Goal: Information Seeking & Learning: Learn about a topic

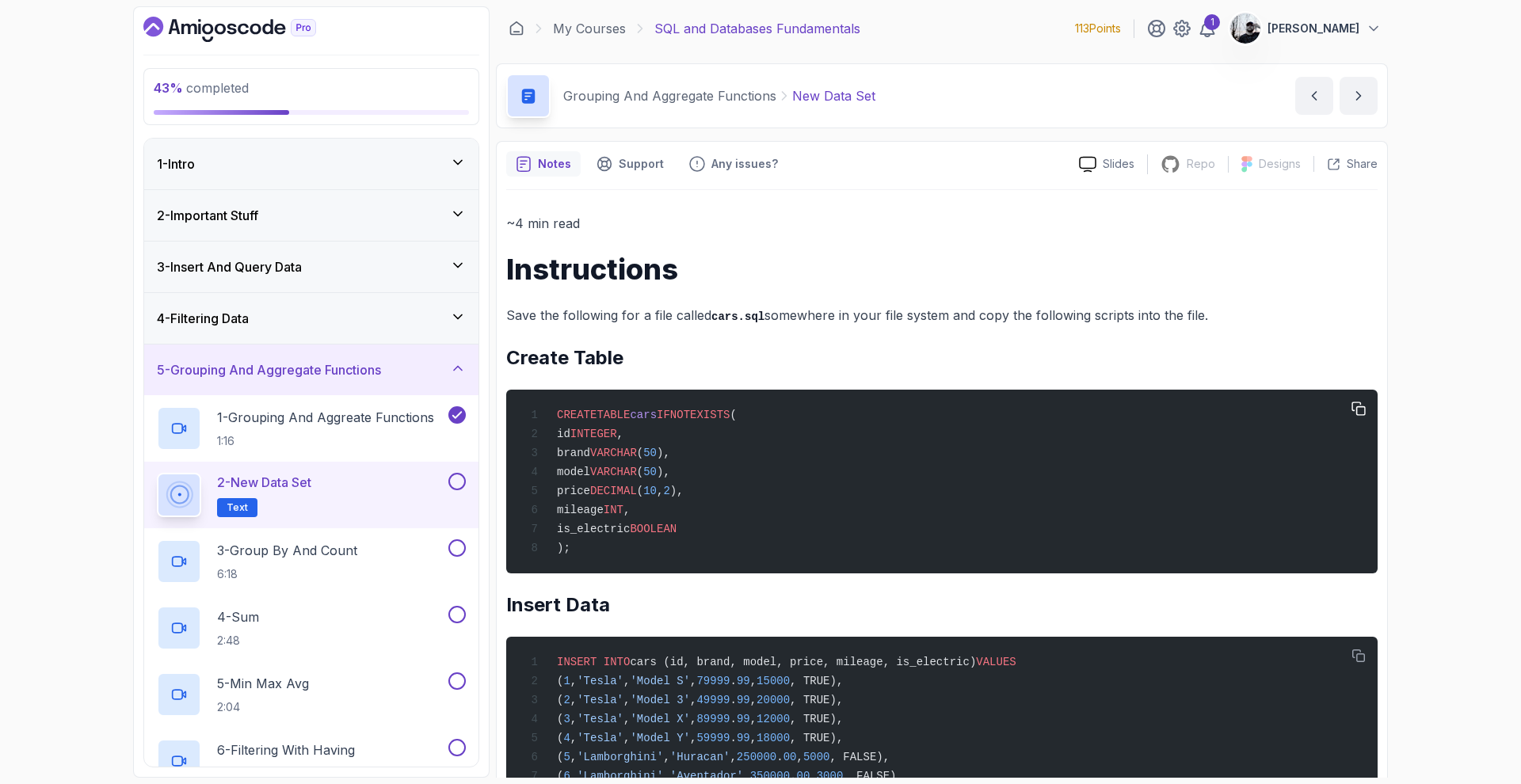
scroll to position [127, 0]
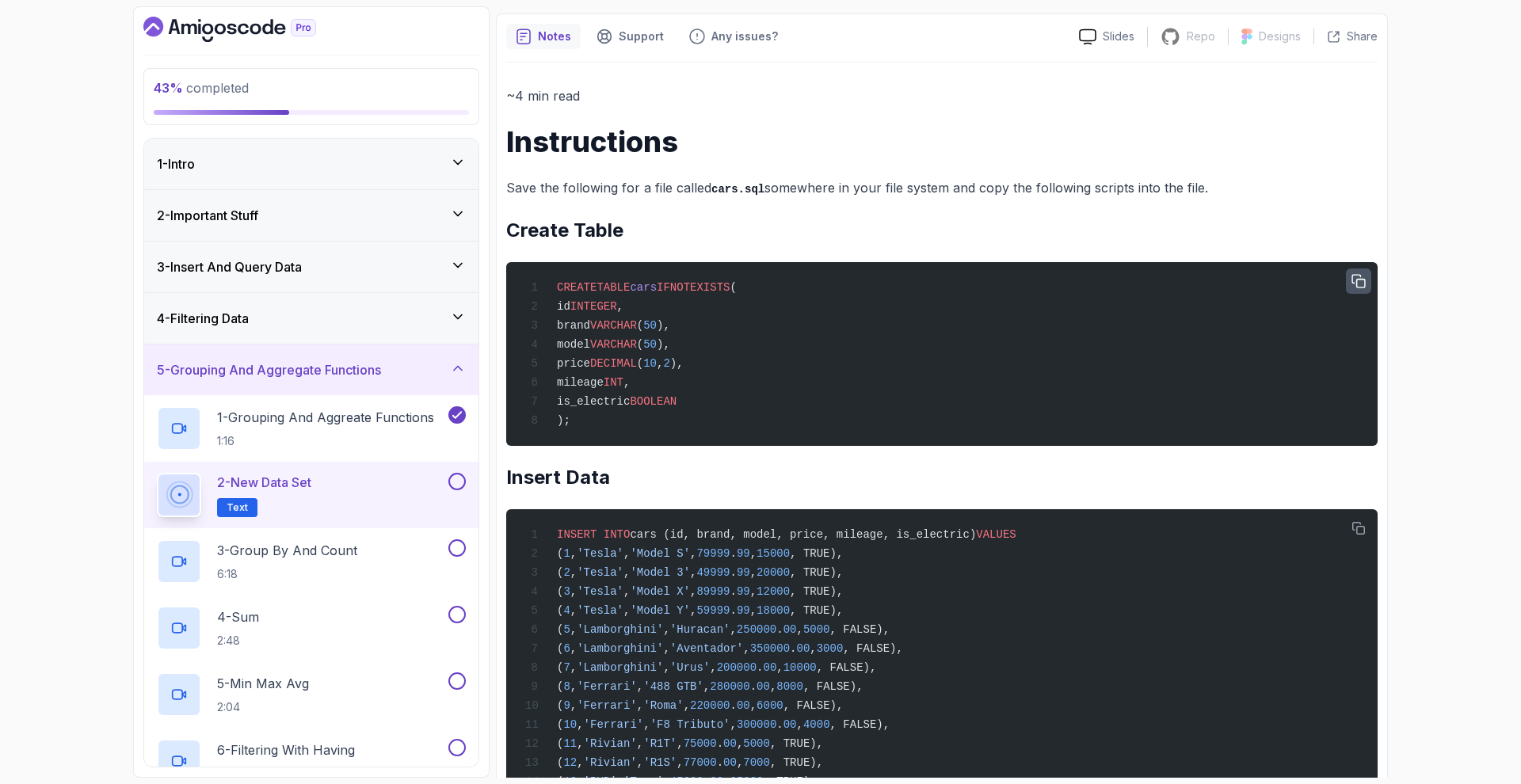
click at [1360, 287] on icon "button" at bounding box center [1357, 281] width 13 height 13
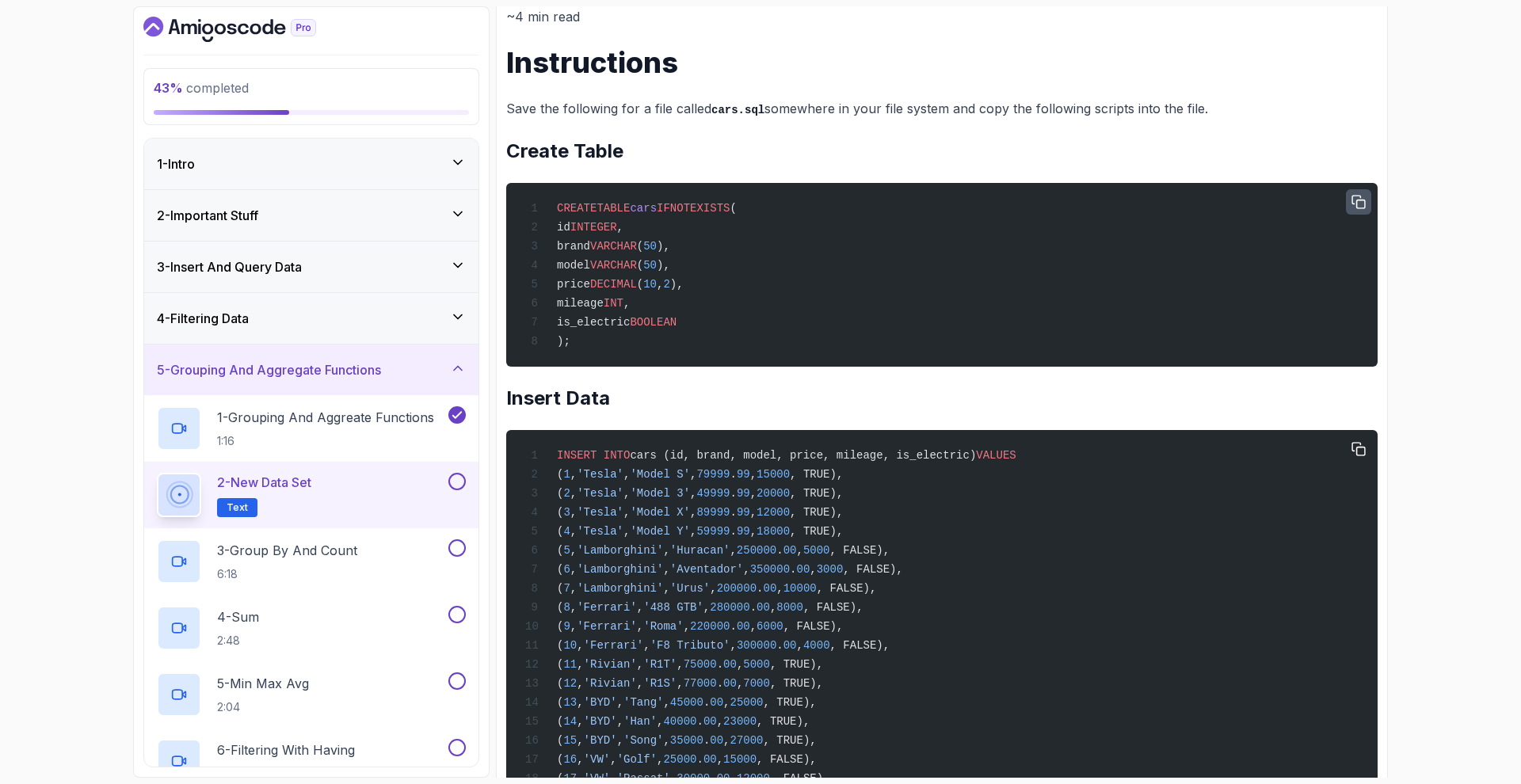
scroll to position [0, 0]
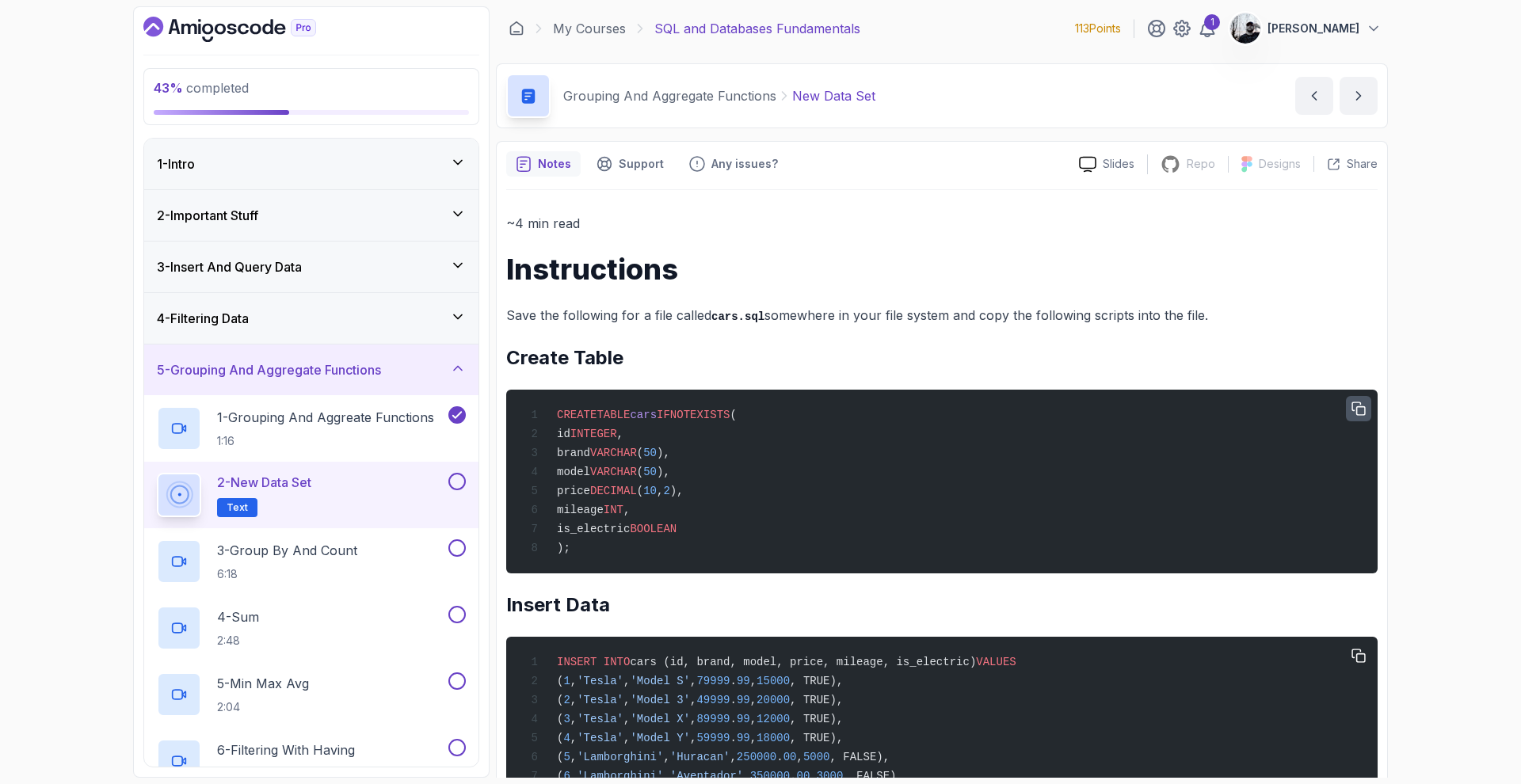
click at [1356, 411] on icon "button" at bounding box center [1357, 408] width 13 height 13
click at [1346, 668] on button "button" at bounding box center [1358, 656] width 25 height 25
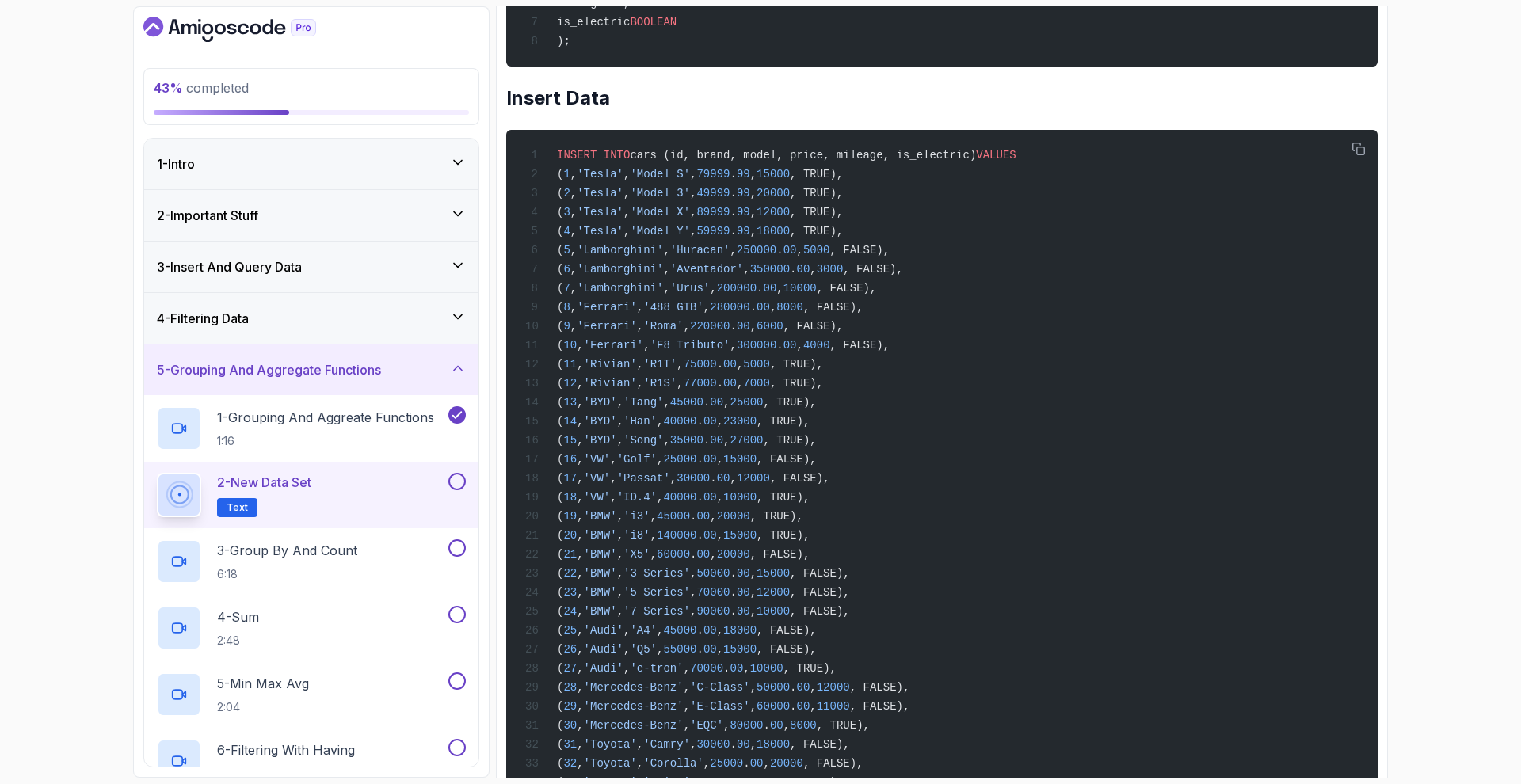
scroll to position [1081, 0]
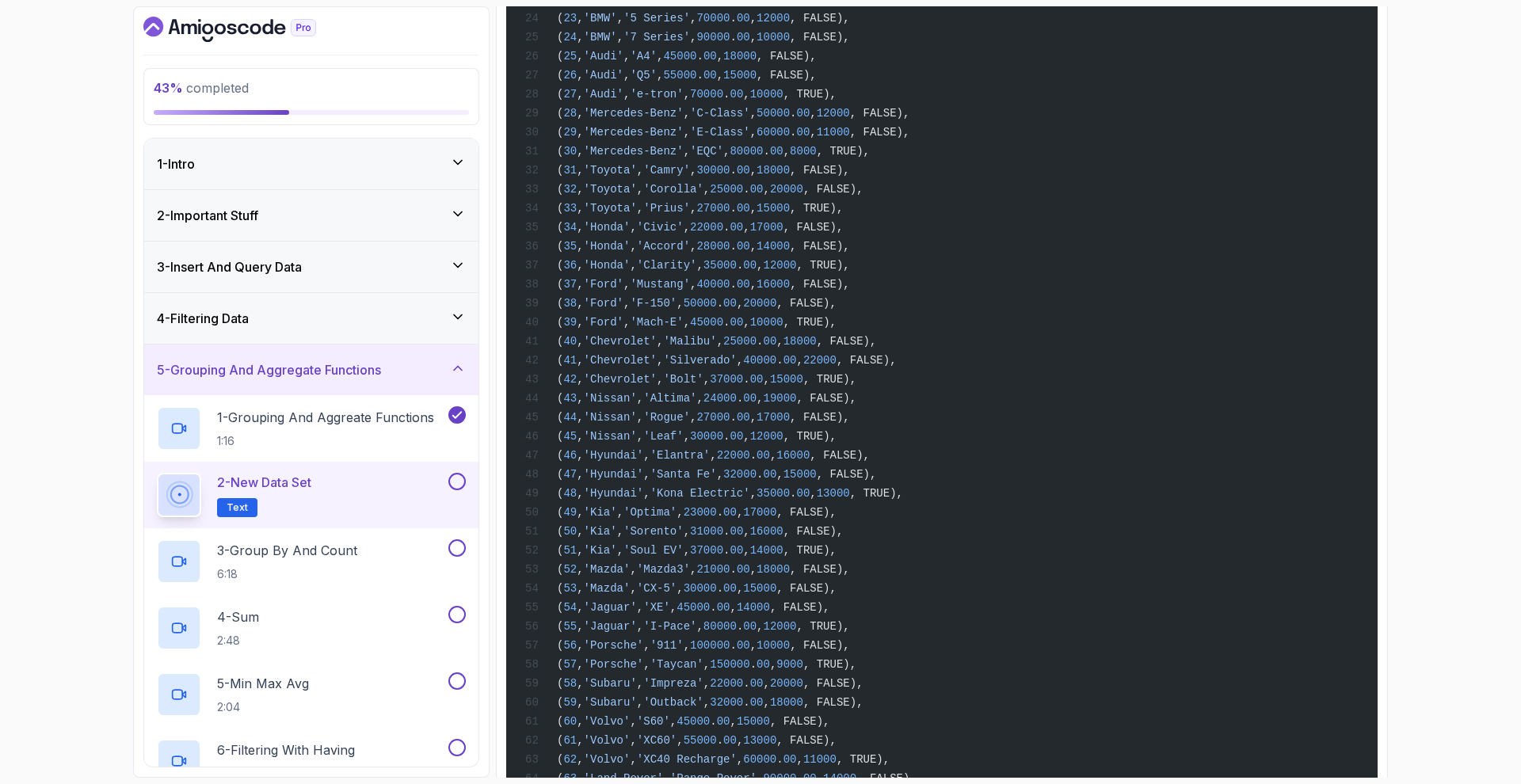
click at [457, 486] on button at bounding box center [457, 482] width 18 height 18
click at [451, 477] on icon at bounding box center [456, 482] width 15 height 16
drag, startPoint x: 279, startPoint y: 607, endPoint x: 279, endPoint y: 557, distance: 50.0
click at [279, 607] on div "4 - Sum 2:48" at bounding box center [301, 627] width 288 height 44
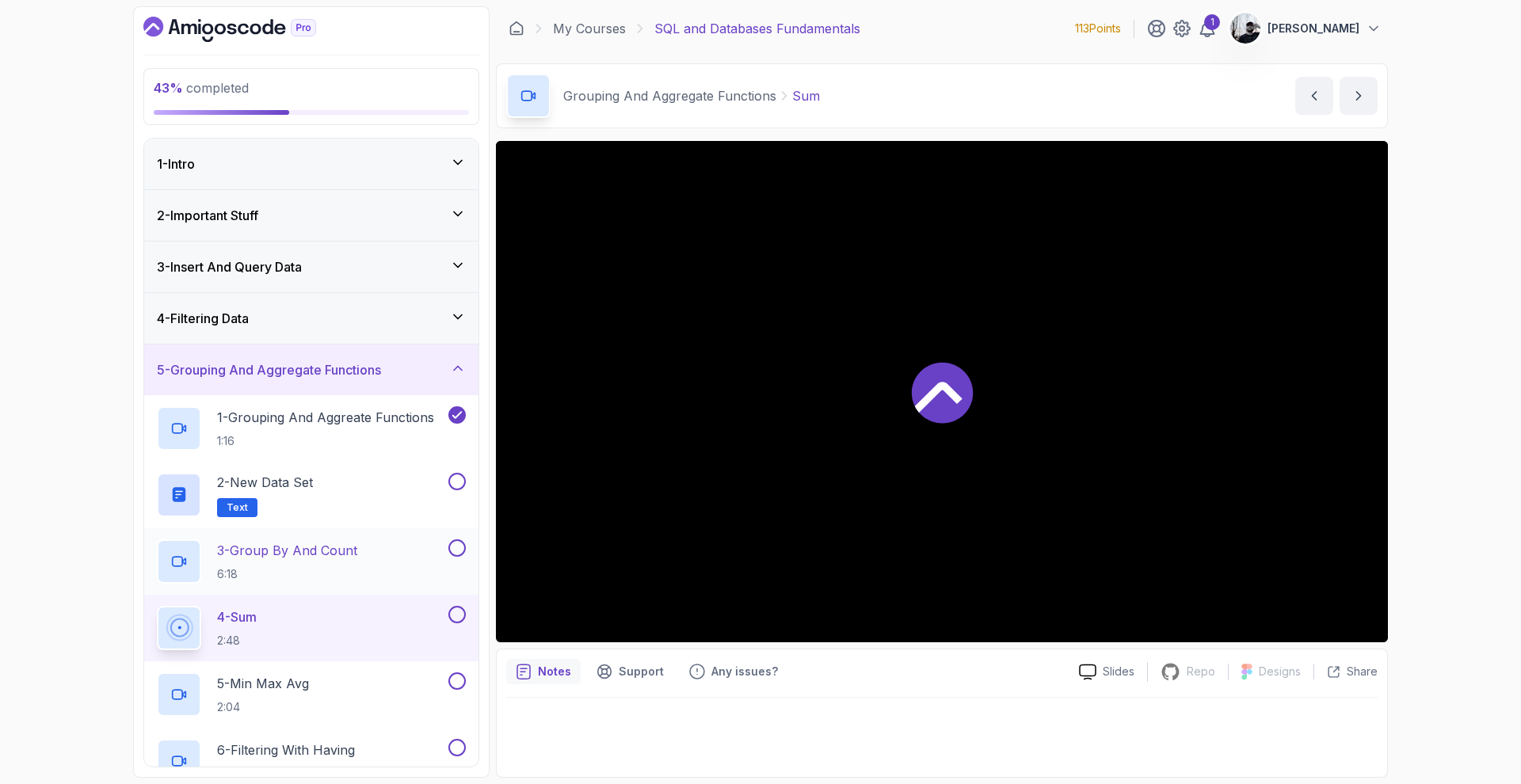
click at [331, 539] on div "3 - Group By And Count 6:18" at bounding box center [301, 561] width 288 height 44
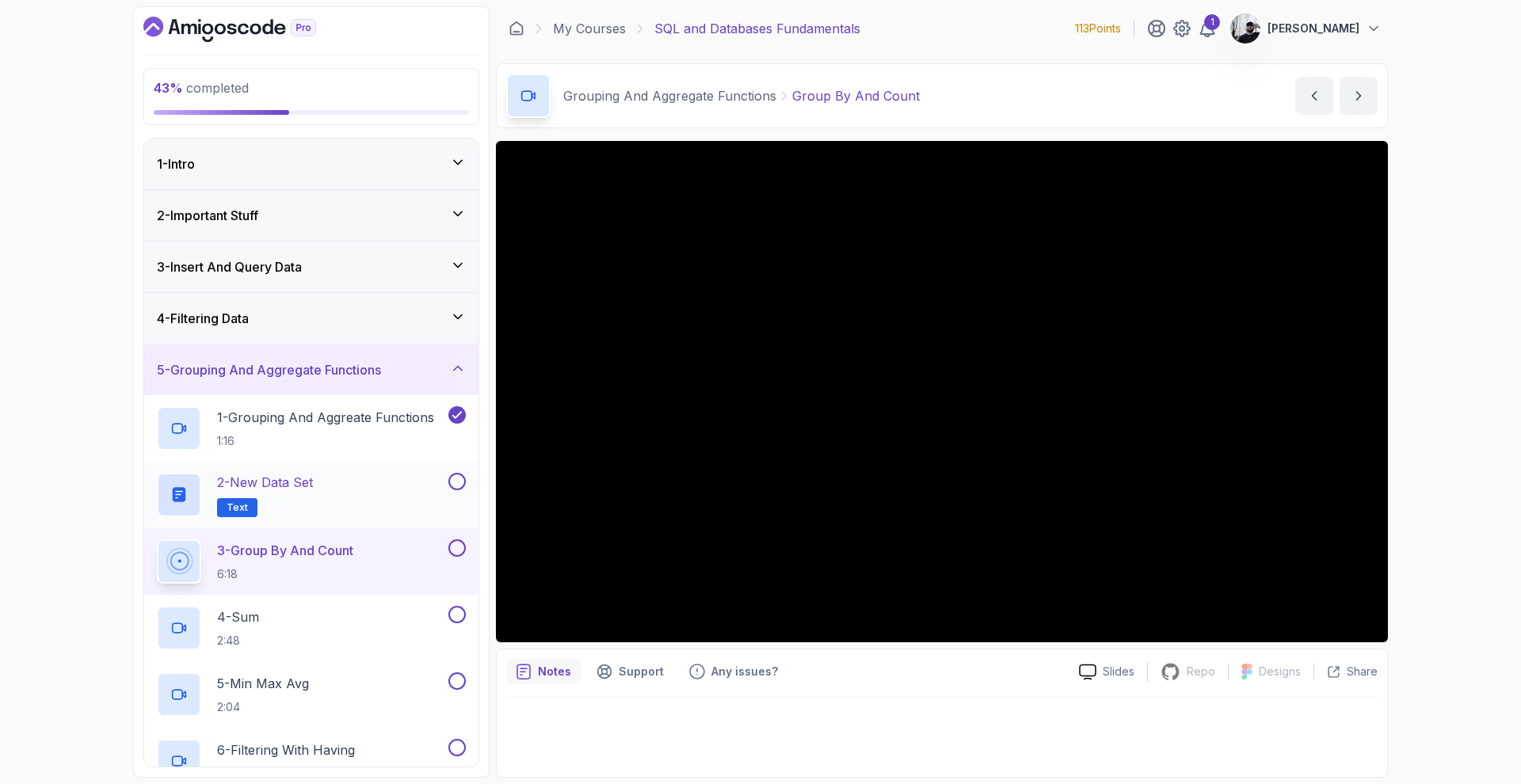
click at [452, 484] on button at bounding box center [457, 482] width 18 height 18
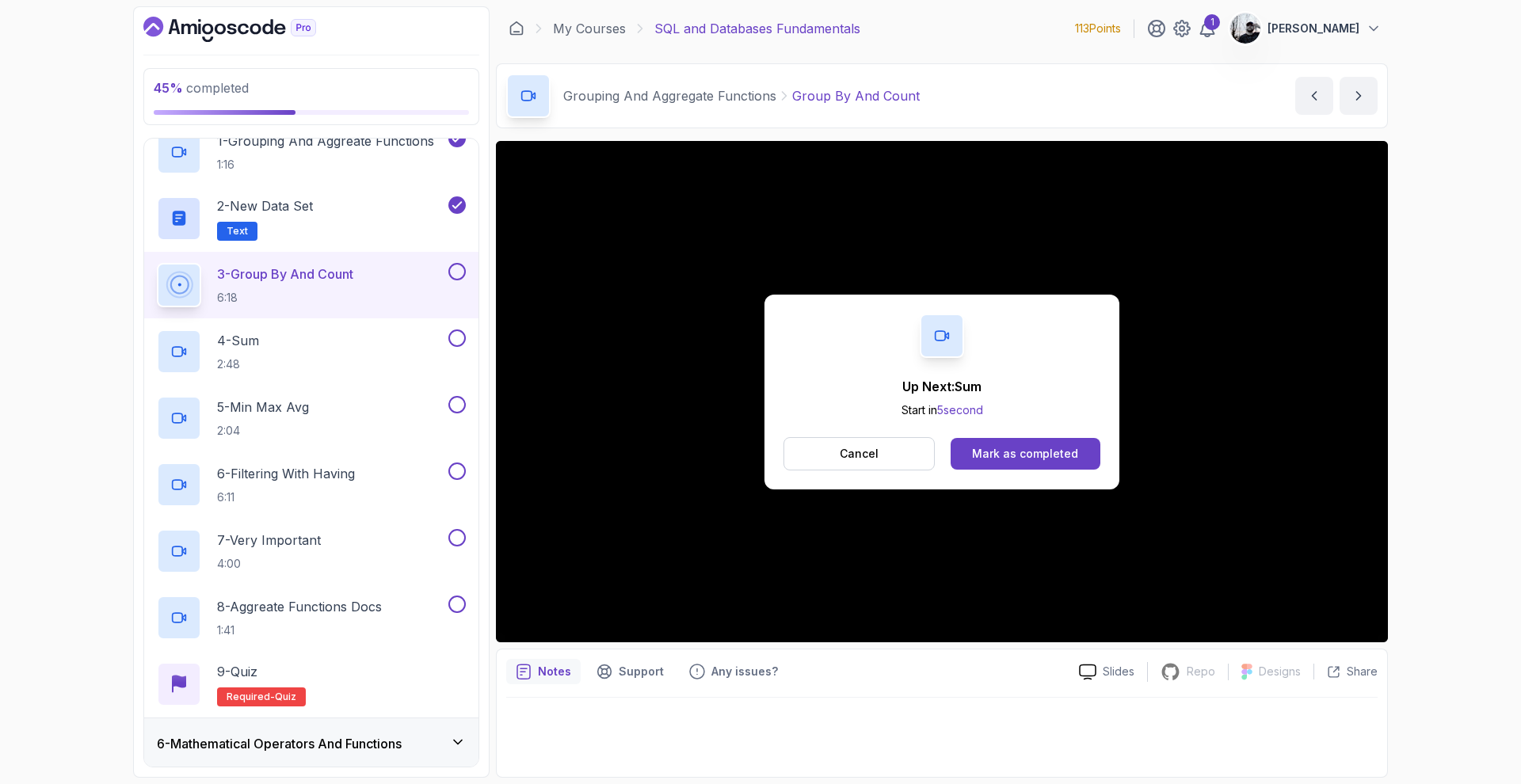
scroll to position [410, 0]
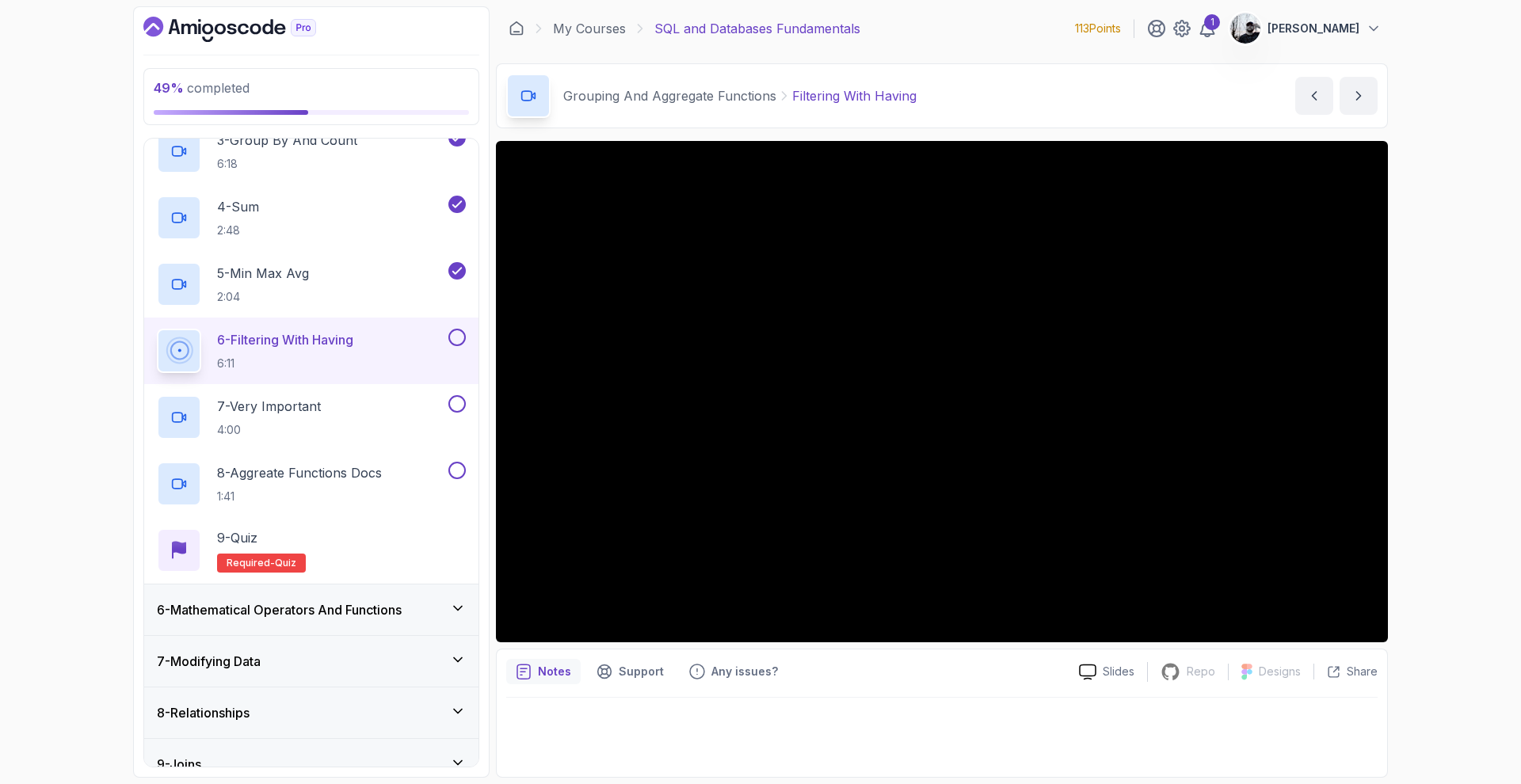
scroll to position [535, 0]
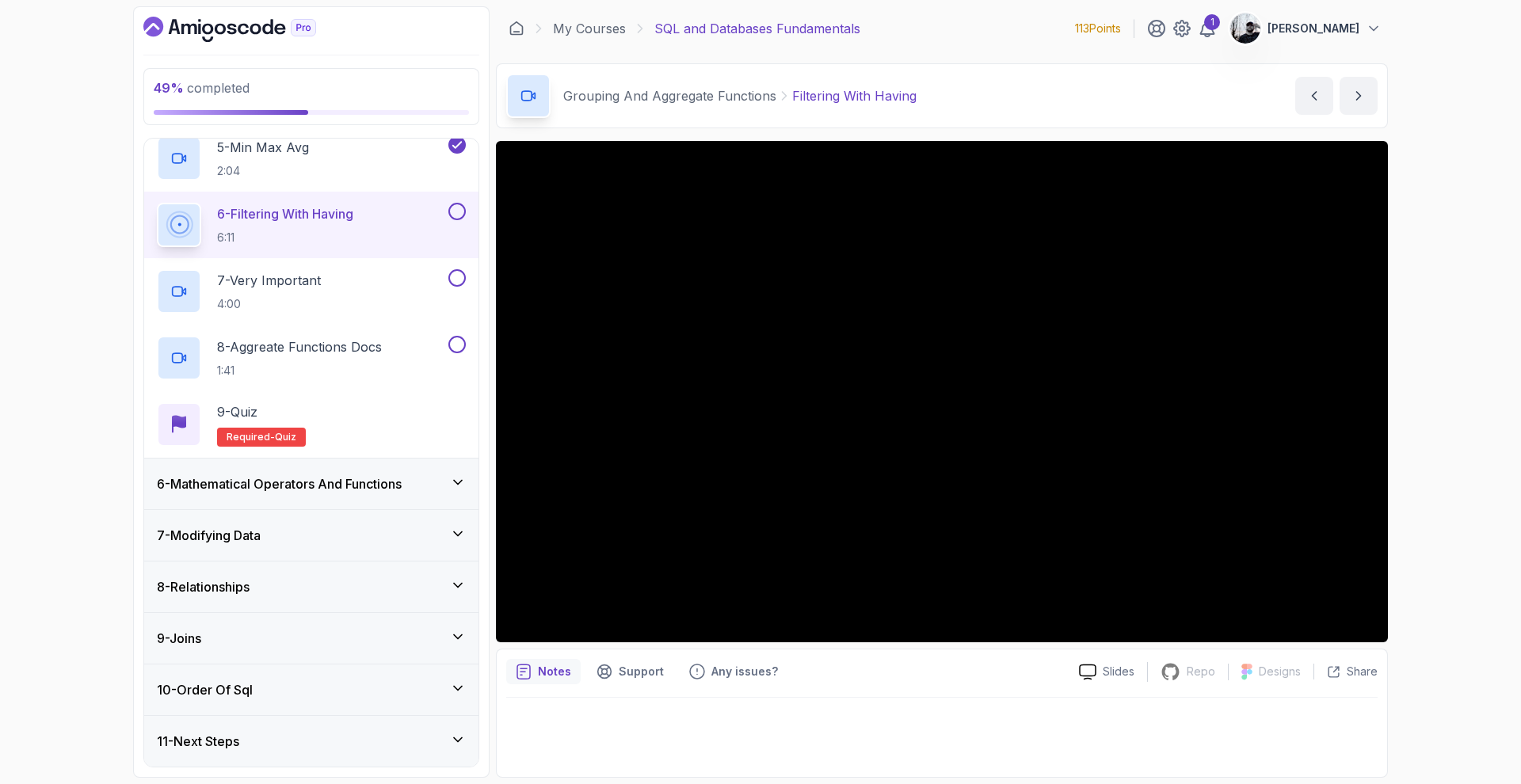
click at [253, 535] on h3 "7 - Modifying Data" at bounding box center [209, 534] width 104 height 19
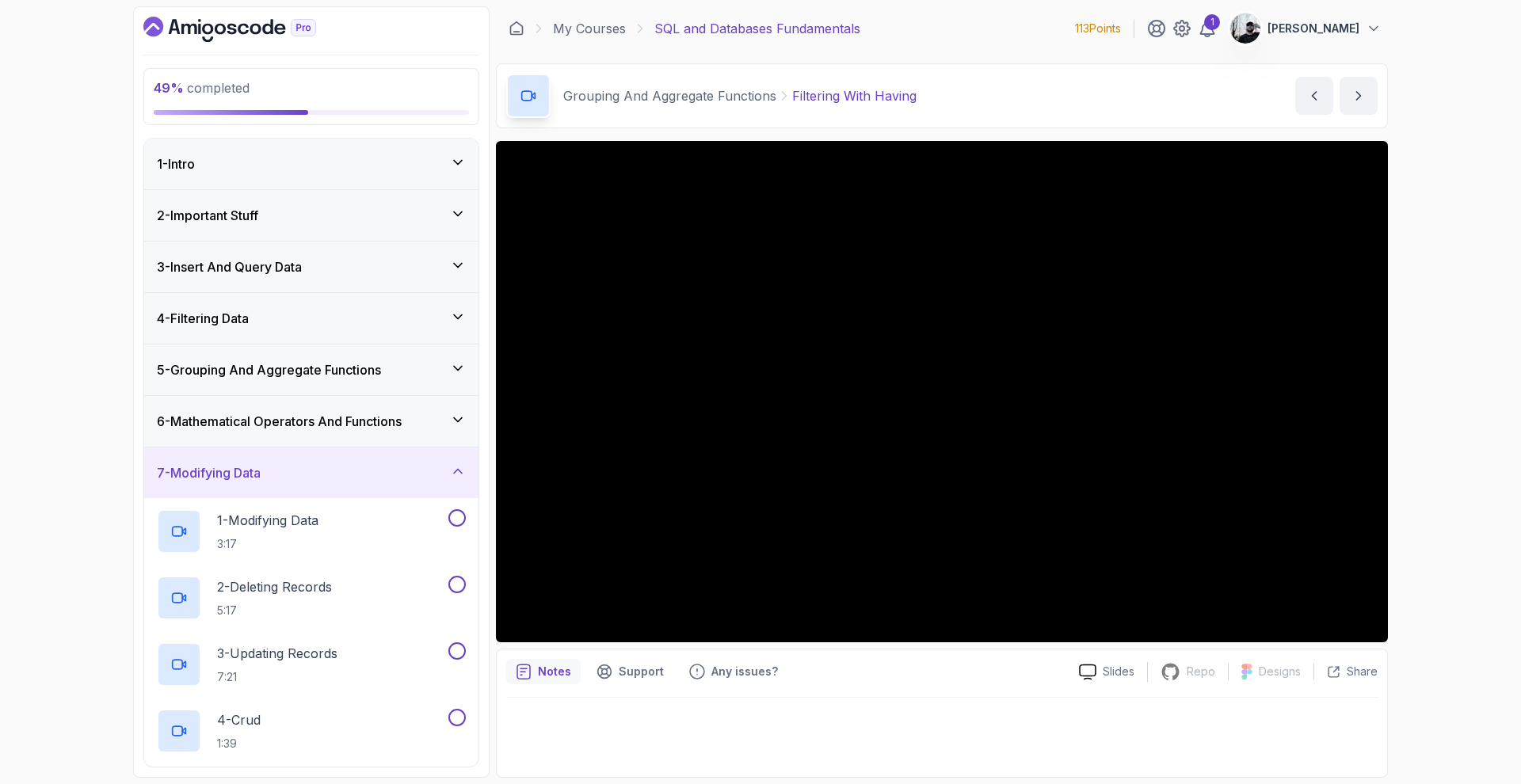
scroll to position [270, 0]
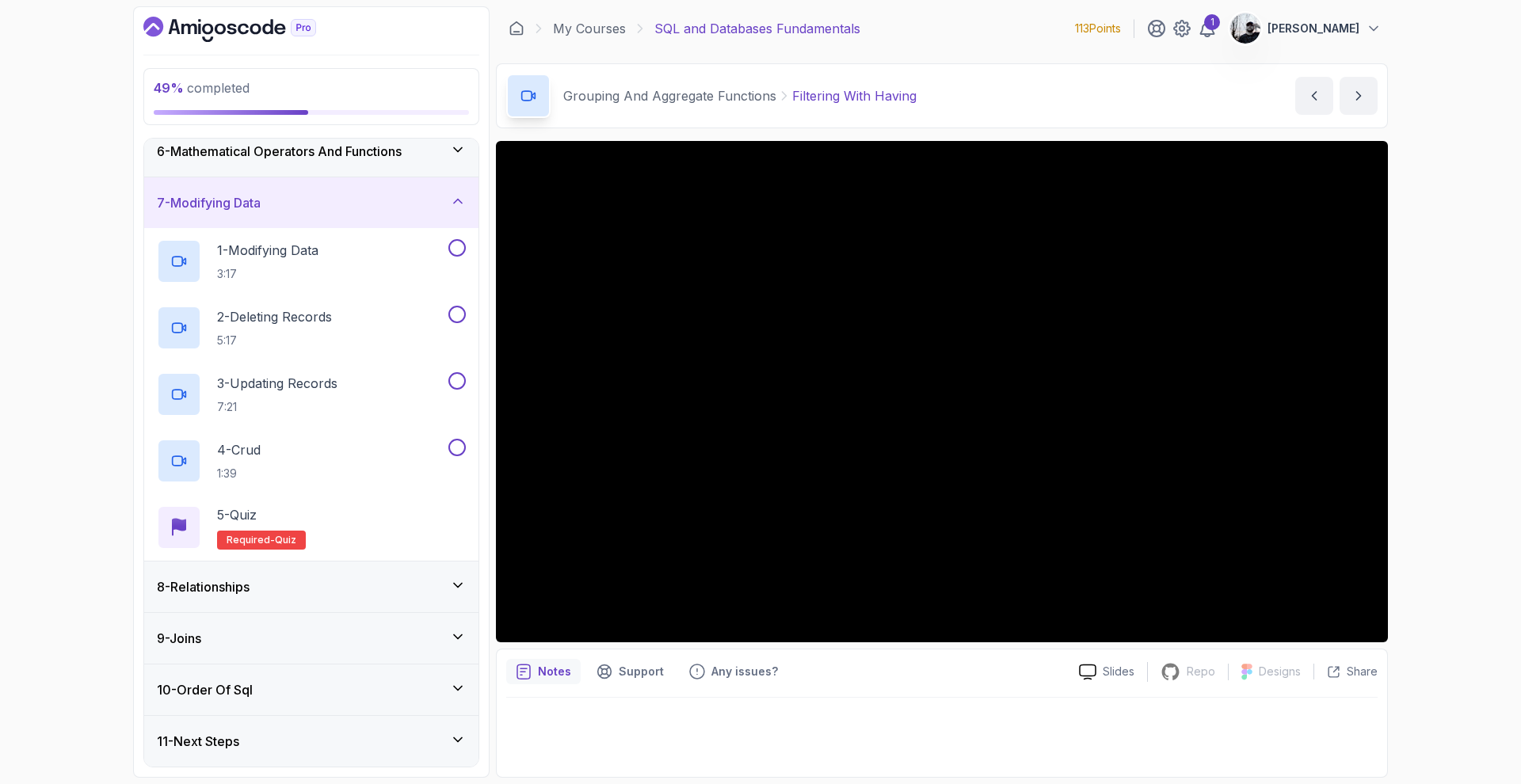
click at [281, 582] on div "8 - Relationships" at bounding box center [310, 585] width 309 height 19
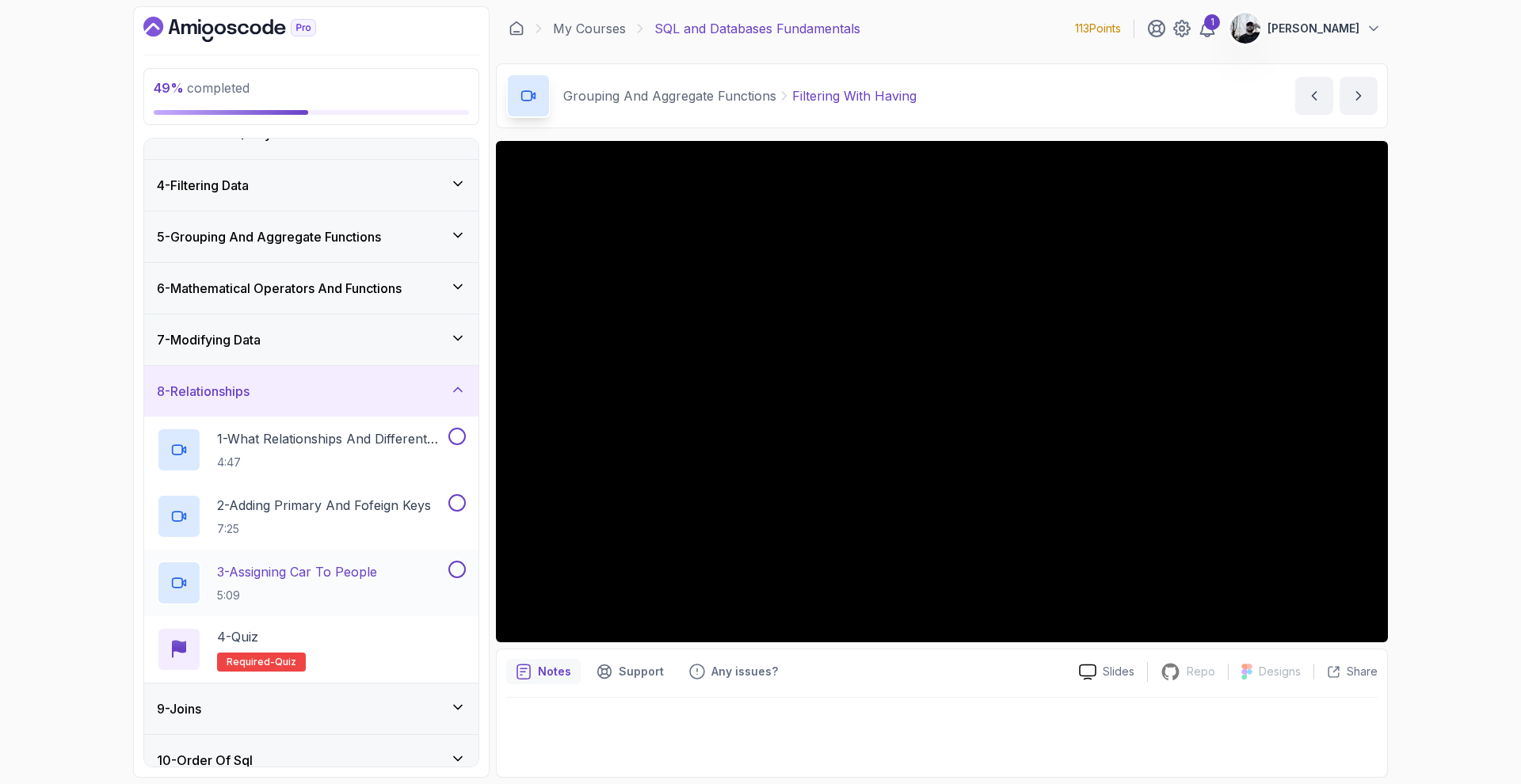
scroll to position [204, 0]
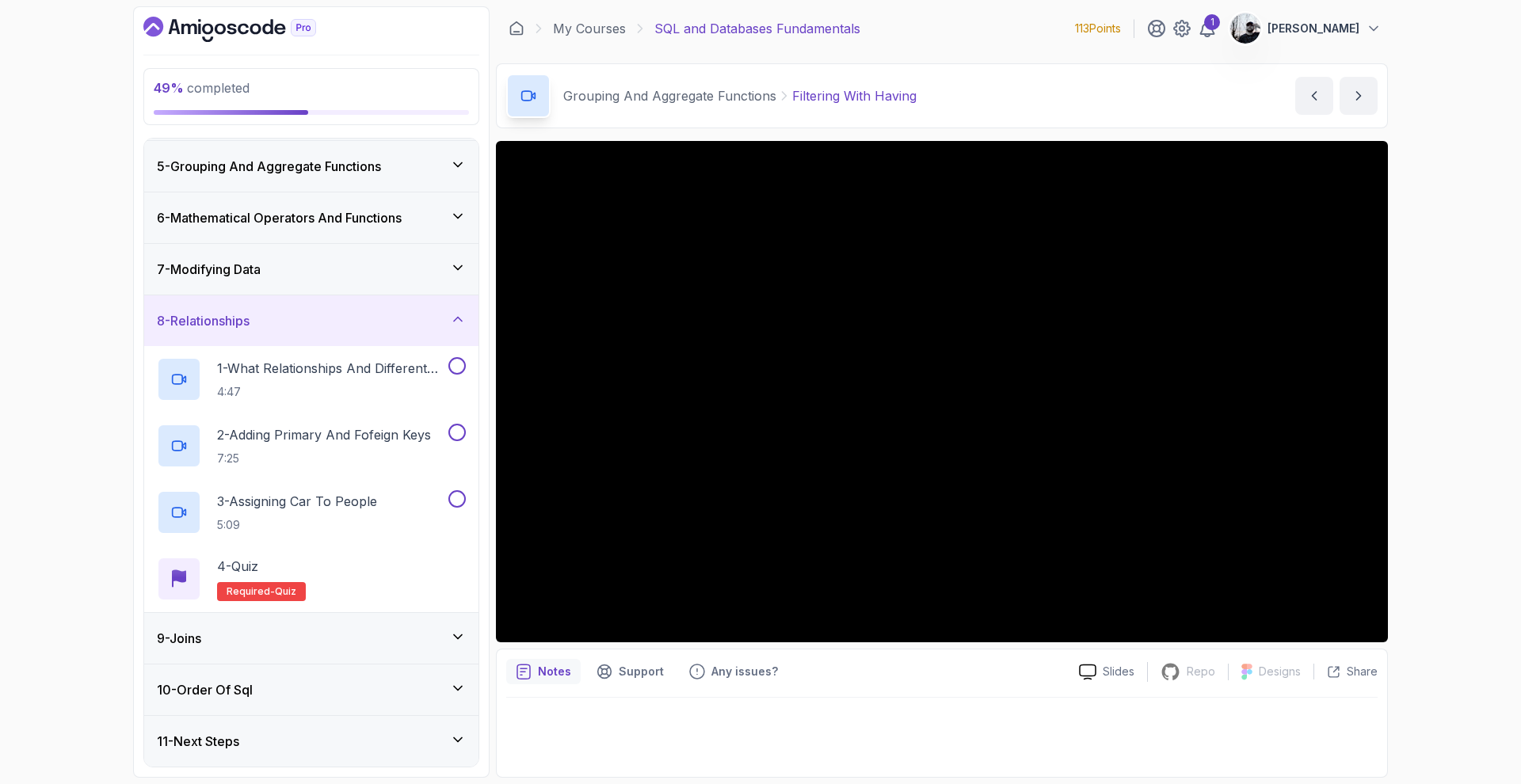
click at [281, 640] on div "9 - Joins" at bounding box center [310, 637] width 309 height 19
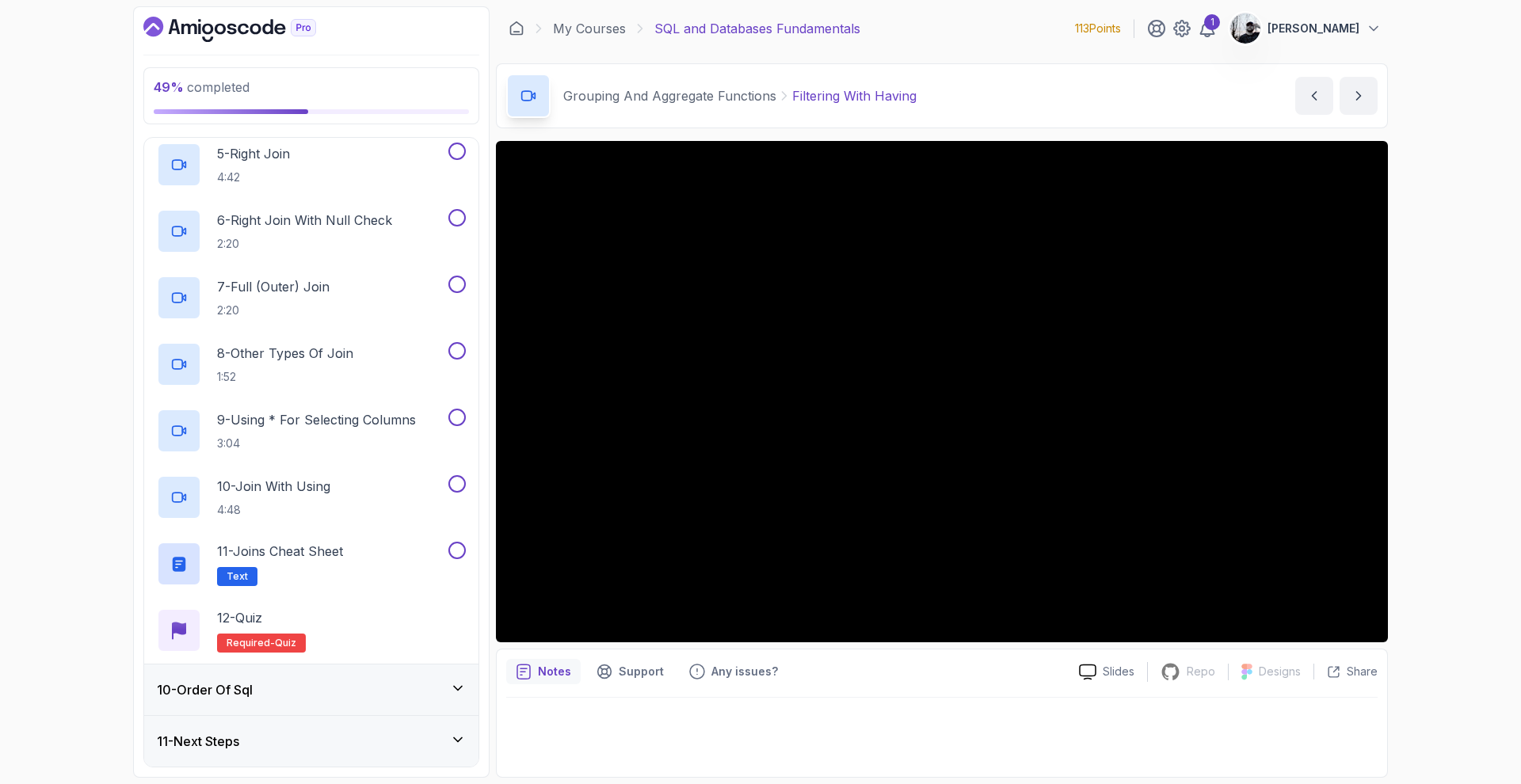
scroll to position [0, 0]
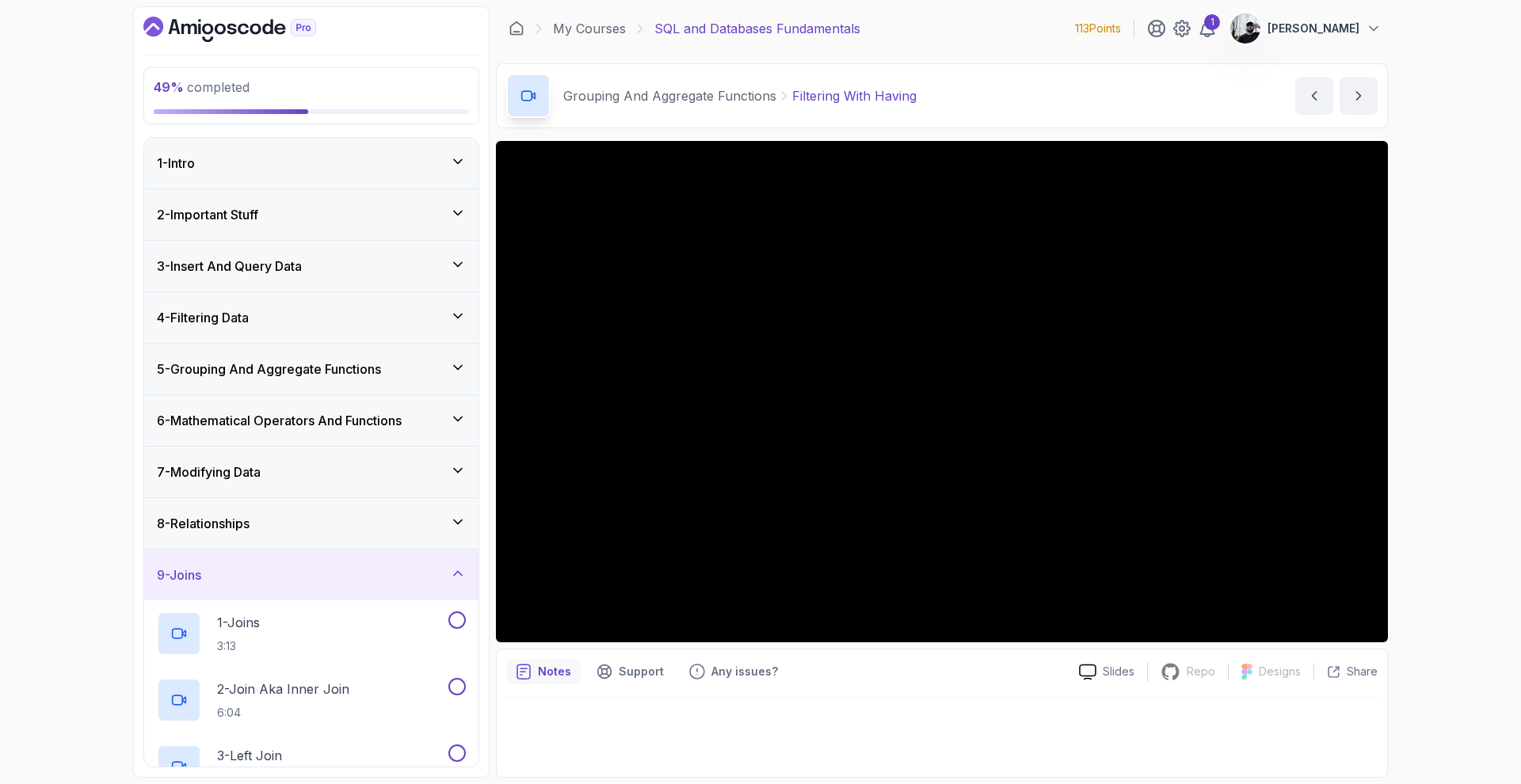
click at [290, 383] on div "5 - Grouping And Aggregate Functions" at bounding box center [310, 369] width 334 height 51
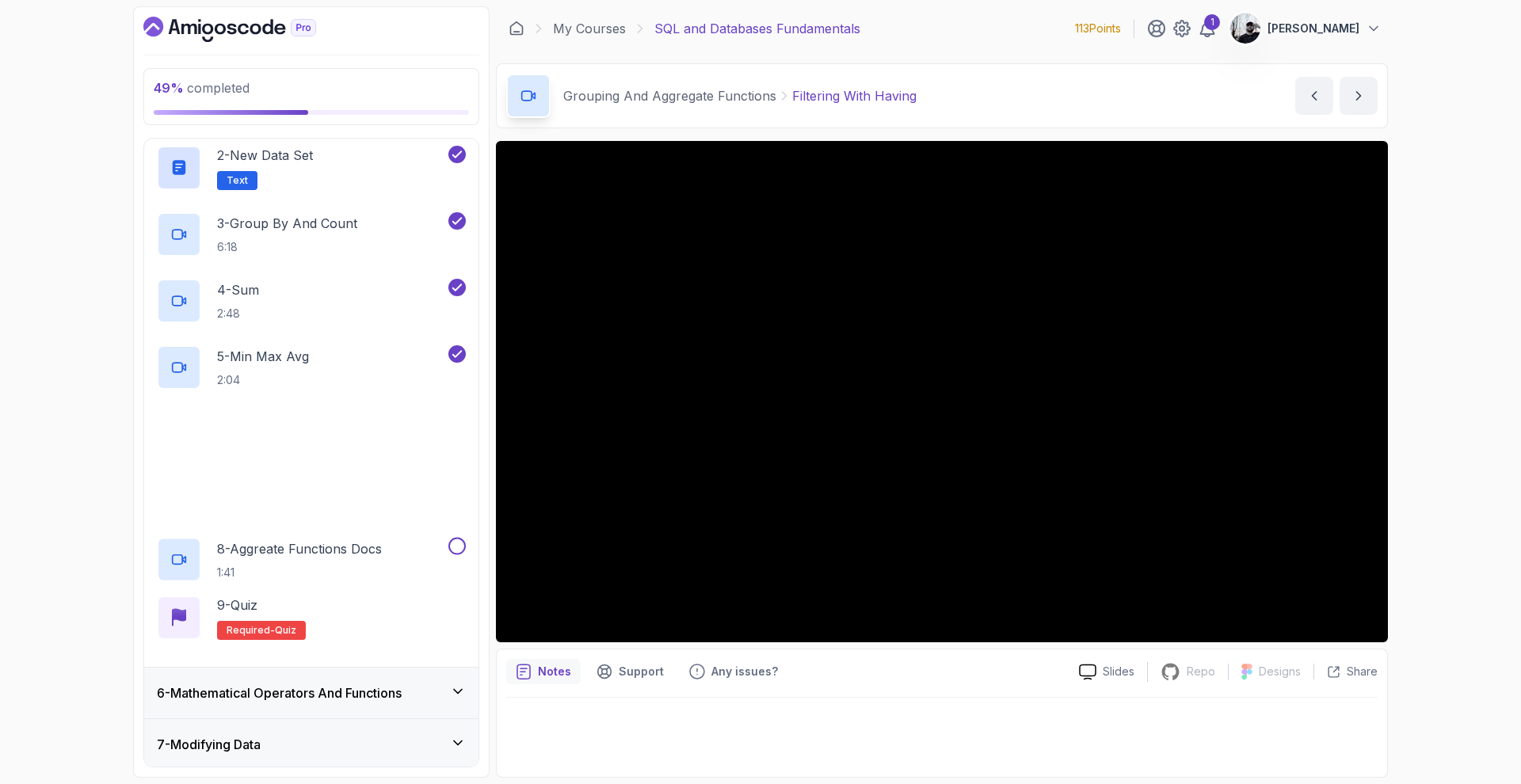
scroll to position [521, 0]
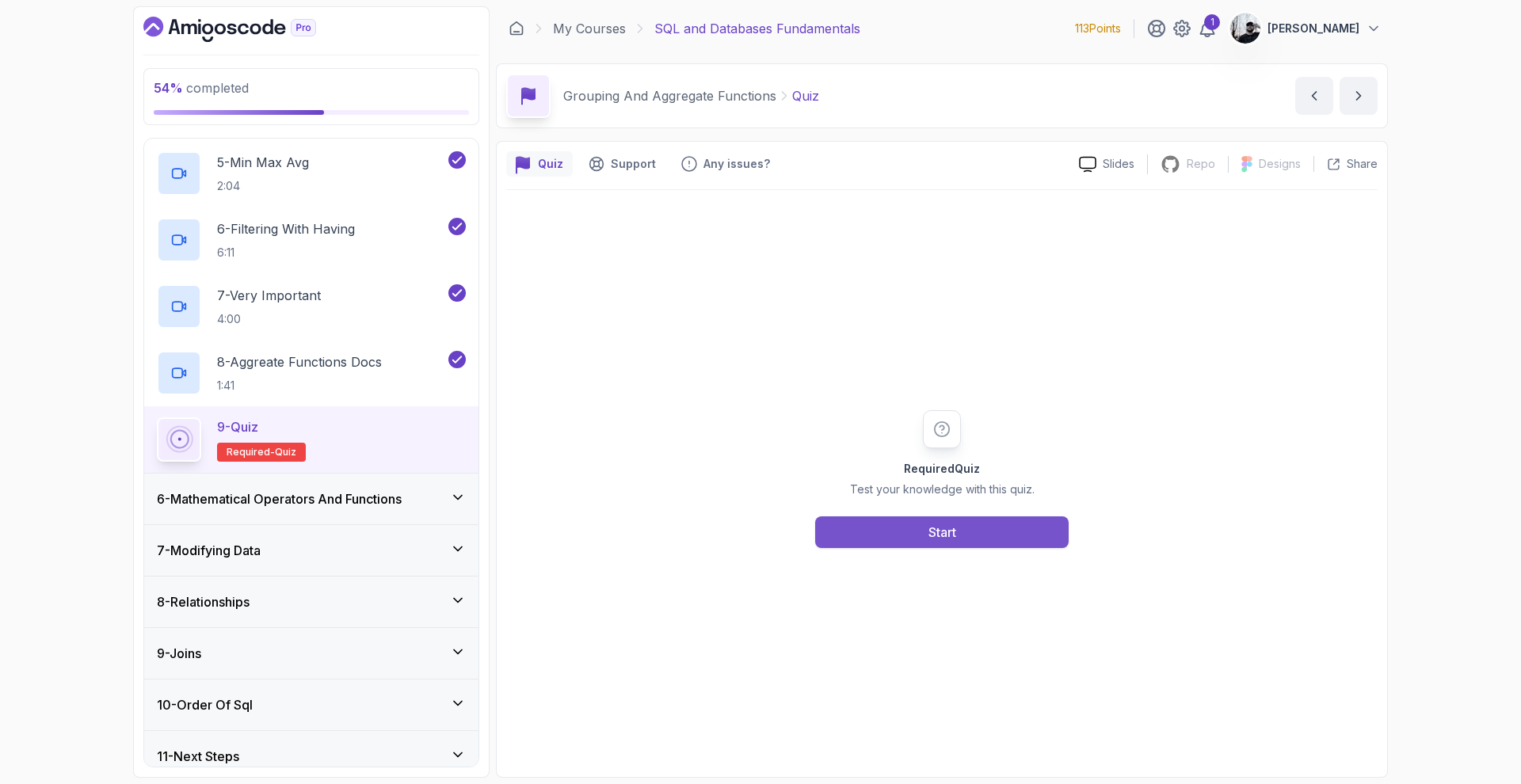
click at [921, 541] on button "Start" at bounding box center [941, 531] width 254 height 31
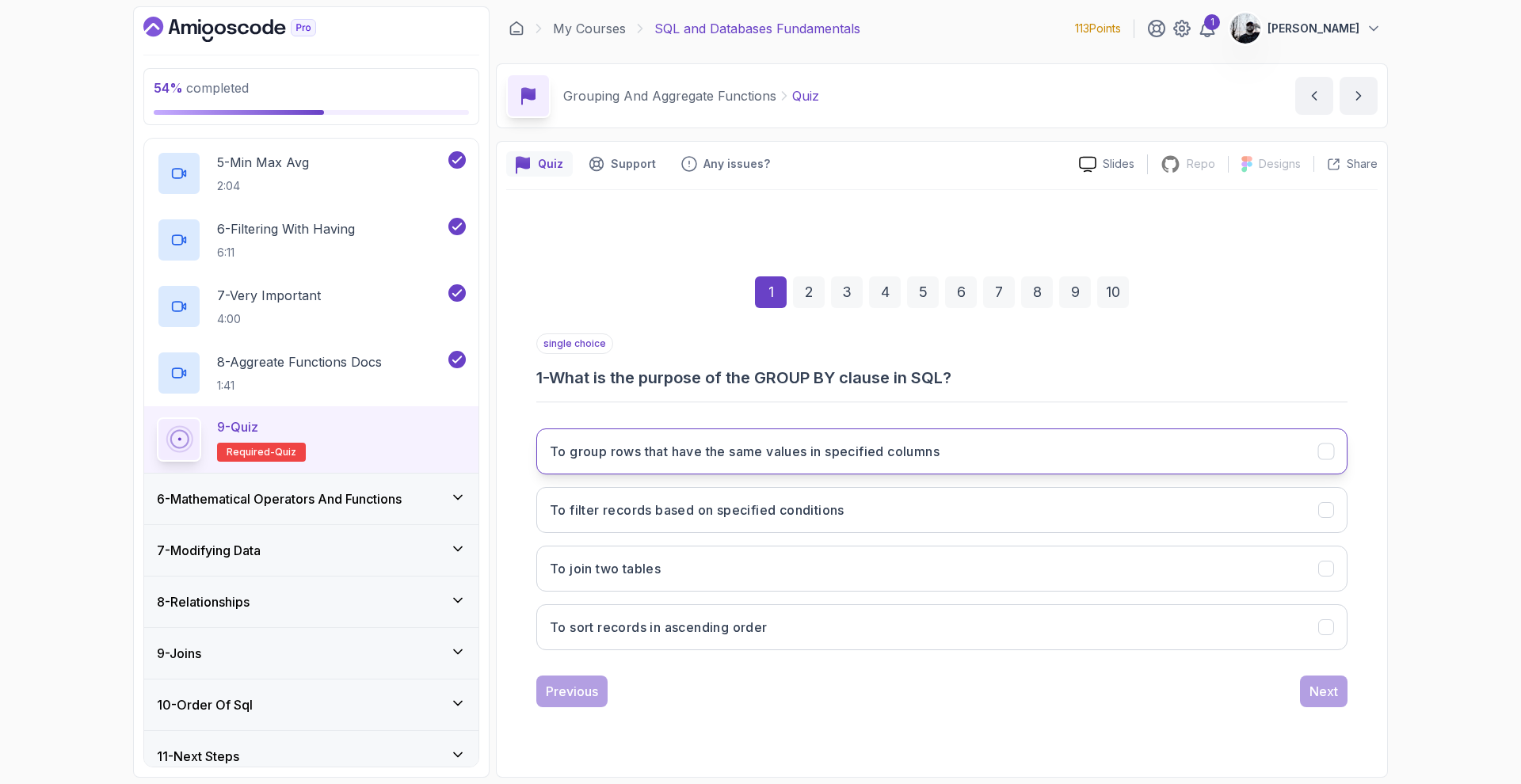
click at [907, 460] on button "To group rows that have the same values in specified columns" at bounding box center [941, 450] width 811 height 46
click at [1331, 700] on div "Next" at bounding box center [1323, 690] width 28 height 19
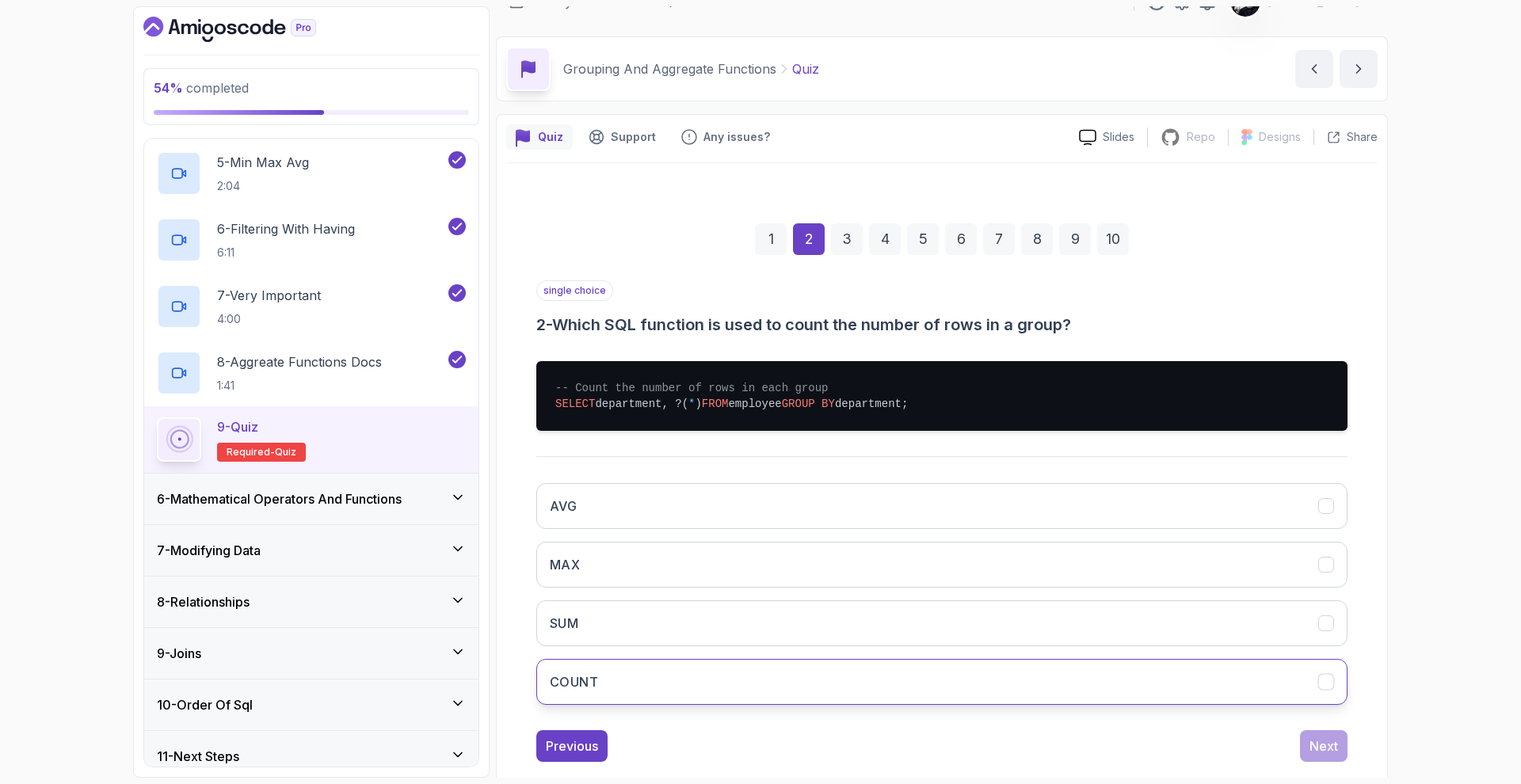
scroll to position [56, 0]
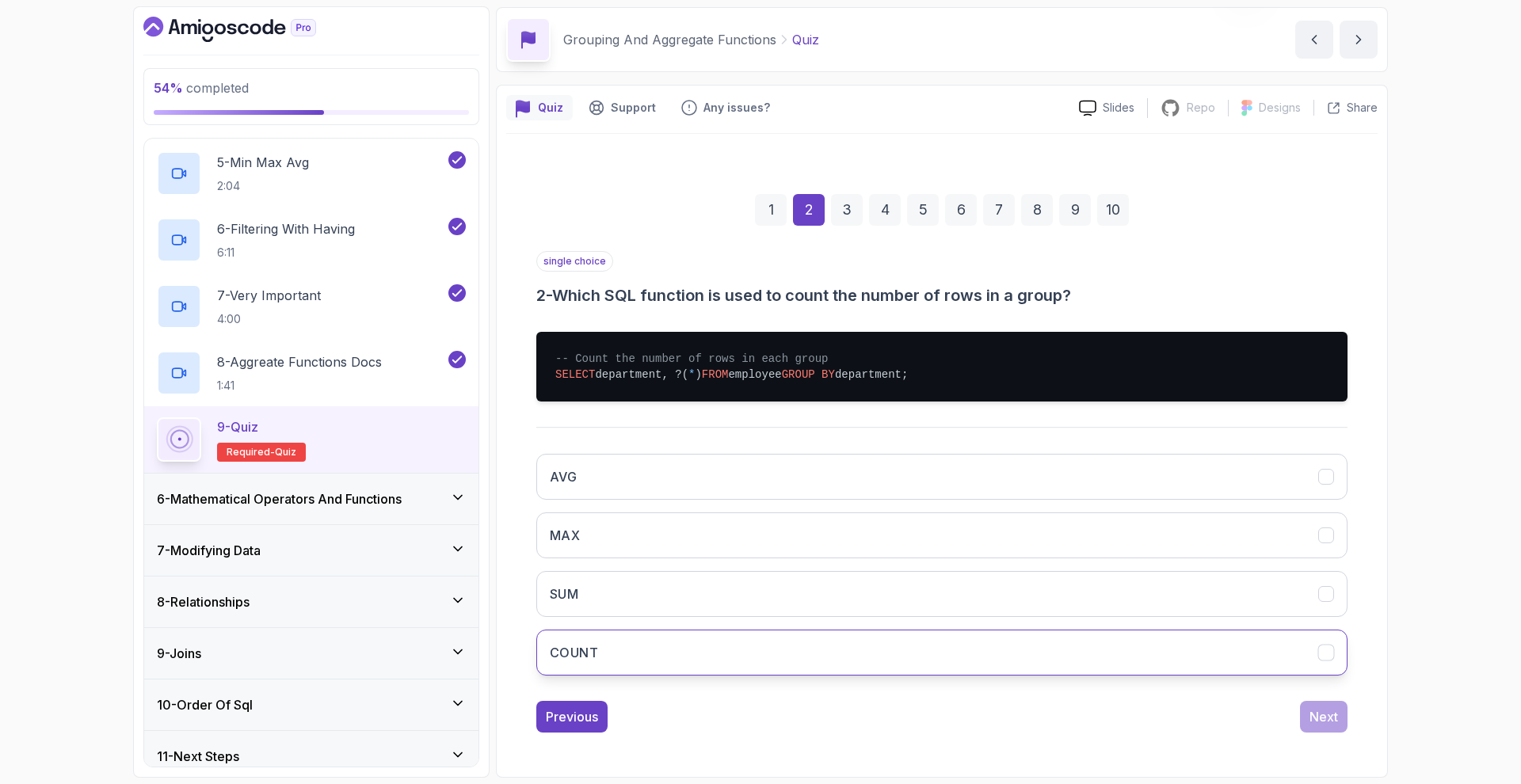
click at [832, 664] on button "COUNT" at bounding box center [941, 652] width 811 height 46
click at [1318, 720] on div "Next" at bounding box center [1323, 715] width 28 height 19
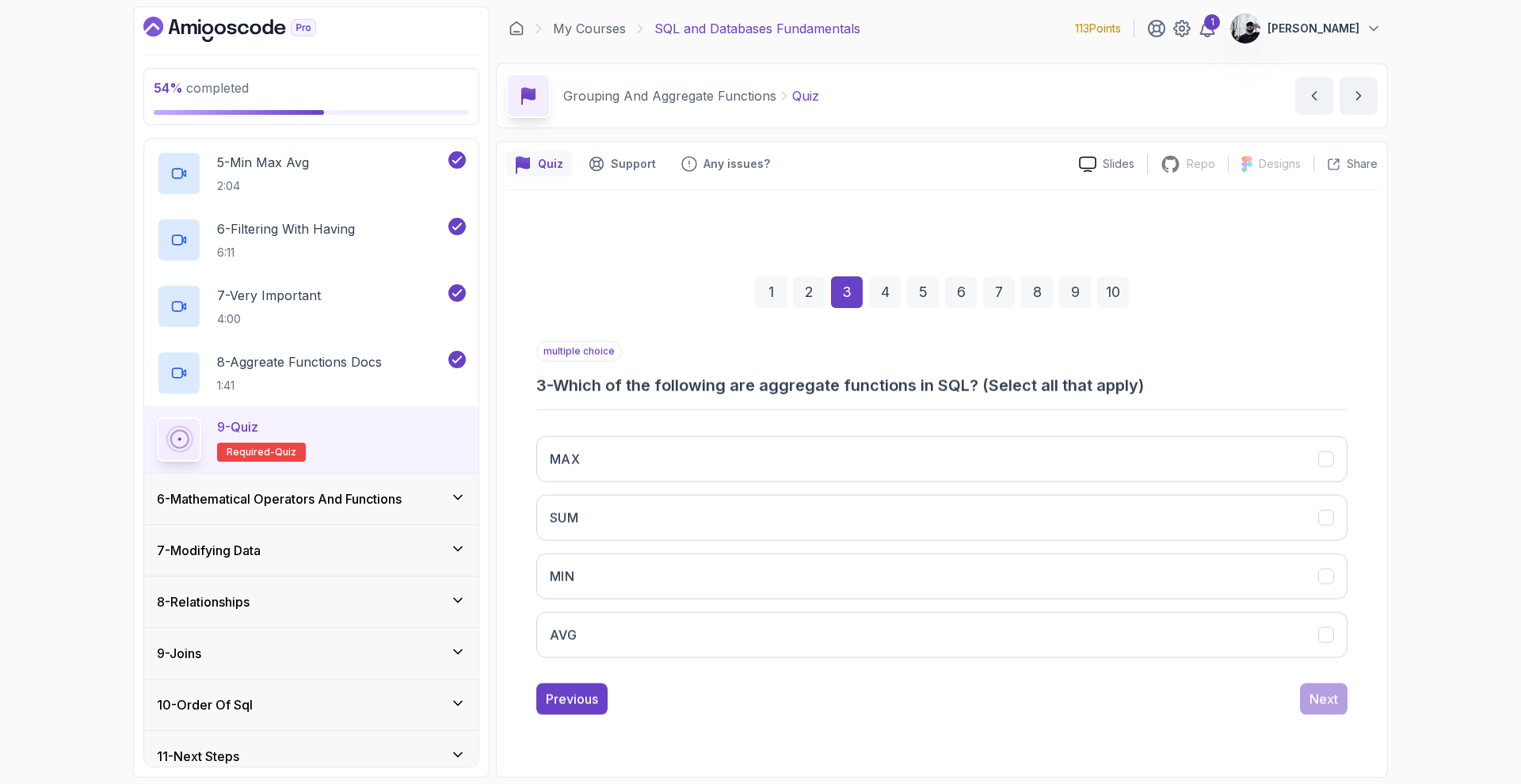
scroll to position [0, 0]
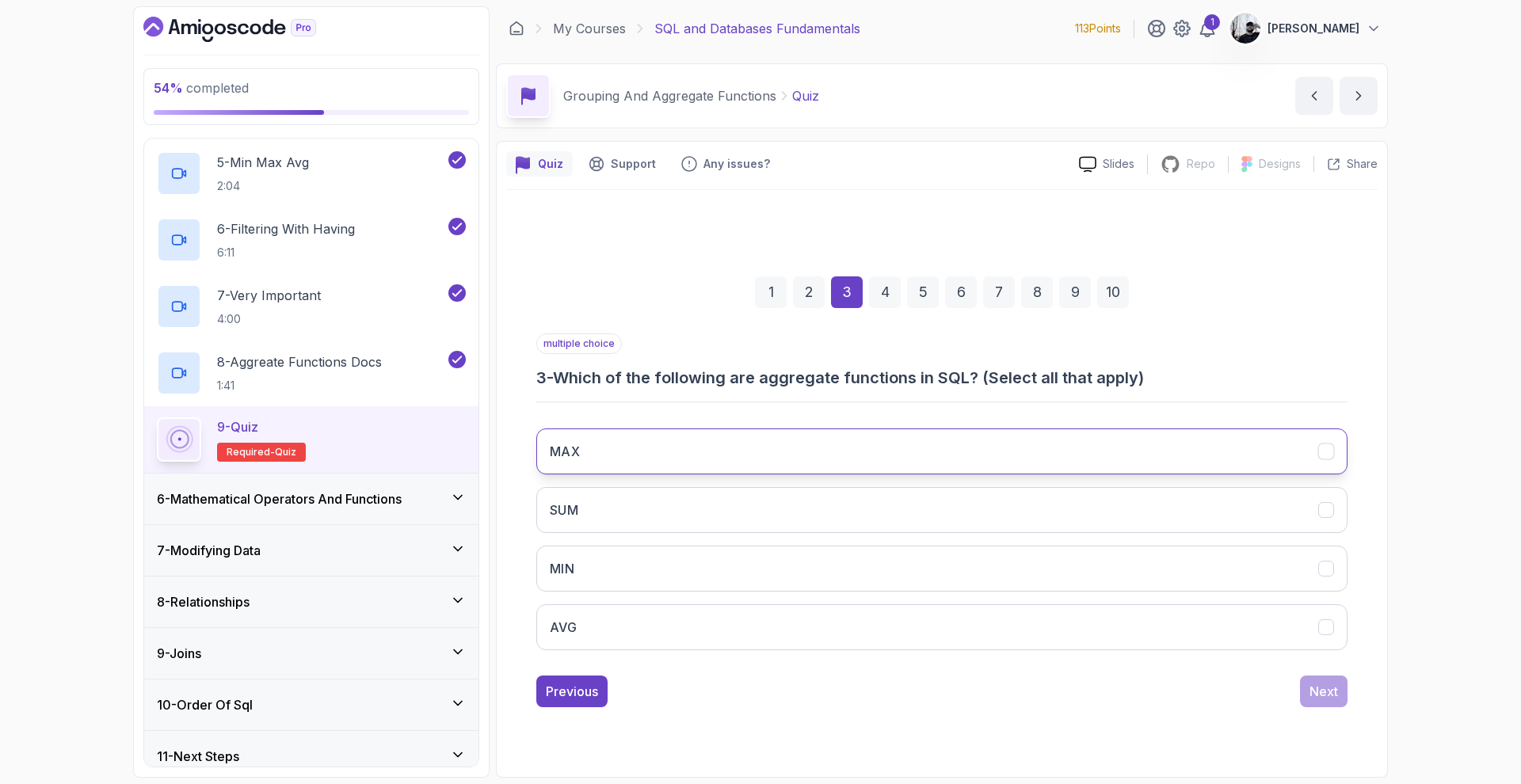
click at [701, 464] on button "MAX" at bounding box center [941, 450] width 811 height 46
click at [685, 520] on button "SUM" at bounding box center [941, 509] width 811 height 46
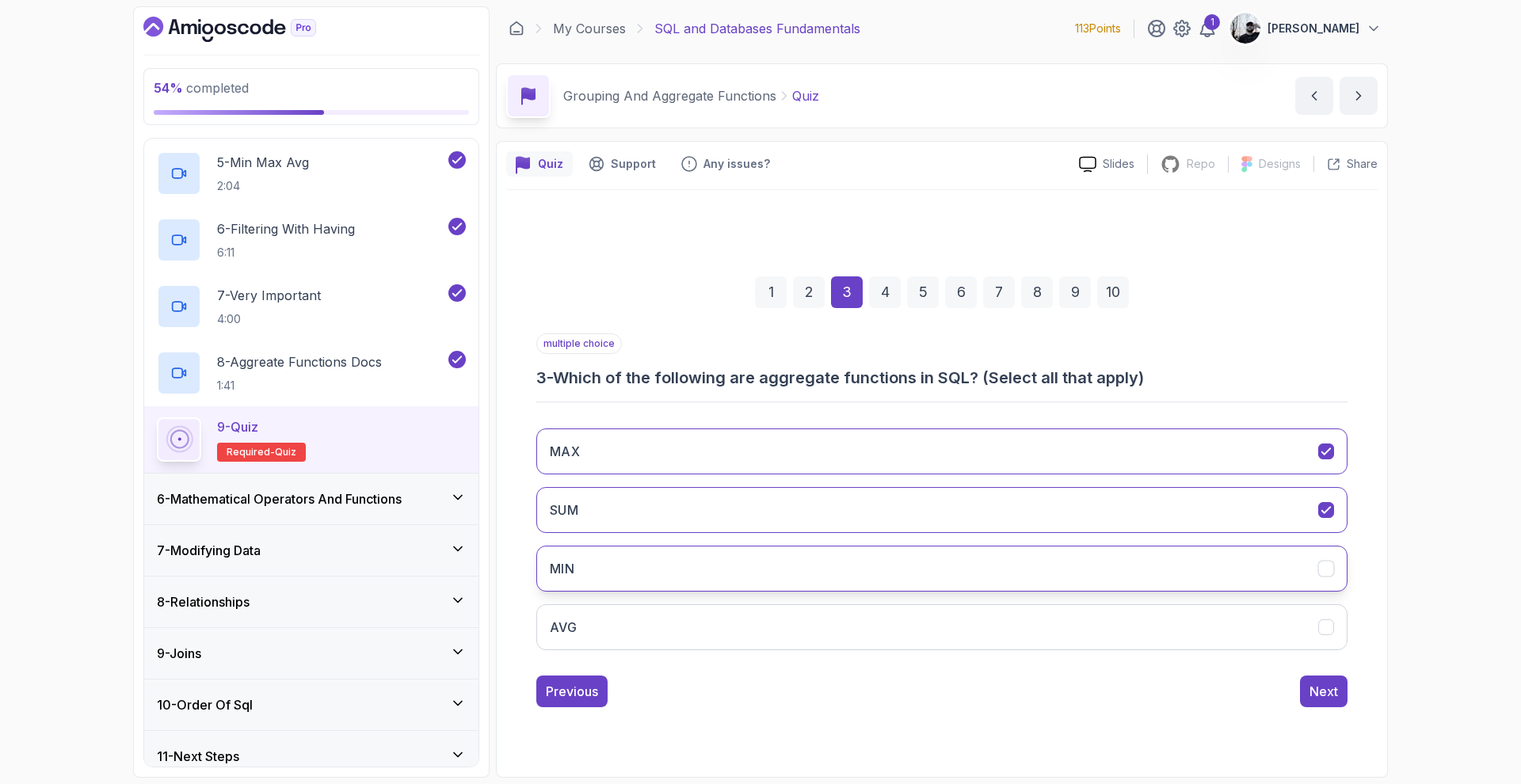
click at [655, 582] on button "MIN" at bounding box center [941, 568] width 811 height 46
click at [665, 622] on button "AVG" at bounding box center [941, 626] width 811 height 46
click at [1326, 697] on div "Next" at bounding box center [1323, 690] width 28 height 19
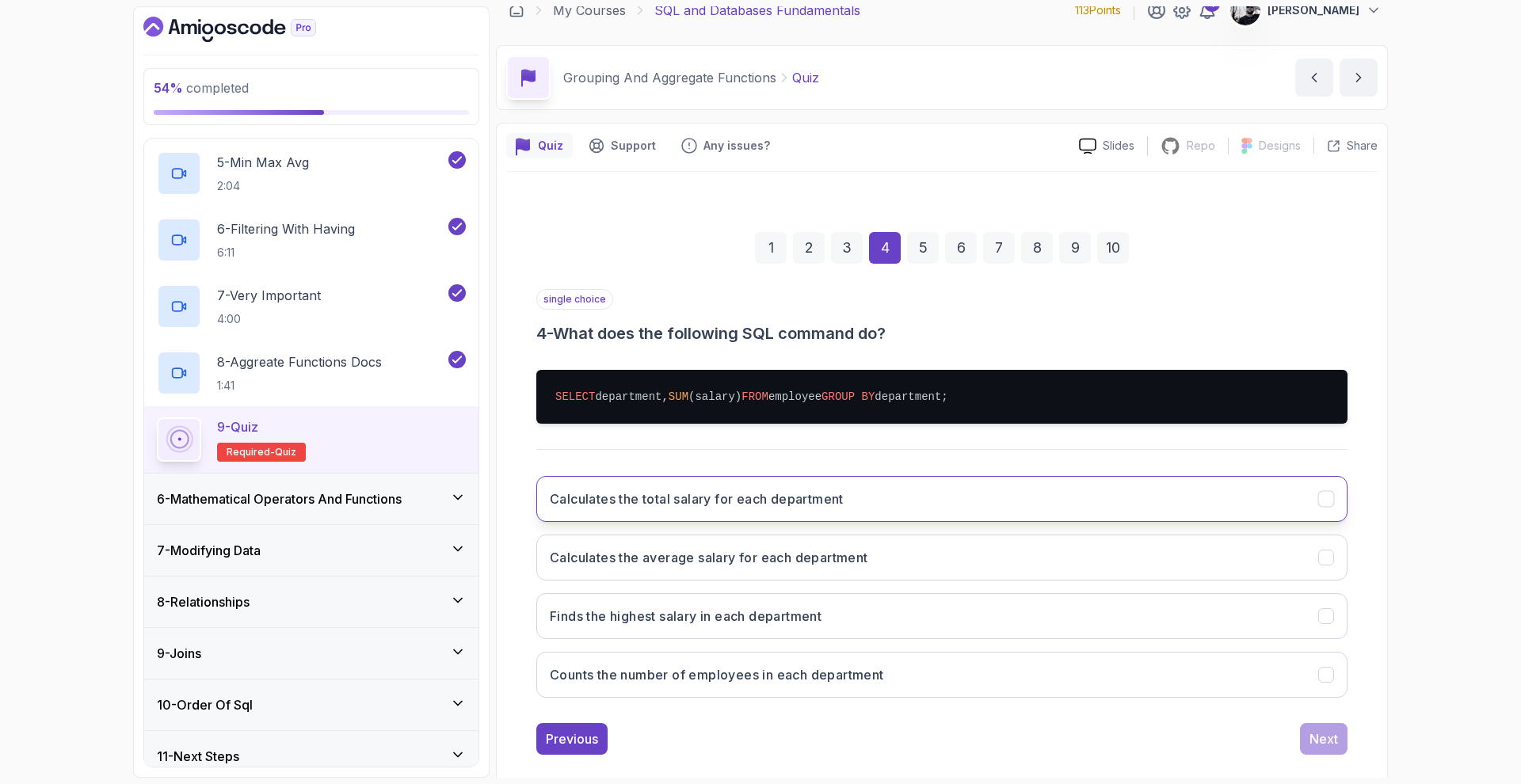
scroll to position [40, 0]
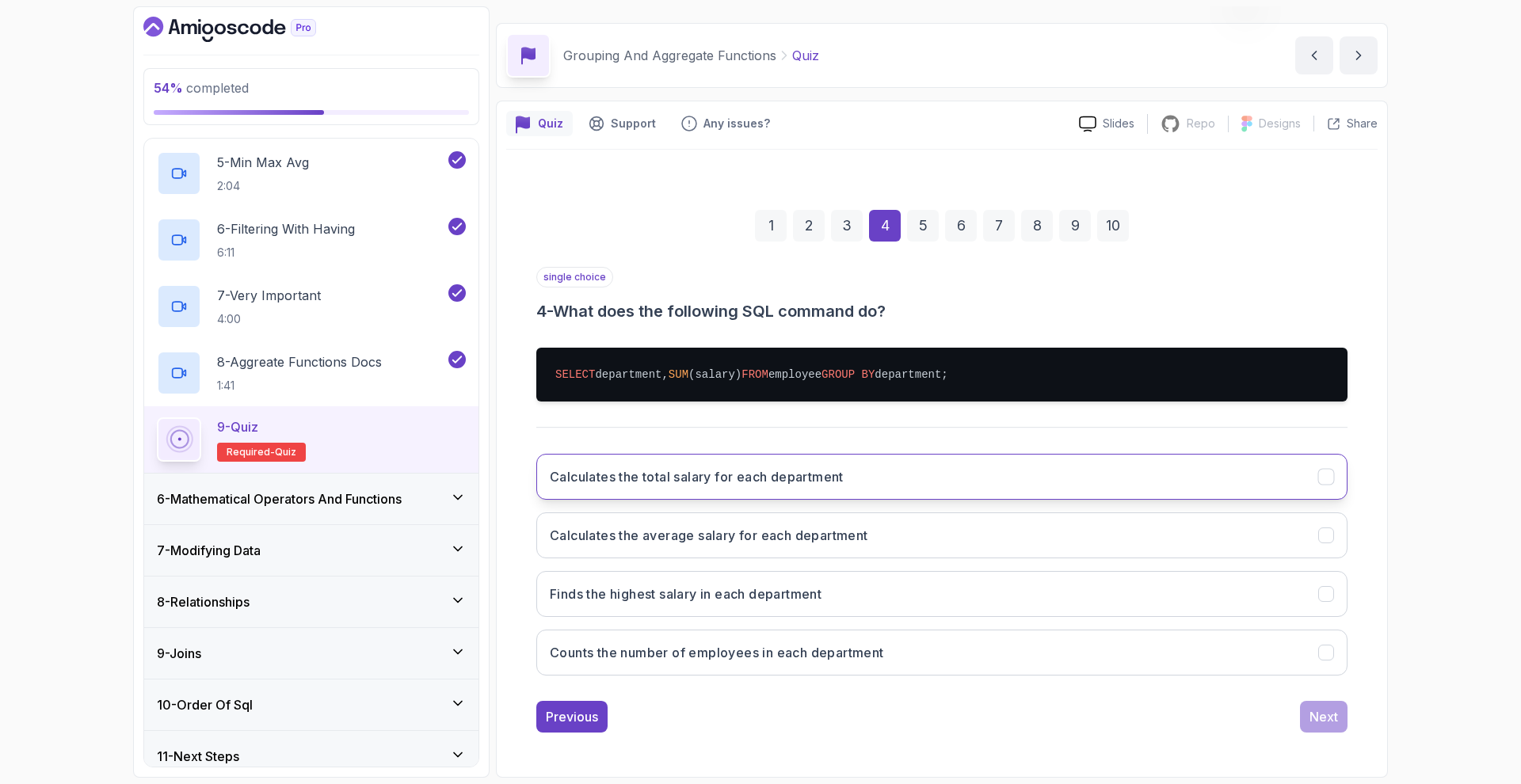
click at [772, 485] on button "Calculates the total salary for each department" at bounding box center [941, 476] width 811 height 46
click at [1312, 721] on div "Next" at bounding box center [1323, 715] width 28 height 19
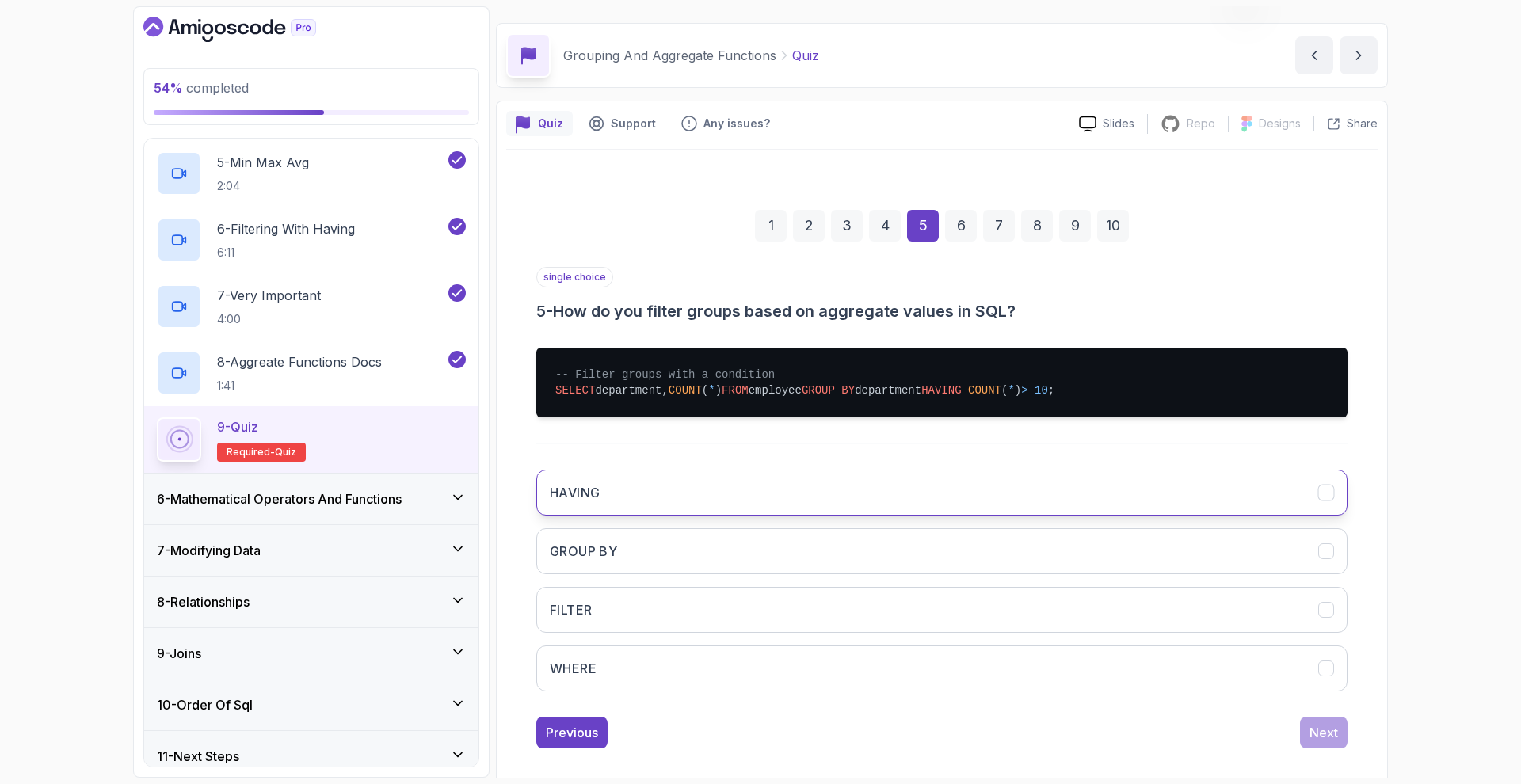
click at [797, 508] on button "HAVING" at bounding box center [941, 492] width 811 height 46
click at [1339, 731] on button "Next" at bounding box center [1323, 732] width 48 height 31
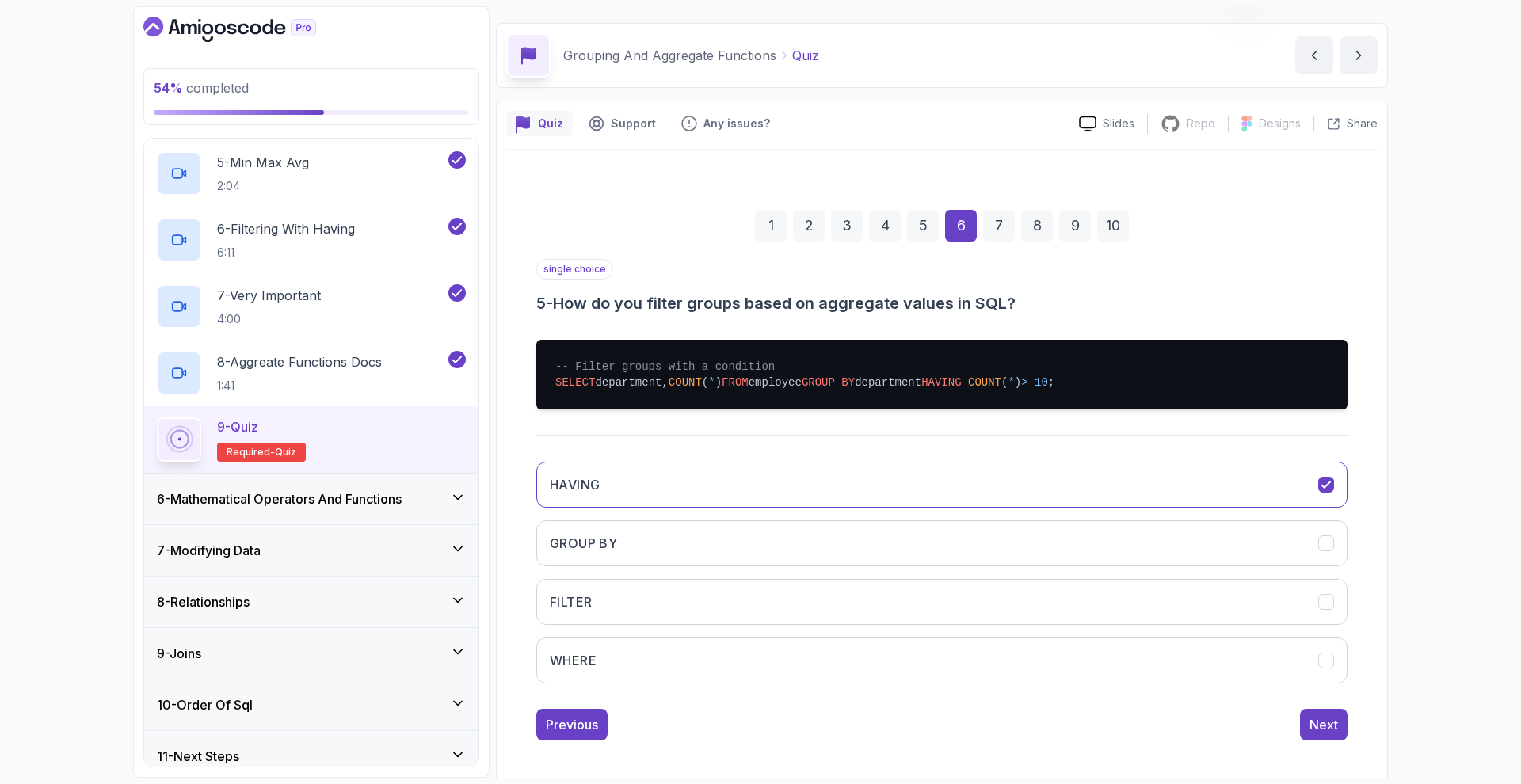
scroll to position [0, 0]
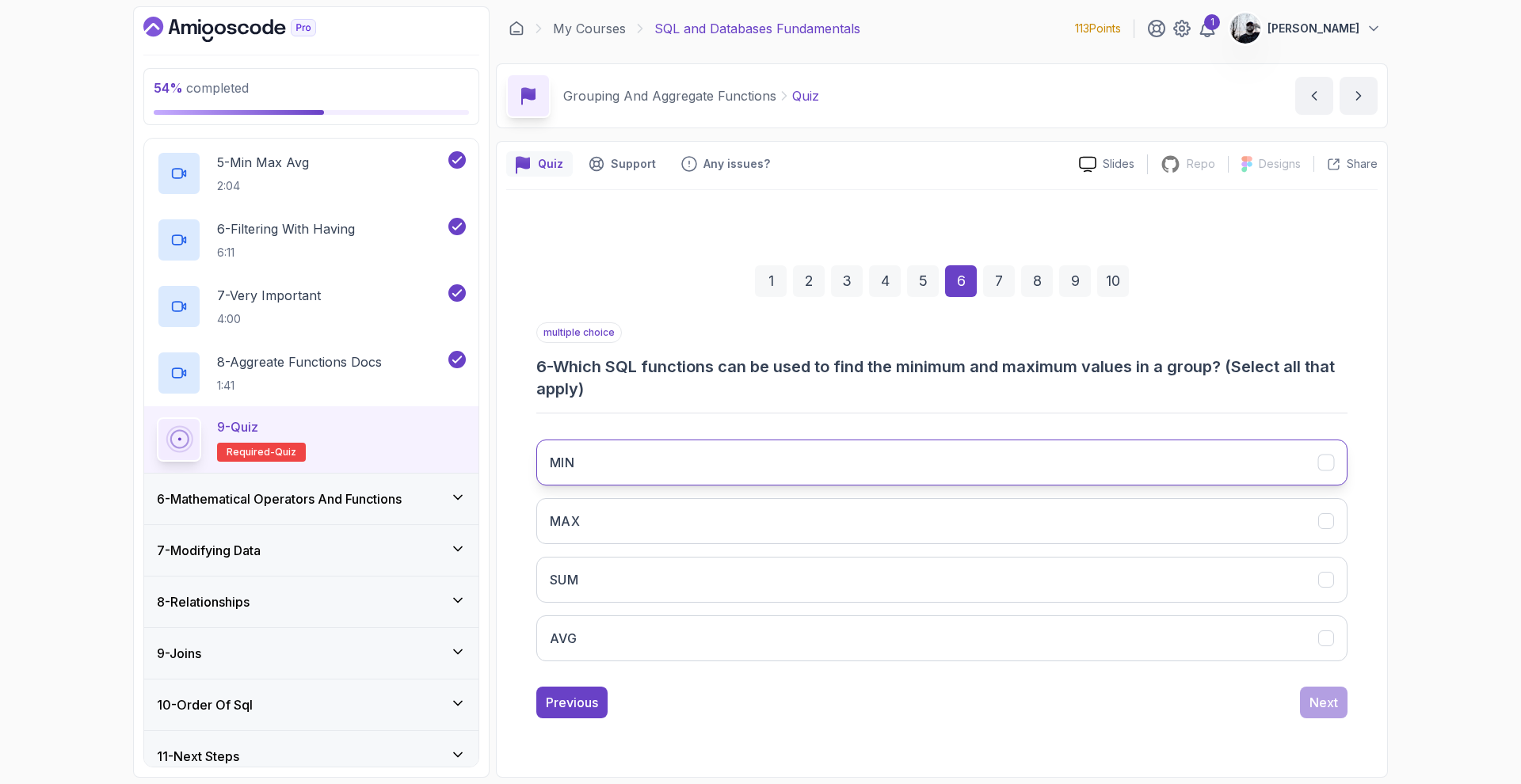
click at [719, 467] on button "MIN" at bounding box center [941, 462] width 811 height 46
click at [686, 520] on button "MAX" at bounding box center [941, 521] width 811 height 46
click at [1322, 702] on div "Next" at bounding box center [1323, 702] width 28 height 19
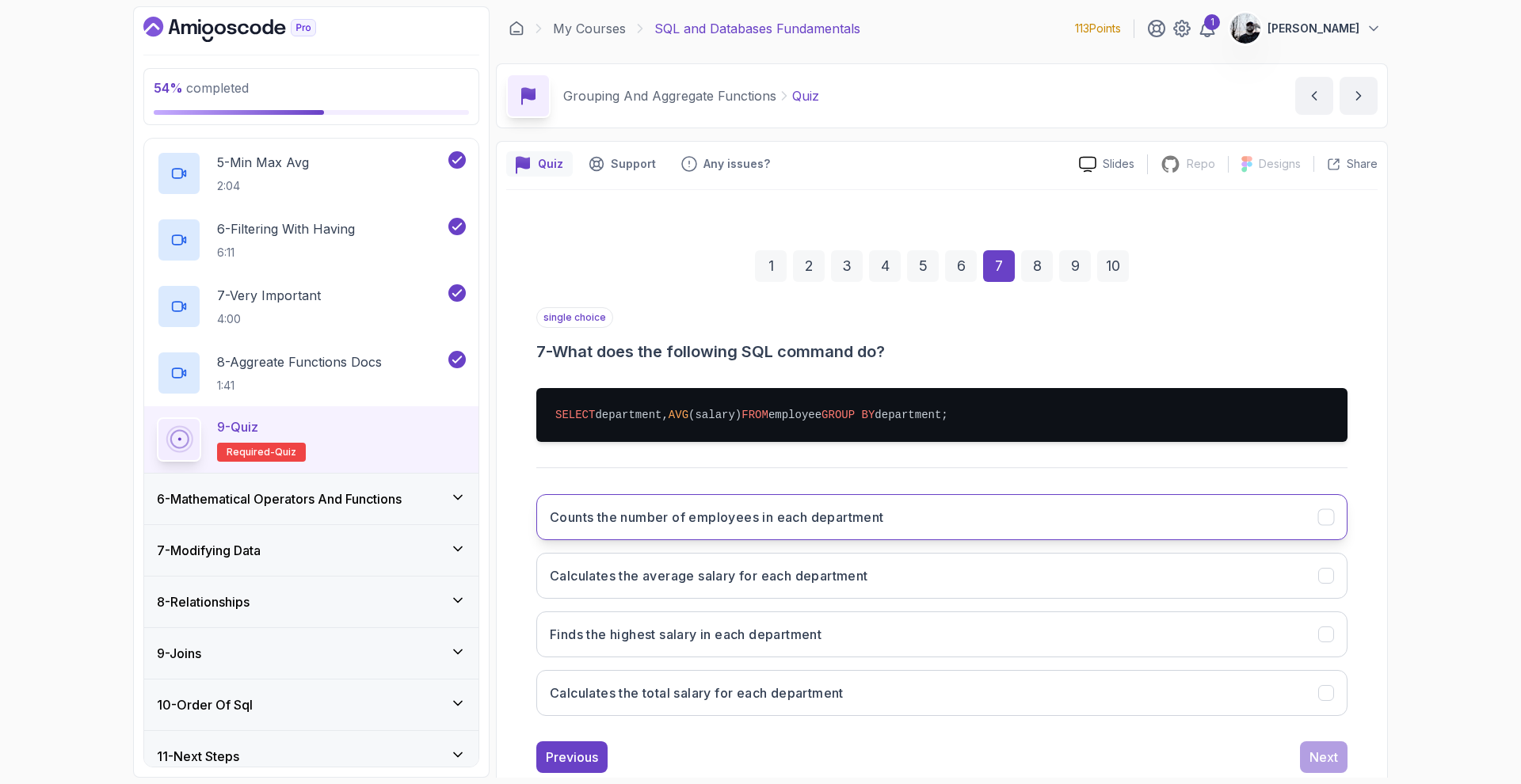
scroll to position [40, 0]
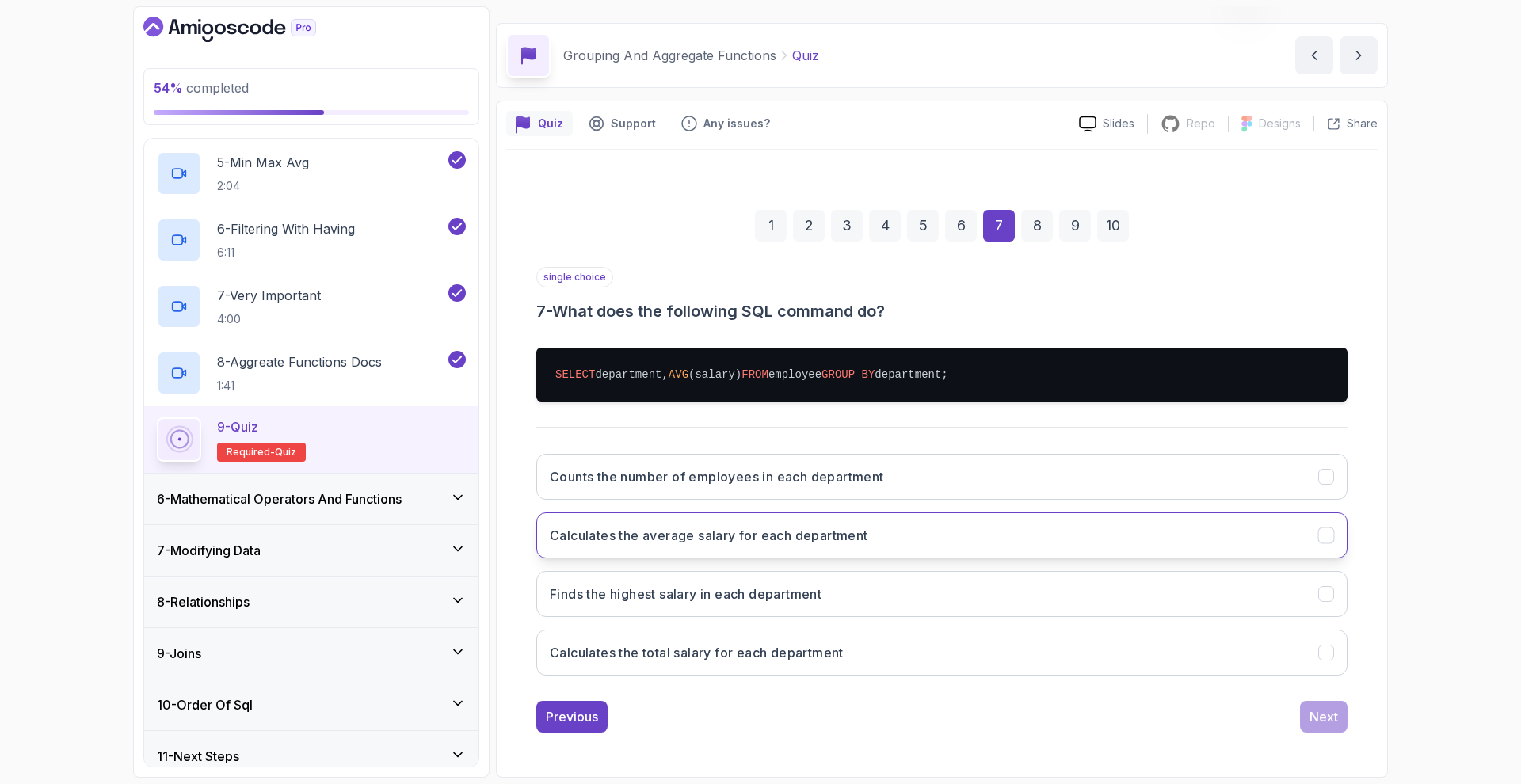
click at [717, 521] on button "Calculates the average salary for each department" at bounding box center [941, 534] width 811 height 46
click at [1322, 719] on div "Next" at bounding box center [1323, 715] width 28 height 19
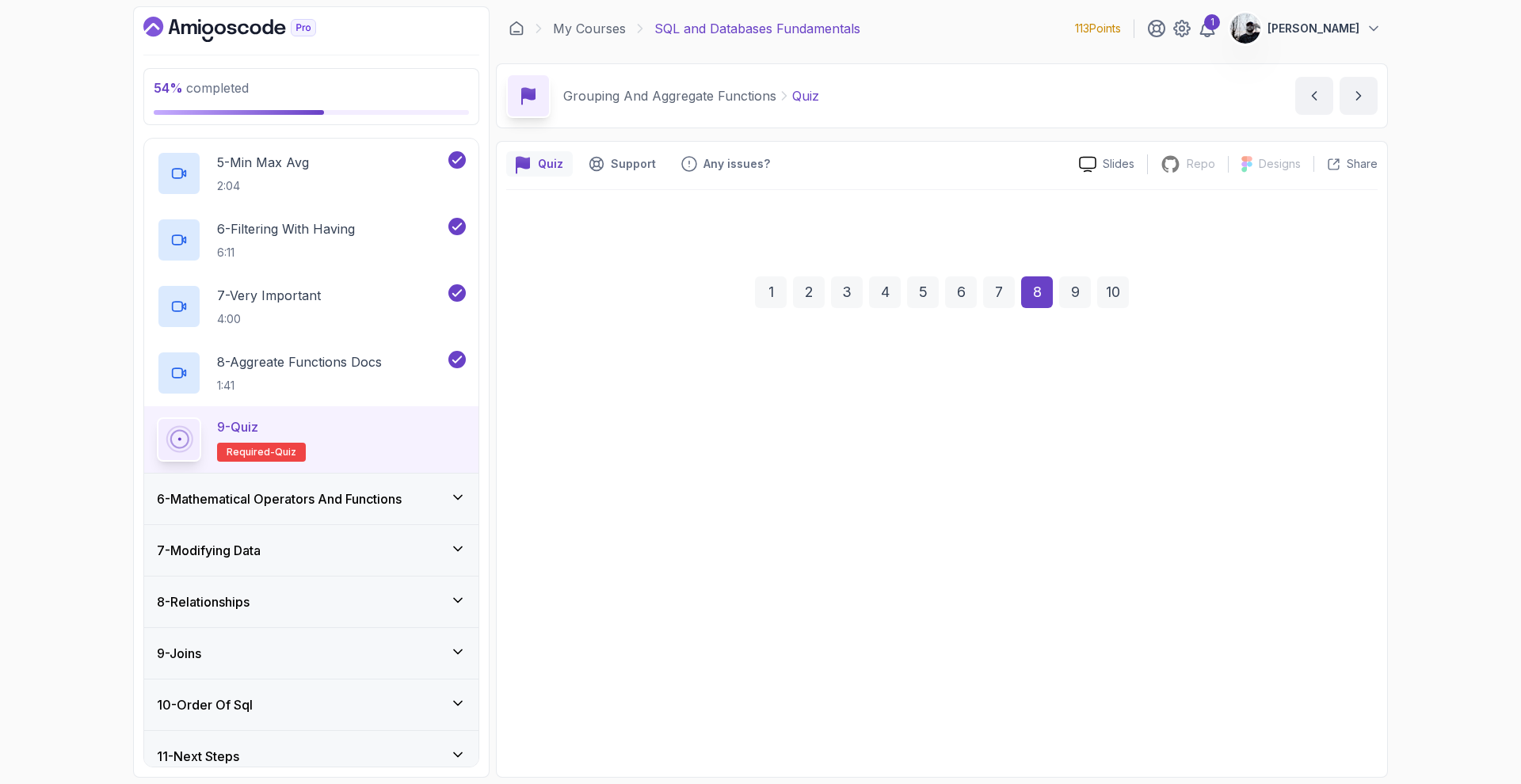
scroll to position [0, 0]
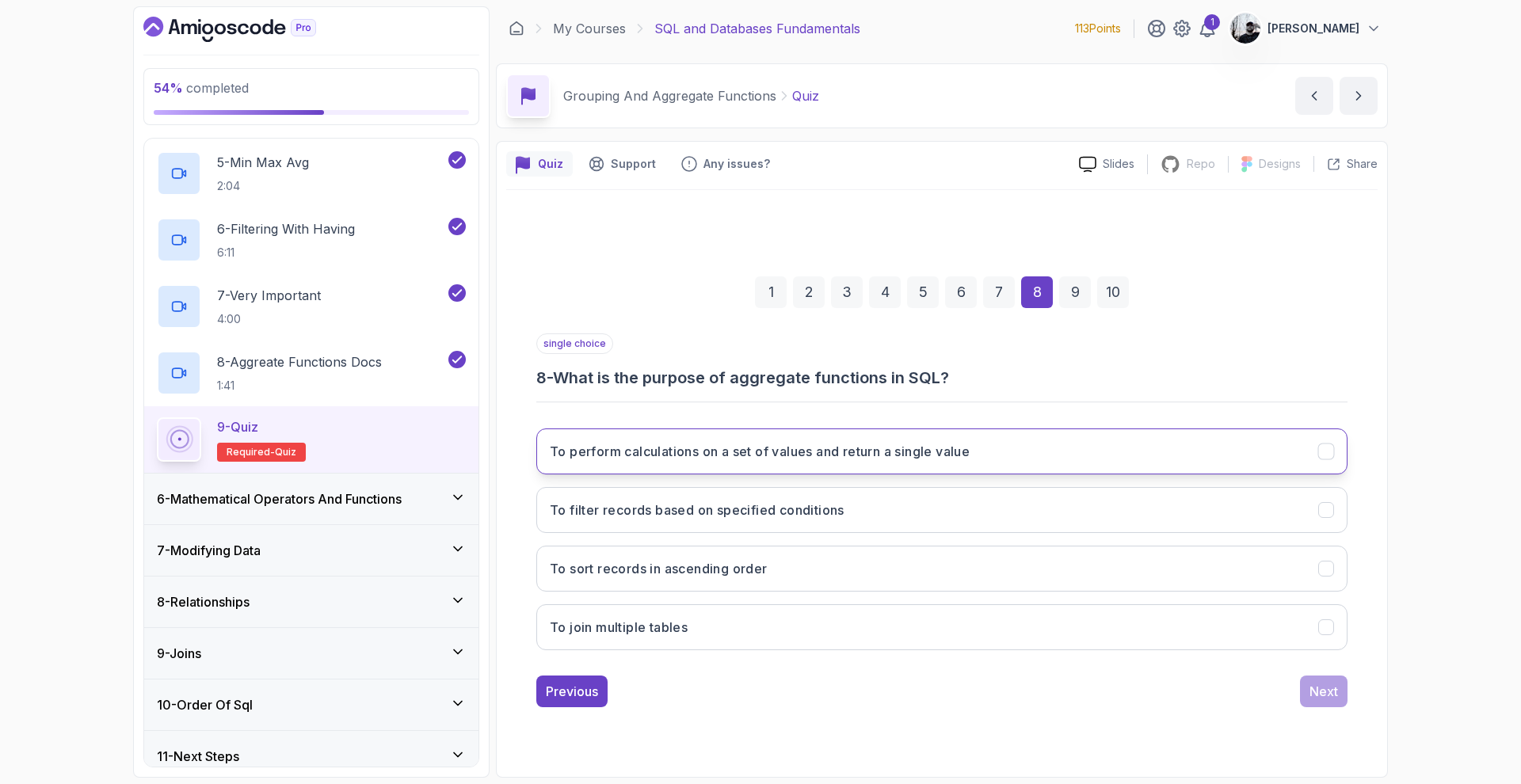
click at [751, 446] on h3 "To perform calculations on a set of values and return a single value" at bounding box center [759, 450] width 420 height 19
drag, startPoint x: 1325, startPoint y: 689, endPoint x: 1072, endPoint y: 690, distance: 253.0
click at [1325, 689] on div "Next" at bounding box center [1323, 690] width 28 height 19
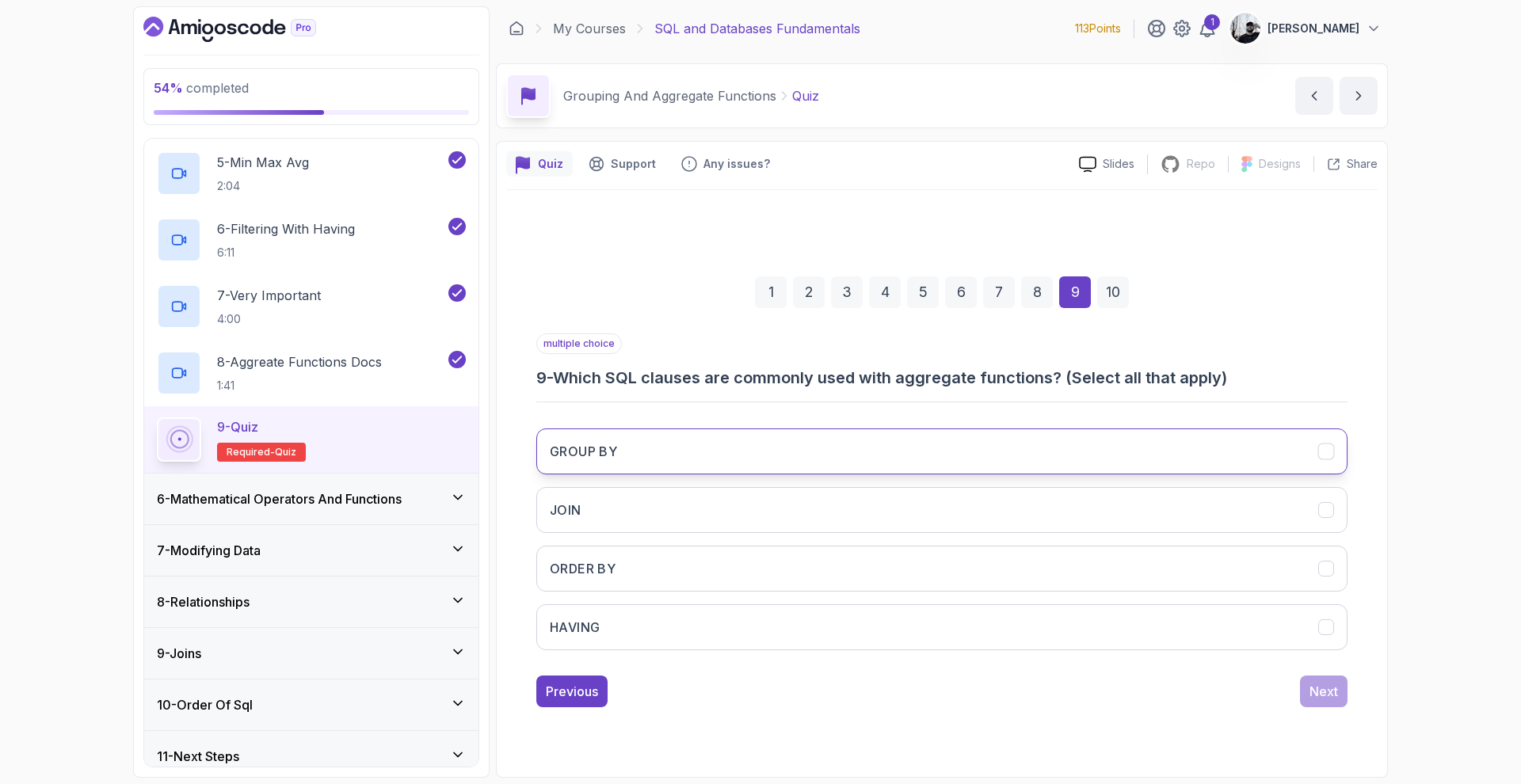
click at [701, 459] on button "GROUP BY" at bounding box center [941, 450] width 811 height 46
click at [1327, 712] on div "1 2 3 4 5 6 7 8 9 10 multiple choice 9 - Which SQL clauses are commonly used wi…" at bounding box center [941, 479] width 871 height 482
click at [1327, 691] on div "Next" at bounding box center [1323, 690] width 28 height 19
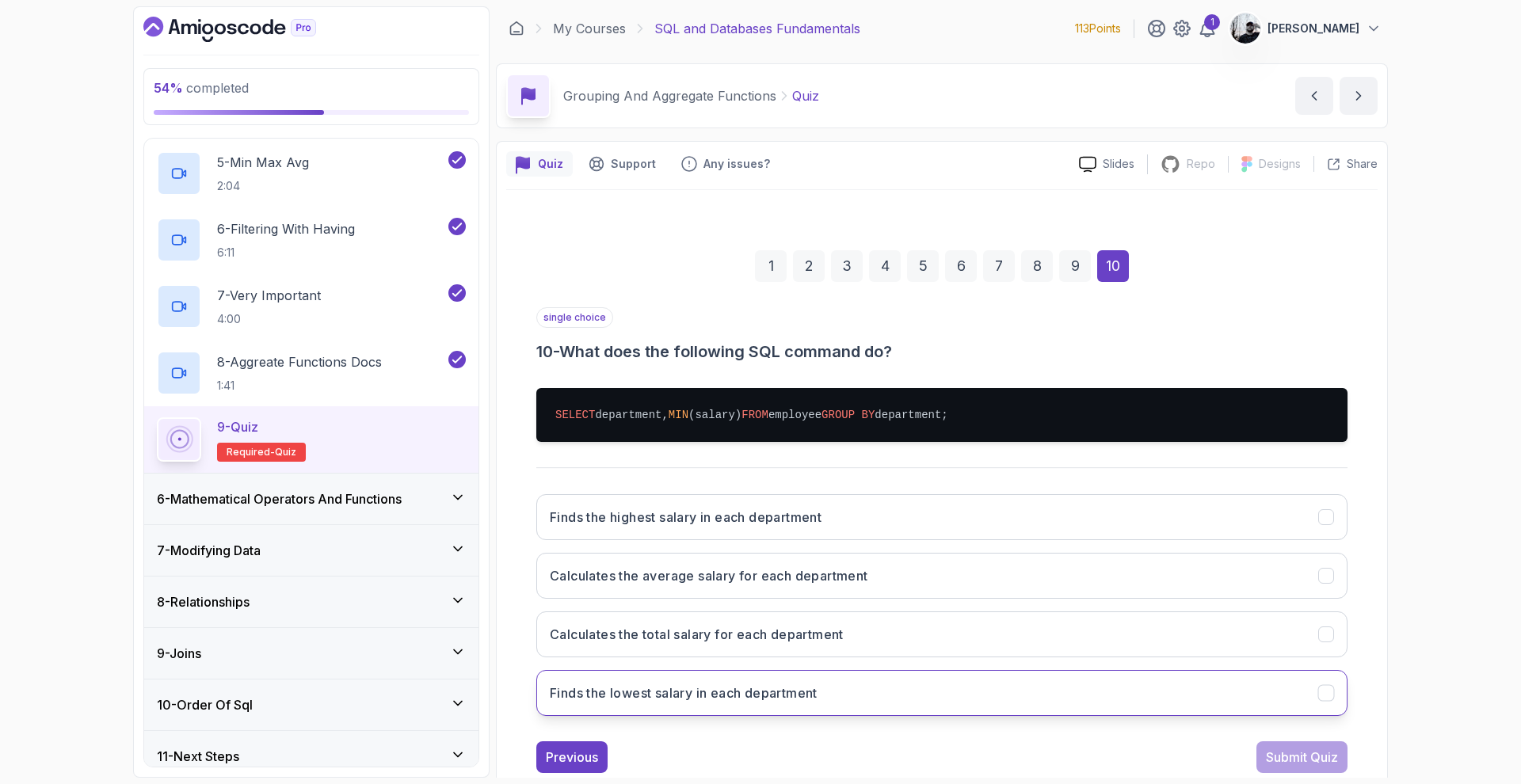
click at [817, 694] on h3 "Finds the lowest salary in each department" at bounding box center [683, 692] width 267 height 19
click at [1308, 743] on button "Submit Quiz" at bounding box center [1301, 757] width 91 height 31
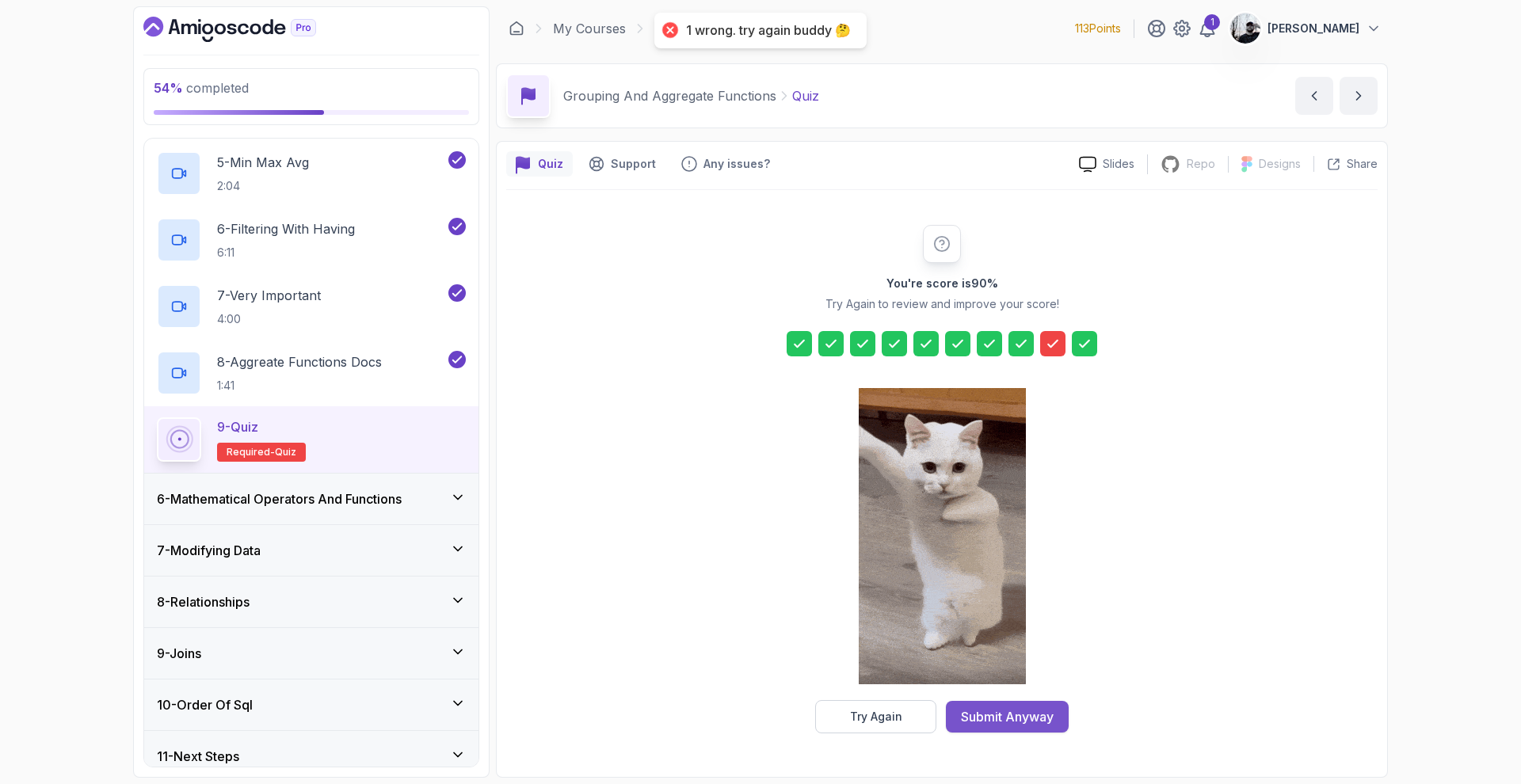
click at [1012, 718] on div "Submit Anyway" at bounding box center [1007, 715] width 93 height 19
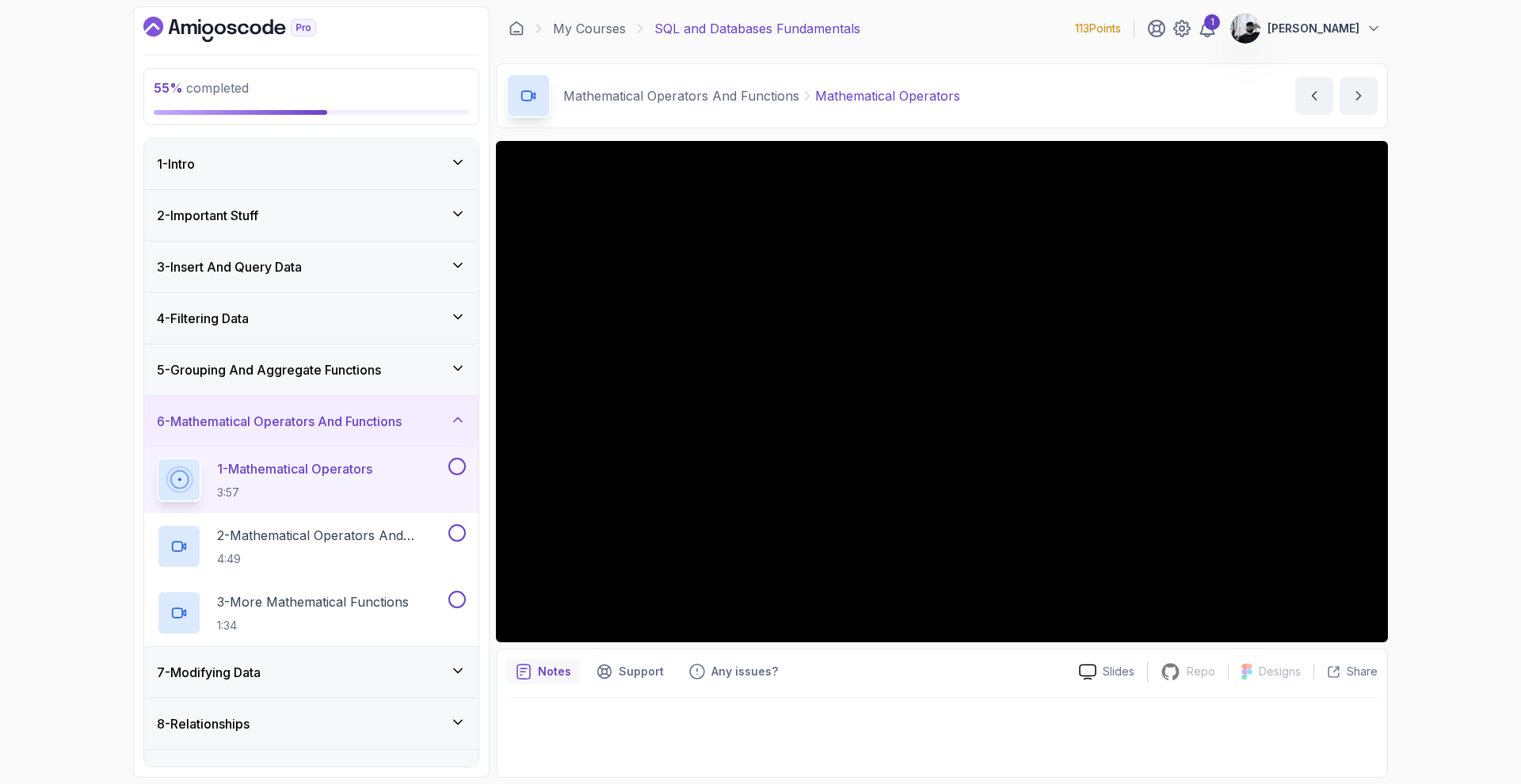
scroll to position [137, 0]
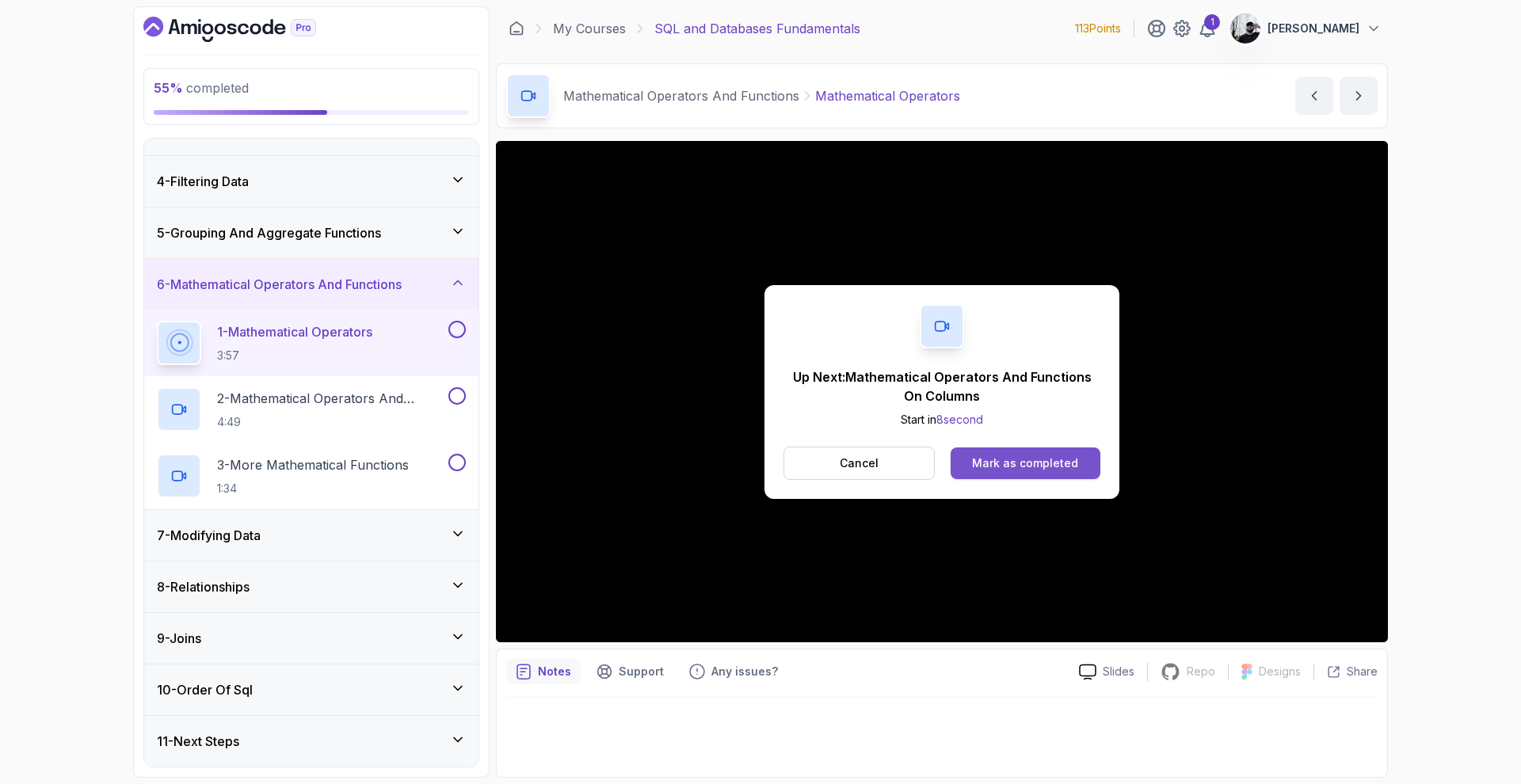
click at [1021, 459] on div "Mark as completed" at bounding box center [1024, 463] width 106 height 16
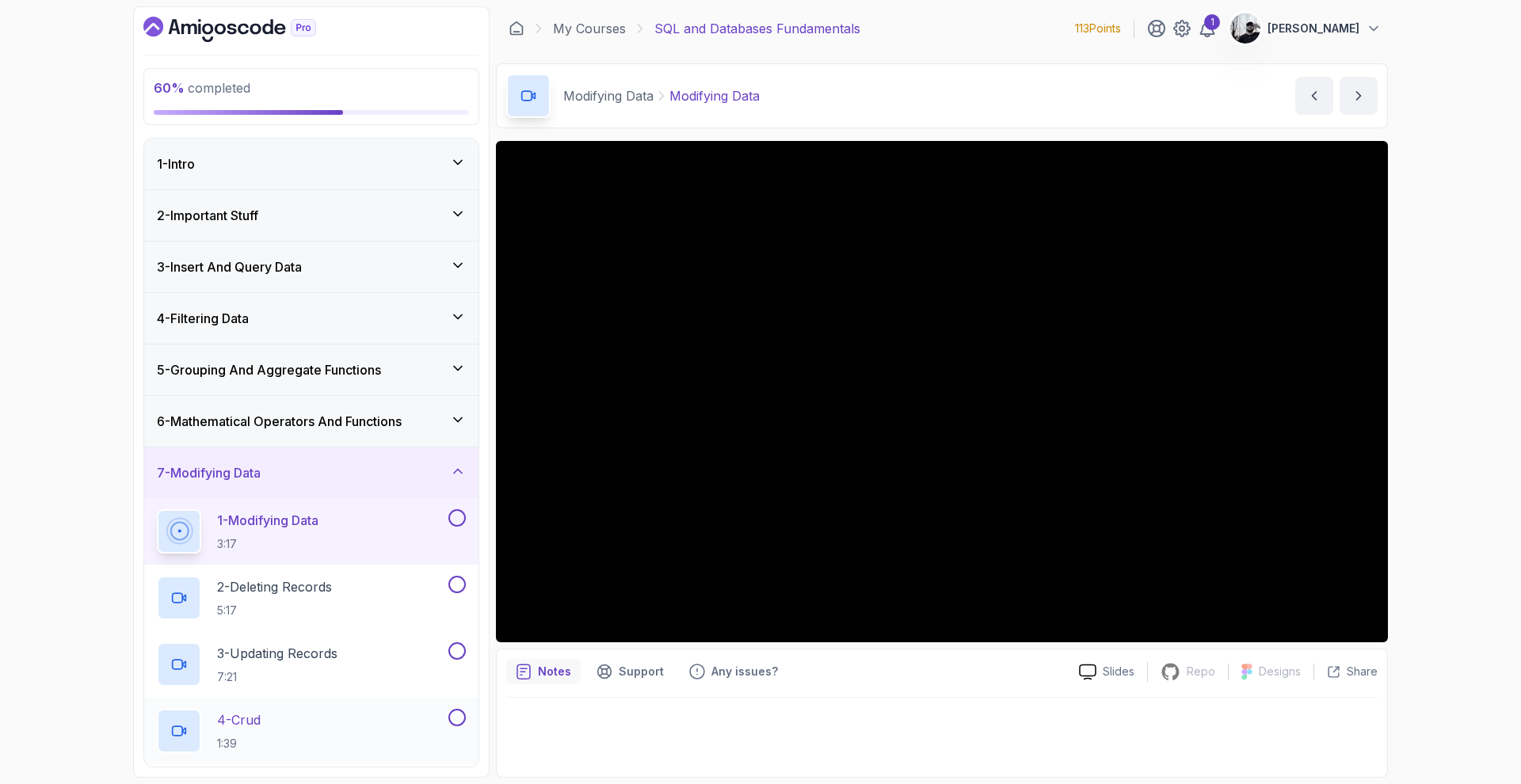
scroll to position [270, 0]
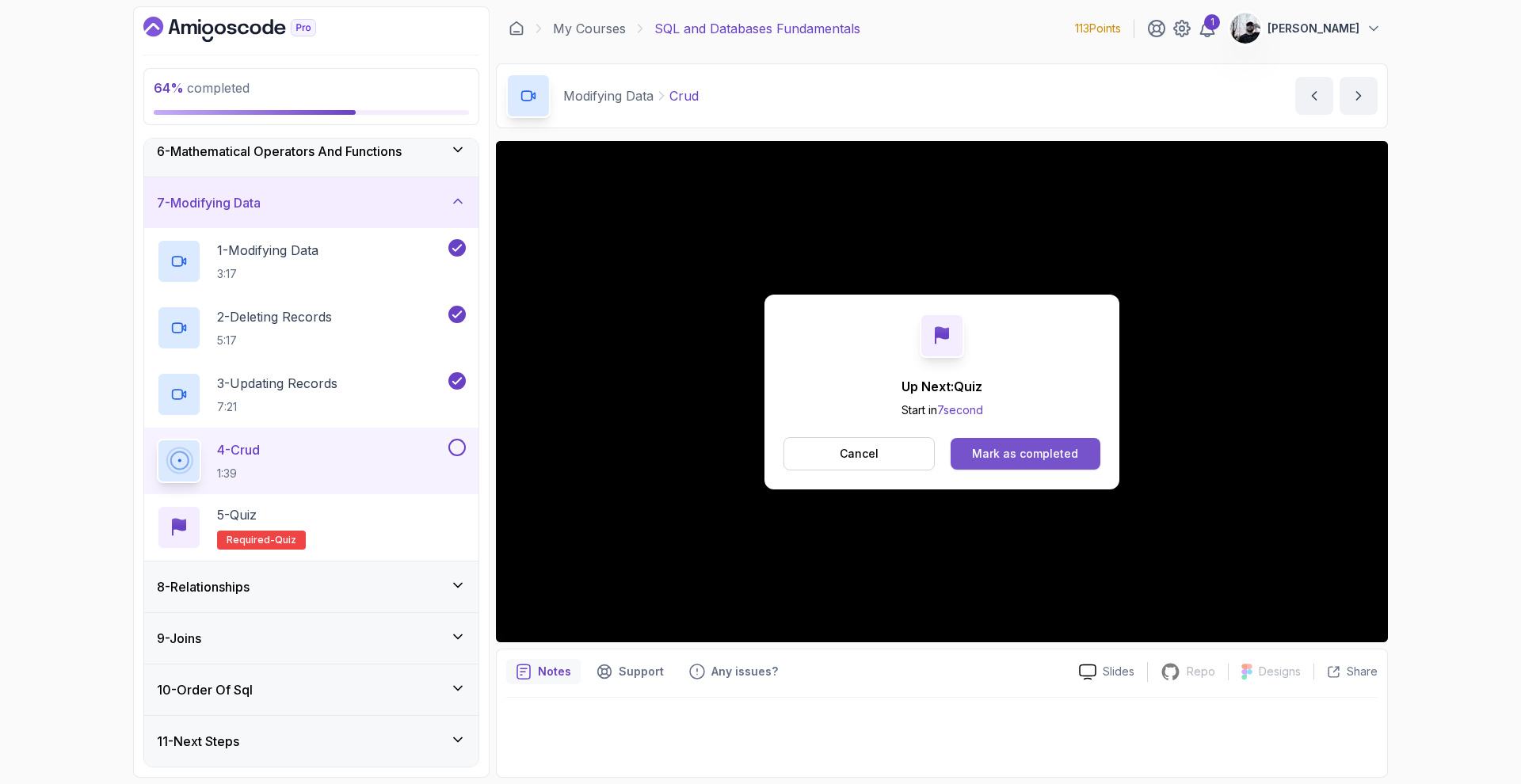
click at [999, 457] on div "Mark as completed" at bounding box center [1024, 453] width 106 height 16
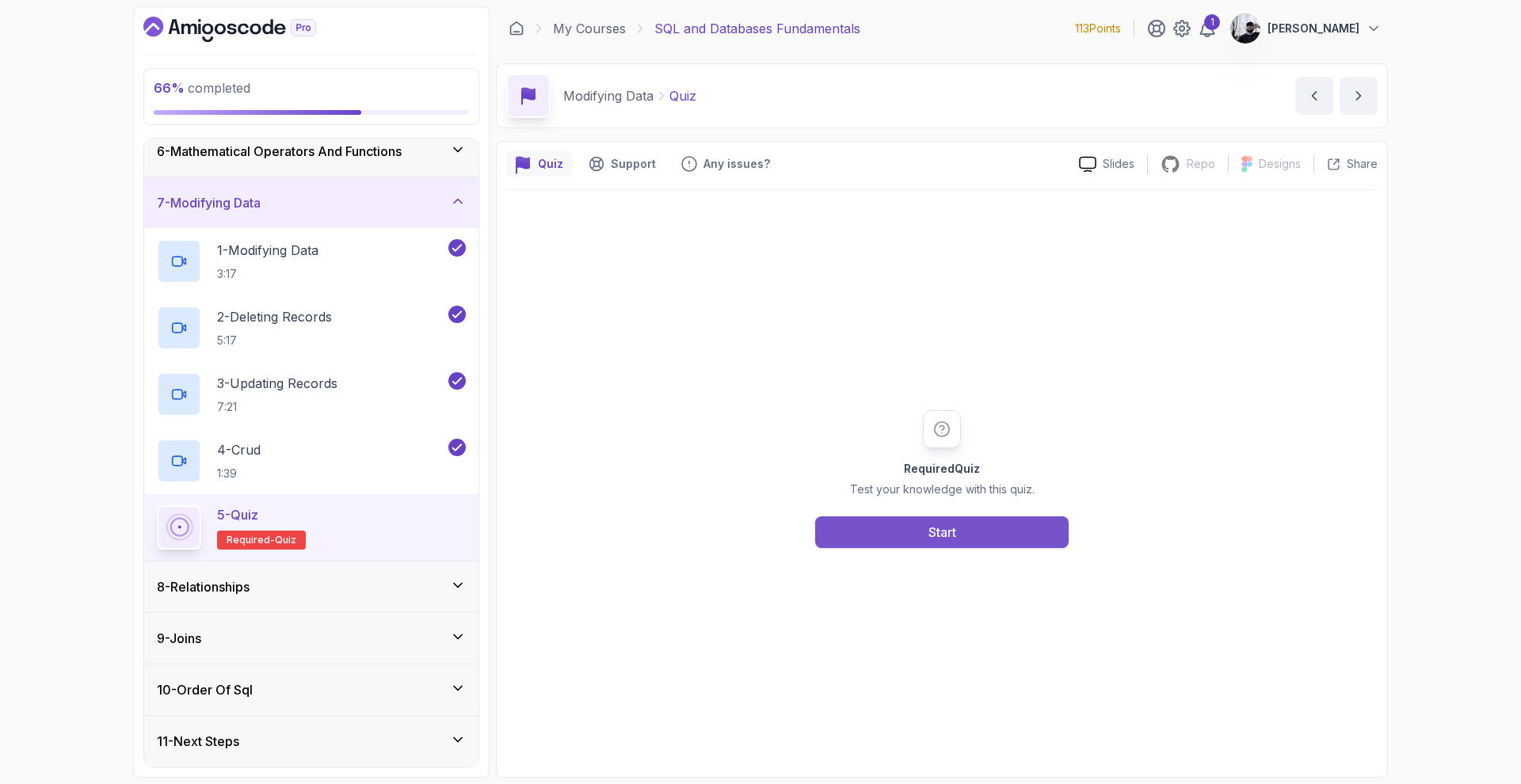
click at [943, 533] on div "Start" at bounding box center [942, 531] width 27 height 19
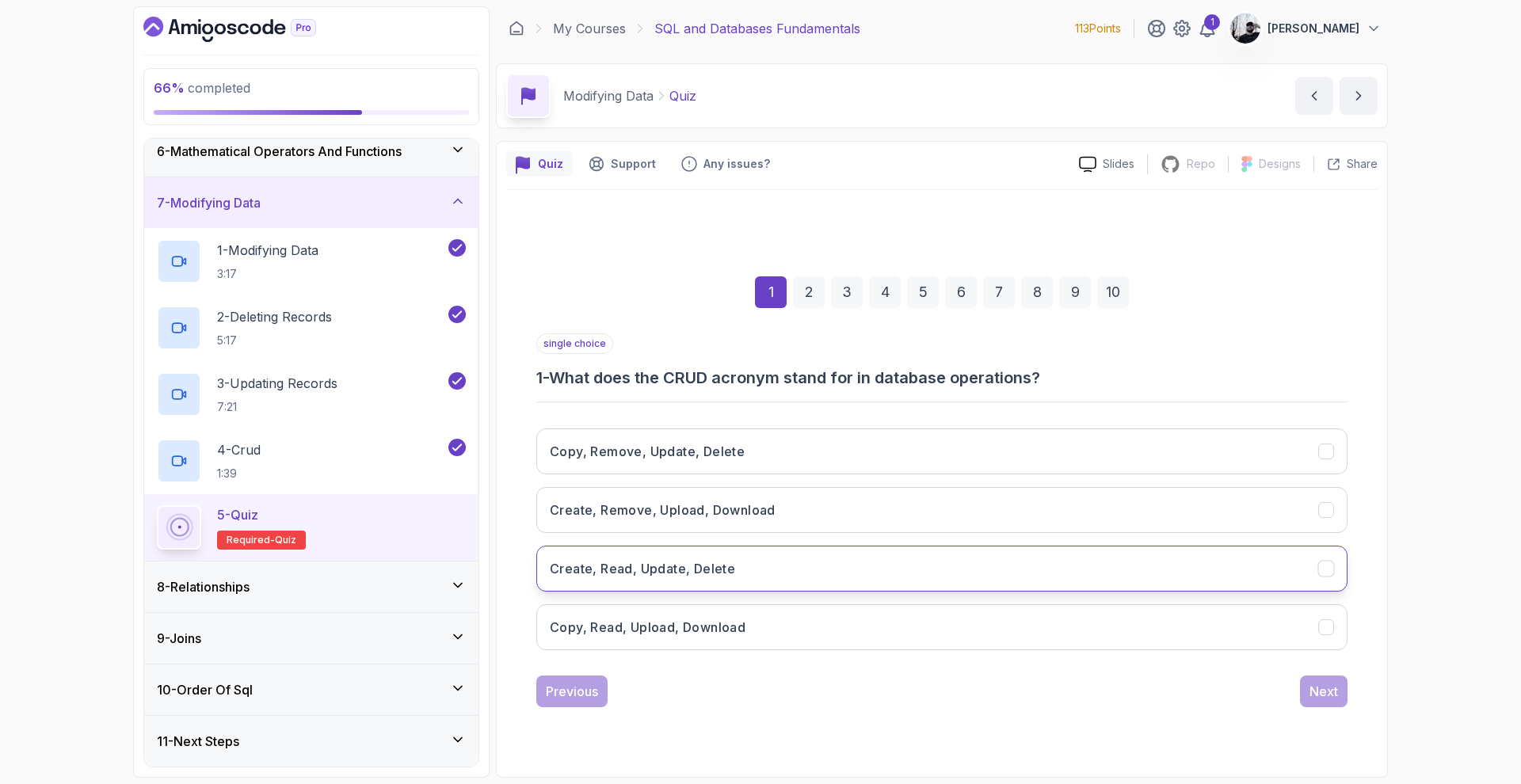
click at [749, 579] on button "Create, Read, Update, Delete" at bounding box center [941, 568] width 811 height 46
click at [1311, 692] on div "Next" at bounding box center [1323, 690] width 28 height 19
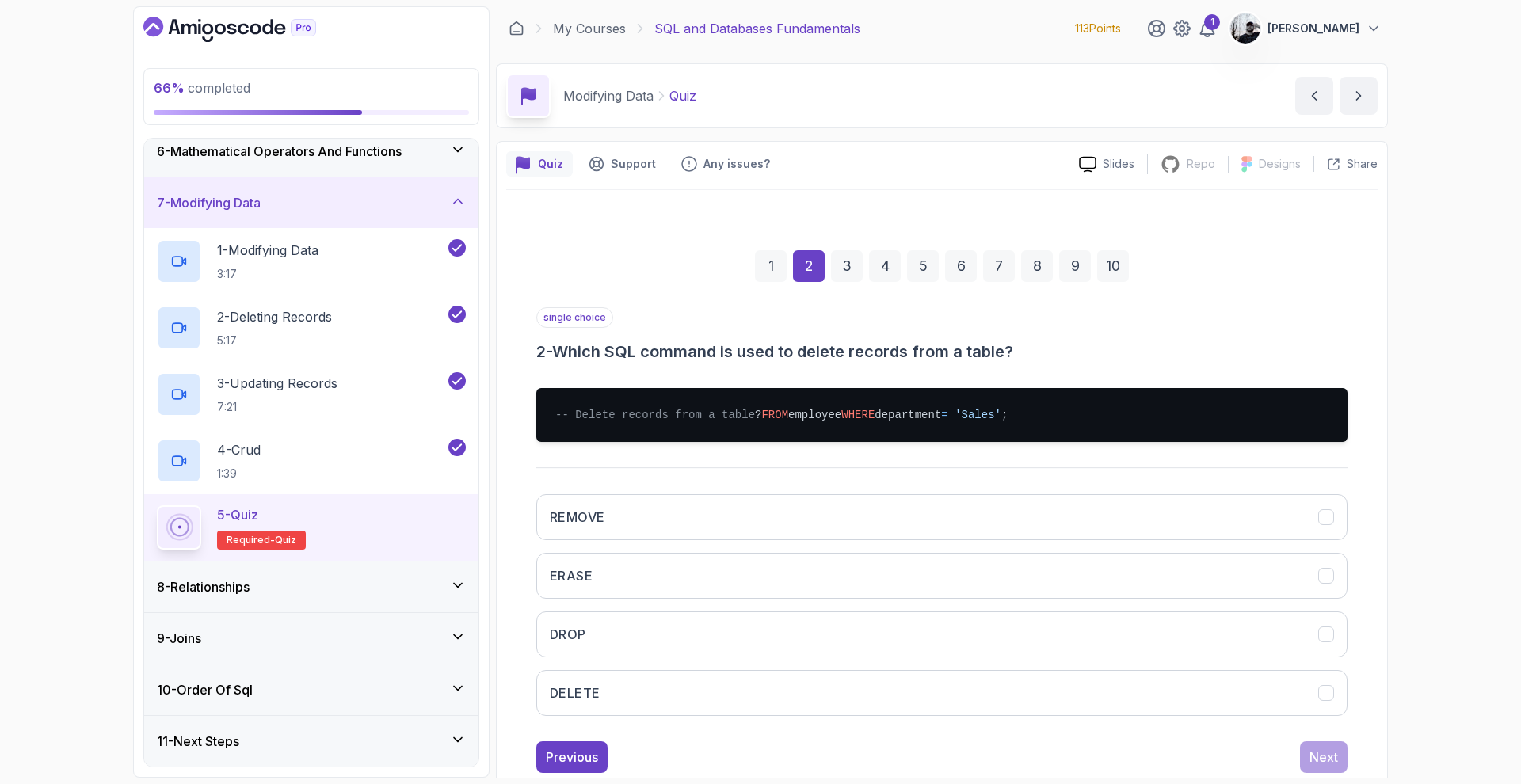
scroll to position [56, 0]
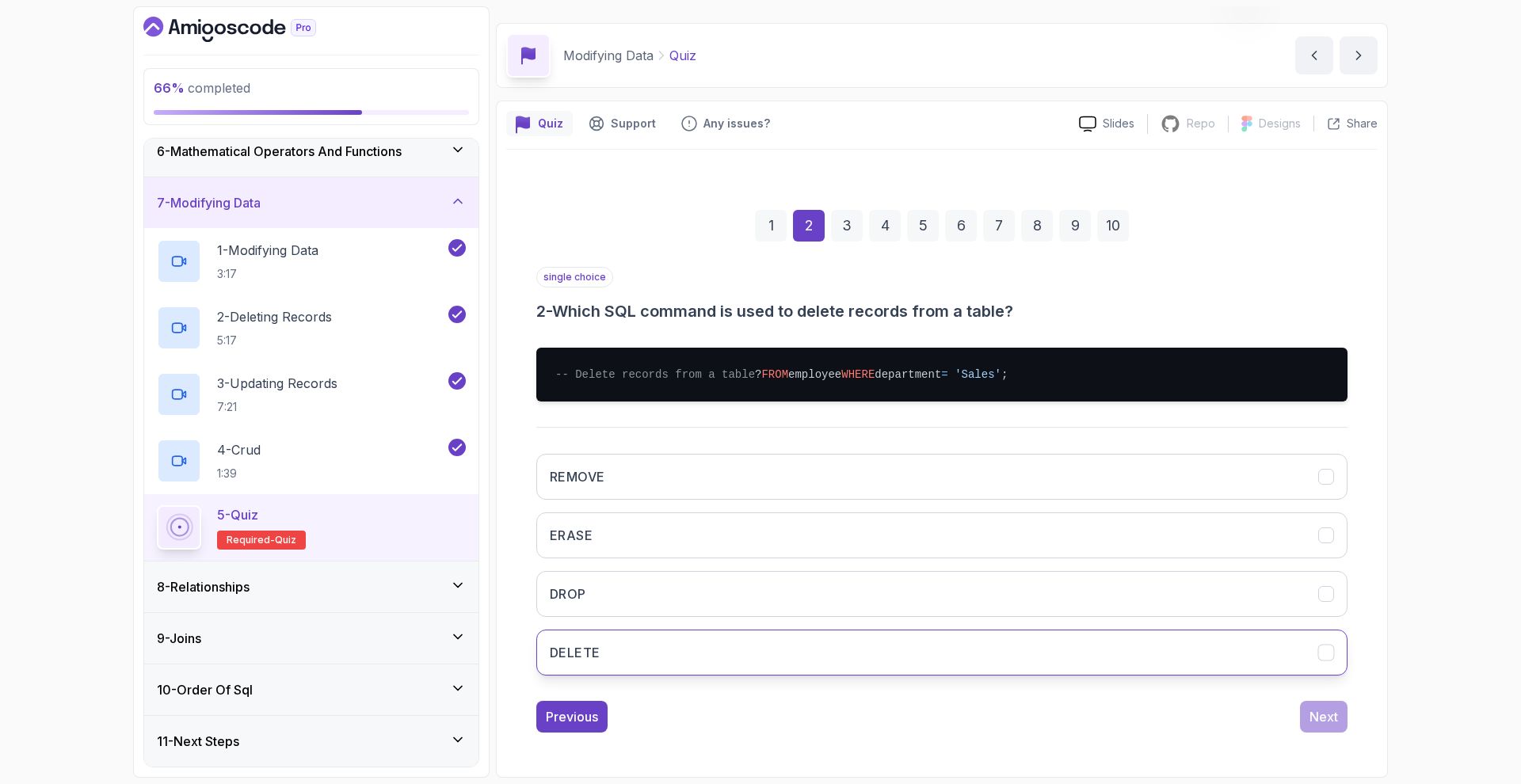
click at [609, 640] on button "DELETE" at bounding box center [941, 652] width 811 height 46
click at [1315, 714] on div "Next" at bounding box center [1323, 715] width 28 height 19
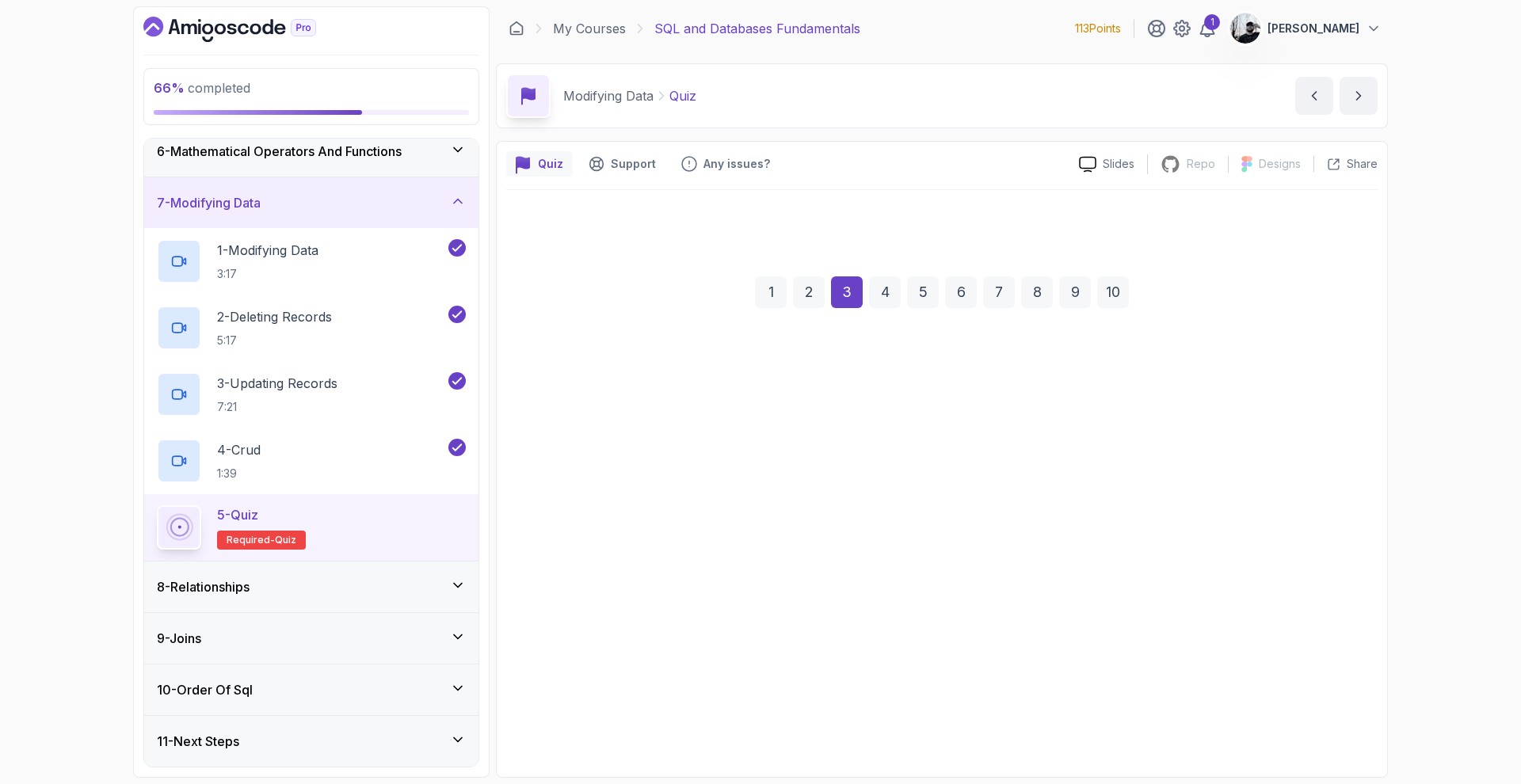
scroll to position [0, 0]
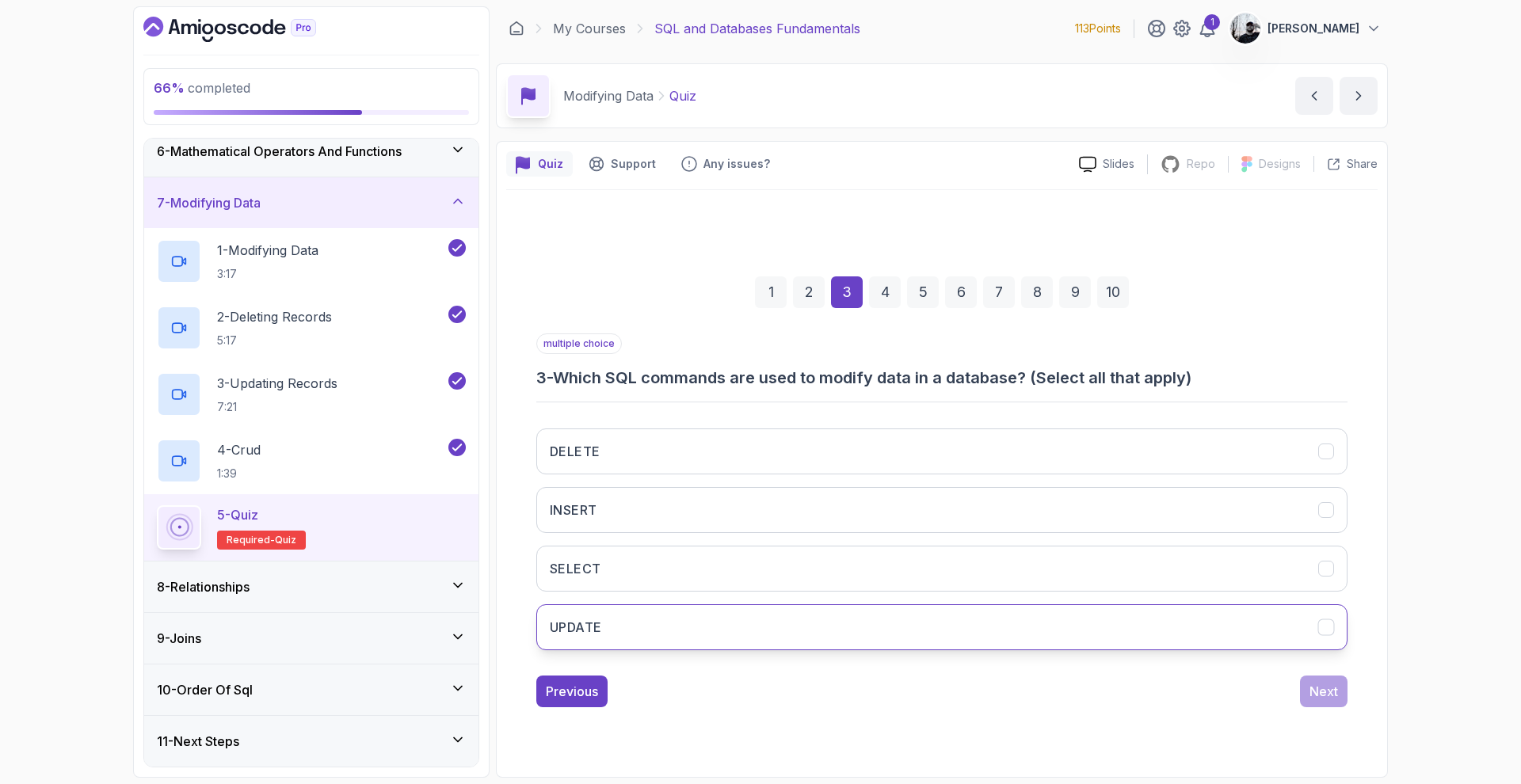
click at [776, 623] on button "UPDATE" at bounding box center [941, 626] width 811 height 46
click at [1320, 687] on div "Next" at bounding box center [1323, 690] width 28 height 19
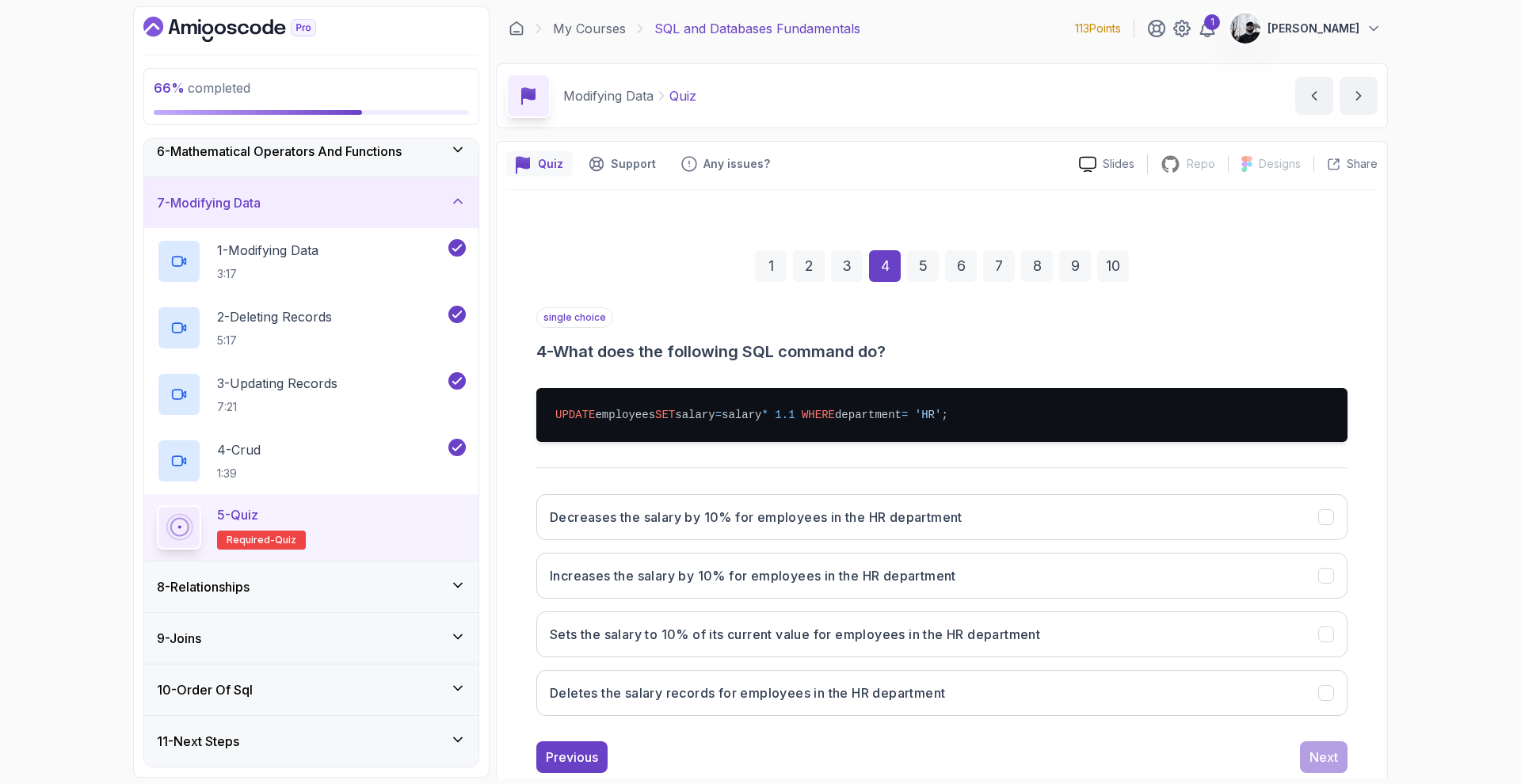
click at [849, 267] on div "3" at bounding box center [846, 266] width 31 height 31
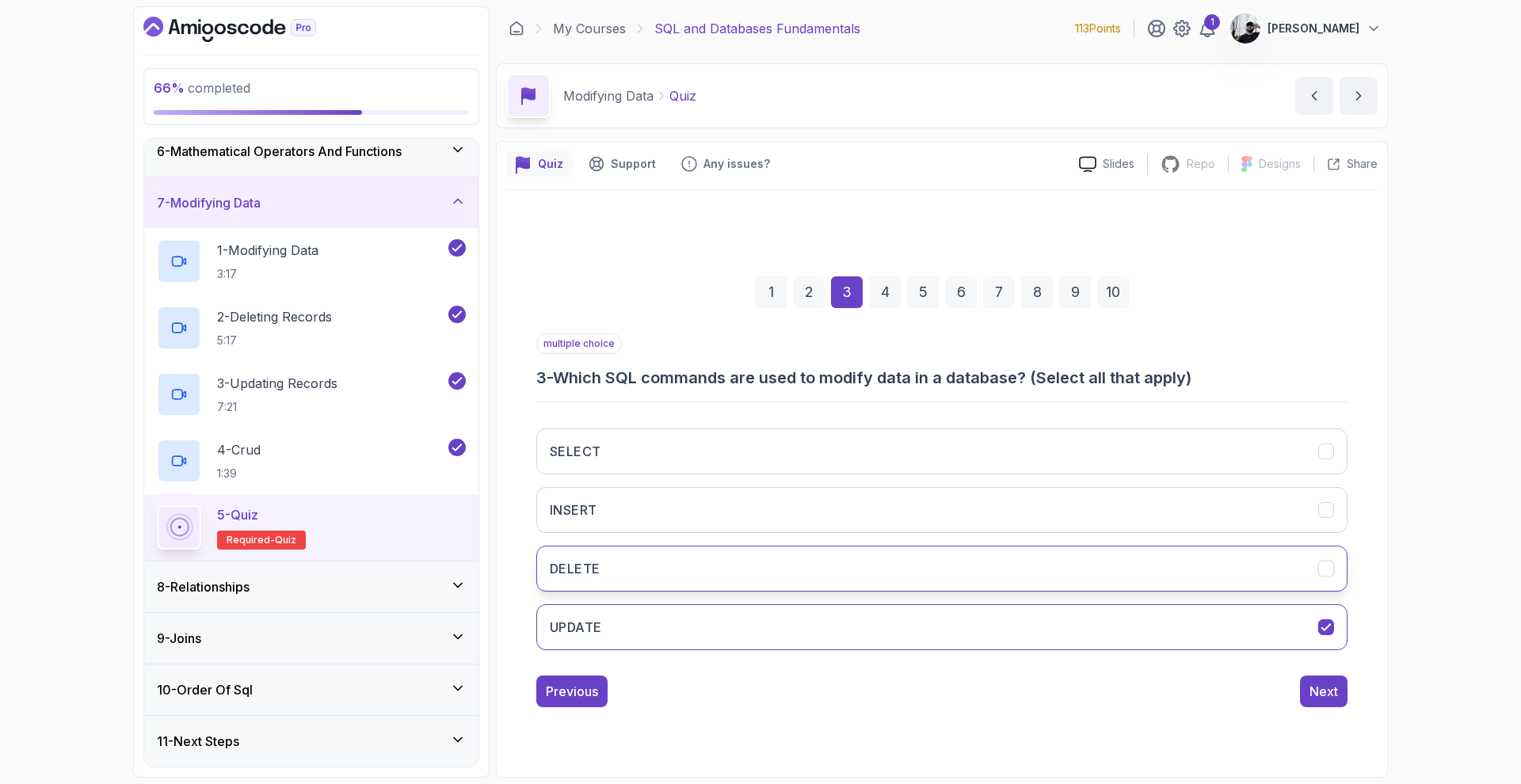
drag, startPoint x: 893, startPoint y: 582, endPoint x: 886, endPoint y: 554, distance: 28.9
click at [893, 576] on button "DELETE" at bounding box center [941, 568] width 811 height 46
click at [878, 528] on button "INSERT" at bounding box center [941, 509] width 811 height 46
click at [925, 507] on button "INSERT" at bounding box center [941, 509] width 811 height 46
click at [849, 573] on button "DELETE" at bounding box center [941, 568] width 811 height 46
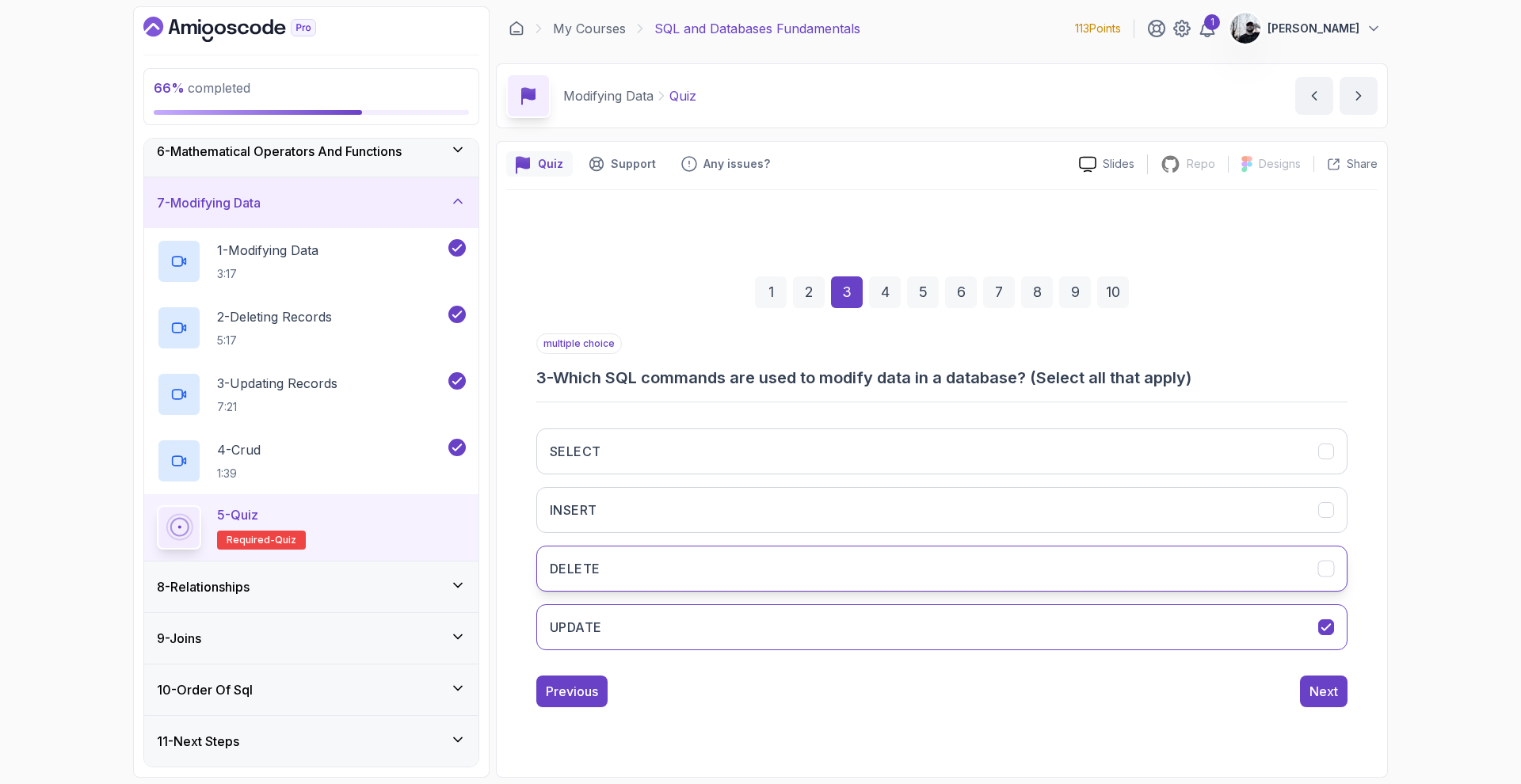
click at [873, 573] on button "DELETE" at bounding box center [941, 568] width 811 height 46
click at [961, 528] on button "INSERT" at bounding box center [941, 509] width 811 height 46
click at [1325, 689] on div "Next" at bounding box center [1323, 690] width 28 height 19
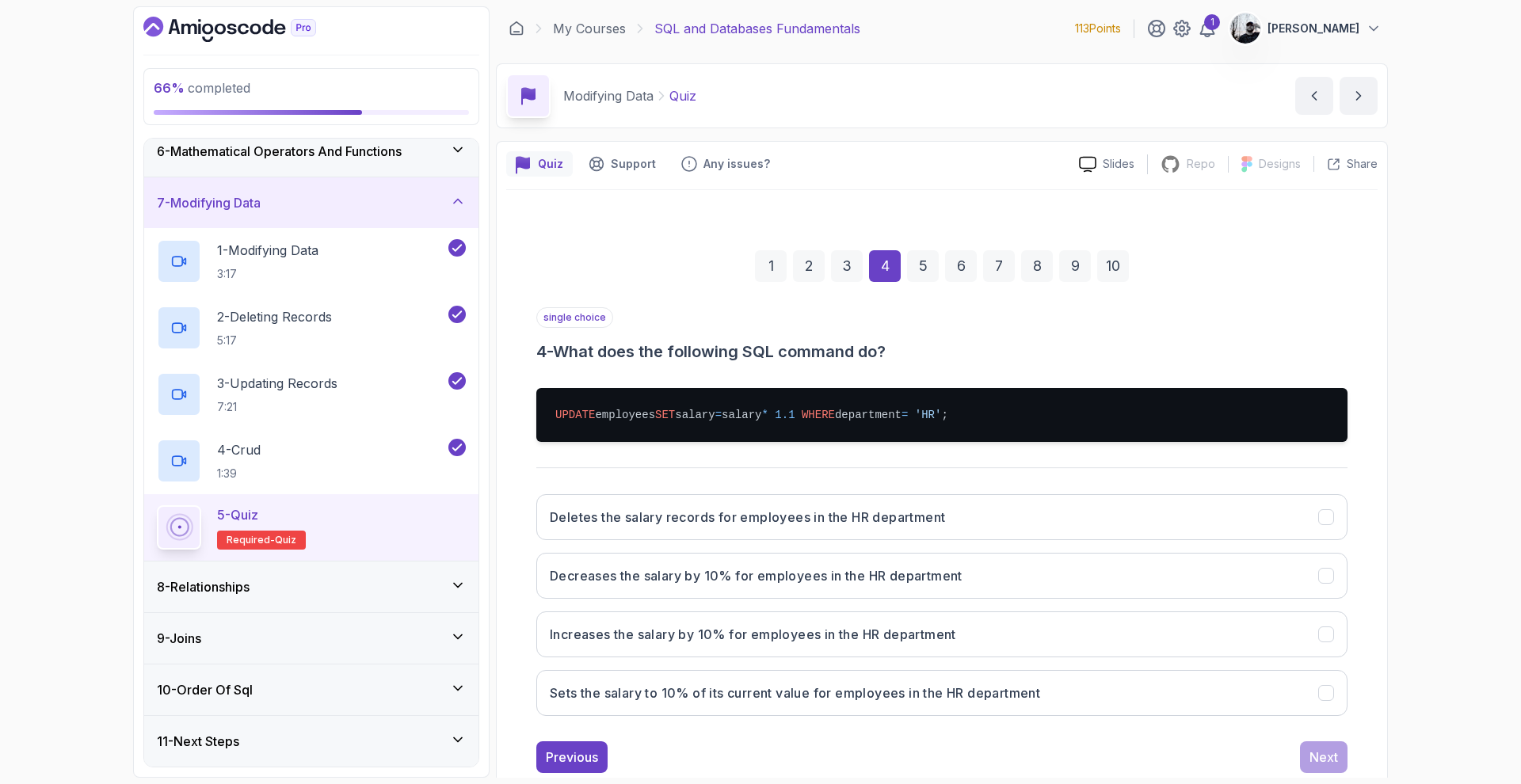
scroll to position [40, 0]
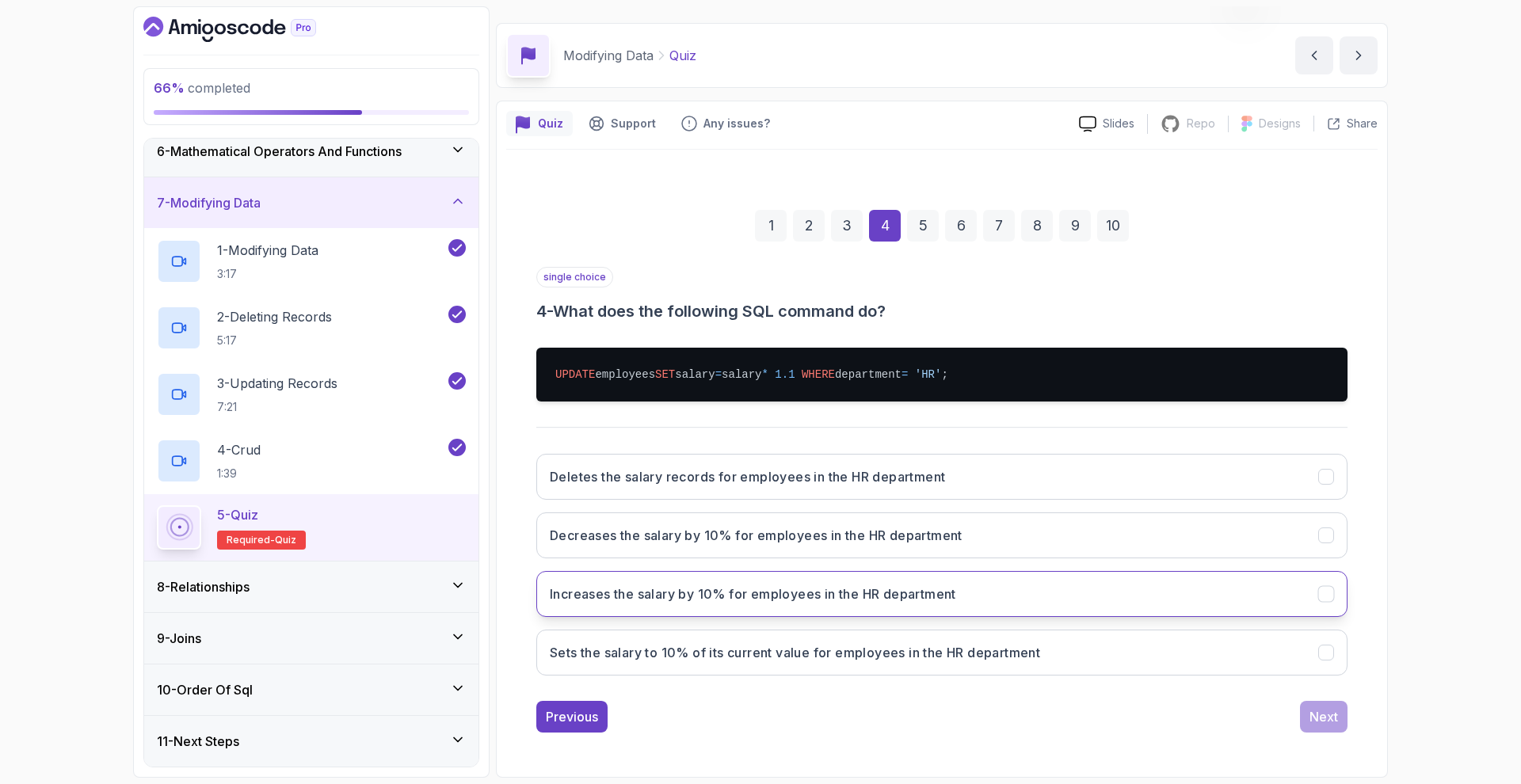
click at [785, 588] on h3 "Increases the salary by 10% for employees in the HR department" at bounding box center [752, 593] width 406 height 19
click at [1334, 713] on div "Next" at bounding box center [1323, 715] width 28 height 19
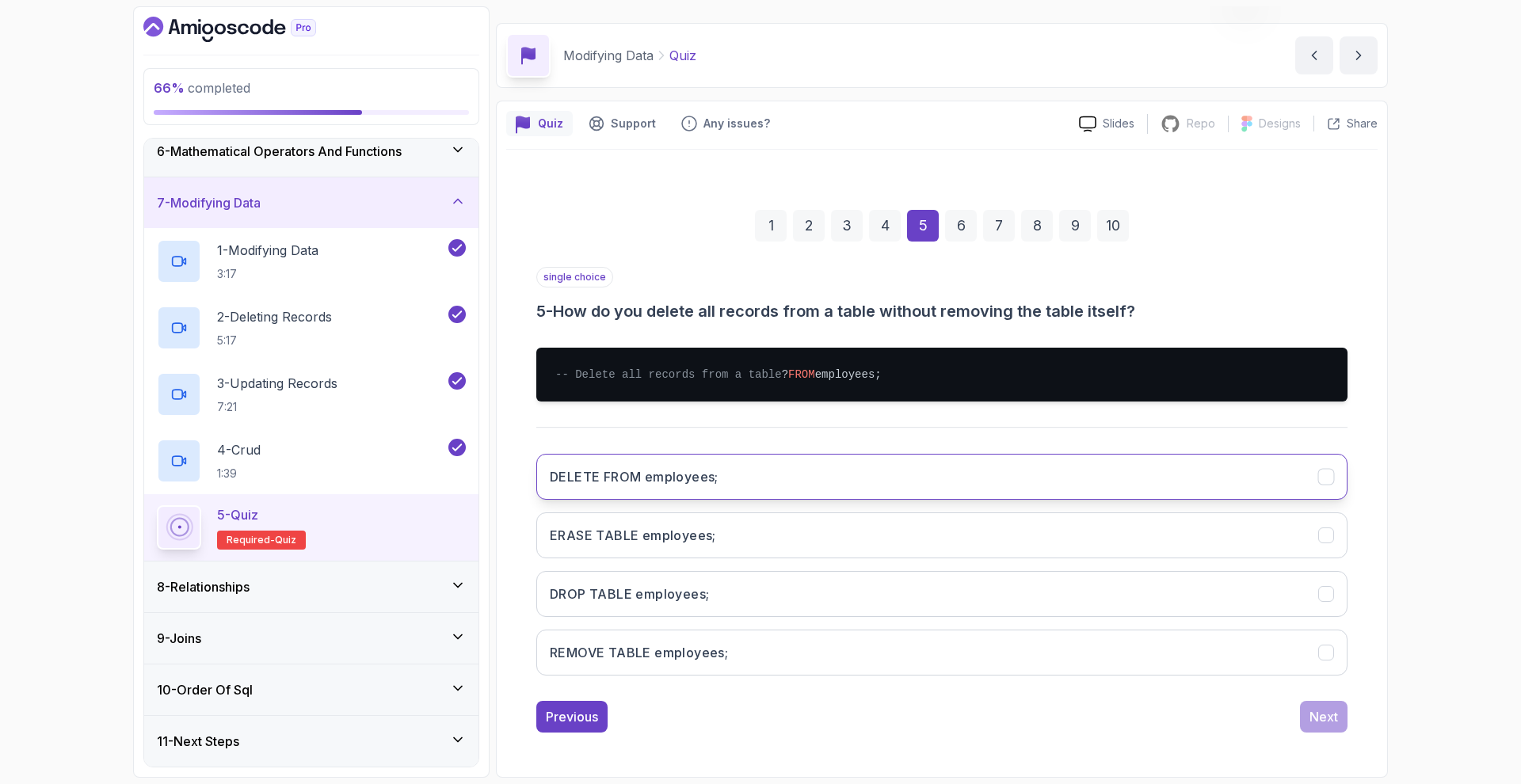
click at [741, 499] on button "DELETE FROM employees;" at bounding box center [941, 476] width 811 height 46
click at [1329, 725] on div "Next" at bounding box center [1323, 715] width 28 height 19
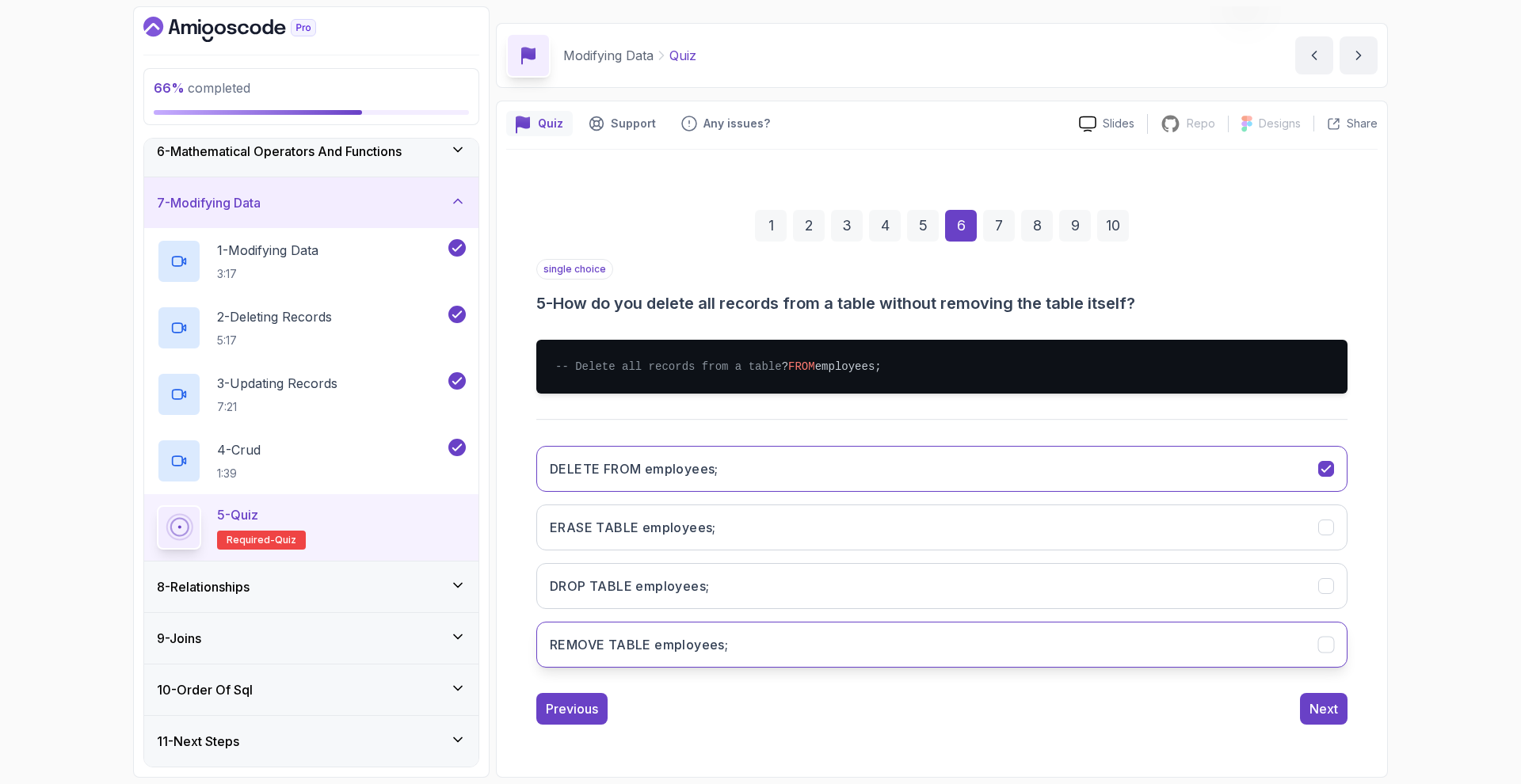
scroll to position [0, 0]
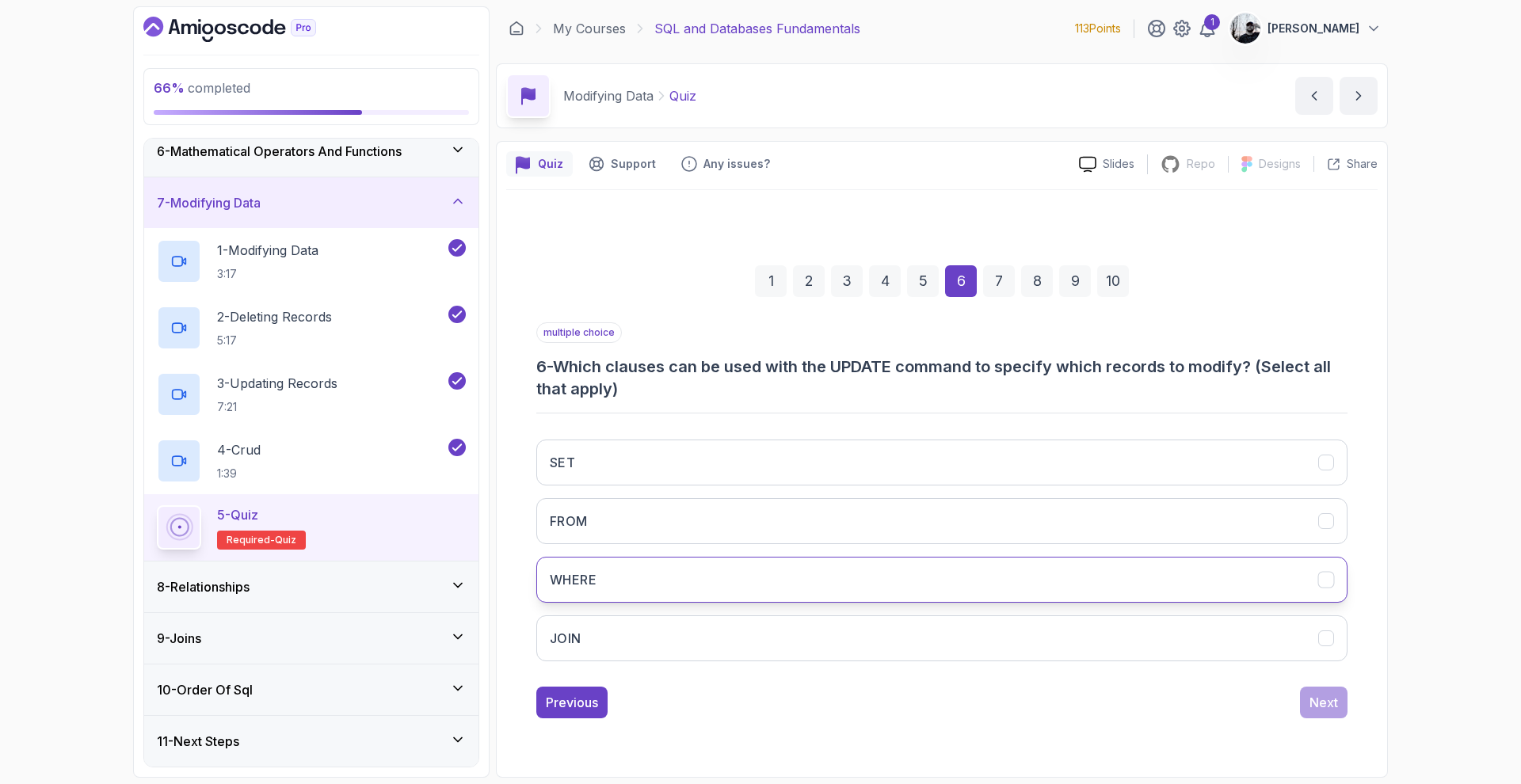
click at [691, 587] on button "WHERE" at bounding box center [941, 578] width 811 height 46
click at [1097, 530] on button "FROM" at bounding box center [941, 521] width 811 height 46
click at [1325, 693] on button "Next" at bounding box center [1323, 702] width 48 height 31
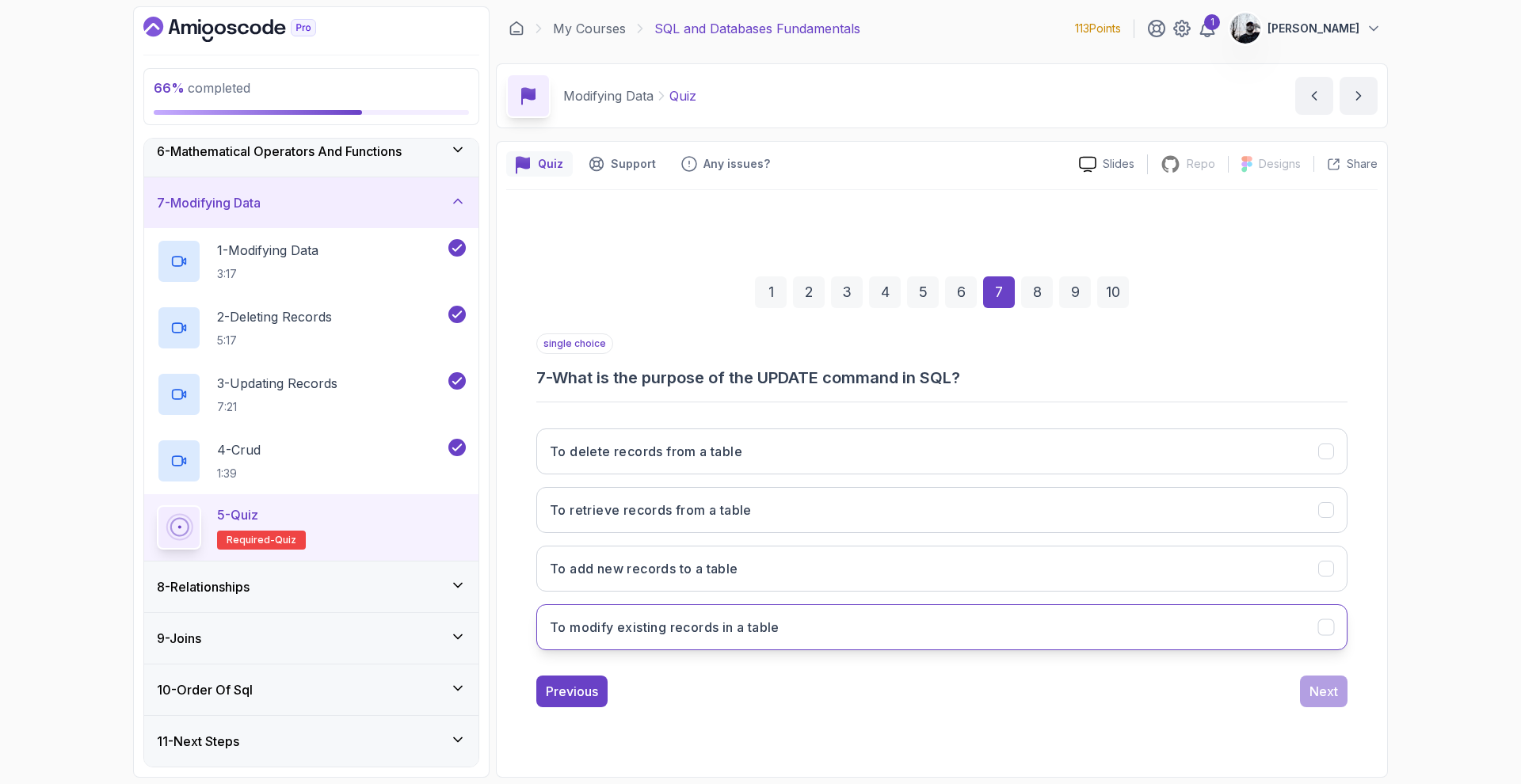
click at [727, 632] on h3 "To modify existing records in a table" at bounding box center [664, 626] width 229 height 19
drag, startPoint x: 1314, startPoint y: 681, endPoint x: 1298, endPoint y: 681, distance: 16.0
click at [1314, 681] on div "Next" at bounding box center [1323, 690] width 28 height 19
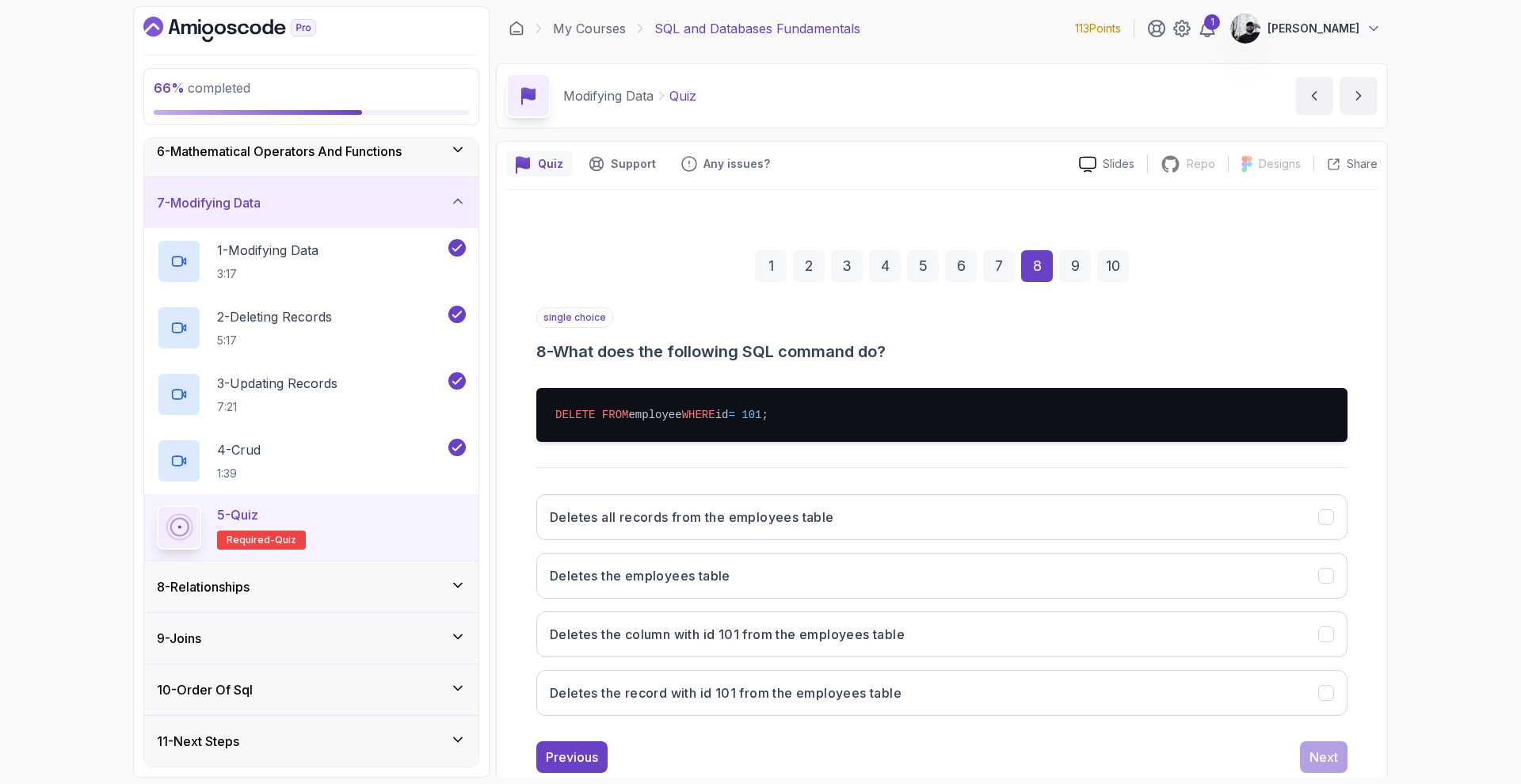
scroll to position [40, 0]
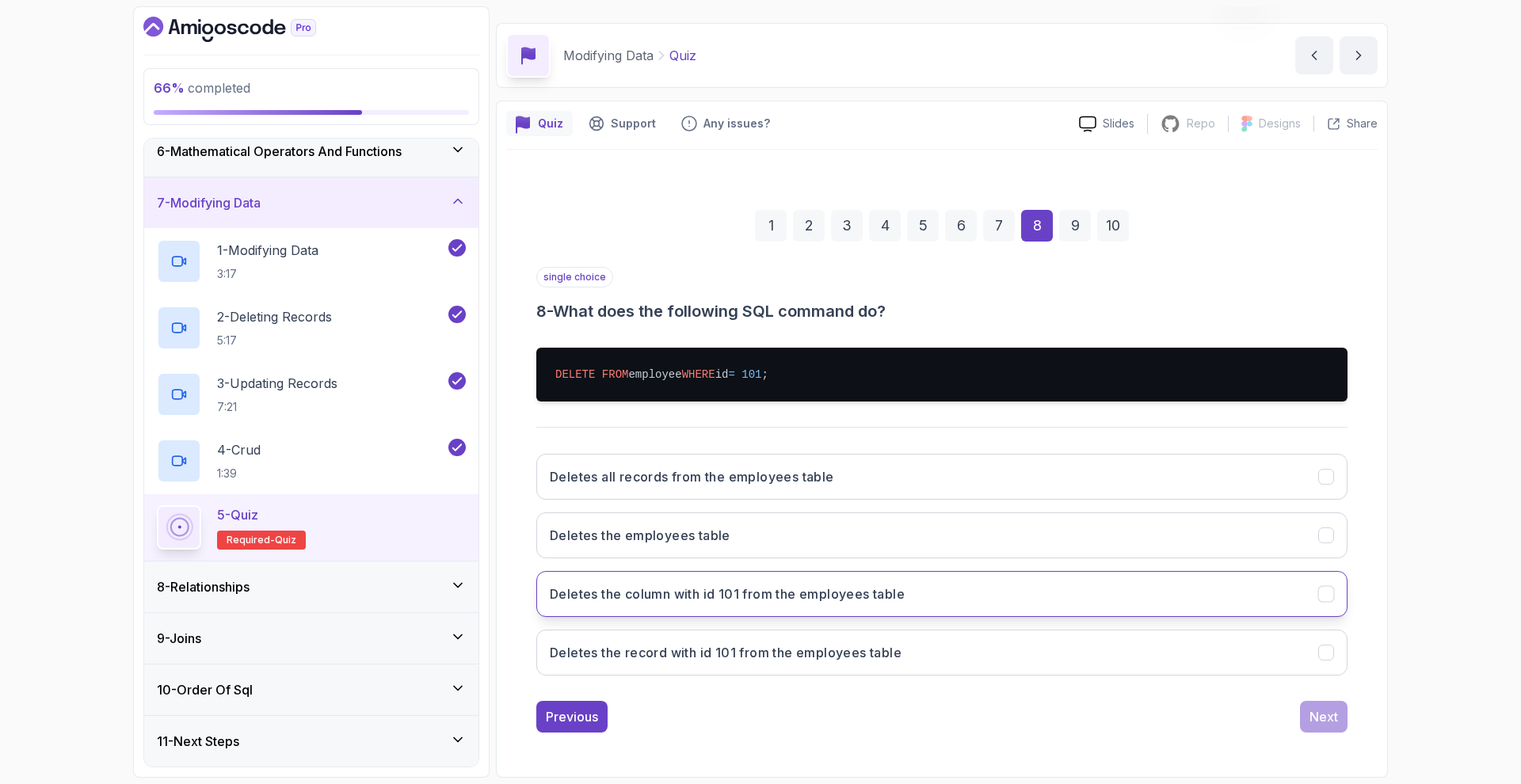
click at [829, 597] on h3 "Deletes the column with id 101 from the employees table" at bounding box center [727, 593] width 355 height 19
click at [847, 591] on h3 "Deletes the column with id 101 from the employees table" at bounding box center [727, 593] width 355 height 19
click at [789, 638] on button "Deletes the record with id 101 from the employees table" at bounding box center [941, 652] width 811 height 46
click at [1314, 712] on div "Next" at bounding box center [1323, 715] width 28 height 19
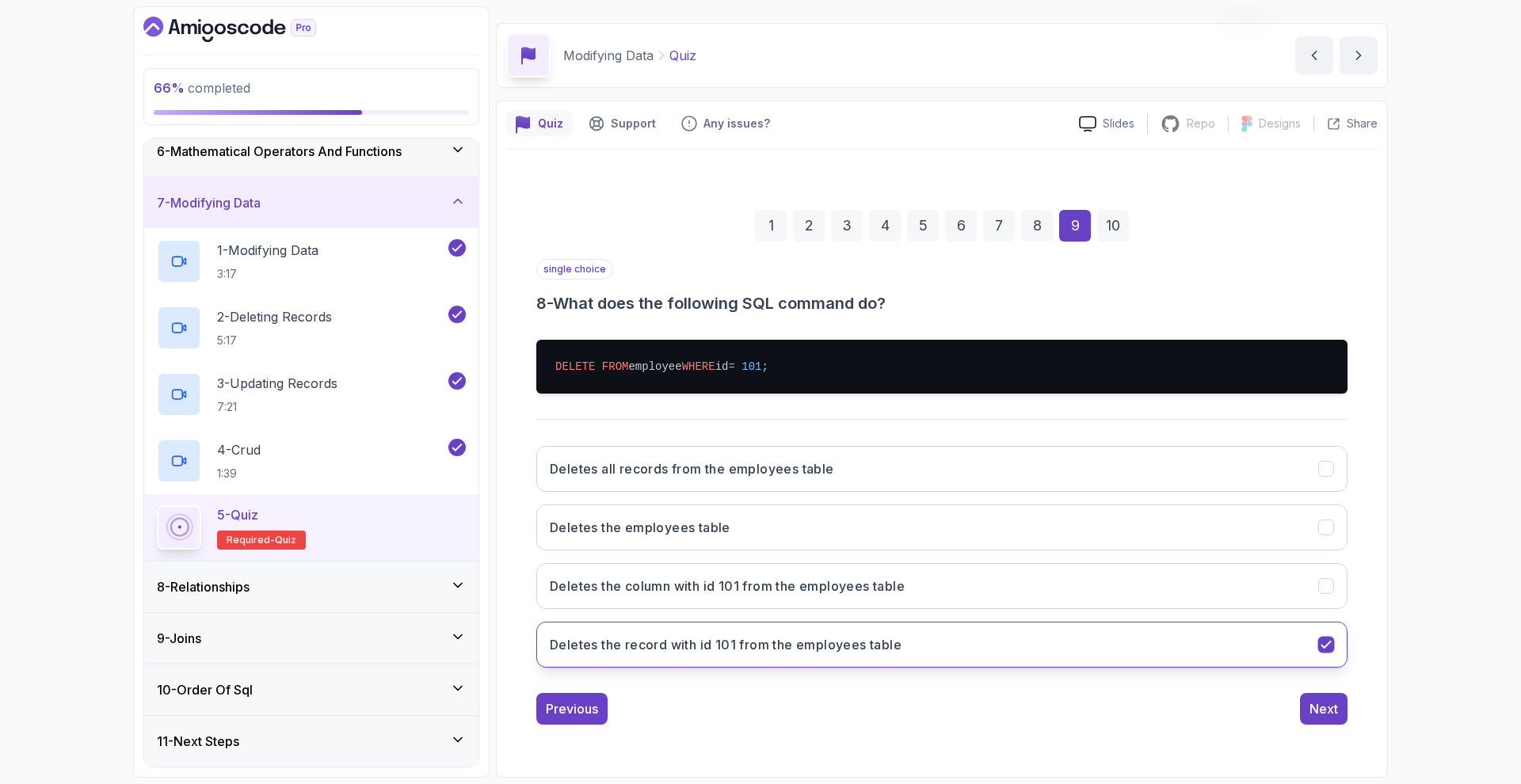
scroll to position [0, 0]
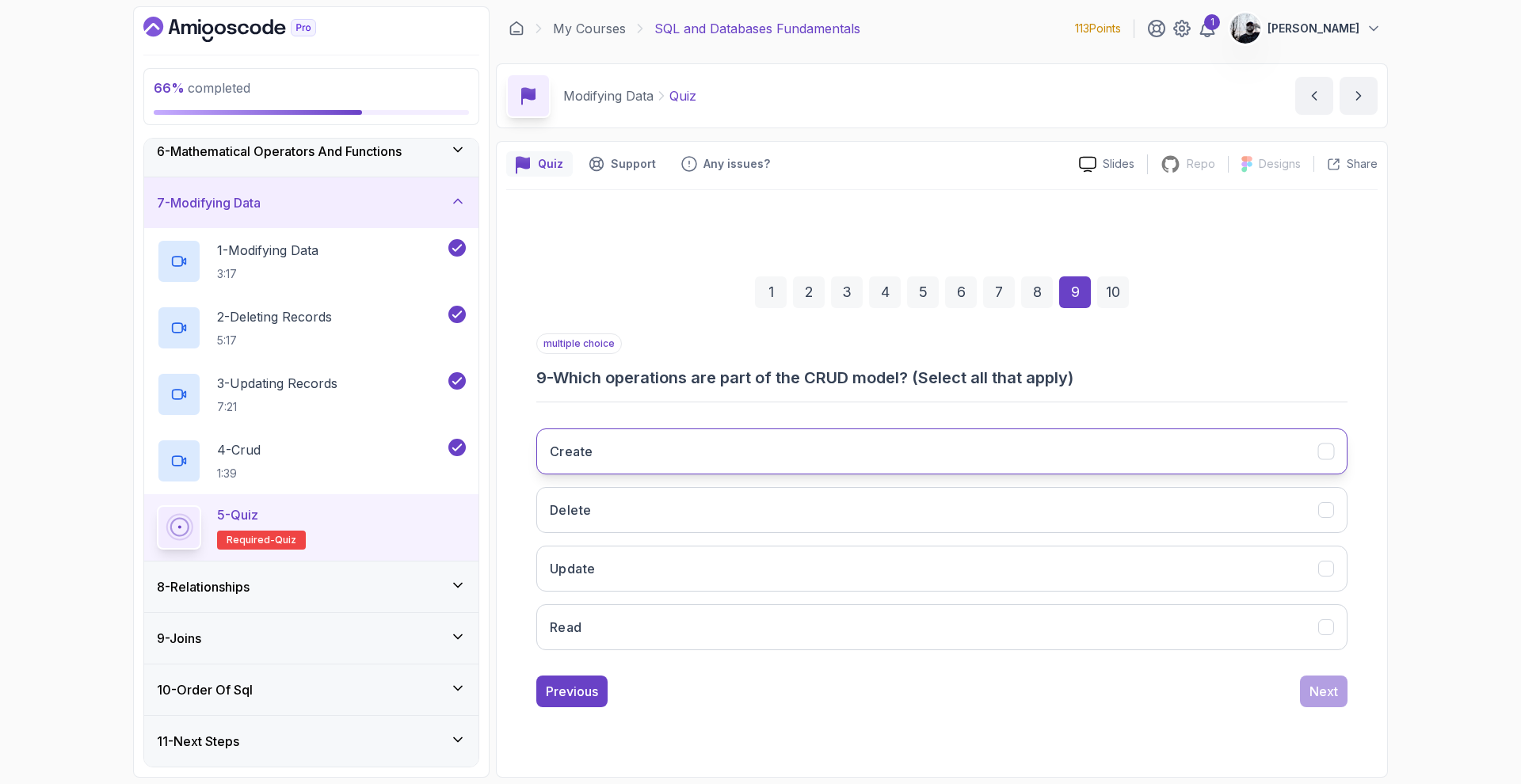
click at [772, 461] on button "Create" at bounding box center [941, 450] width 811 height 46
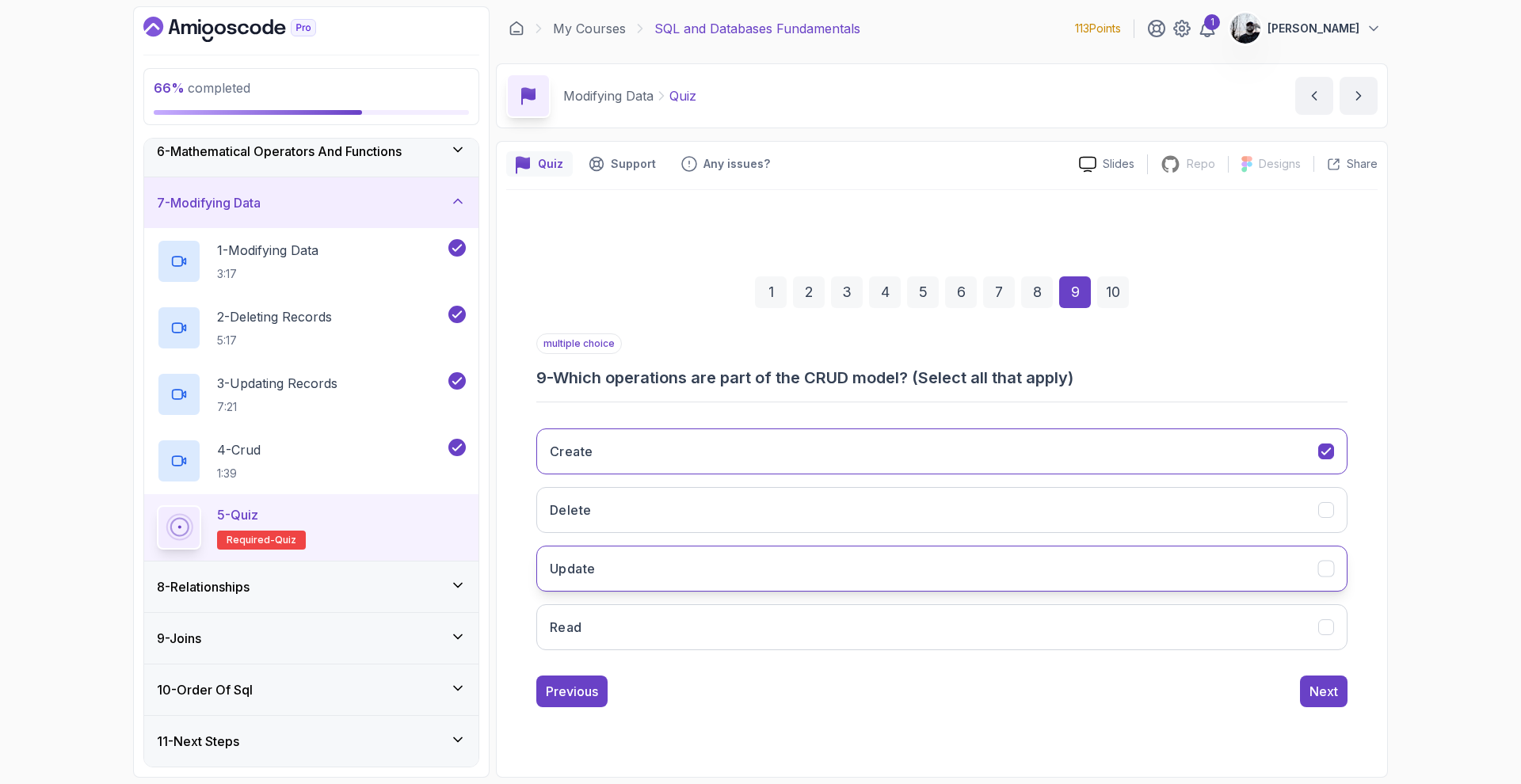
drag, startPoint x: 708, startPoint y: 644, endPoint x: 690, endPoint y: 560, distance: 85.9
click at [710, 635] on button "Read" at bounding box center [941, 626] width 811 height 46
click at [693, 577] on button "Update" at bounding box center [941, 568] width 811 height 46
drag, startPoint x: 691, startPoint y: 513, endPoint x: 692, endPoint y: 503, distance: 10.0
click at [692, 503] on button "Delete" at bounding box center [941, 509] width 811 height 46
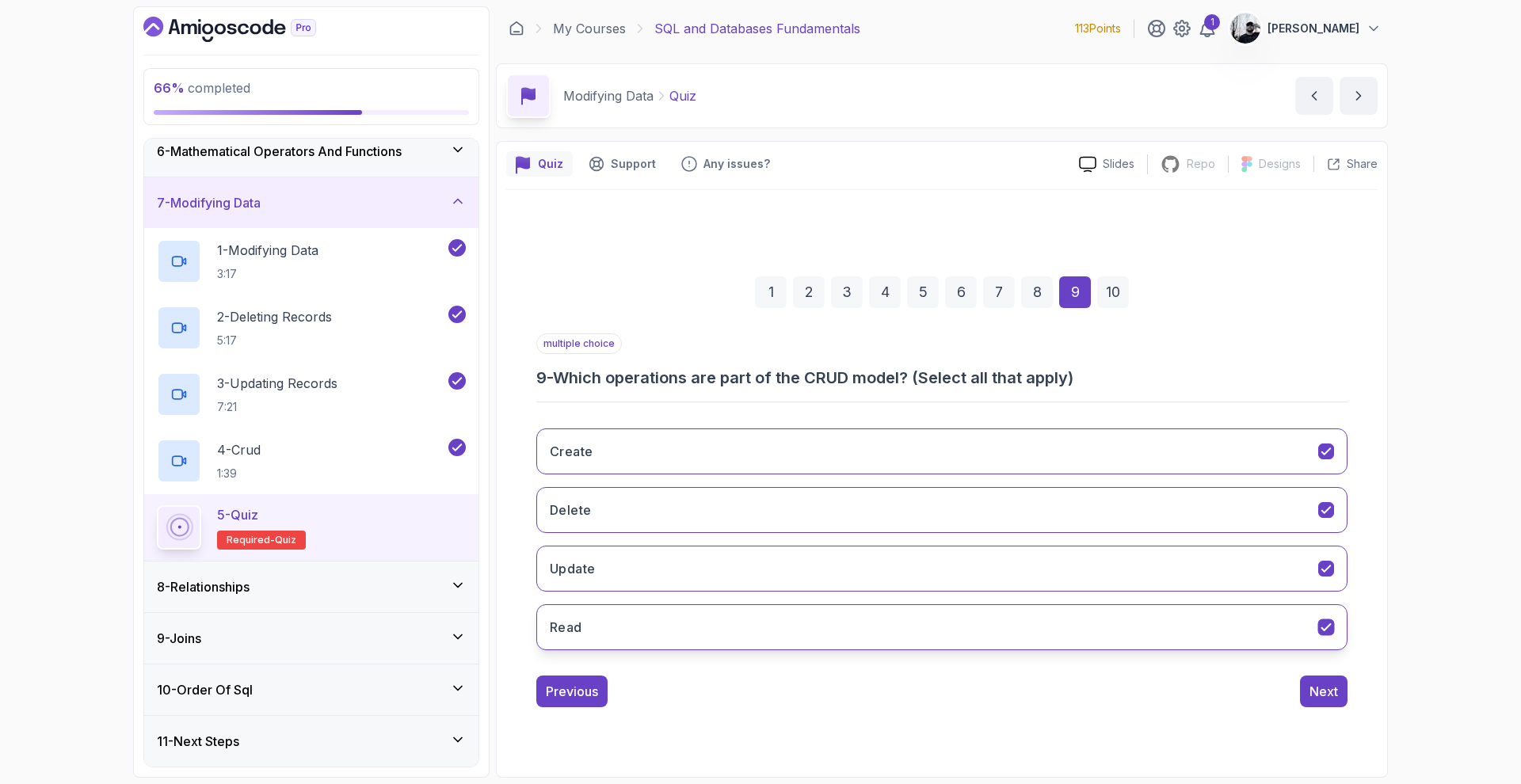
click at [842, 636] on button "Read" at bounding box center [941, 626] width 811 height 46
click at [792, 635] on button "Read" at bounding box center [941, 626] width 811 height 46
click at [1305, 689] on button "Next" at bounding box center [1323, 691] width 48 height 31
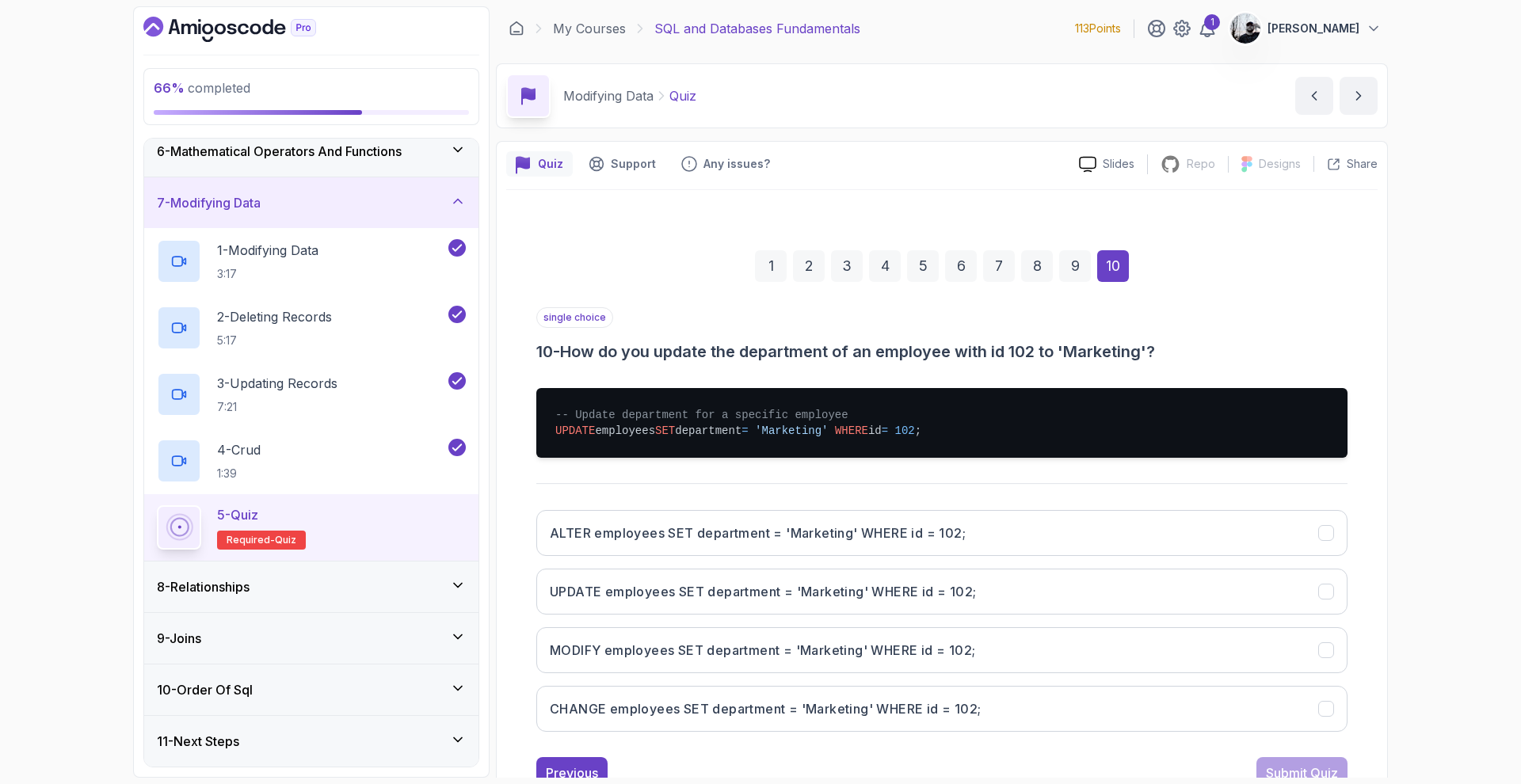
scroll to position [28, 0]
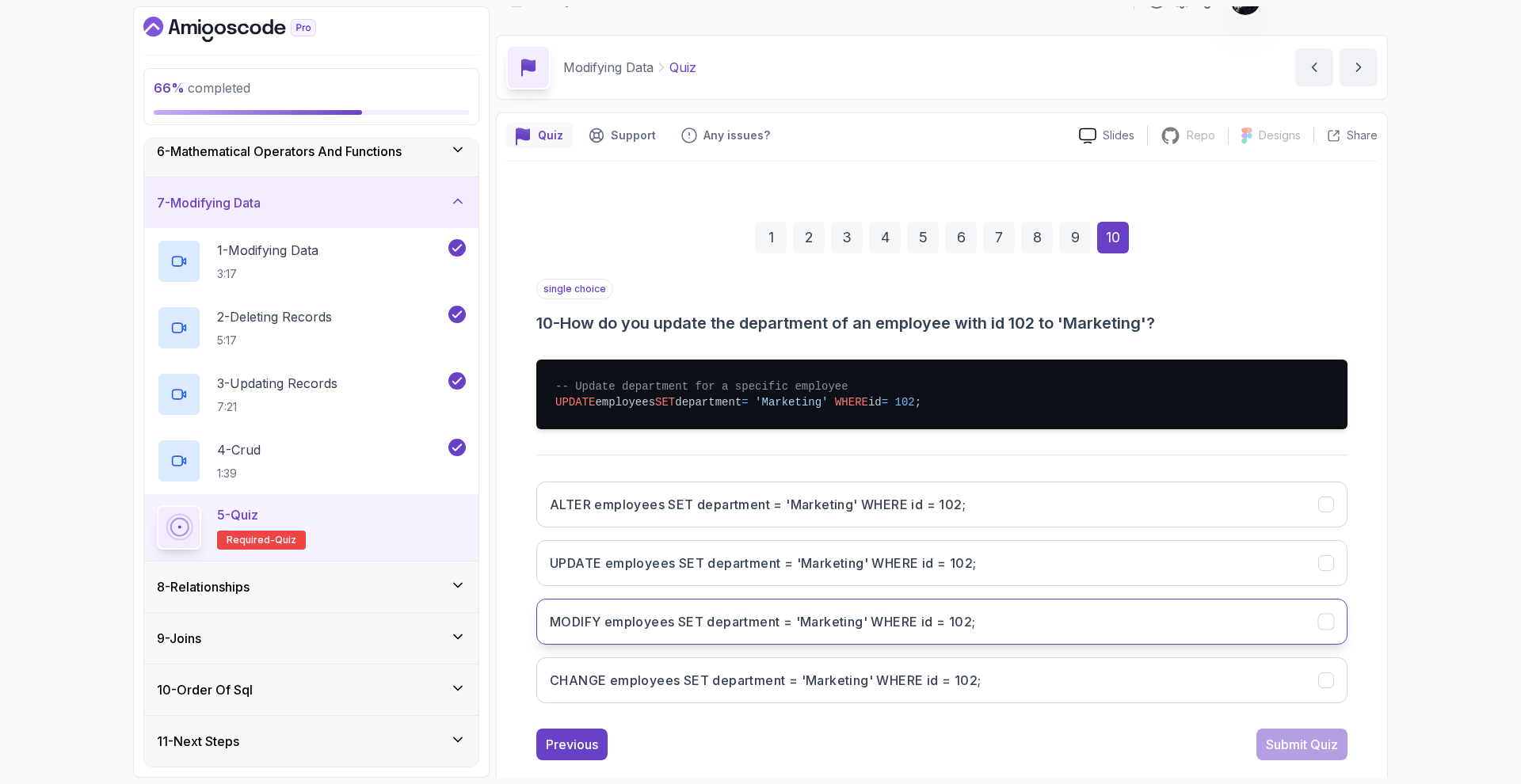
drag, startPoint x: 832, startPoint y: 576, endPoint x: 999, endPoint y: 642, distance: 179.6
click at [833, 576] on button "UPDATE employees SET department = 'Marketing' WHERE id = 102;" at bounding box center [941, 562] width 811 height 46
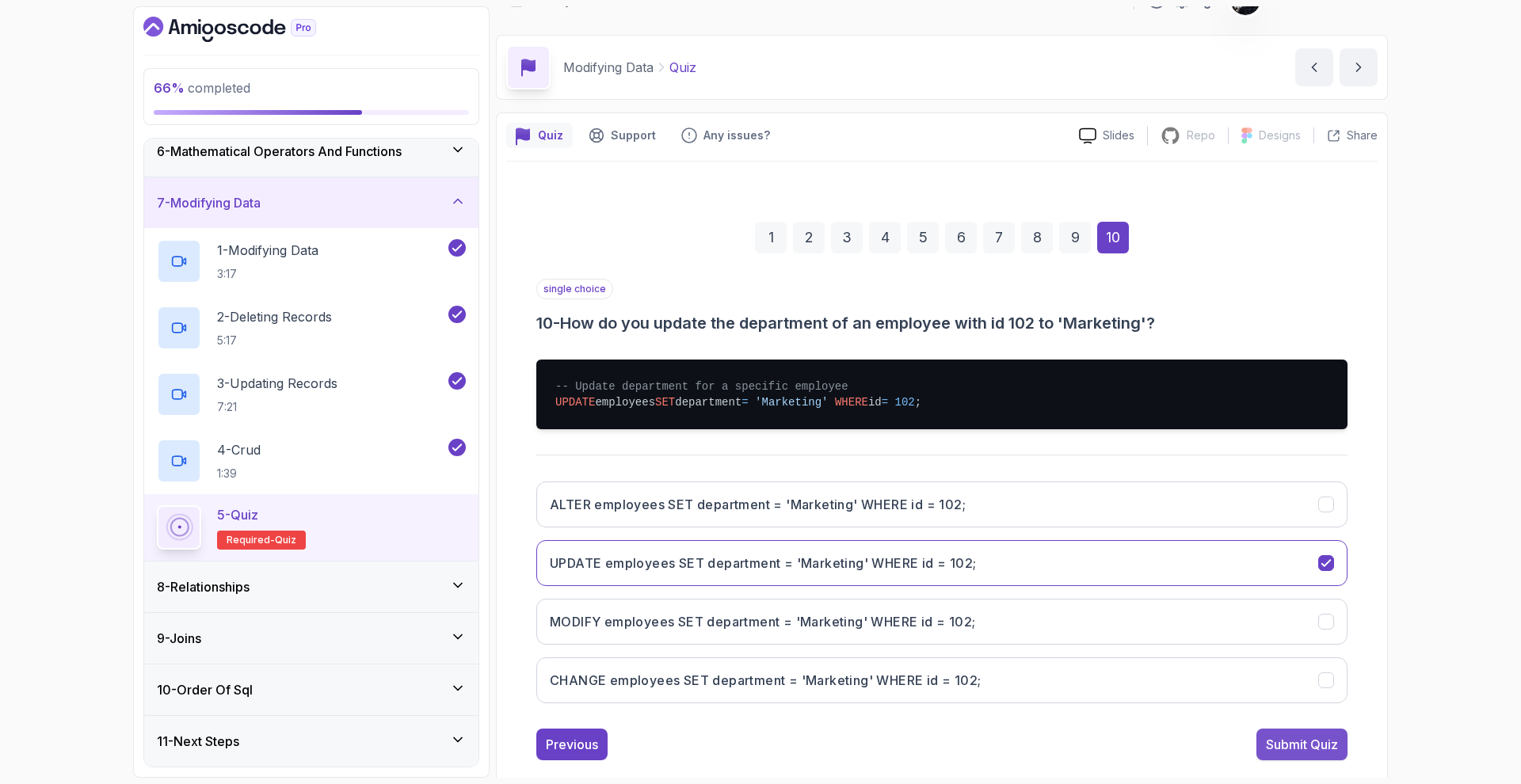
click at [1316, 741] on div "Submit Quiz" at bounding box center [1302, 743] width 72 height 19
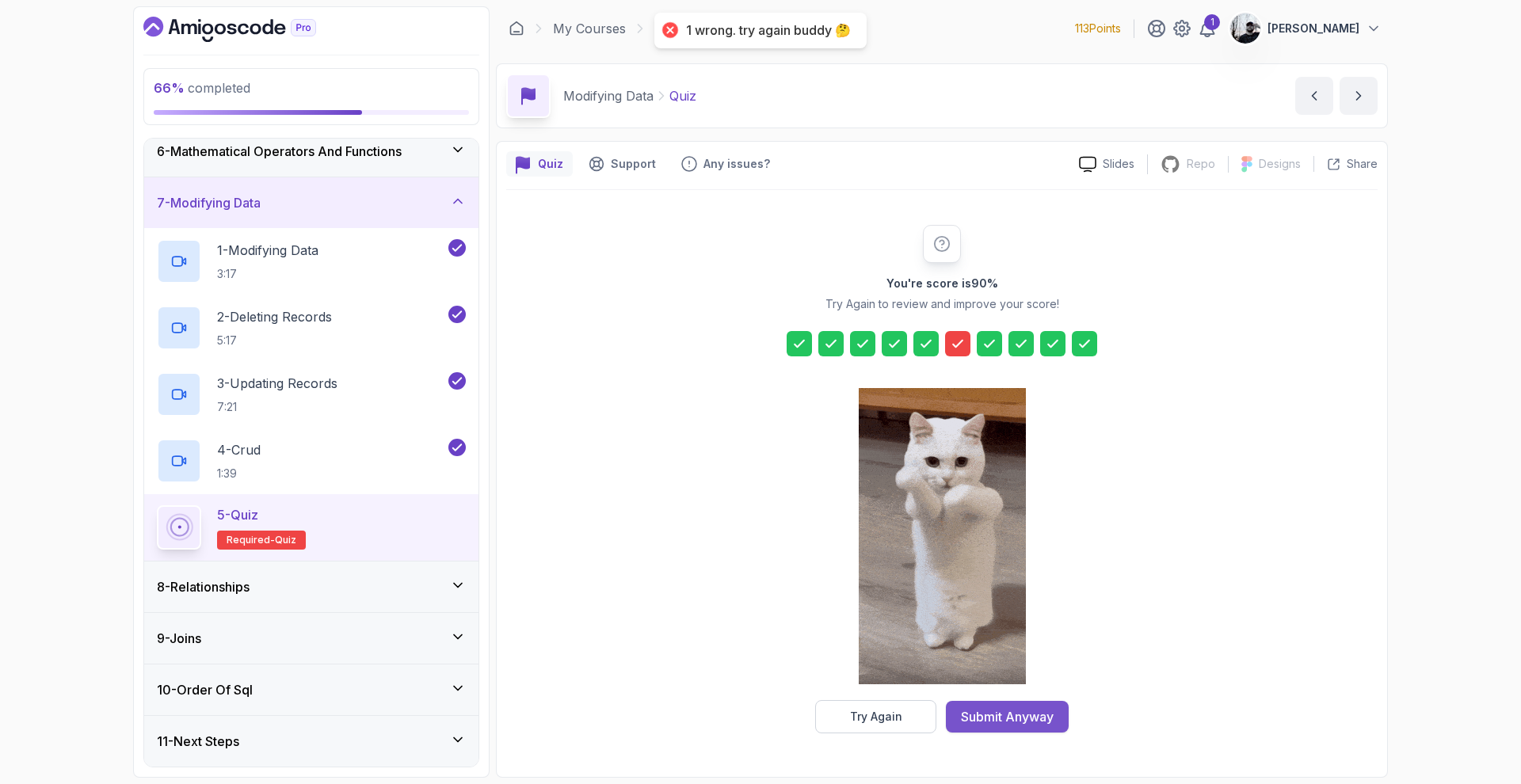
click at [1001, 719] on div "Submit Anyway" at bounding box center [1007, 715] width 93 height 19
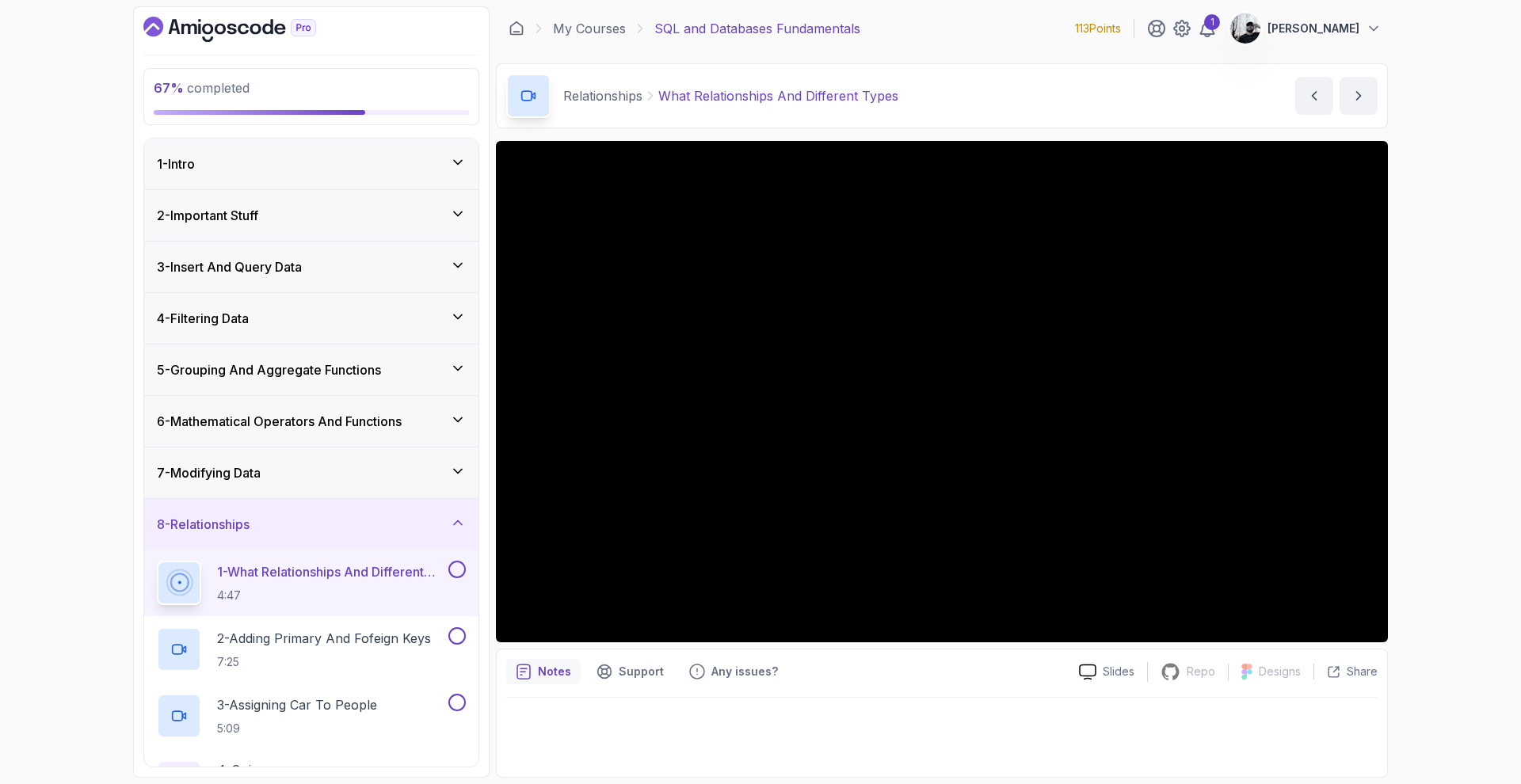
scroll to position [204, 0]
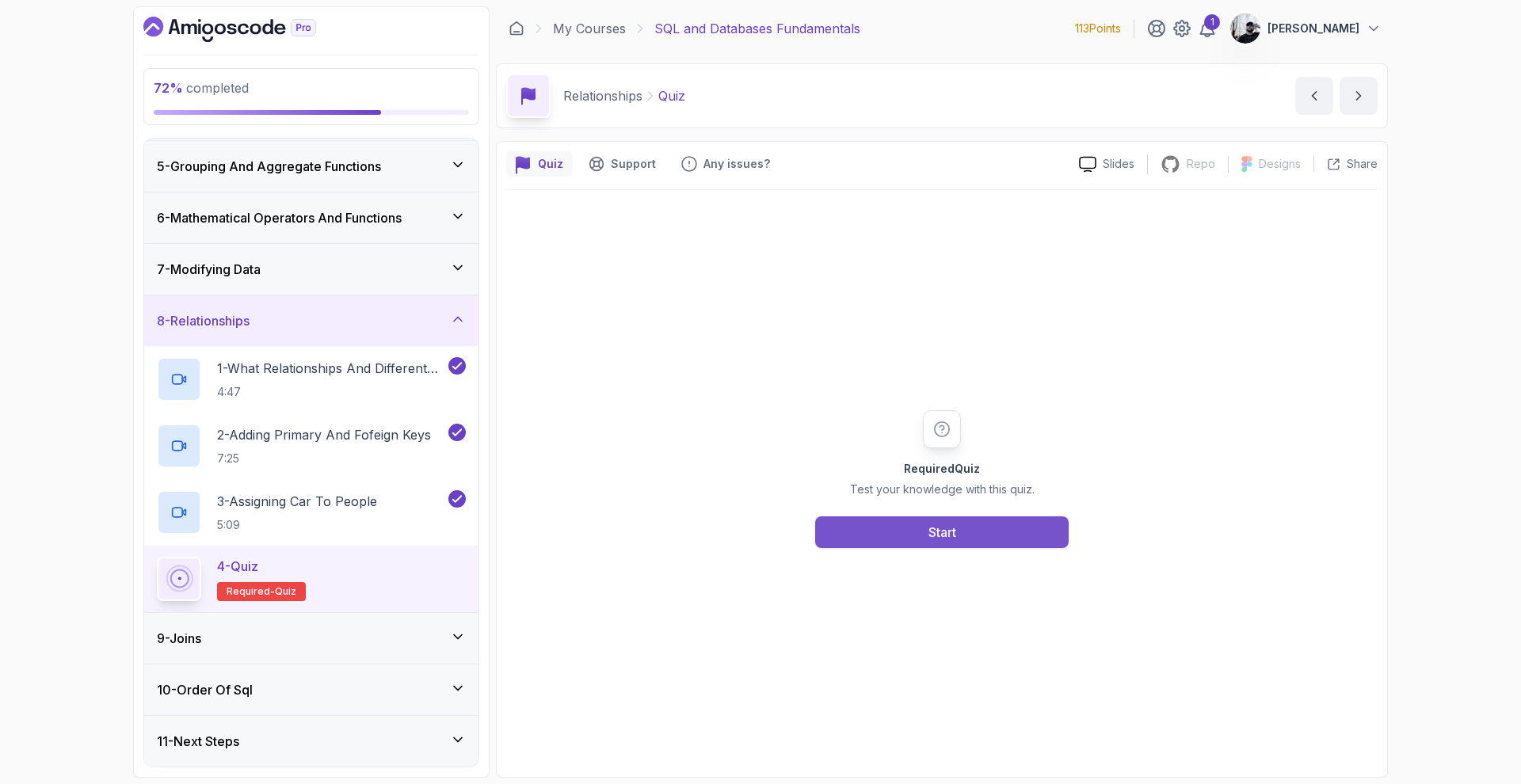
click at [921, 537] on button "Start" at bounding box center [941, 531] width 254 height 31
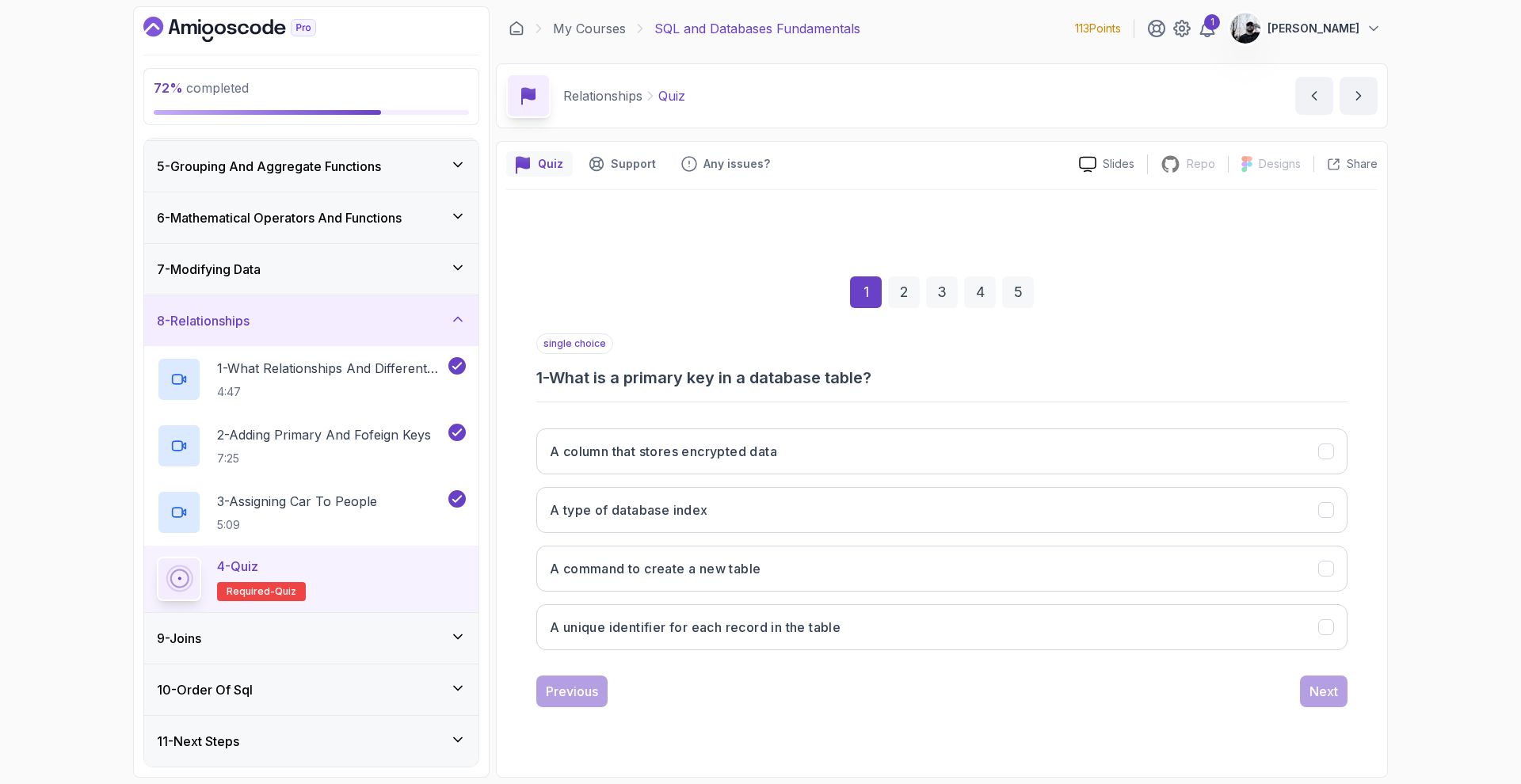
drag, startPoint x: 718, startPoint y: 635, endPoint x: 854, endPoint y: 665, distance: 139.3
click at [718, 634] on h3 "A unique identifier for each record in the table" at bounding box center [694, 626] width 291 height 19
click at [1363, 684] on div "1 2 3 4 5 single choice 1 - What is a primary key in a database table? A column…" at bounding box center [941, 479] width 871 height 482
click at [1320, 694] on div "Next" at bounding box center [1323, 690] width 28 height 19
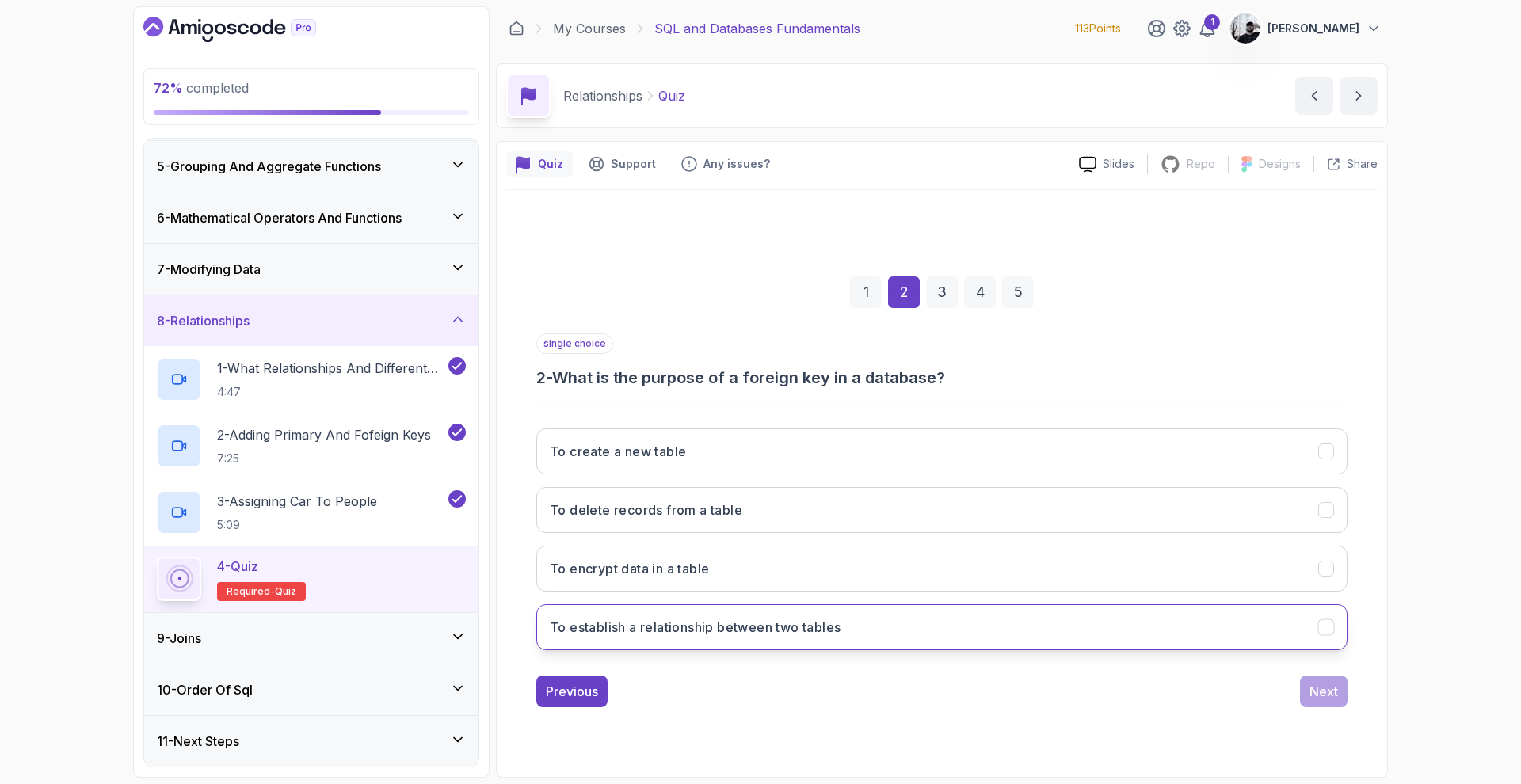
click at [747, 629] on h3 "To establish a relationship between two tables" at bounding box center [694, 626] width 291 height 19
click at [1306, 686] on button "Next" at bounding box center [1323, 691] width 48 height 31
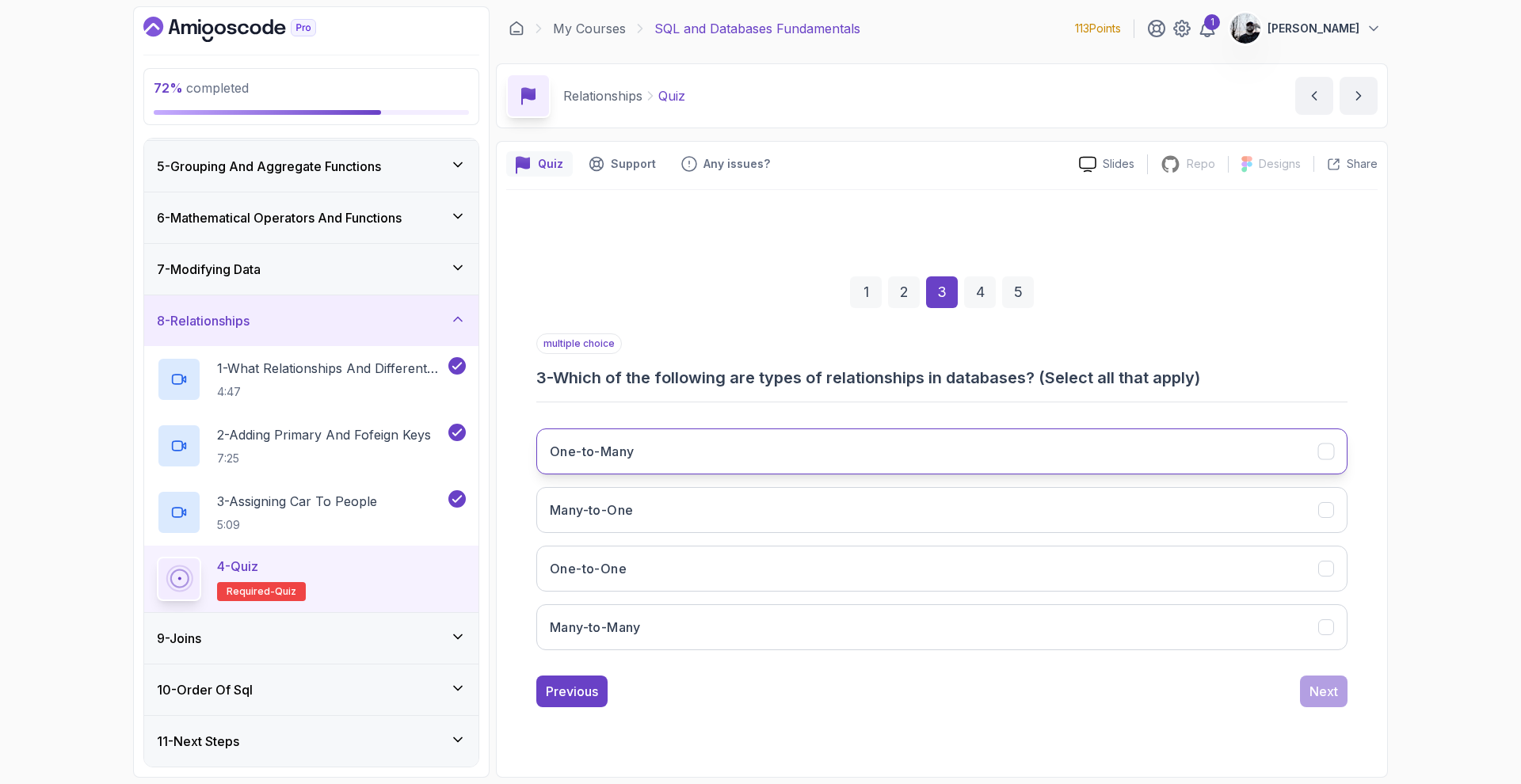
click at [693, 450] on button "One-to-Many" at bounding box center [941, 450] width 811 height 46
click at [684, 511] on button "Many-to-One" at bounding box center [941, 509] width 811 height 46
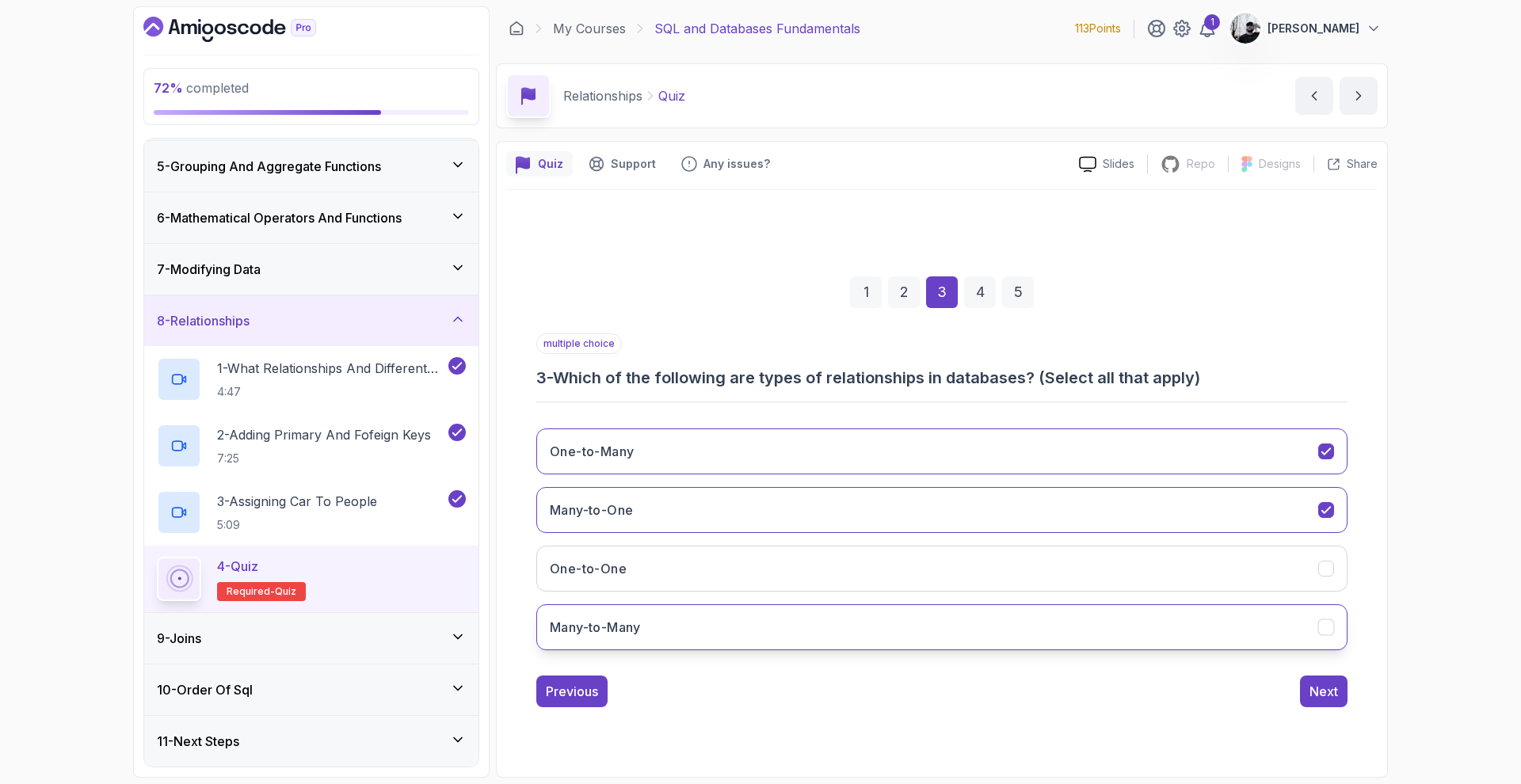
click at [674, 626] on button "Many-to-Many" at bounding box center [941, 626] width 811 height 46
click at [778, 569] on button "One-to-One" at bounding box center [941, 568] width 811 height 46
click at [1317, 693] on div "Next" at bounding box center [1323, 690] width 28 height 19
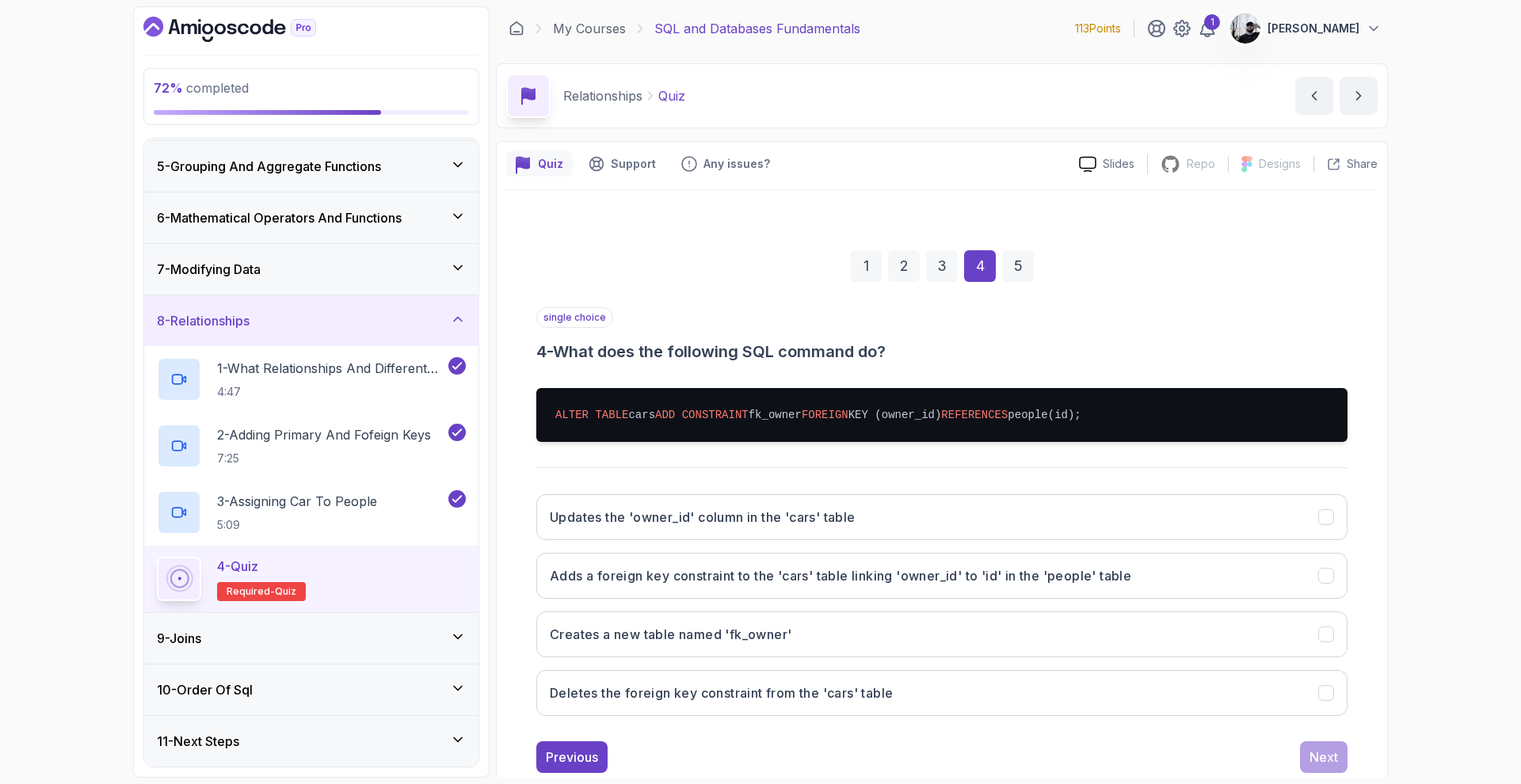
scroll to position [40, 0]
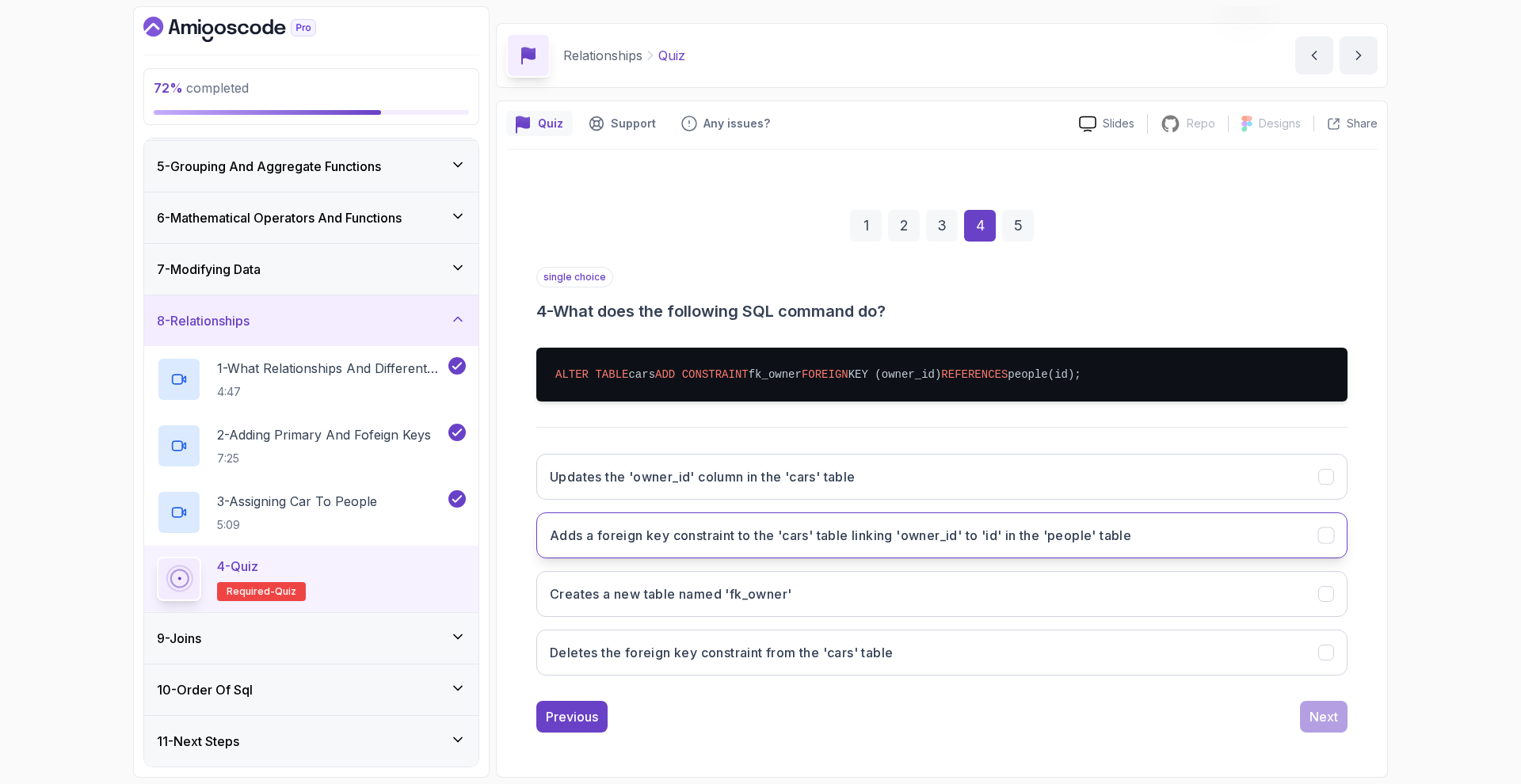
click at [731, 535] on h3 "Adds a foreign key constraint to the 'cars' table linking 'owner_id' to 'id' in…" at bounding box center [840, 534] width 582 height 19
click at [1322, 714] on div "Next" at bounding box center [1323, 715] width 28 height 19
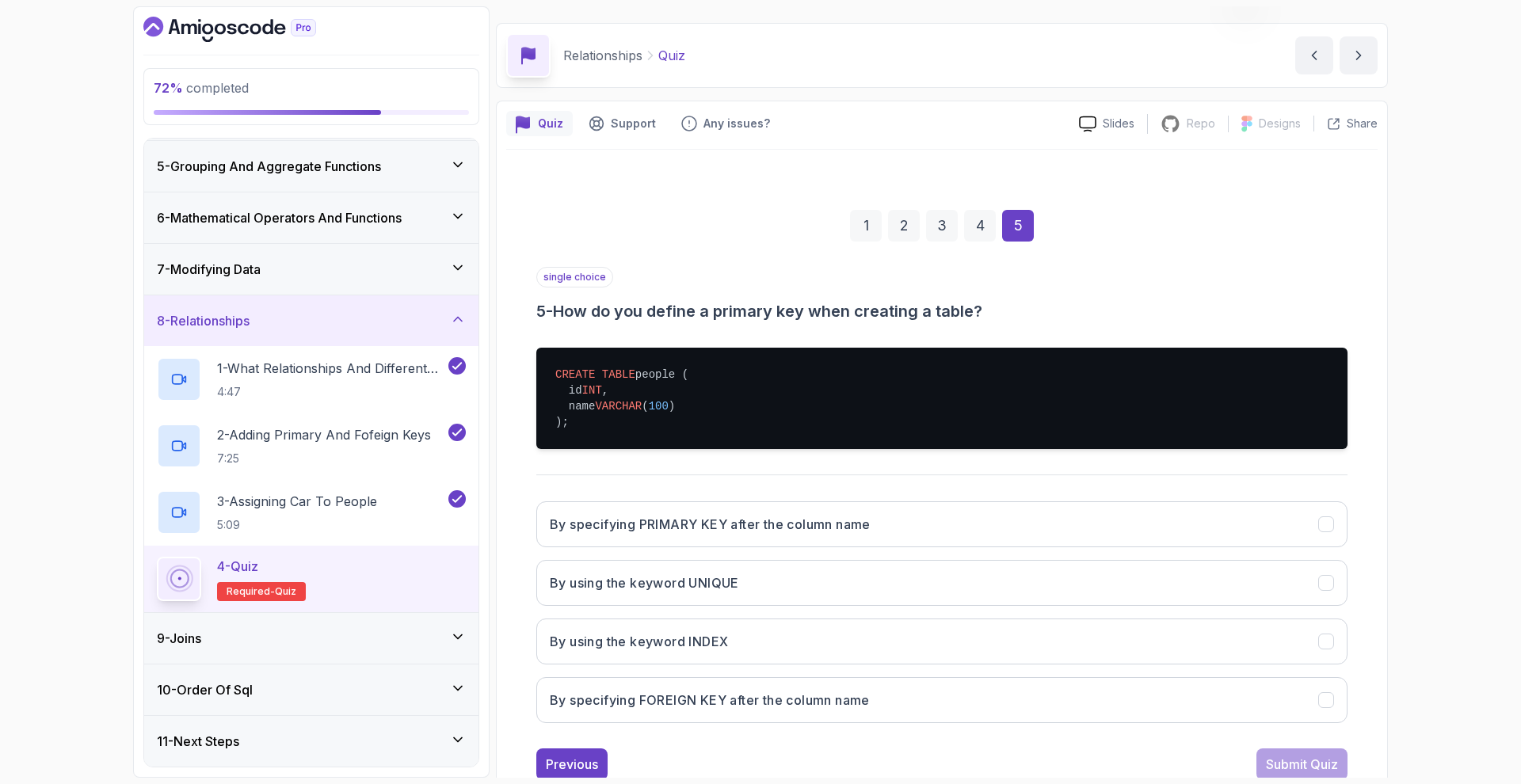
scroll to position [88, 0]
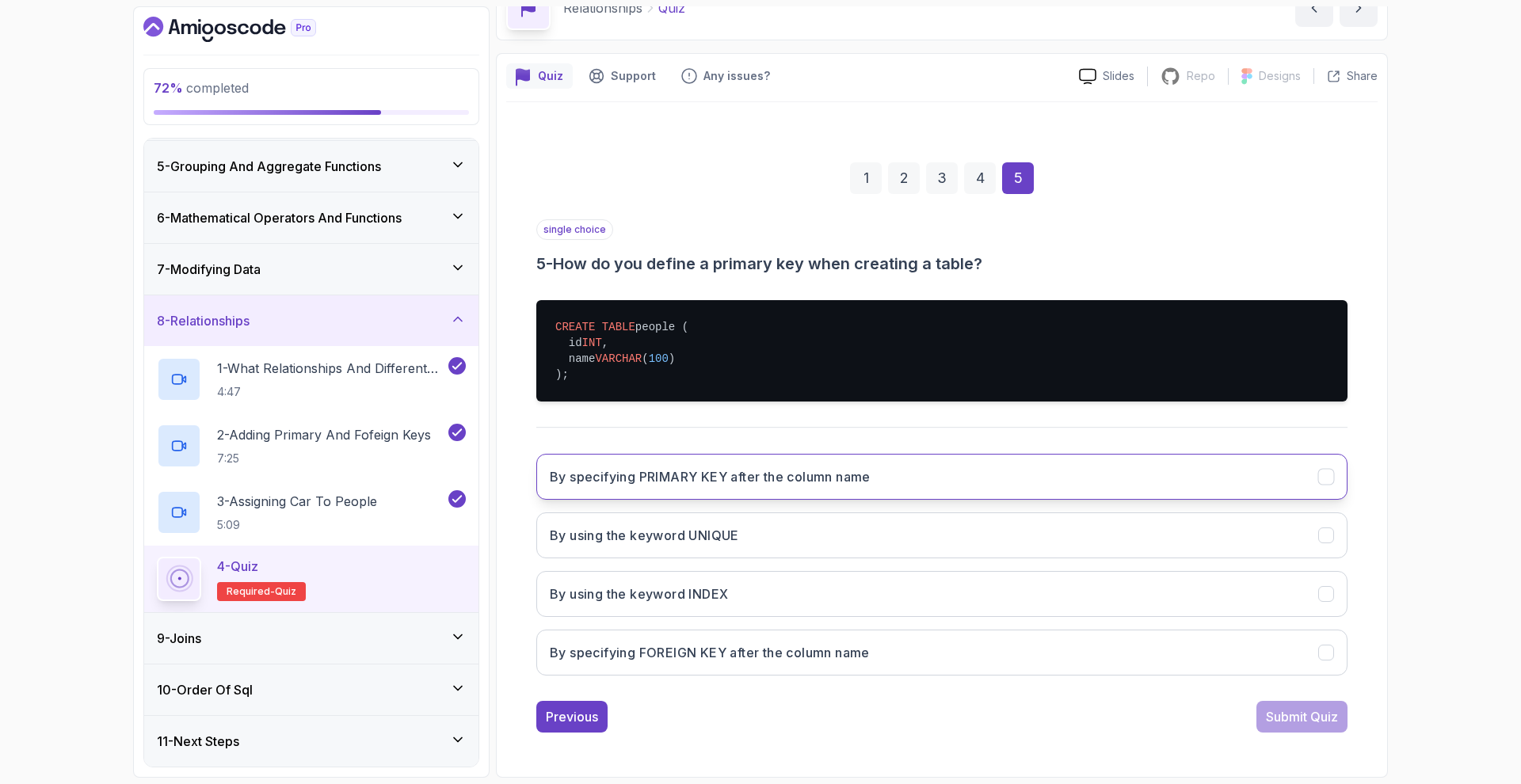
click at [908, 490] on button "By specifying PRIMARY KEY after the column name" at bounding box center [941, 476] width 811 height 46
click at [1280, 714] on div "Submit Quiz" at bounding box center [1302, 715] width 72 height 19
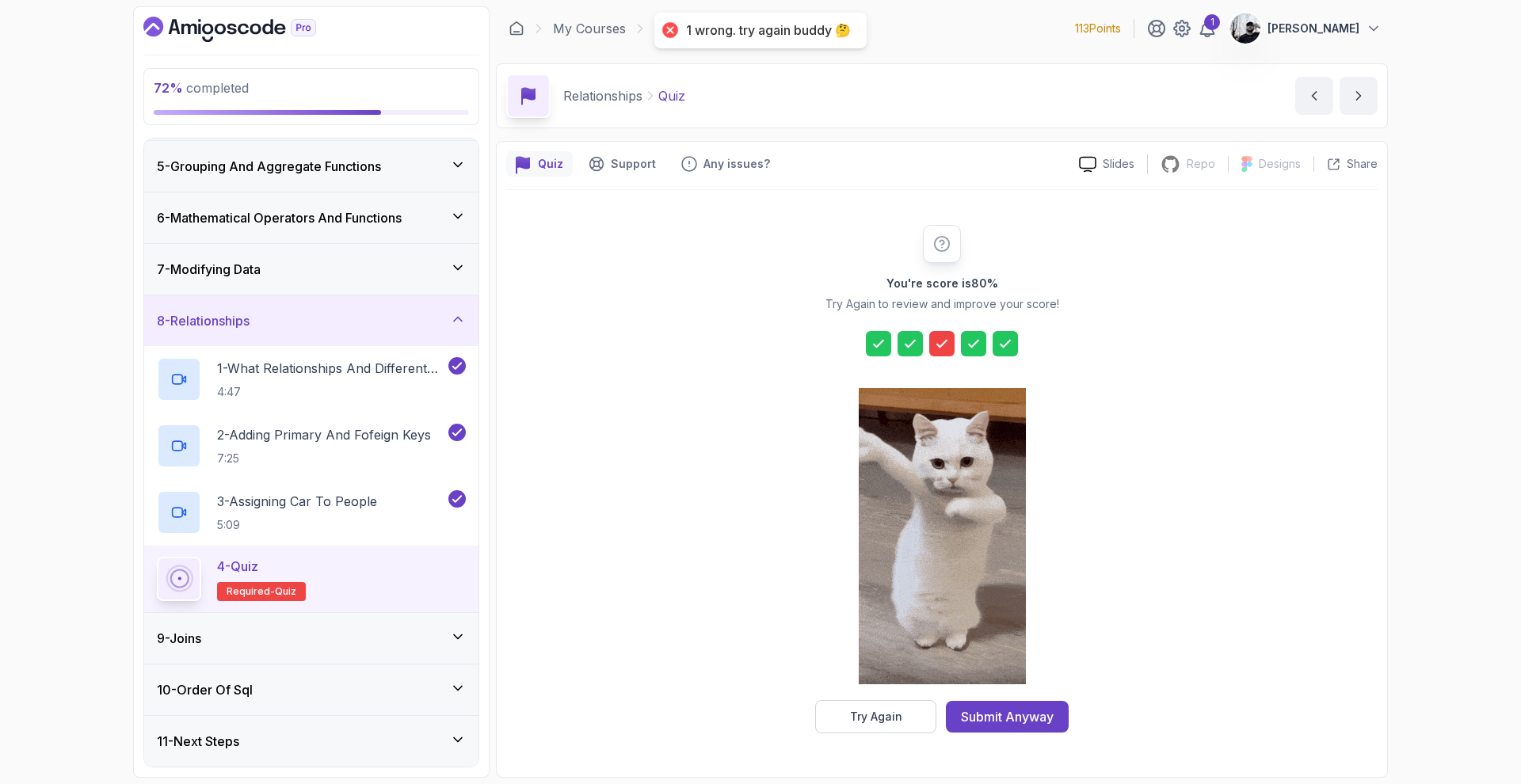
click at [953, 339] on div at bounding box center [942, 344] width 25 height 25
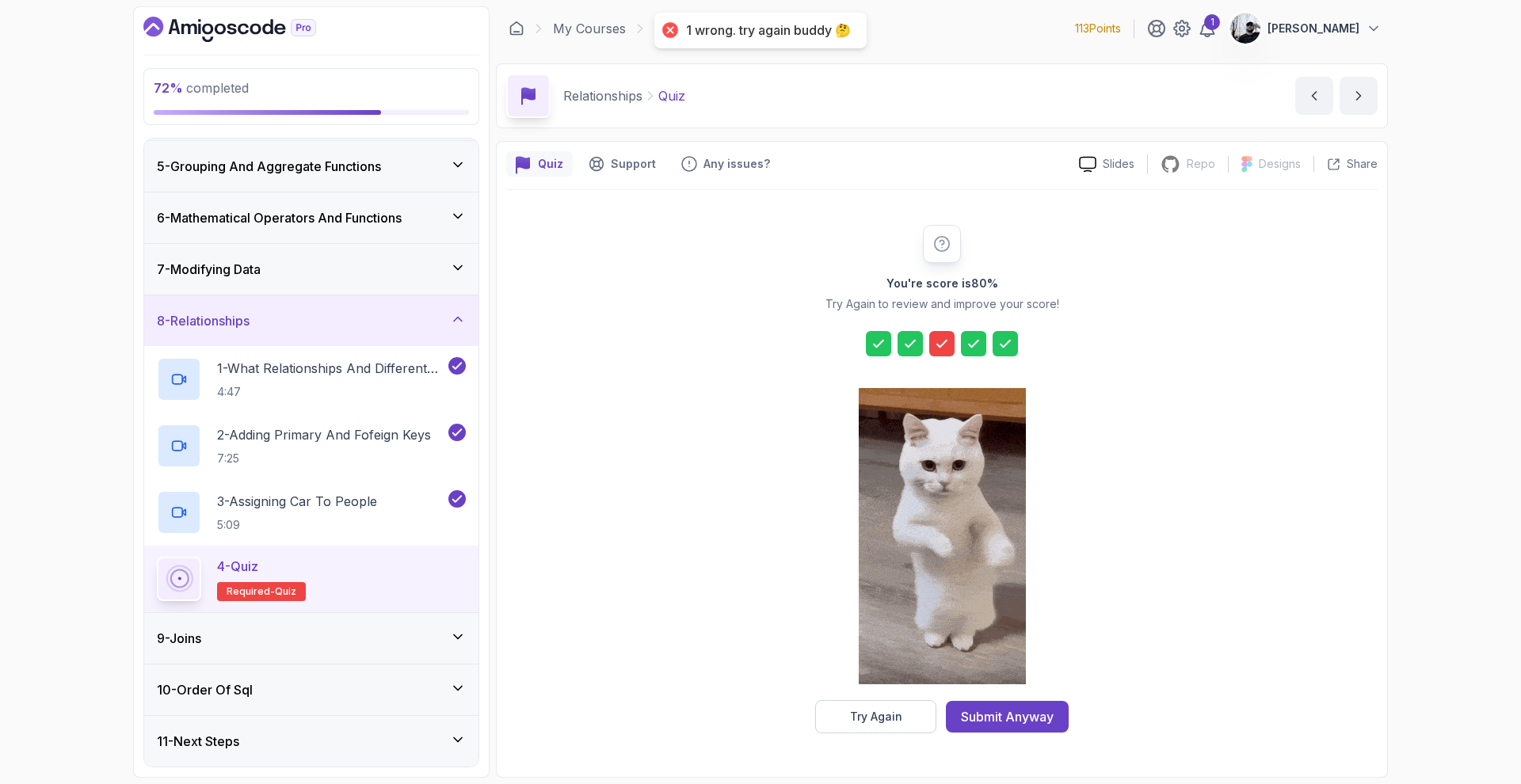
click at [939, 355] on div at bounding box center [942, 344] width 25 height 25
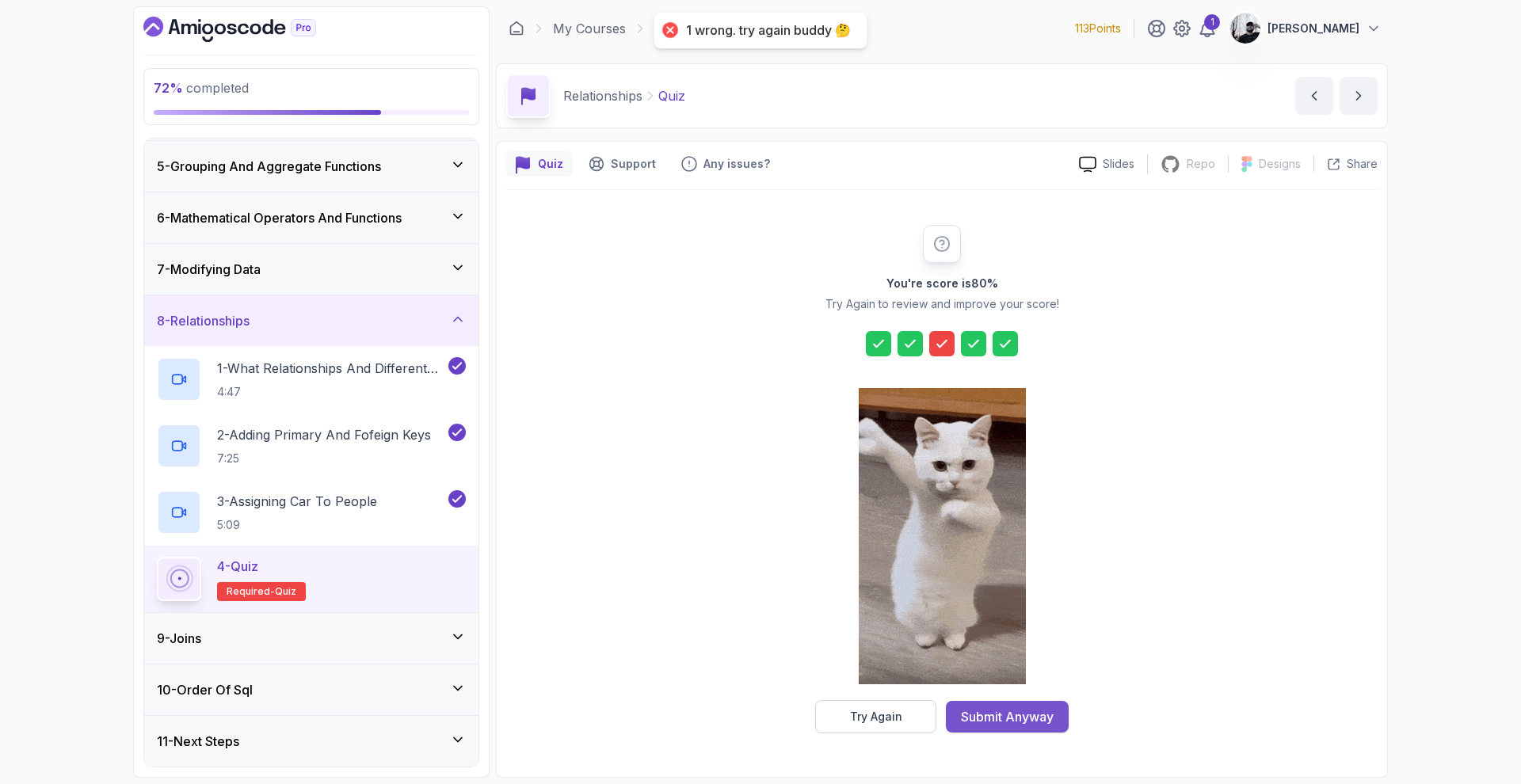
click at [1022, 709] on div "Submit Anyway" at bounding box center [1007, 715] width 93 height 19
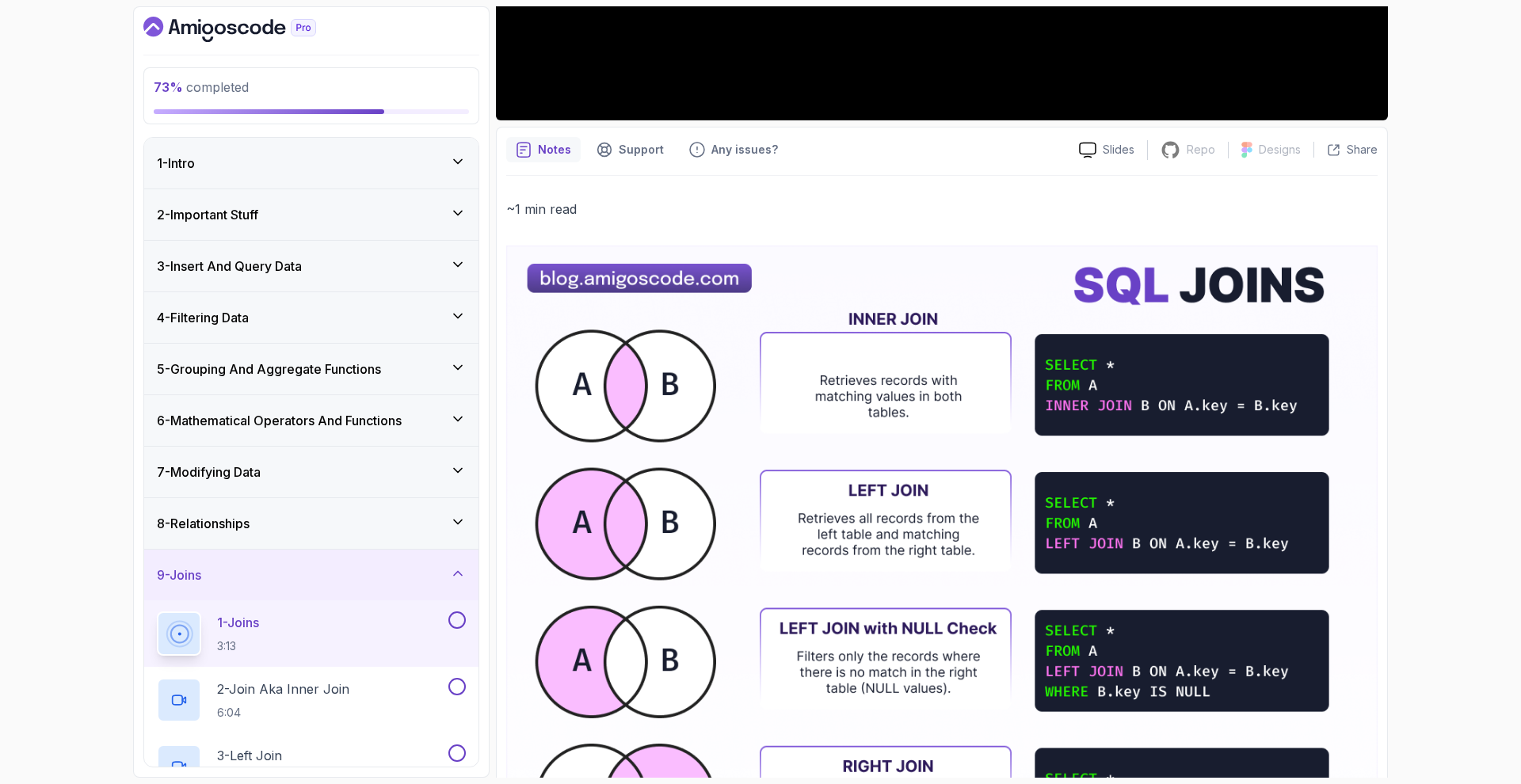
scroll to position [850, 0]
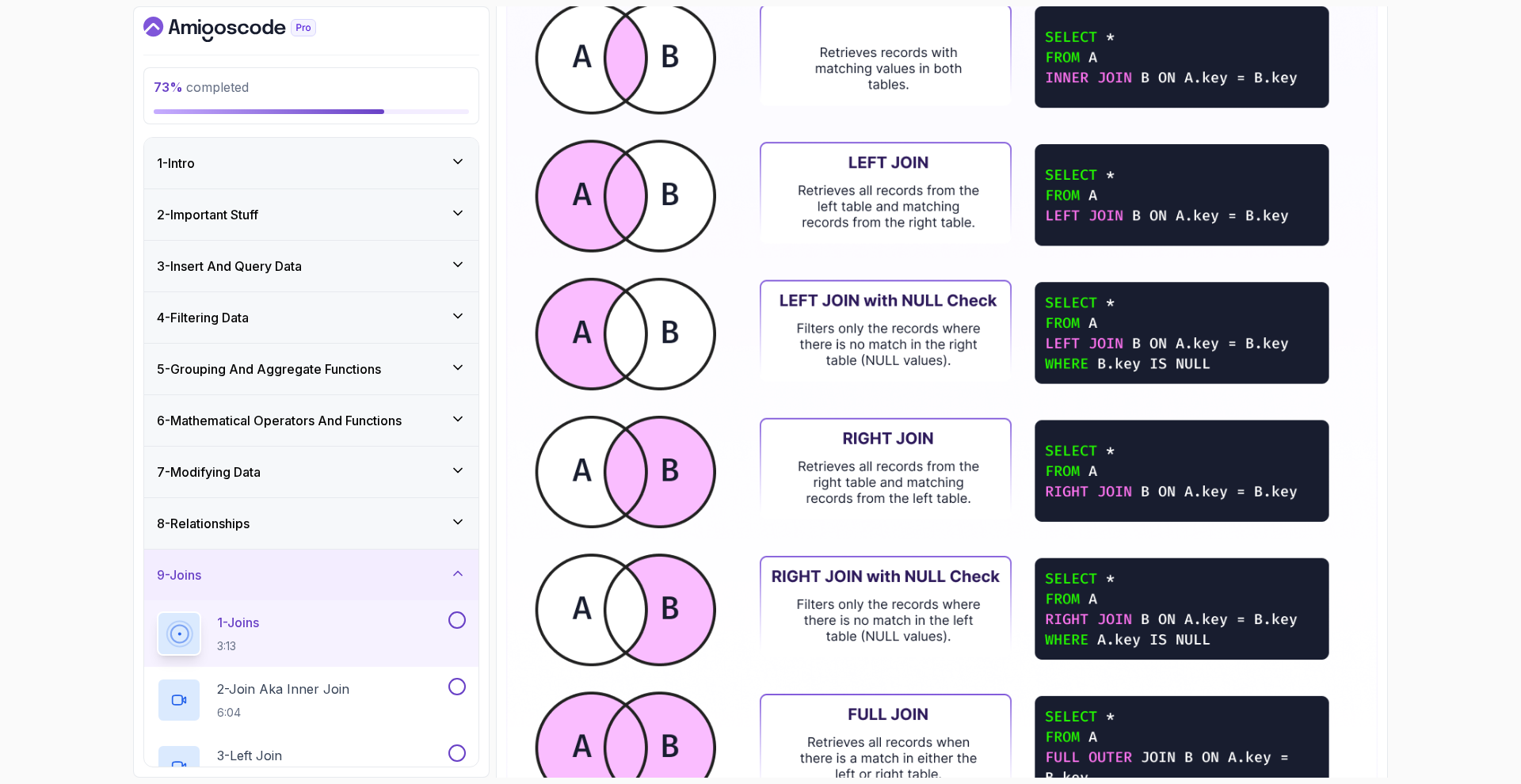
click at [896, 399] on img at bounding box center [941, 481] width 871 height 1126
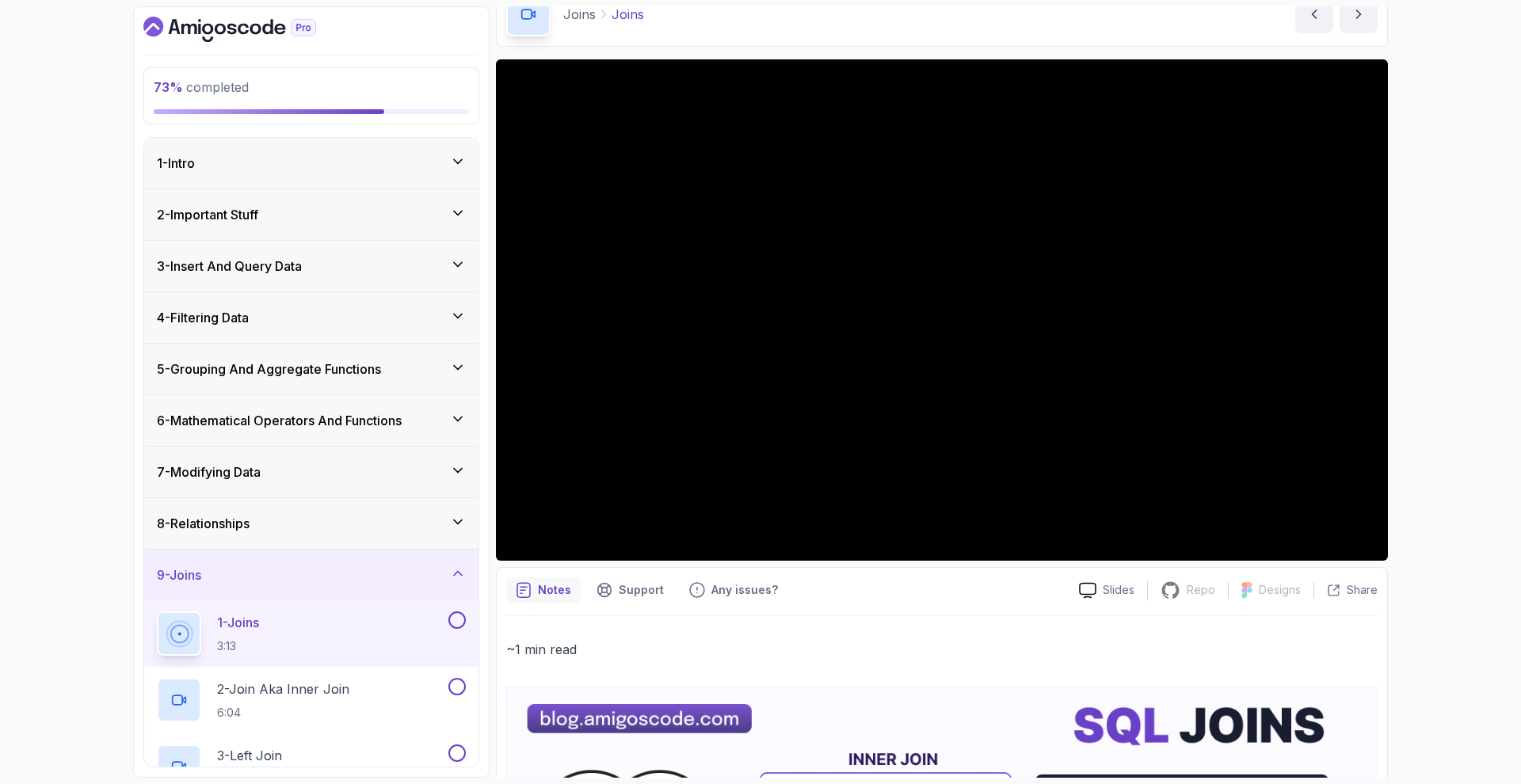
scroll to position [0, 0]
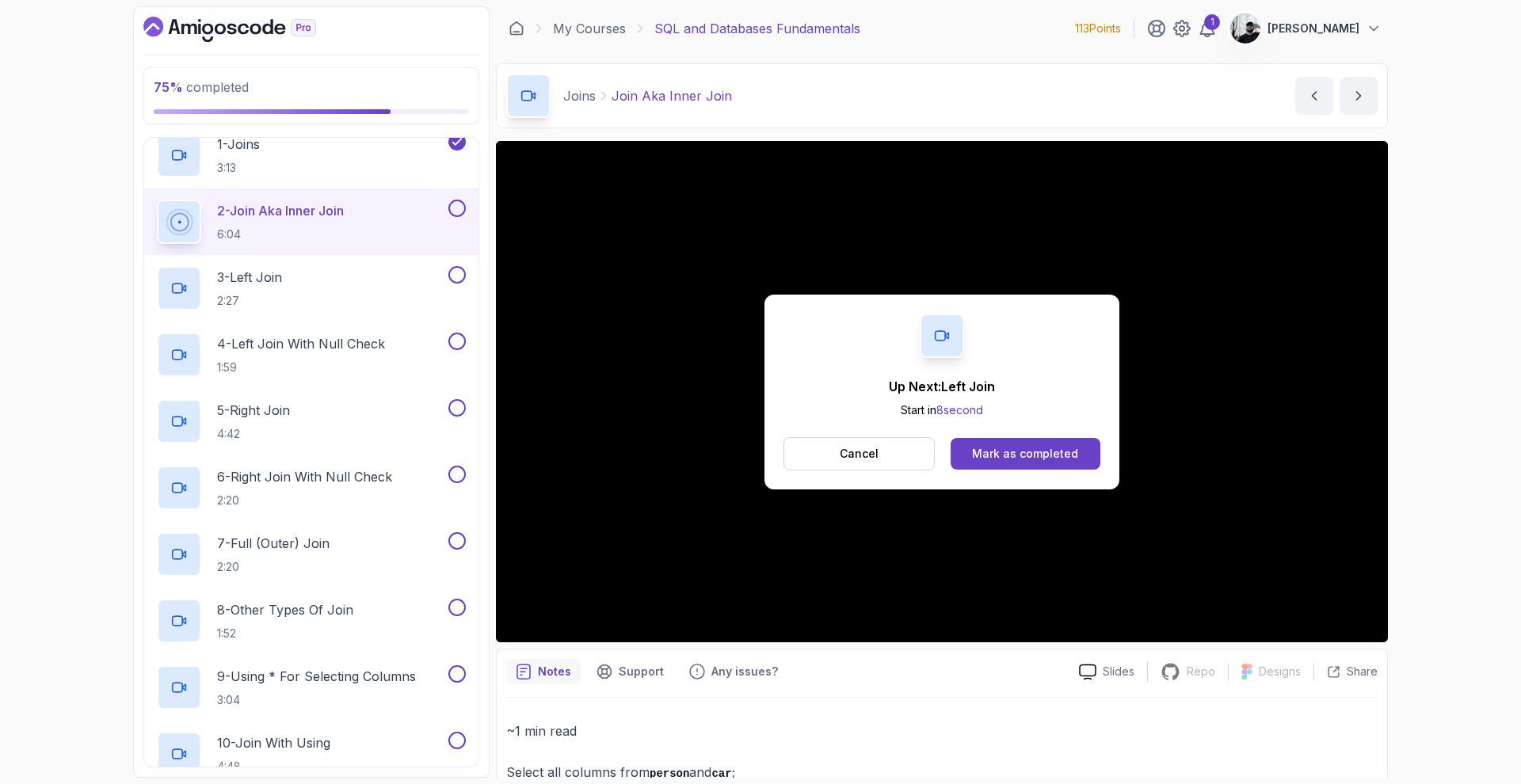
click at [1000, 453] on div "Mark as completed" at bounding box center [1024, 453] width 106 height 16
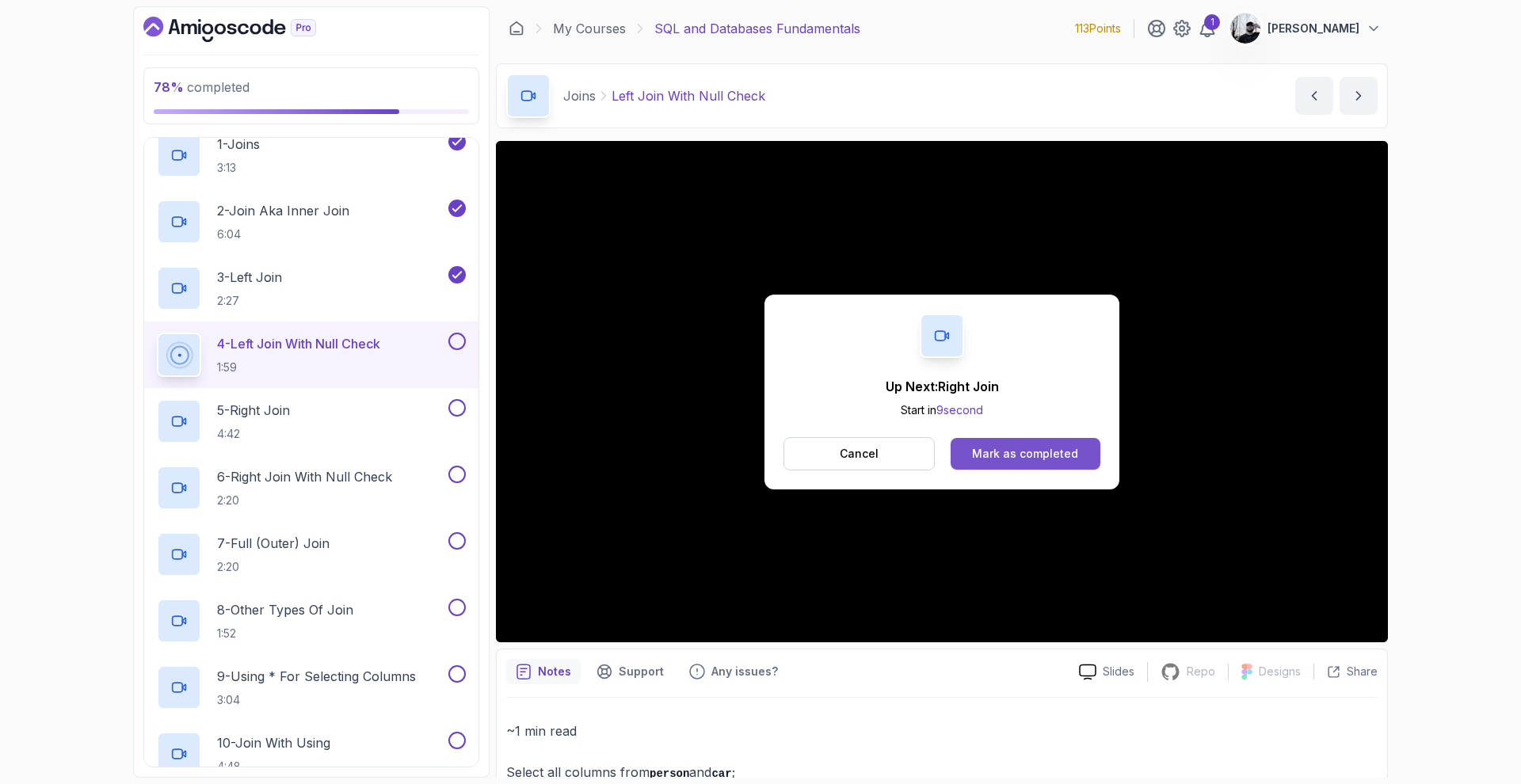
click at [1004, 455] on div "Mark as completed" at bounding box center [1024, 453] width 106 height 16
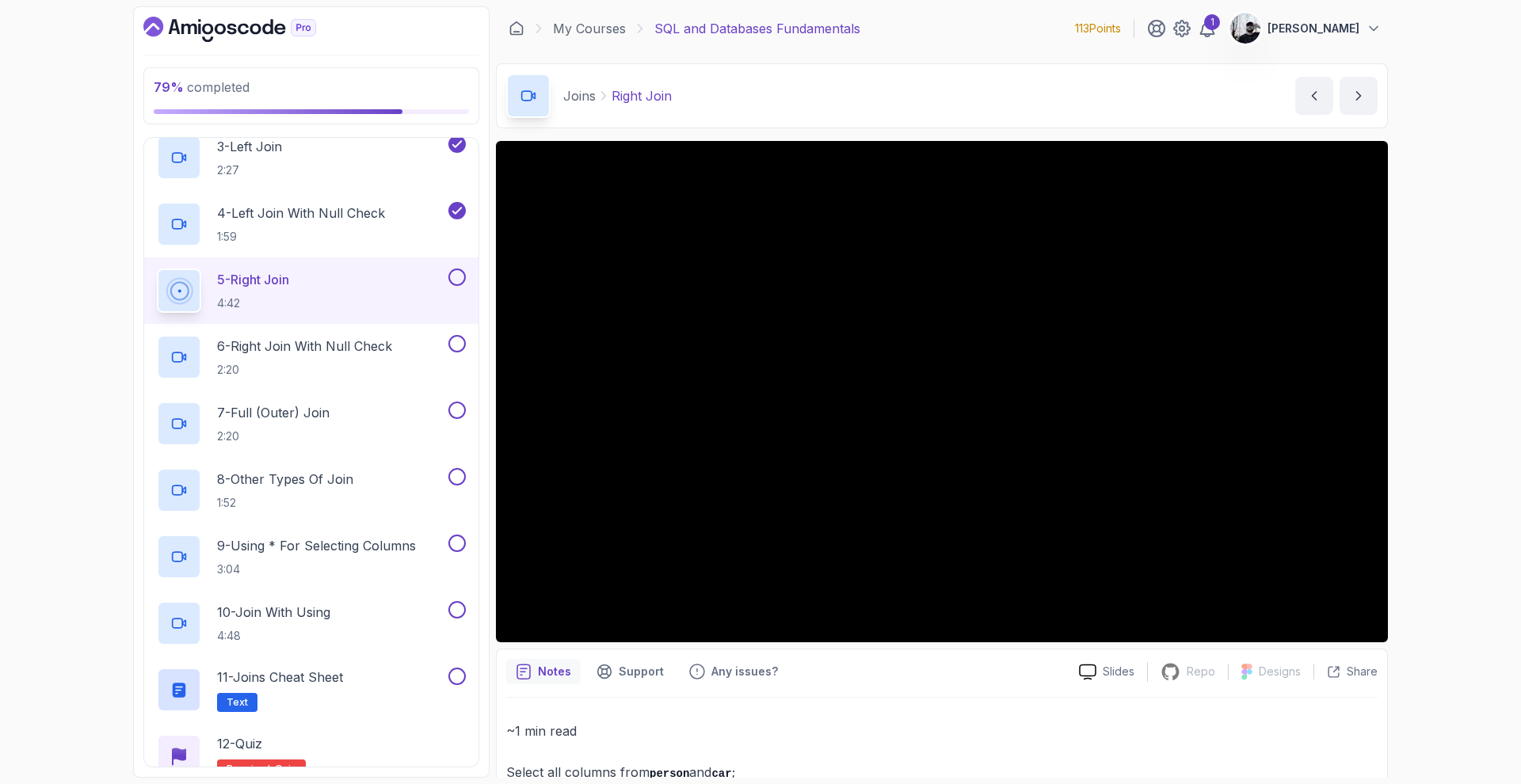
scroll to position [730, 0]
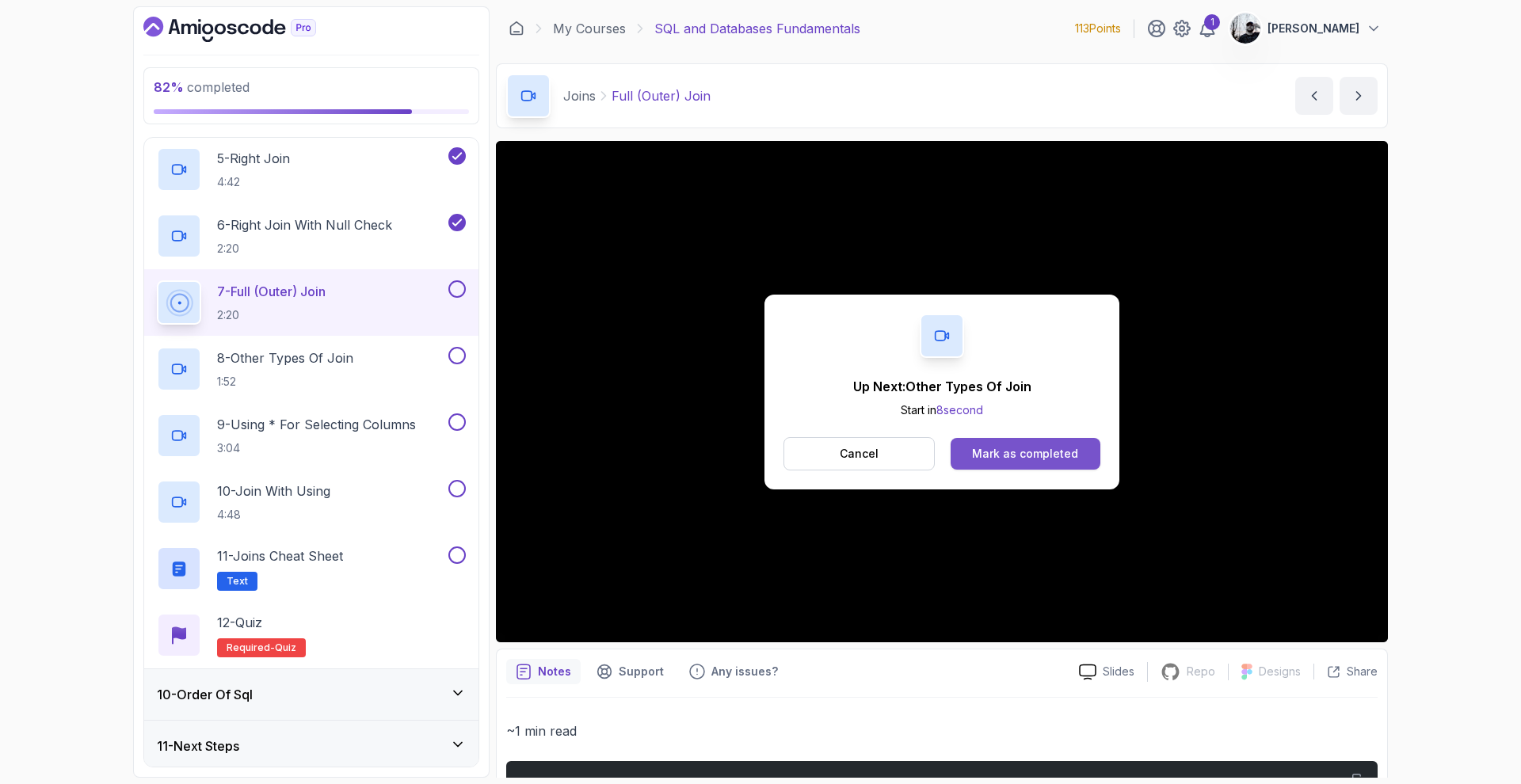
click at [990, 451] on div "Mark as completed" at bounding box center [1024, 453] width 106 height 16
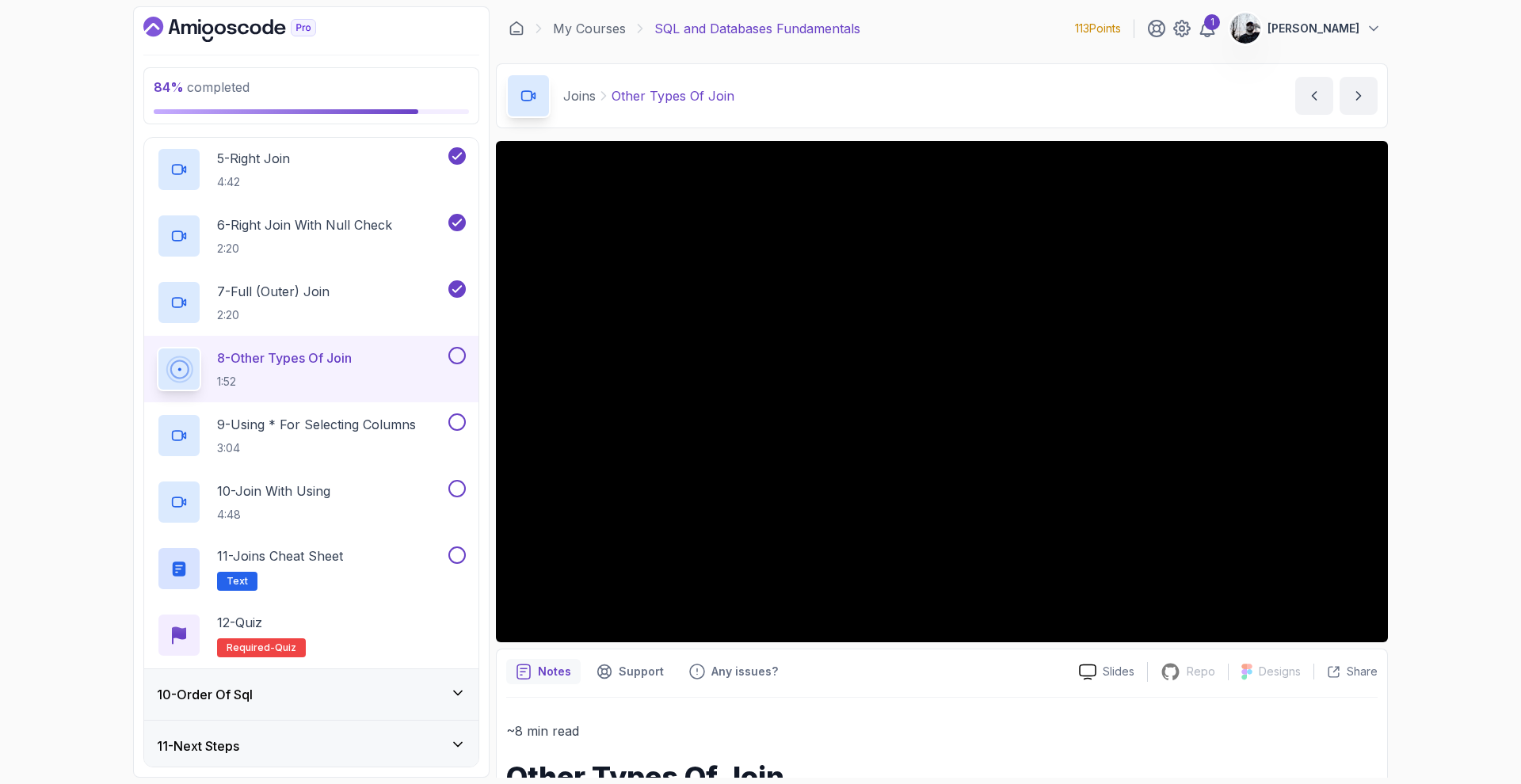
click at [418, 694] on div "10 - Order Of Sql" at bounding box center [310, 693] width 309 height 19
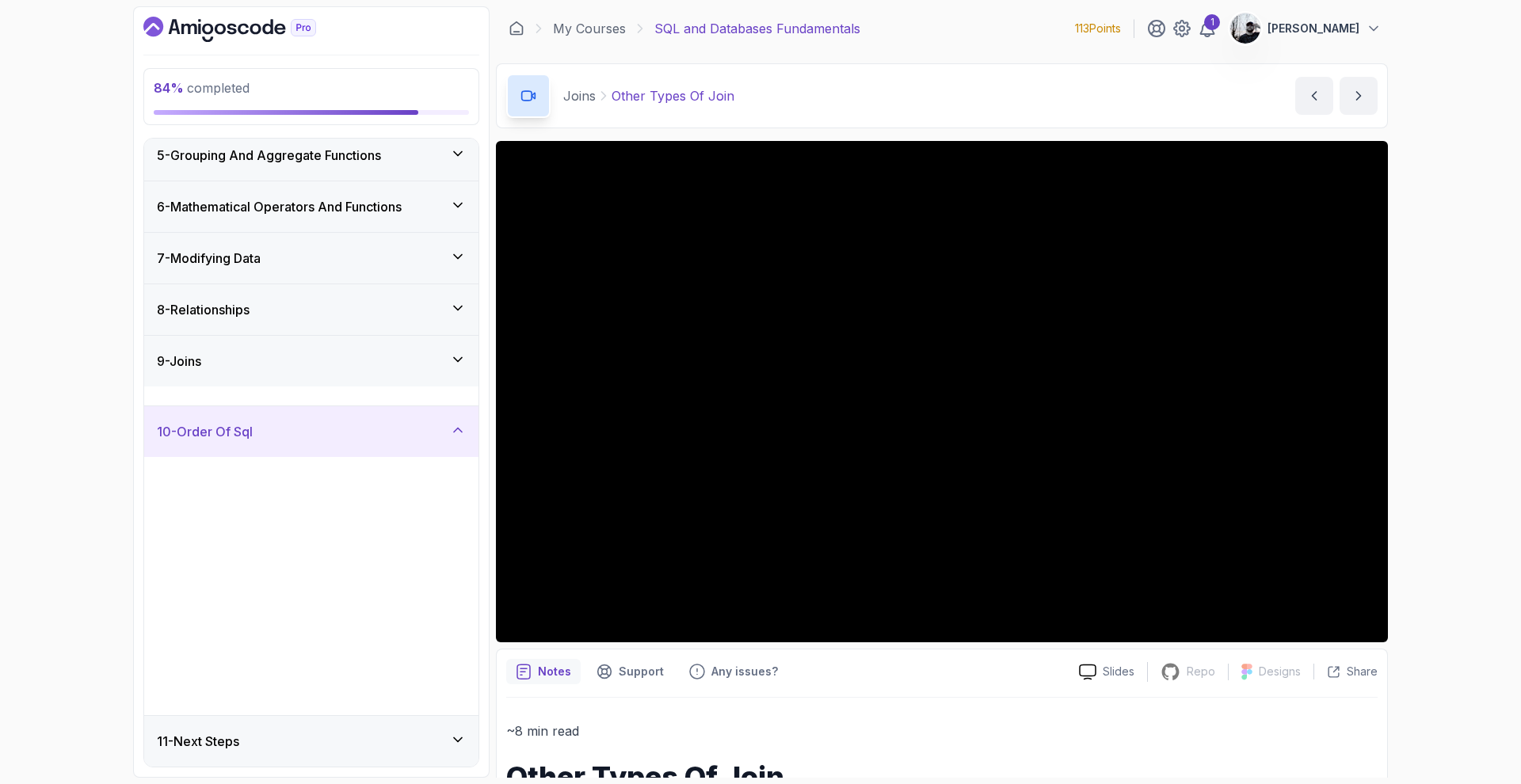
click at [397, 512] on div "1 - Sql Order And Execution 2:36" at bounding box center [301, 489] width 288 height 44
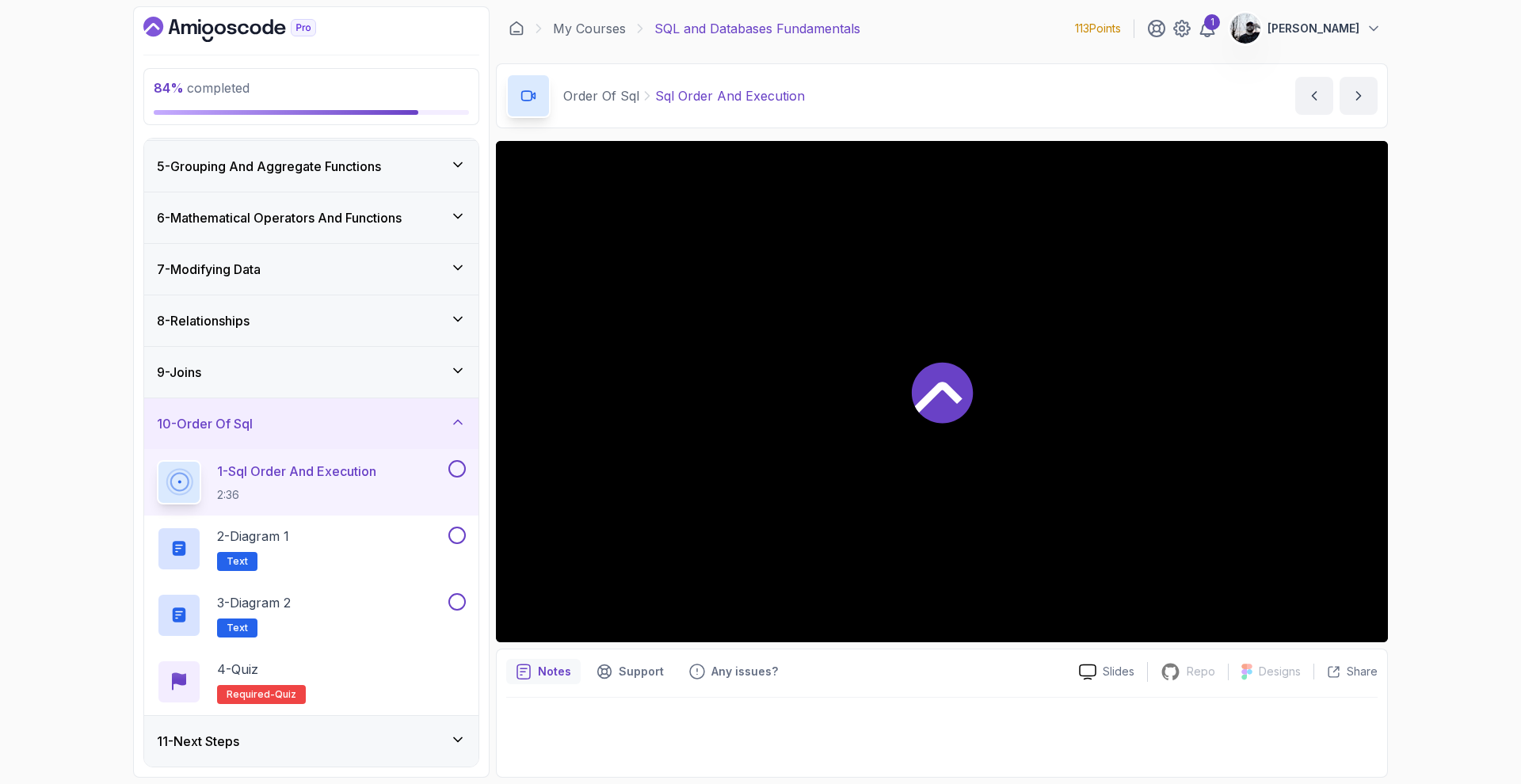
scroll to position [61, 0]
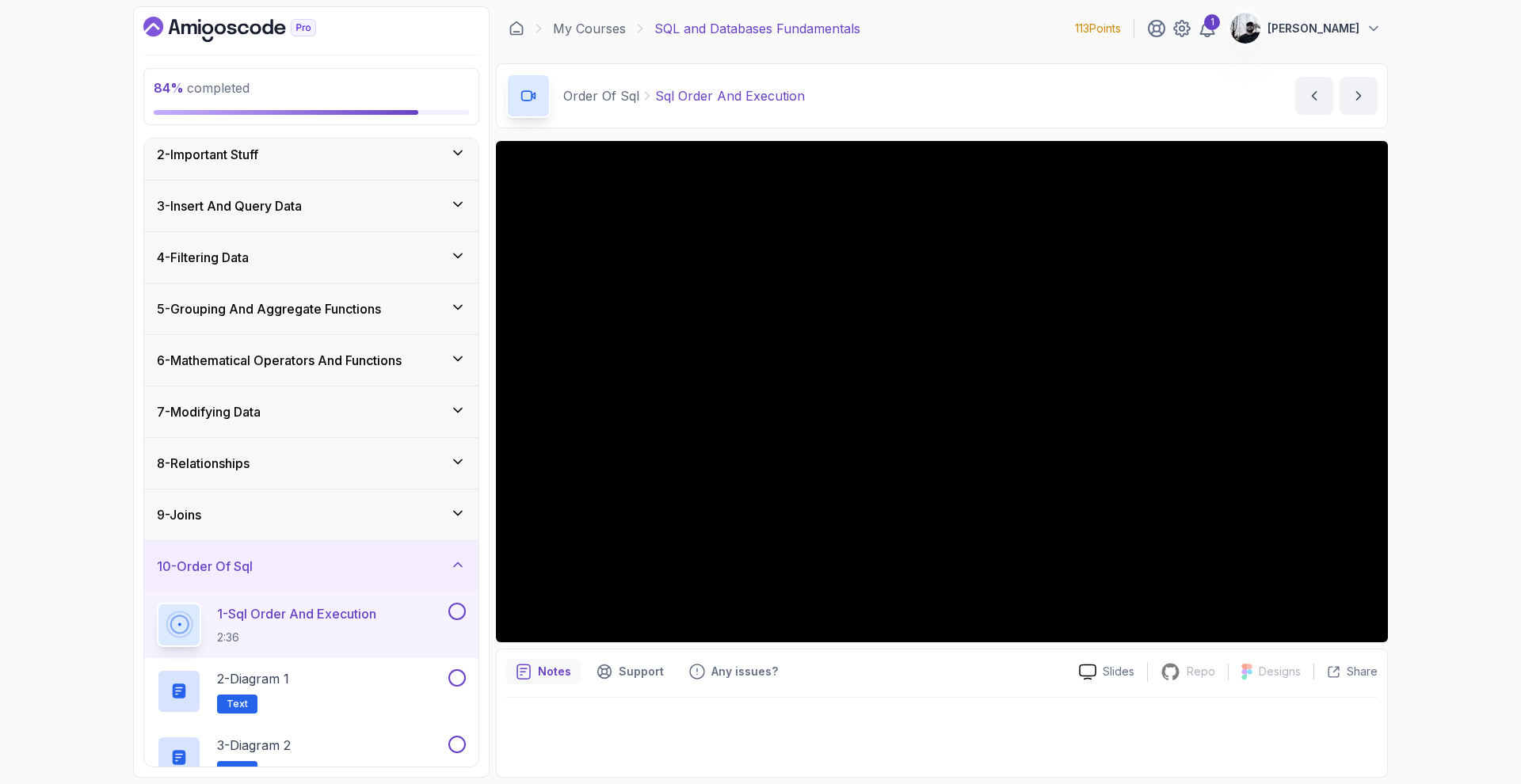
click at [305, 512] on div "9 - Joins" at bounding box center [310, 514] width 309 height 19
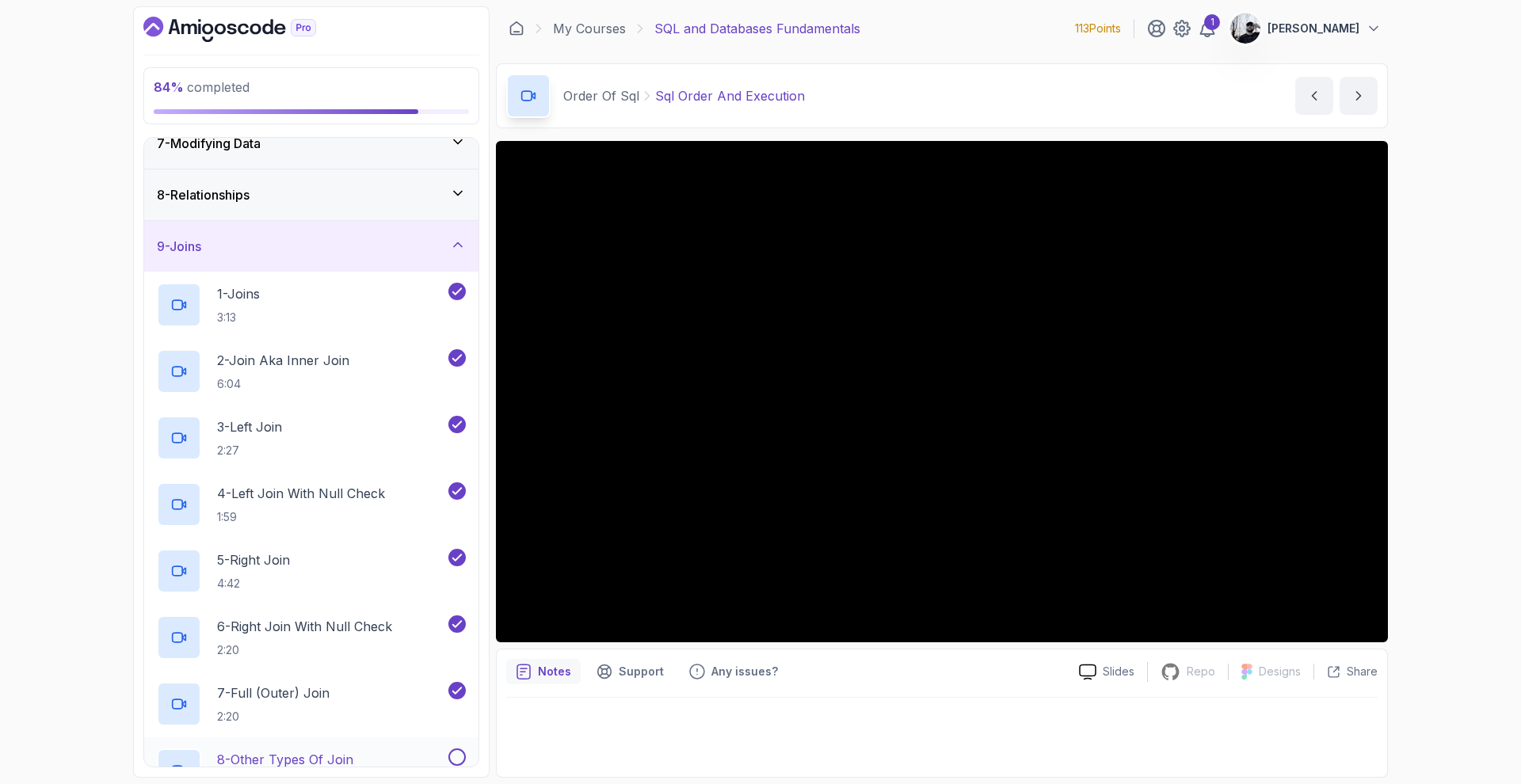
scroll to position [660, 0]
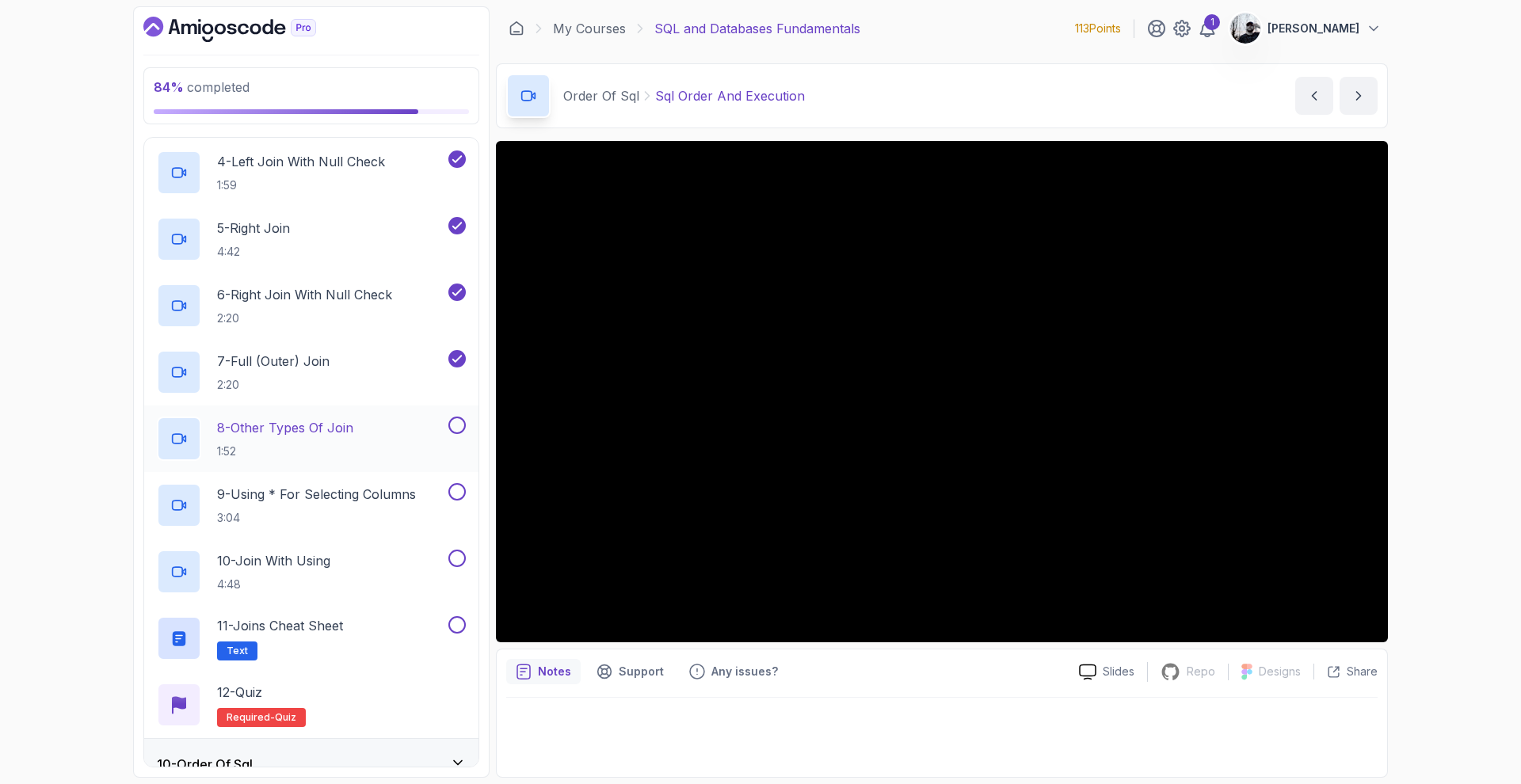
click at [310, 433] on p "8 - Other Types Of Join" at bounding box center [285, 427] width 136 height 19
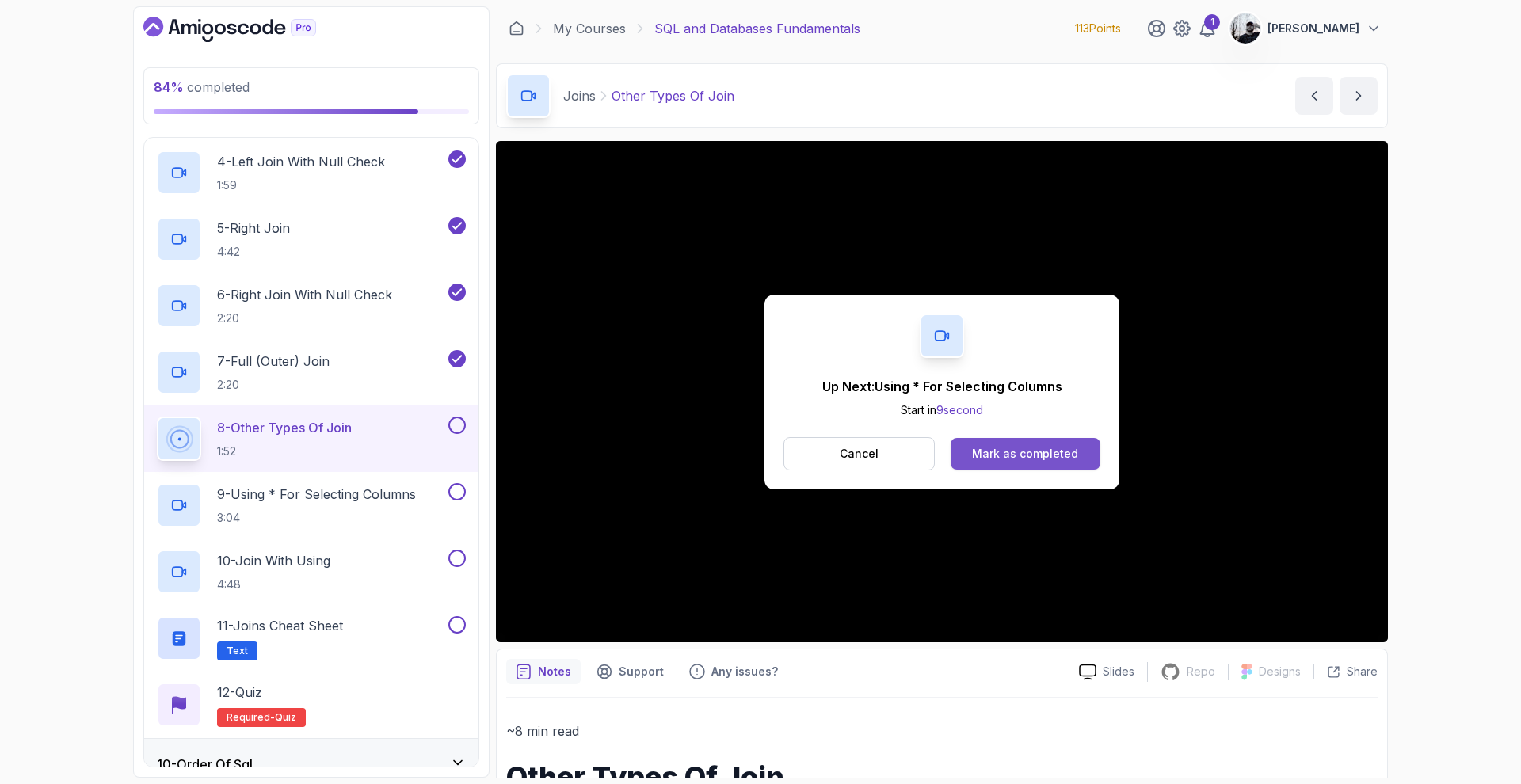
click at [1014, 455] on div "Mark as completed" at bounding box center [1024, 453] width 106 height 16
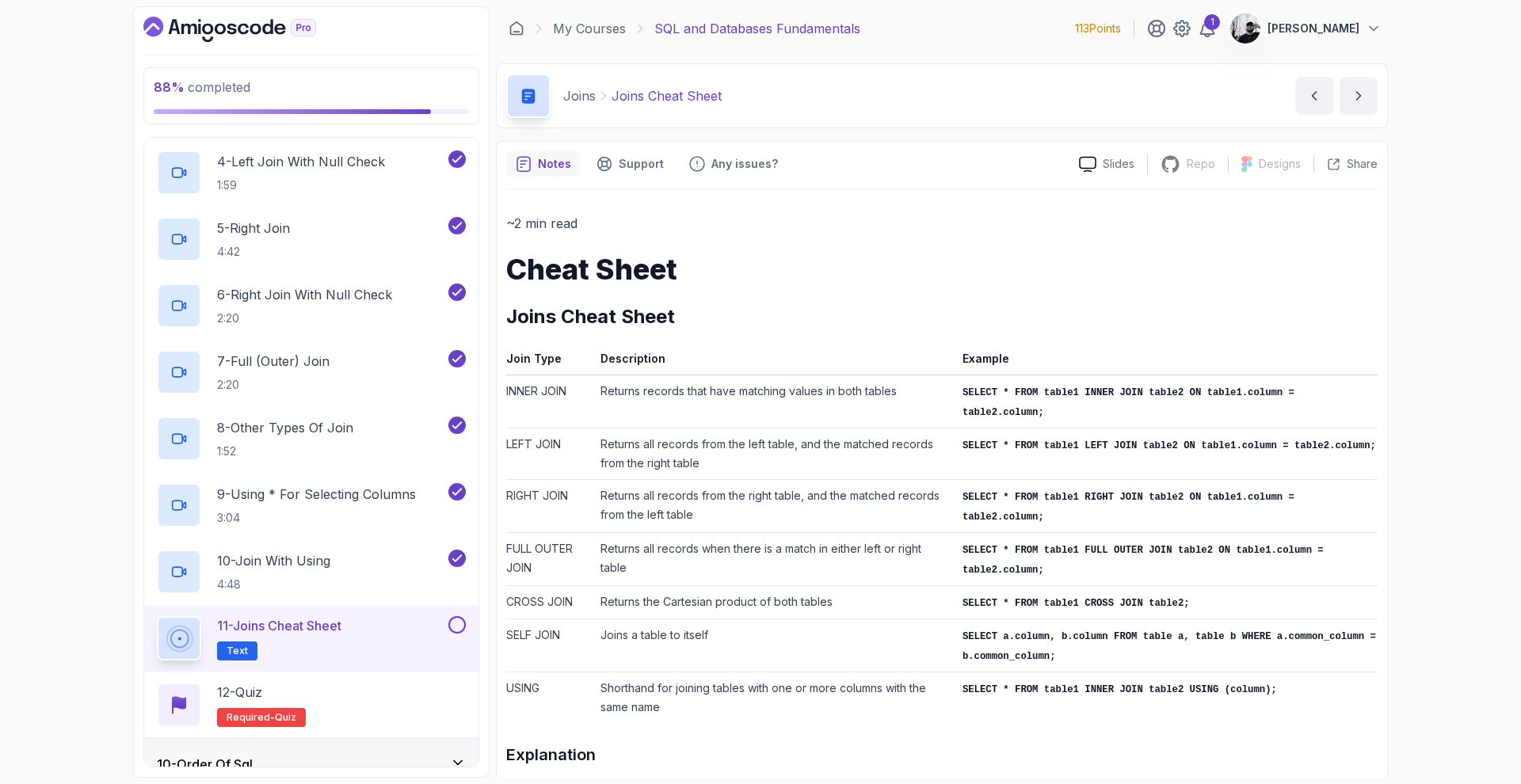
scroll to position [134, 0]
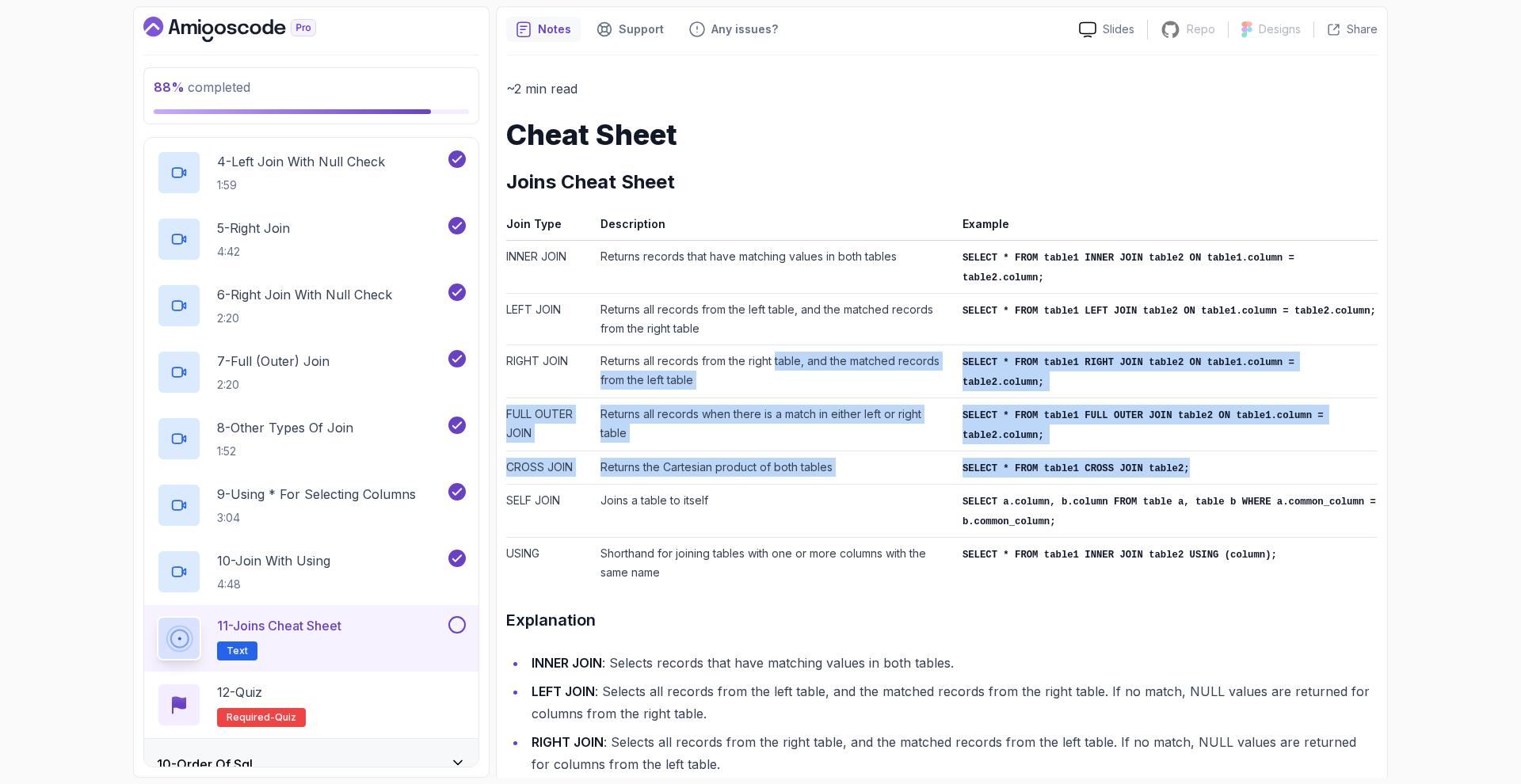
drag, startPoint x: 774, startPoint y: 350, endPoint x: 965, endPoint y: 513, distance: 251.1
click at [969, 502] on tbody "INNER JOIN Returns records that have matching values in both tables SELECT * FR…" at bounding box center [941, 414] width 871 height 348
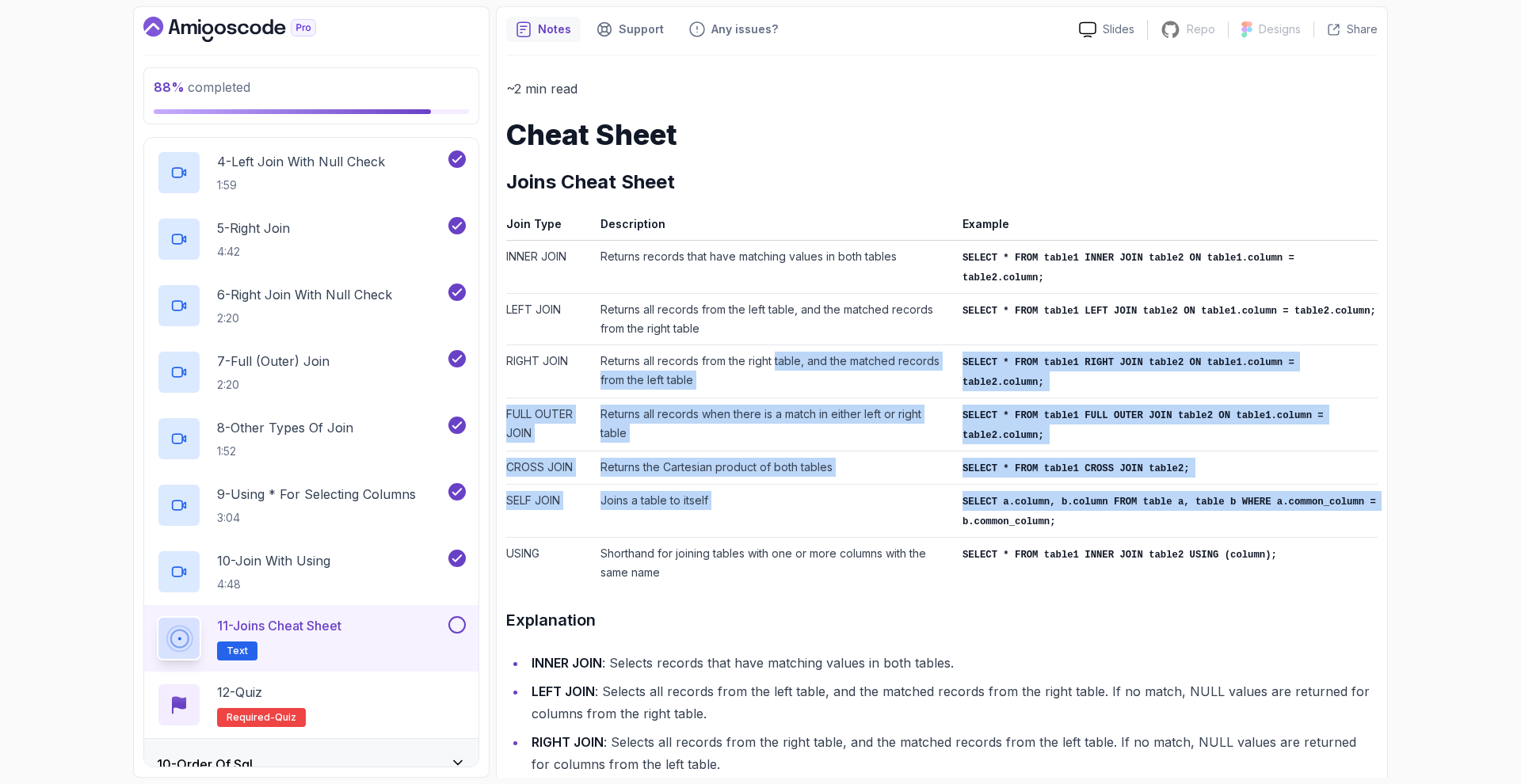
click at [963, 514] on code "SELECT a.column, b.column FROM table a, table b WHERE a.common_column = b.commo…" at bounding box center [1168, 512] width 413 height 31
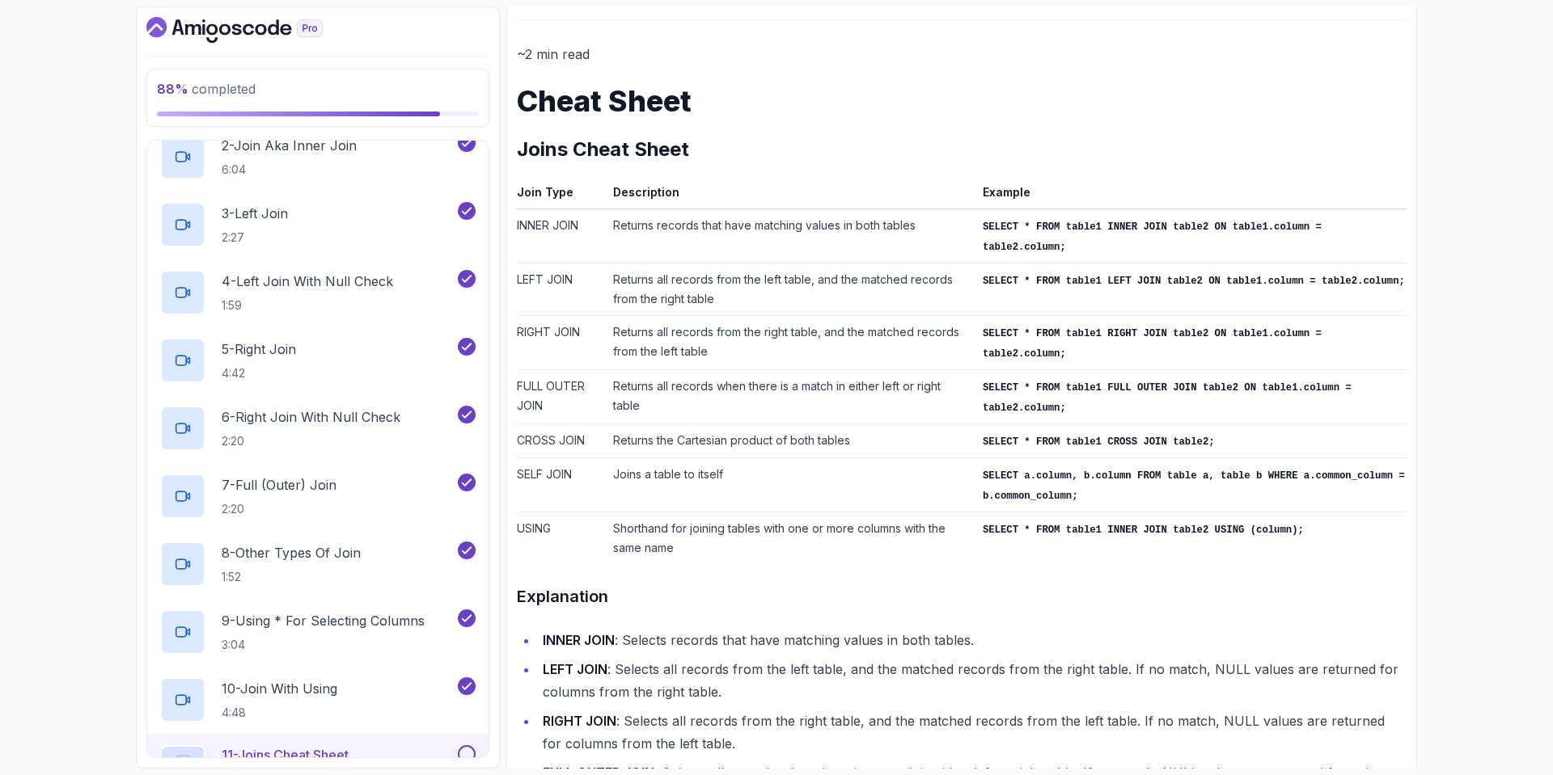
scroll to position [775, 0]
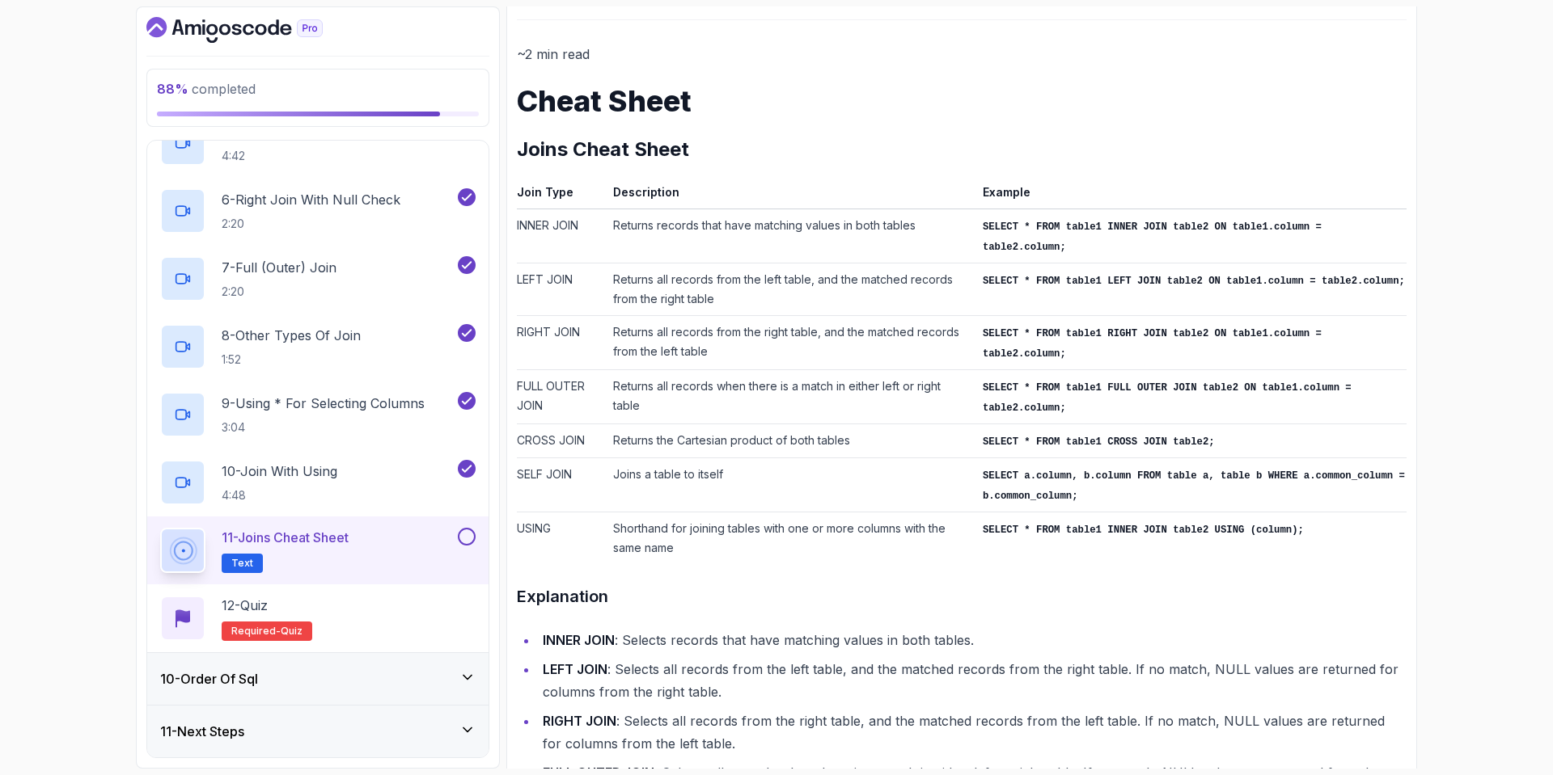
click at [465, 541] on button at bounding box center [467, 537] width 18 height 18
click at [362, 609] on div "12 - Quiz Required- quiz" at bounding box center [317, 618] width 315 height 45
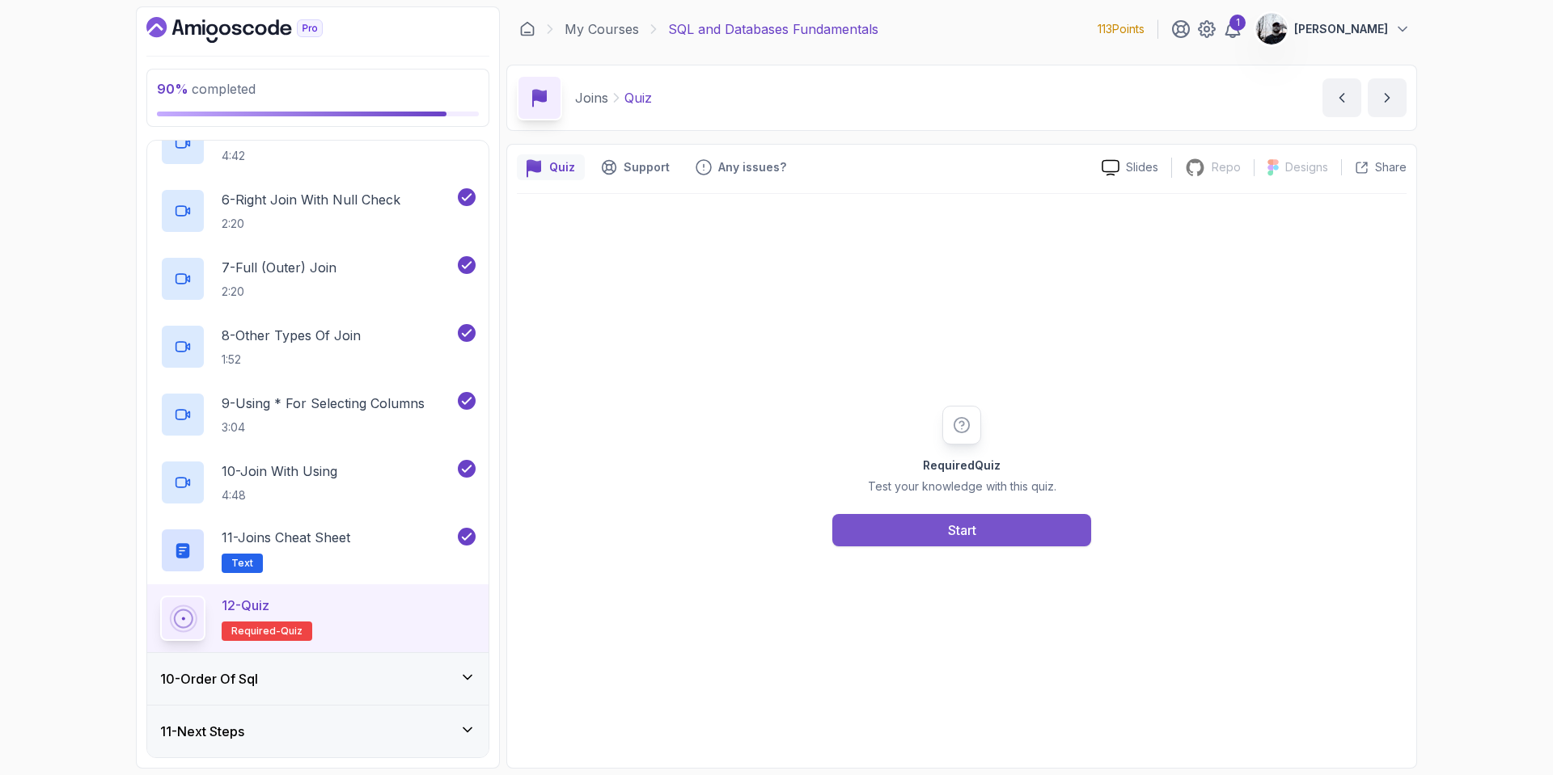
click at [955, 532] on div "Start" at bounding box center [962, 530] width 28 height 19
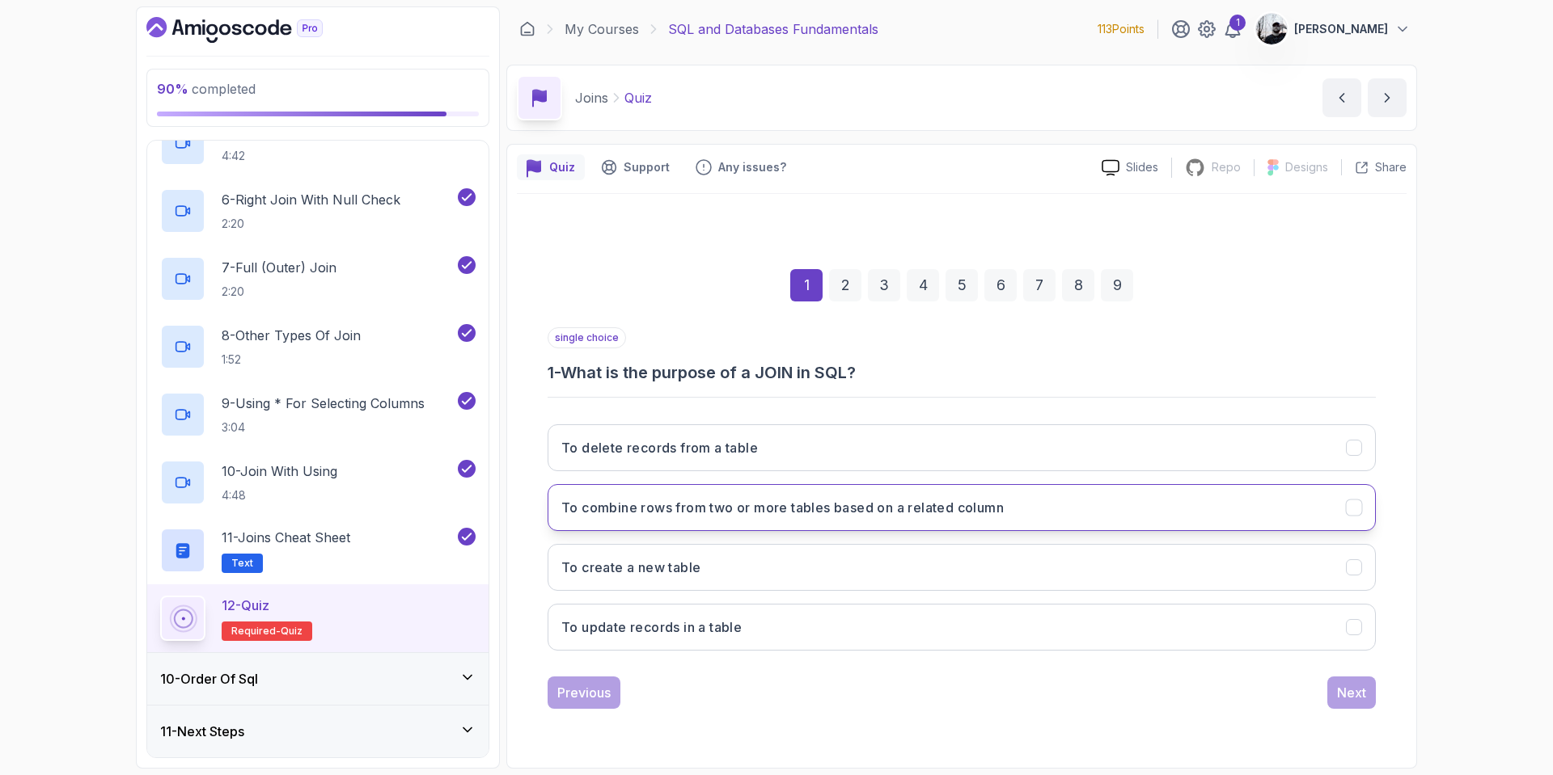
click at [890, 518] on button "To combine rows from two or more tables based on a related column" at bounding box center [961, 507] width 828 height 47
click at [1344, 714] on div "1 2 3 4 5 6 7 8 9 single choice 1 - What is the purpose of a JOIN in SQL? To de…" at bounding box center [961, 476] width 889 height 492
click at [1337, 699] on div "Next" at bounding box center [1351, 692] width 29 height 19
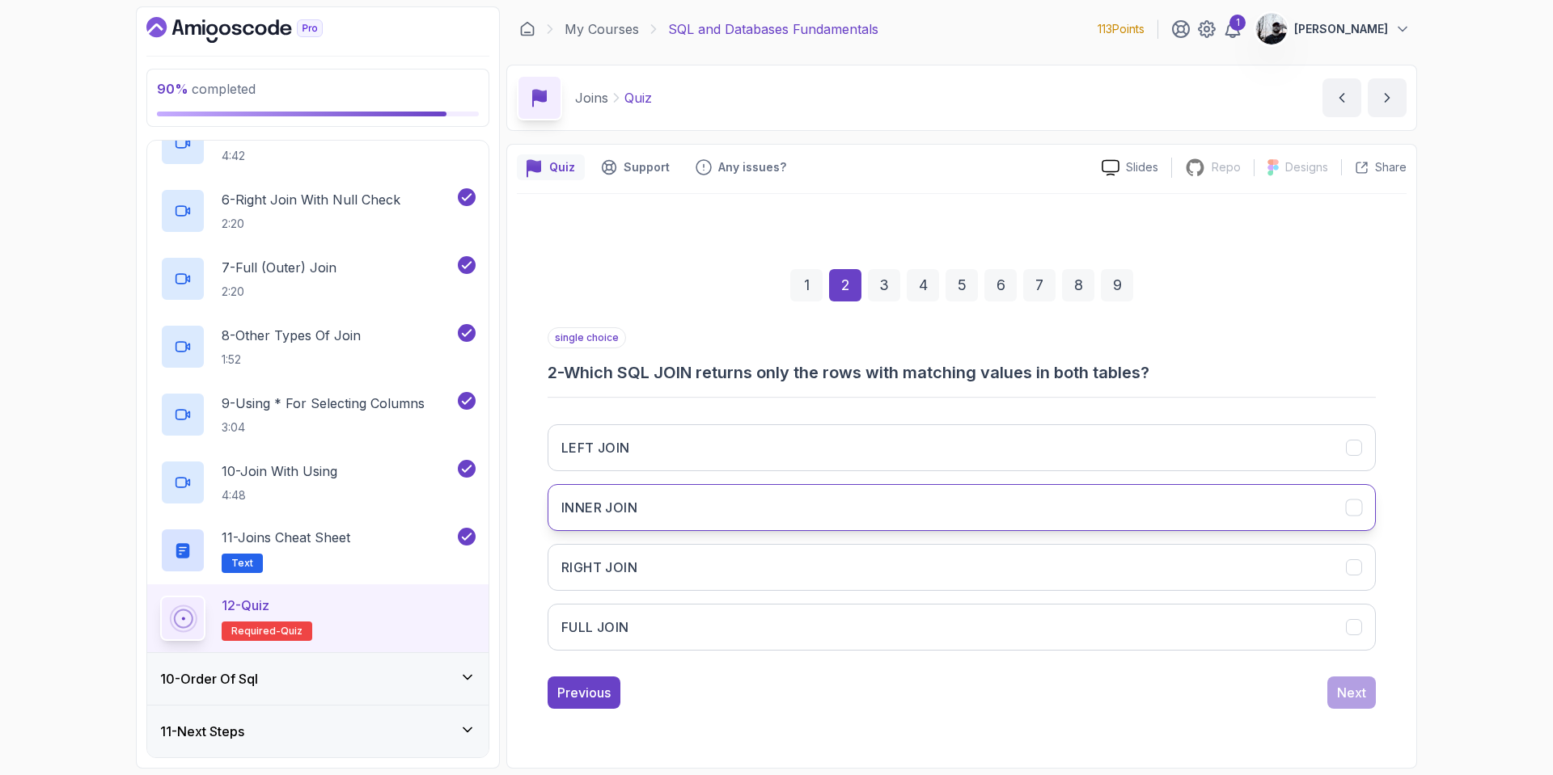
click at [640, 506] on button "INNER JOIN" at bounding box center [961, 507] width 828 height 47
click at [1365, 687] on div "Next" at bounding box center [1351, 692] width 29 height 19
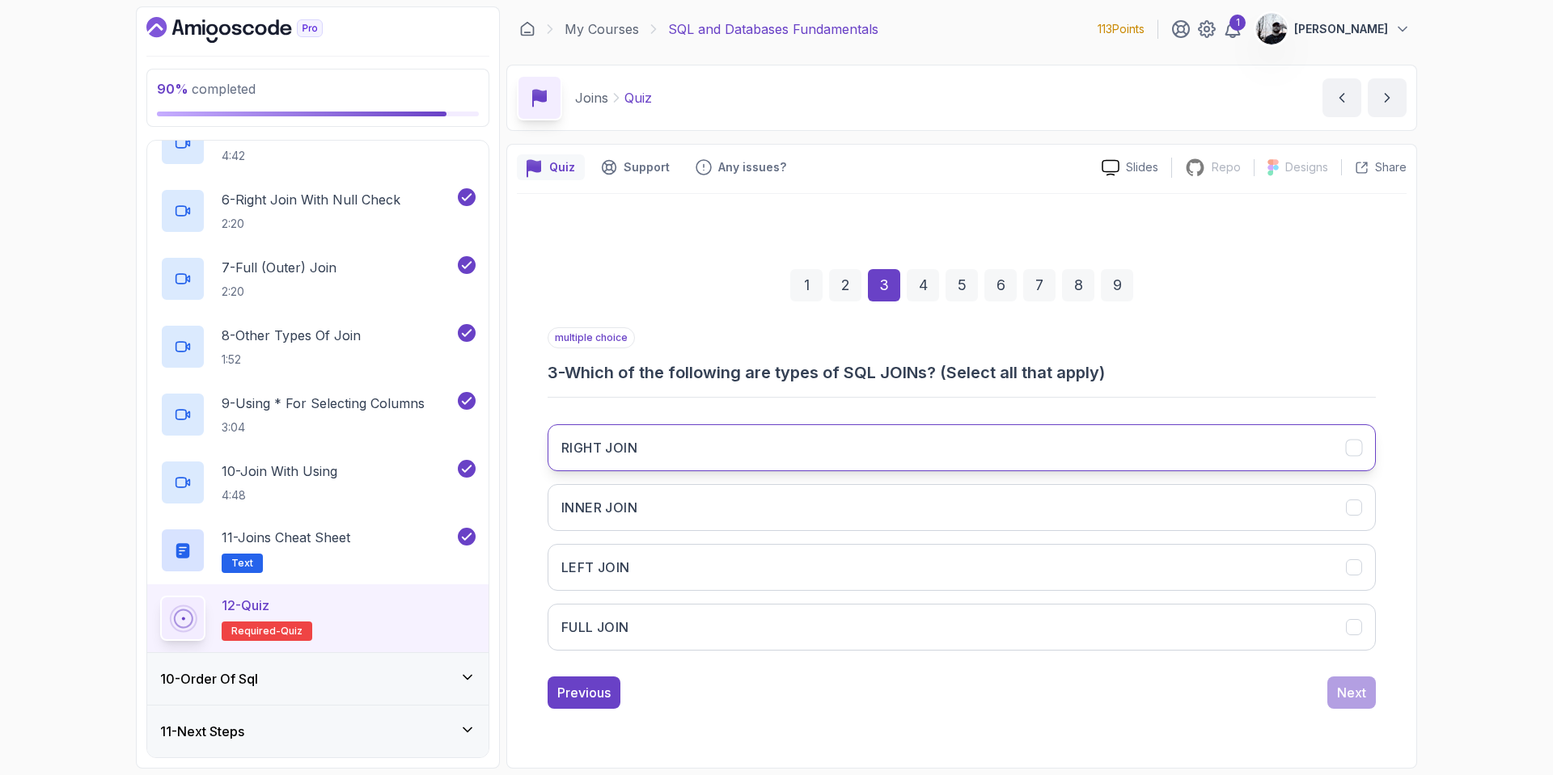
click at [754, 454] on button "RIGHT JOIN" at bounding box center [961, 448] width 828 height 47
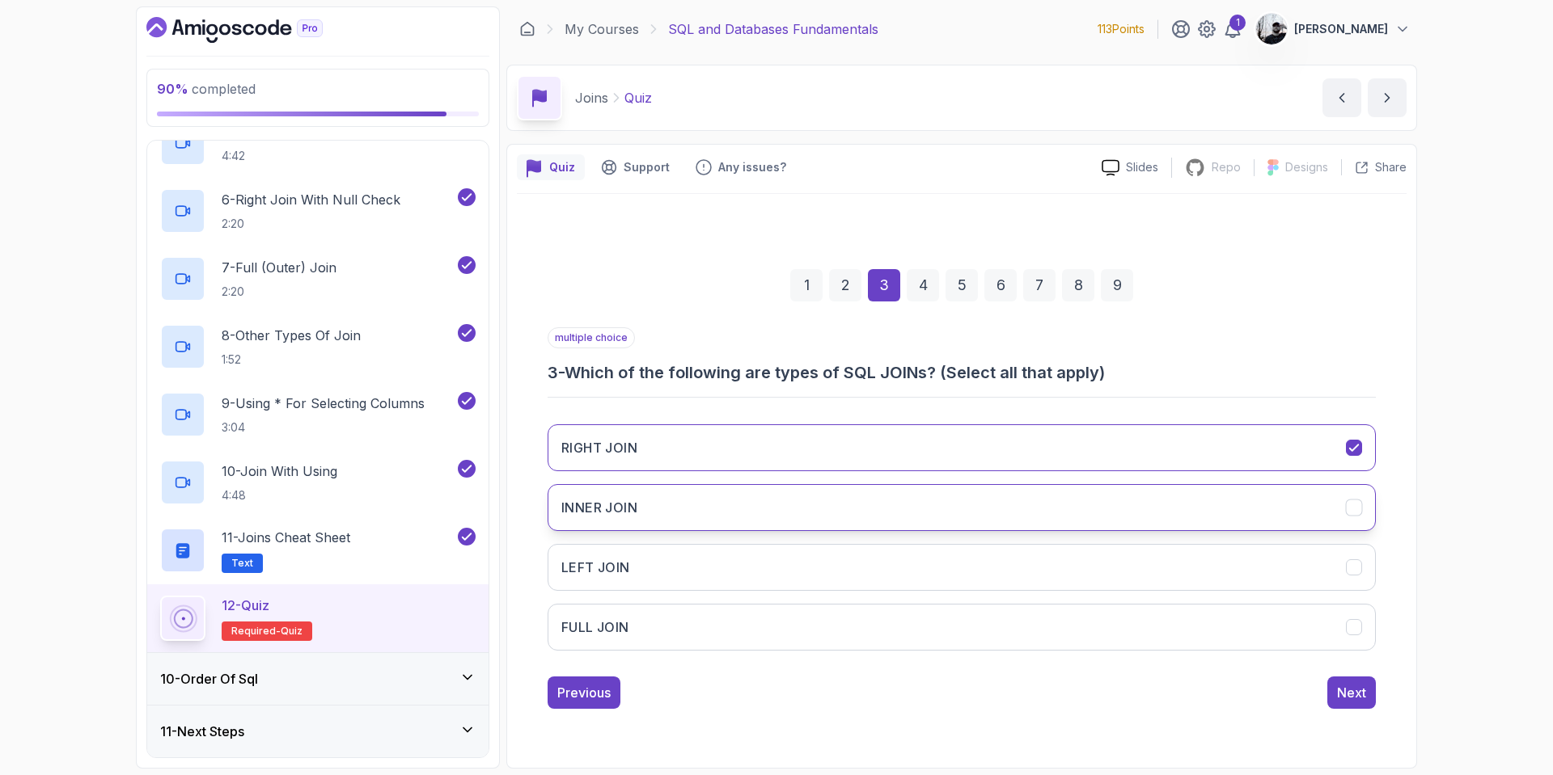
click at [737, 495] on button "INNER JOIN" at bounding box center [961, 507] width 828 height 47
click at [732, 566] on button "LEFT JOIN" at bounding box center [961, 567] width 828 height 47
drag, startPoint x: 735, startPoint y: 595, endPoint x: 755, endPoint y: 617, distance: 29.8
click at [737, 602] on div "RIGHT JOIN INNER JOIN LEFT JOIN FULL JOIN" at bounding box center [961, 538] width 828 height 252
click at [942, 648] on button "FULL JOIN" at bounding box center [961, 627] width 828 height 47
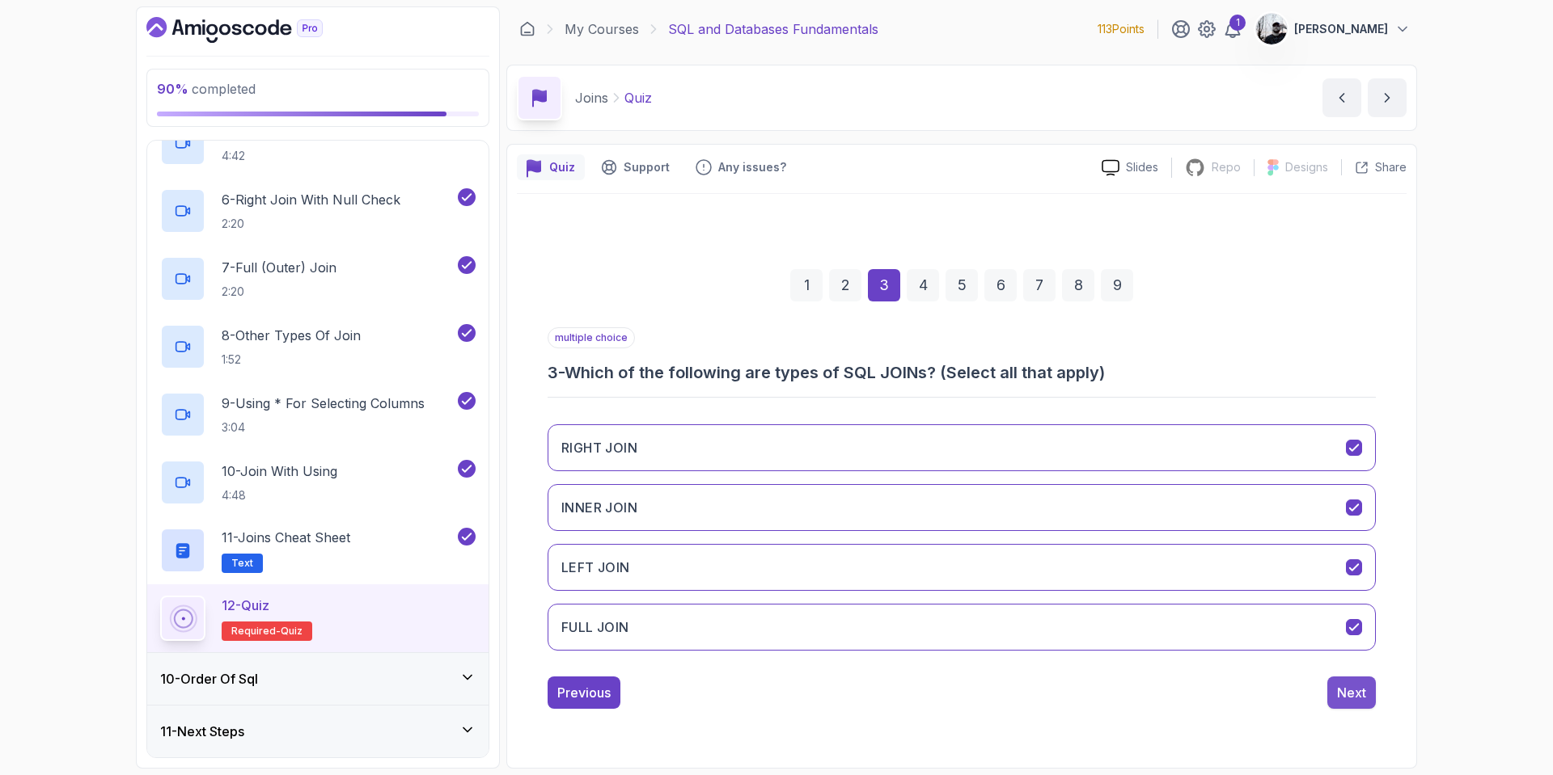
click at [1359, 690] on div "Next" at bounding box center [1351, 692] width 29 height 19
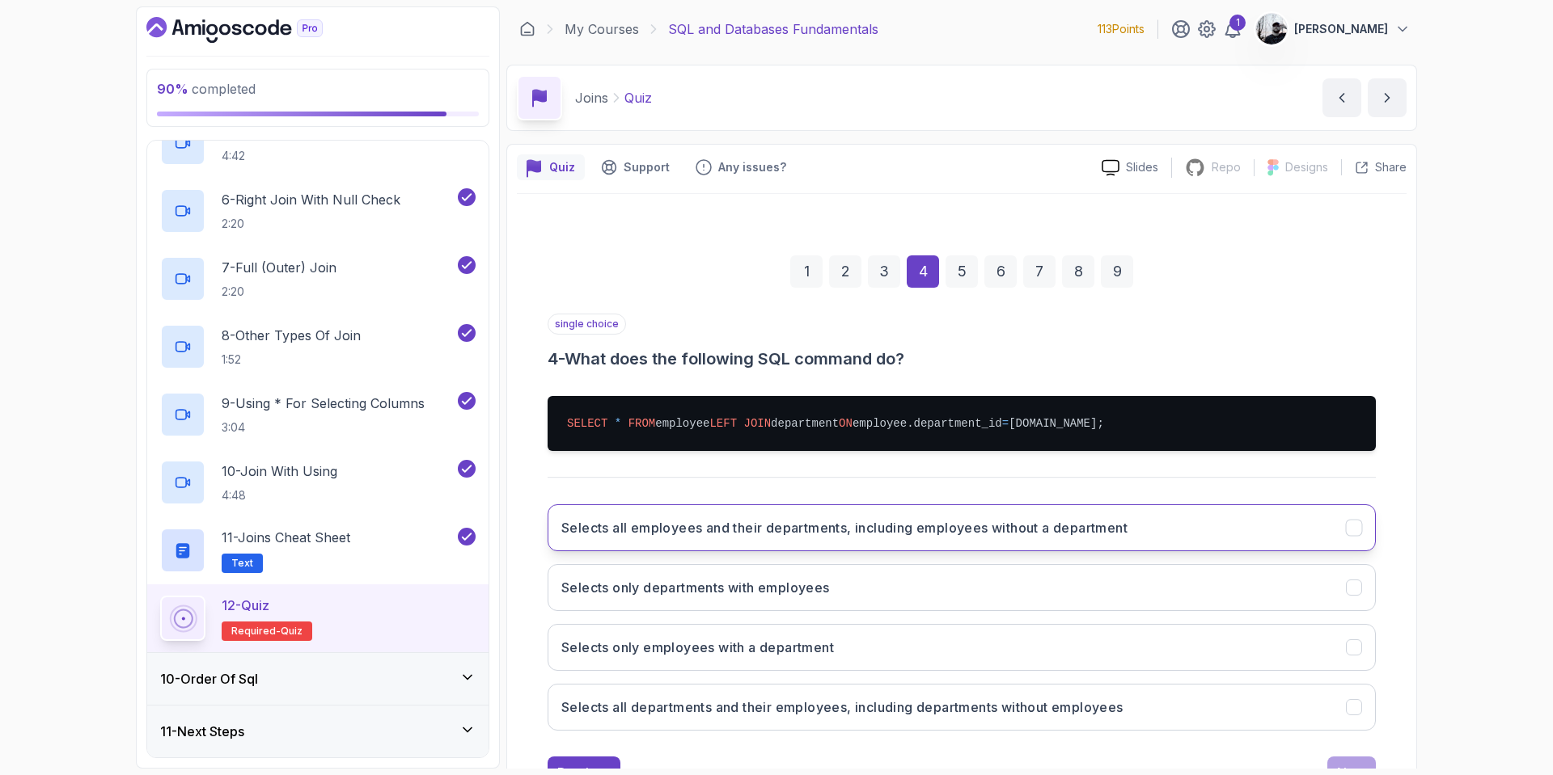
scroll to position [99, 0]
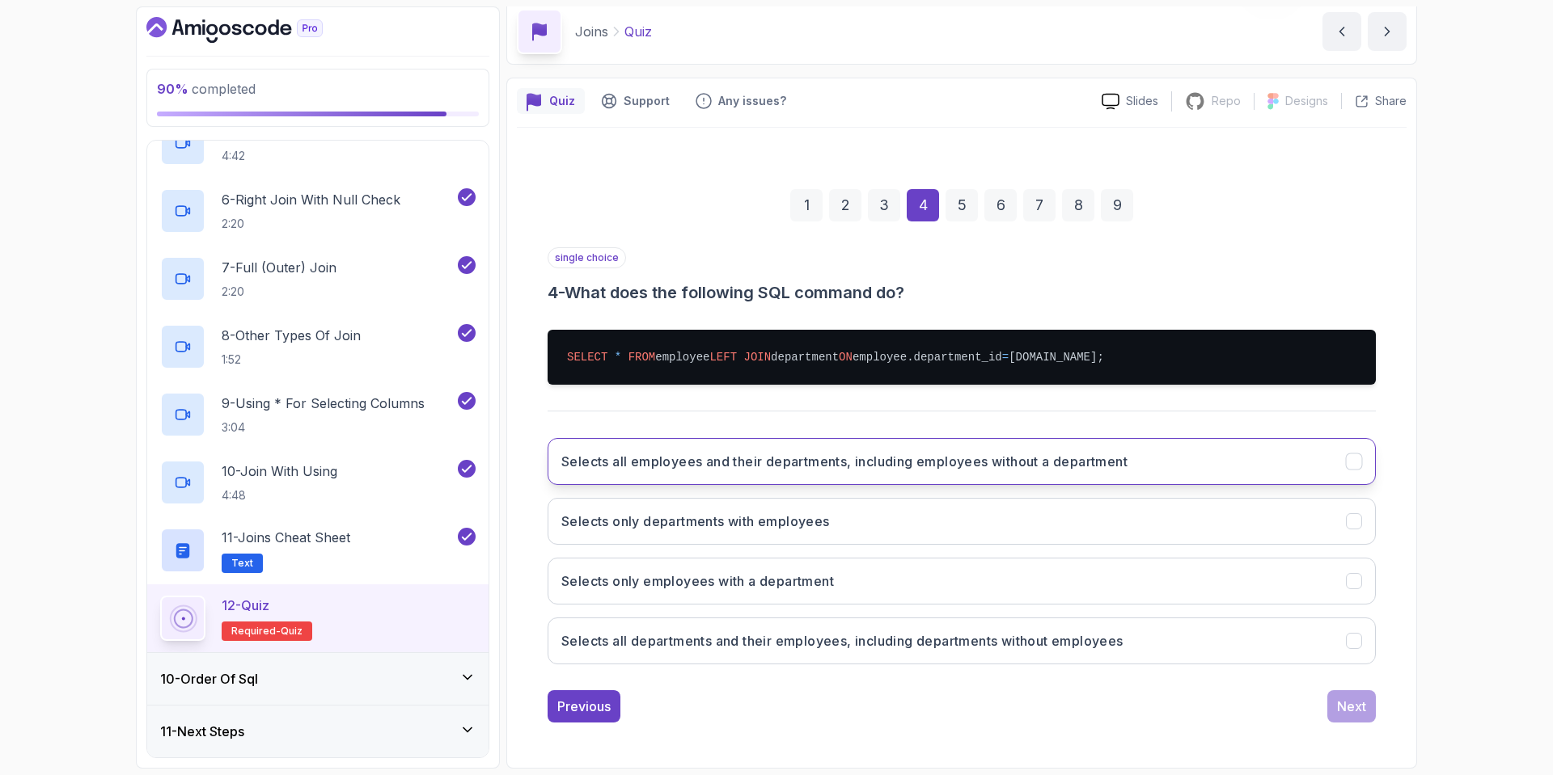
click at [964, 443] on button "Selects all employees and their departments, including employees without a depa…" at bounding box center [961, 461] width 828 height 47
click at [1325, 696] on div "Previous Next" at bounding box center [961, 707] width 828 height 32
click at [1370, 720] on button "Next" at bounding box center [1351, 707] width 49 height 32
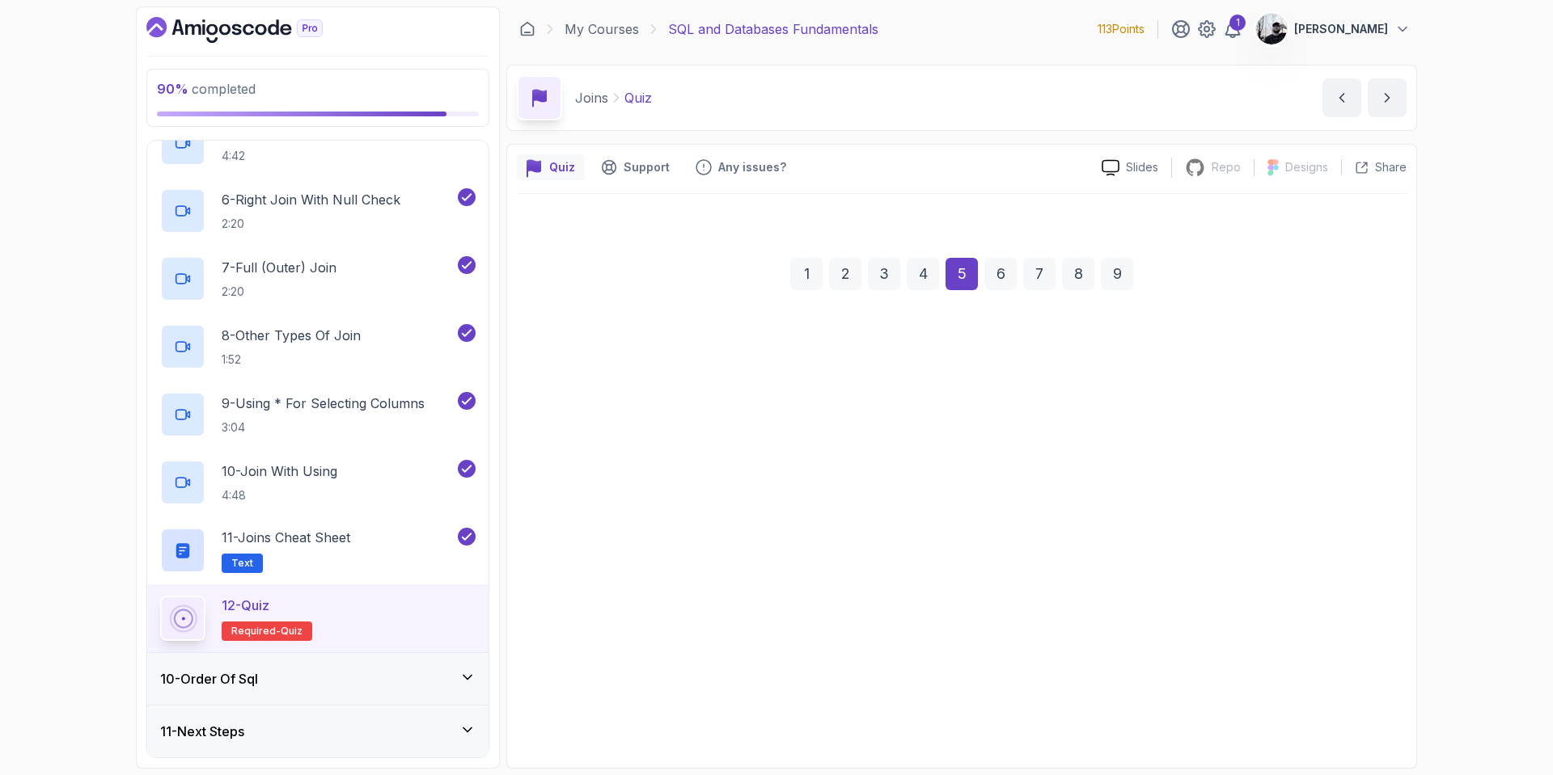
scroll to position [0, 0]
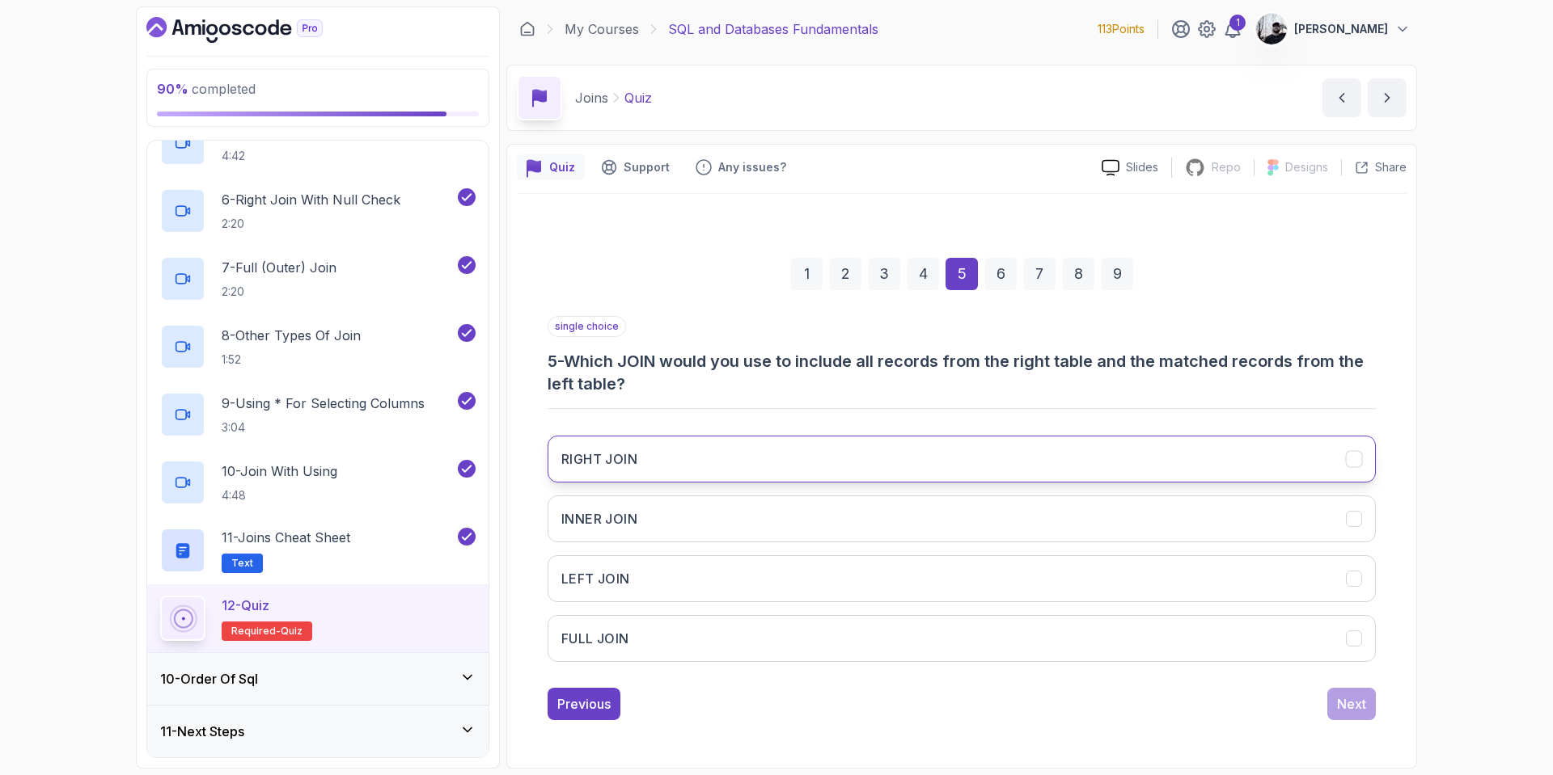
click at [733, 461] on button "RIGHT JOIN" at bounding box center [961, 459] width 828 height 47
click at [1344, 704] on div "Next" at bounding box center [1351, 704] width 29 height 19
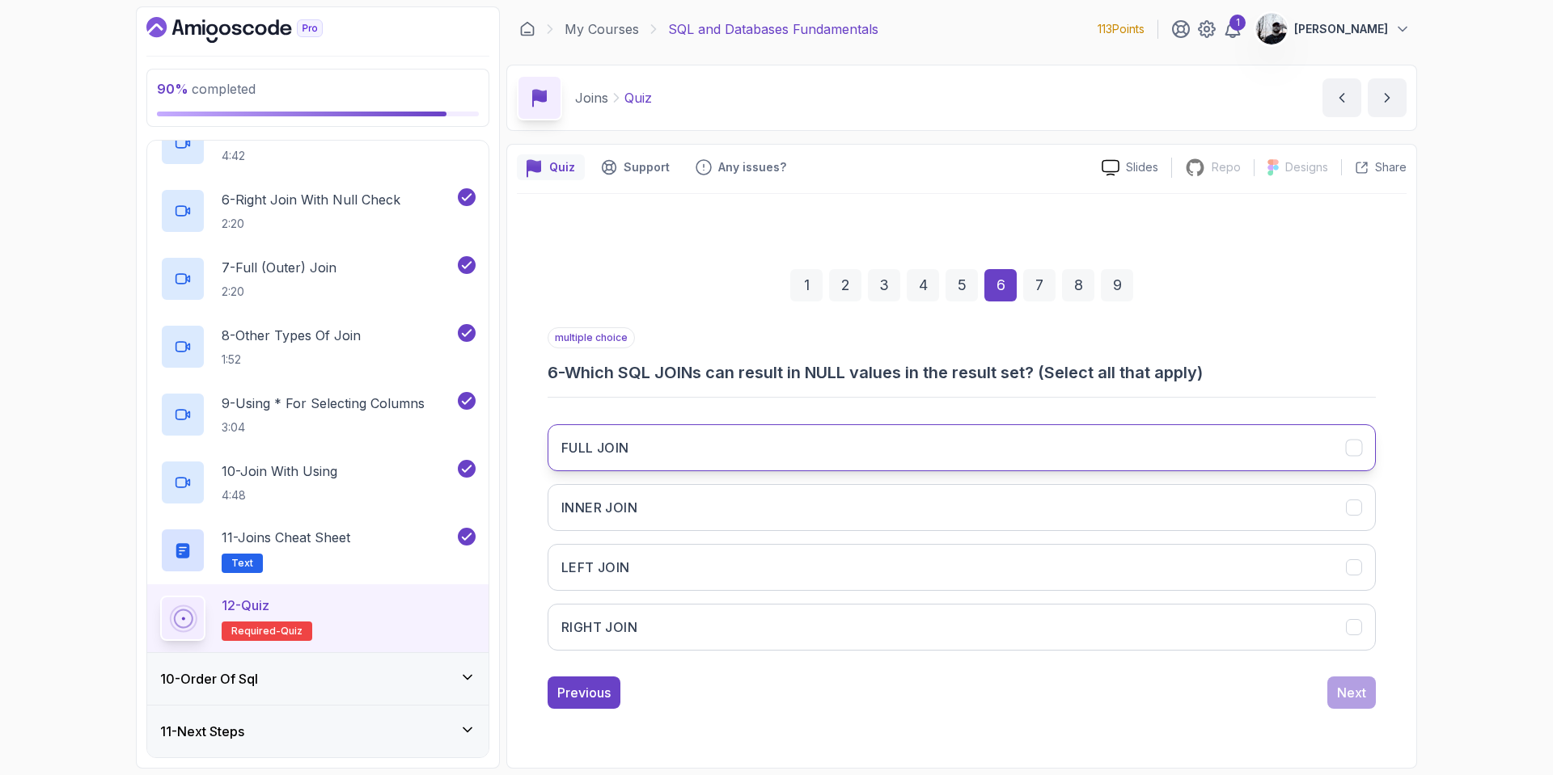
click at [677, 446] on button "FULL JOIN" at bounding box center [961, 448] width 828 height 47
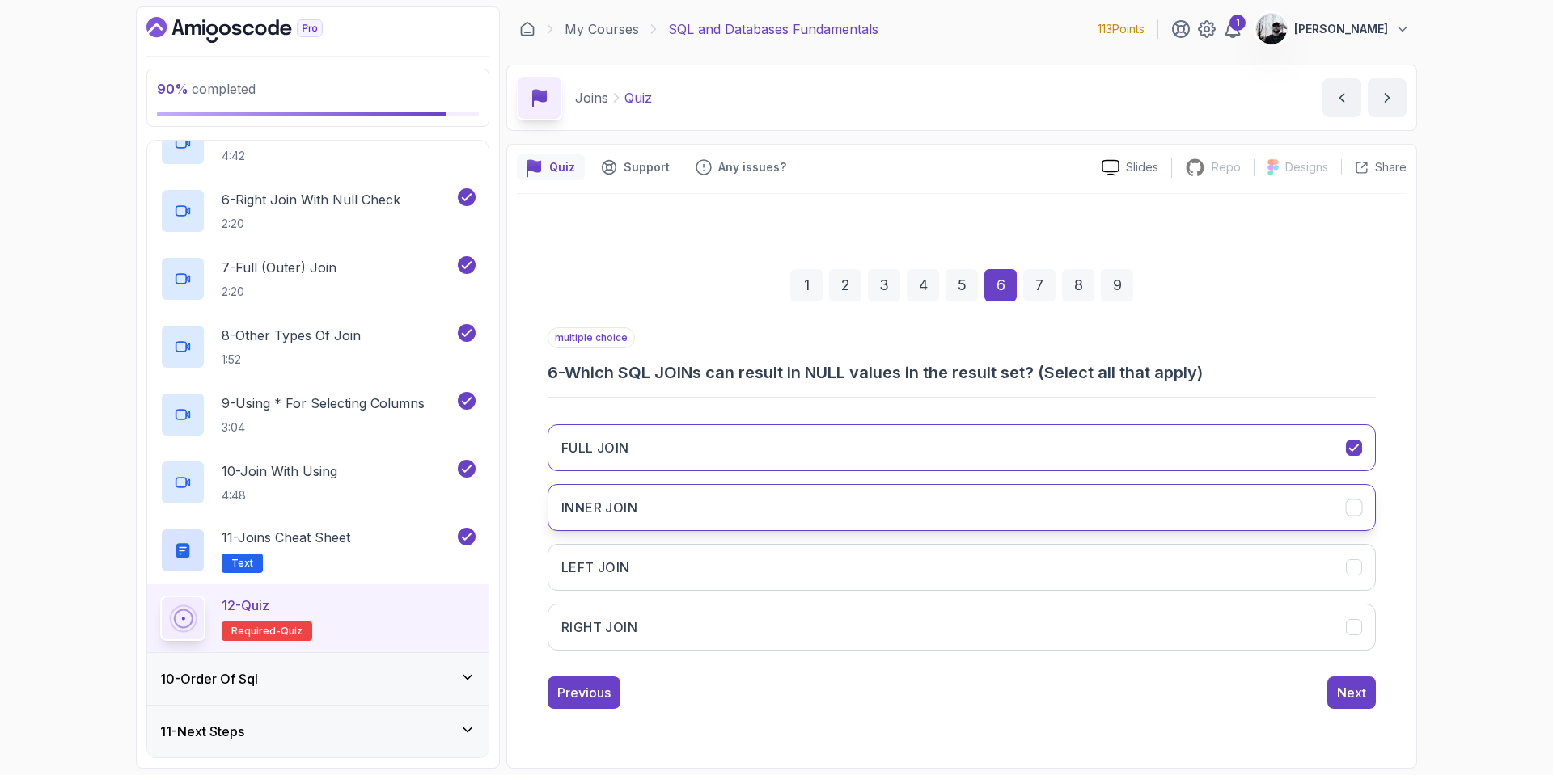
click at [745, 496] on button "INNER JOIN" at bounding box center [961, 507] width 828 height 47
click at [1365, 688] on div "Next" at bounding box center [1351, 692] width 29 height 19
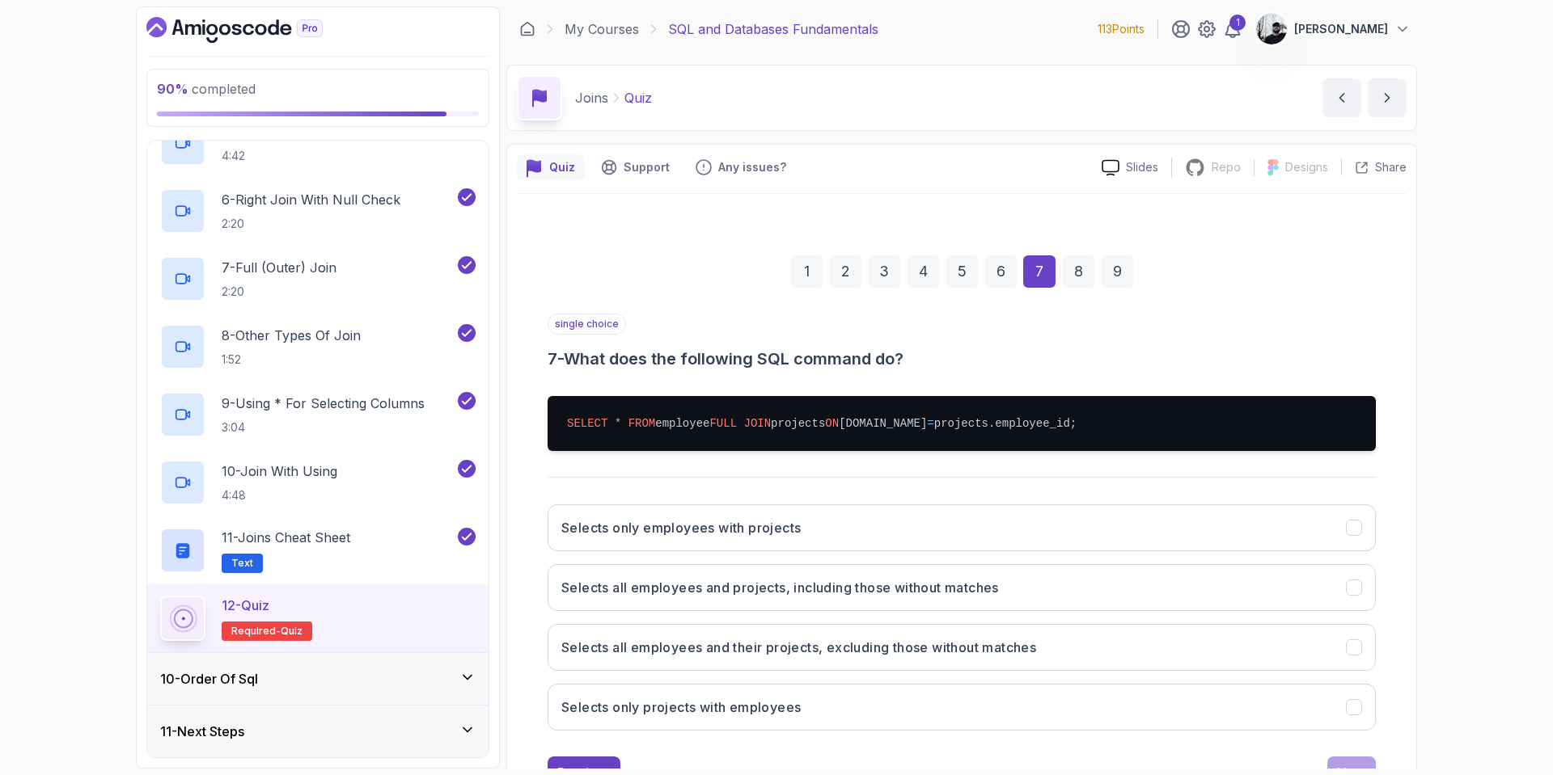
scroll to position [99, 0]
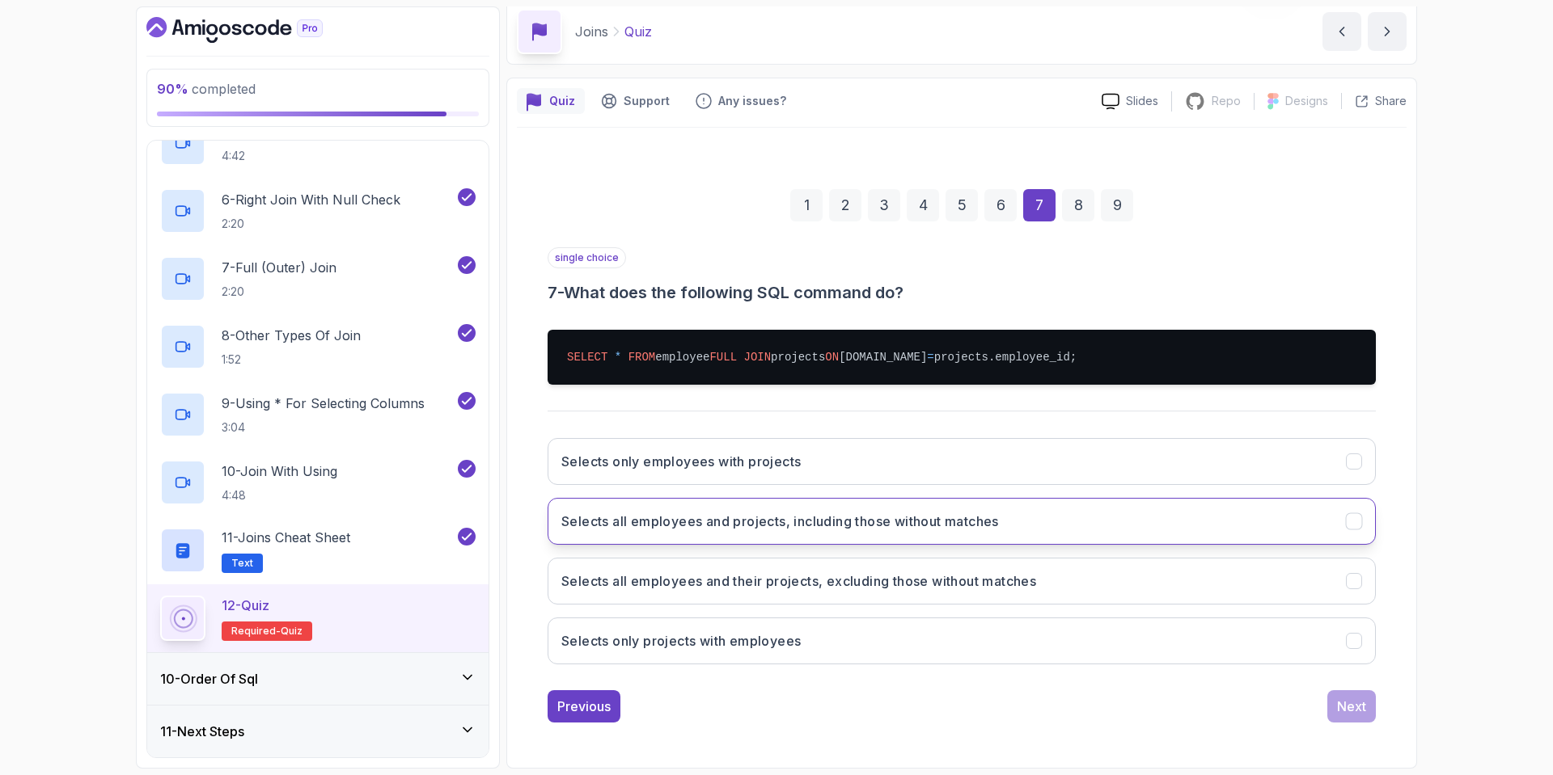
click at [787, 539] on button "Selects all employees and projects, including those without matches" at bounding box center [961, 521] width 828 height 47
click at [1336, 712] on button "Next" at bounding box center [1351, 707] width 49 height 32
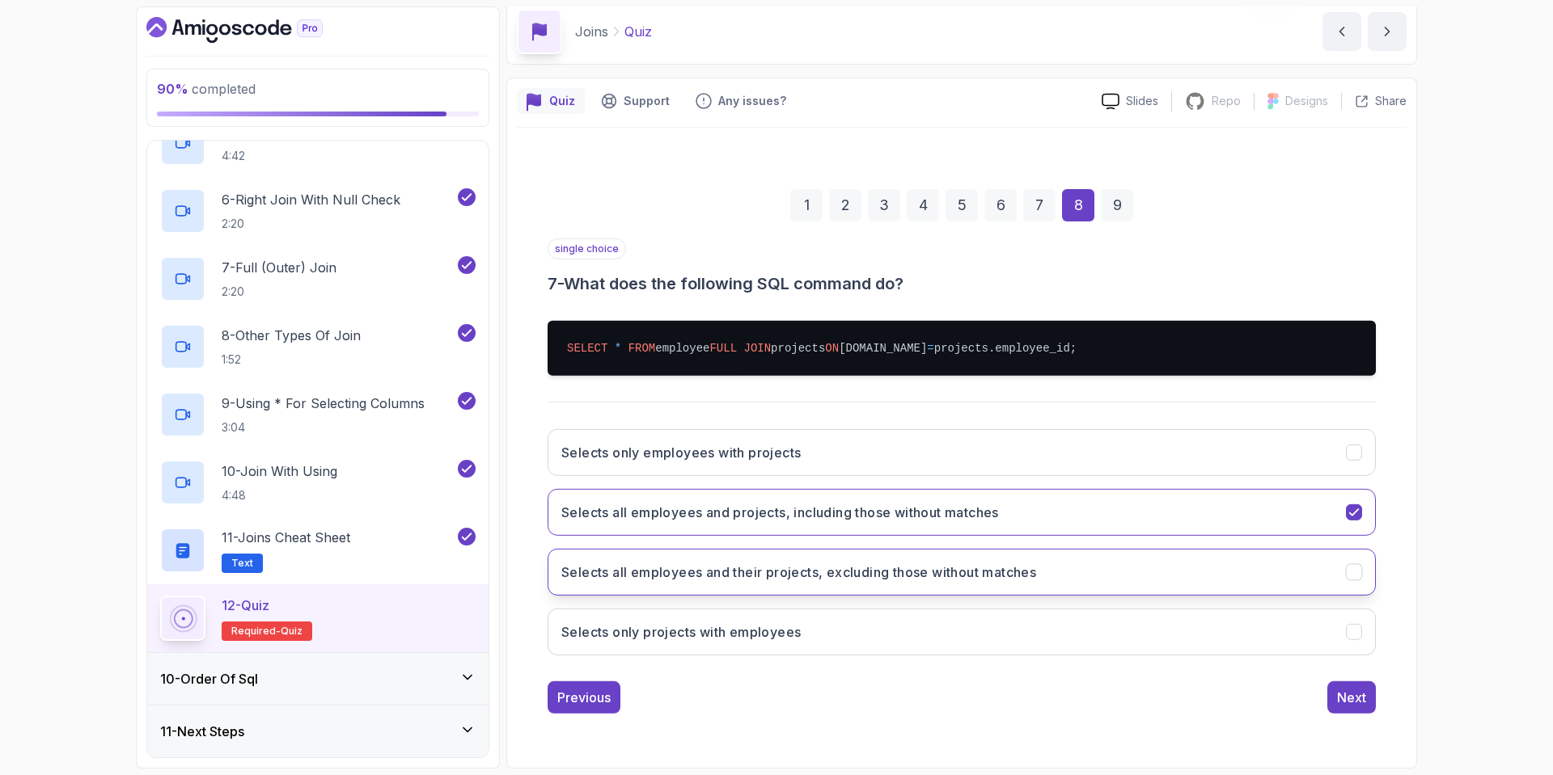
scroll to position [82, 0]
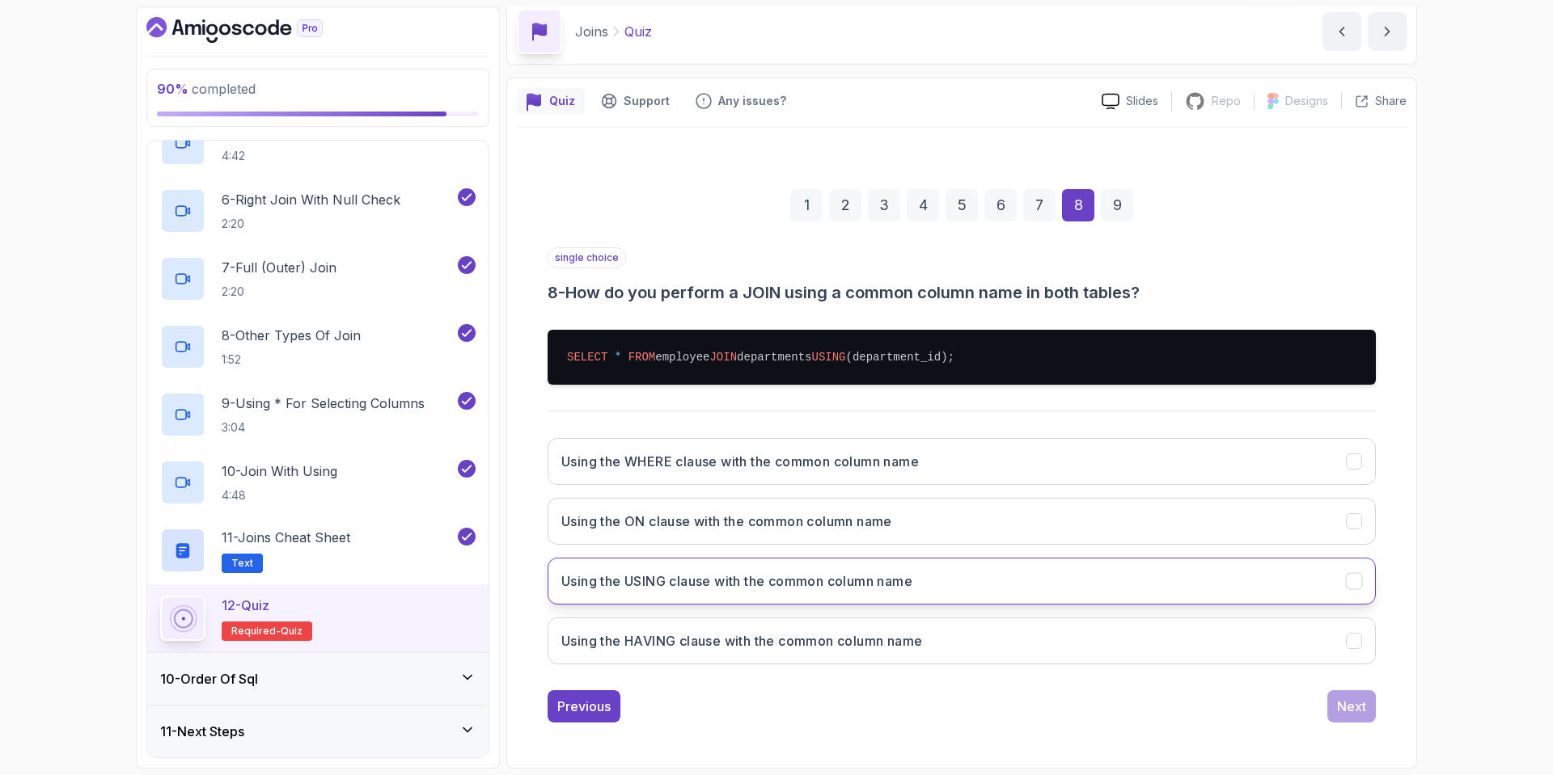
click at [835, 584] on h3 "Using the USING clause with the common column name" at bounding box center [736, 581] width 351 height 19
click at [1333, 720] on button "Next" at bounding box center [1351, 707] width 49 height 32
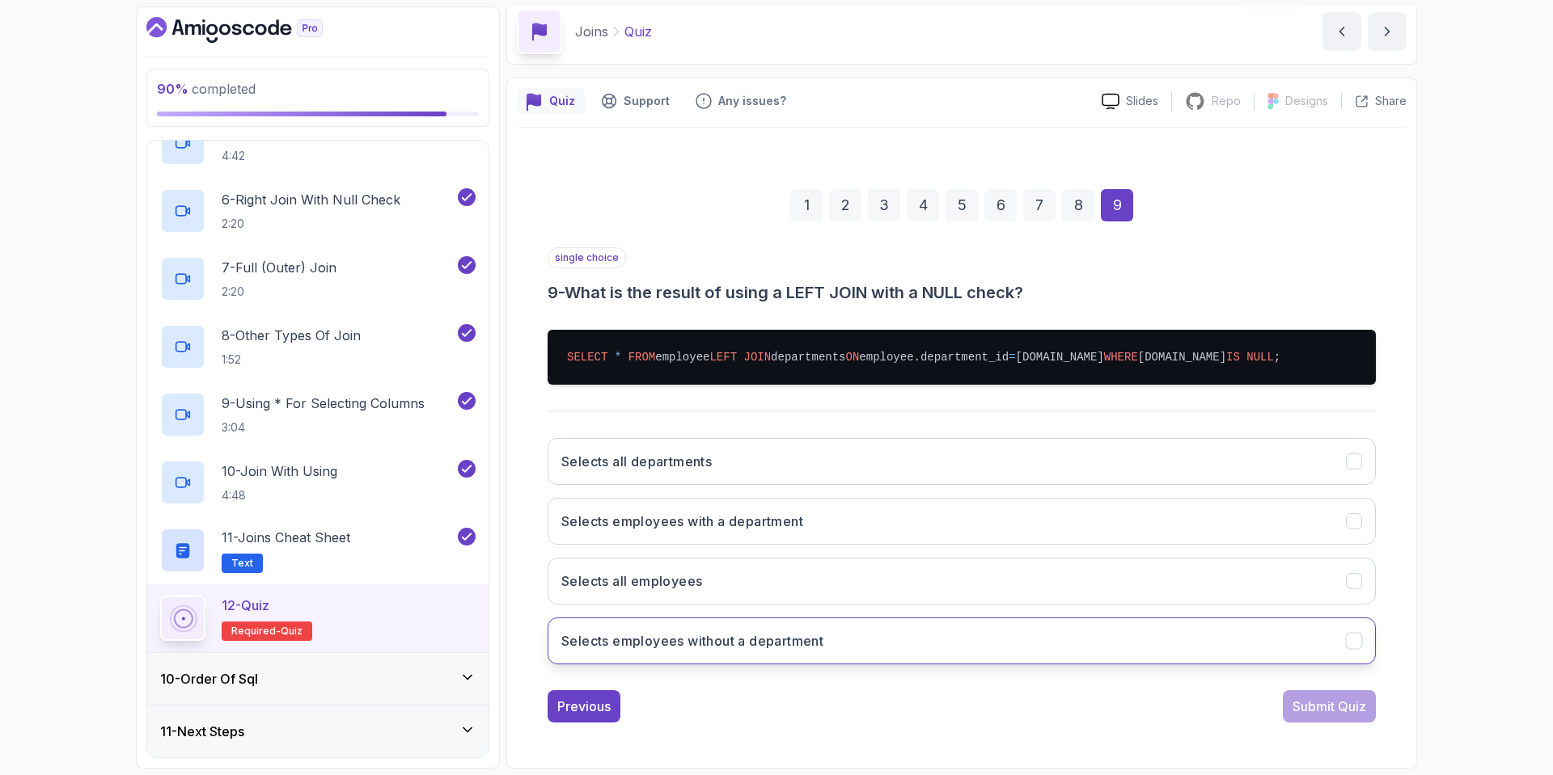
click at [835, 665] on button "Selects employees without a department" at bounding box center [961, 641] width 828 height 47
click at [1266, 723] on div "Previous Submit Quiz" at bounding box center [961, 707] width 828 height 32
click at [1333, 716] on div "Submit Quiz" at bounding box center [1329, 706] width 74 height 19
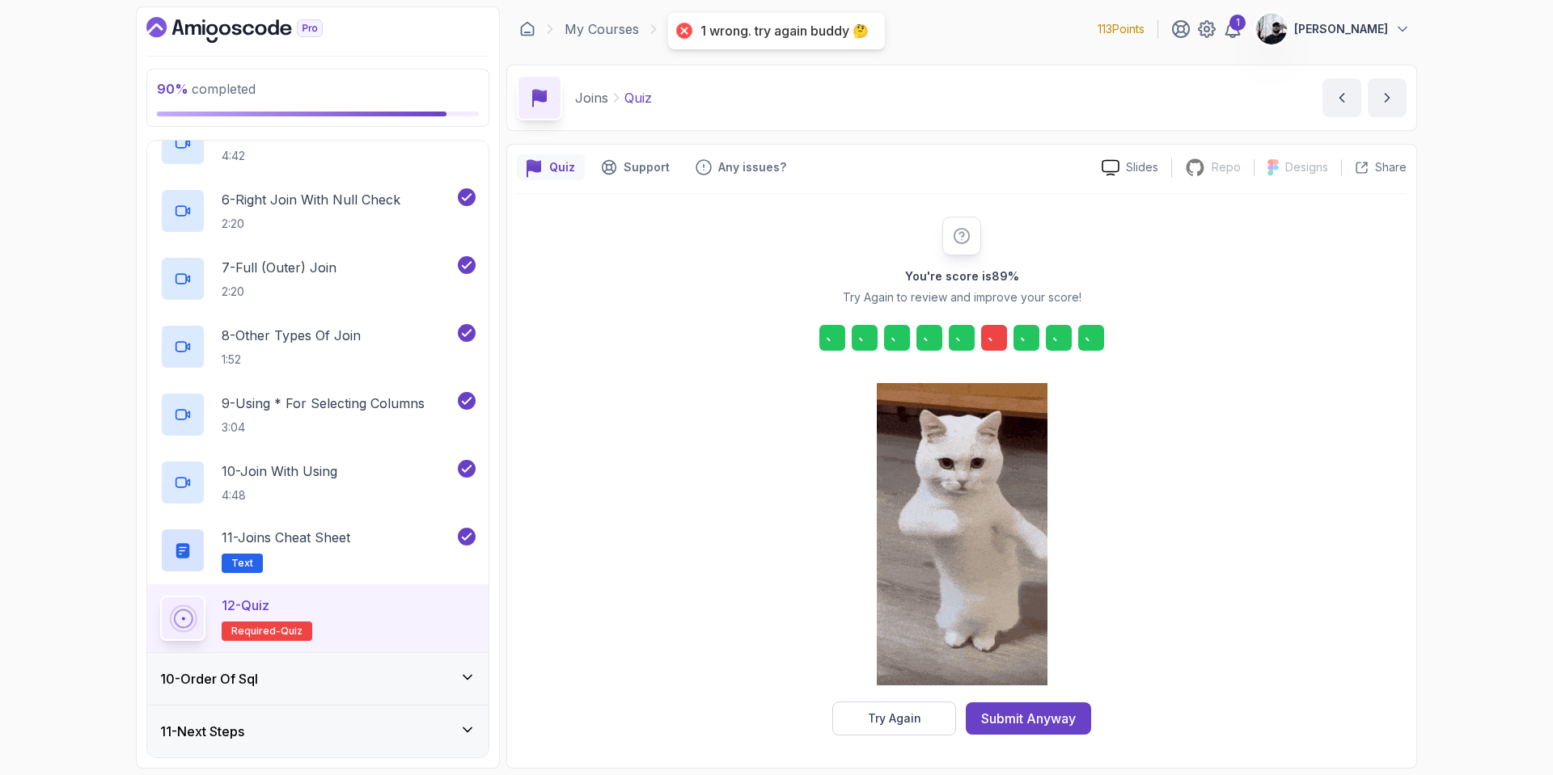
scroll to position [0, 0]
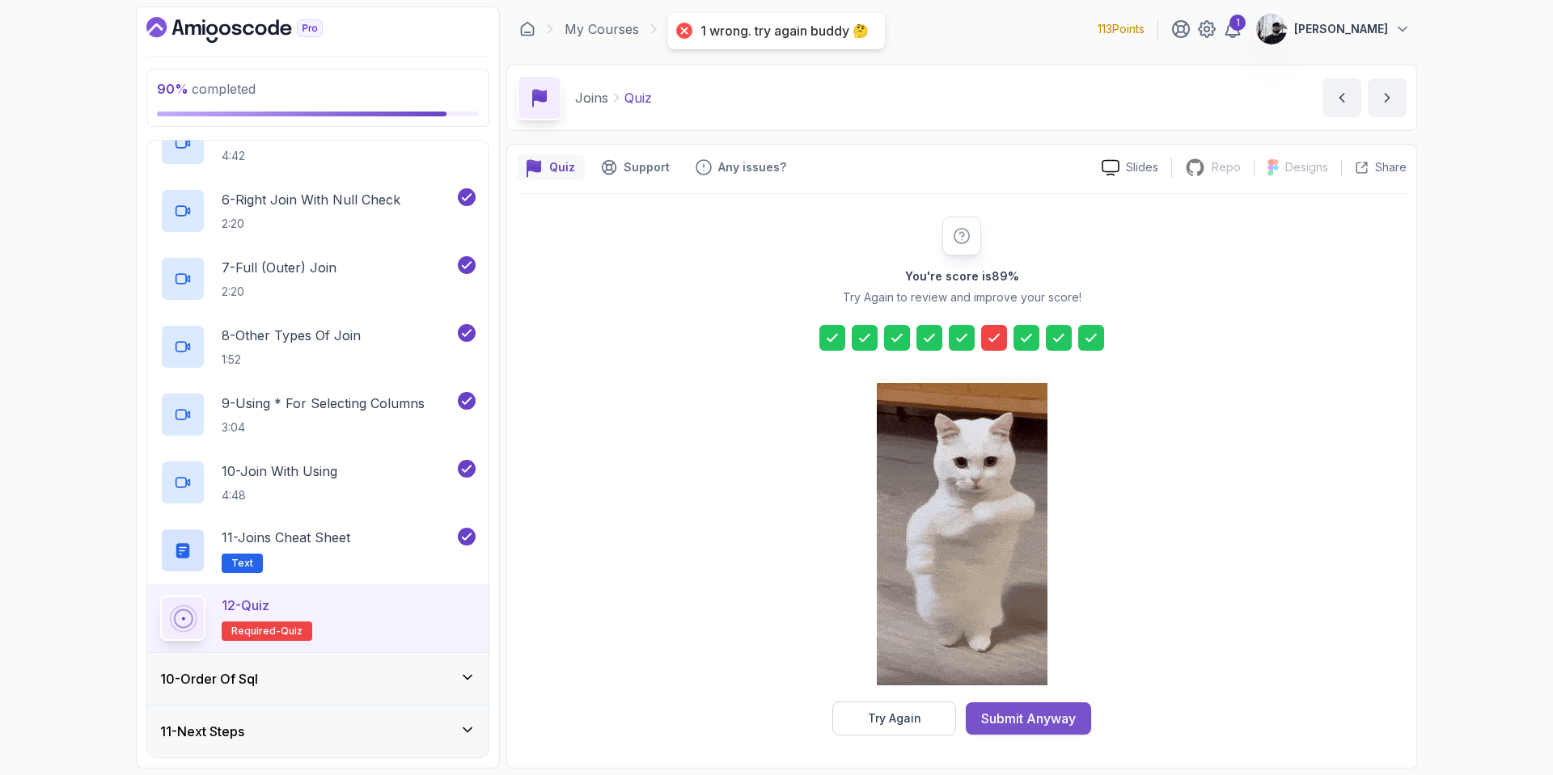
click at [1032, 720] on div "Submit Anyway" at bounding box center [1028, 718] width 95 height 19
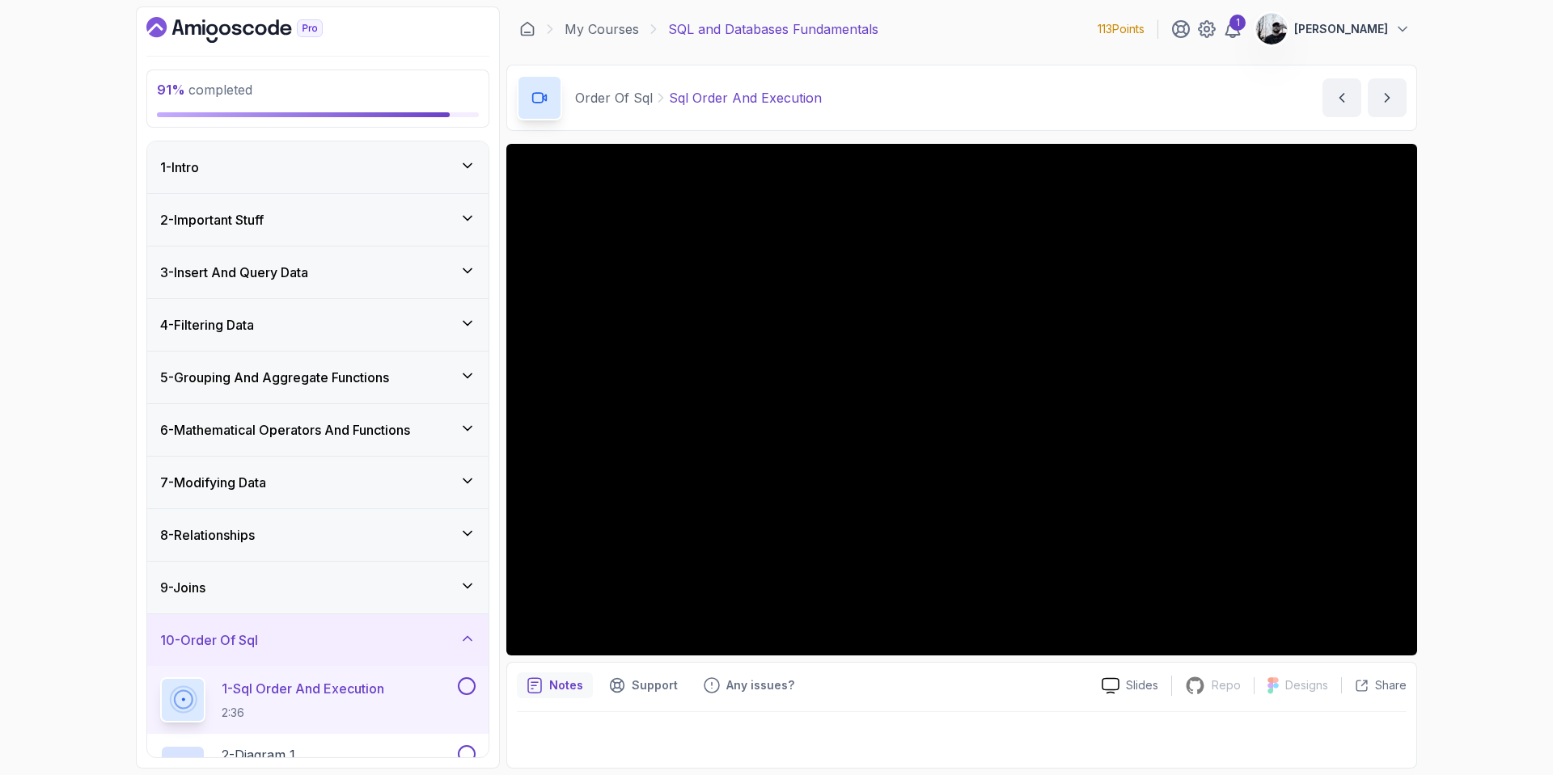
scroll to position [233, 0]
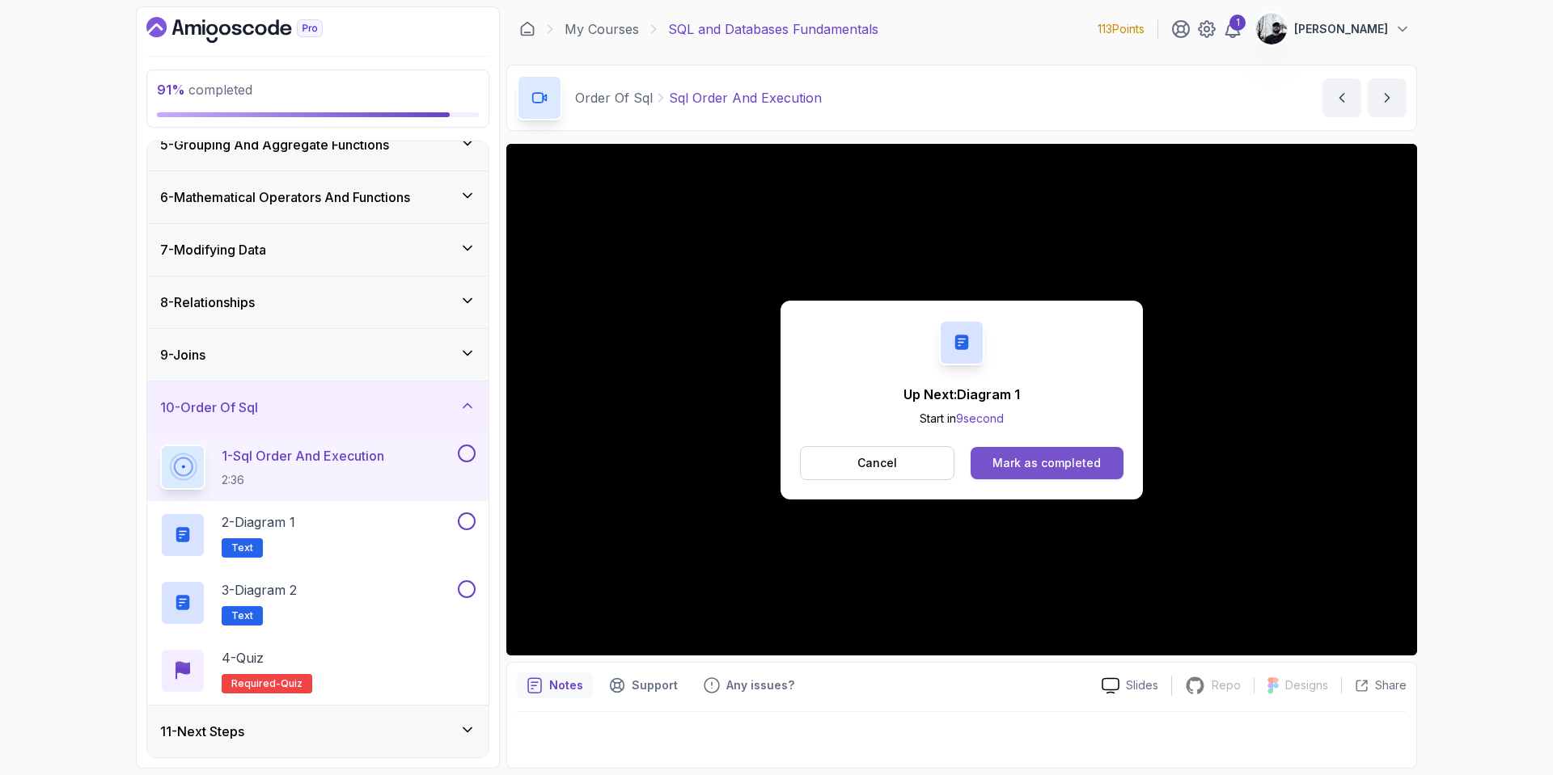
click at [1015, 463] on div "Mark as completed" at bounding box center [1046, 463] width 108 height 16
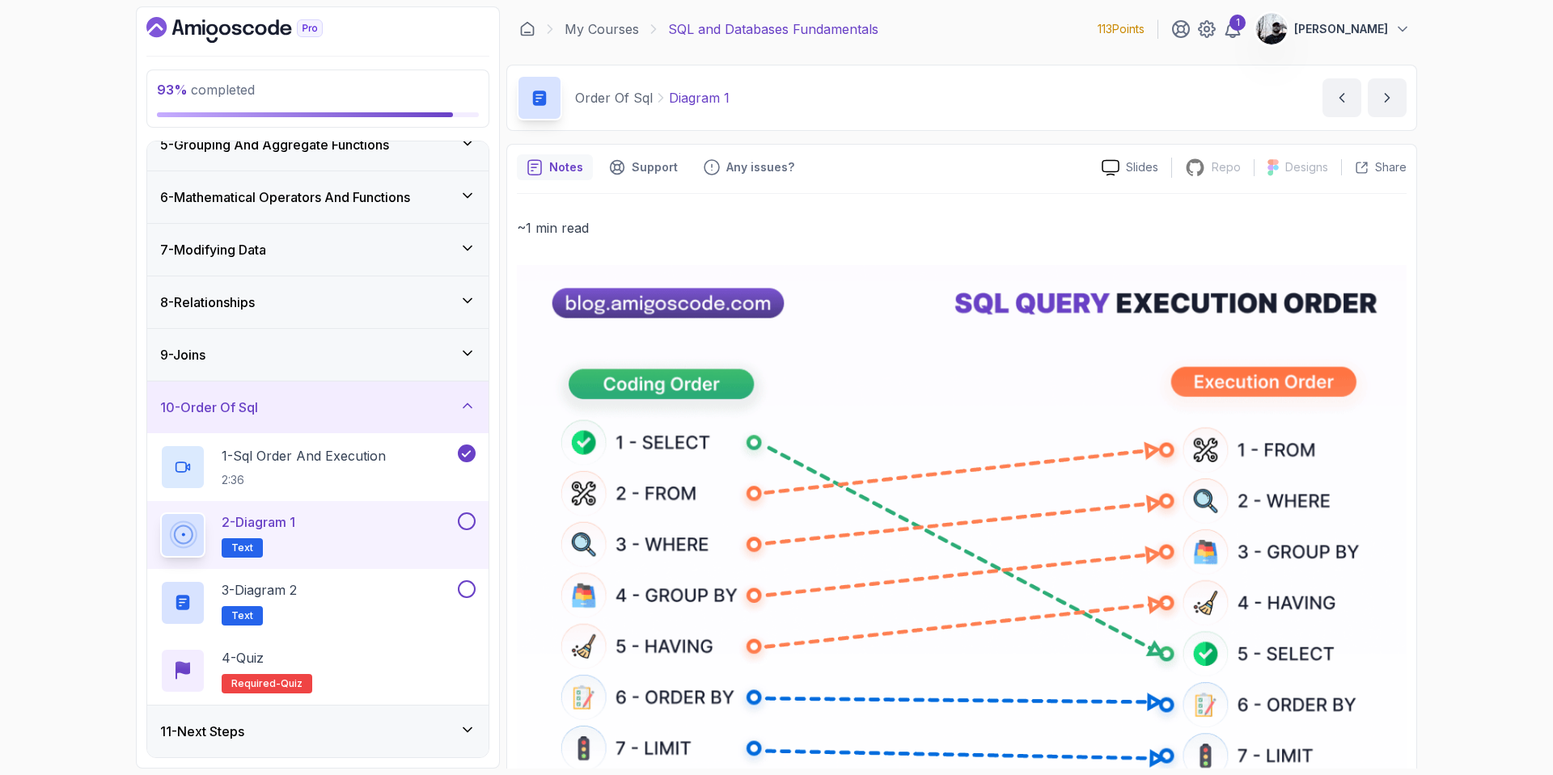
scroll to position [248, 0]
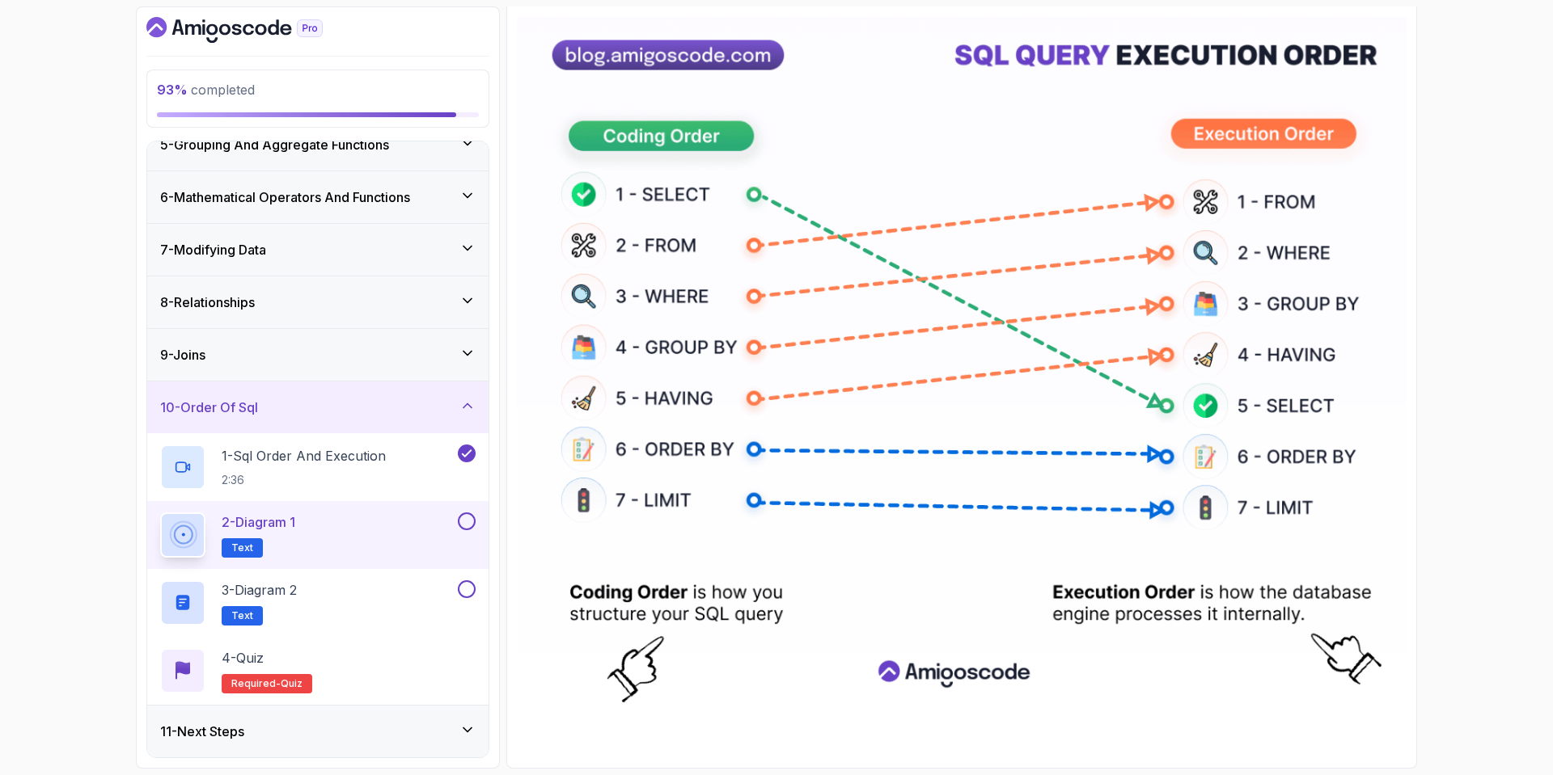
click at [467, 518] on button at bounding box center [467, 522] width 18 height 18
click at [412, 606] on div "3 - Diagram 2 Text" at bounding box center [307, 603] width 294 height 45
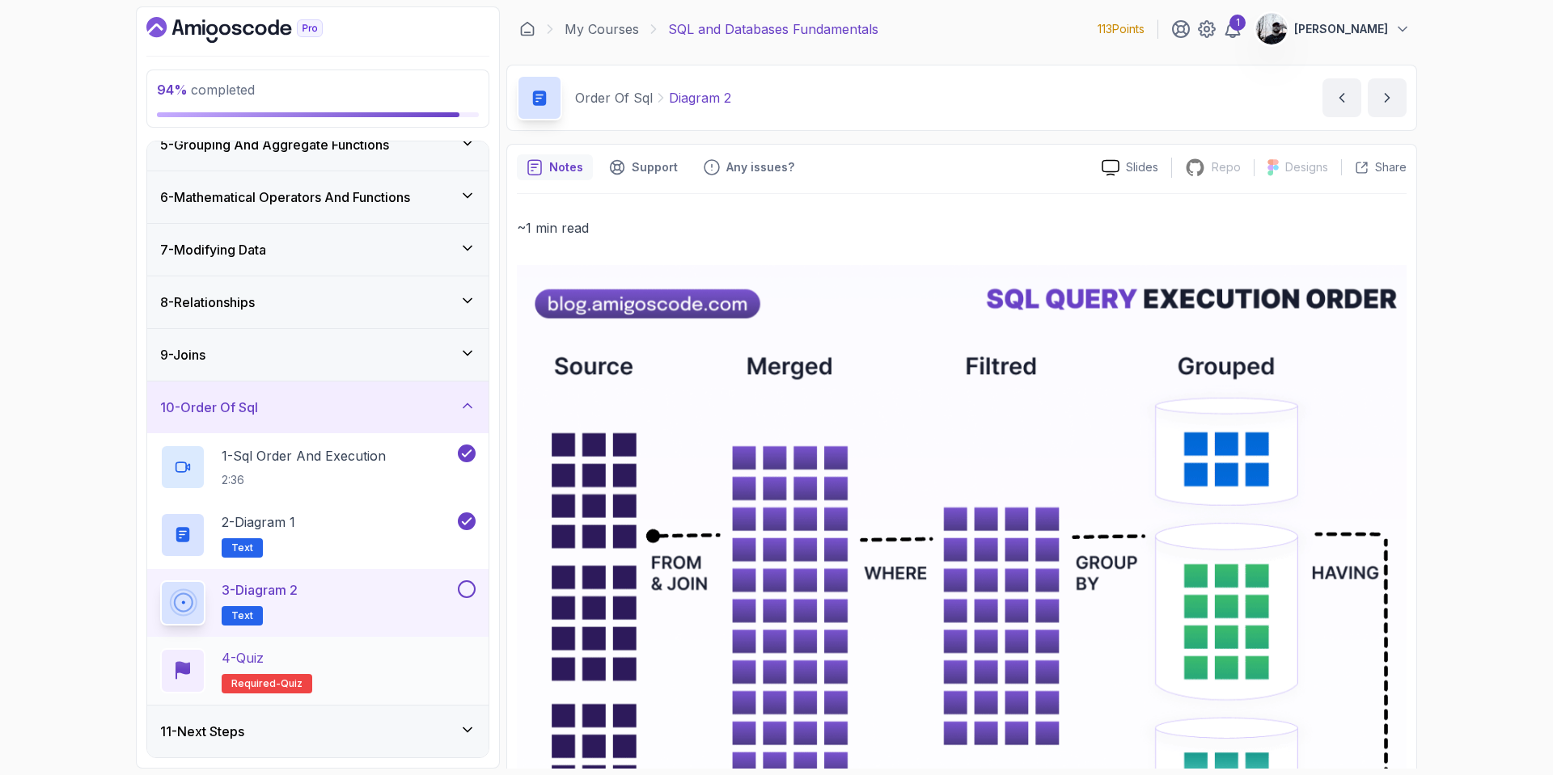
click at [387, 660] on div "4 - Quiz Required- quiz" at bounding box center [317, 671] width 315 height 45
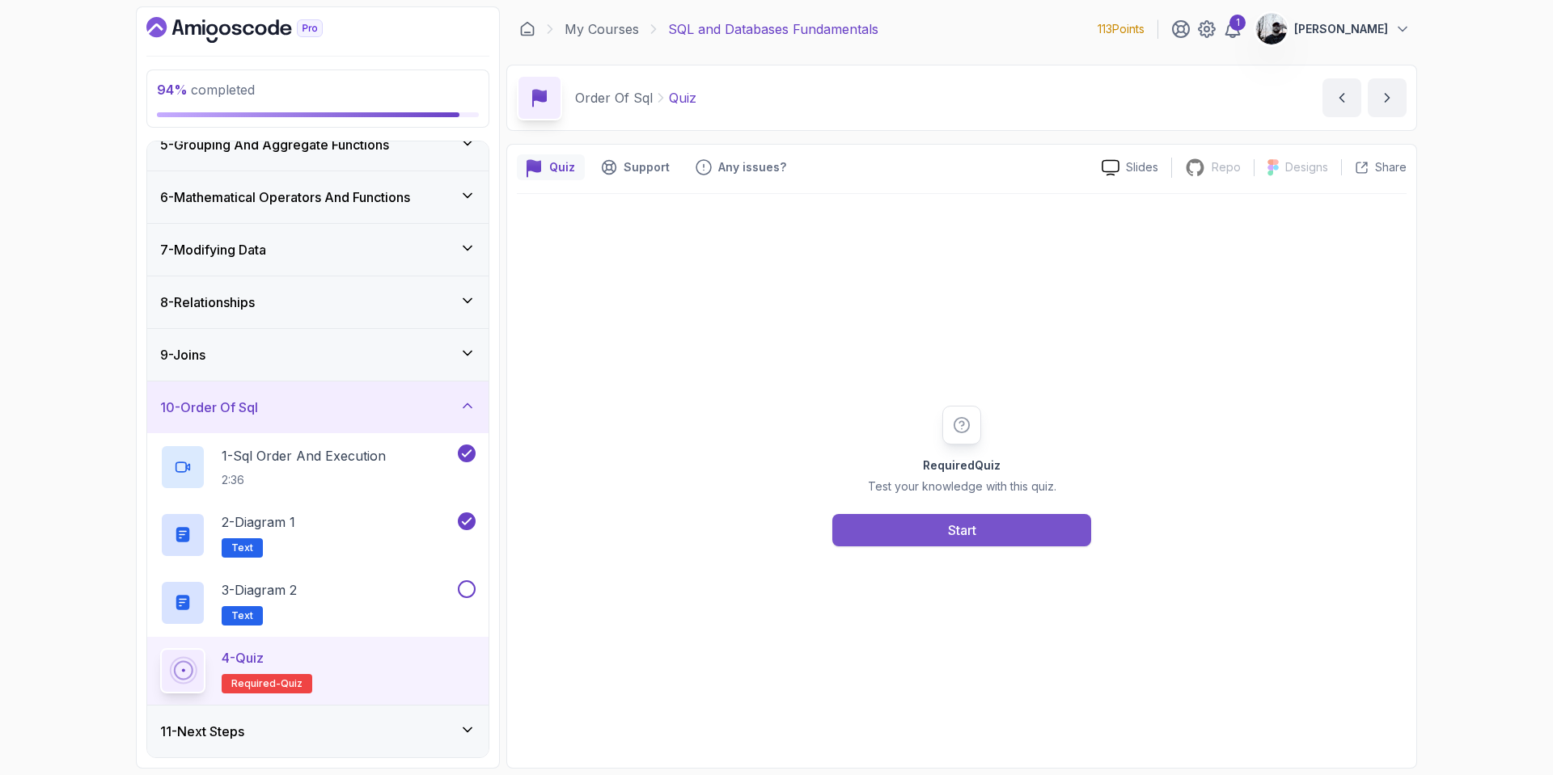
click at [940, 513] on div "Required Quiz Test your knowledge with this quiz. Start" at bounding box center [961, 476] width 311 height 141
click at [952, 526] on div "Start" at bounding box center [962, 530] width 28 height 19
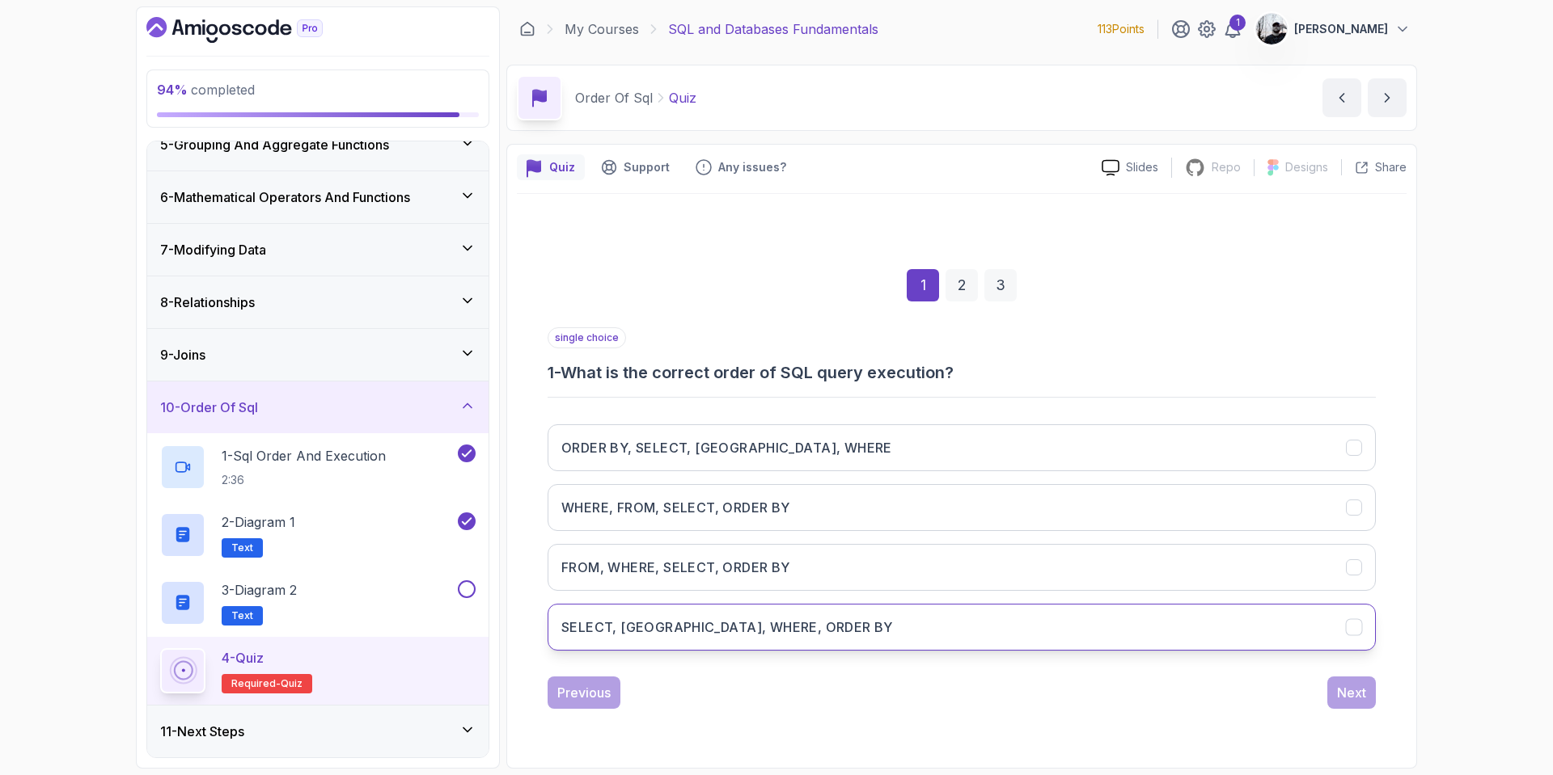
click at [741, 627] on h3 "SELECT, FROM, WHERE, ORDER BY" at bounding box center [727, 627] width 332 height 19
click at [1358, 703] on button "Next" at bounding box center [1351, 693] width 49 height 32
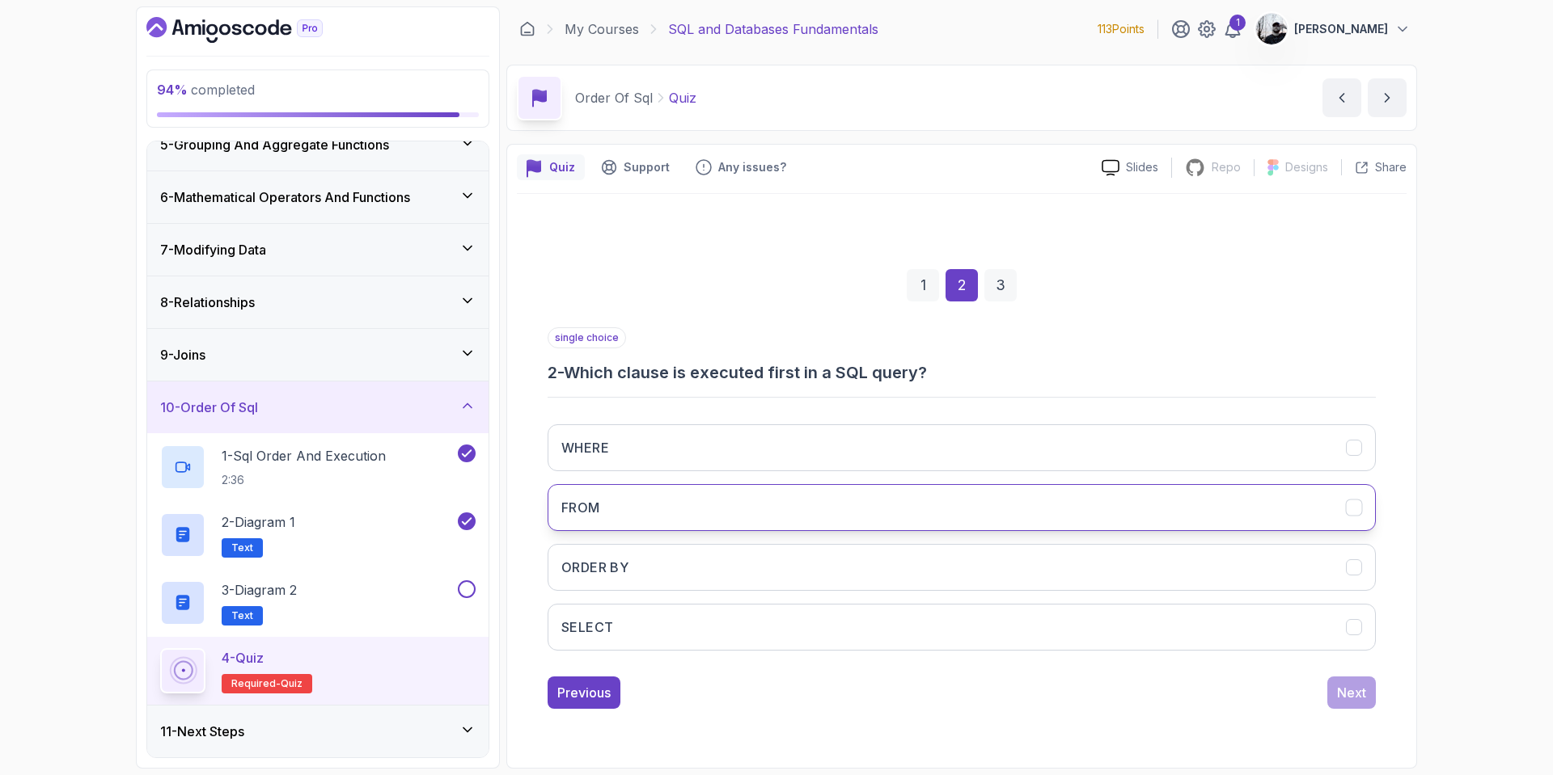
click at [656, 512] on button "FROM" at bounding box center [961, 507] width 828 height 47
click at [1347, 689] on div "Next" at bounding box center [1351, 692] width 29 height 19
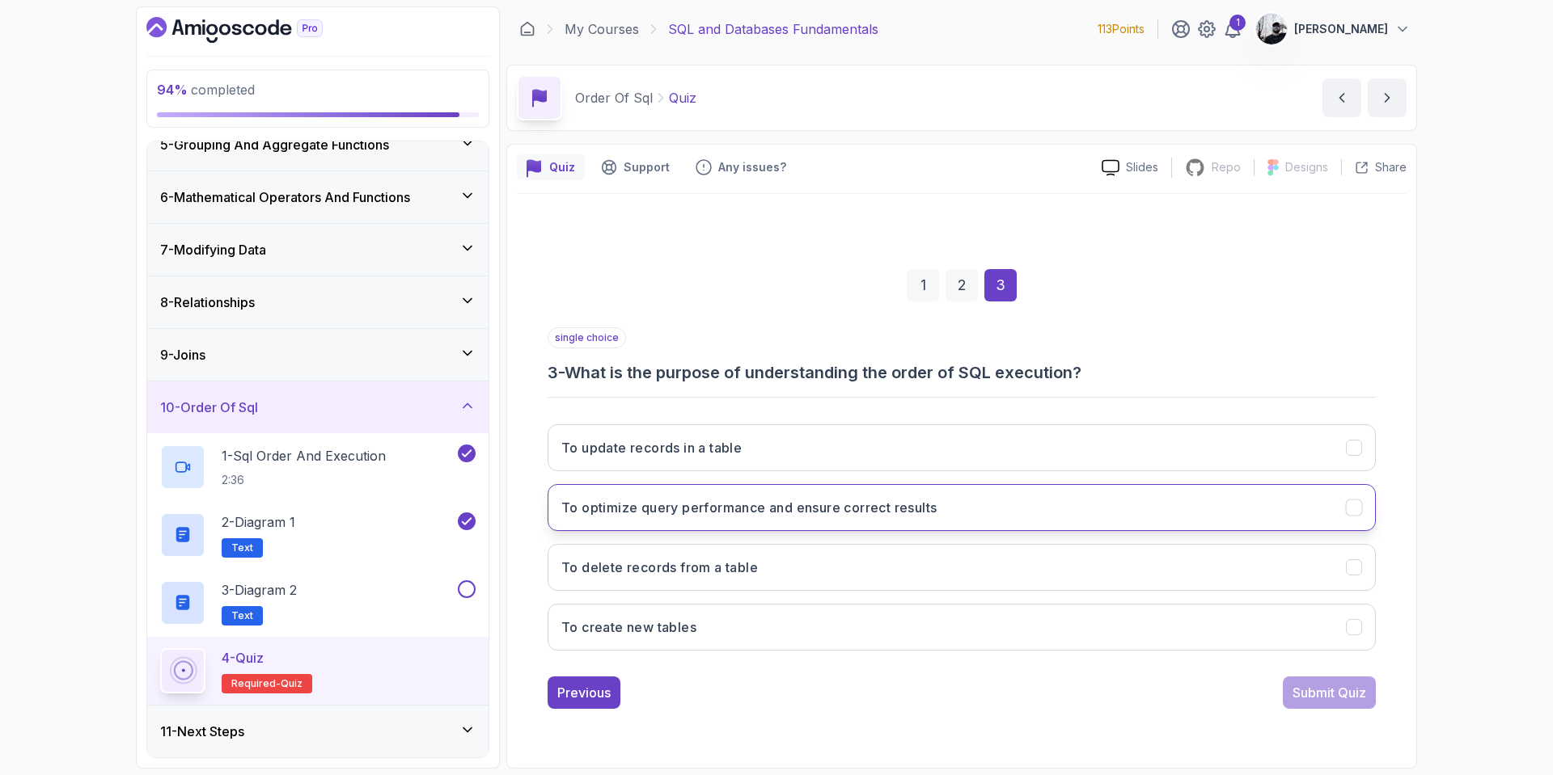
click at [741, 513] on h3 "To optimize query performance and ensure correct results" at bounding box center [748, 507] width 375 height 19
click at [1314, 691] on div "Submit Quiz" at bounding box center [1329, 692] width 74 height 19
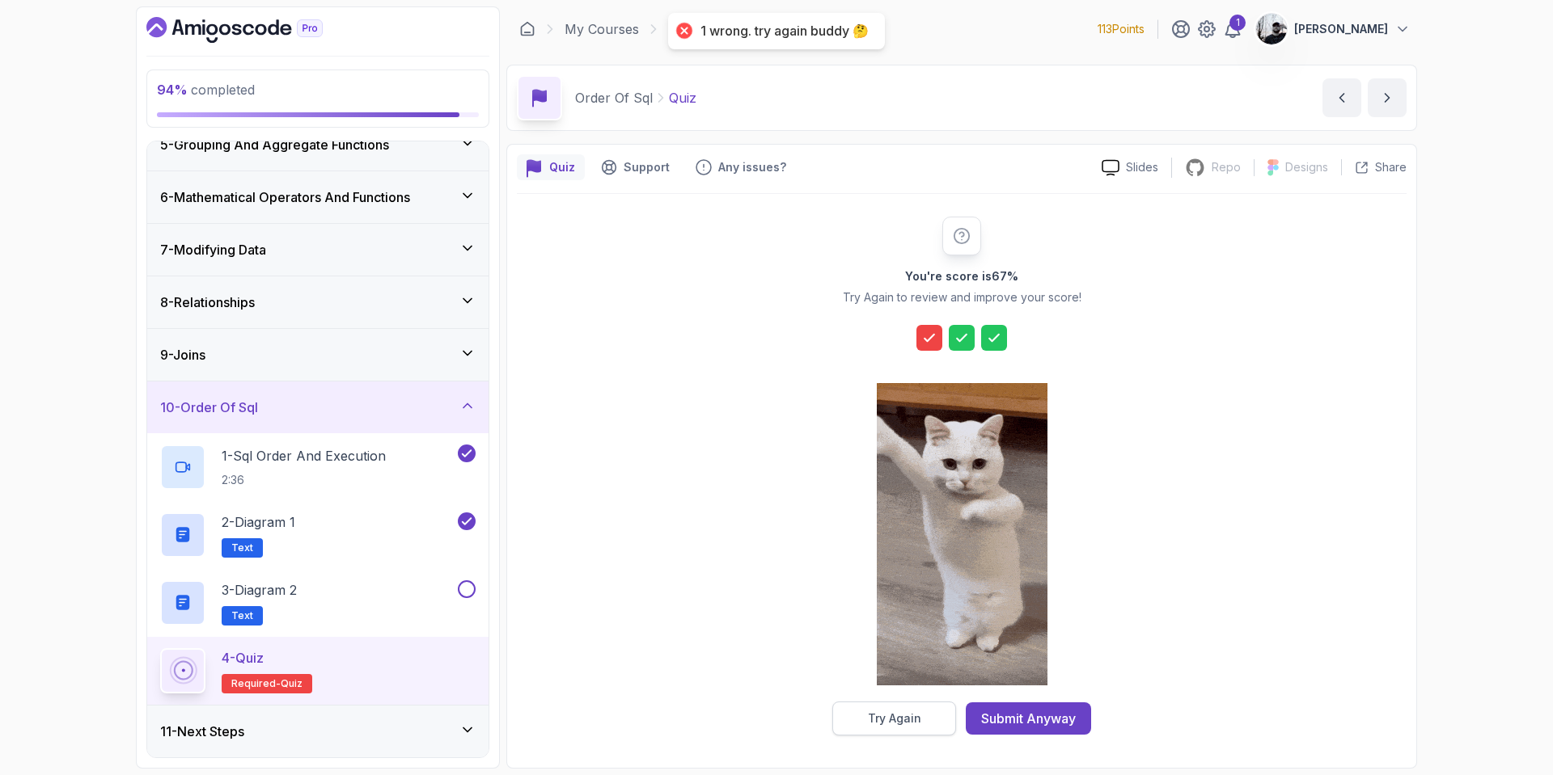
click at [940, 718] on button "Try Again" at bounding box center [894, 719] width 124 height 34
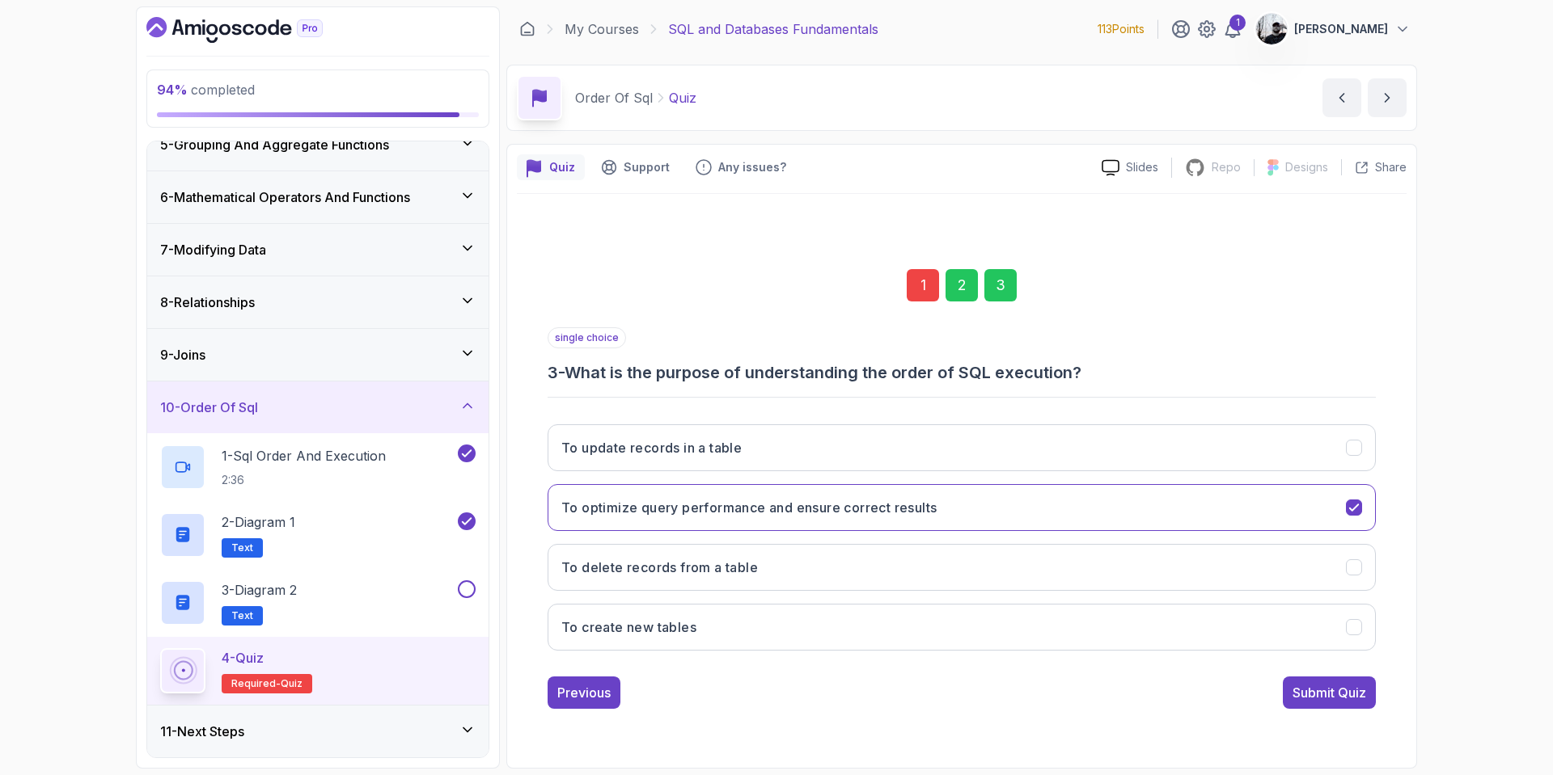
click at [926, 283] on div "1" at bounding box center [922, 285] width 32 height 32
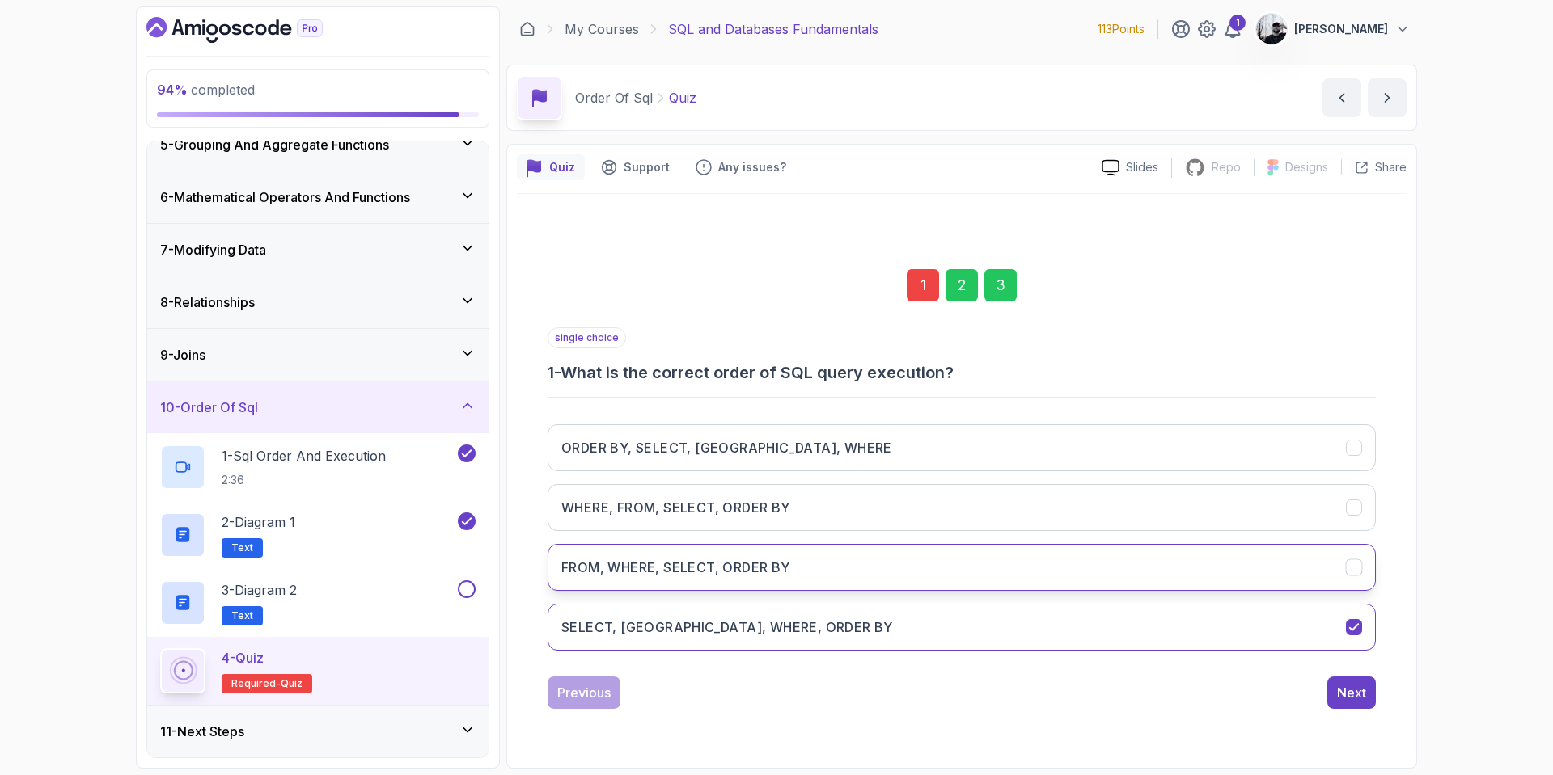
click at [654, 556] on button "FROM, WHERE, SELECT, ORDER BY" at bounding box center [961, 567] width 828 height 47
click at [1370, 697] on button "Next" at bounding box center [1351, 693] width 49 height 32
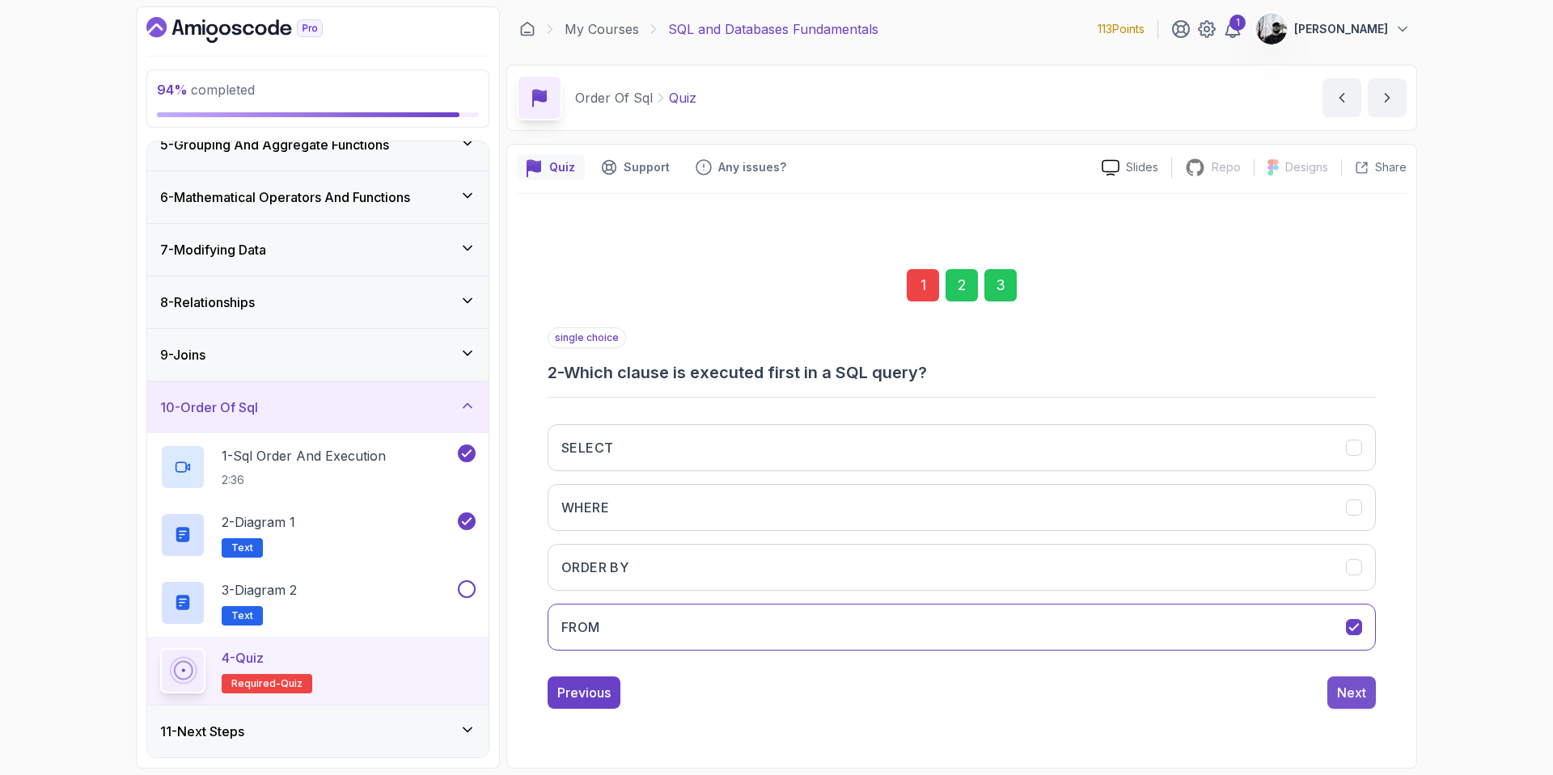
click at [1346, 705] on button "Next" at bounding box center [1351, 693] width 49 height 32
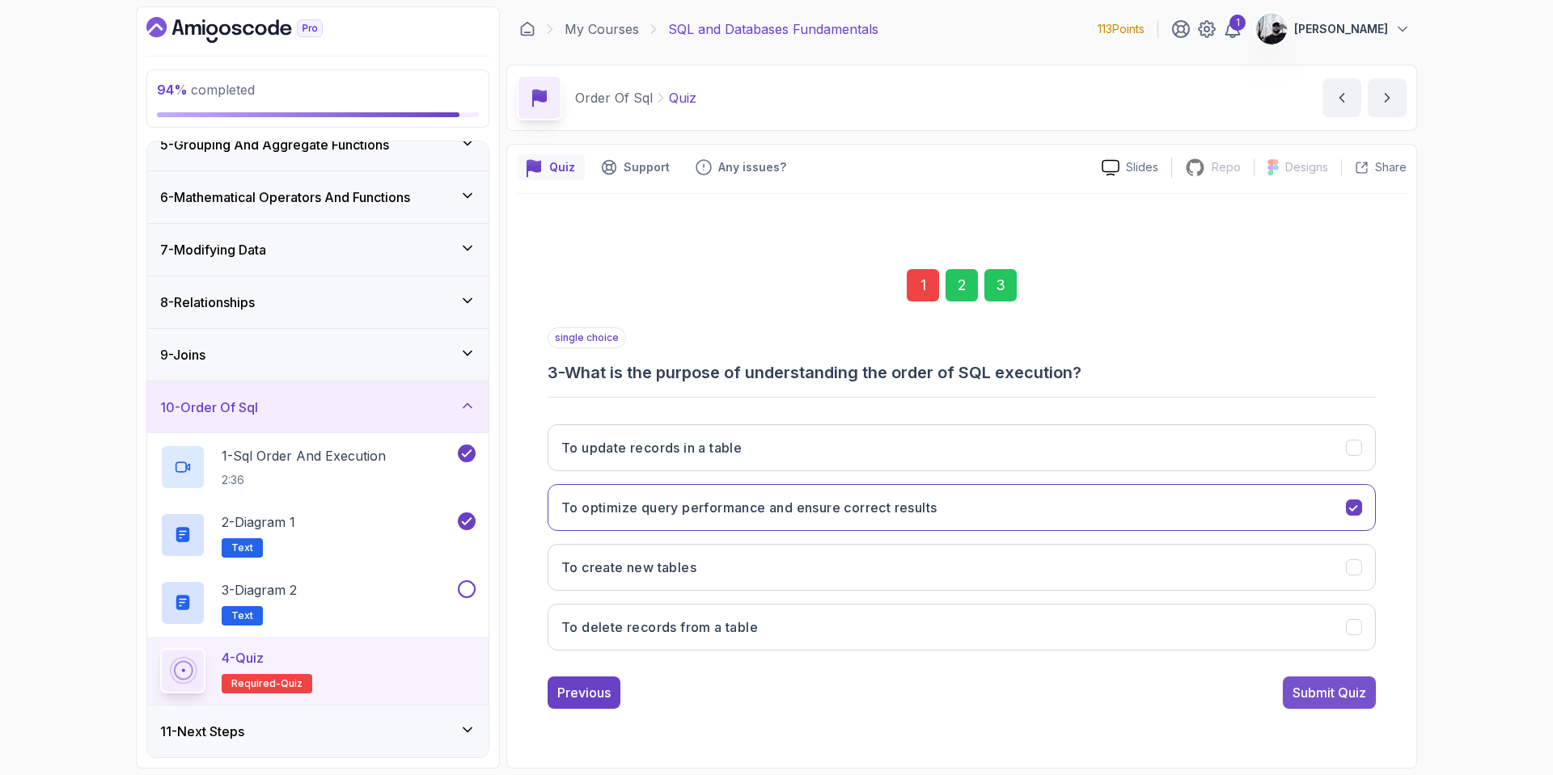
click at [1334, 687] on div "Submit Quiz" at bounding box center [1329, 692] width 74 height 19
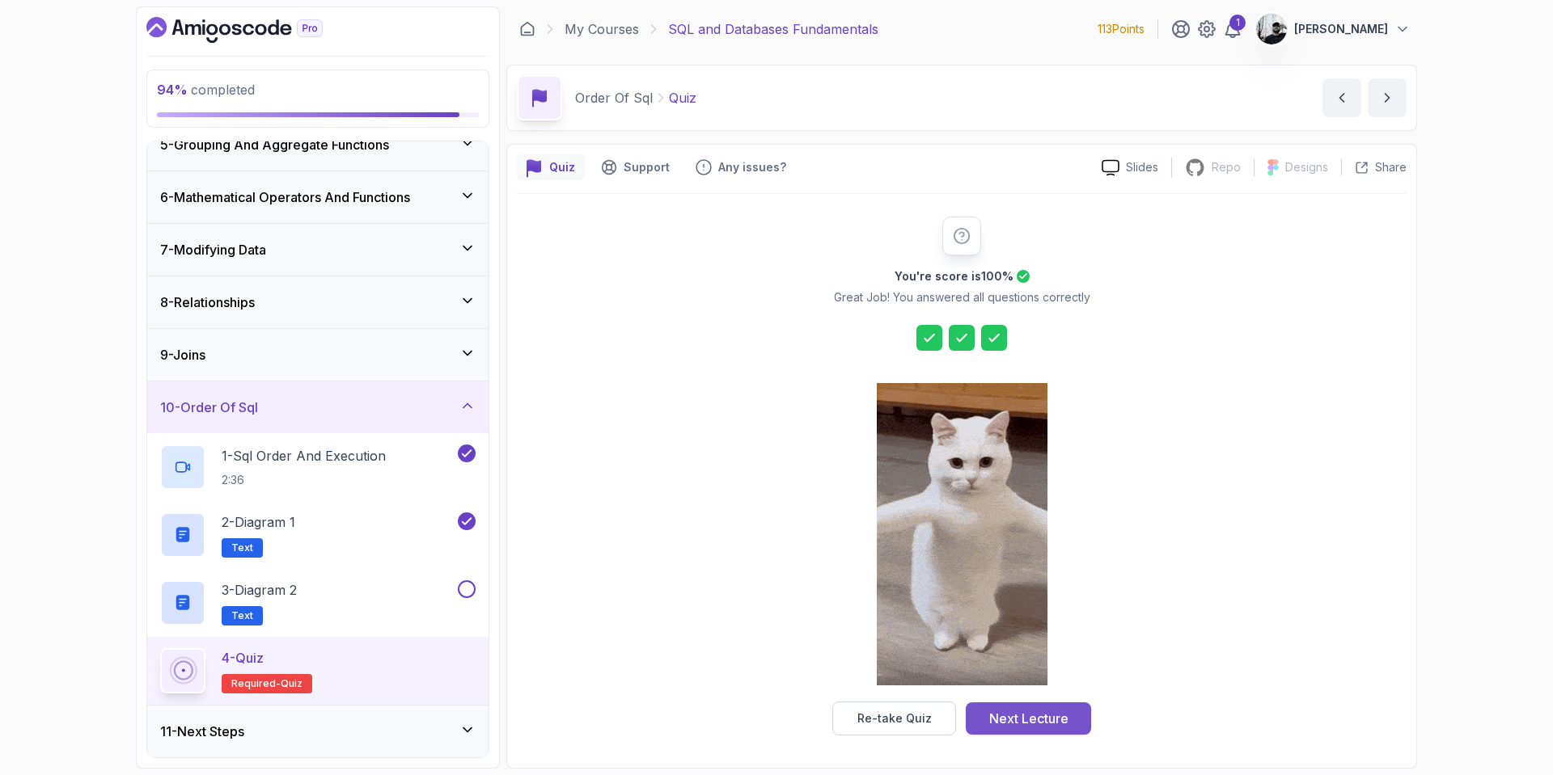
click at [997, 716] on div "Next Lecture" at bounding box center [1028, 718] width 79 height 19
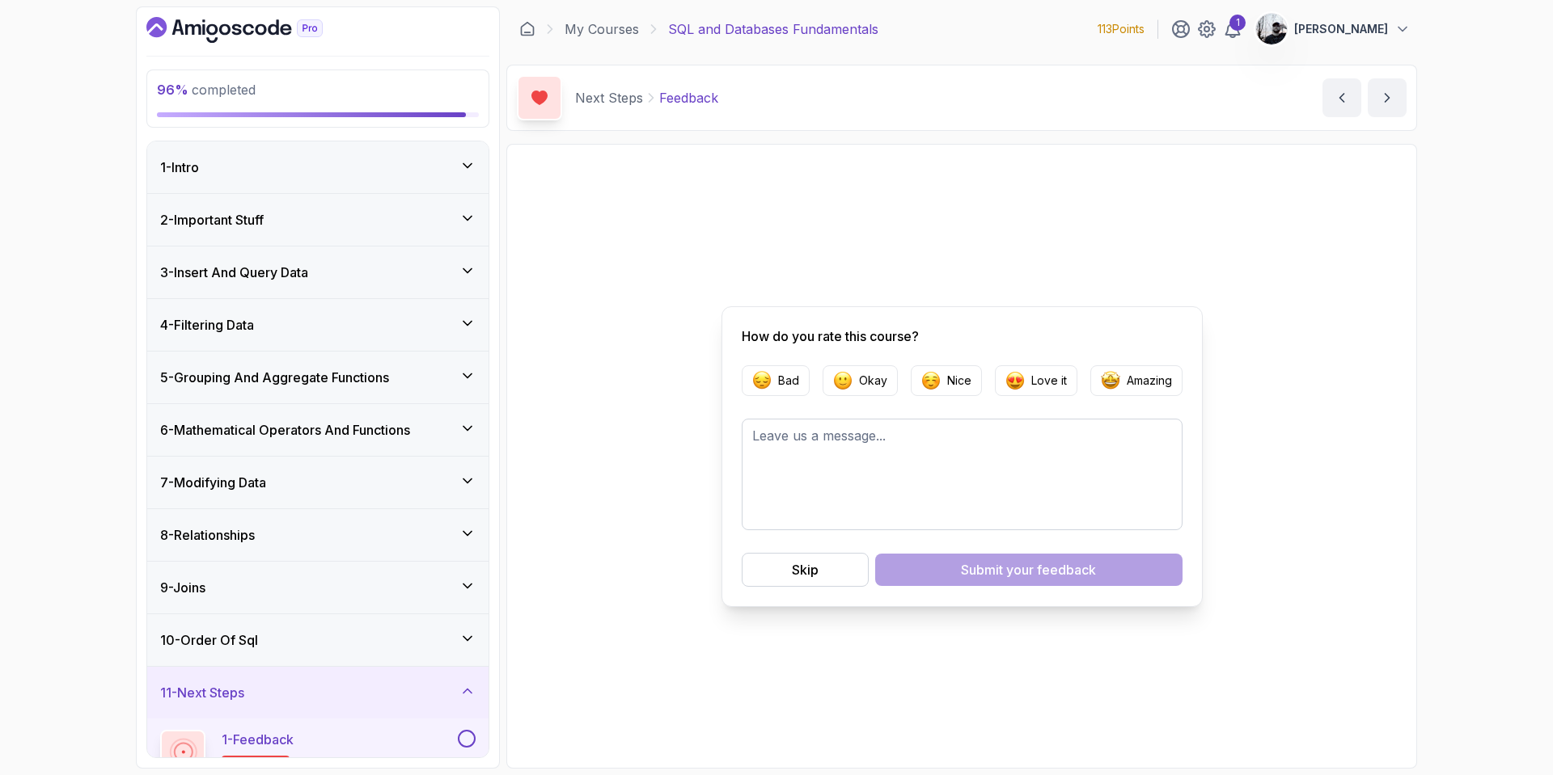
scroll to position [97, 0]
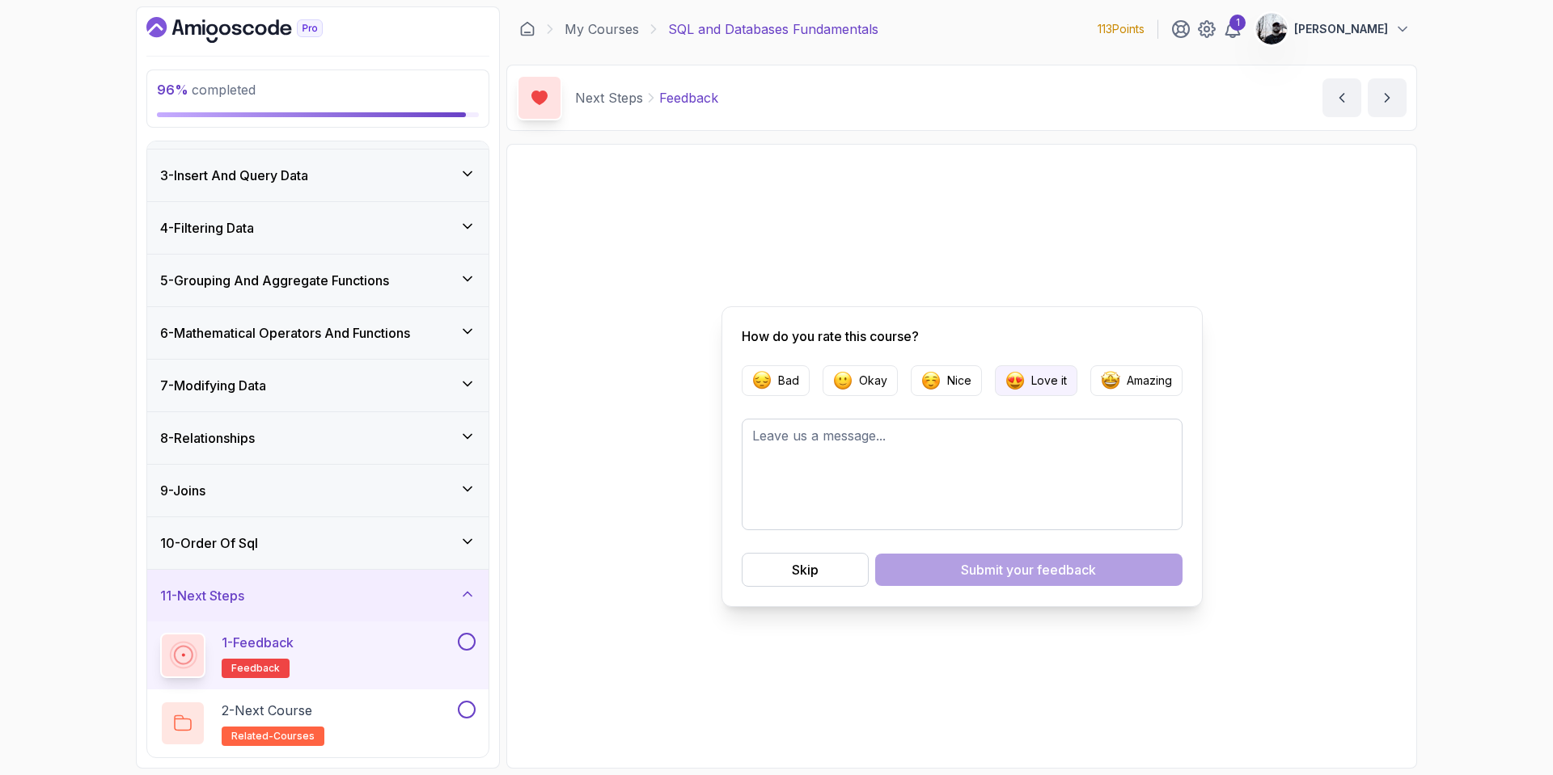
click at [1063, 382] on p "Love it" at bounding box center [1049, 381] width 36 height 16
click at [1019, 563] on span "your feedback" at bounding box center [1051, 569] width 90 height 19
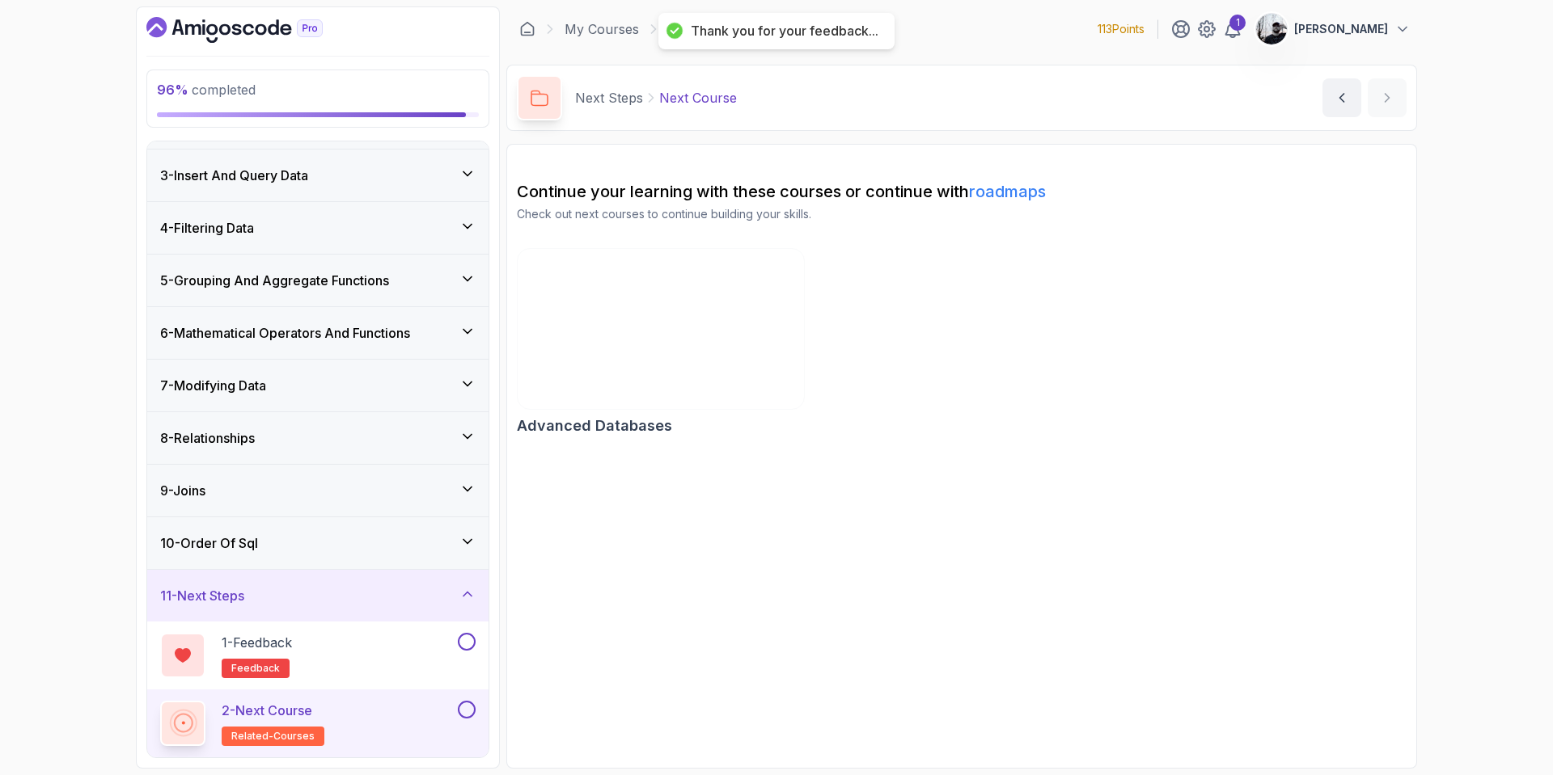
click at [661, 328] on img at bounding box center [660, 329] width 301 height 168
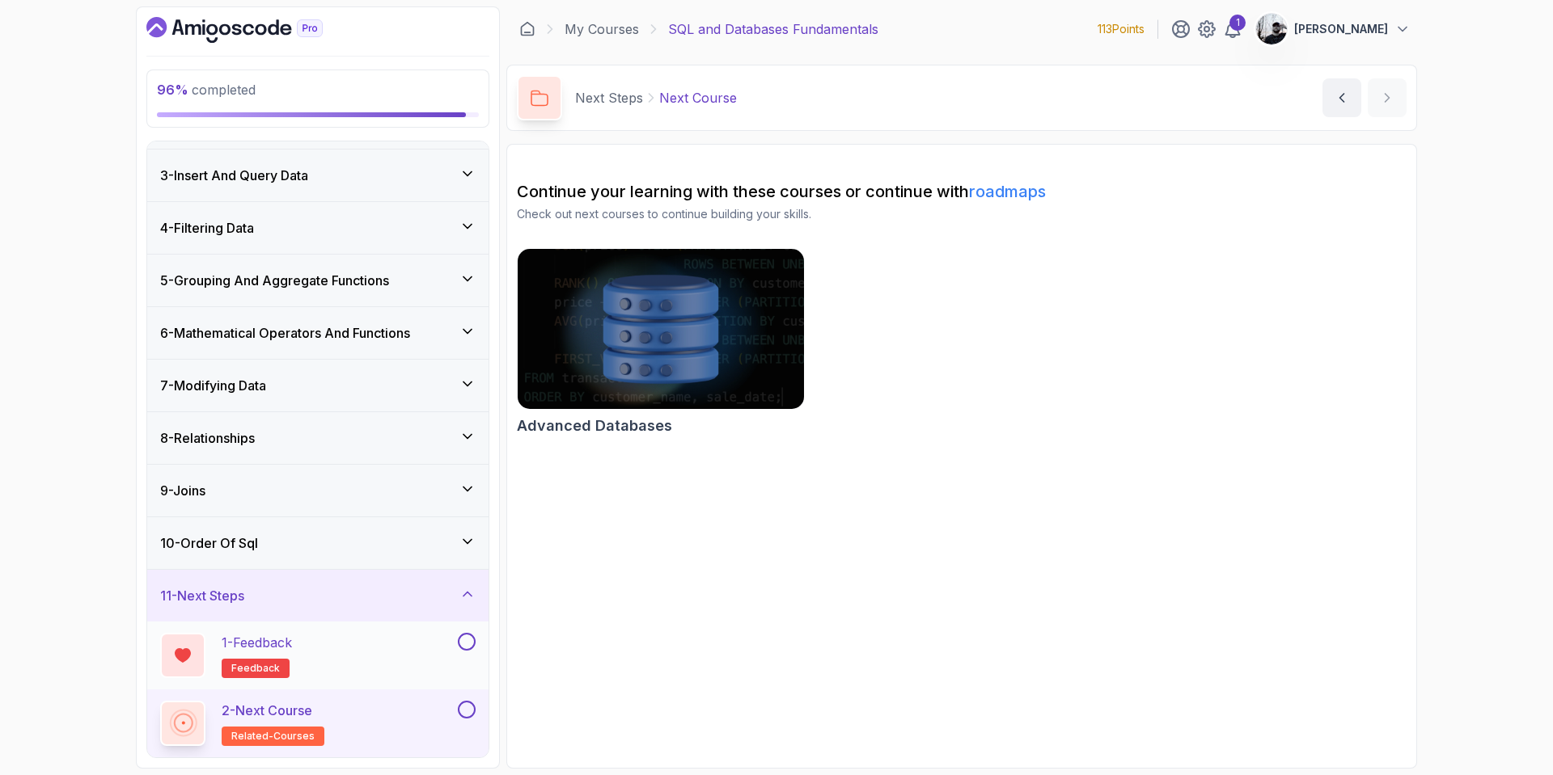
click at [466, 645] on button at bounding box center [467, 642] width 18 height 18
click at [468, 716] on button at bounding box center [467, 710] width 18 height 18
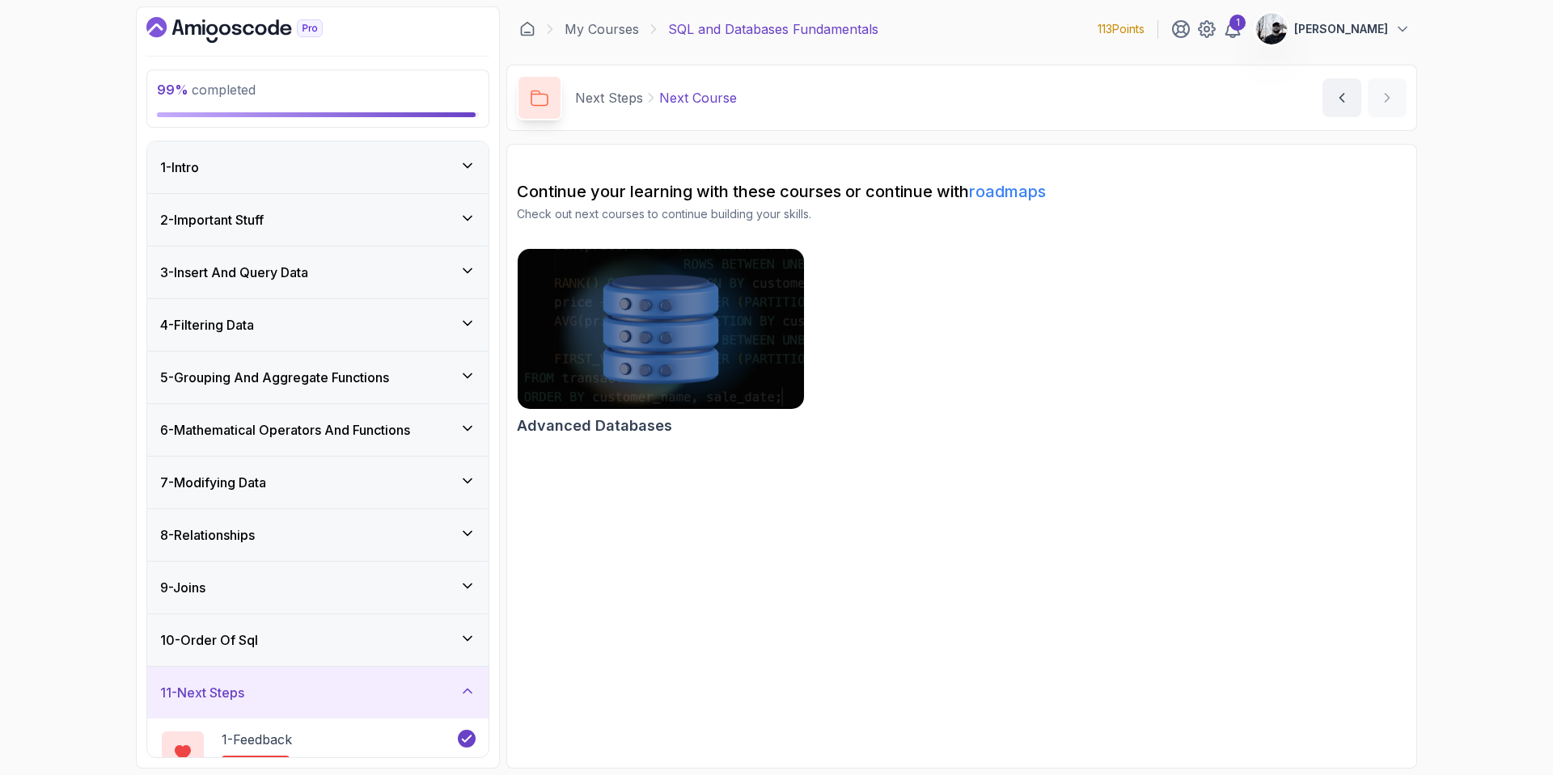
click at [348, 161] on div "1 - Intro" at bounding box center [317, 167] width 315 height 19
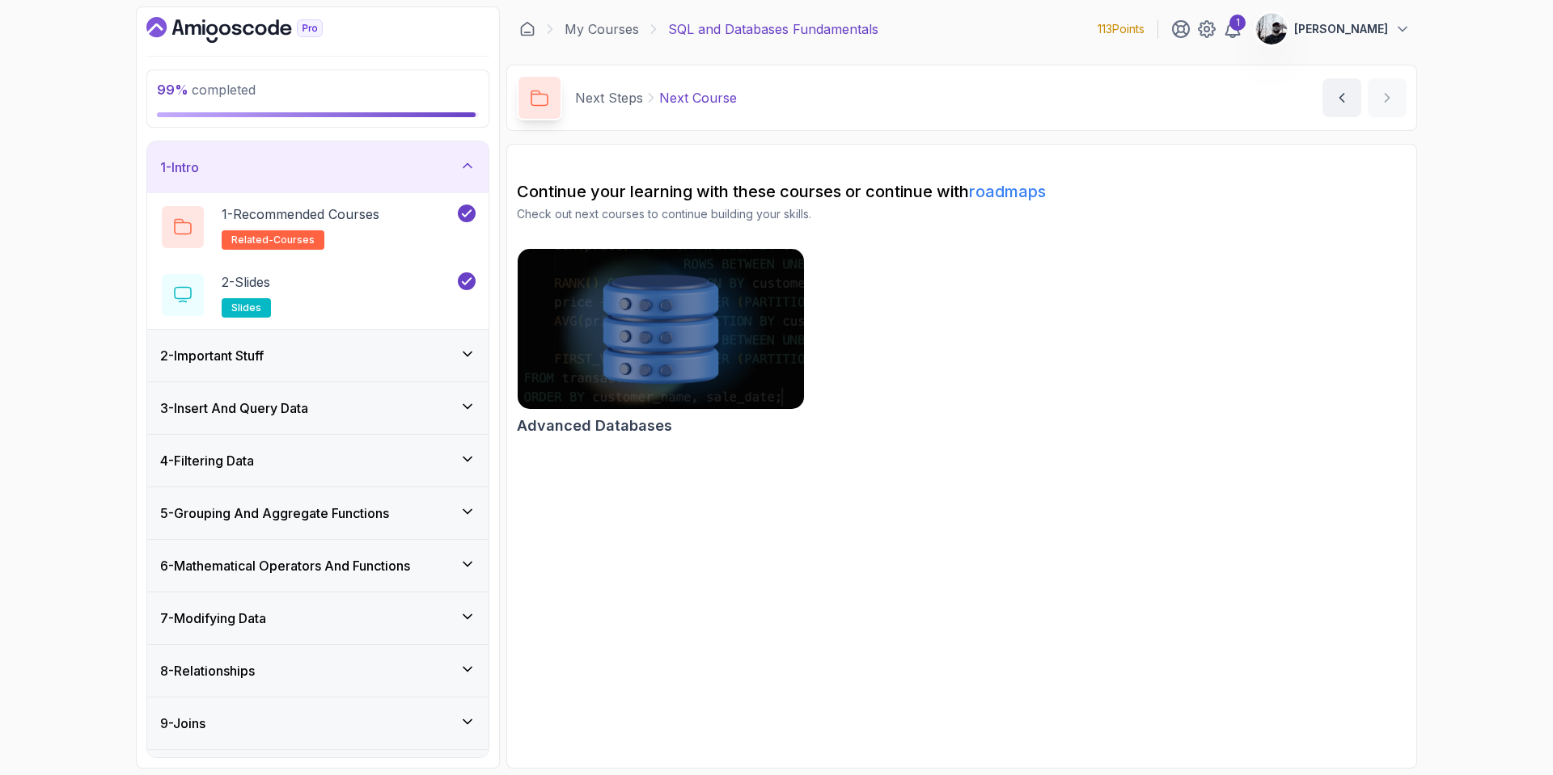
click at [395, 349] on div "2 - Important Stuff" at bounding box center [317, 355] width 315 height 19
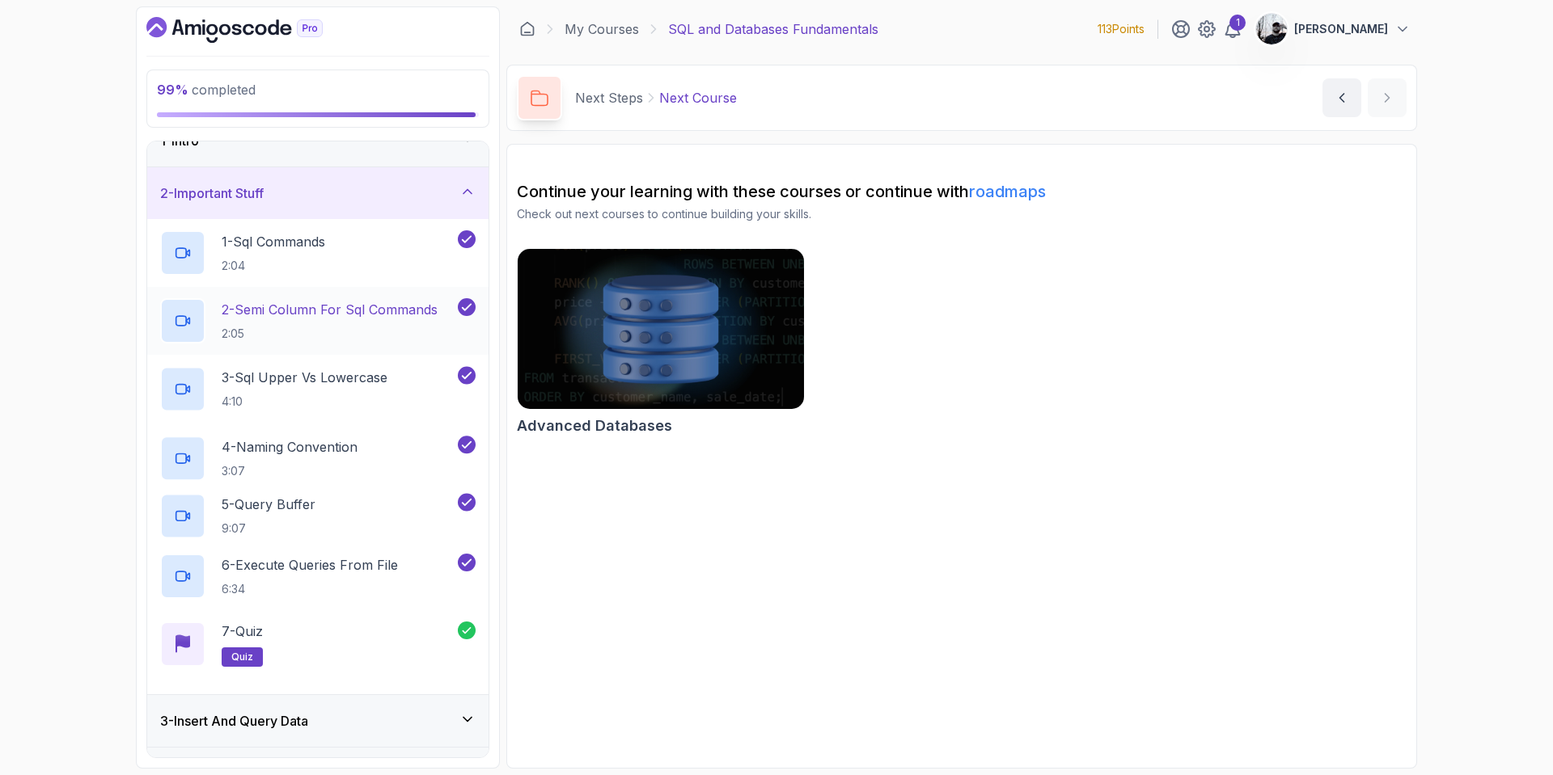
scroll to position [104, 0]
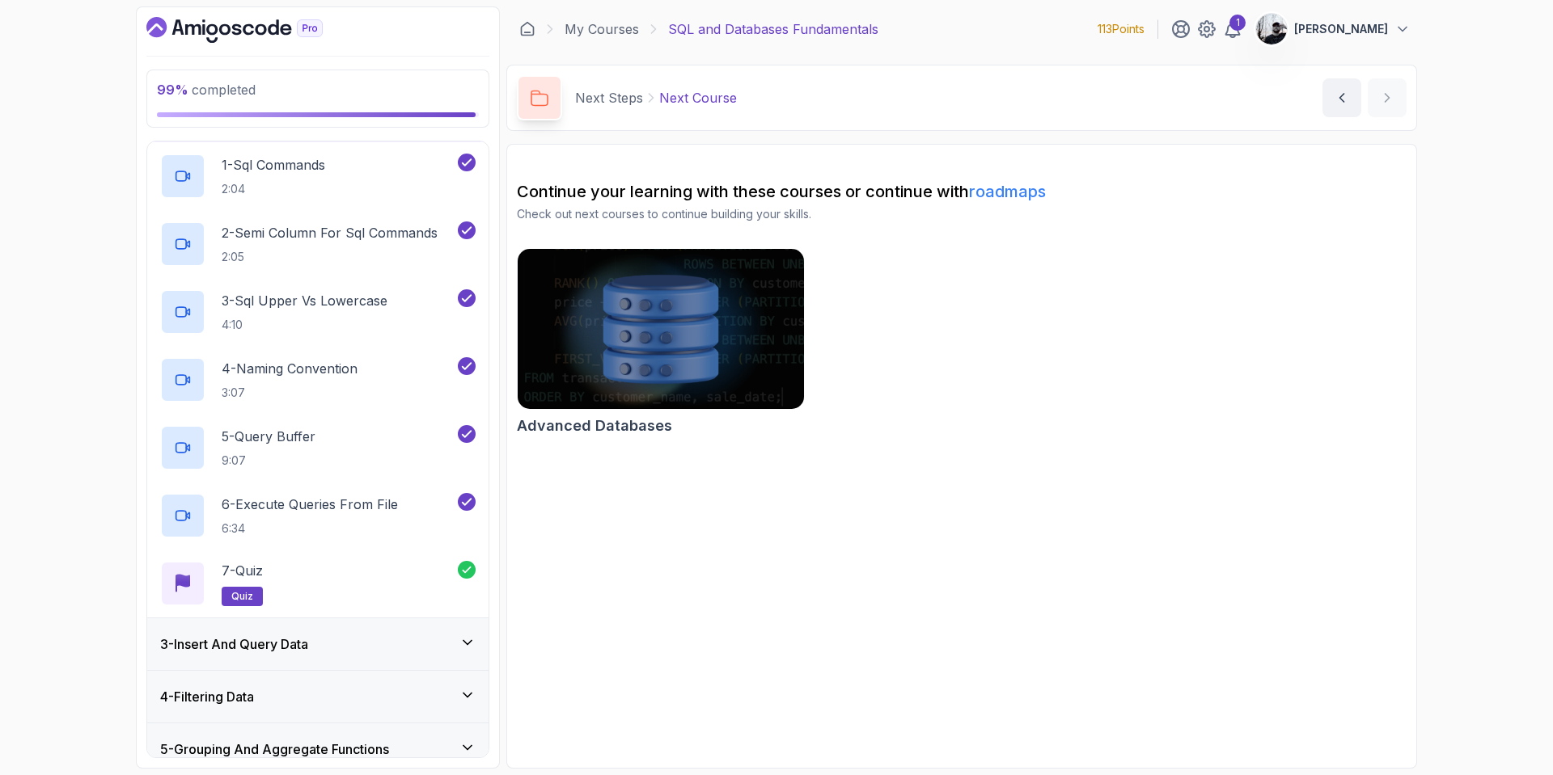
click at [370, 648] on div "3 - Insert And Query Data" at bounding box center [317, 644] width 315 height 19
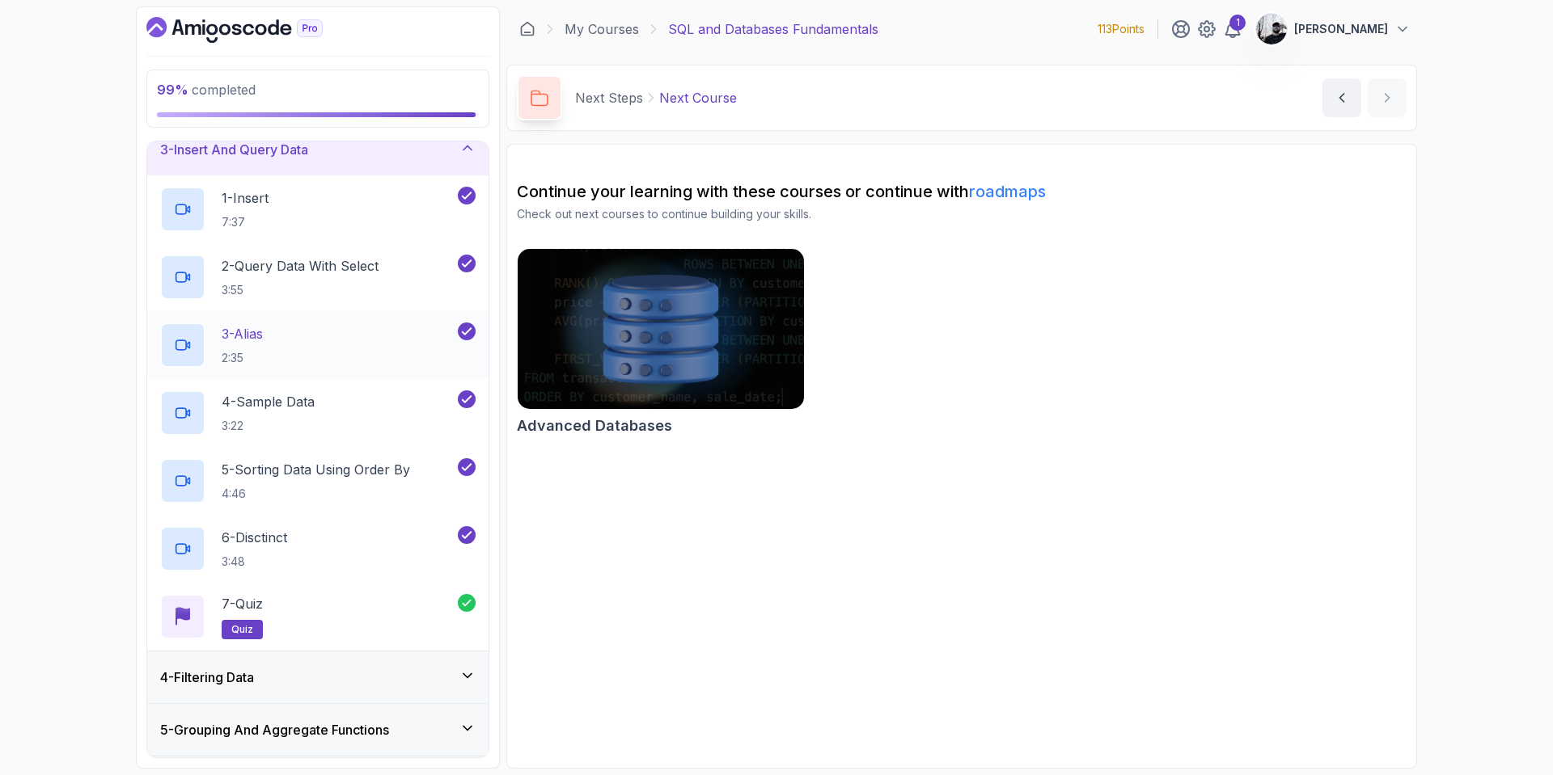
scroll to position [267, 0]
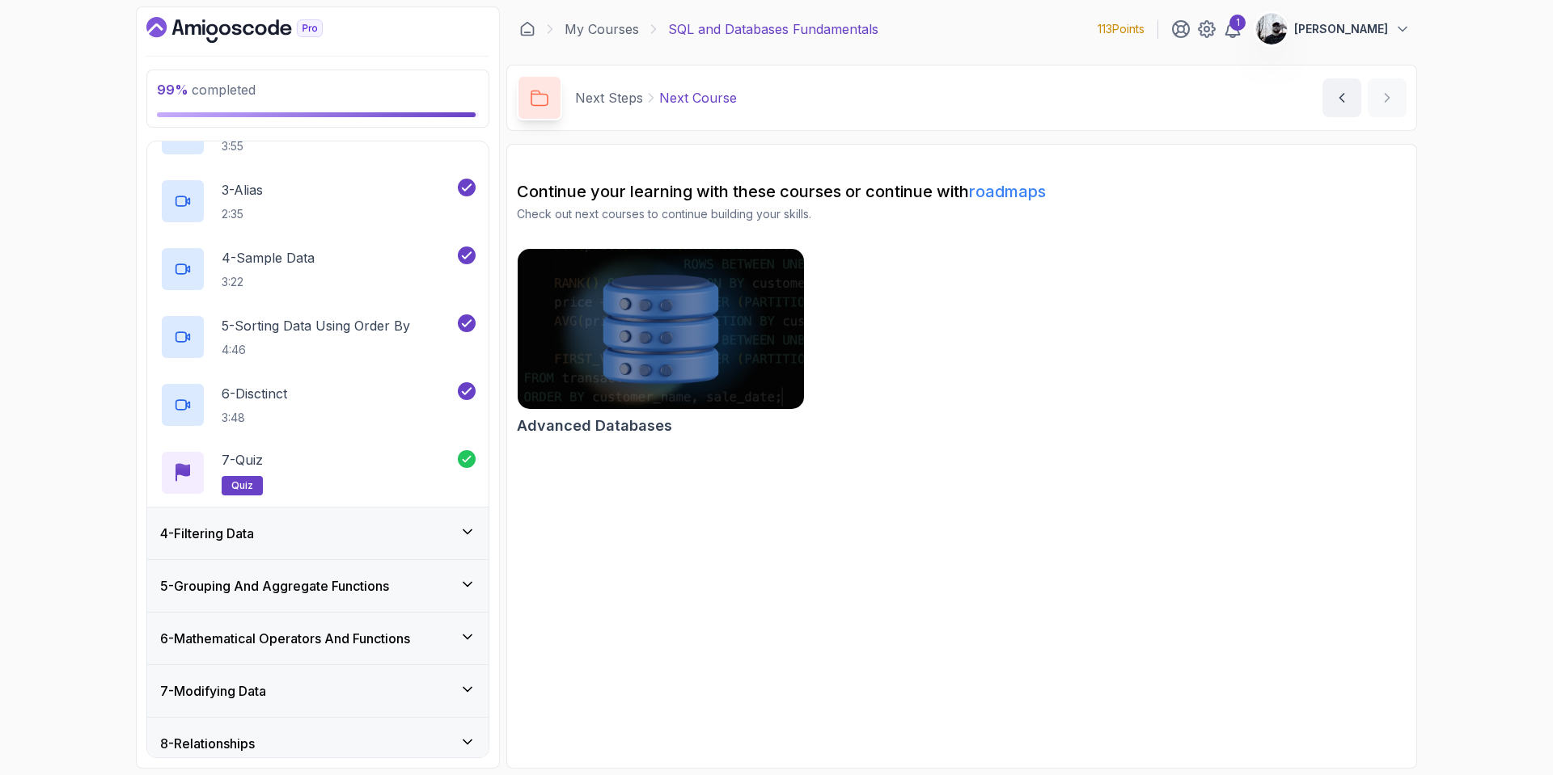
click at [378, 522] on div "4 - Filtering Data" at bounding box center [317, 534] width 341 height 52
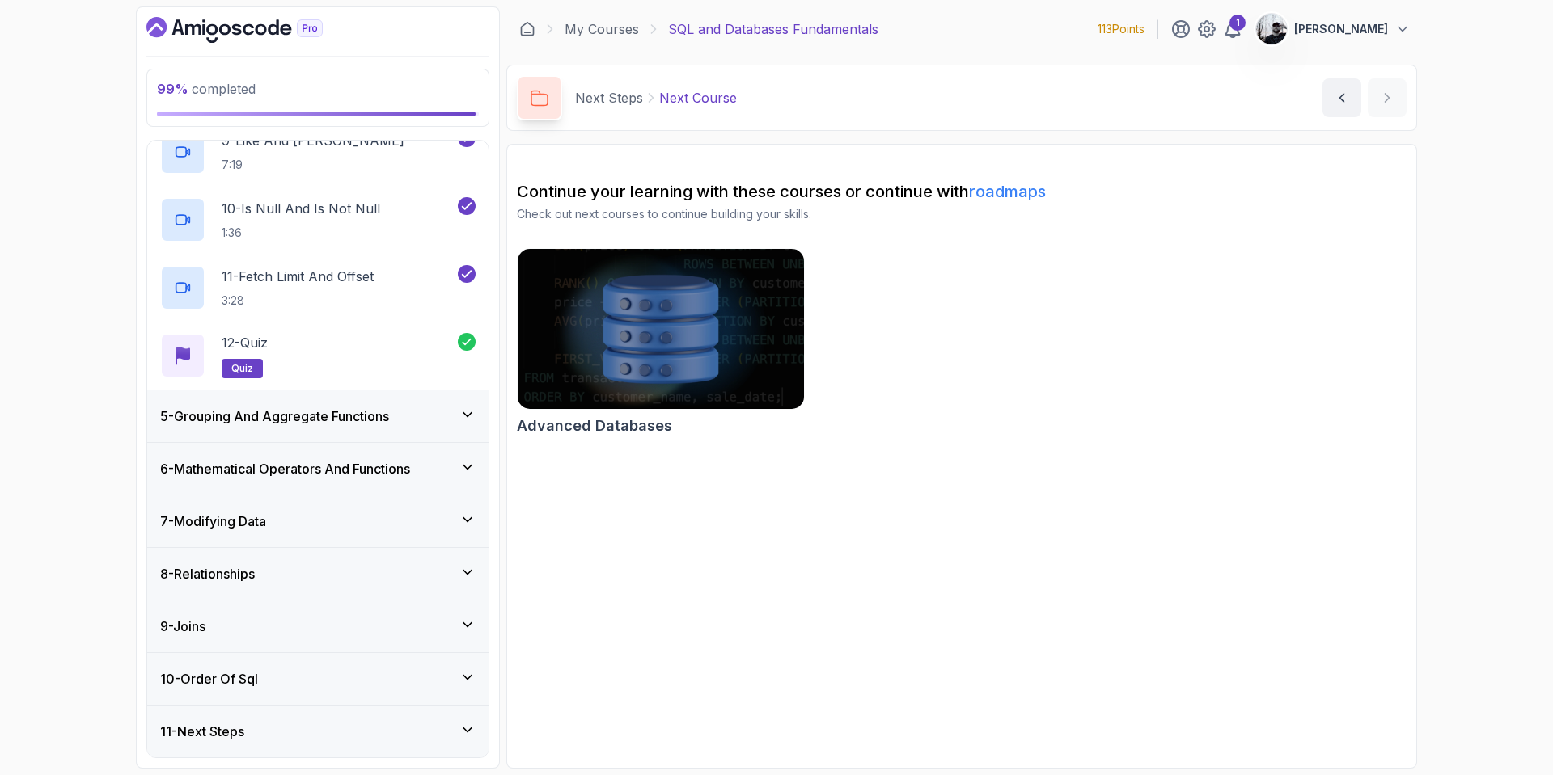
scroll to position [758, 0]
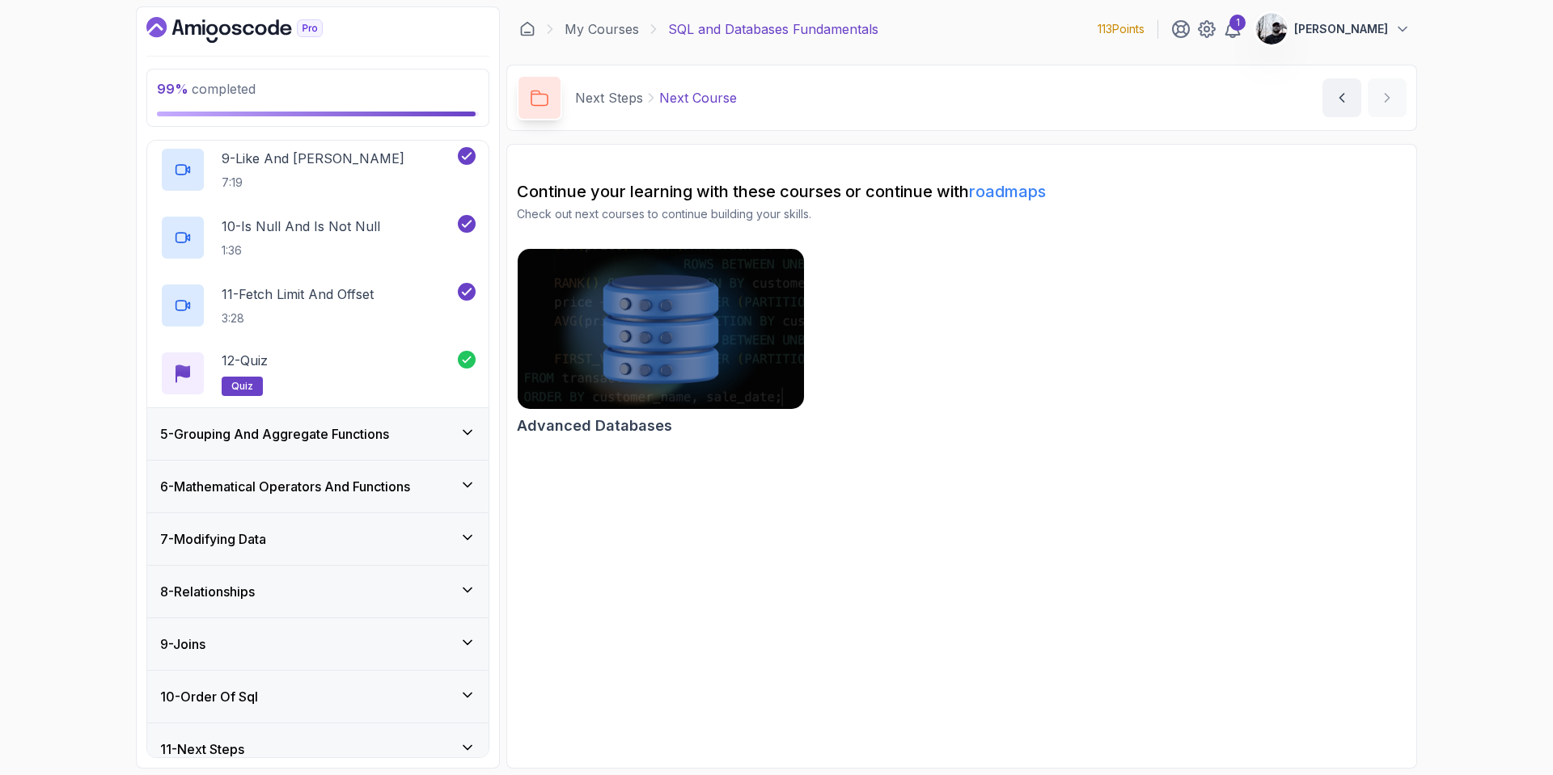
click at [417, 429] on div "5 - Grouping And Aggregate Functions" at bounding box center [317, 434] width 315 height 19
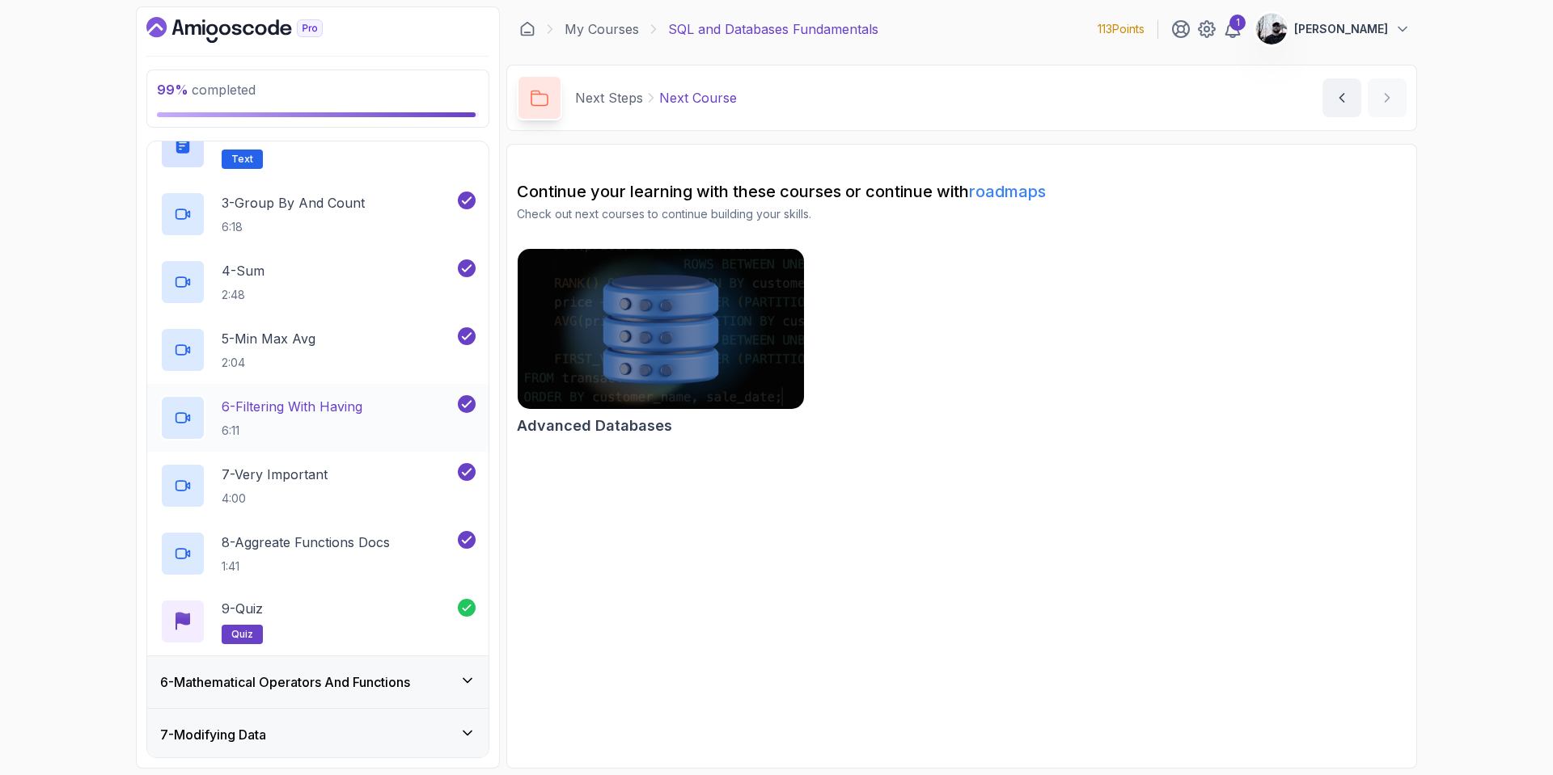
scroll to position [513, 0]
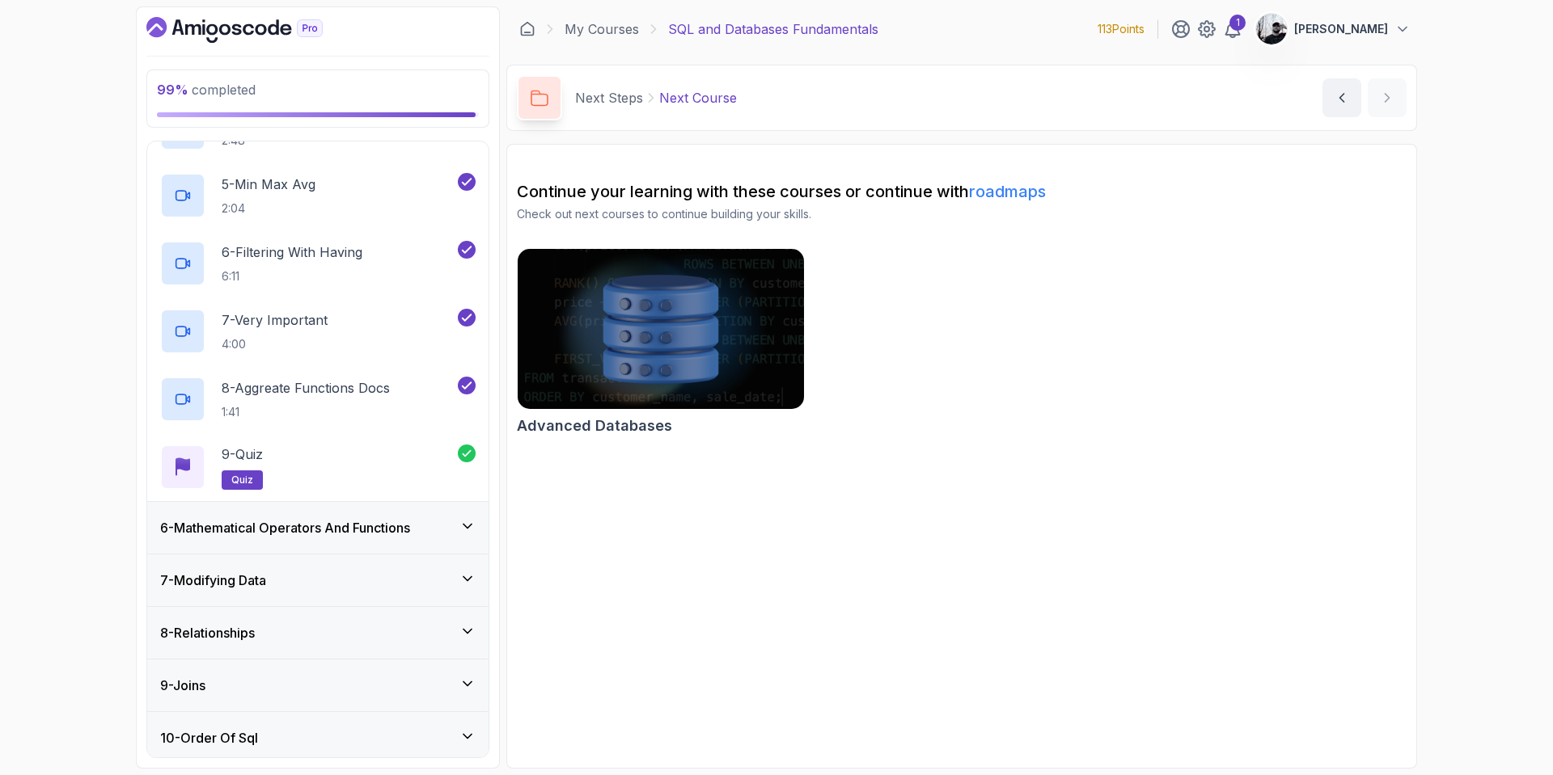
click at [425, 531] on div "6 - Mathematical Operators And Functions" at bounding box center [317, 527] width 315 height 19
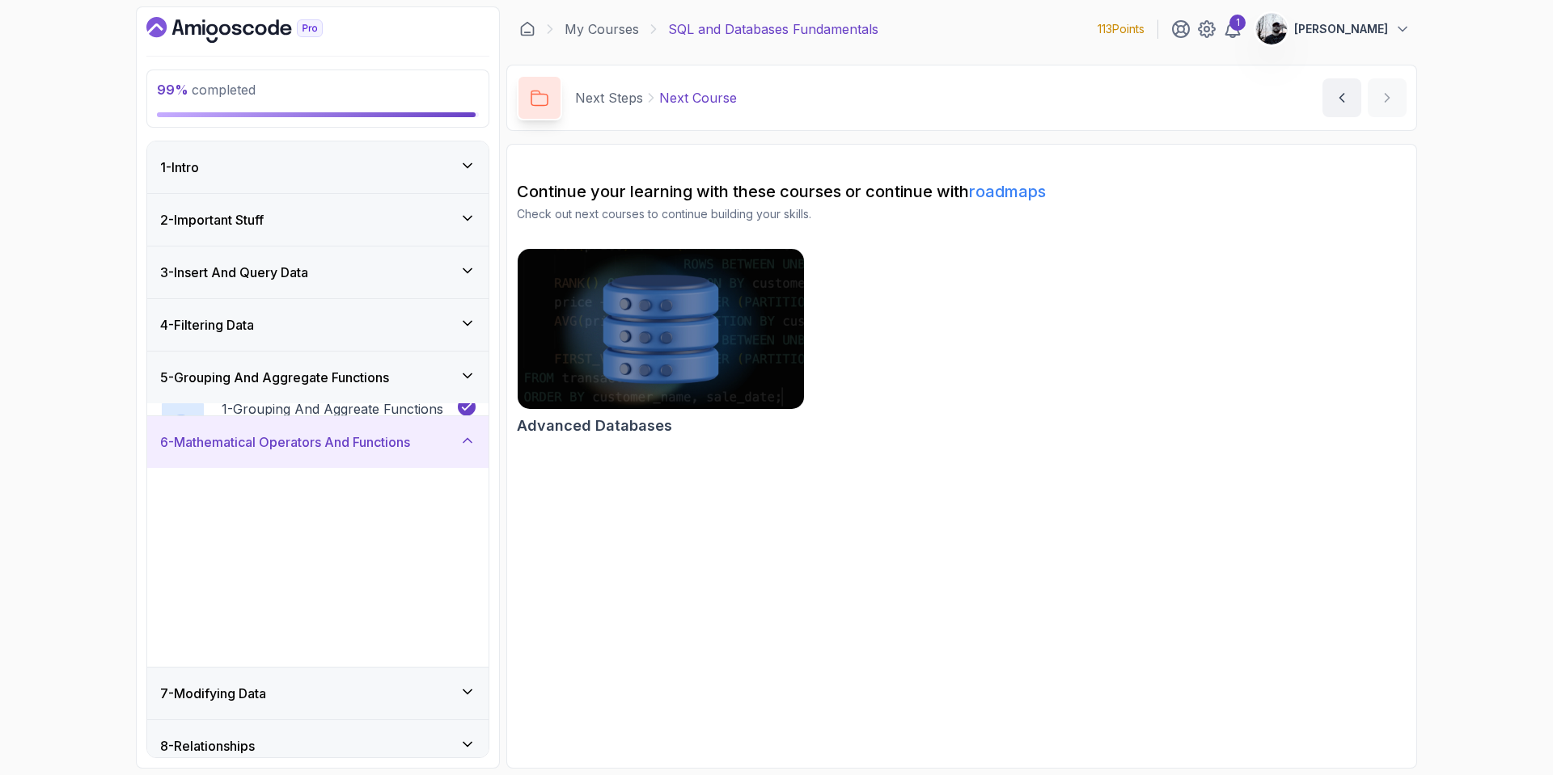
scroll to position [165, 0]
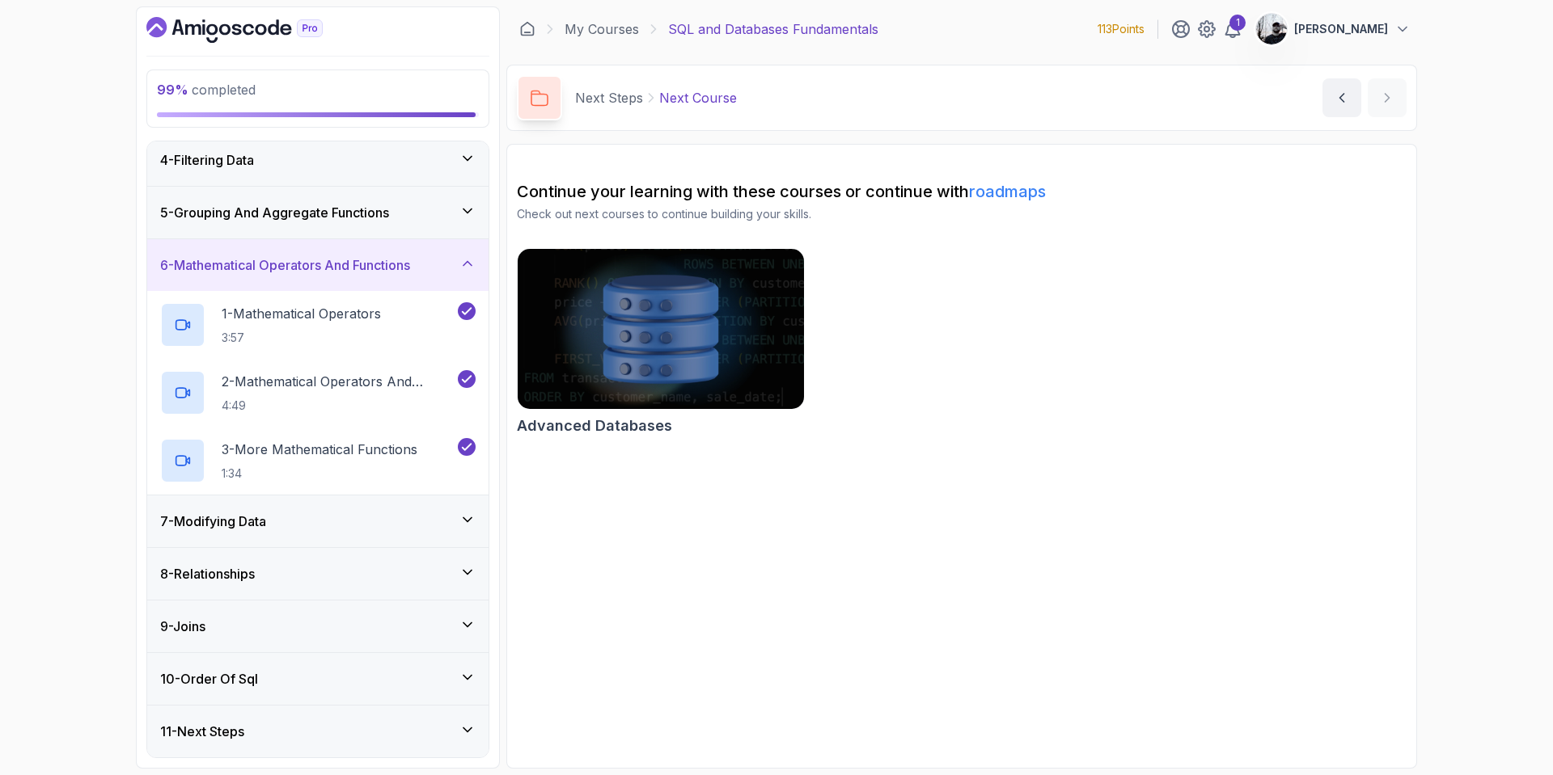
click at [437, 538] on div "7 - Modifying Data" at bounding box center [317, 522] width 341 height 52
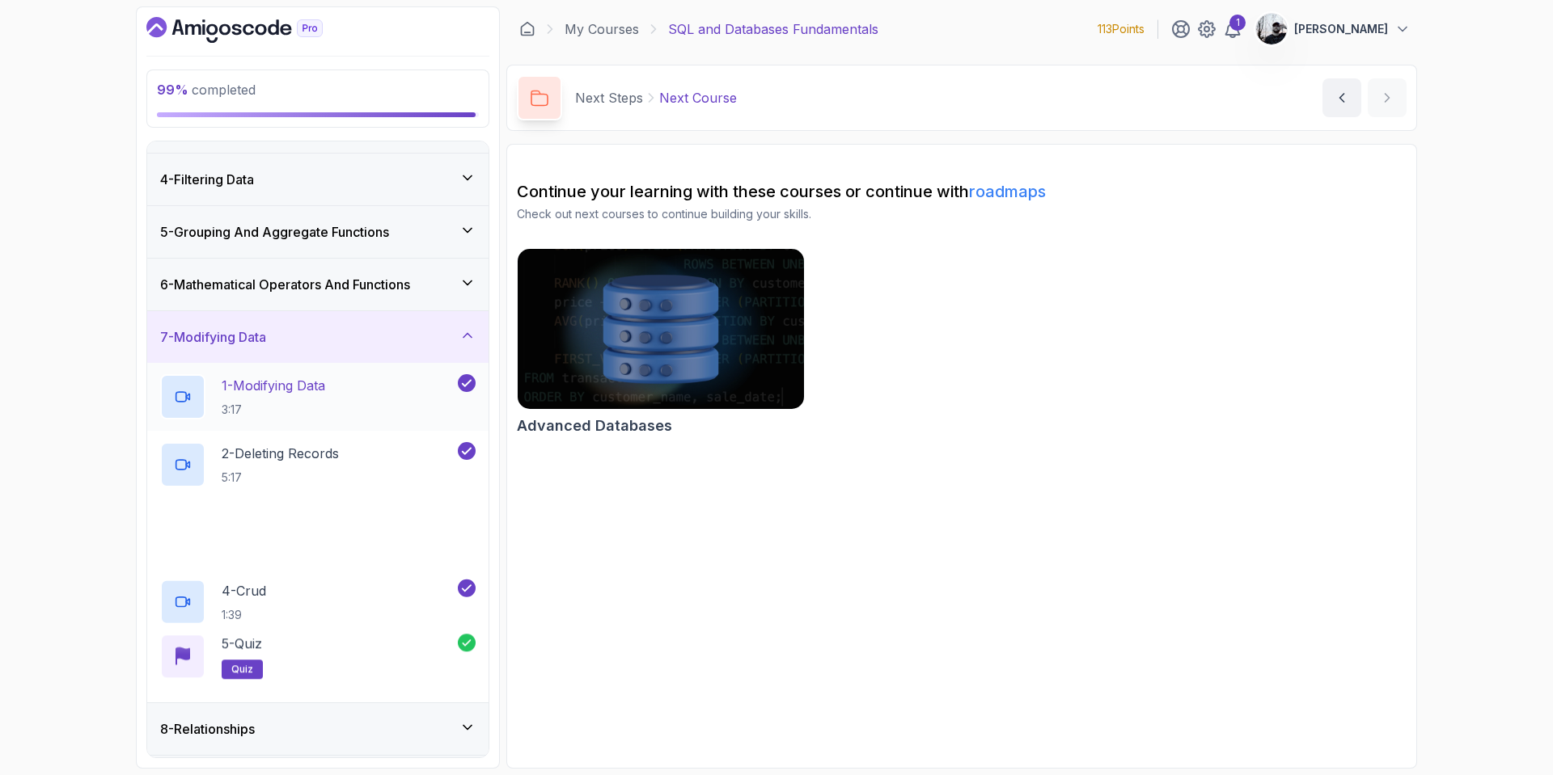
scroll to position [301, 0]
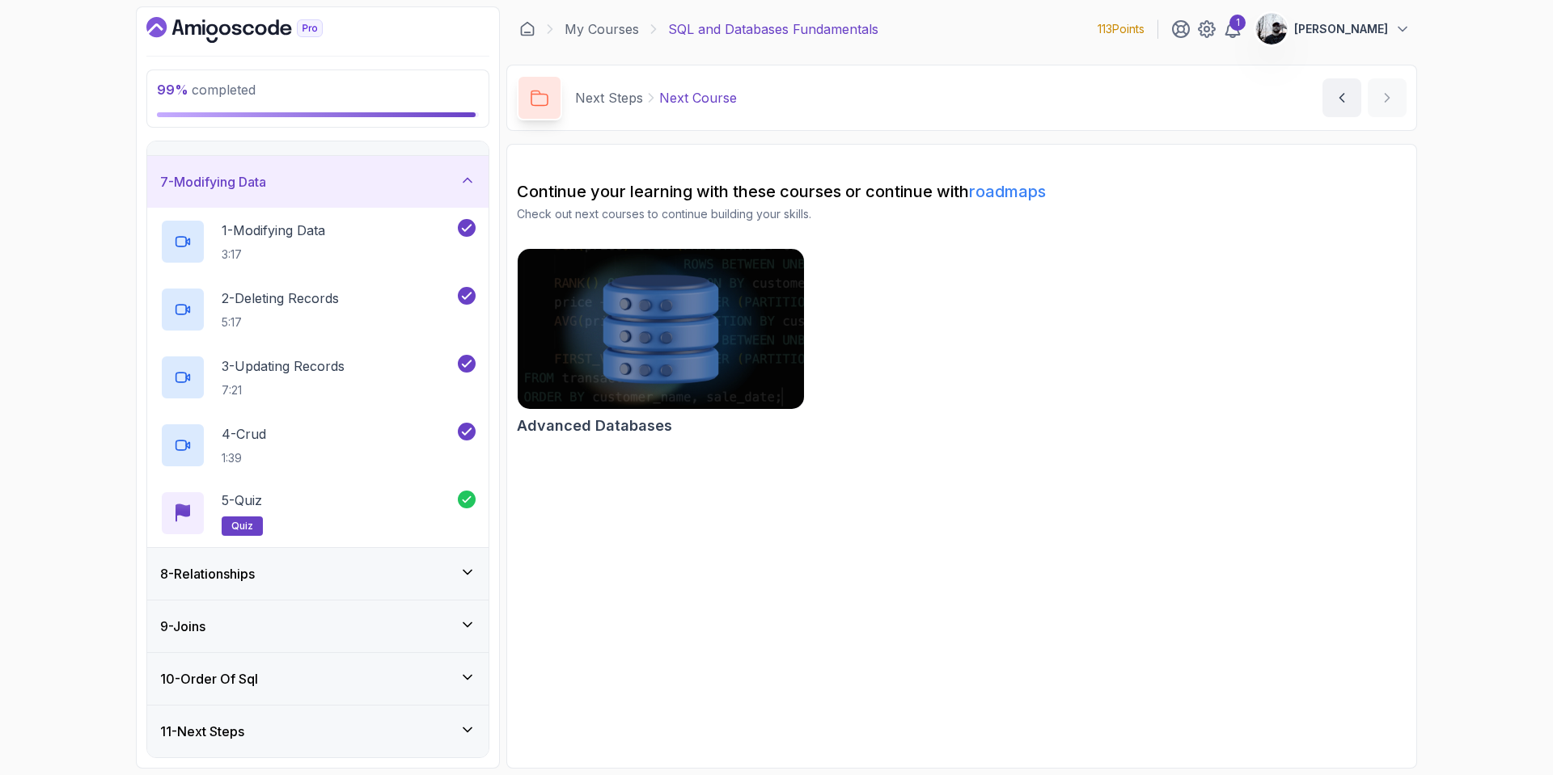
click at [416, 577] on div "8 - Relationships" at bounding box center [317, 573] width 315 height 19
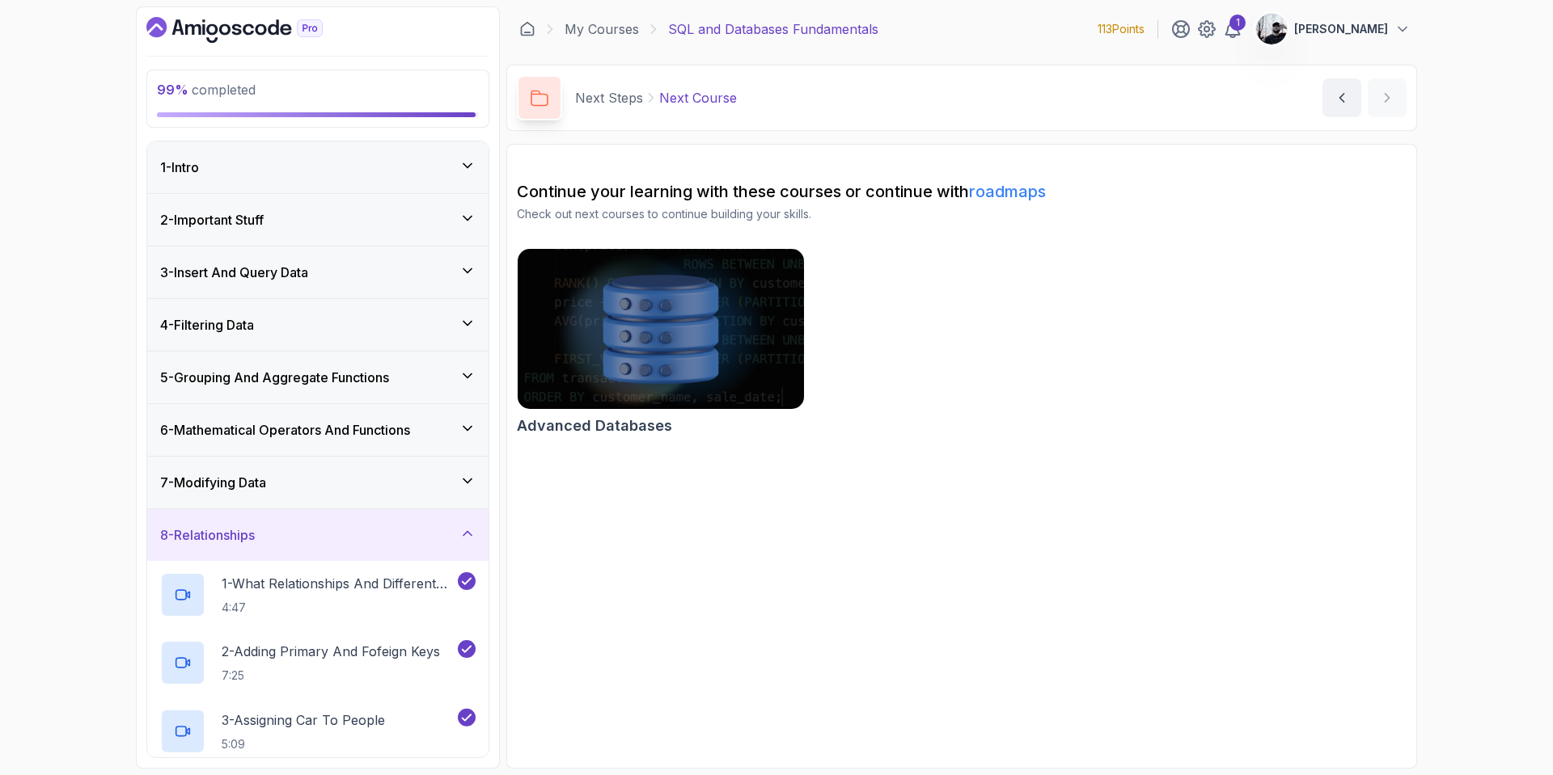
scroll to position [233, 0]
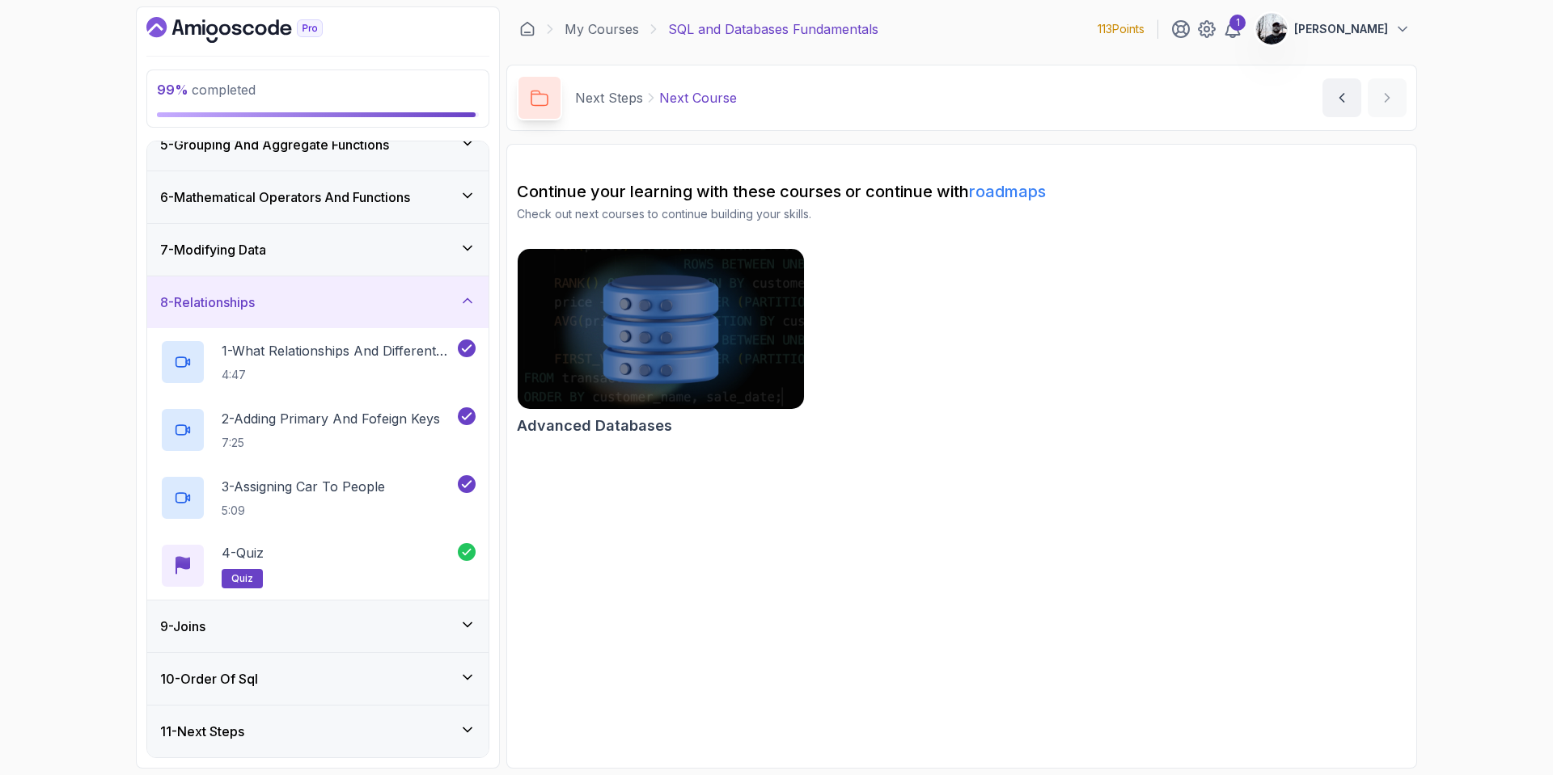
click at [383, 623] on div "9 - Joins" at bounding box center [317, 626] width 315 height 19
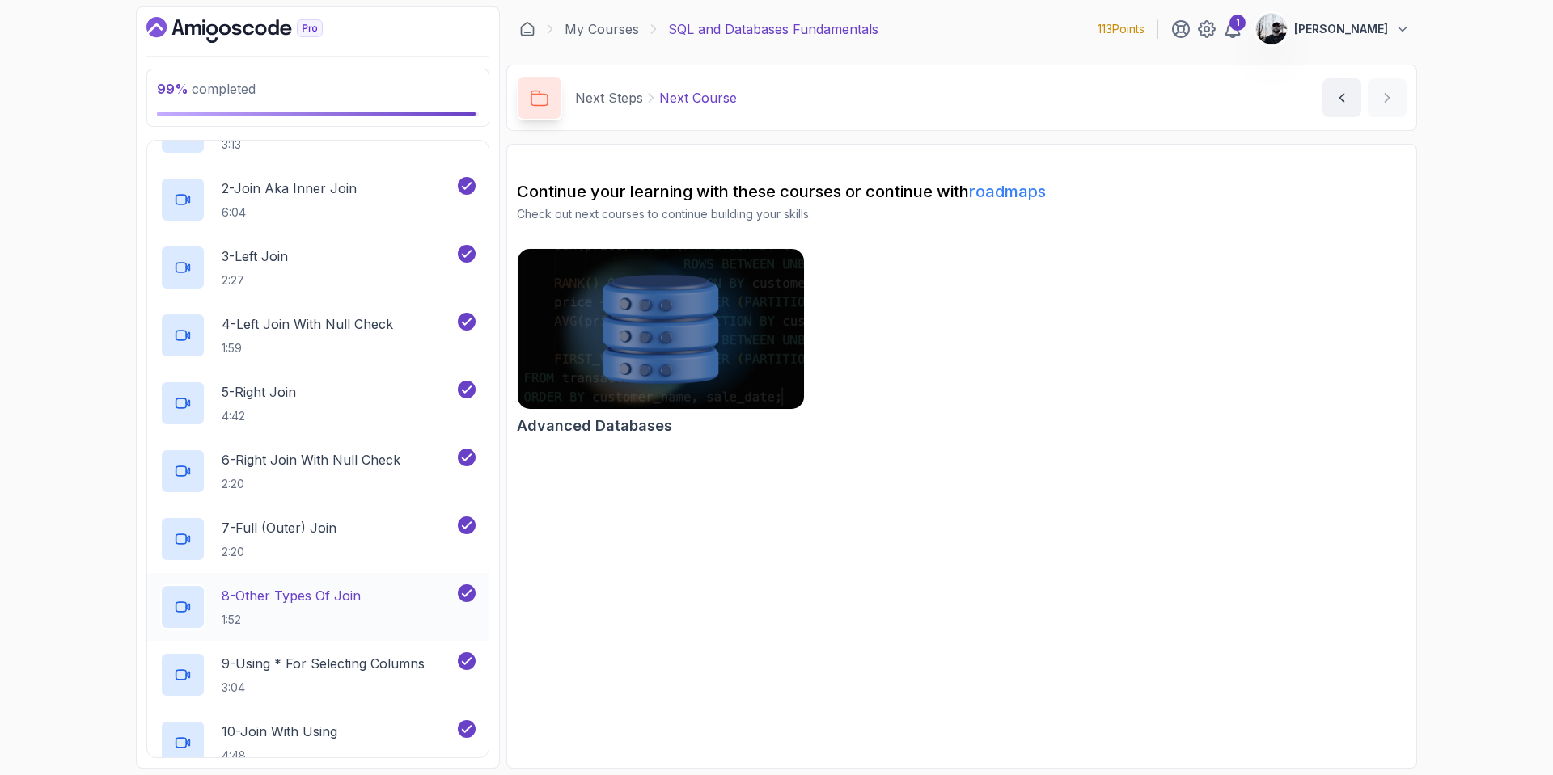
scroll to position [775, 0]
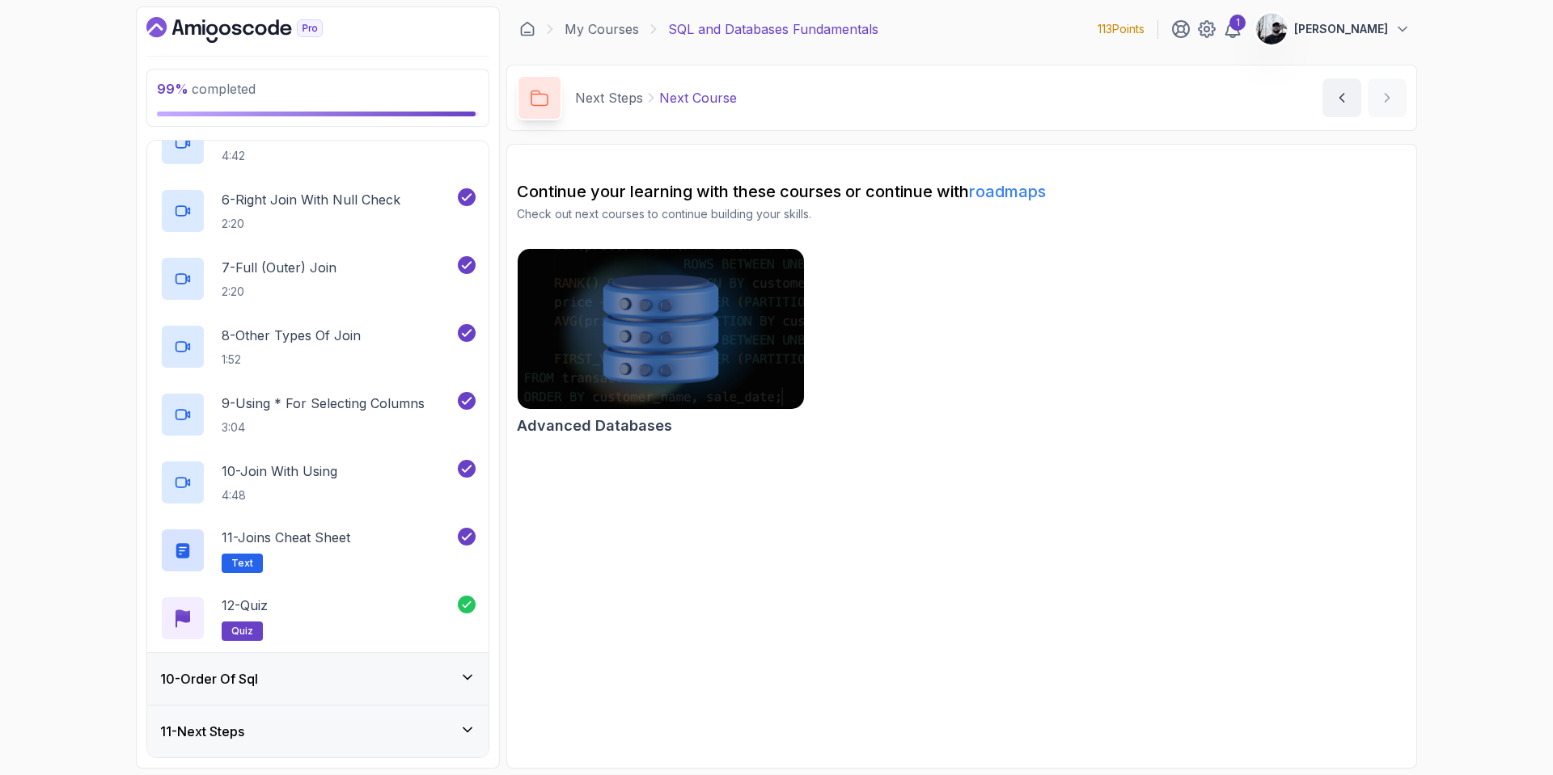
click at [354, 677] on div "10 - Order Of Sql" at bounding box center [317, 679] width 315 height 19
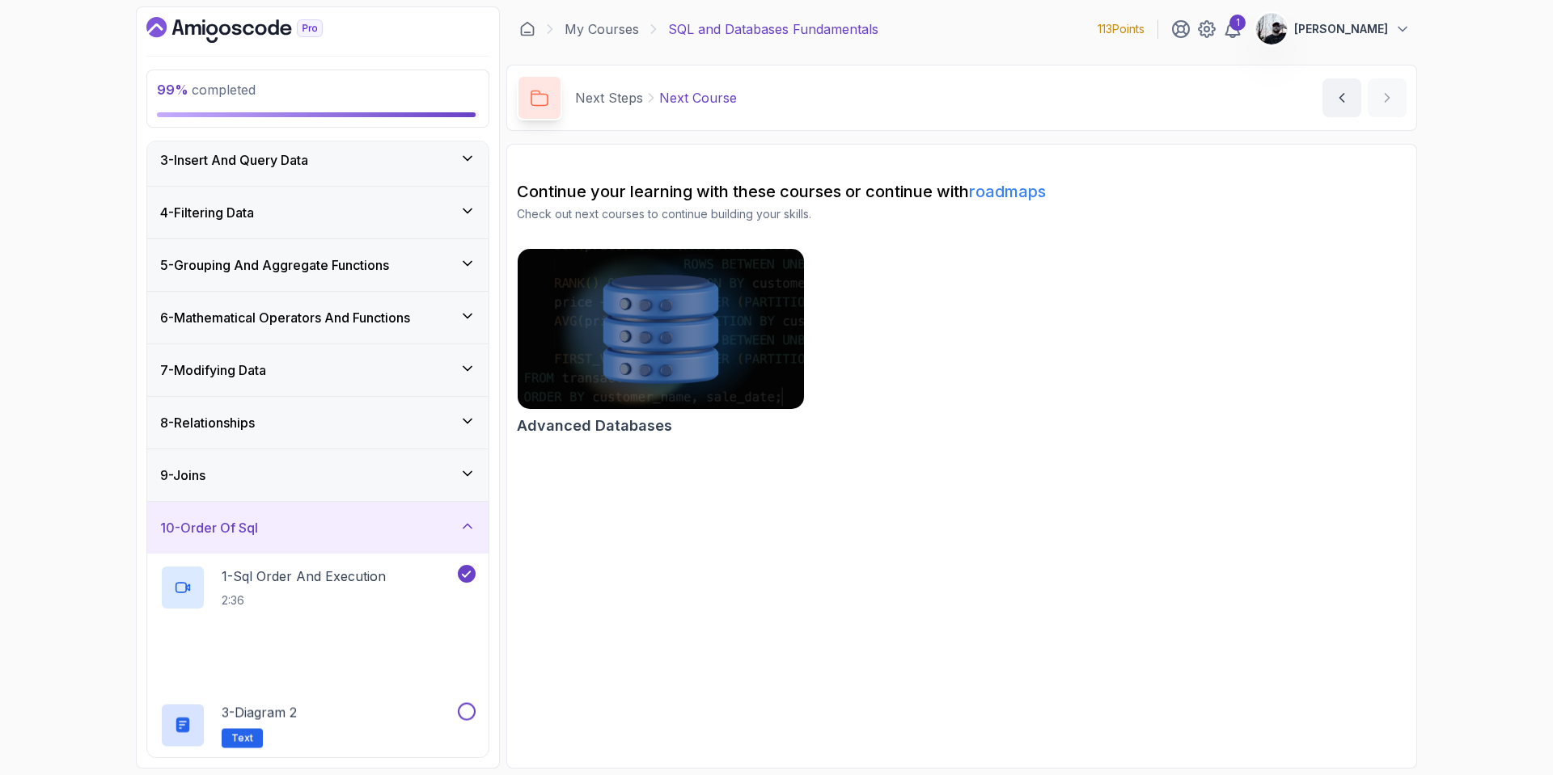
scroll to position [233, 0]
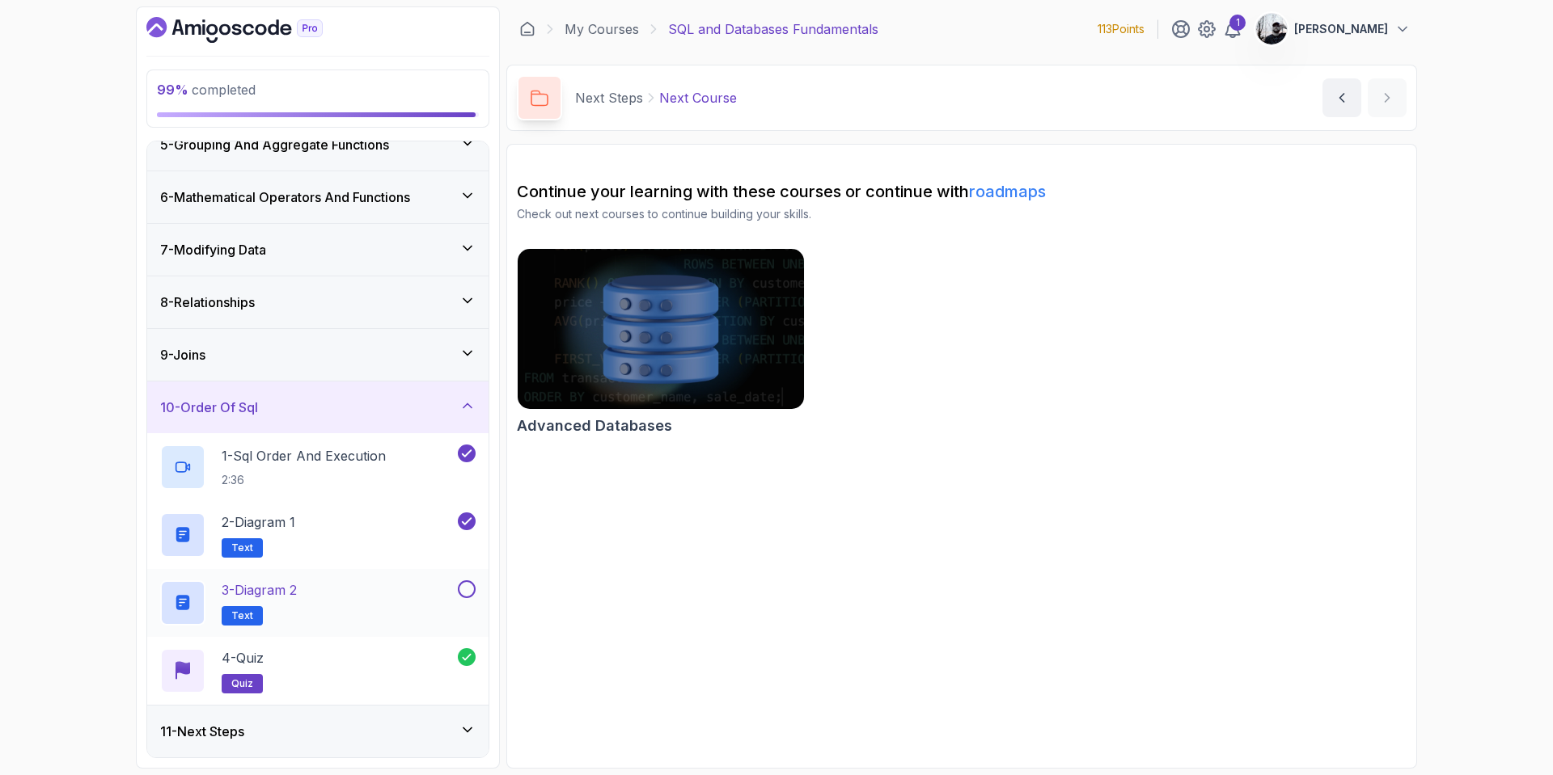
click at [463, 588] on button at bounding box center [467, 590] width 18 height 18
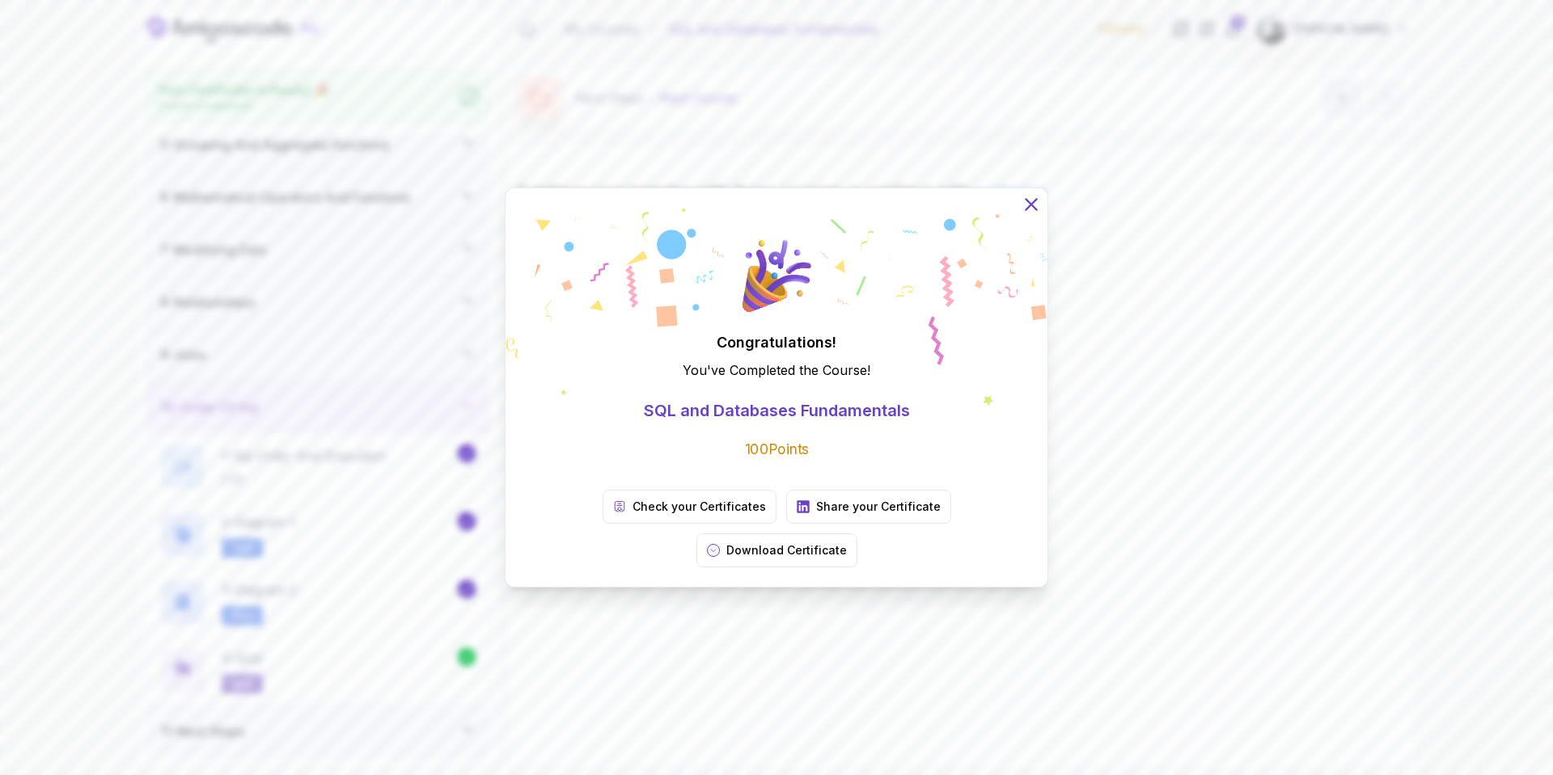
click at [1031, 215] on icon at bounding box center [1030, 204] width 21 height 21
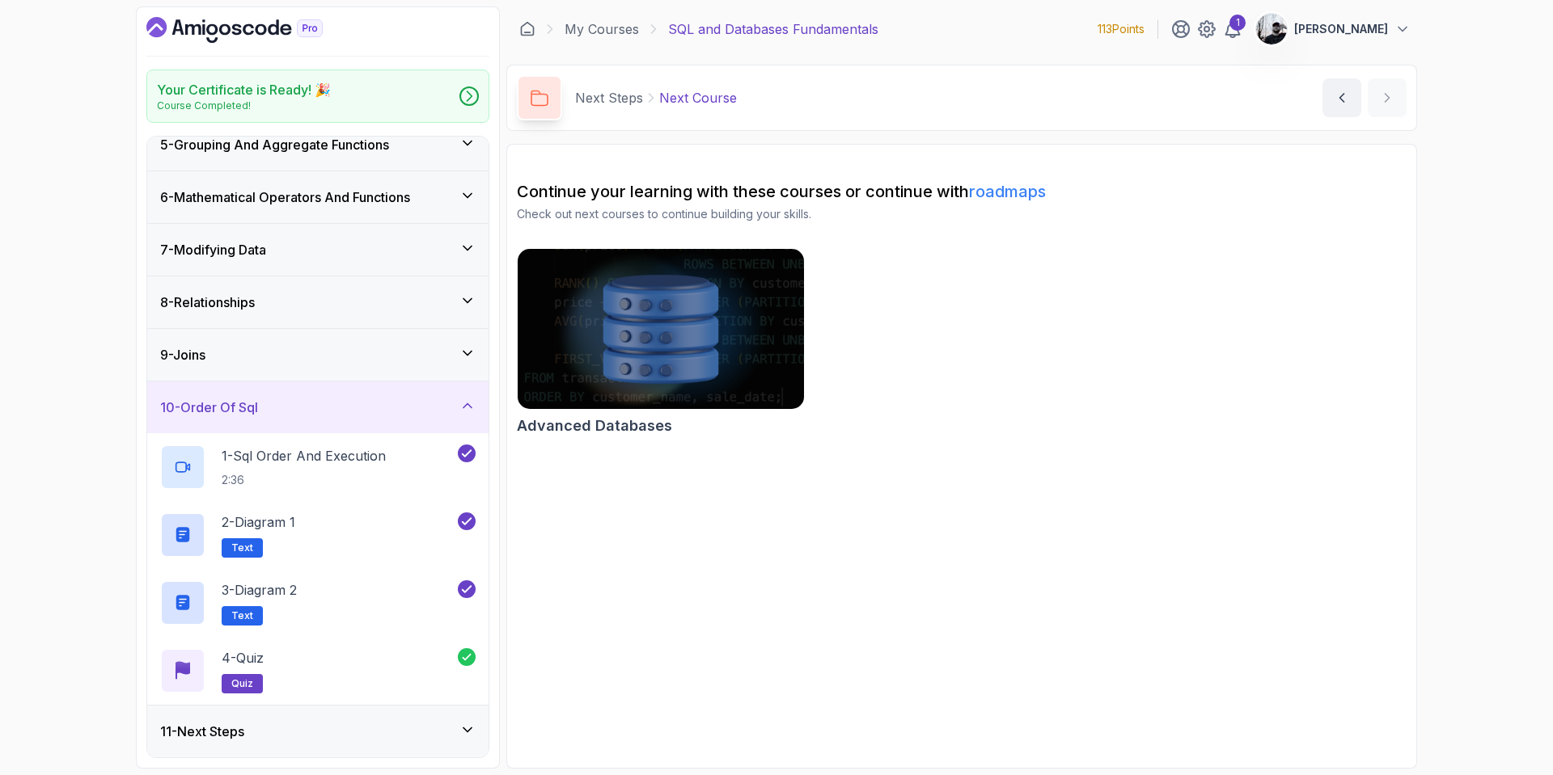
click at [347, 730] on div "11 - Next Steps" at bounding box center [317, 731] width 315 height 19
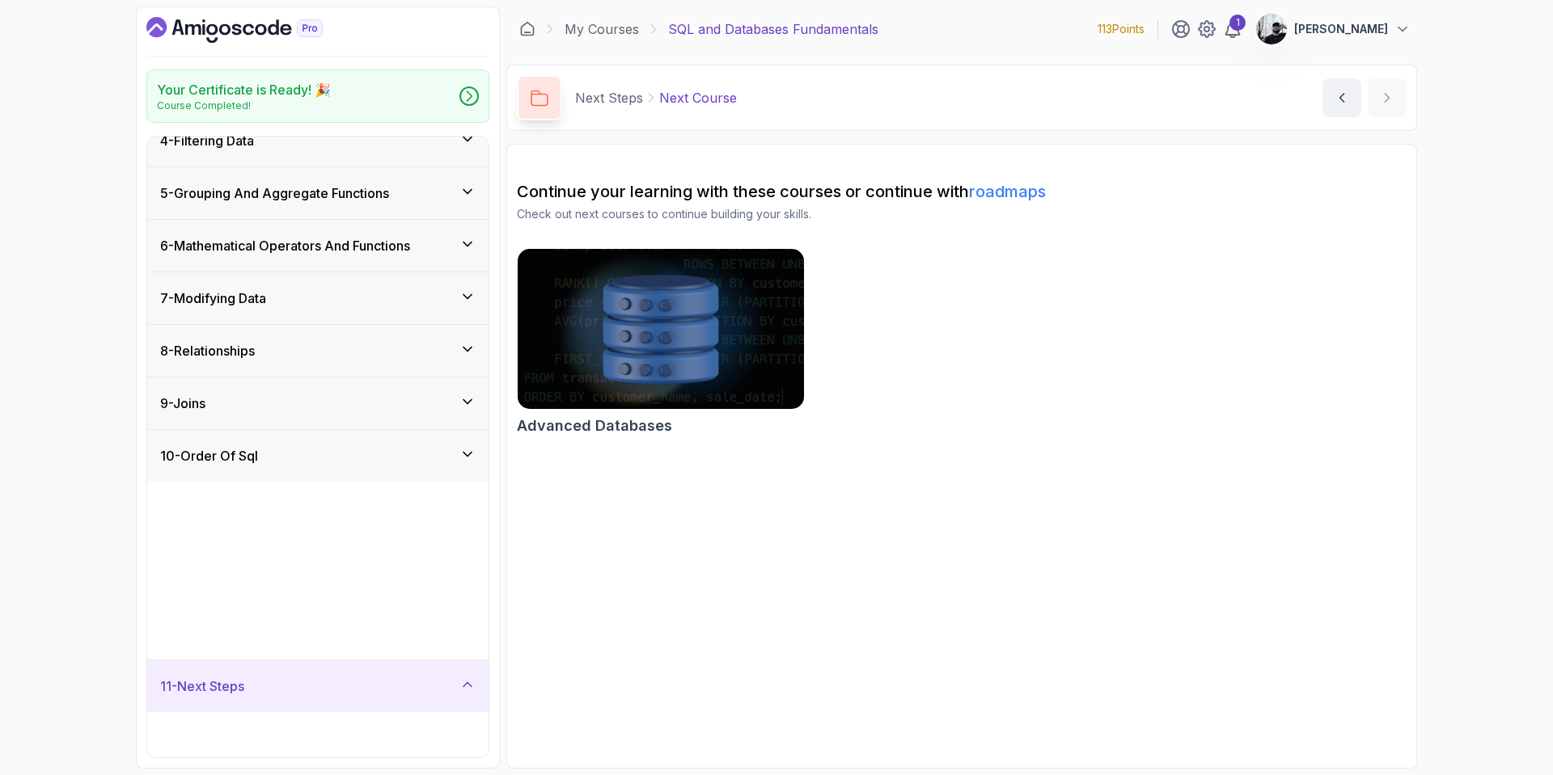
scroll to position [0, 0]
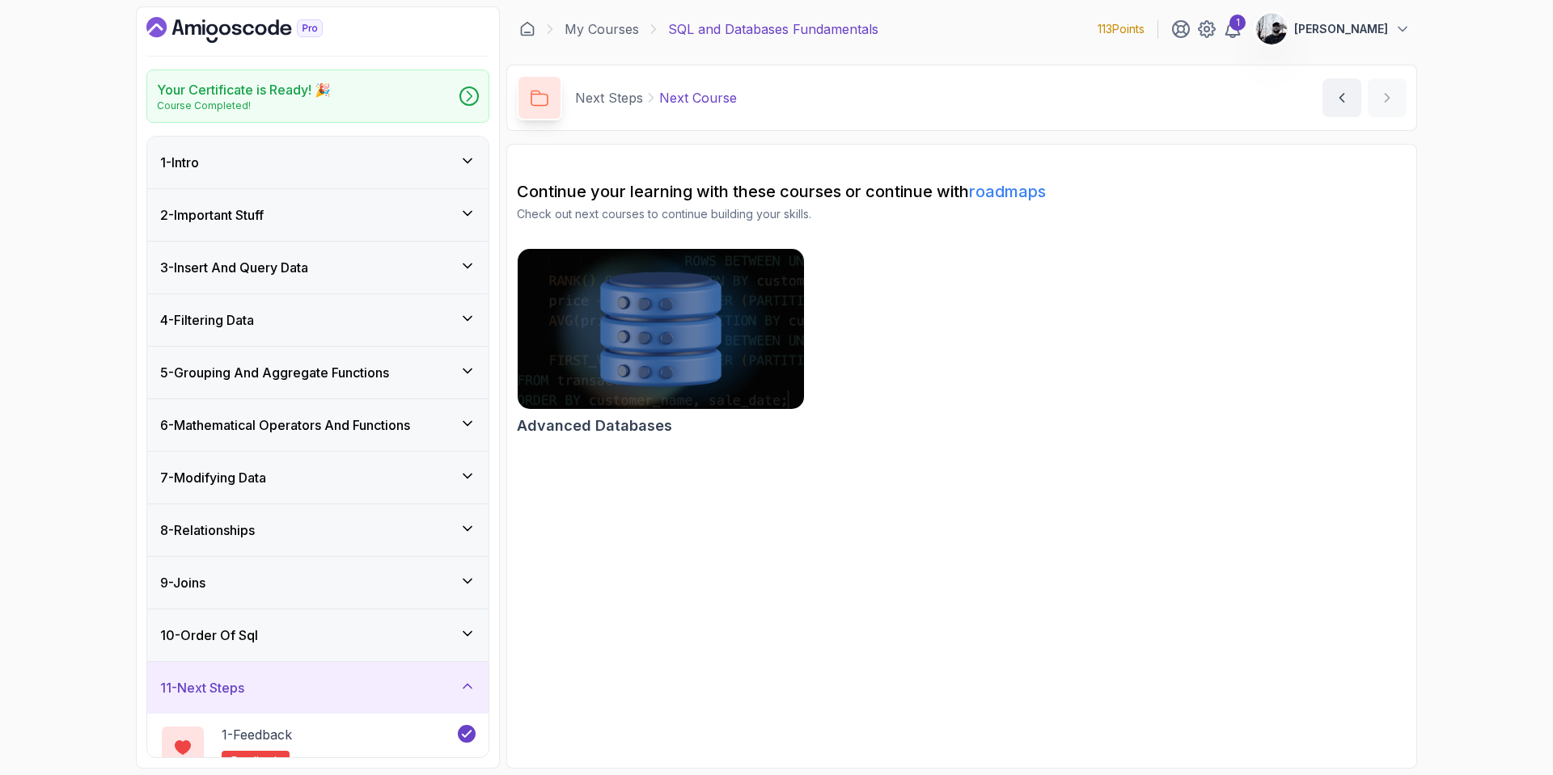
click at [695, 311] on img at bounding box center [660, 329] width 301 height 168
click at [589, 19] on link "My Courses" at bounding box center [601, 28] width 74 height 19
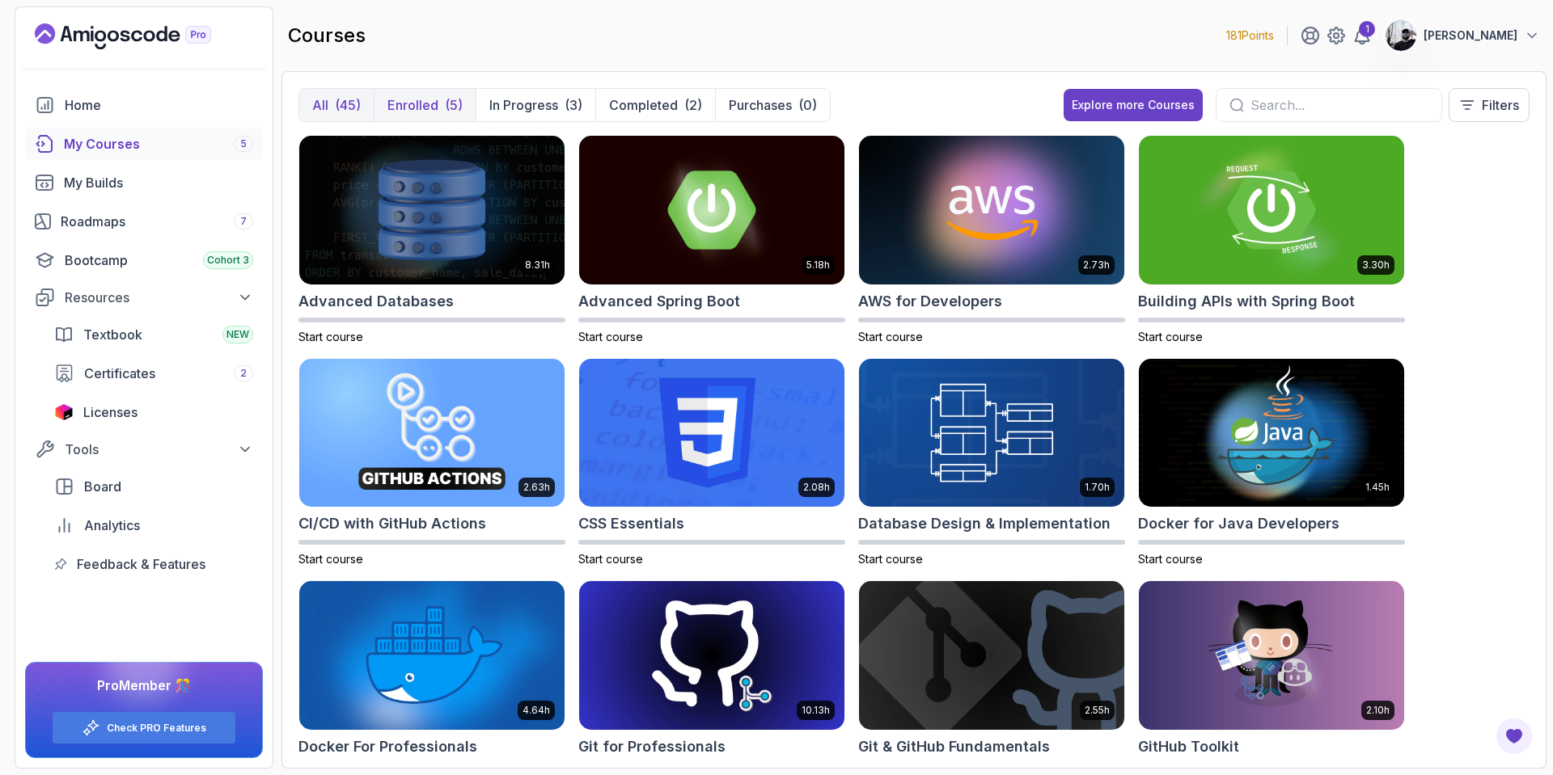
click at [407, 112] on p "Enrolled" at bounding box center [412, 104] width 51 height 19
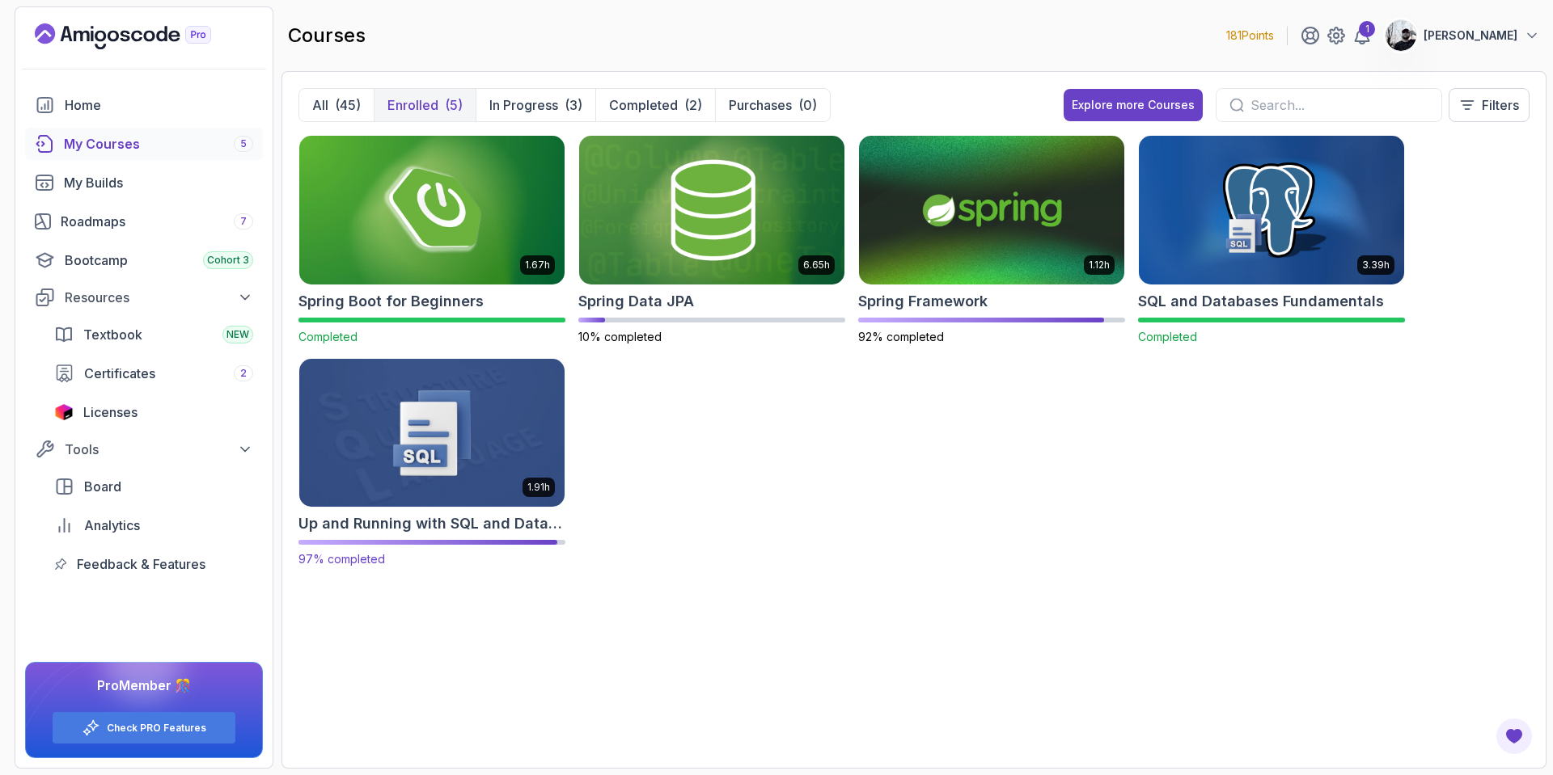
click at [499, 450] on img at bounding box center [432, 433] width 278 height 156
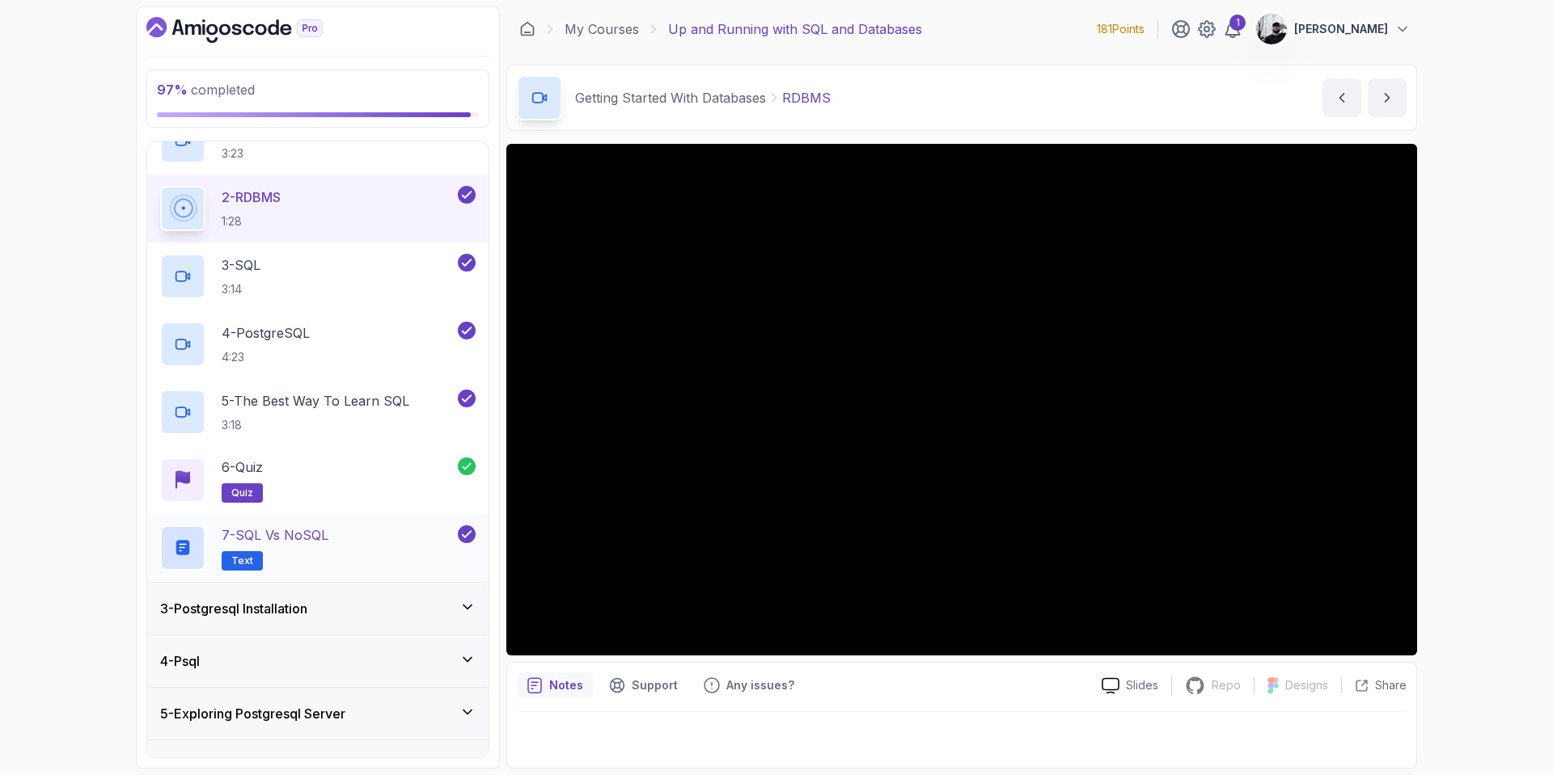
scroll to position [279, 0]
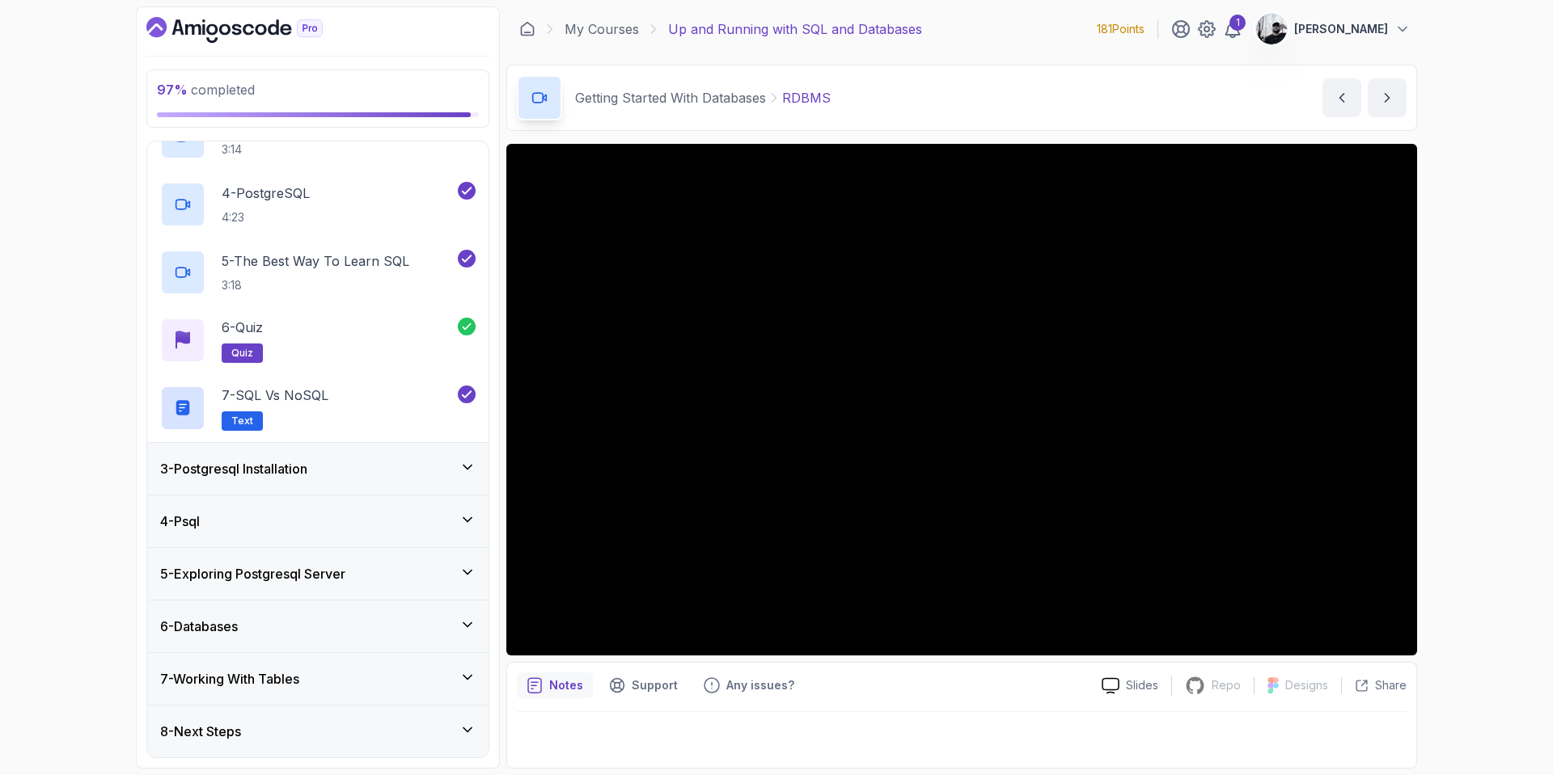
click at [361, 728] on div "8 - Next Steps" at bounding box center [317, 731] width 315 height 19
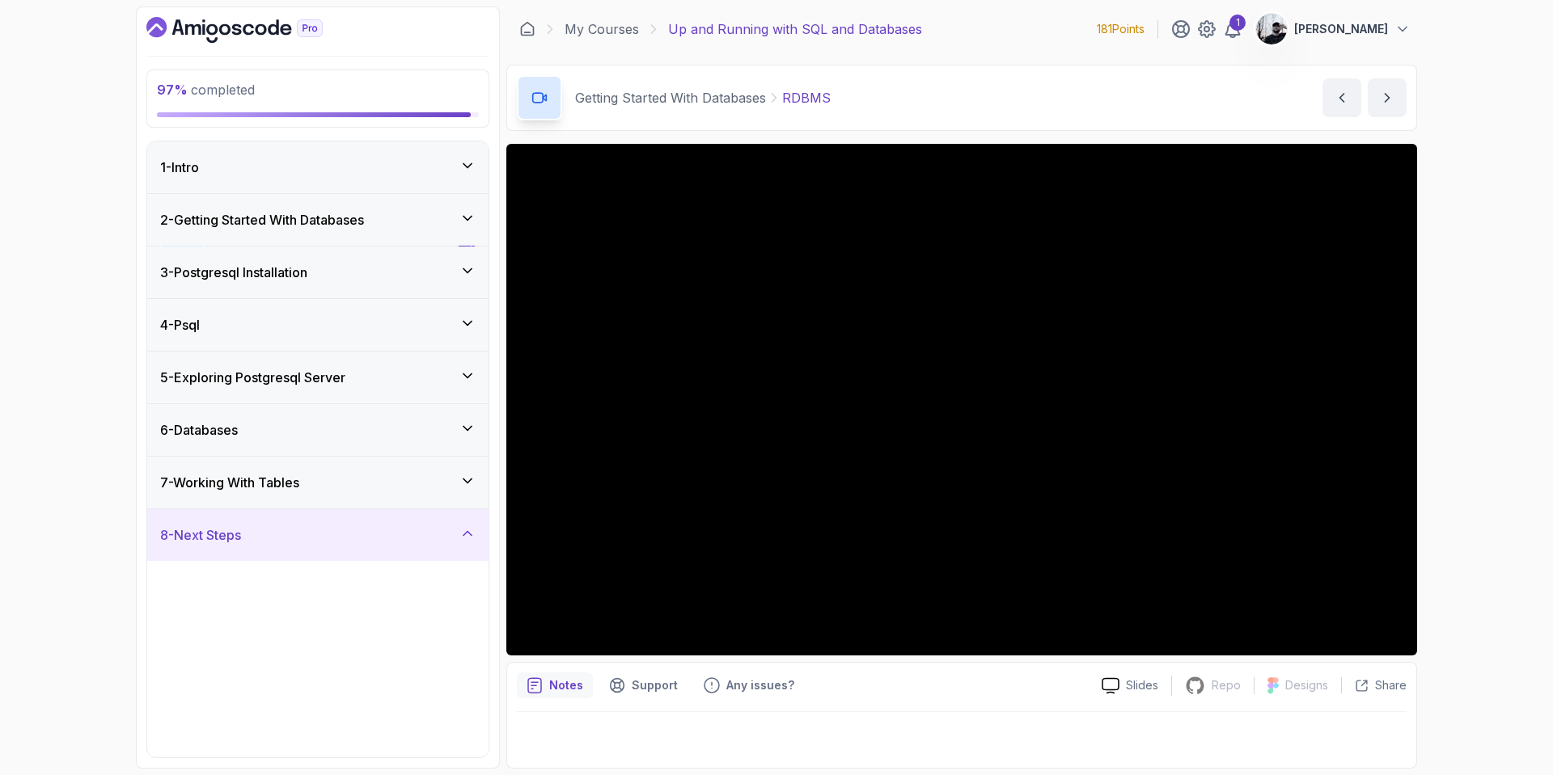
scroll to position [7, 0]
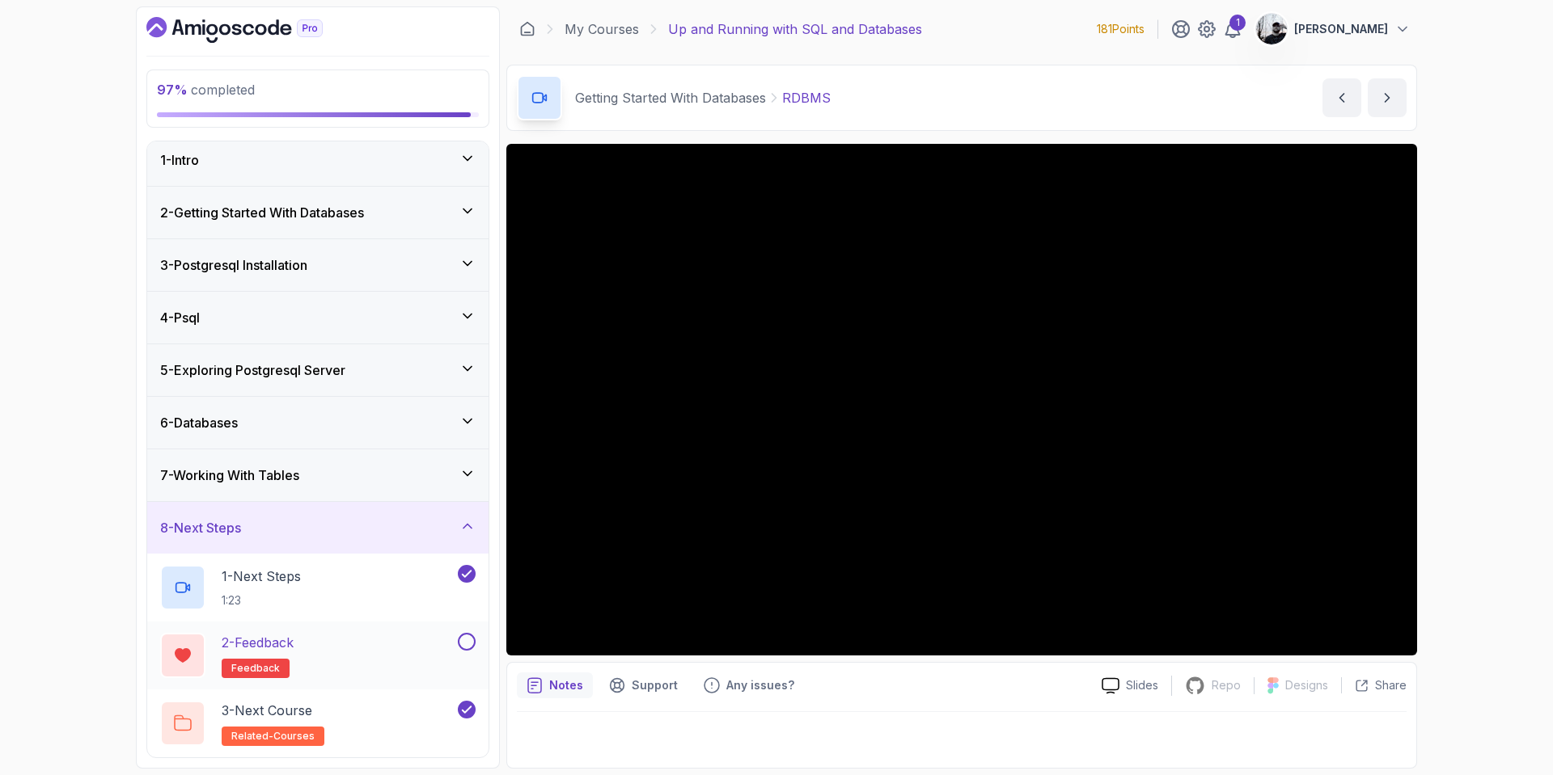
click at [467, 641] on button at bounding box center [467, 642] width 18 height 18
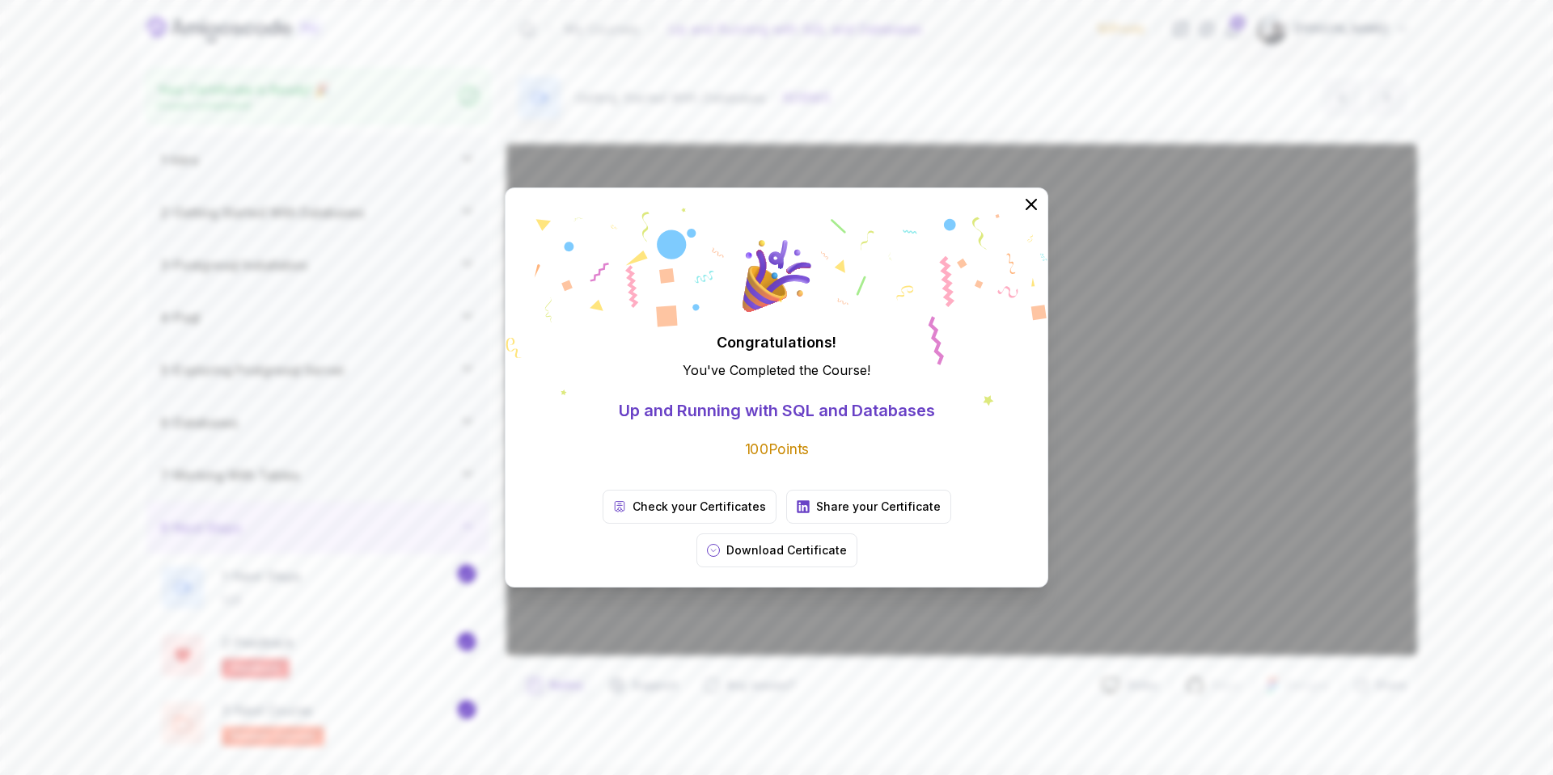
scroll to position [2, 0]
click at [1026, 209] on icon at bounding box center [1030, 204] width 11 height 11
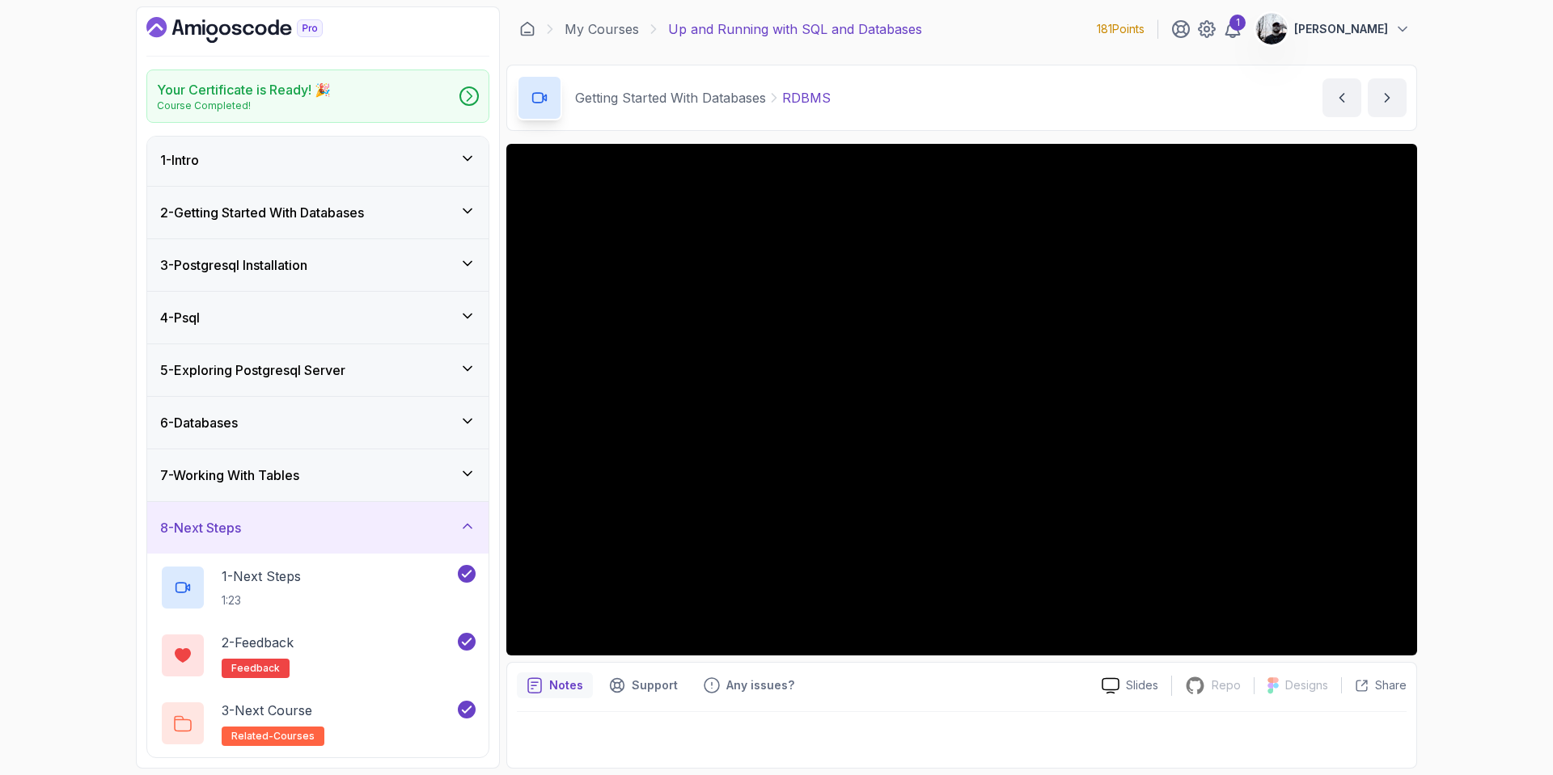
scroll to position [0, 0]
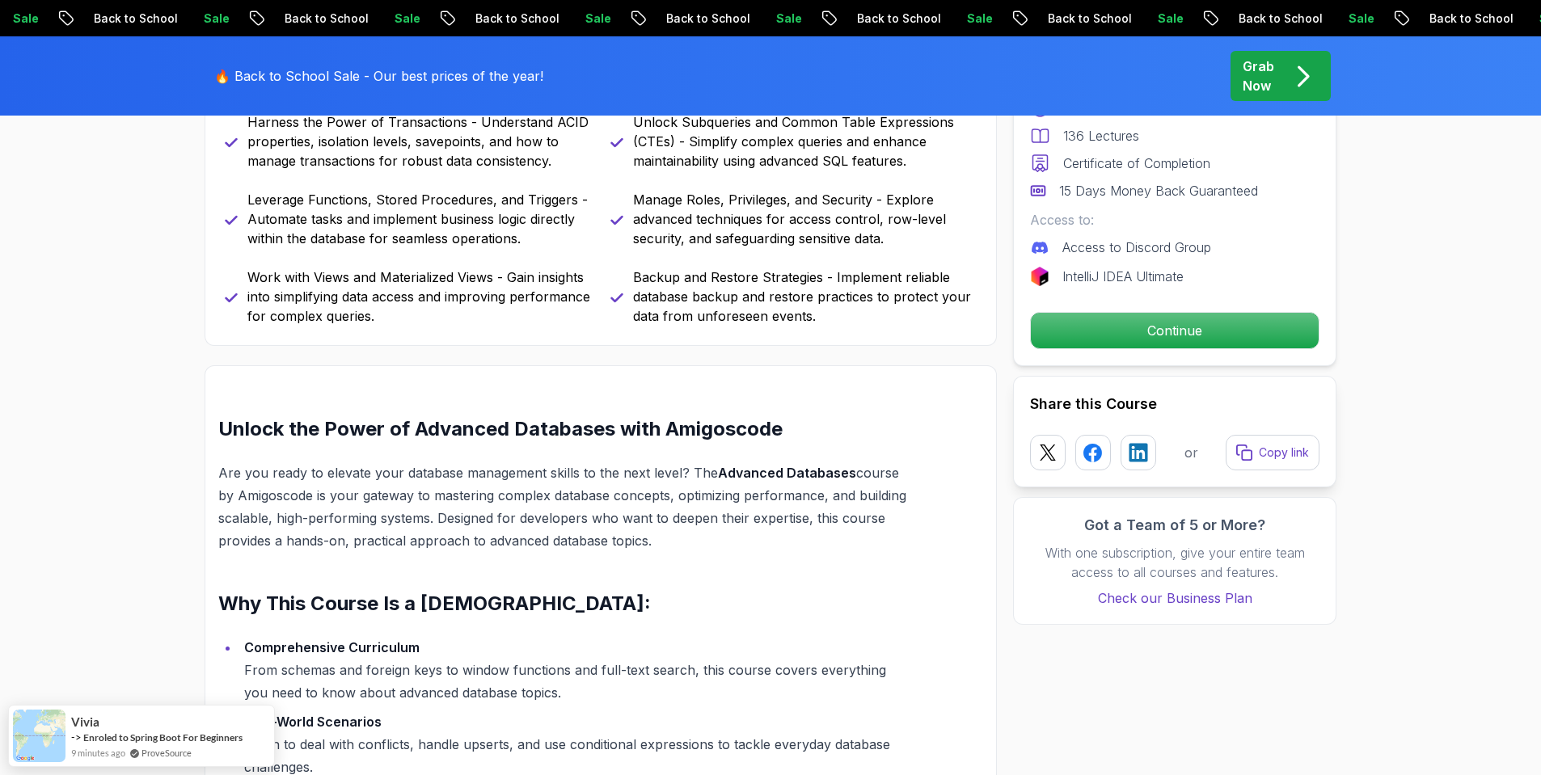
scroll to position [568, 0]
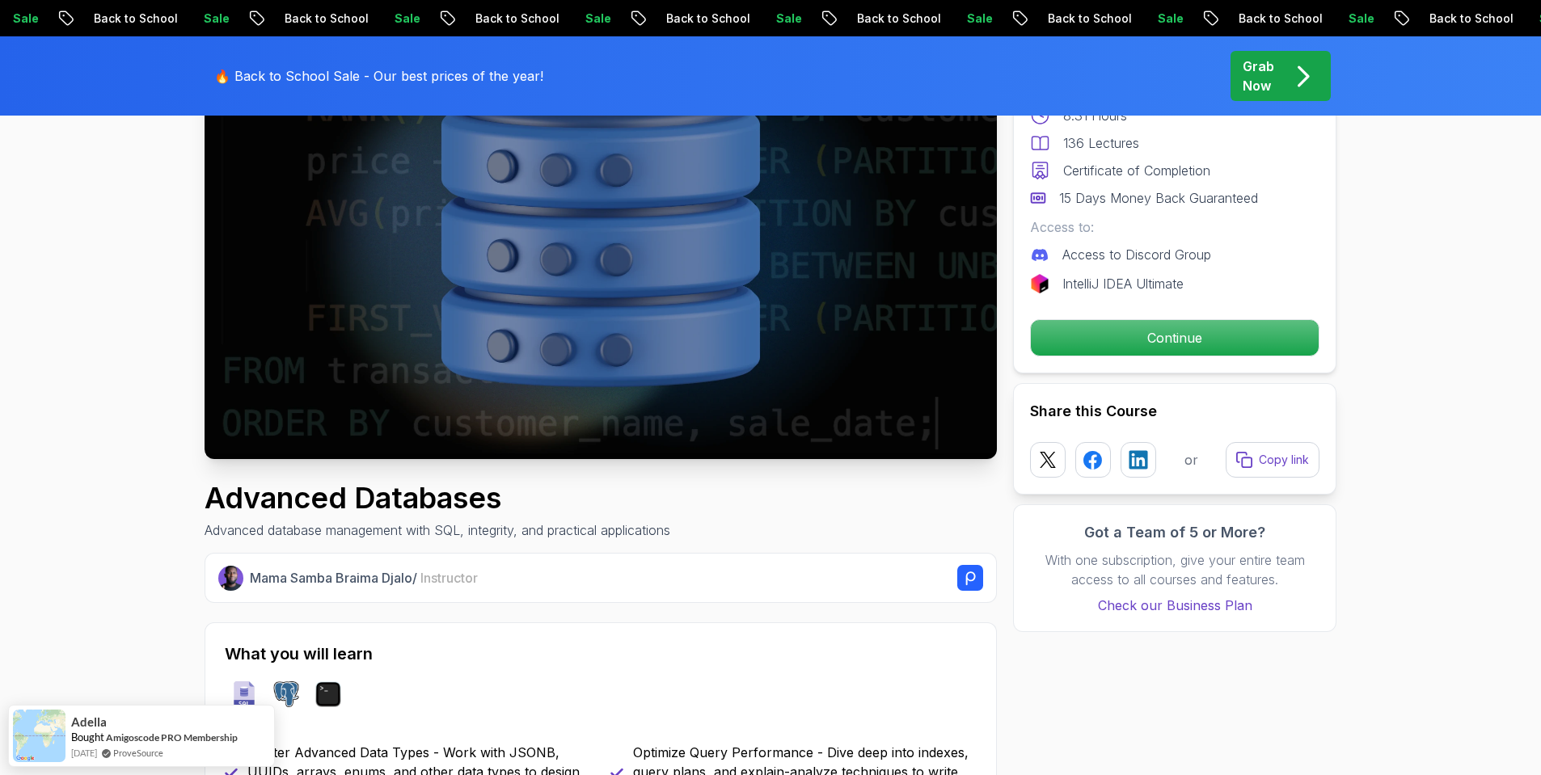
scroll to position [0, 0]
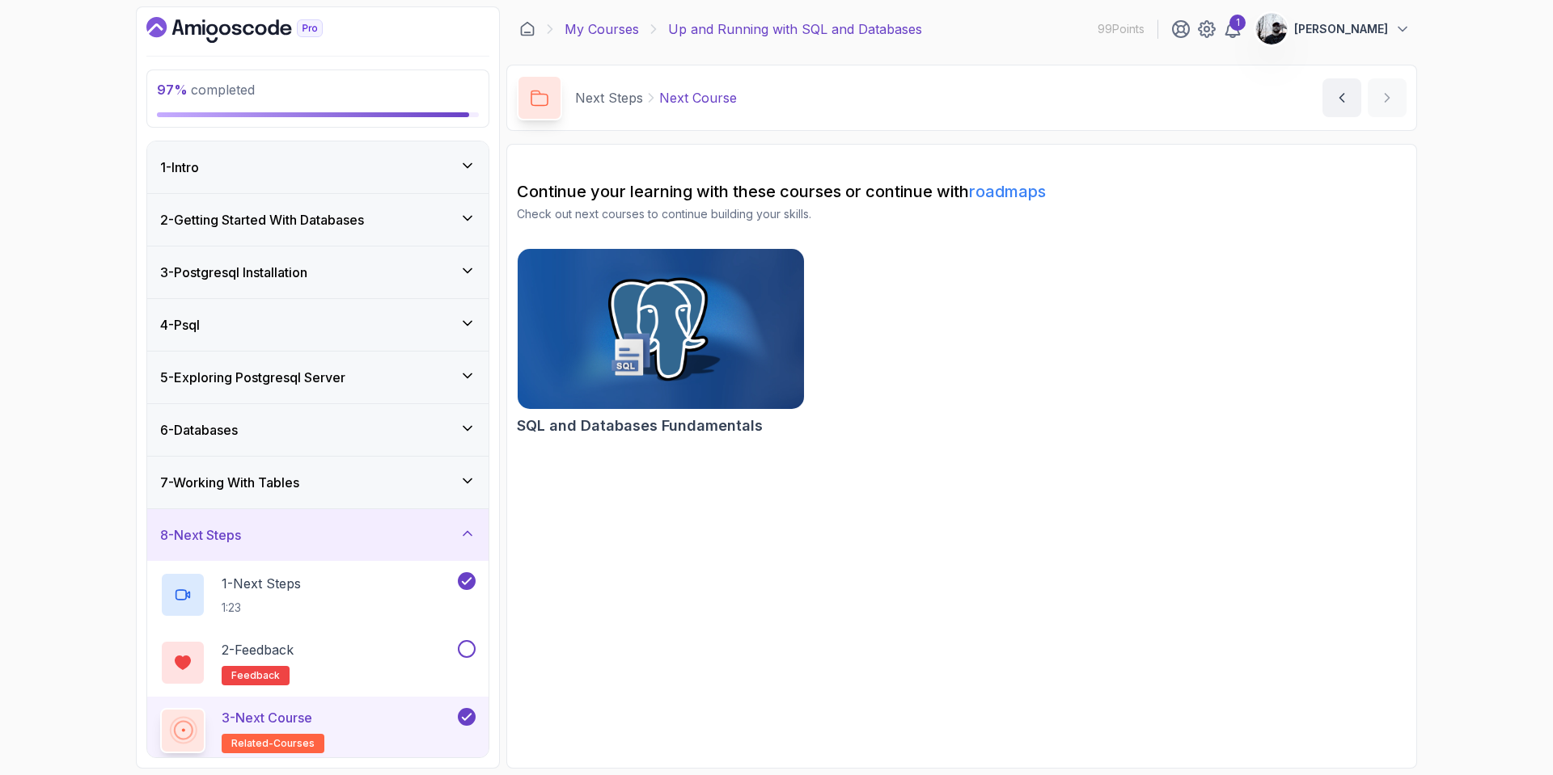
click at [604, 33] on link "My Courses" at bounding box center [601, 28] width 74 height 19
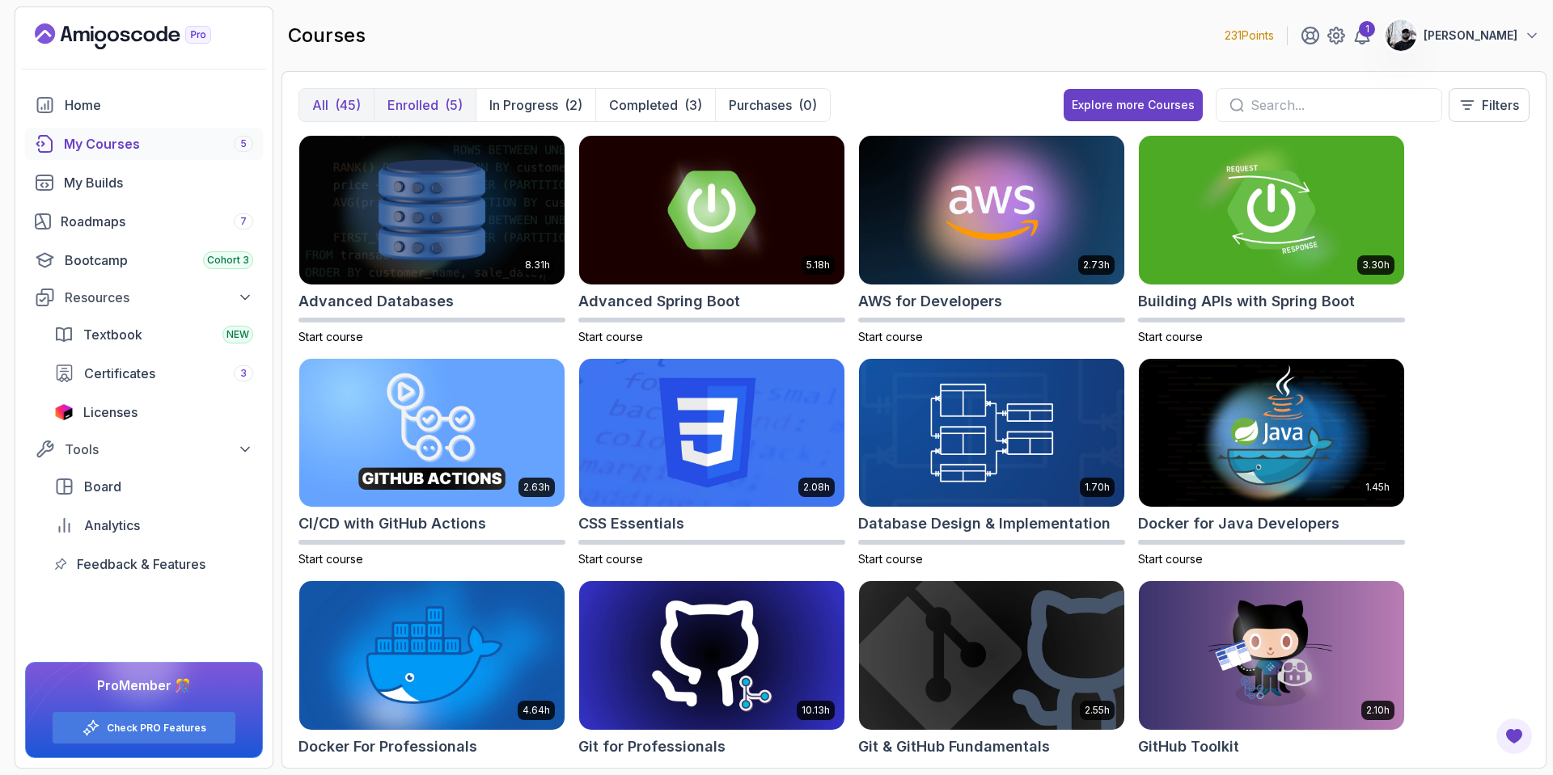
click at [450, 103] on div "(5)" at bounding box center [454, 104] width 18 height 19
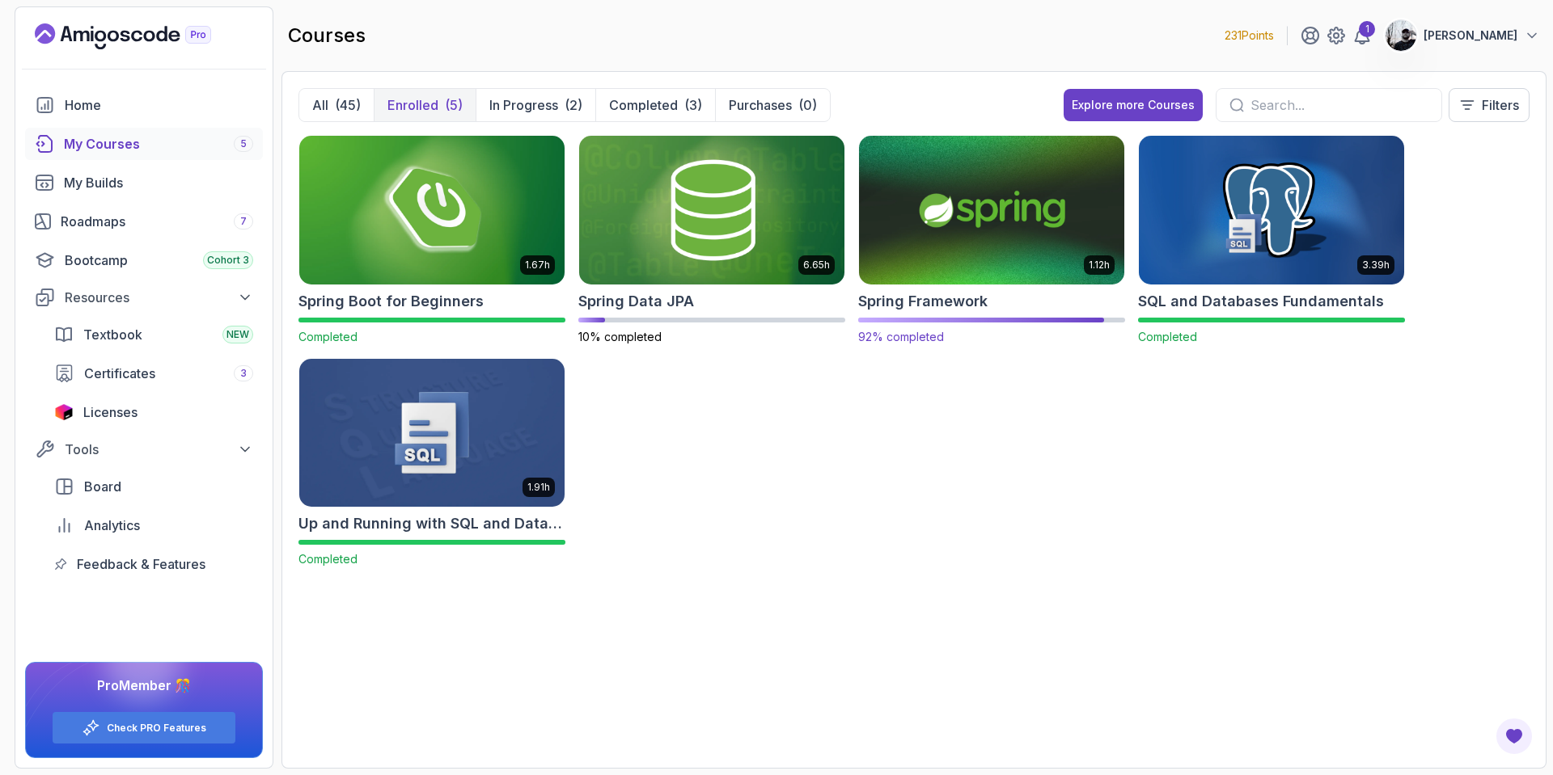
click at [955, 258] on img at bounding box center [991, 210] width 278 height 156
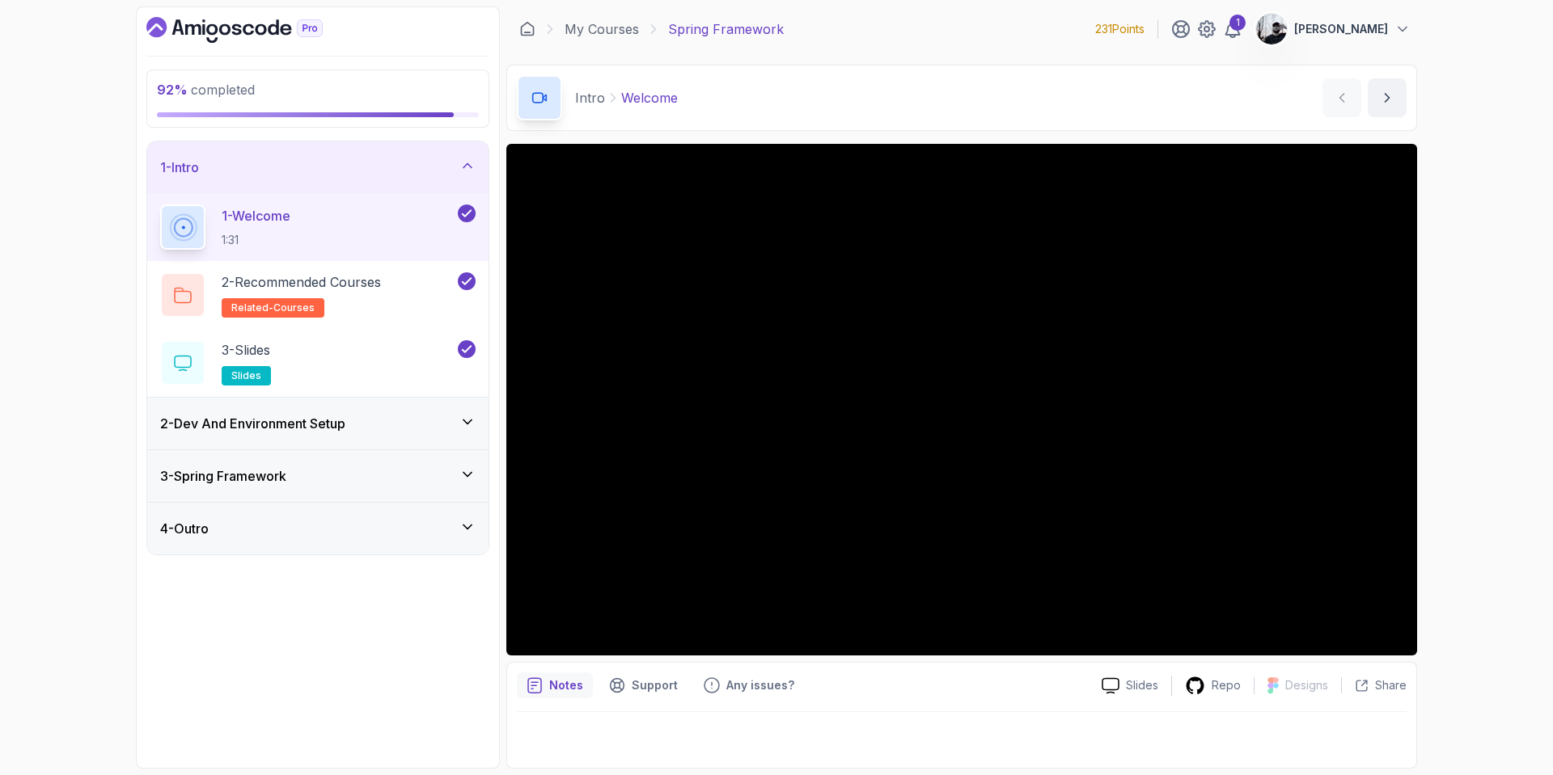
click at [329, 523] on div "4 - Outro" at bounding box center [317, 528] width 315 height 19
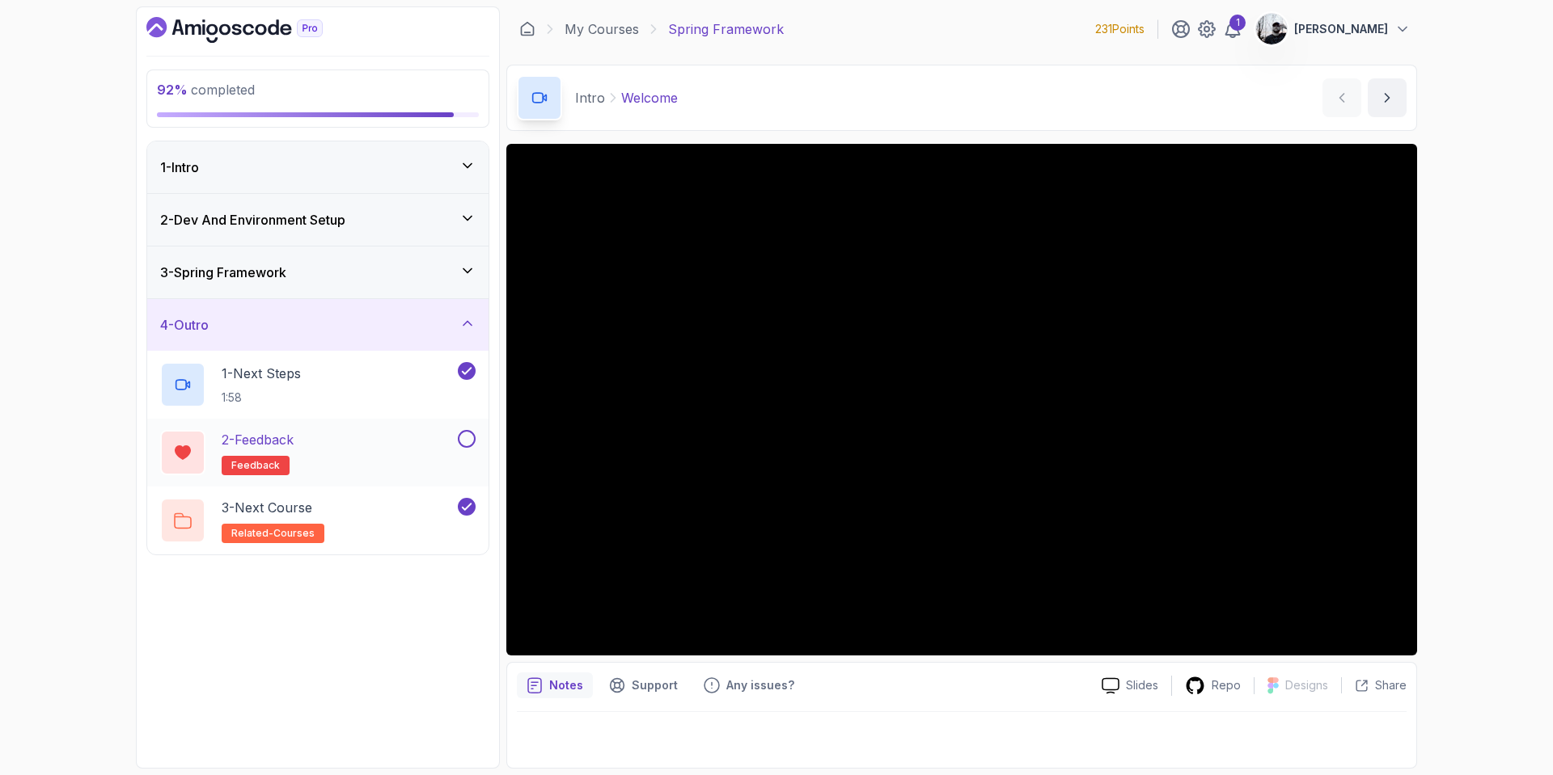
click at [465, 440] on button at bounding box center [467, 439] width 18 height 18
click at [425, 297] on div "3 - Spring Framework" at bounding box center [317, 273] width 341 height 52
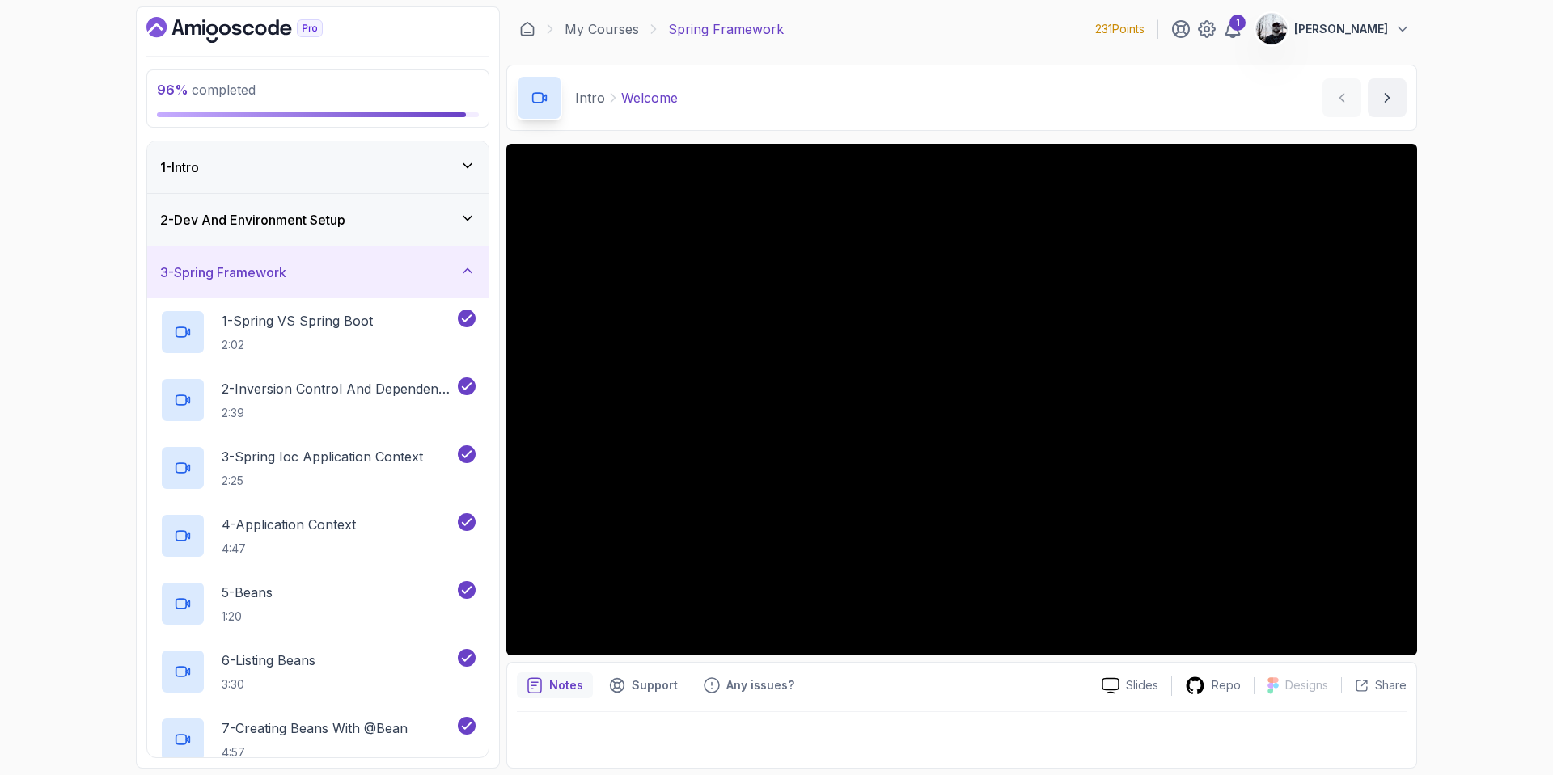
click at [384, 226] on div "2 - Dev And Environment Setup" at bounding box center [317, 219] width 315 height 19
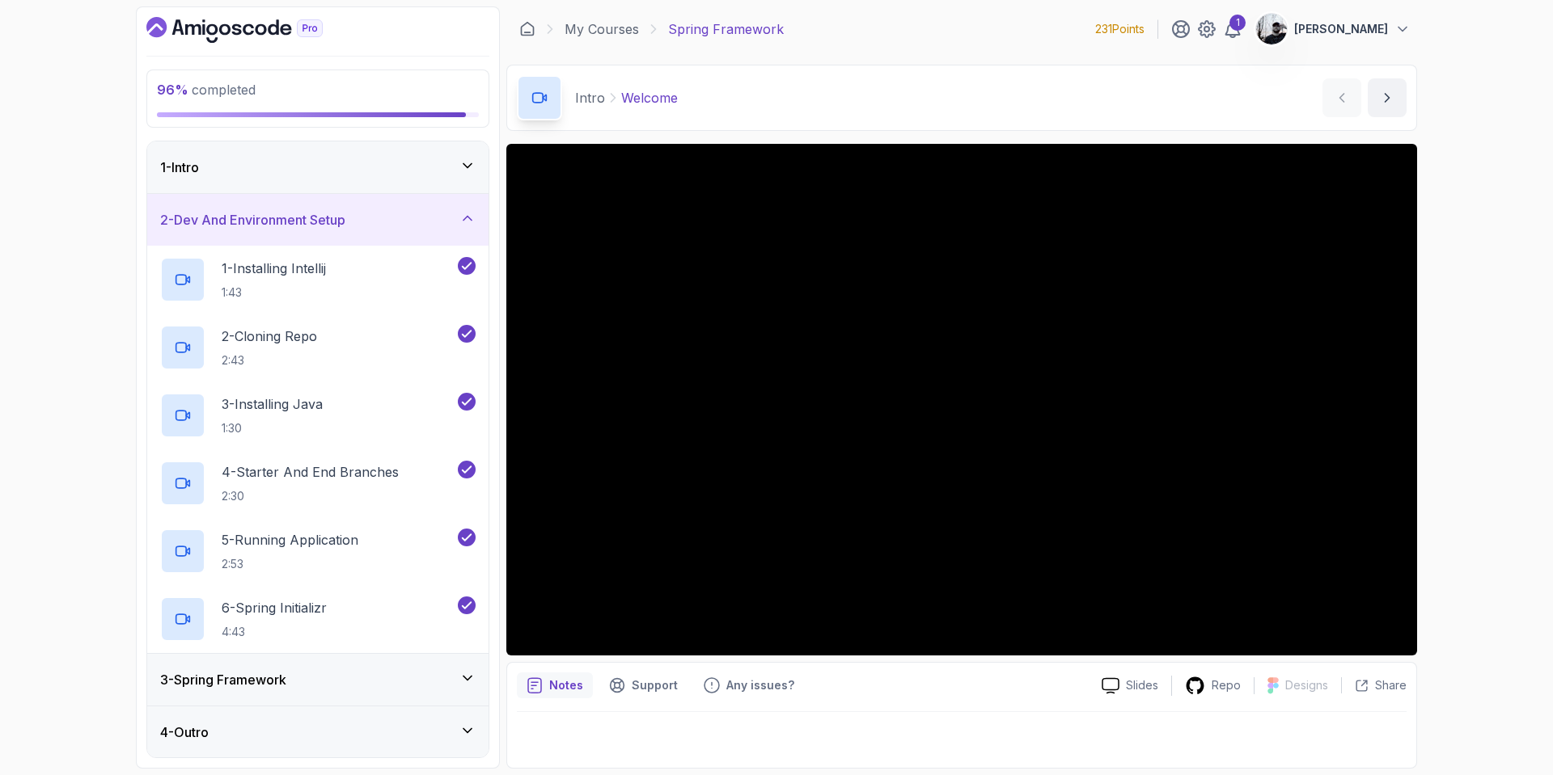
click at [429, 175] on div "1 - Intro" at bounding box center [317, 167] width 315 height 19
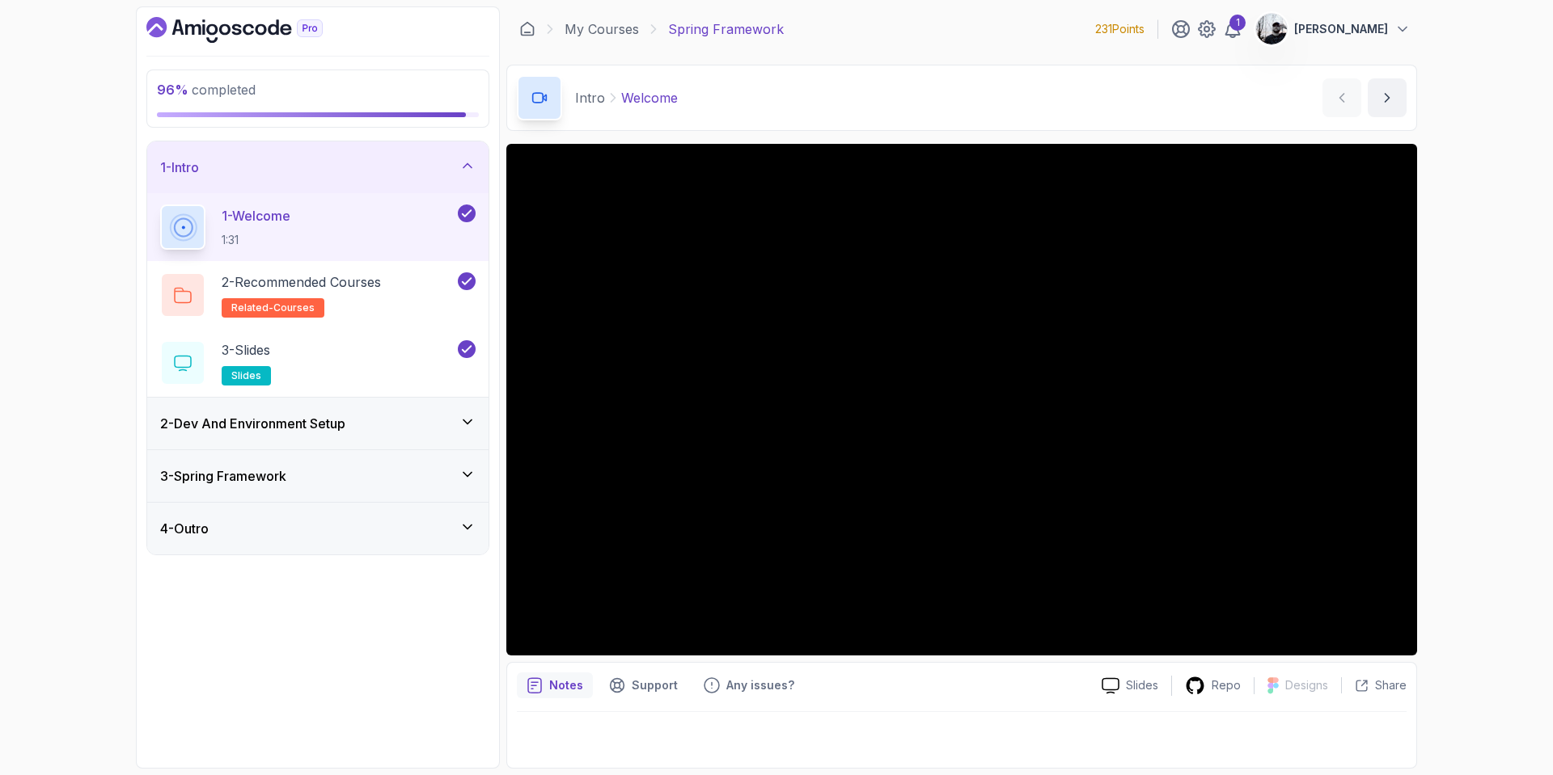
click at [370, 460] on div "3 - Spring Framework" at bounding box center [317, 476] width 341 height 52
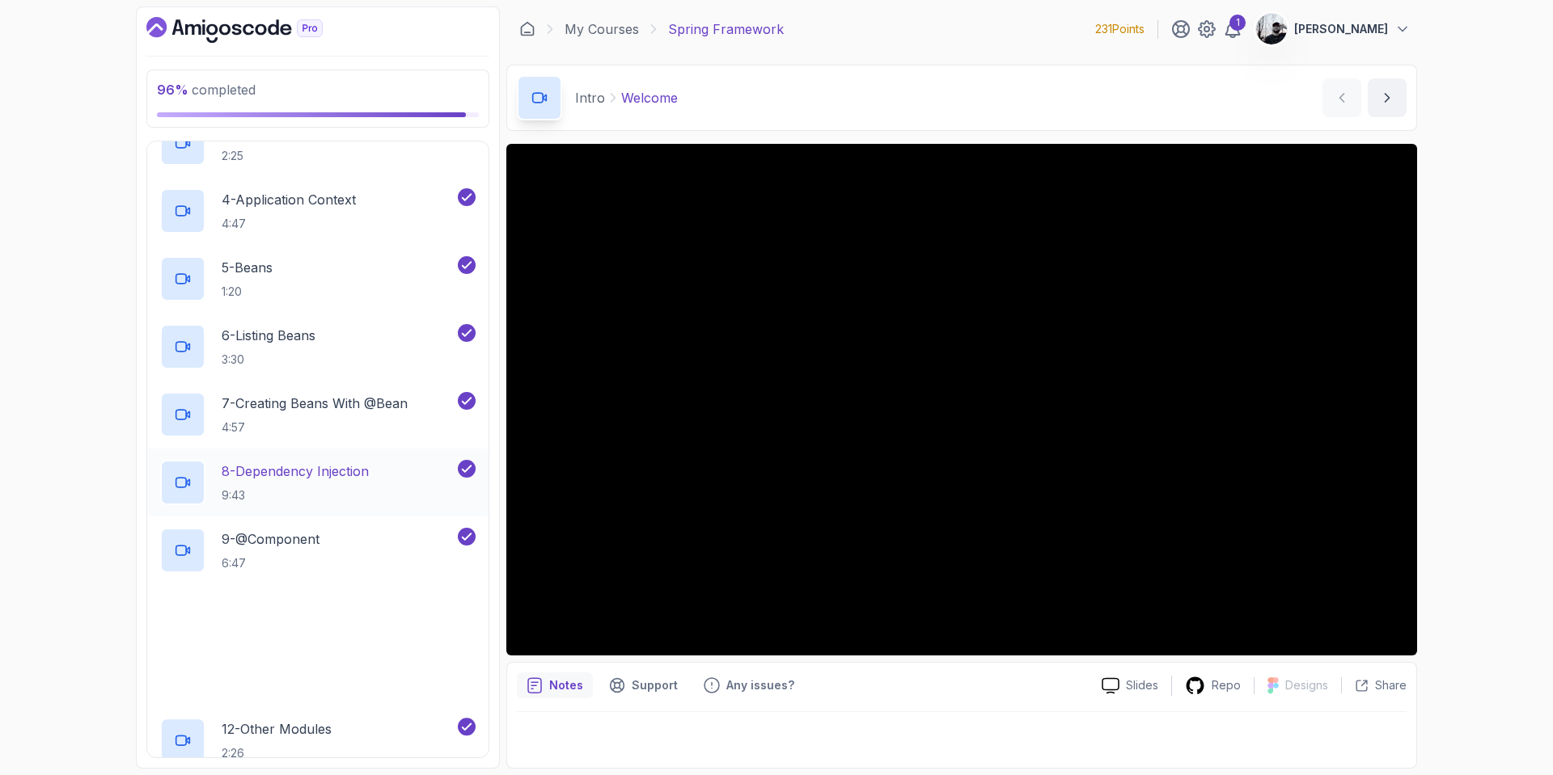
scroll to position [544, 0]
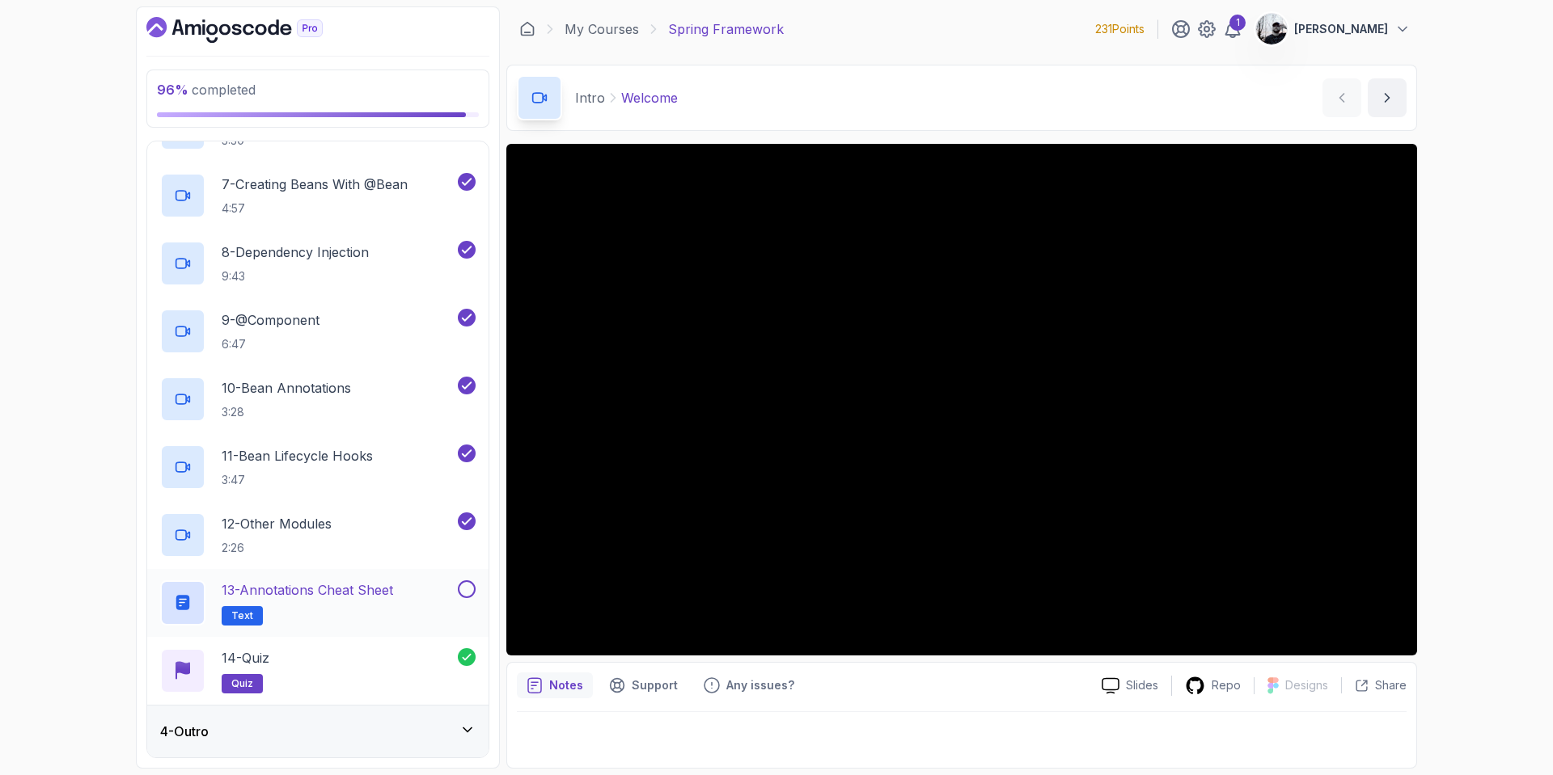
click at [468, 592] on button at bounding box center [467, 590] width 18 height 18
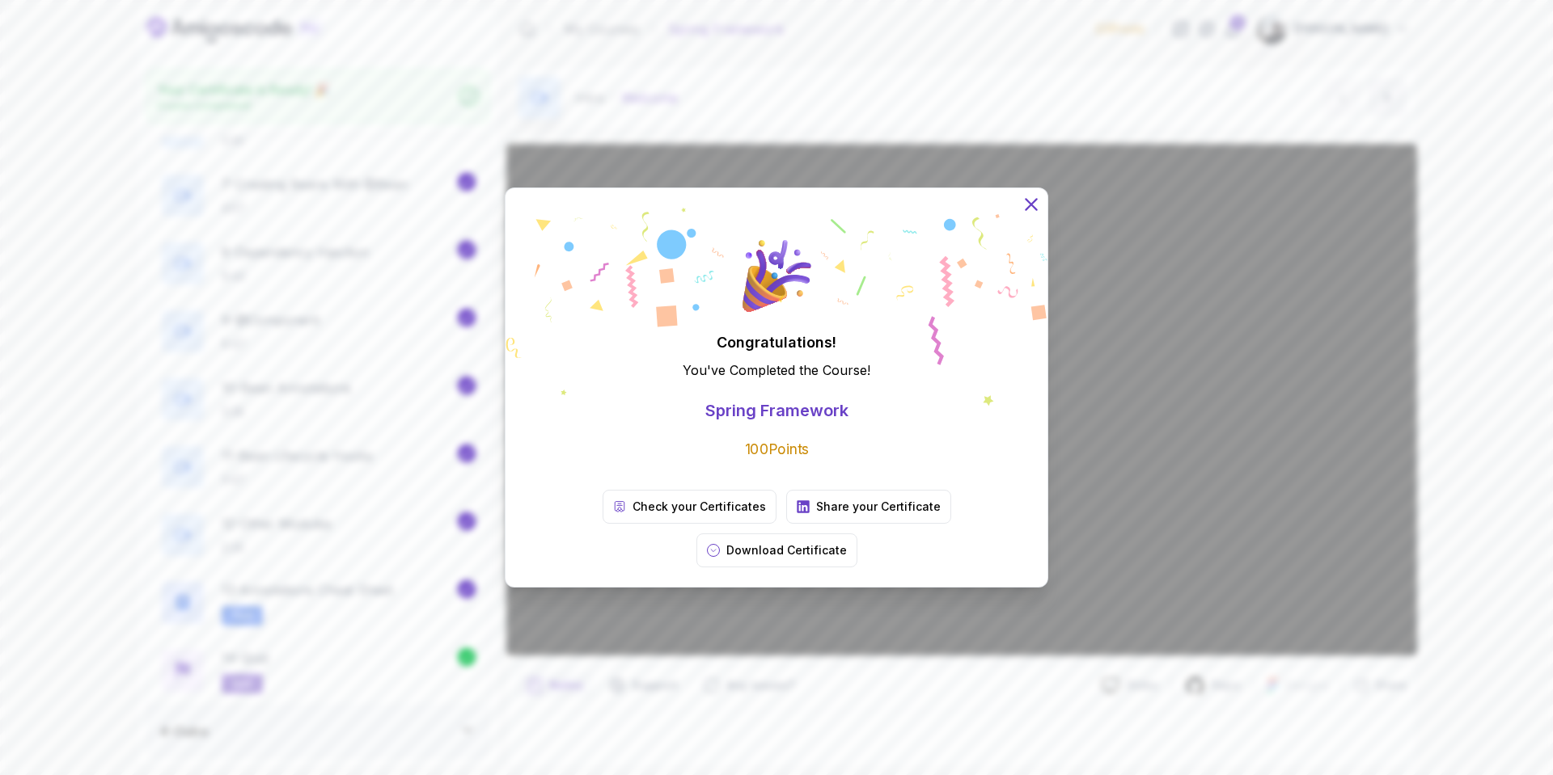
click at [1036, 215] on icon at bounding box center [1030, 204] width 21 height 21
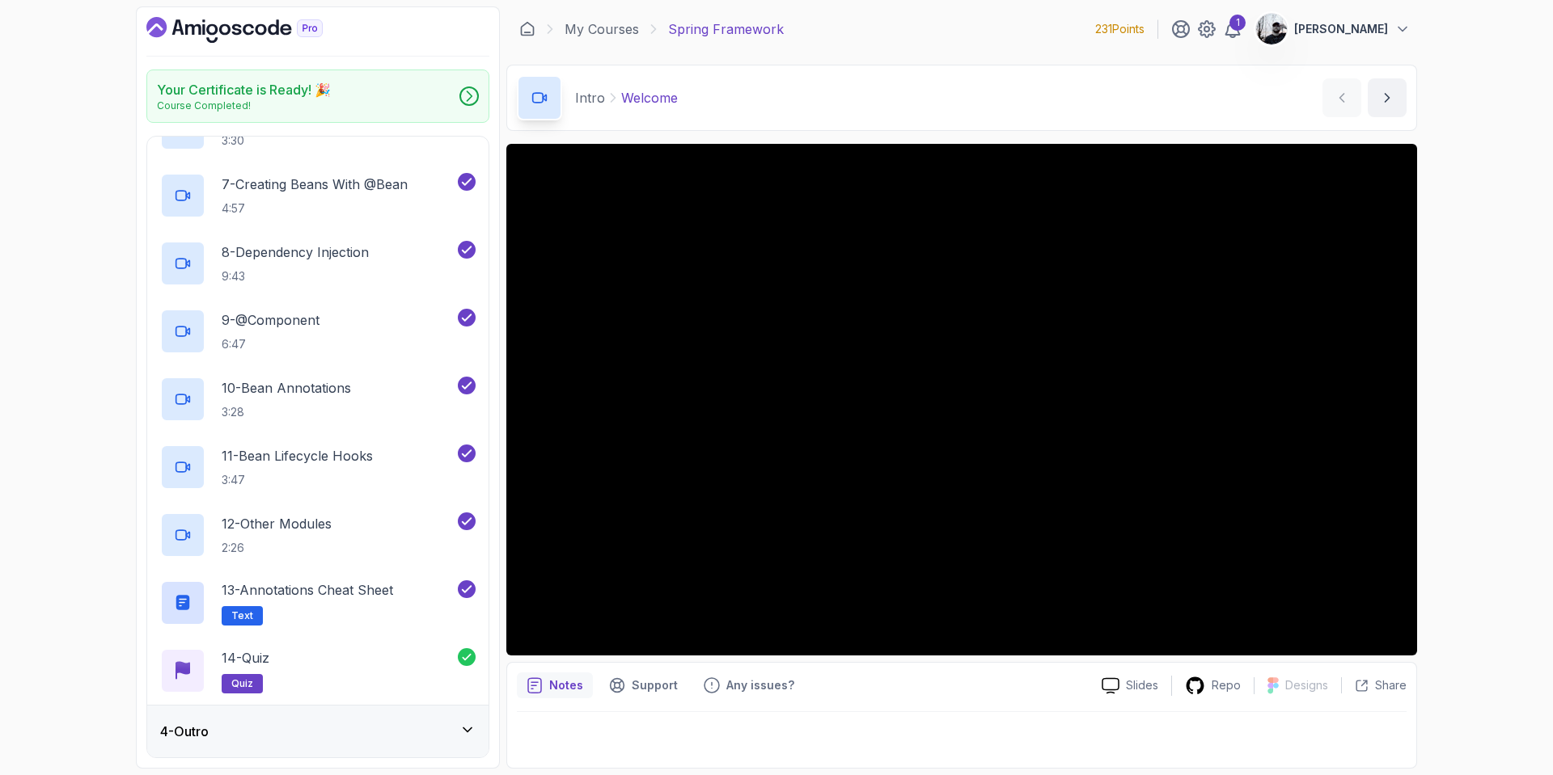
click at [1341, 23] on p "Caleb LaFeve" at bounding box center [1341, 29] width 94 height 16
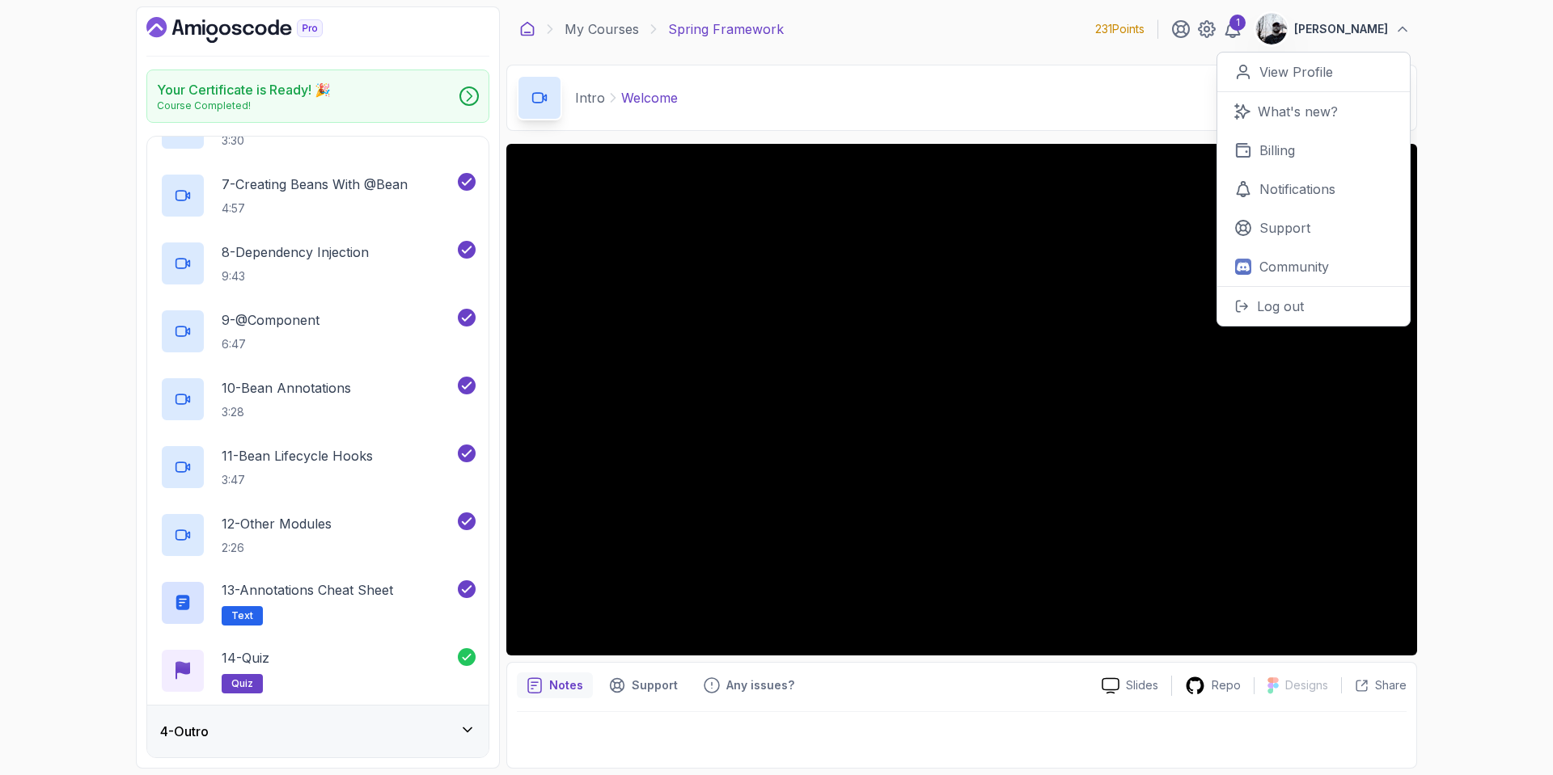
click at [526, 31] on icon at bounding box center [527, 29] width 16 height 16
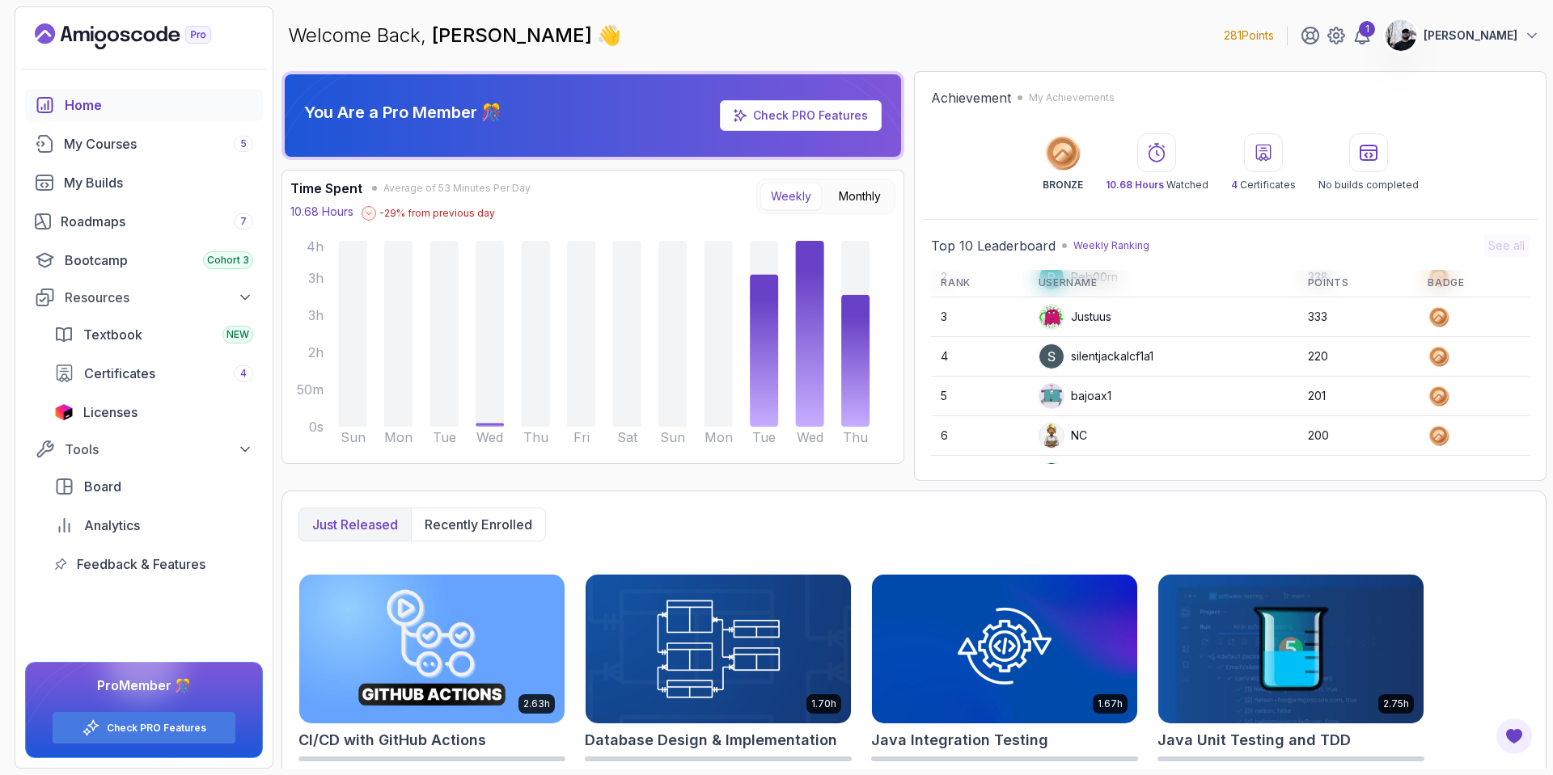
scroll to position [75, 0]
click at [848, 201] on button "Monthly" at bounding box center [859, 196] width 63 height 27
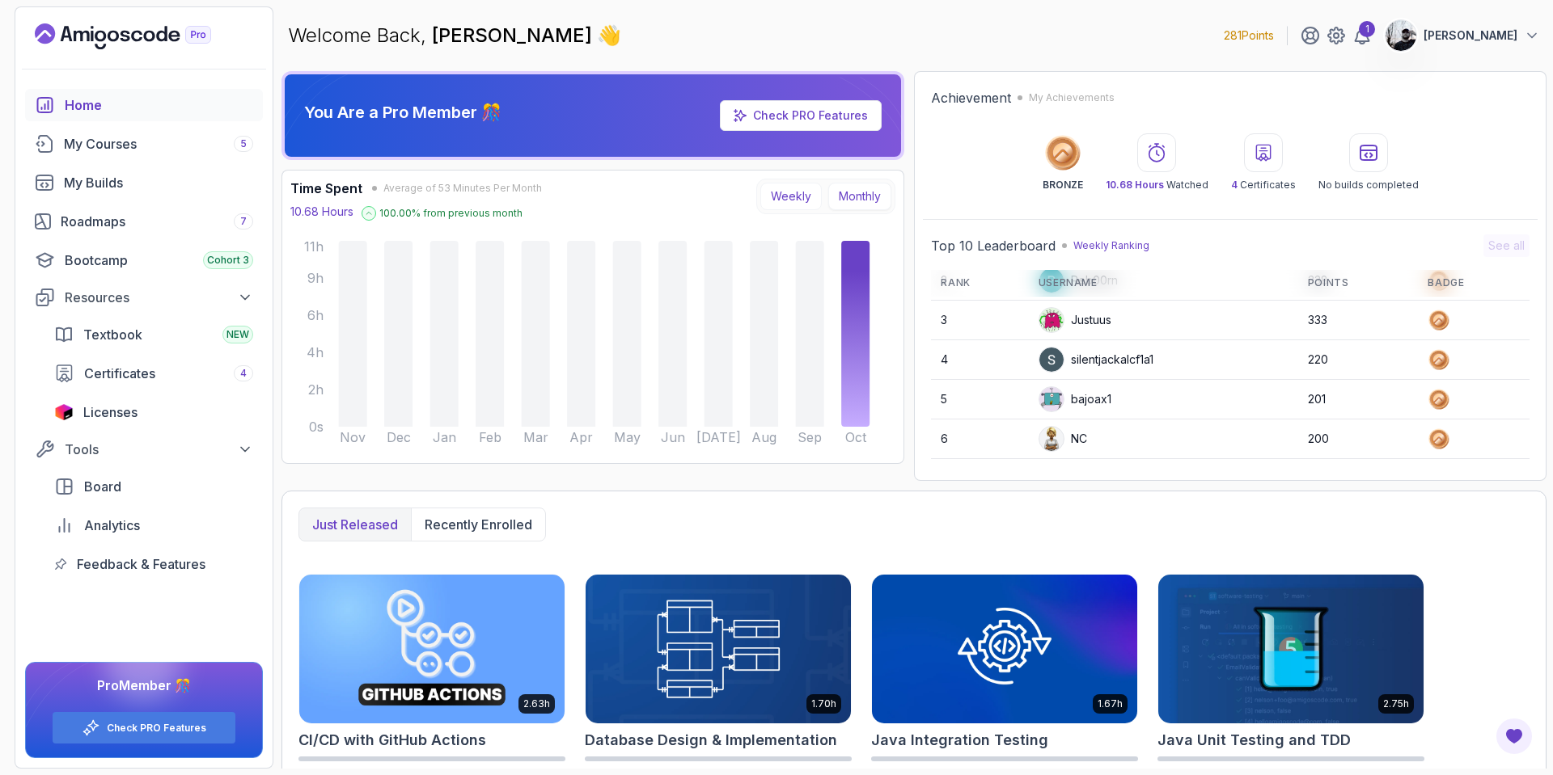
click at [788, 200] on button "Weekly" at bounding box center [790, 196] width 61 height 27
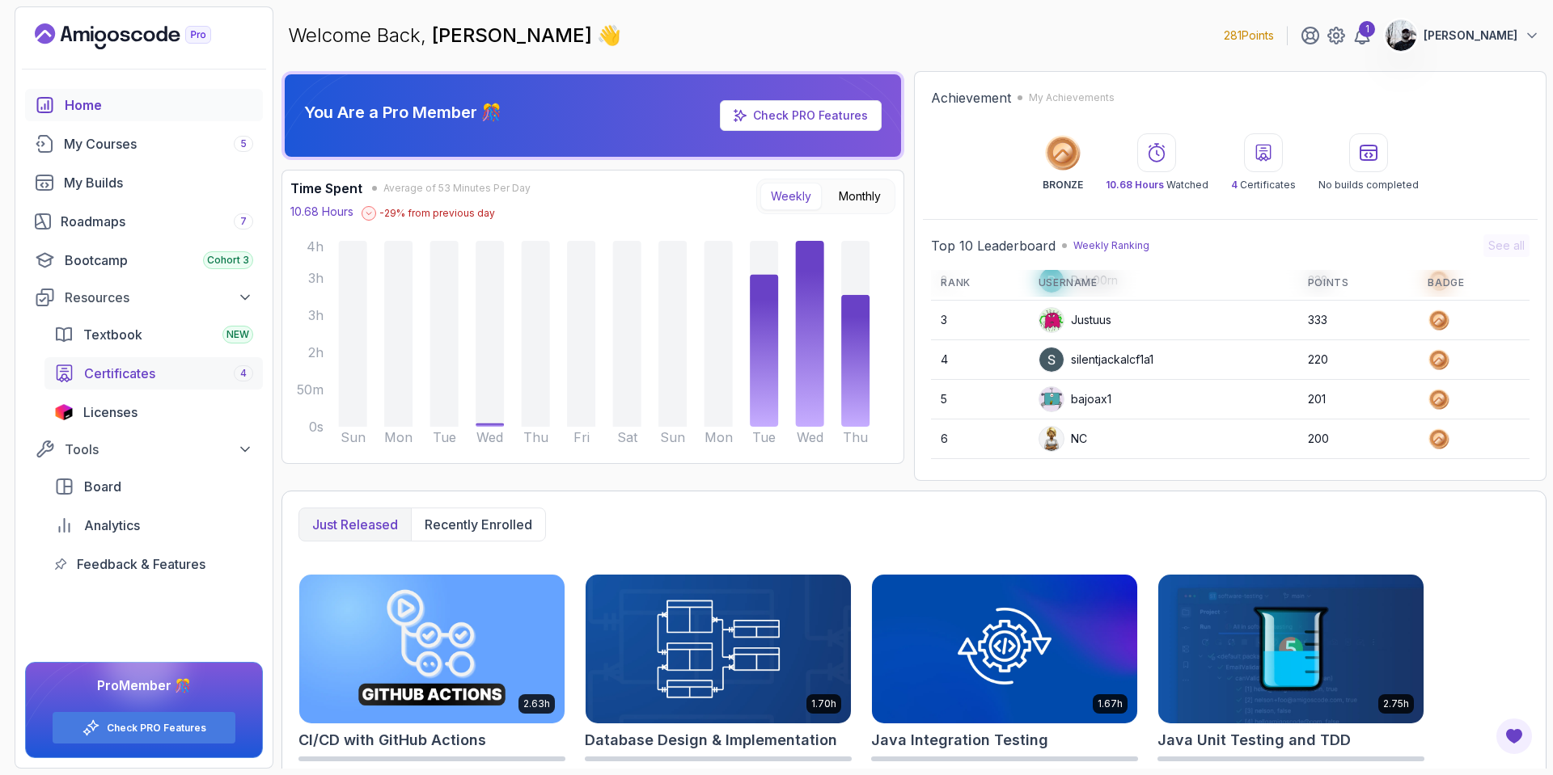
click at [205, 382] on div "Certificates 4" at bounding box center [168, 373] width 169 height 19
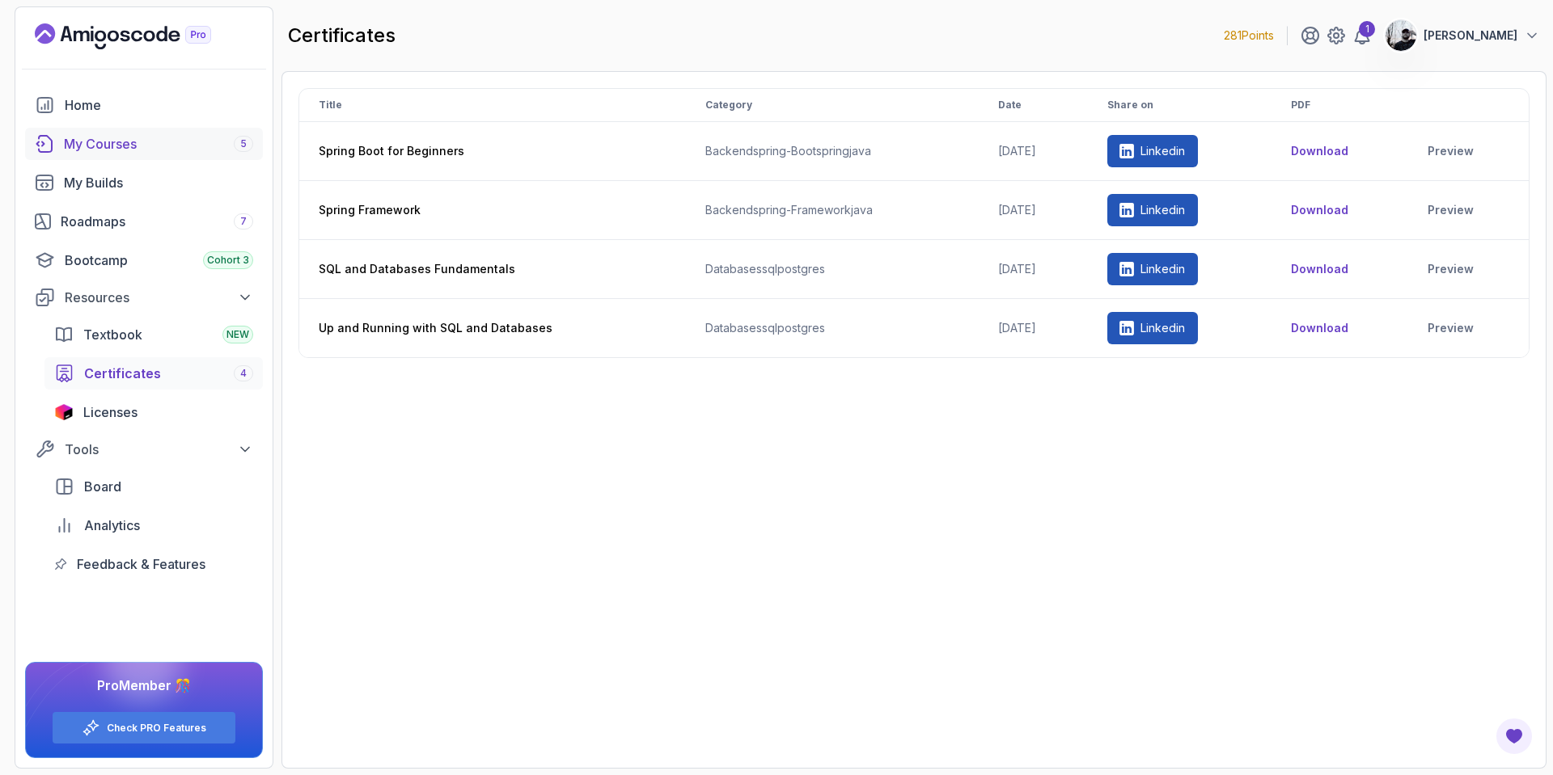
click at [83, 142] on div "My Courses 5" at bounding box center [158, 143] width 189 height 19
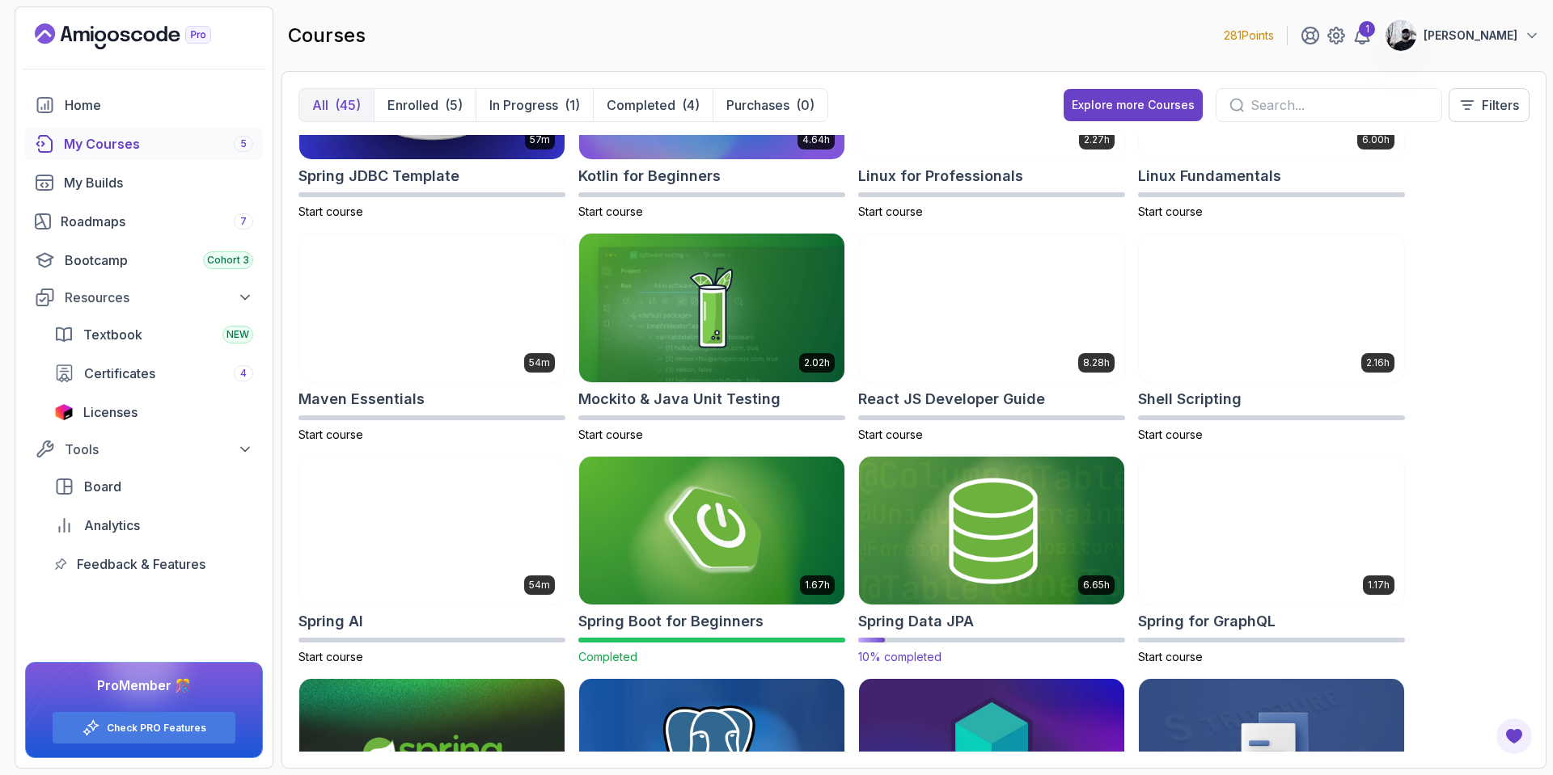
scroll to position [2064, 0]
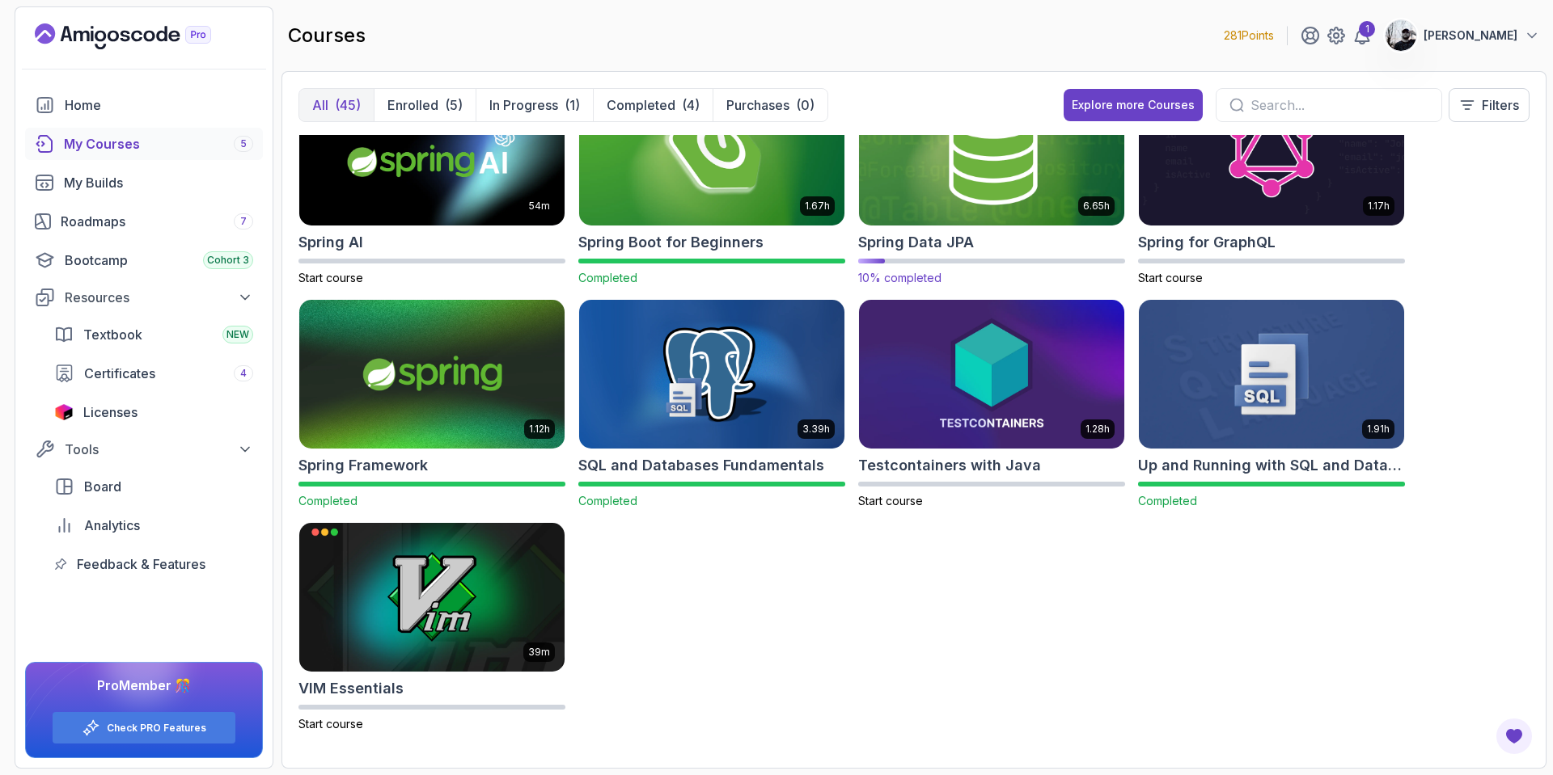
click at [974, 190] on img at bounding box center [991, 152] width 278 height 156
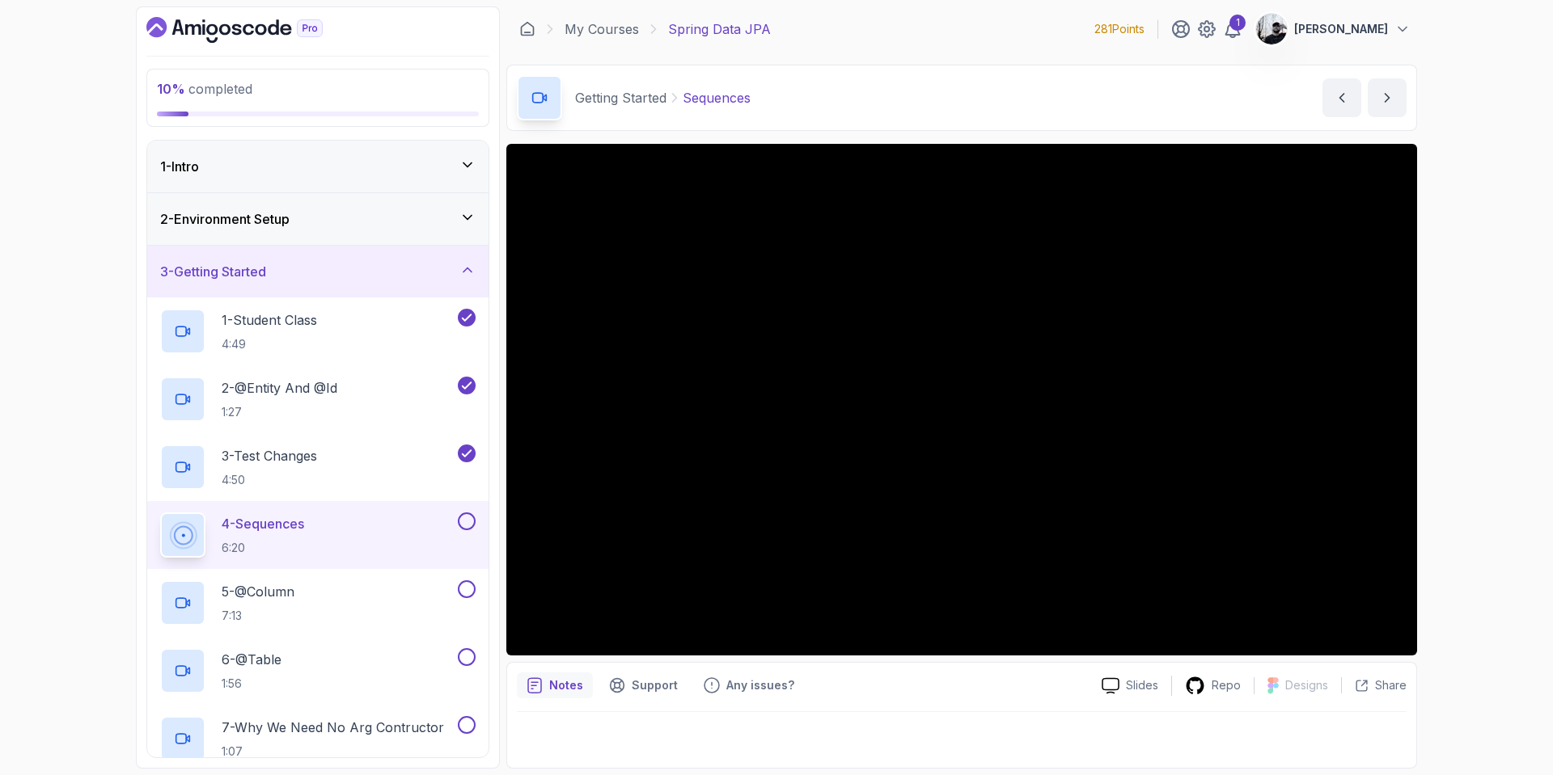
click at [184, 23] on icon "Dashboard" at bounding box center [234, 30] width 176 height 26
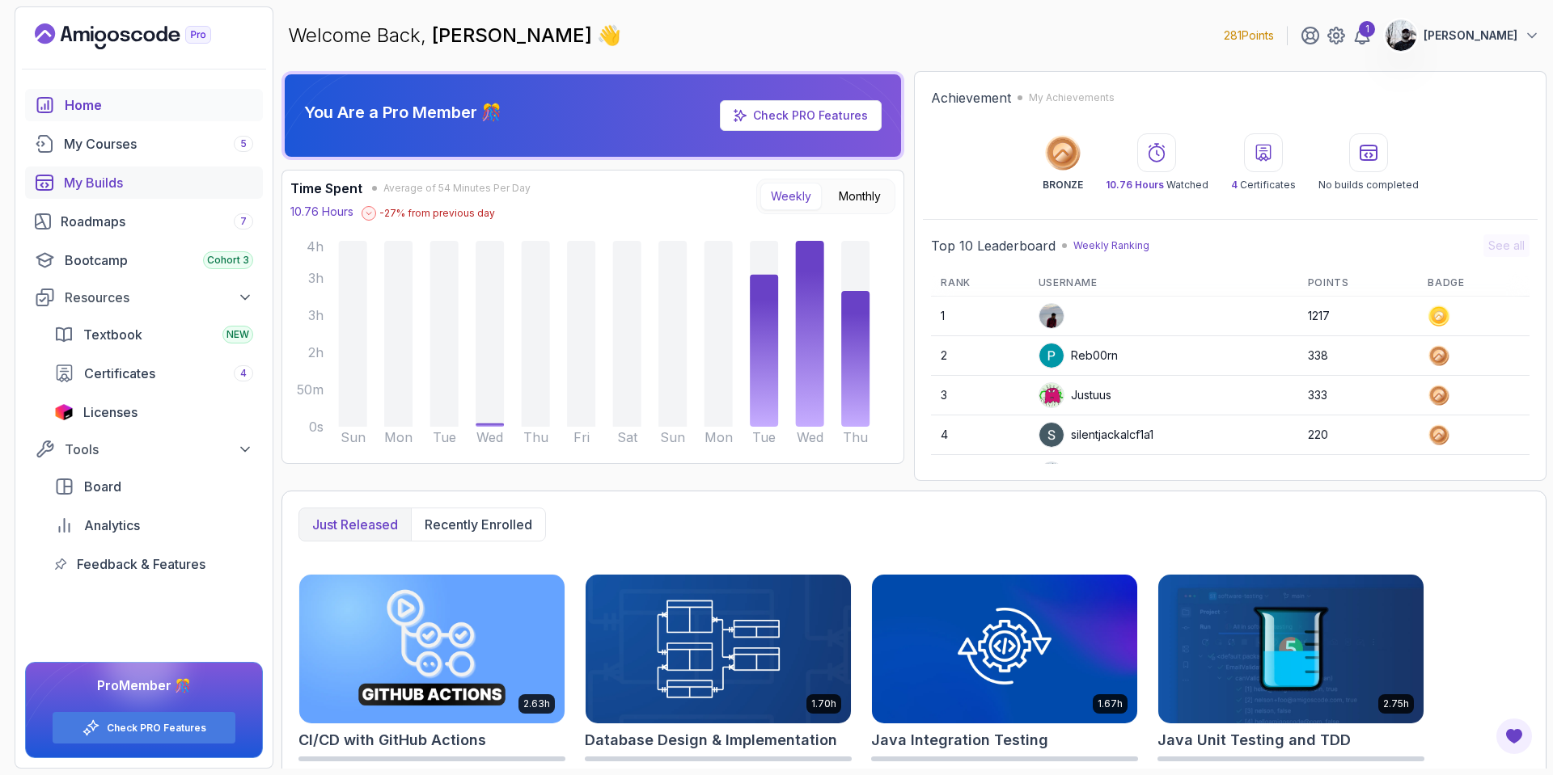
click at [86, 187] on div "My Builds" at bounding box center [158, 182] width 189 height 19
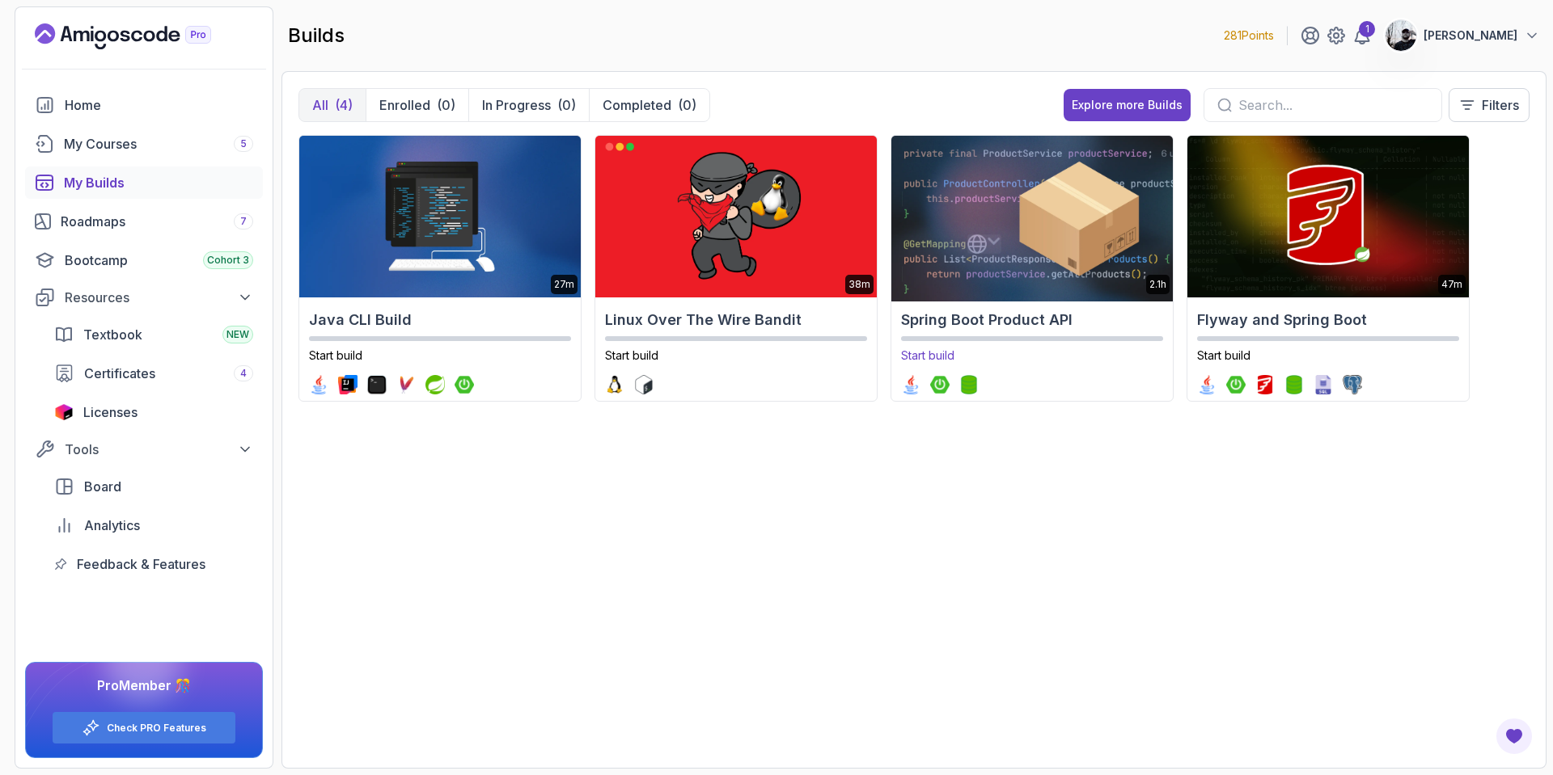
click at [1003, 260] on img at bounding box center [1031, 217] width 295 height 170
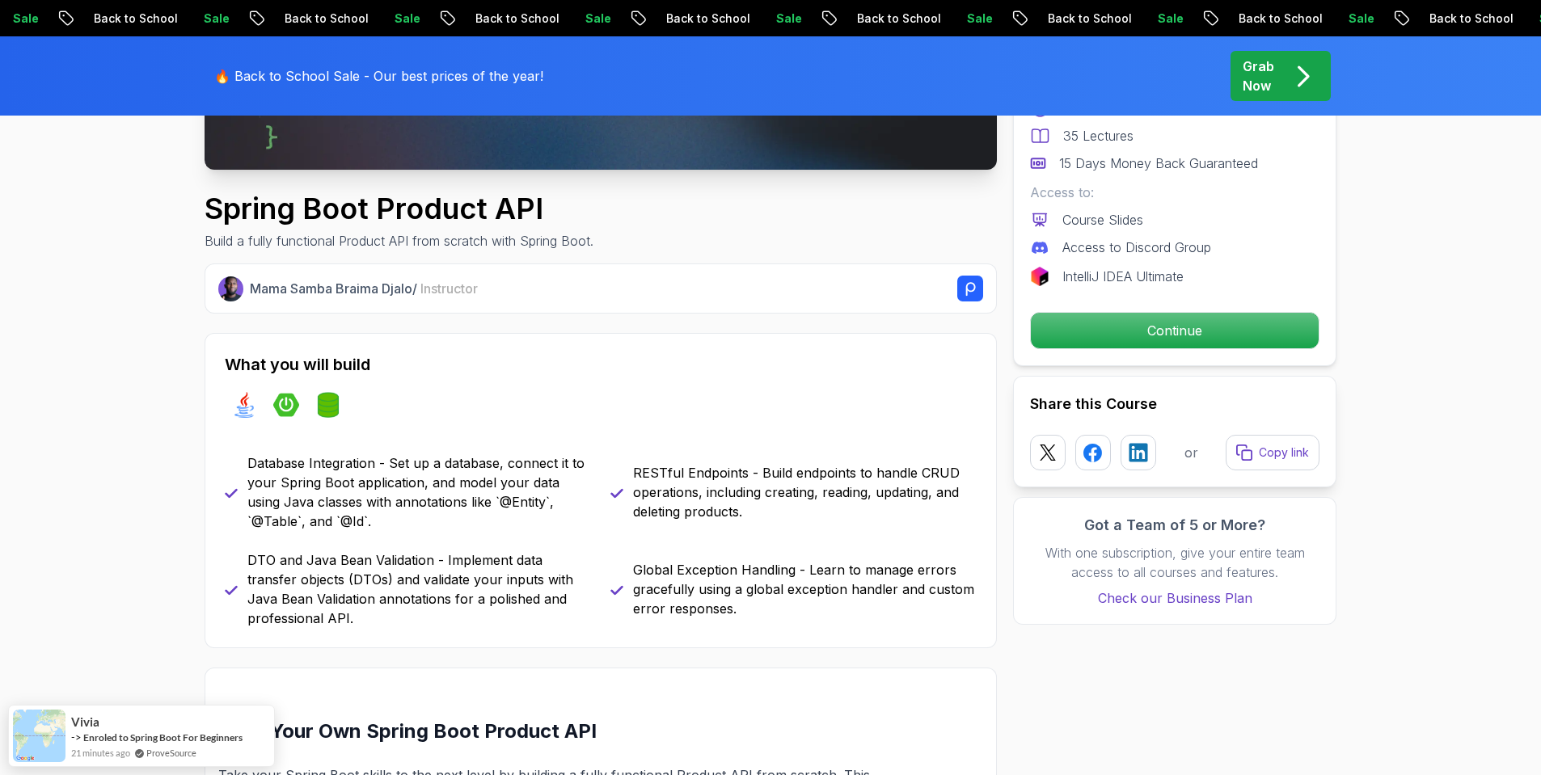
scroll to position [978, 0]
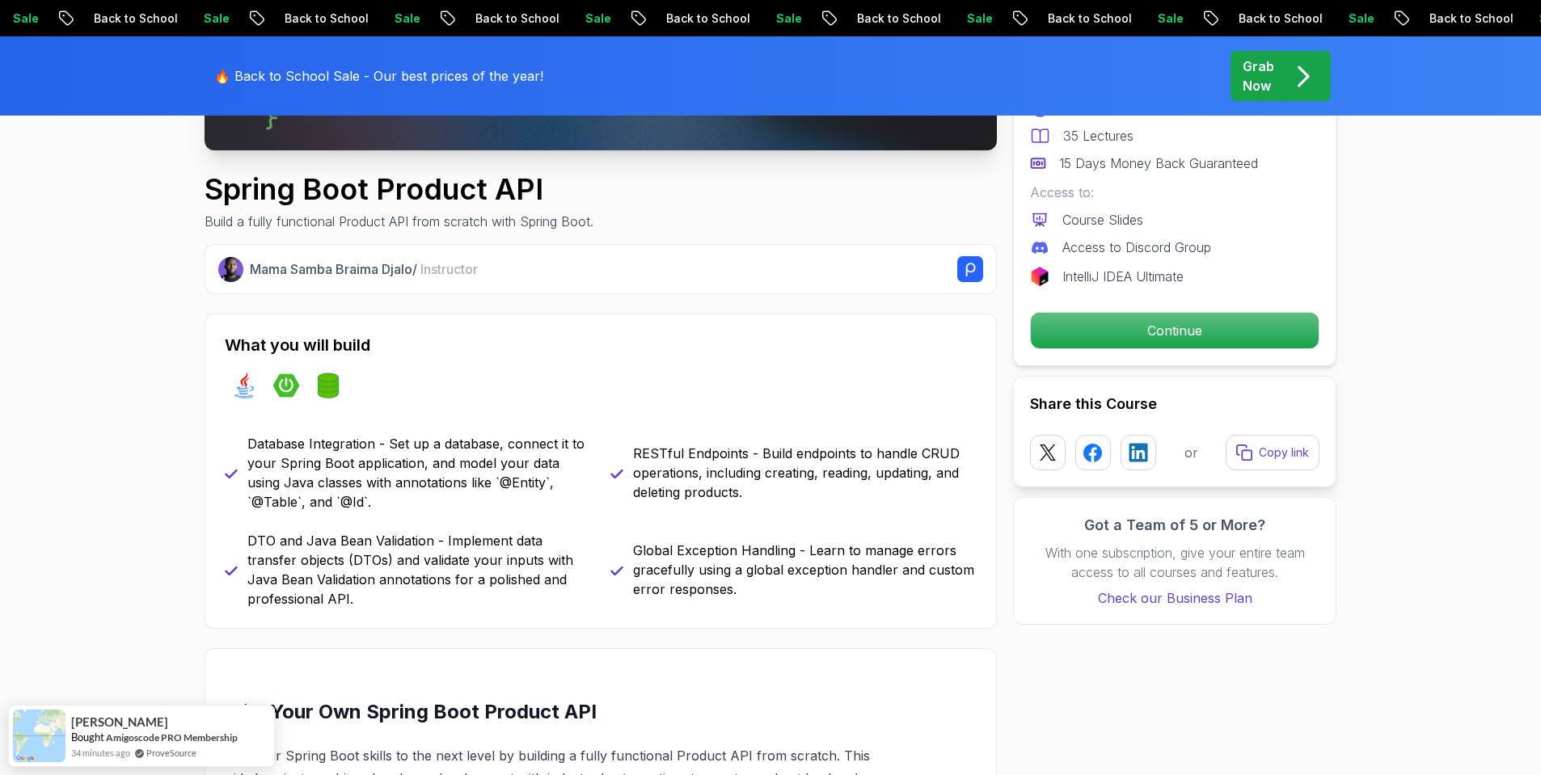
scroll to position [703, 0]
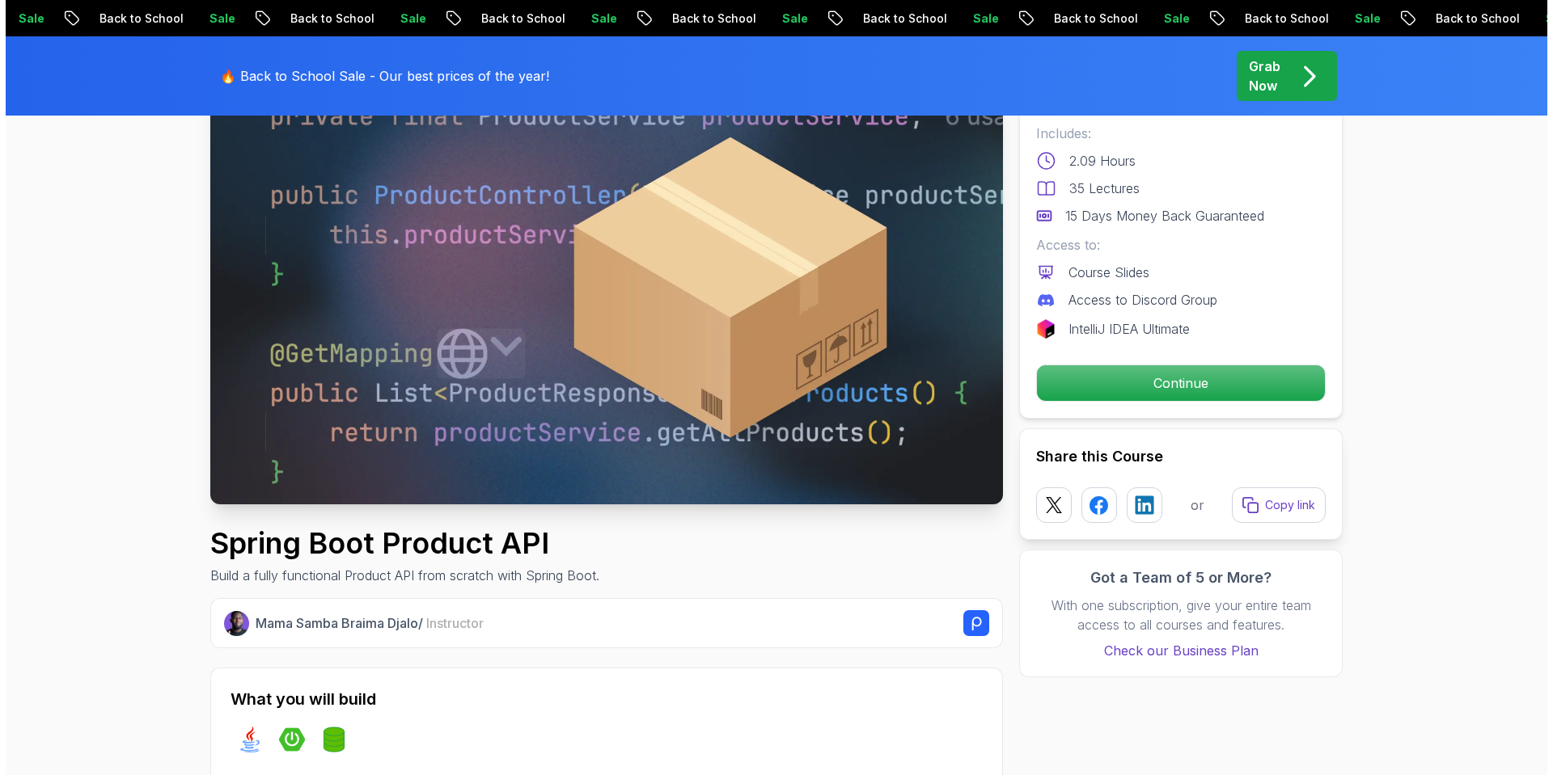
scroll to position [0, 0]
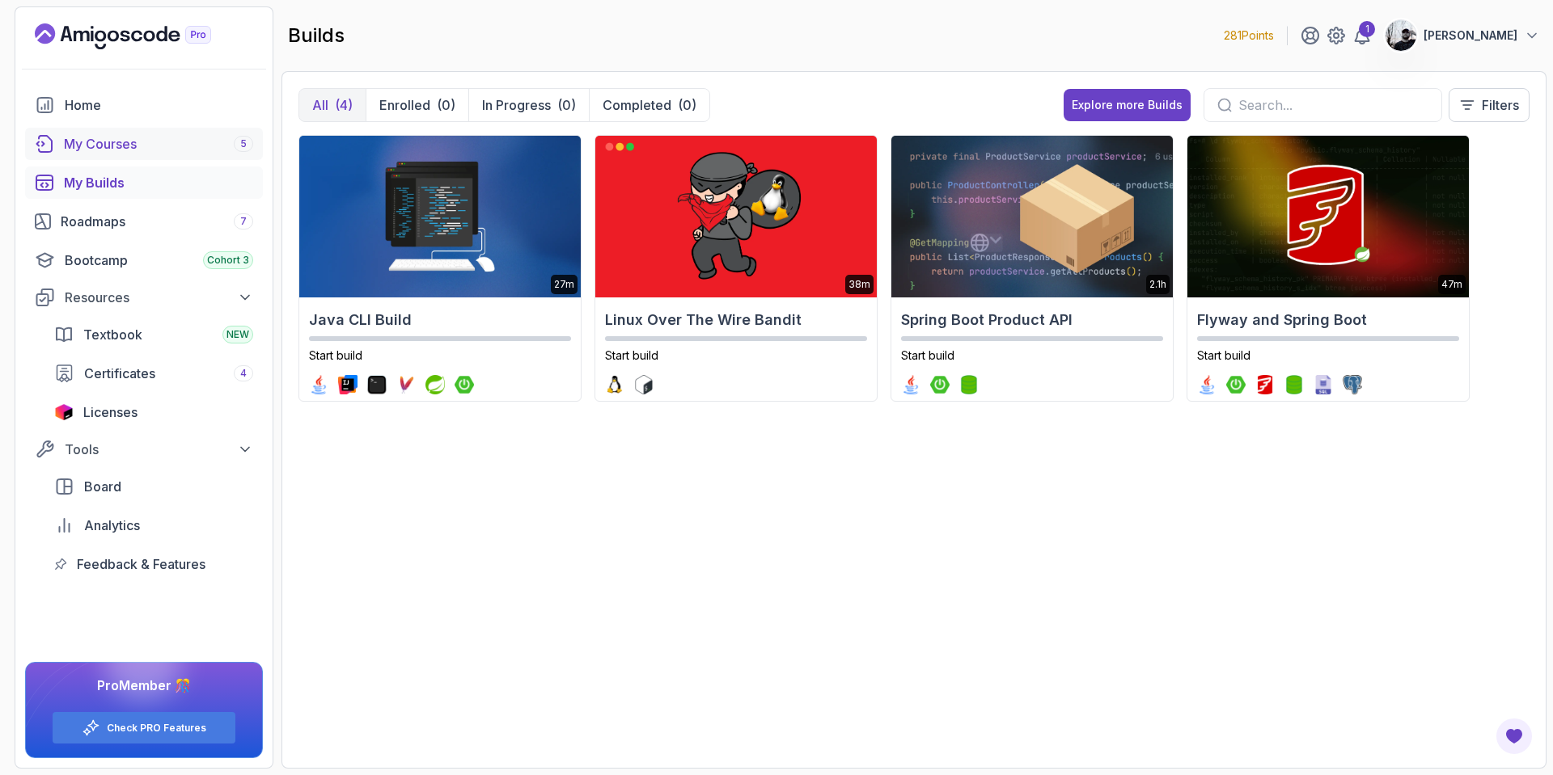
click at [146, 138] on div "My Courses 5" at bounding box center [158, 143] width 189 height 19
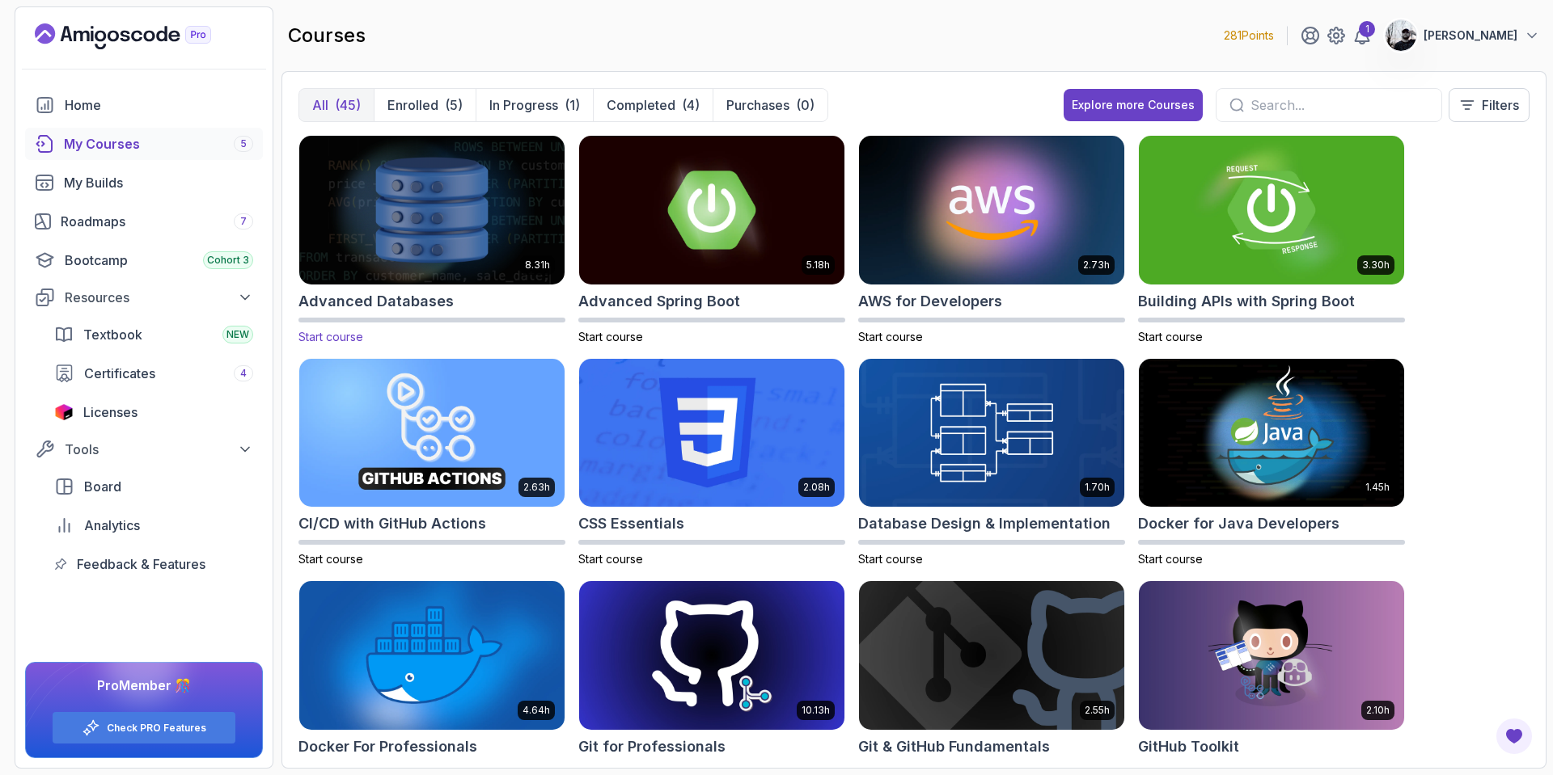
click at [422, 198] on img at bounding box center [432, 210] width 278 height 156
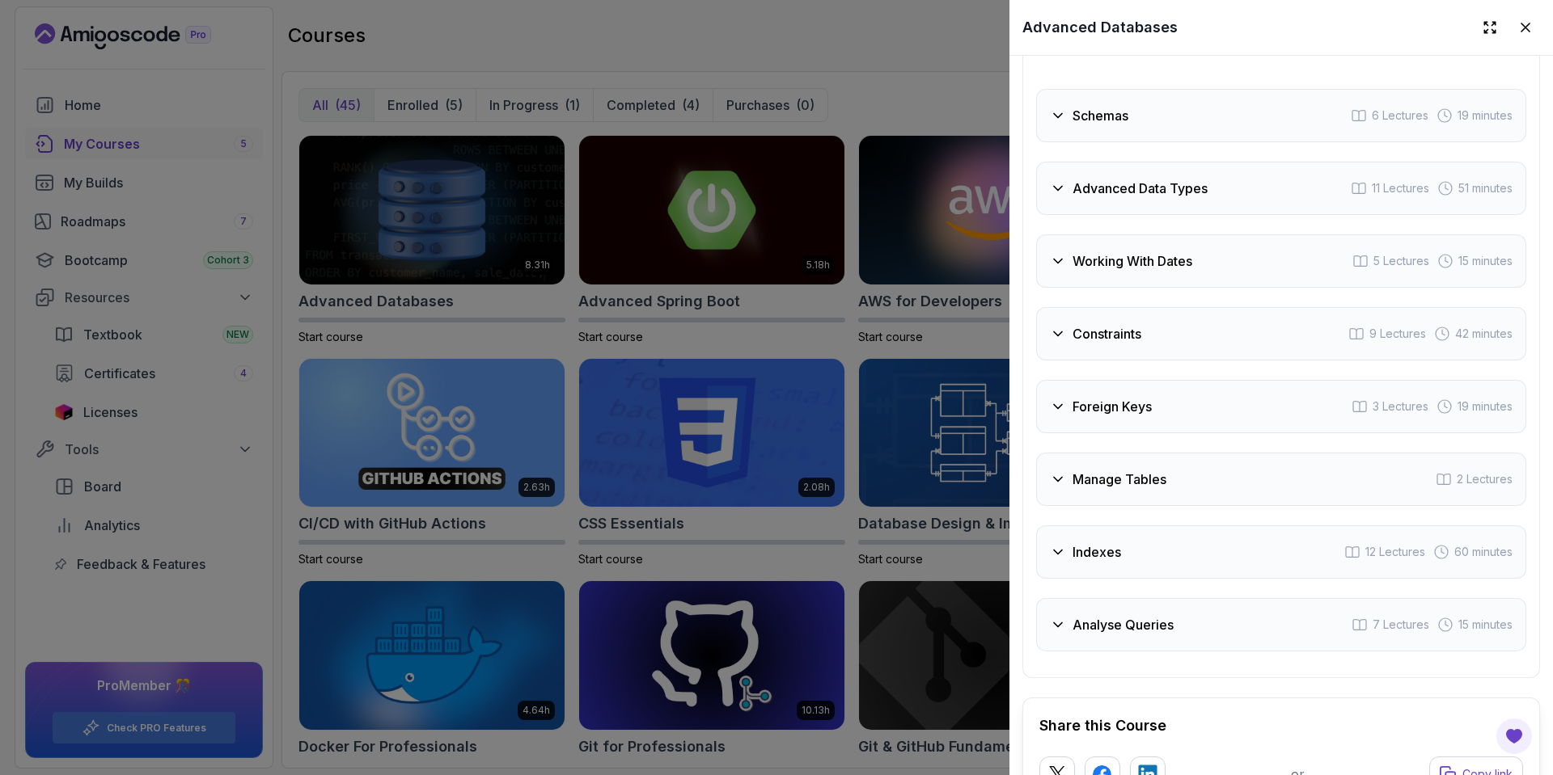
scroll to position [2722, 0]
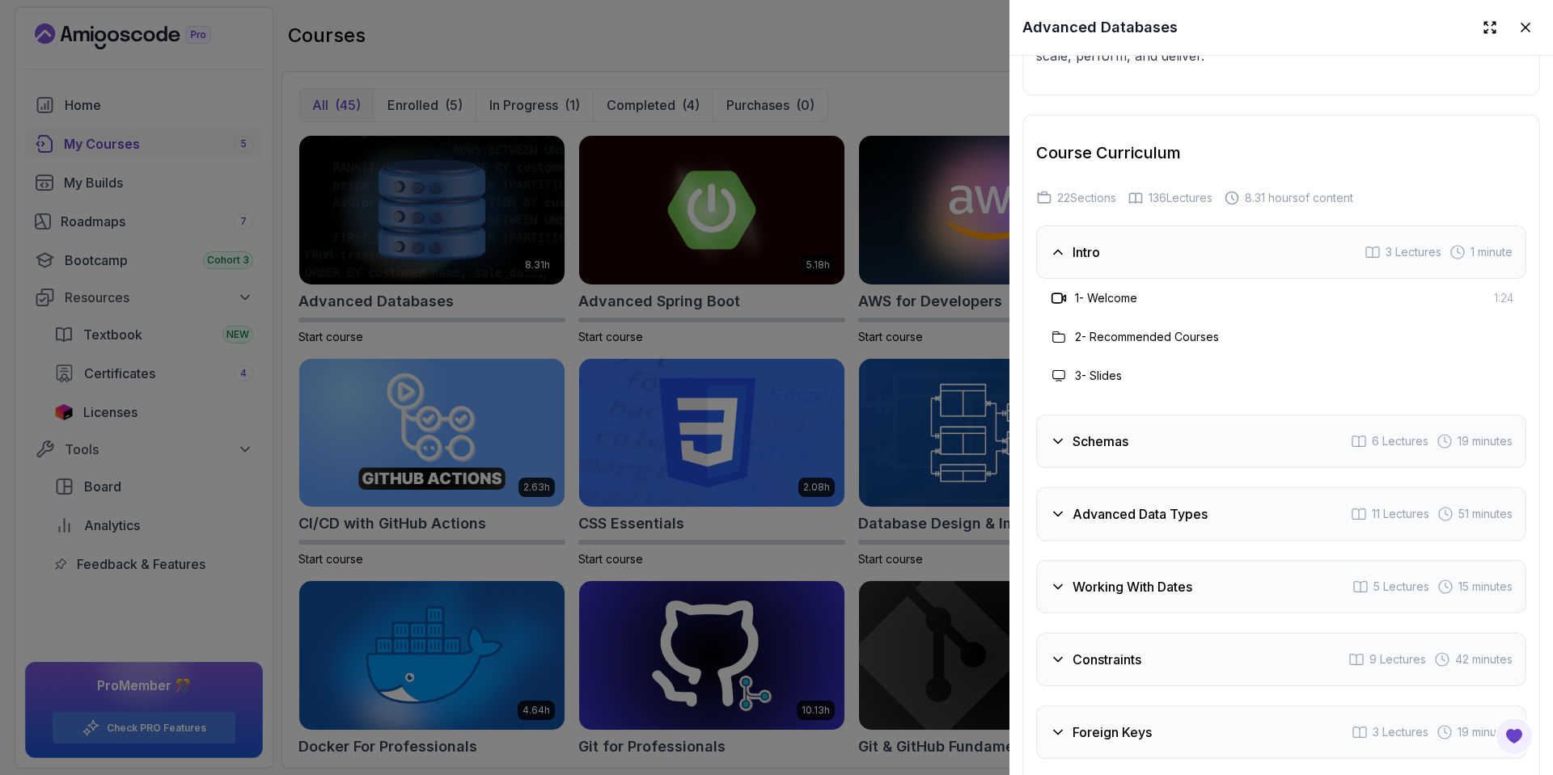
click at [1164, 464] on div "Schemas 6 Lectures 19 minutes" at bounding box center [1281, 441] width 490 height 53
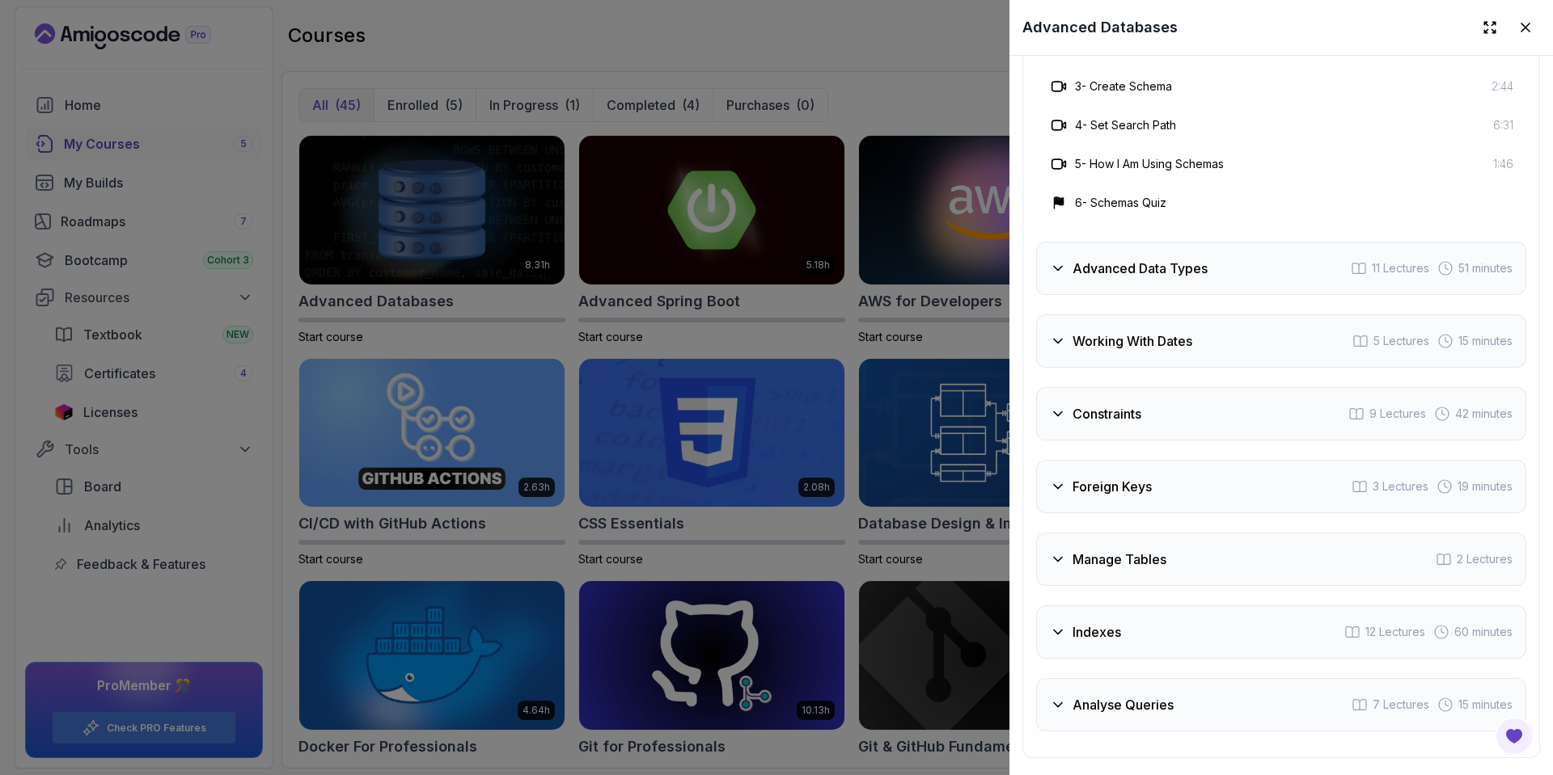
scroll to position [2935, 0]
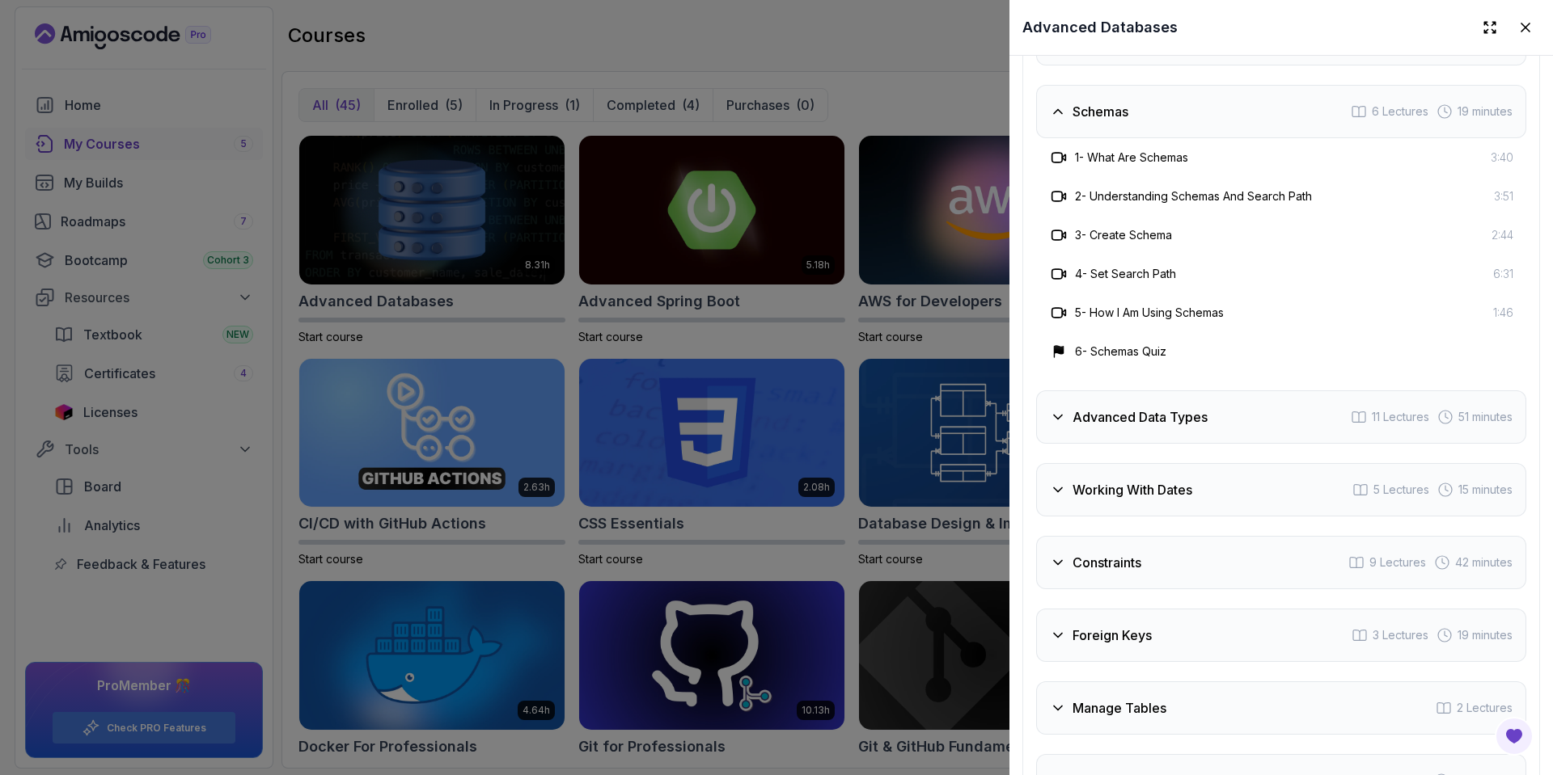
click at [1193, 126] on div "Schemas 6 Lectures 19 minutes" at bounding box center [1281, 111] width 490 height 53
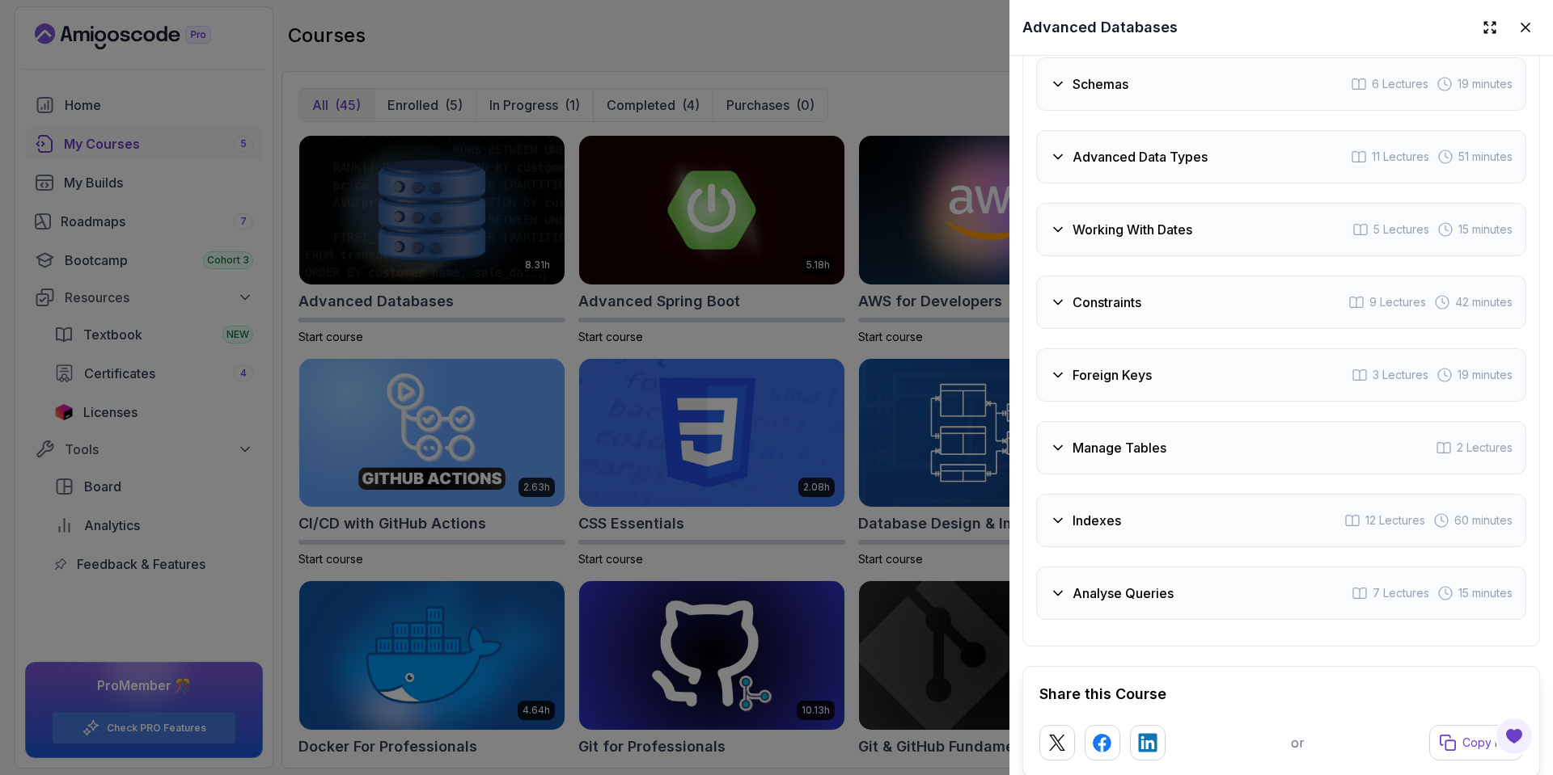
scroll to position [3135, 0]
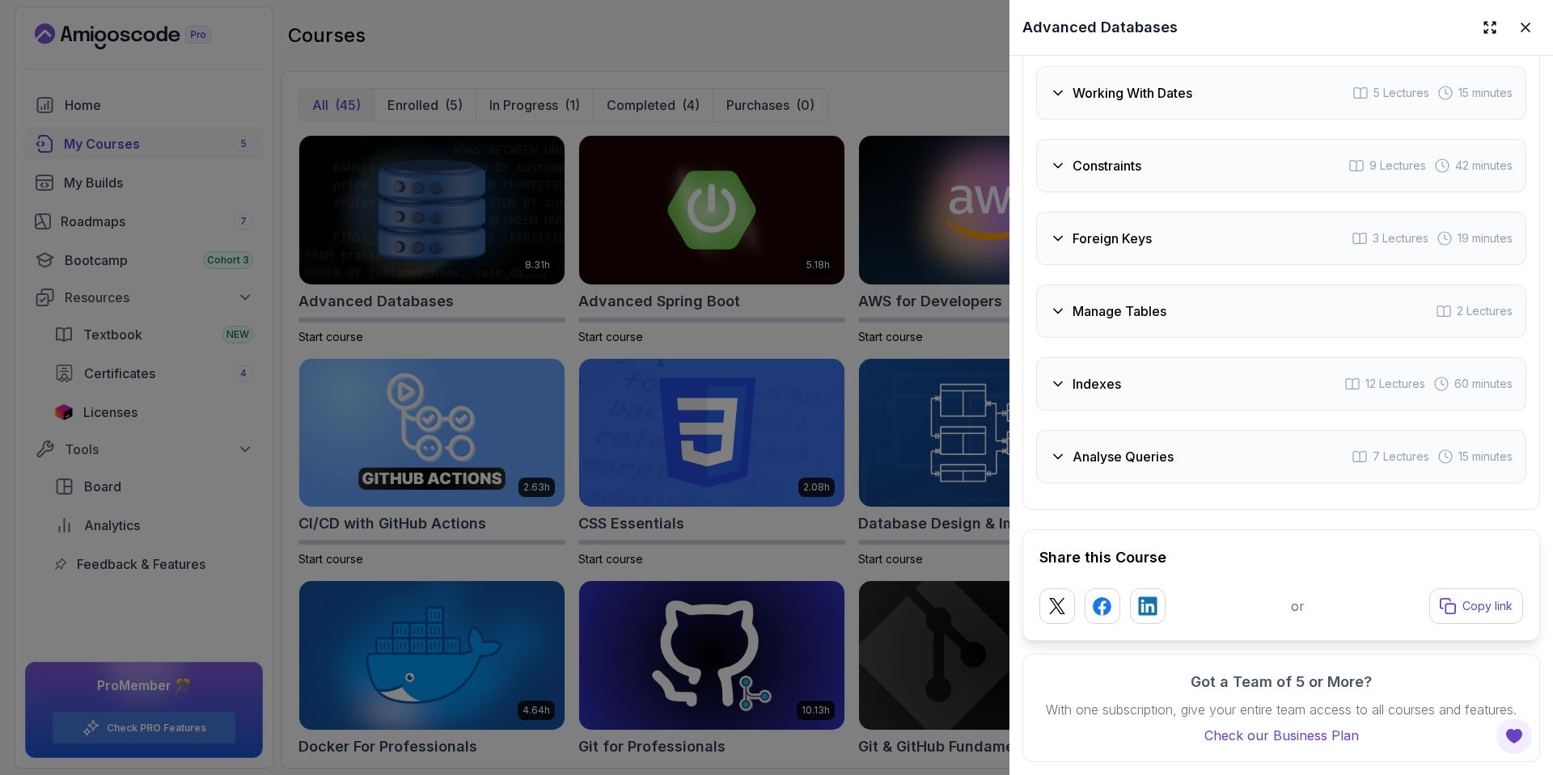
click at [1264, 369] on div "Indexes 12 Lectures 60 minutes" at bounding box center [1281, 383] width 490 height 53
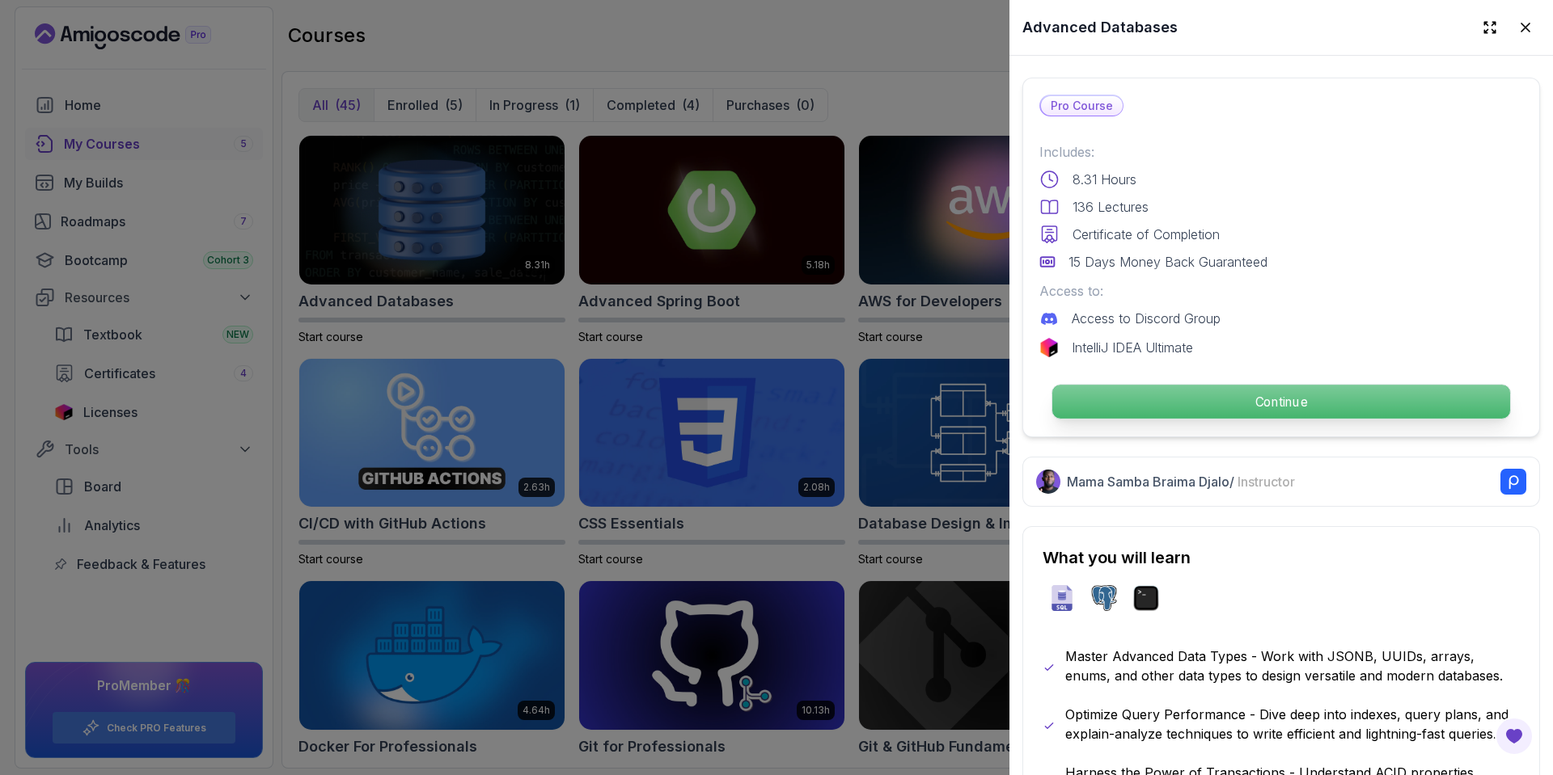
scroll to position [193, 0]
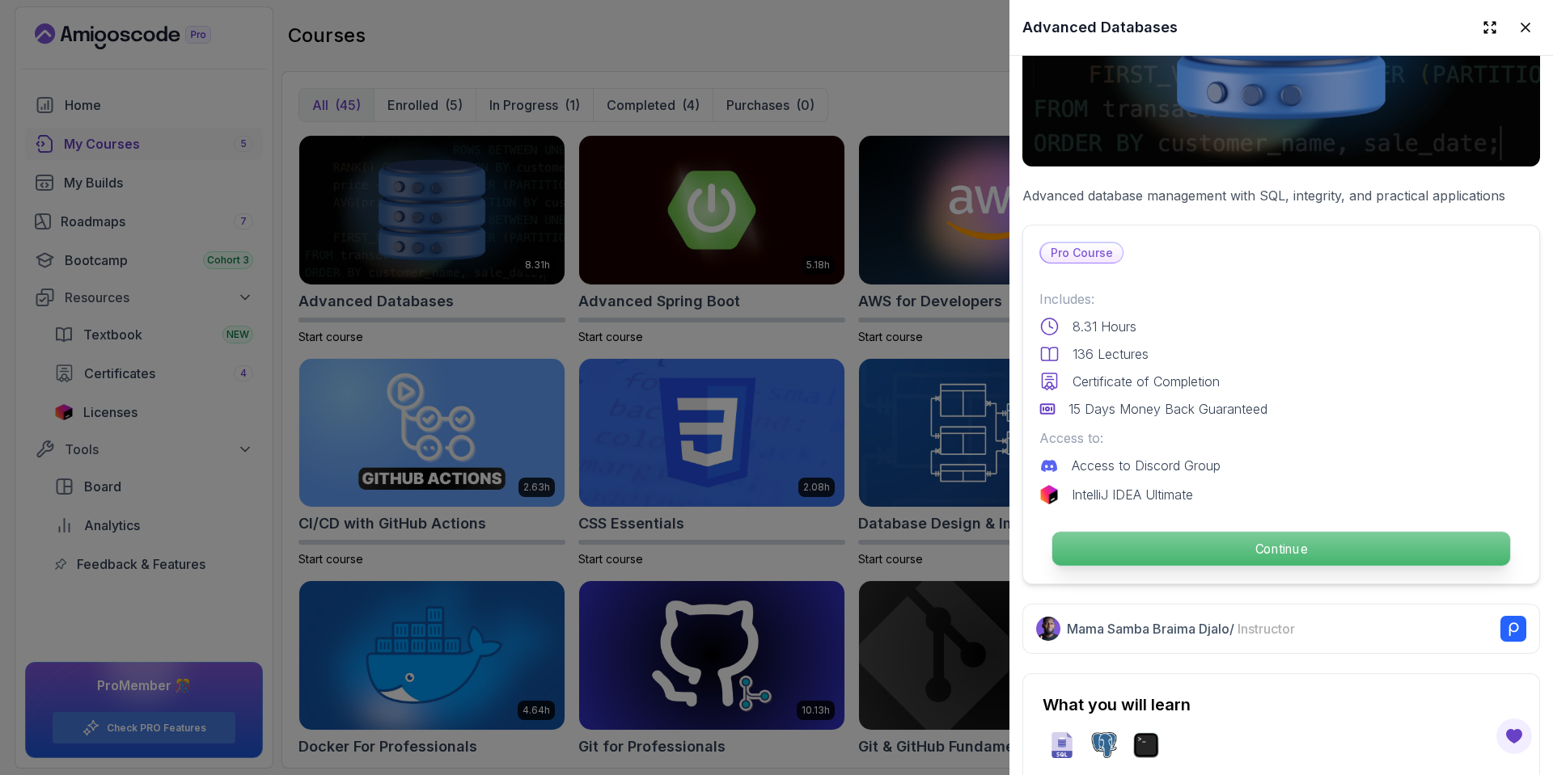
click at [1206, 542] on p "Continue" at bounding box center [1281, 549] width 458 height 34
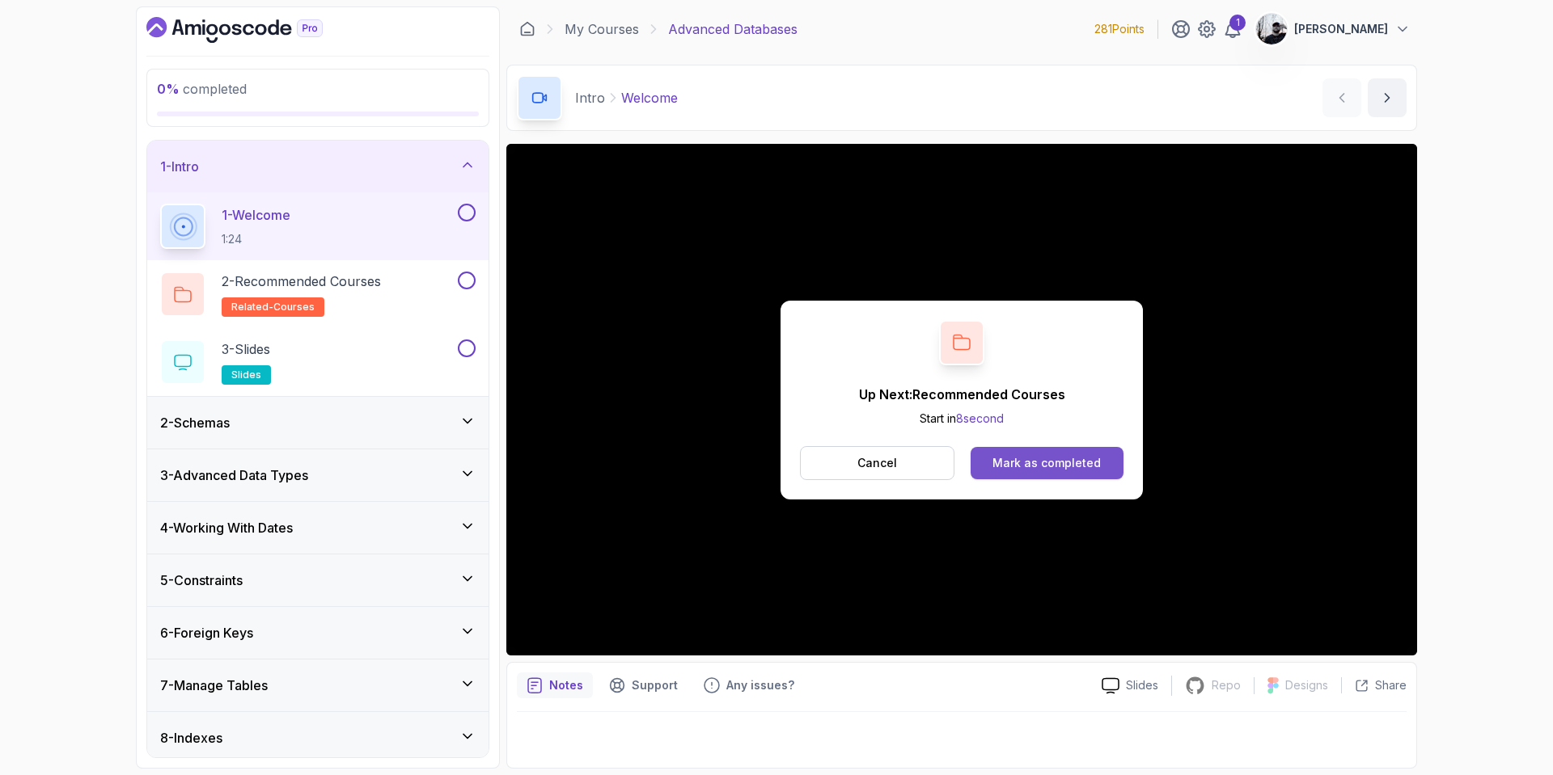
click at [1003, 463] on div "Mark as completed" at bounding box center [1046, 463] width 108 height 16
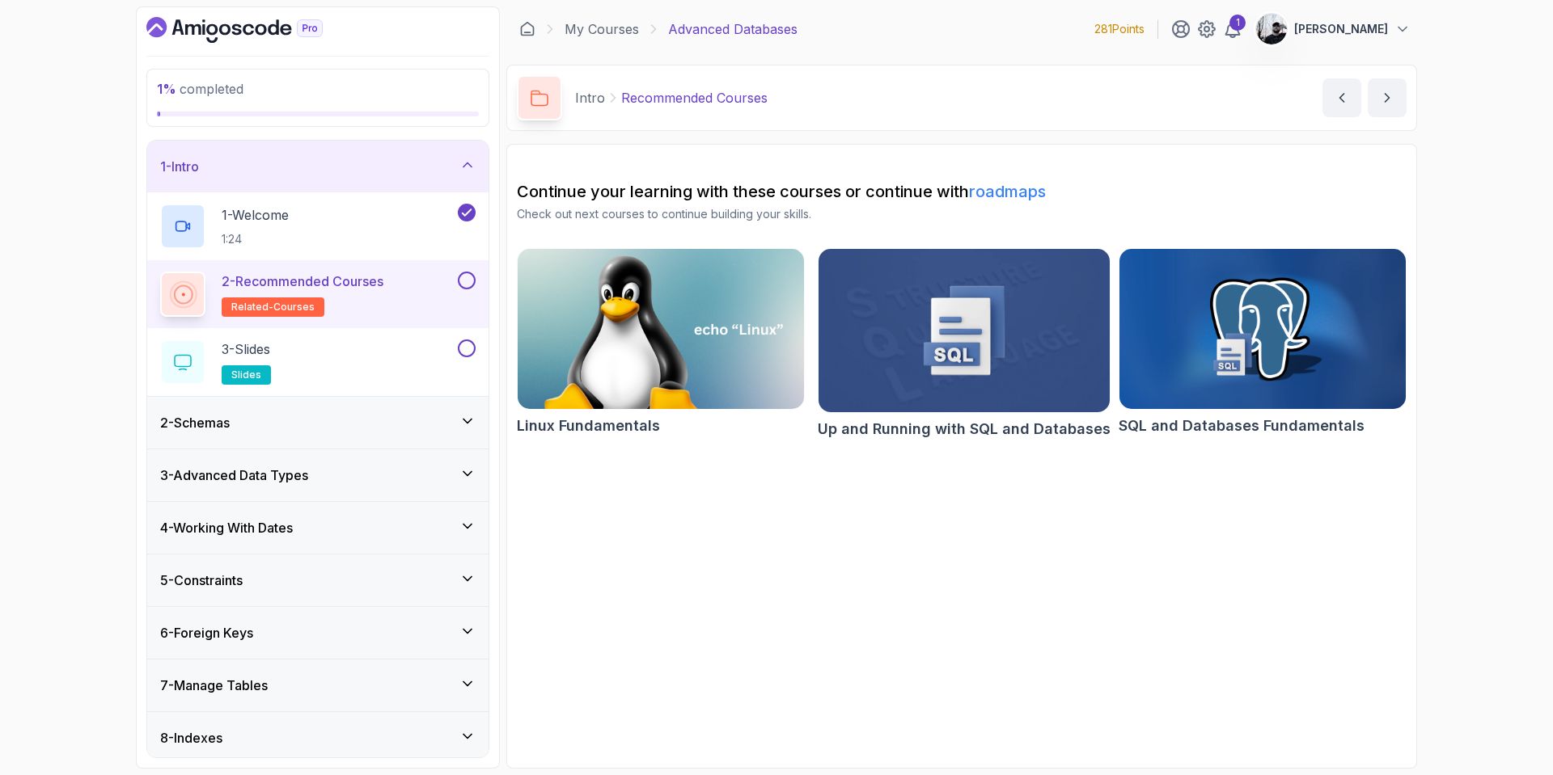
click at [463, 275] on button at bounding box center [467, 281] width 18 height 18
click at [425, 349] on div "3 - Slides slides" at bounding box center [307, 362] width 294 height 45
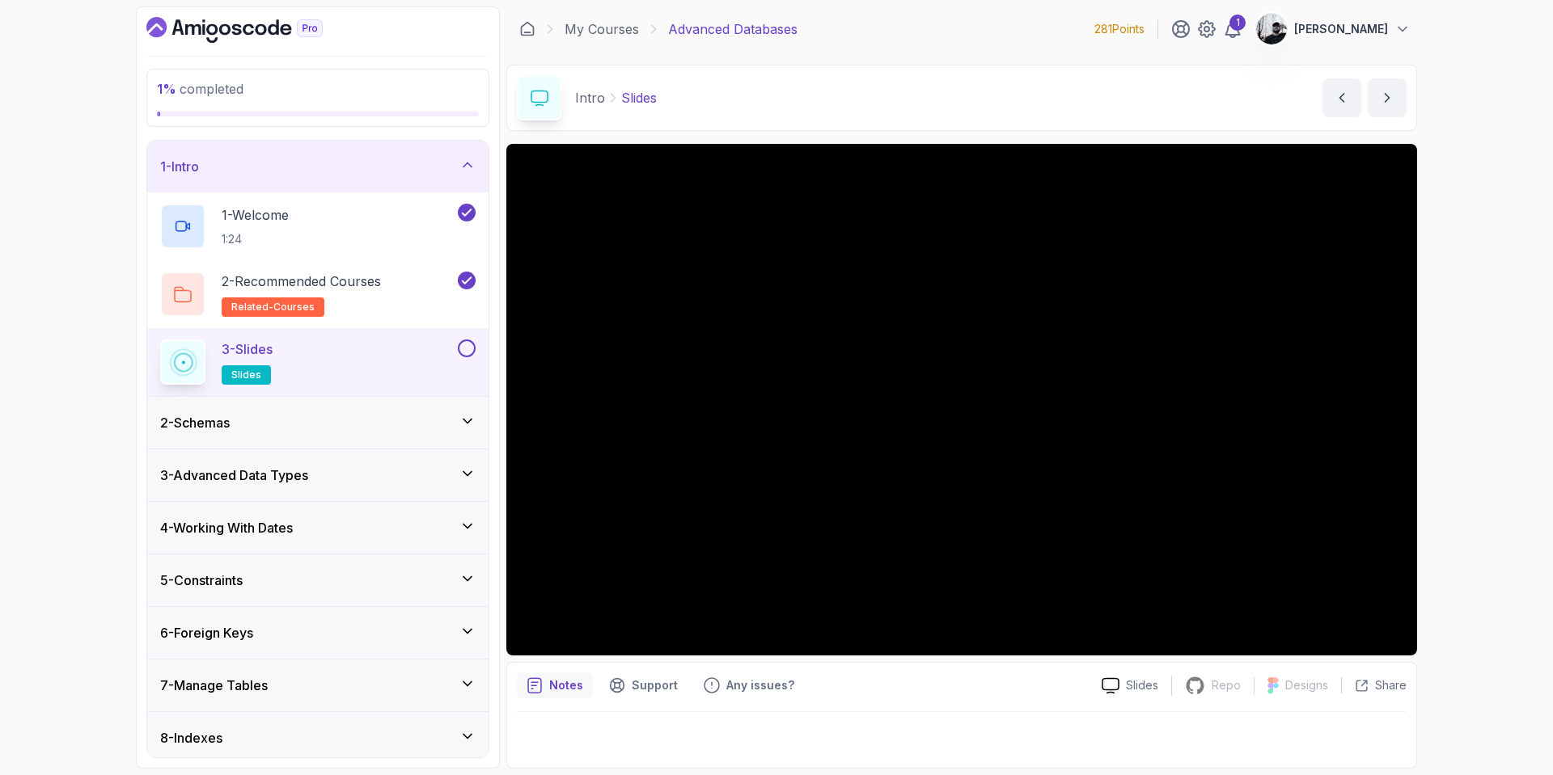
click at [464, 340] on button at bounding box center [467, 349] width 18 height 18
click at [392, 415] on div "2 - Schemas" at bounding box center [317, 422] width 315 height 19
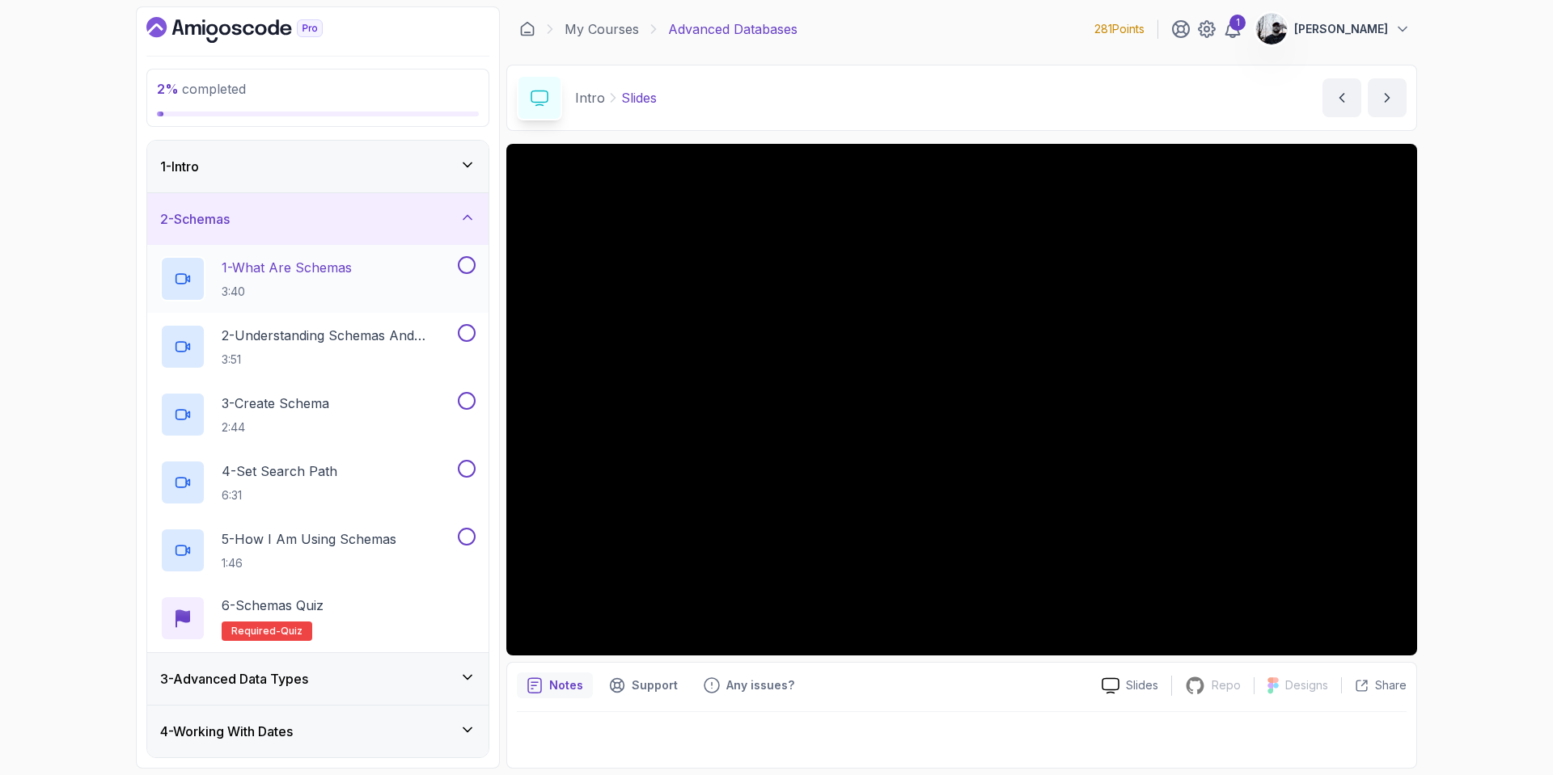
click at [307, 275] on p "1 - What Are Schemas" at bounding box center [287, 267] width 130 height 19
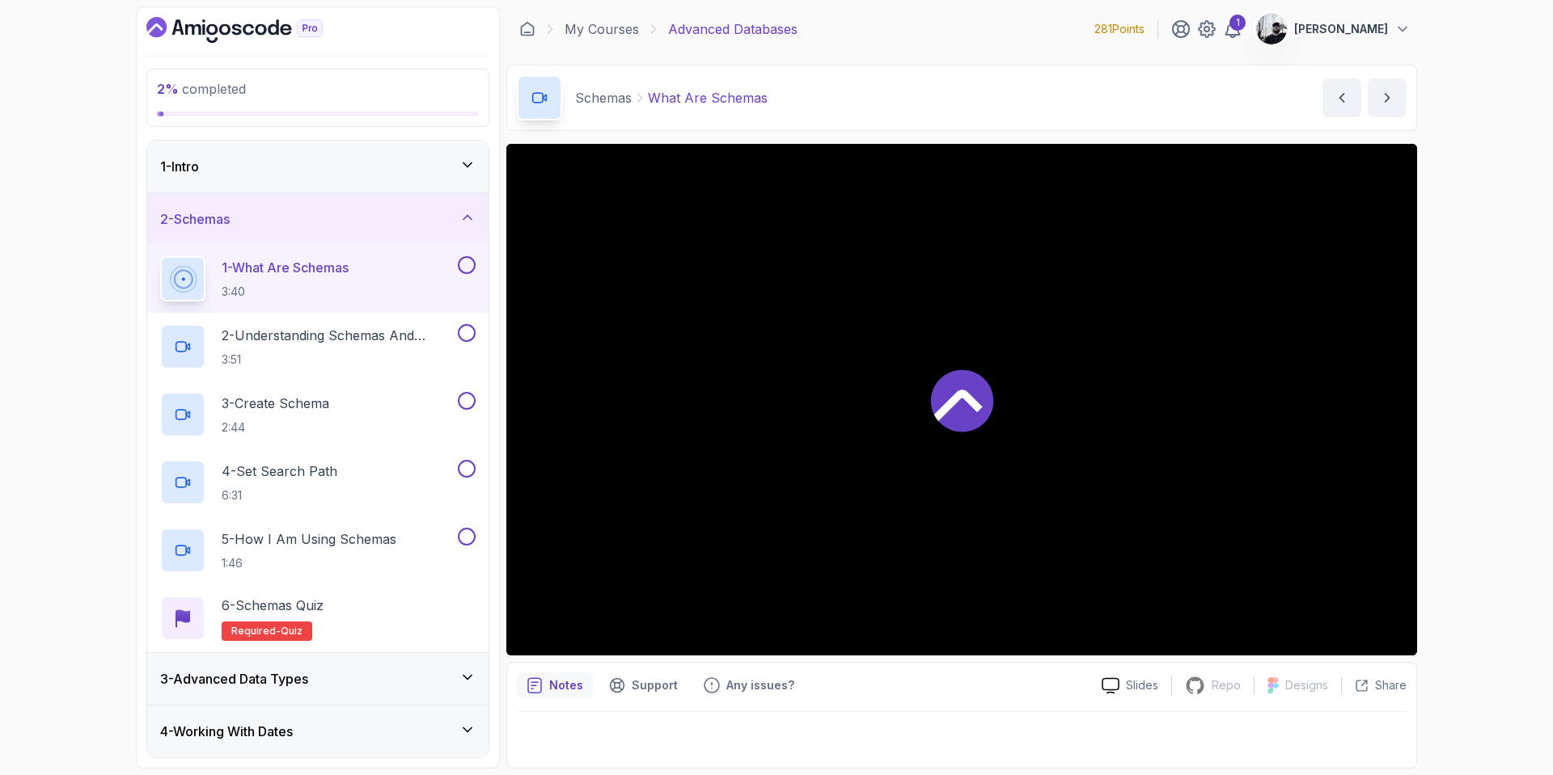
click at [371, 219] on div "2 - Schemas" at bounding box center [317, 218] width 315 height 19
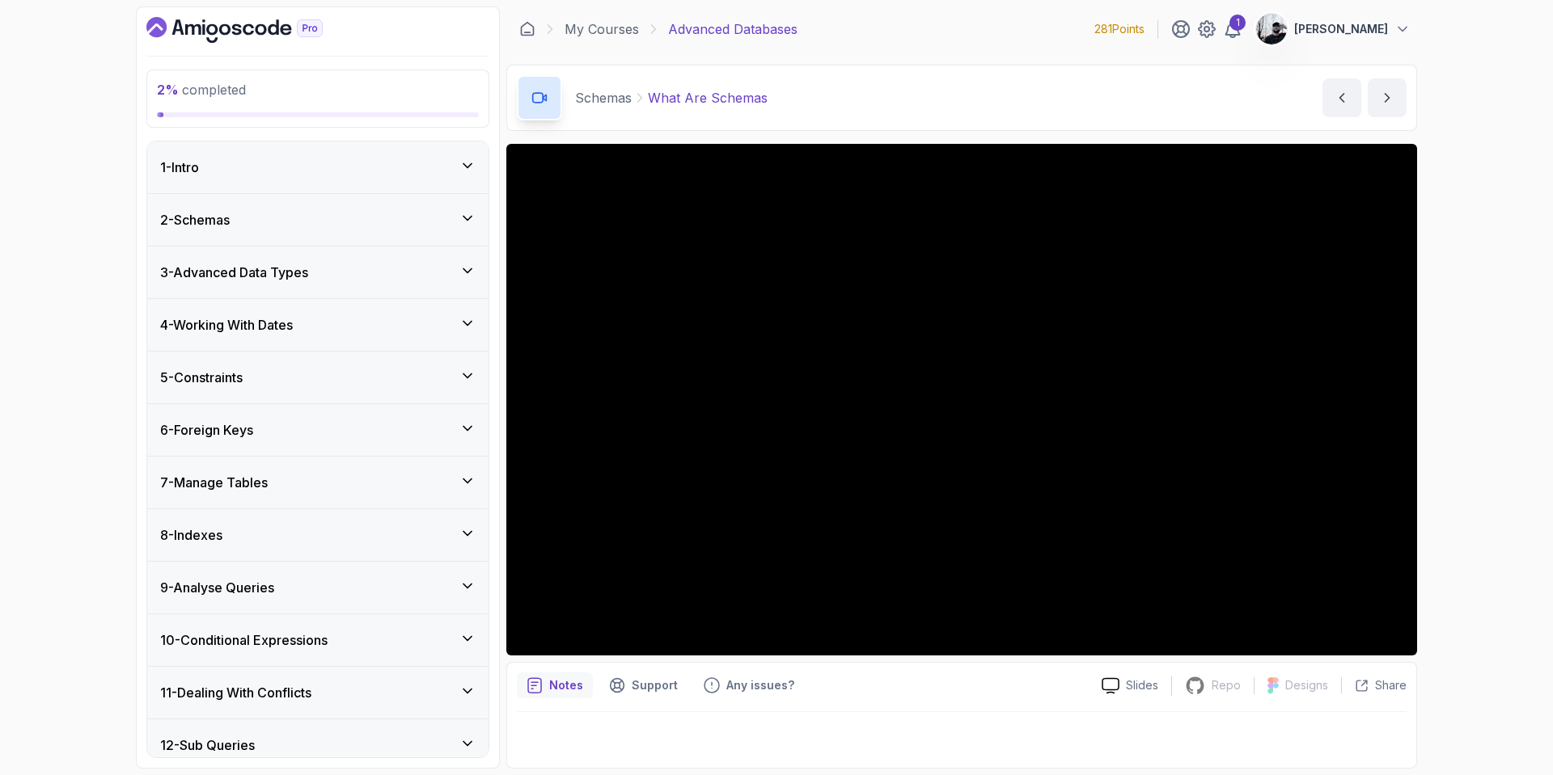
click at [371, 219] on div "2 - Schemas" at bounding box center [317, 219] width 315 height 19
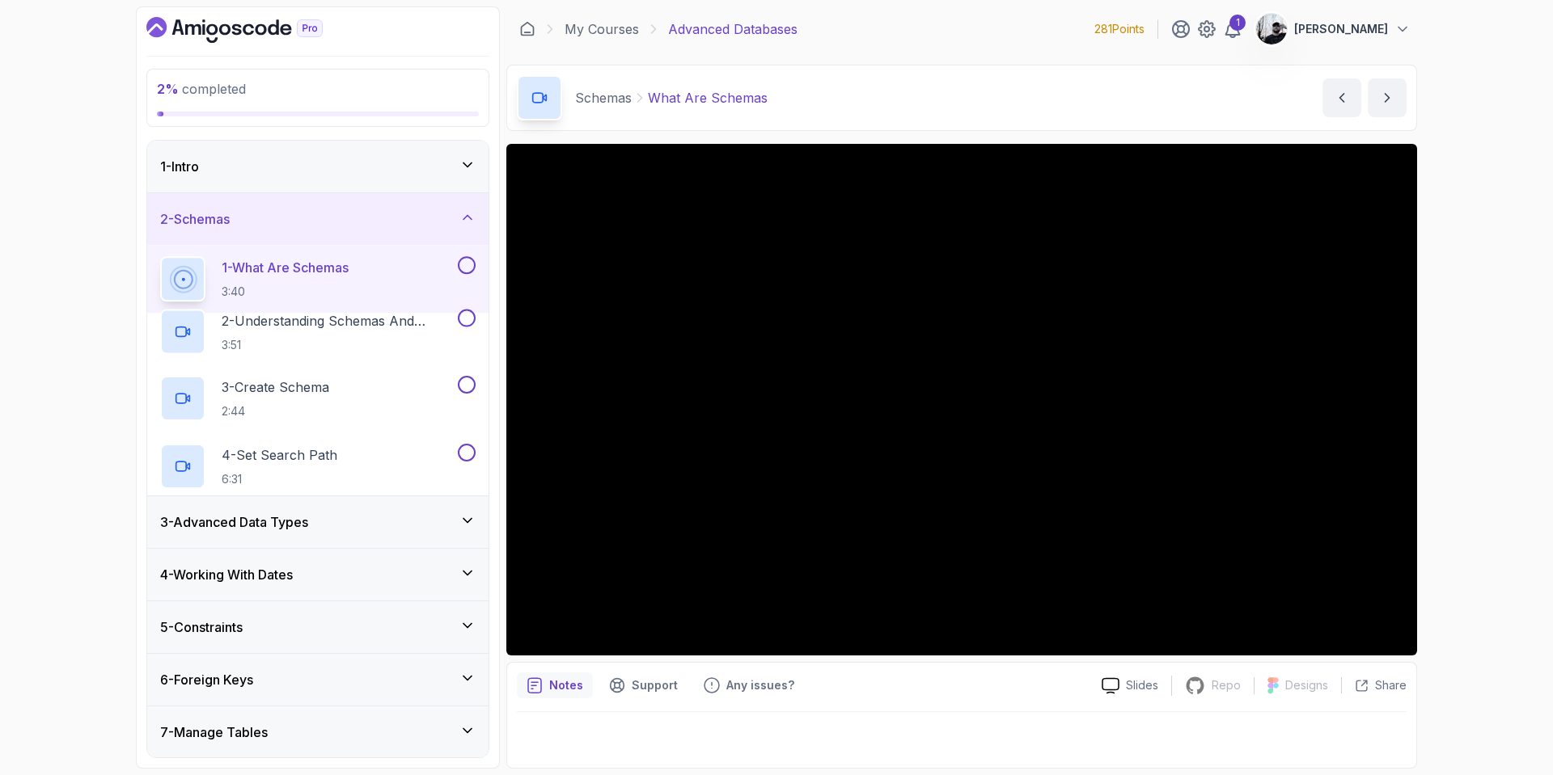
click at [384, 170] on div "1 - Intro" at bounding box center [317, 166] width 315 height 19
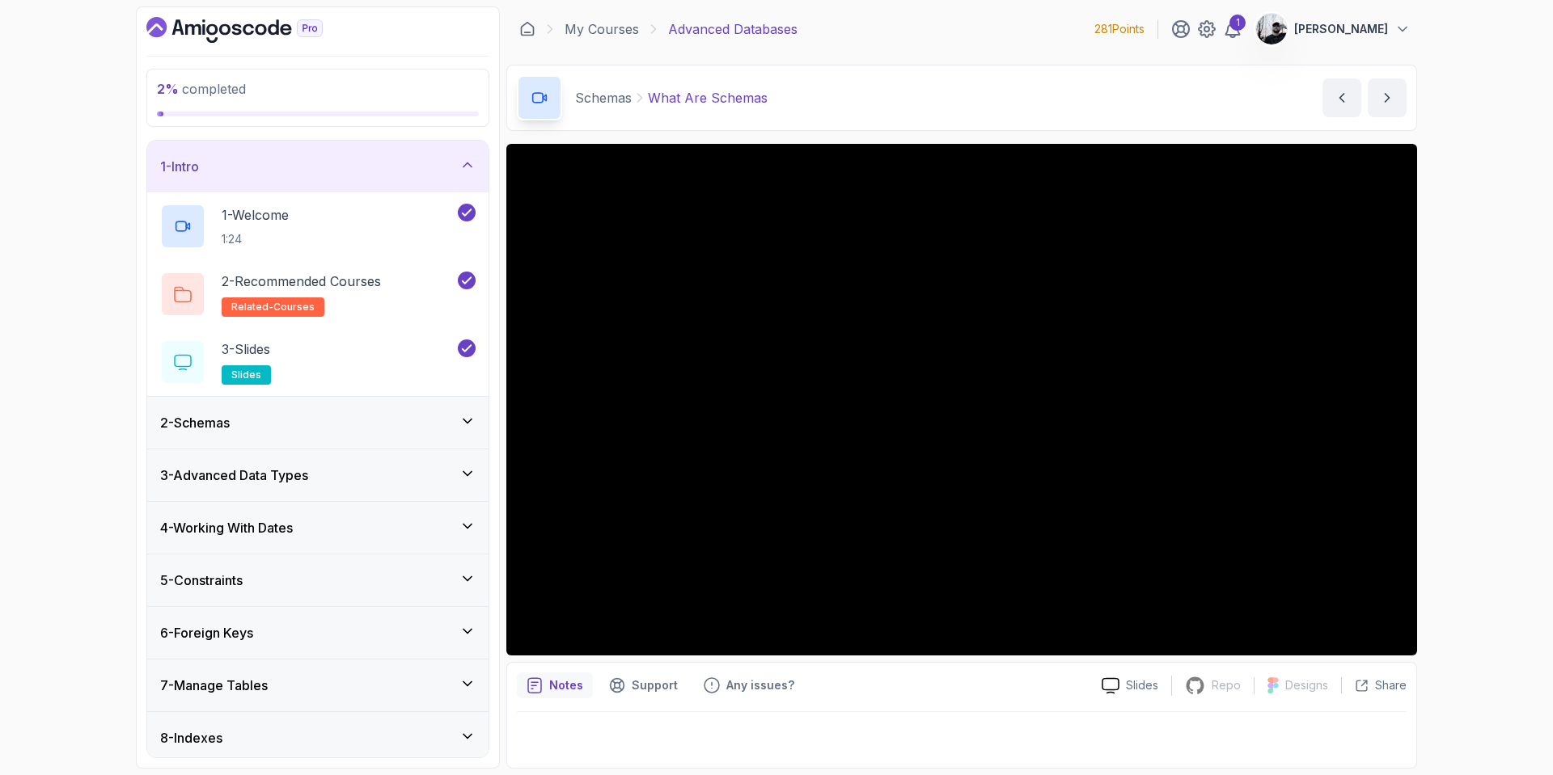
click at [384, 170] on div "1 - Intro" at bounding box center [317, 166] width 315 height 19
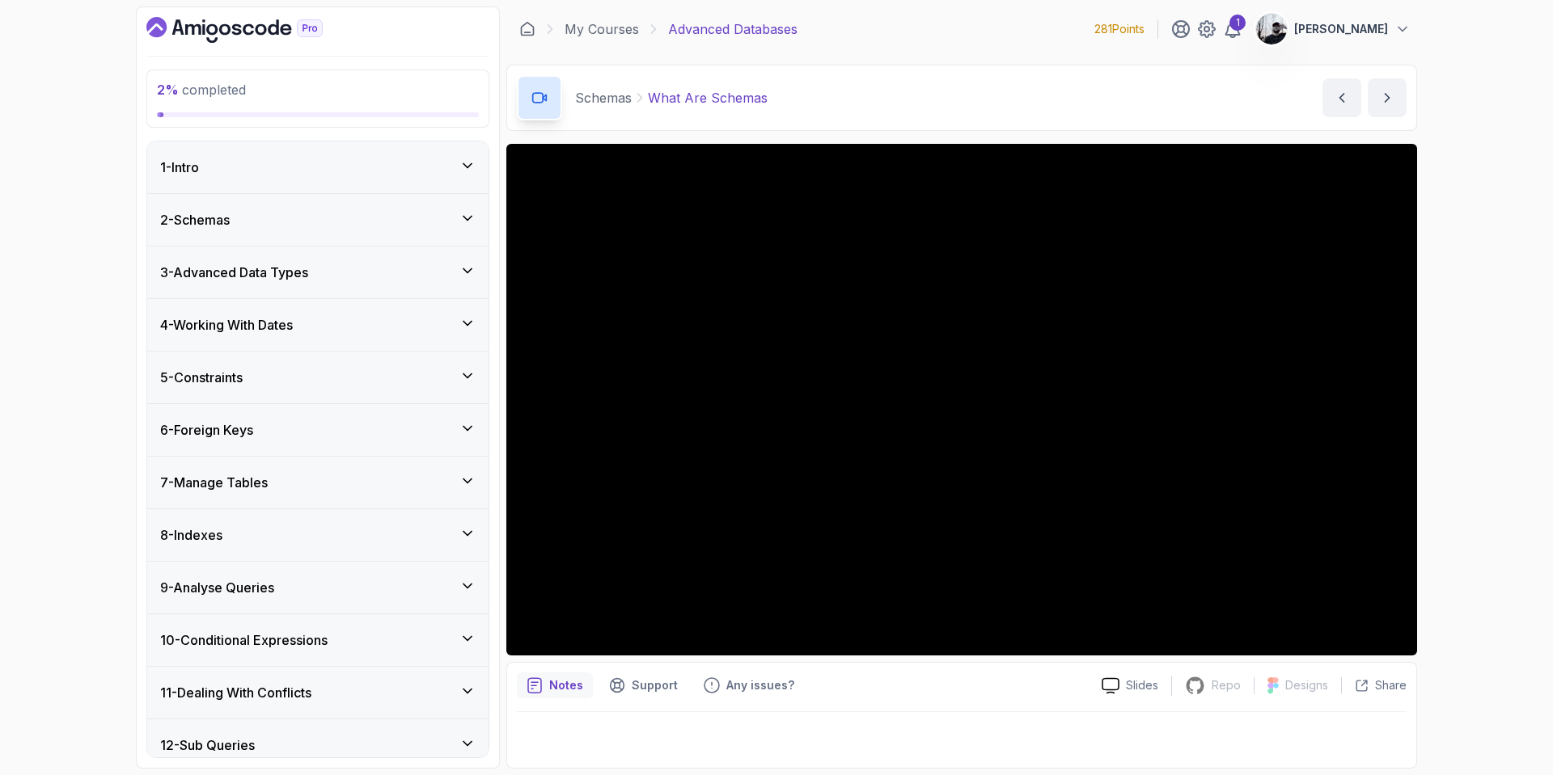
click at [382, 230] on div "2 - Schemas" at bounding box center [317, 220] width 341 height 52
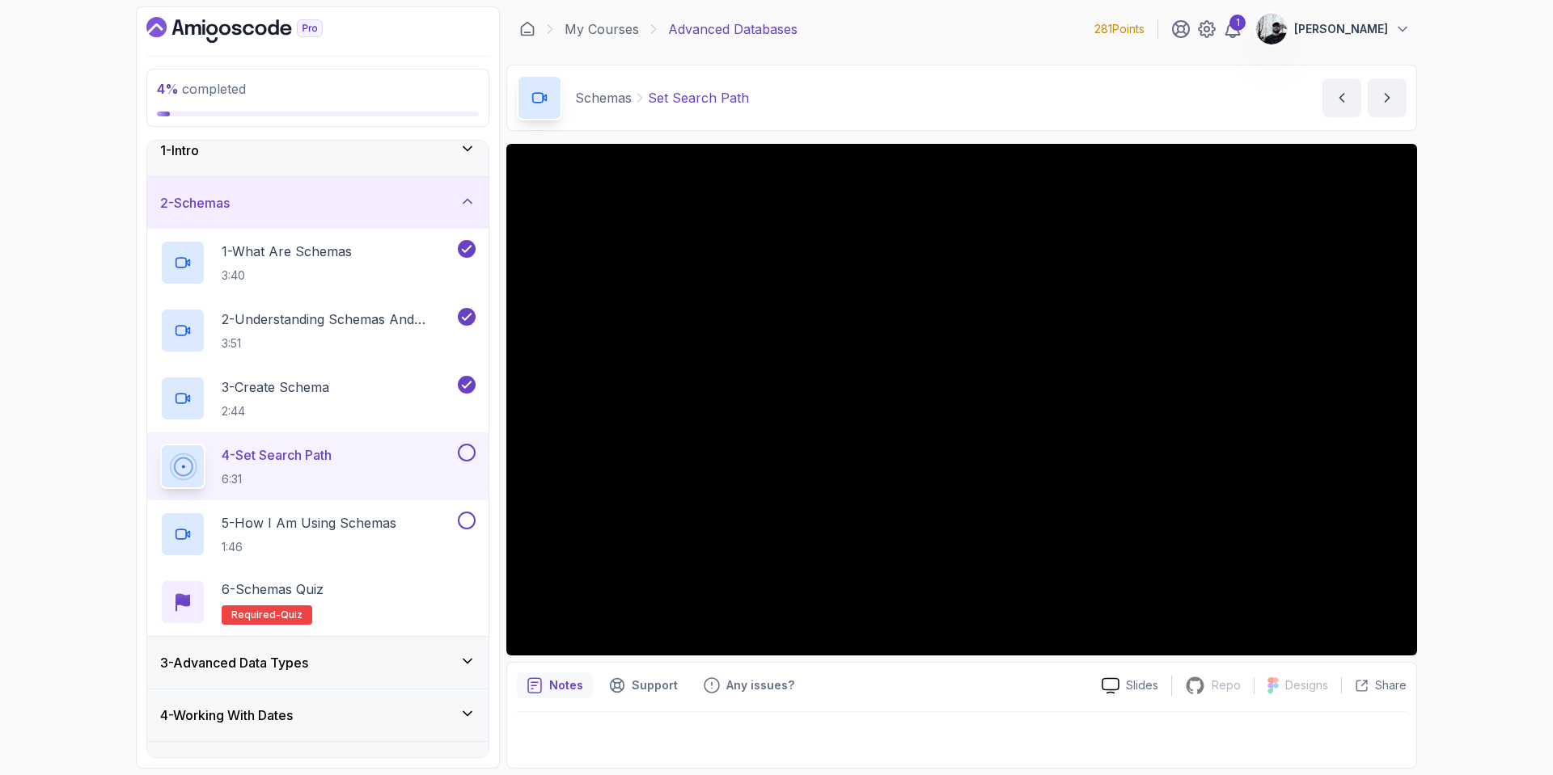
scroll to position [43, 0]
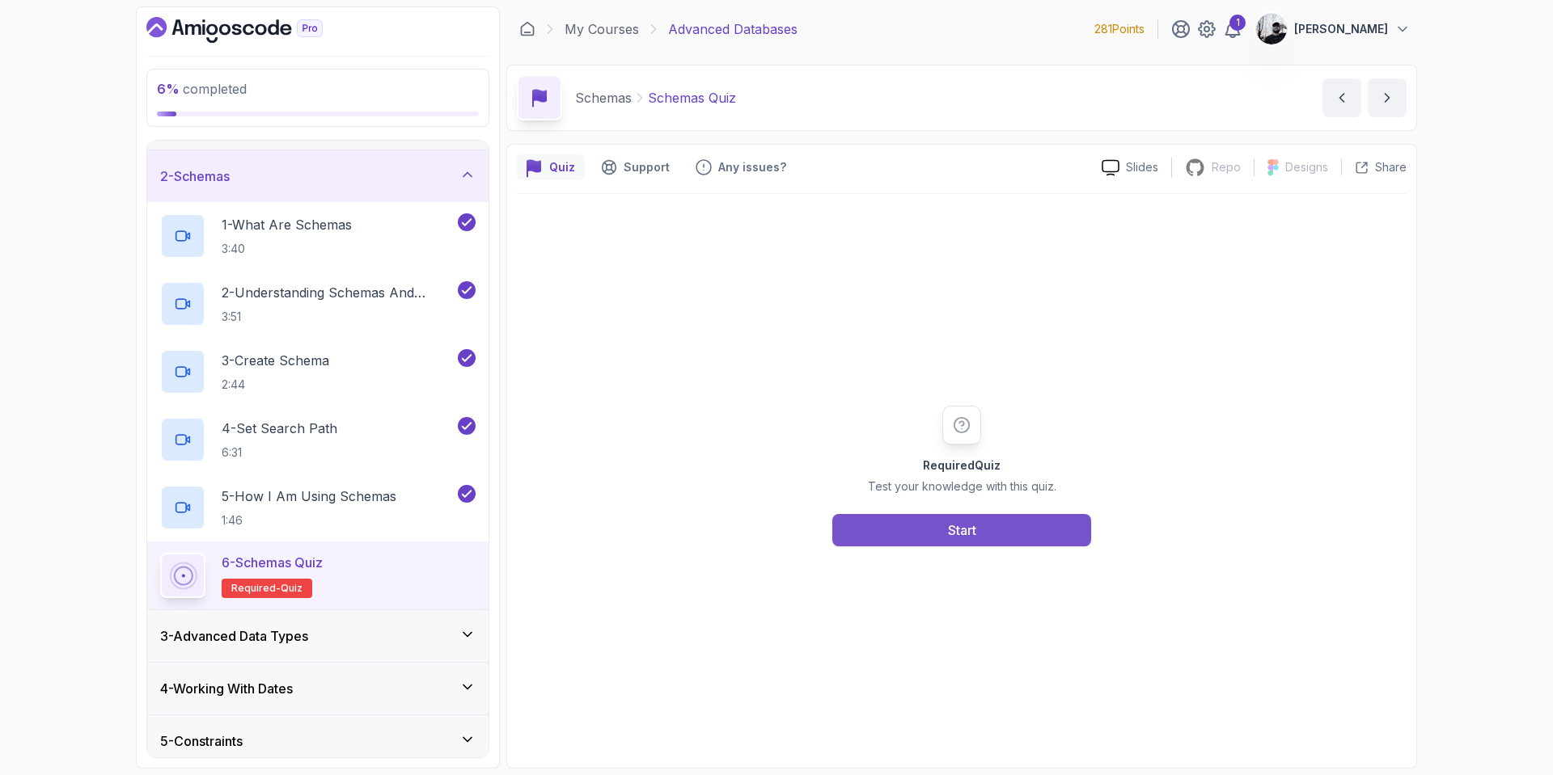
click at [970, 526] on div "Start" at bounding box center [962, 530] width 28 height 19
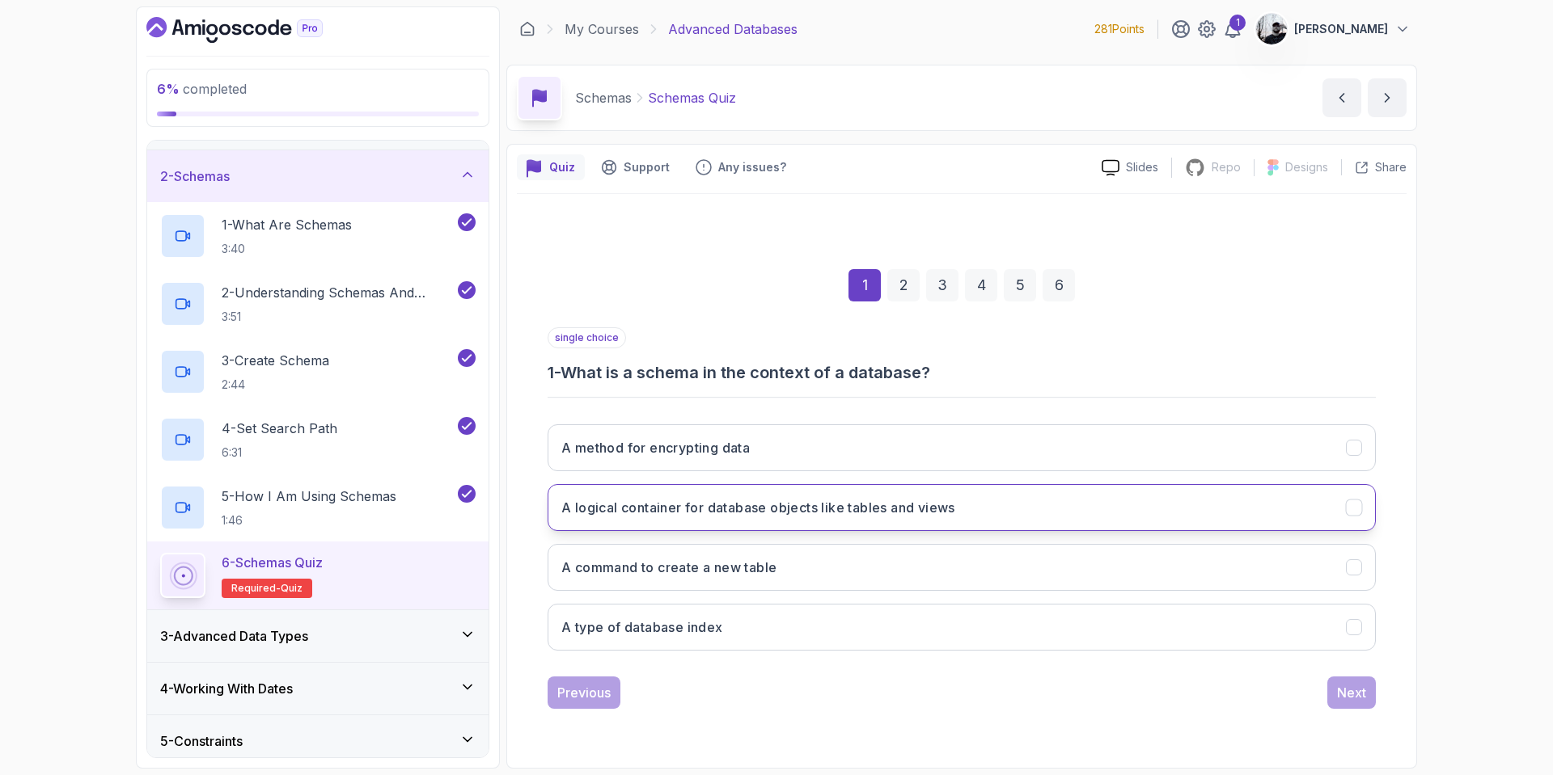
click at [897, 513] on h3 "A logical container for database objects like tables and views" at bounding box center [758, 507] width 394 height 19
click at [1348, 691] on div "Next" at bounding box center [1351, 692] width 29 height 19
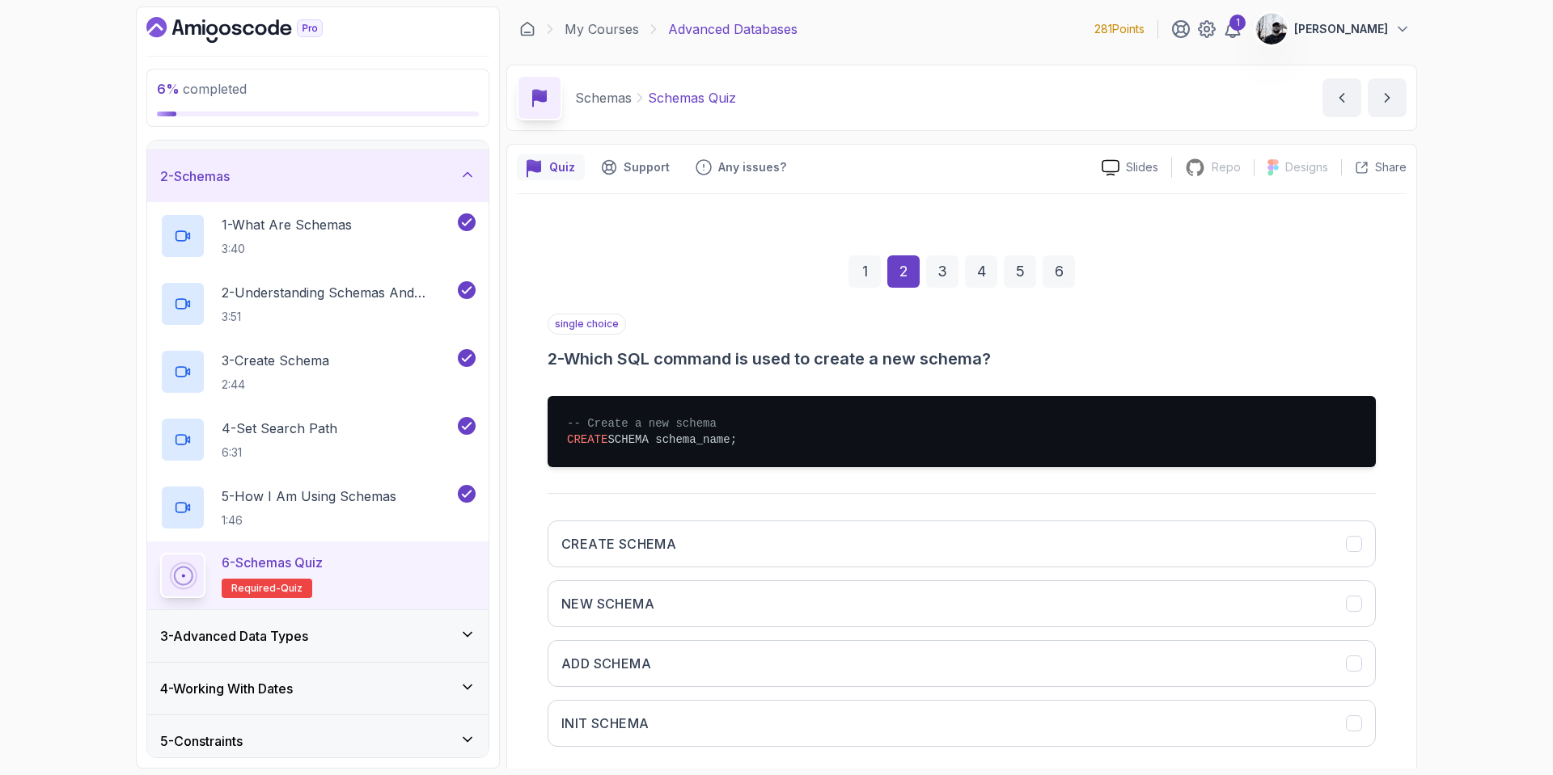
scroll to position [82, 0]
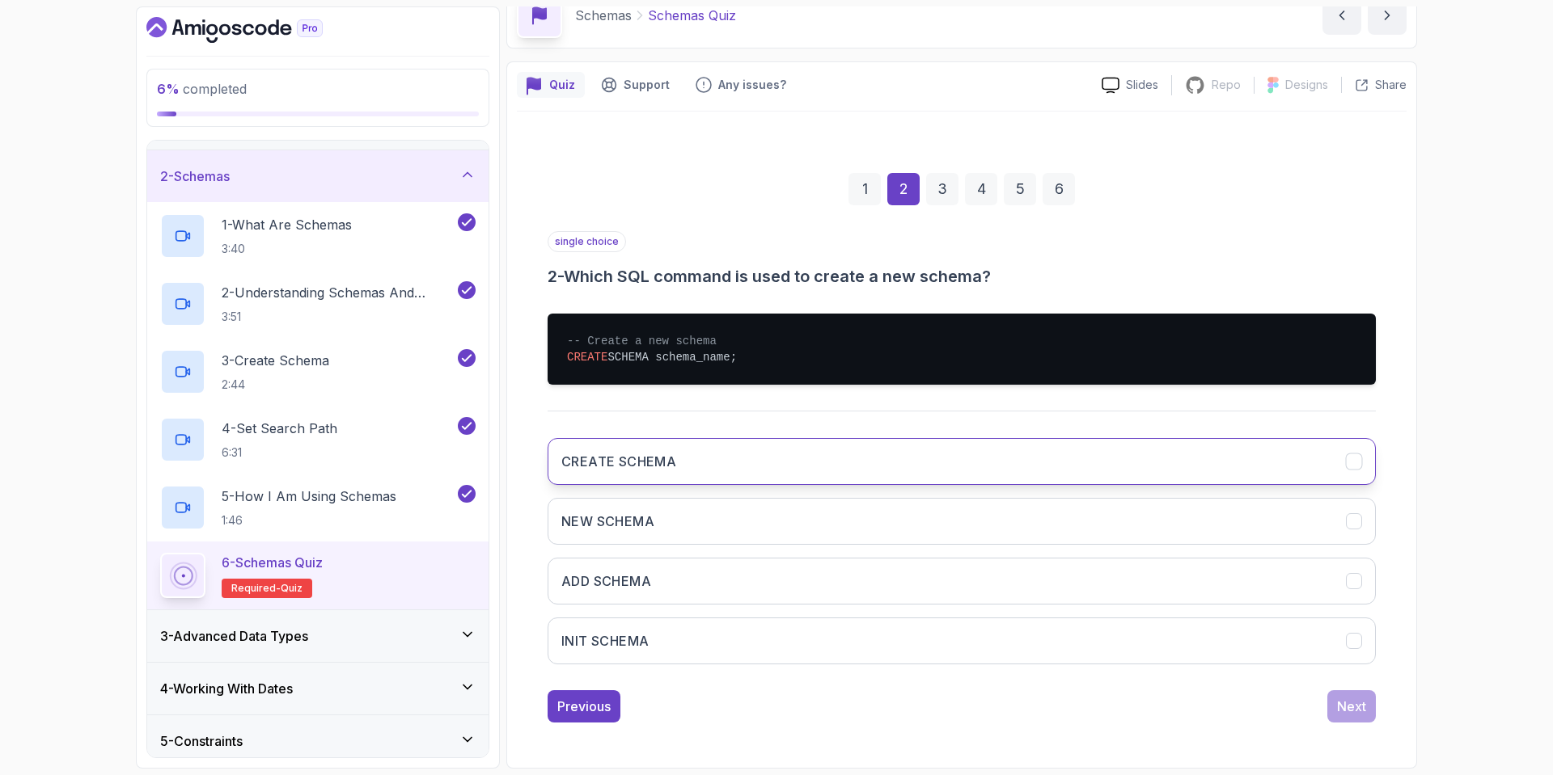
click at [663, 471] on h3 "CREATE SCHEMA" at bounding box center [618, 461] width 115 height 19
click at [1359, 717] on button "Next" at bounding box center [1351, 707] width 49 height 32
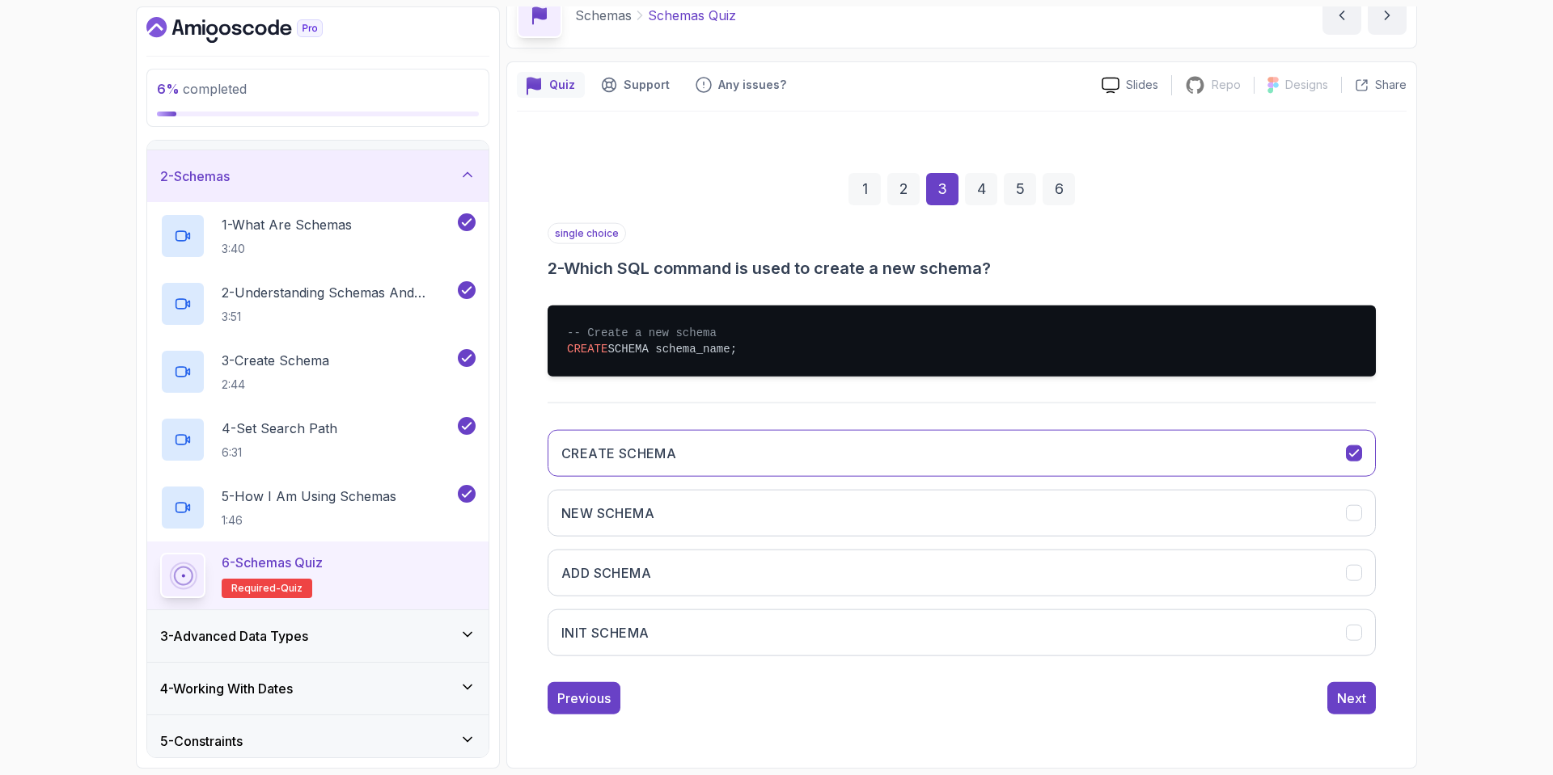
scroll to position [0, 0]
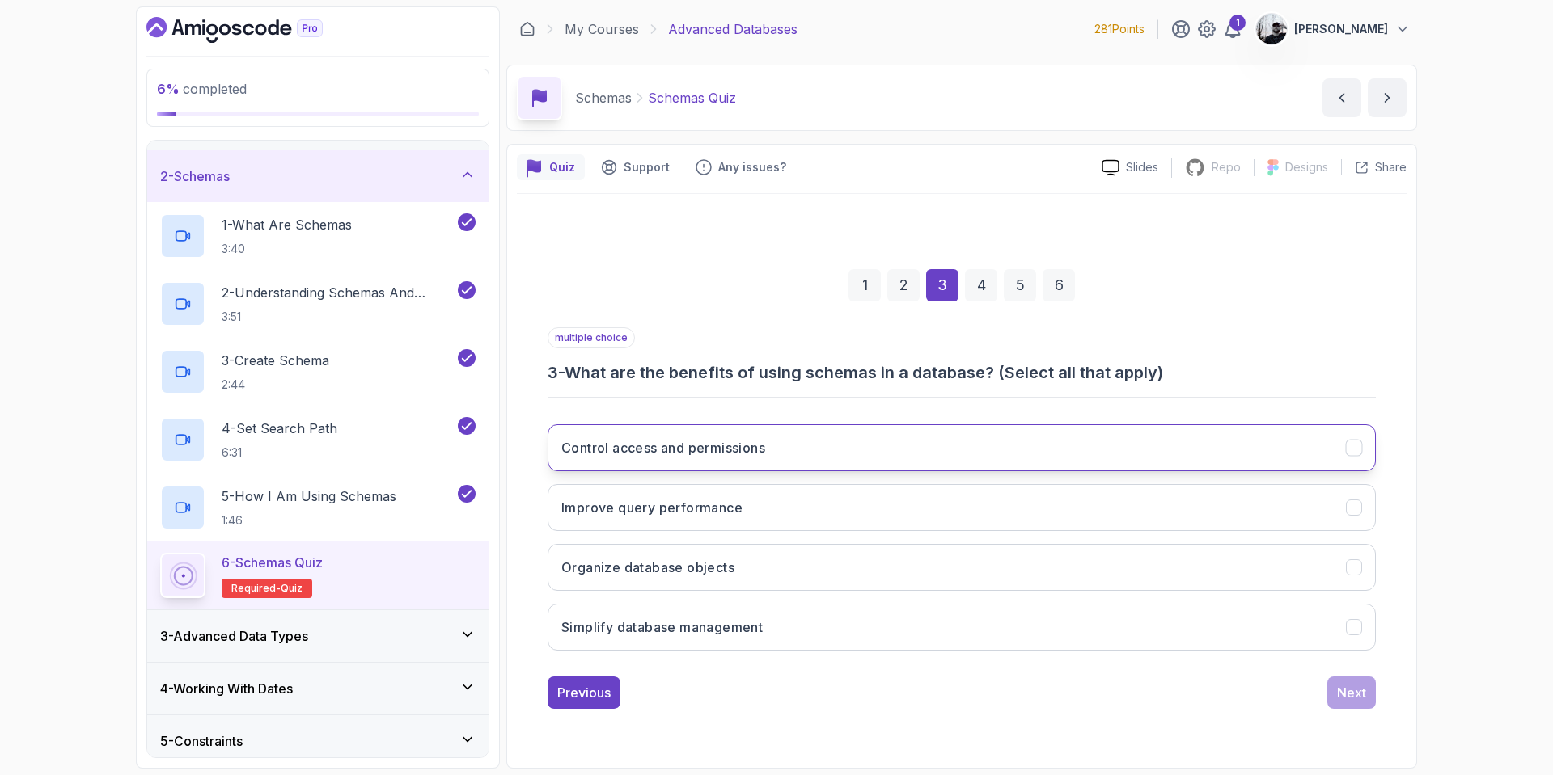
click at [680, 458] on button "Control access and permissions" at bounding box center [961, 448] width 828 height 47
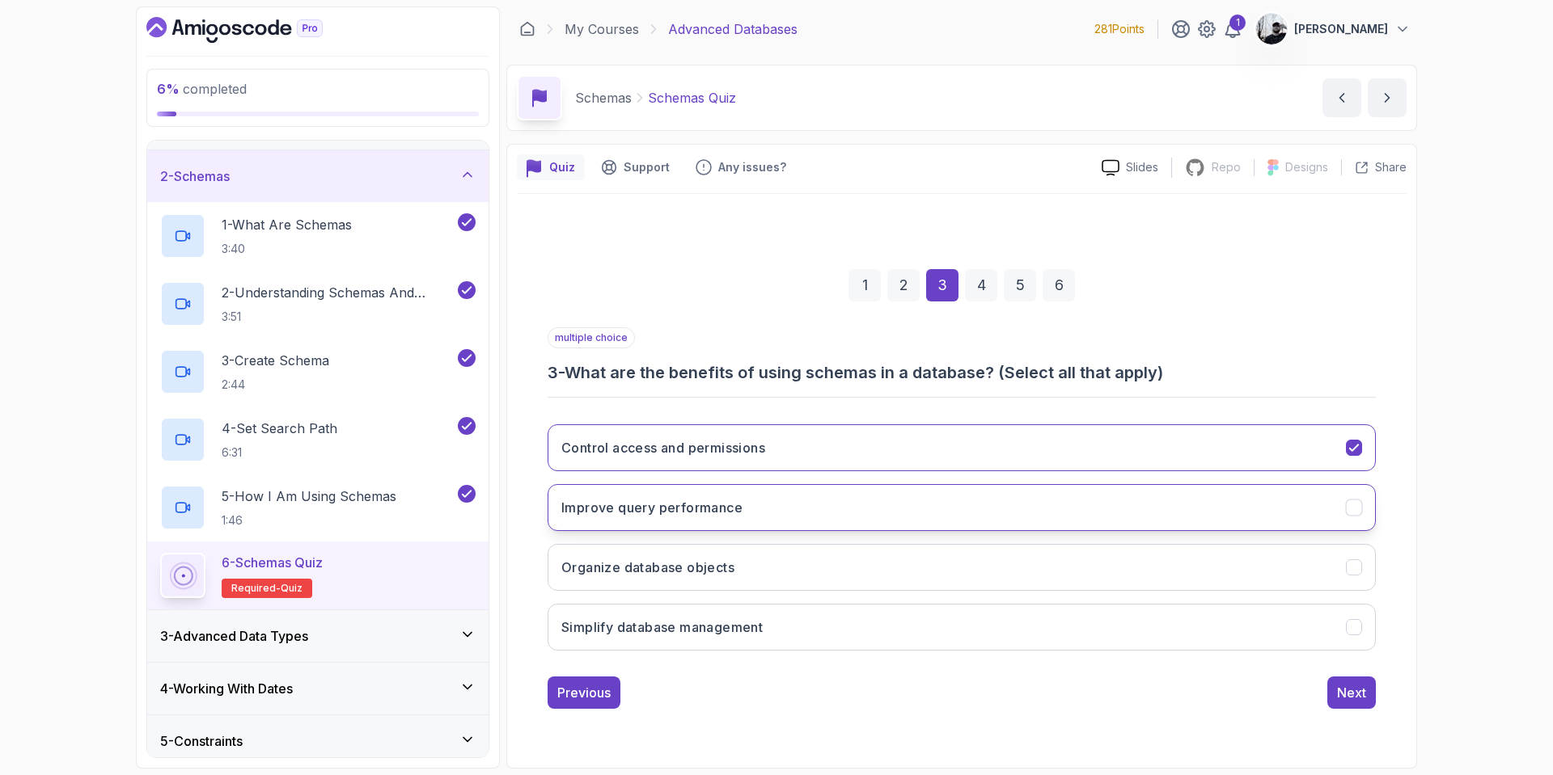
click at [790, 520] on button "Improve query performance" at bounding box center [961, 507] width 828 height 47
click at [728, 581] on button "Organize database objects" at bounding box center [961, 567] width 828 height 47
drag, startPoint x: 804, startPoint y: 630, endPoint x: 1230, endPoint y: 737, distance: 439.3
click at [805, 630] on button "Simplify database management" at bounding box center [961, 627] width 828 height 47
click at [1365, 701] on div "Next" at bounding box center [1351, 692] width 29 height 19
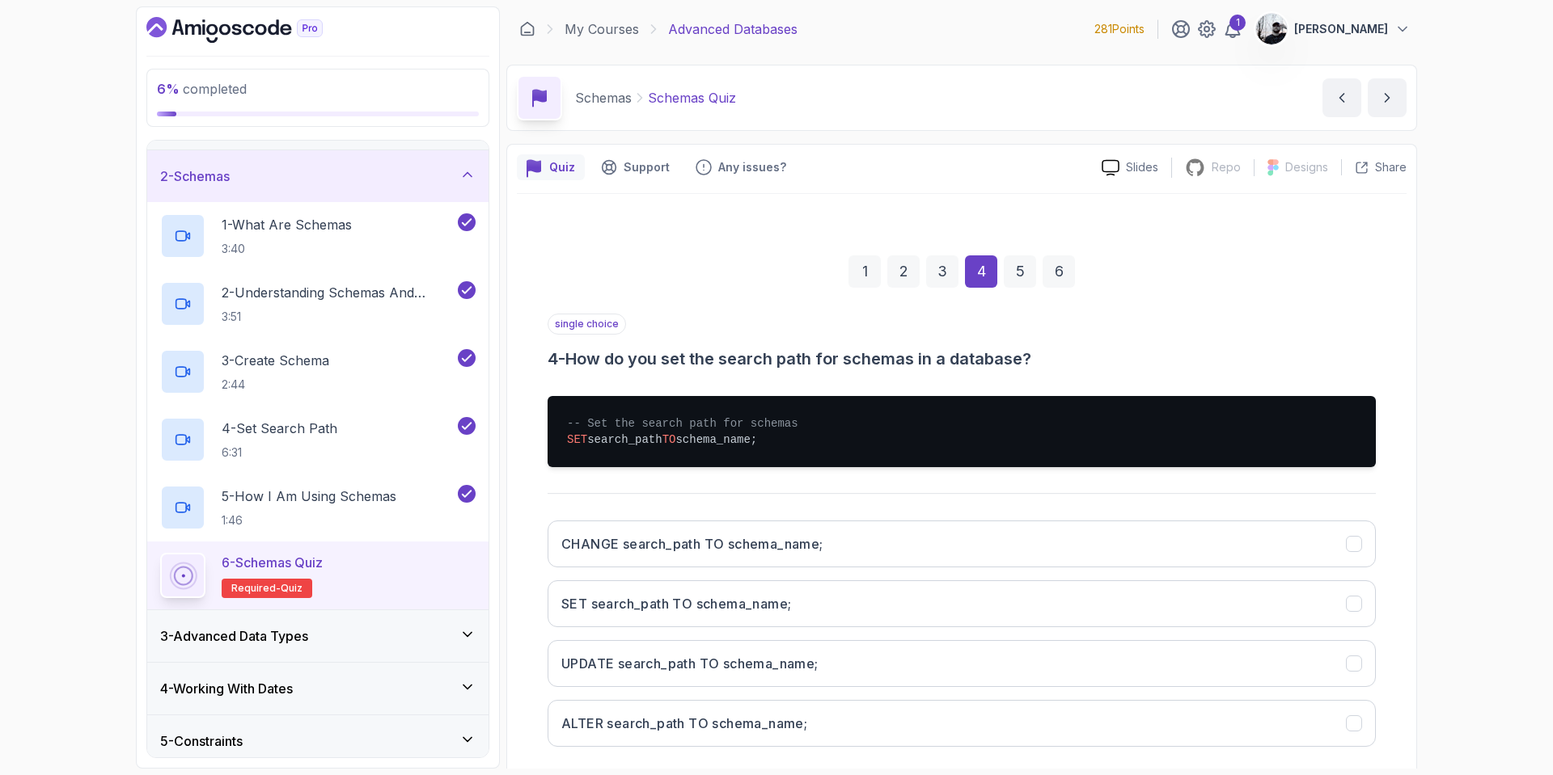
scroll to position [82, 0]
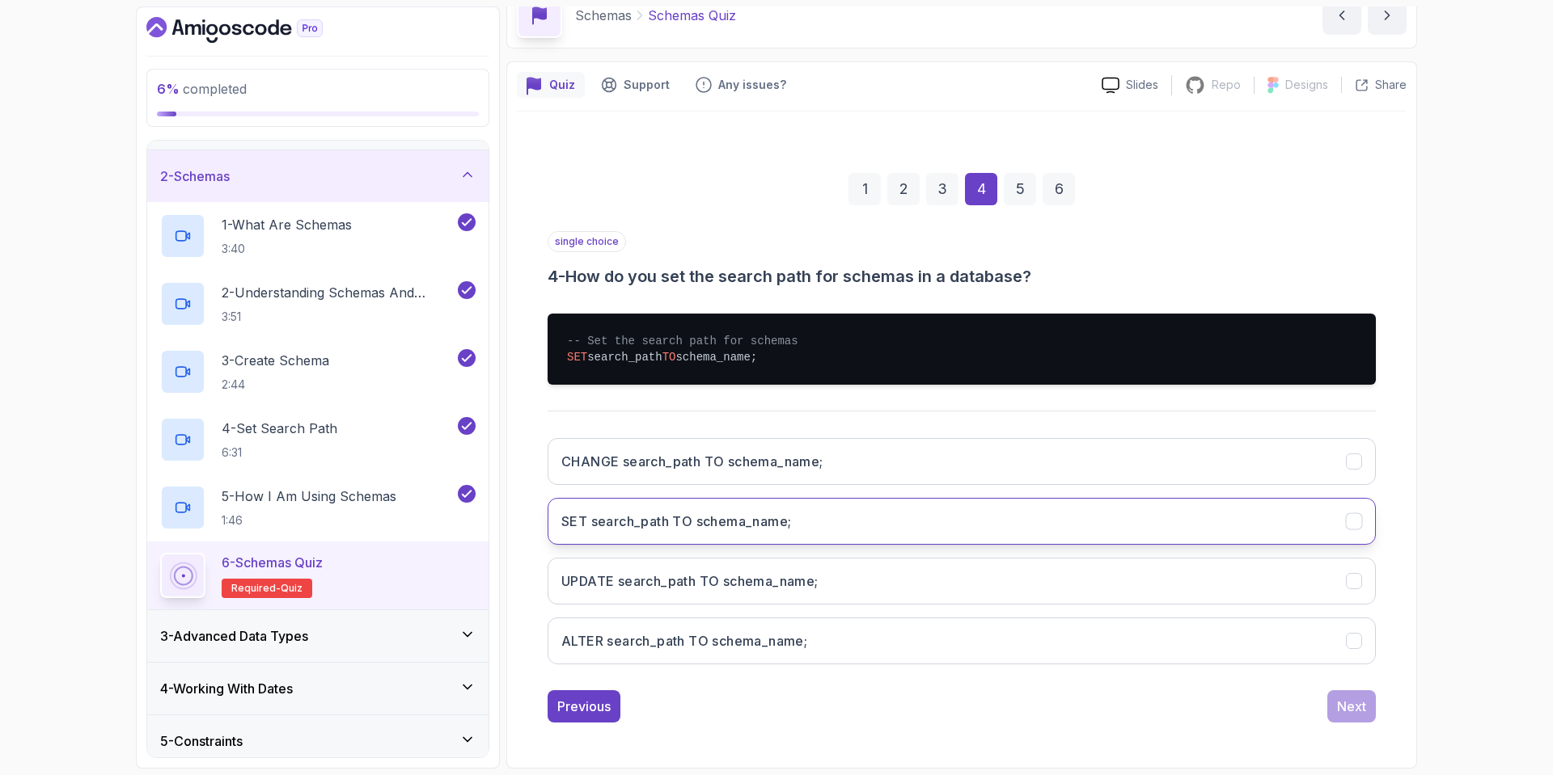
click at [799, 523] on button "SET search_path TO schema_name;" at bounding box center [961, 521] width 828 height 47
click at [1360, 716] on button "Next" at bounding box center [1351, 707] width 49 height 32
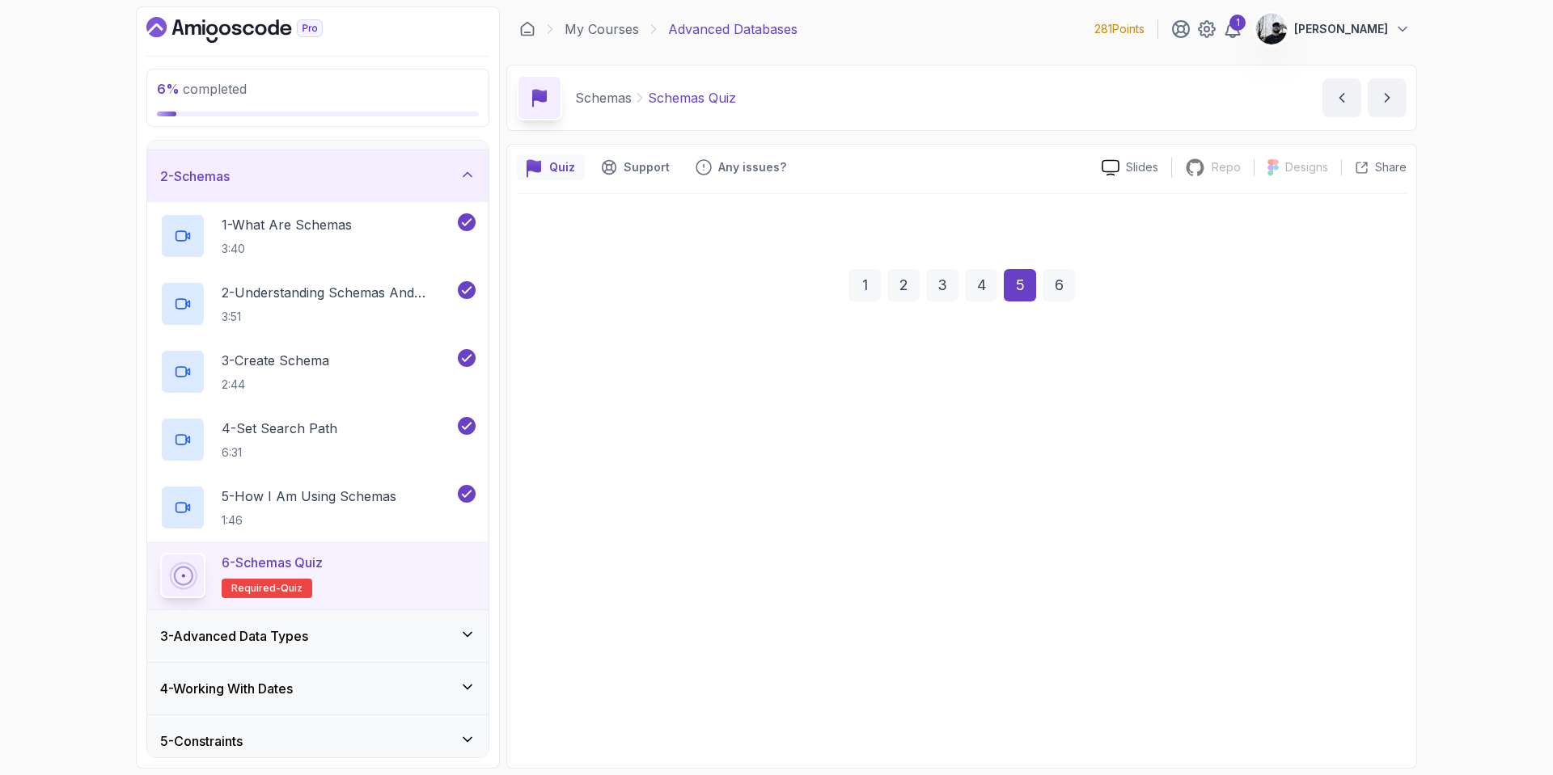
scroll to position [0, 0]
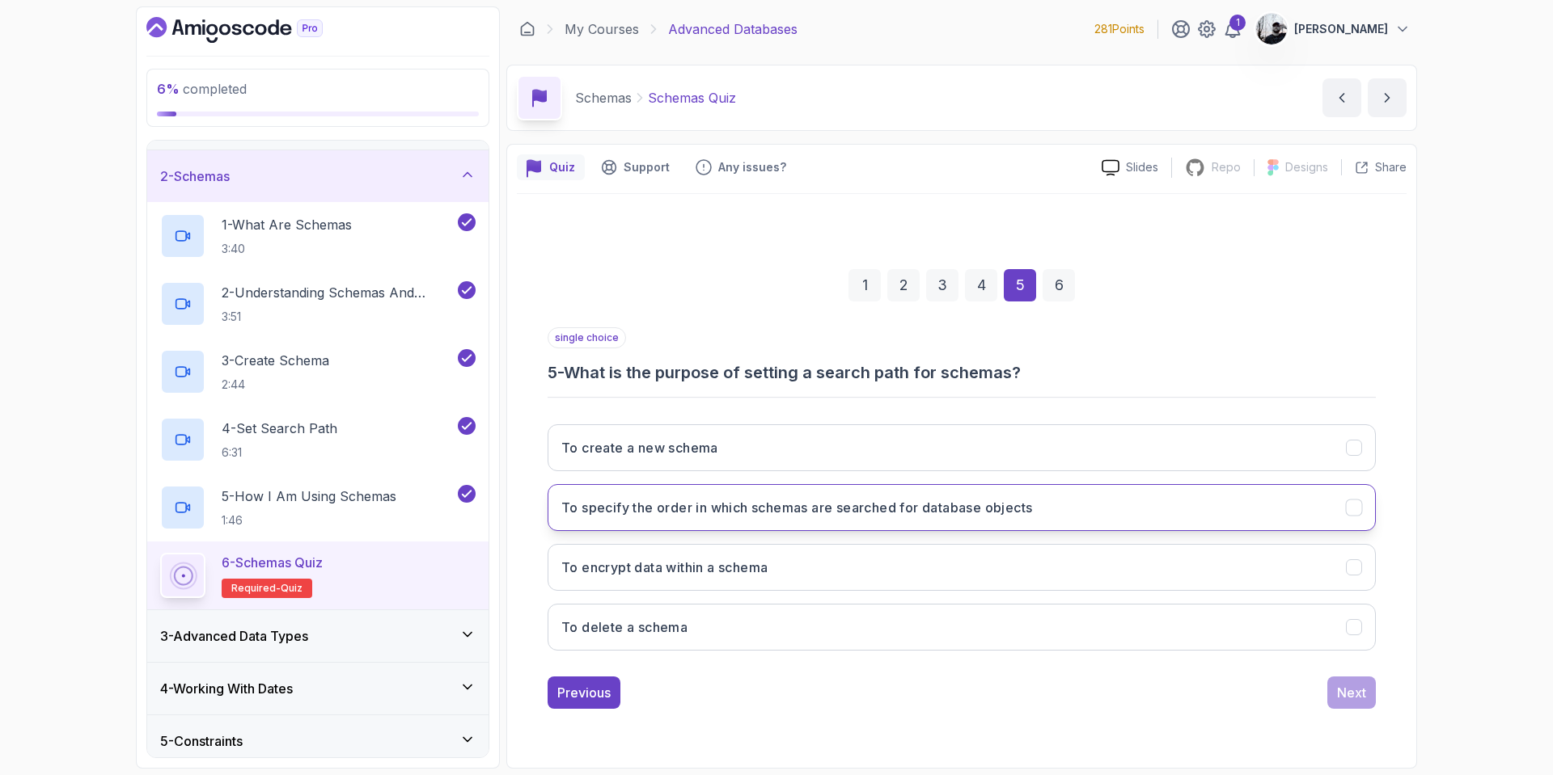
click at [818, 529] on button "To specify the order in which schemas are searched for database objects" at bounding box center [961, 507] width 828 height 47
click at [1341, 698] on div "Next" at bounding box center [1351, 692] width 29 height 19
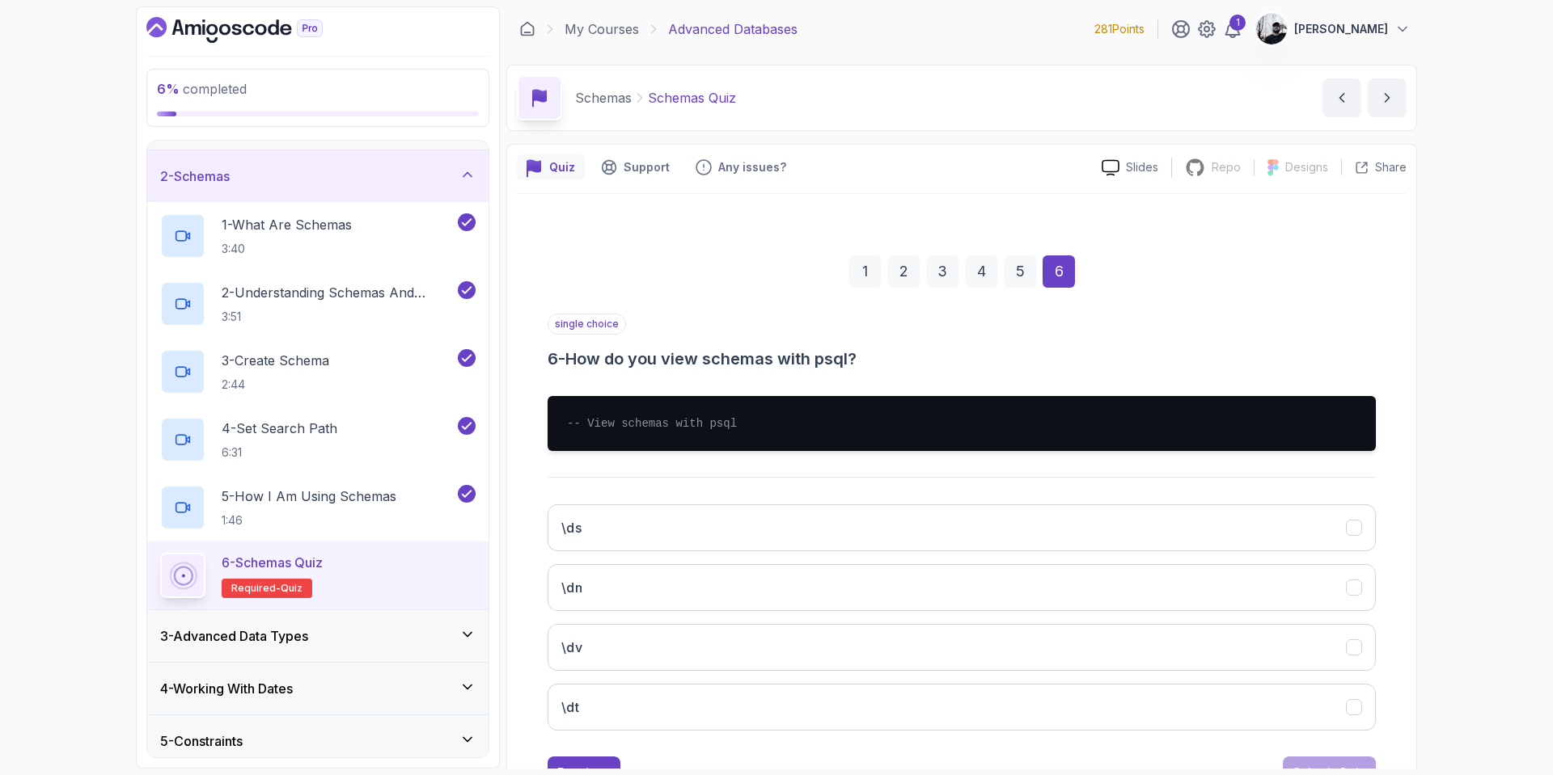
scroll to position [17, 0]
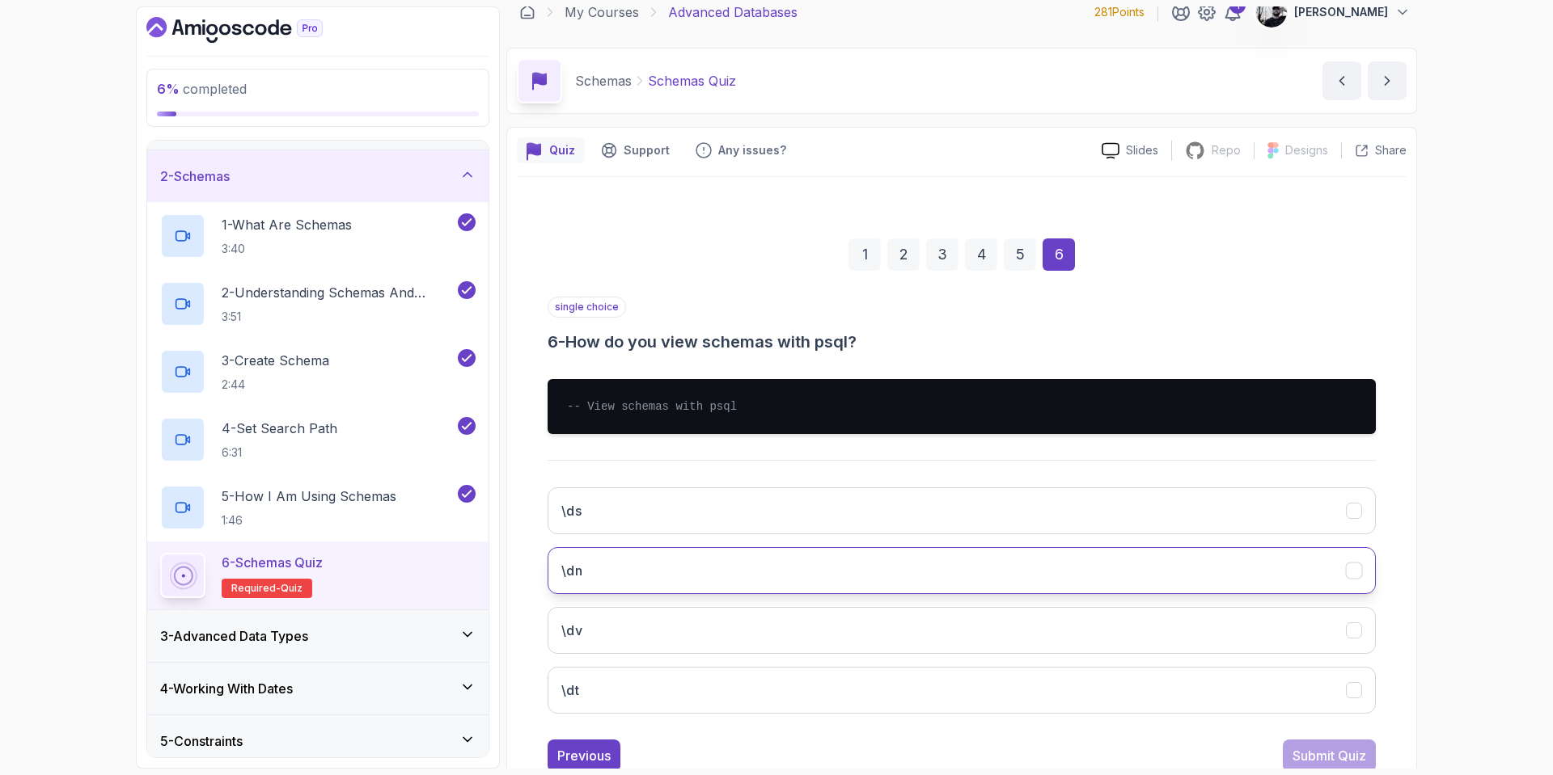
click at [830, 570] on button "\dn" at bounding box center [961, 570] width 828 height 47
click at [1356, 757] on div "Submit Quiz" at bounding box center [1329, 755] width 74 height 19
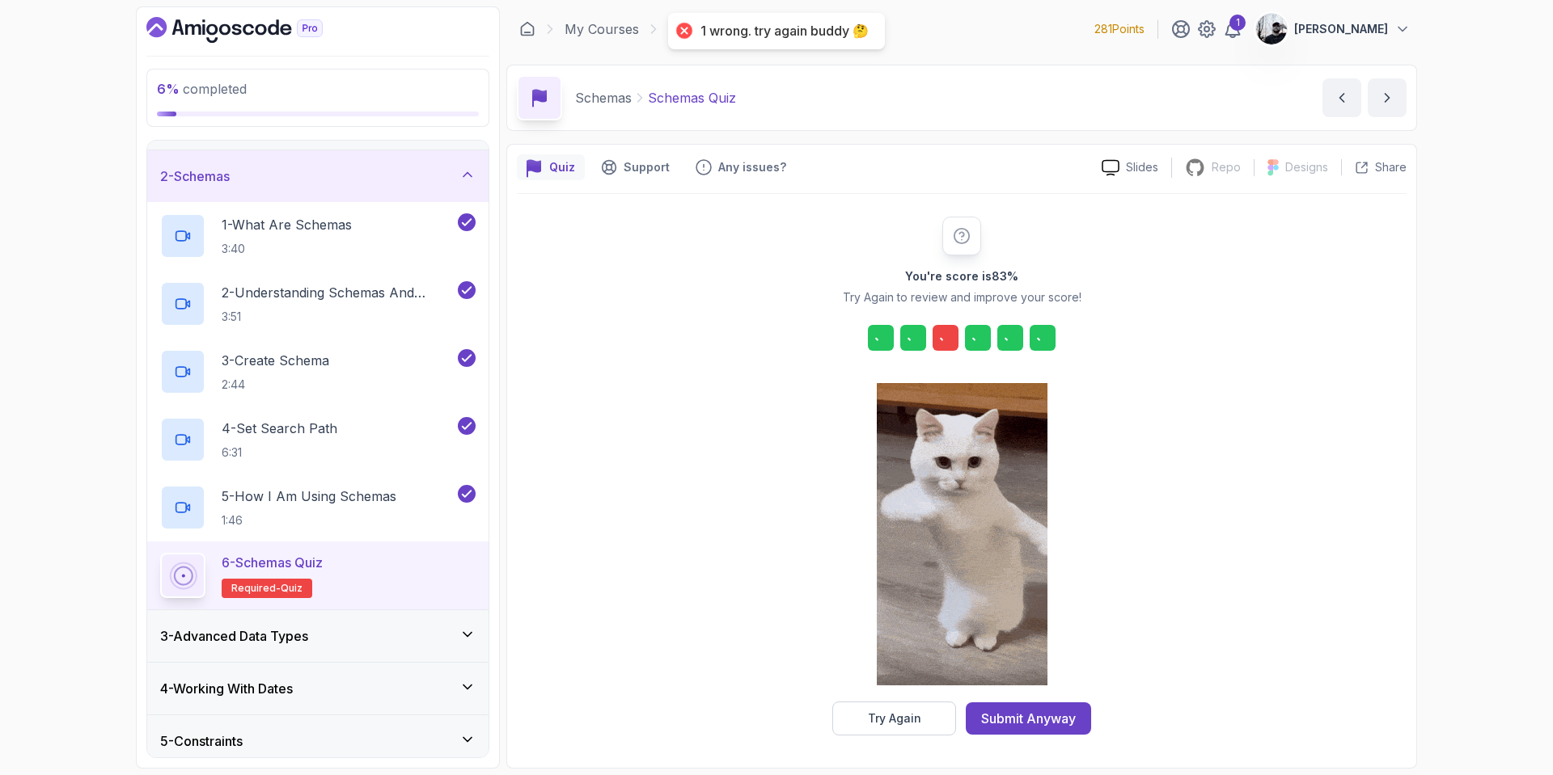
scroll to position [0, 0]
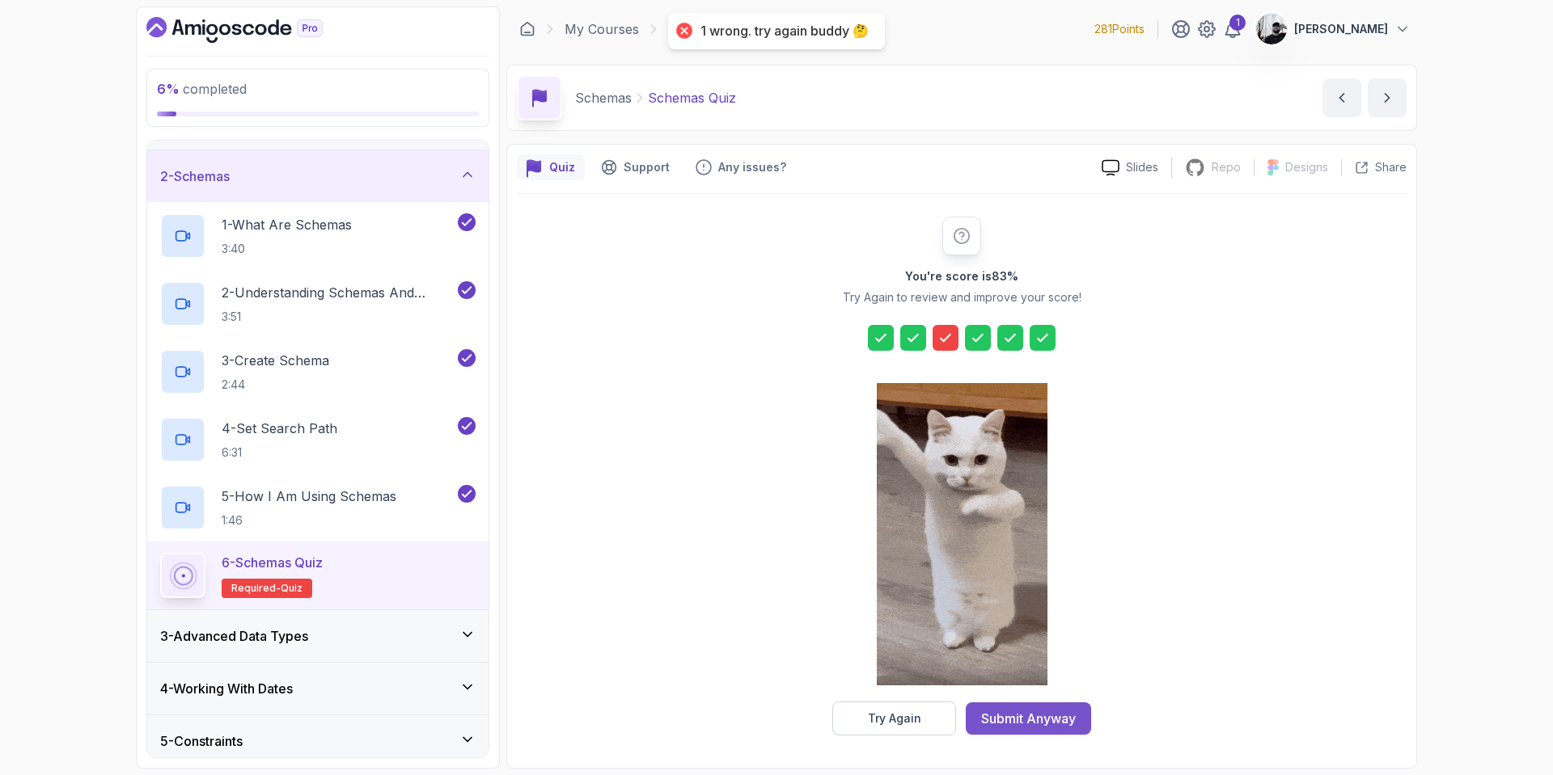
click at [995, 712] on div "Submit Anyway" at bounding box center [1028, 718] width 95 height 19
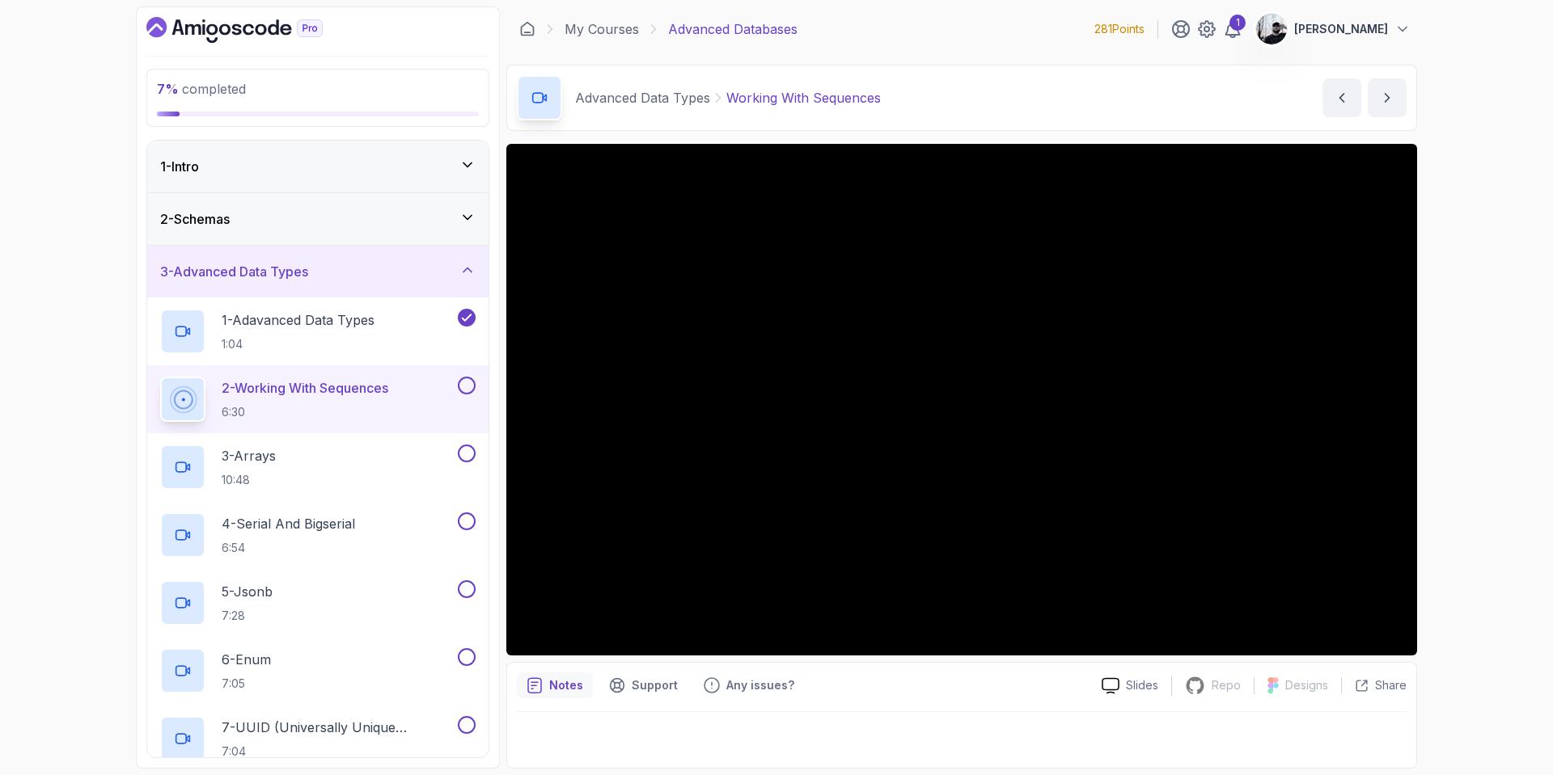
scroll to position [28, 0]
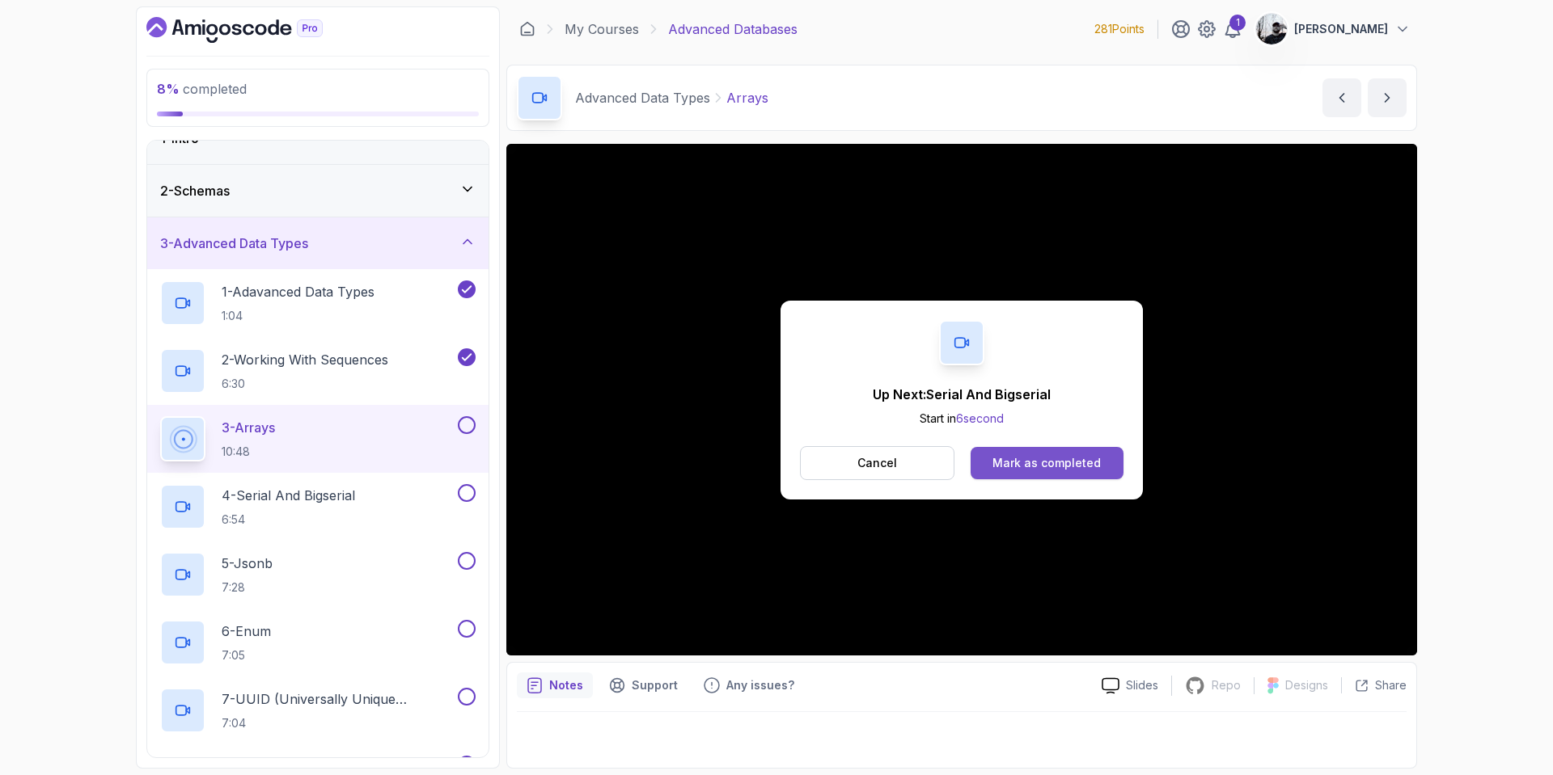
click at [1051, 471] on button "Mark as completed" at bounding box center [1046, 463] width 153 height 32
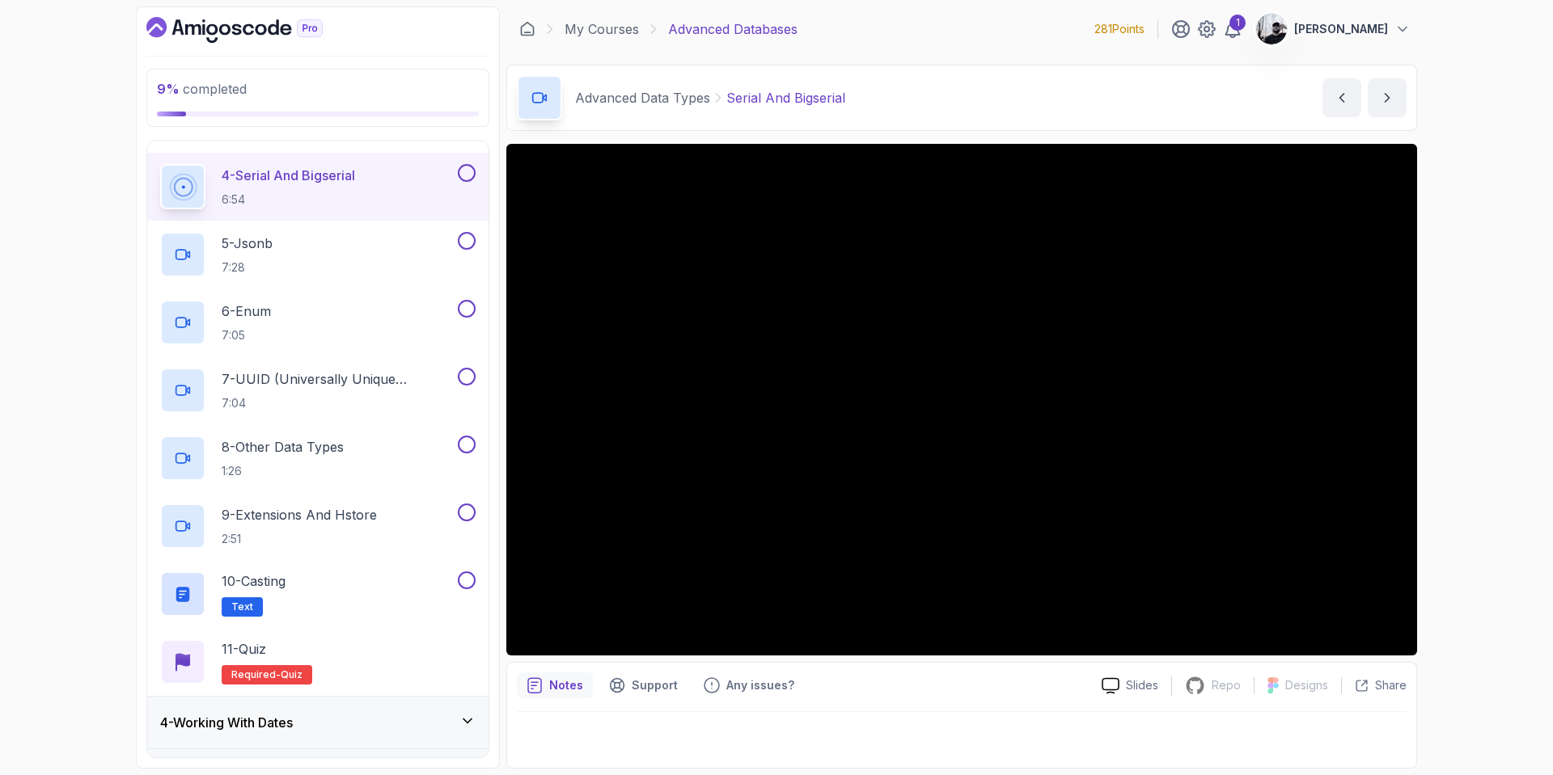
scroll to position [70, 0]
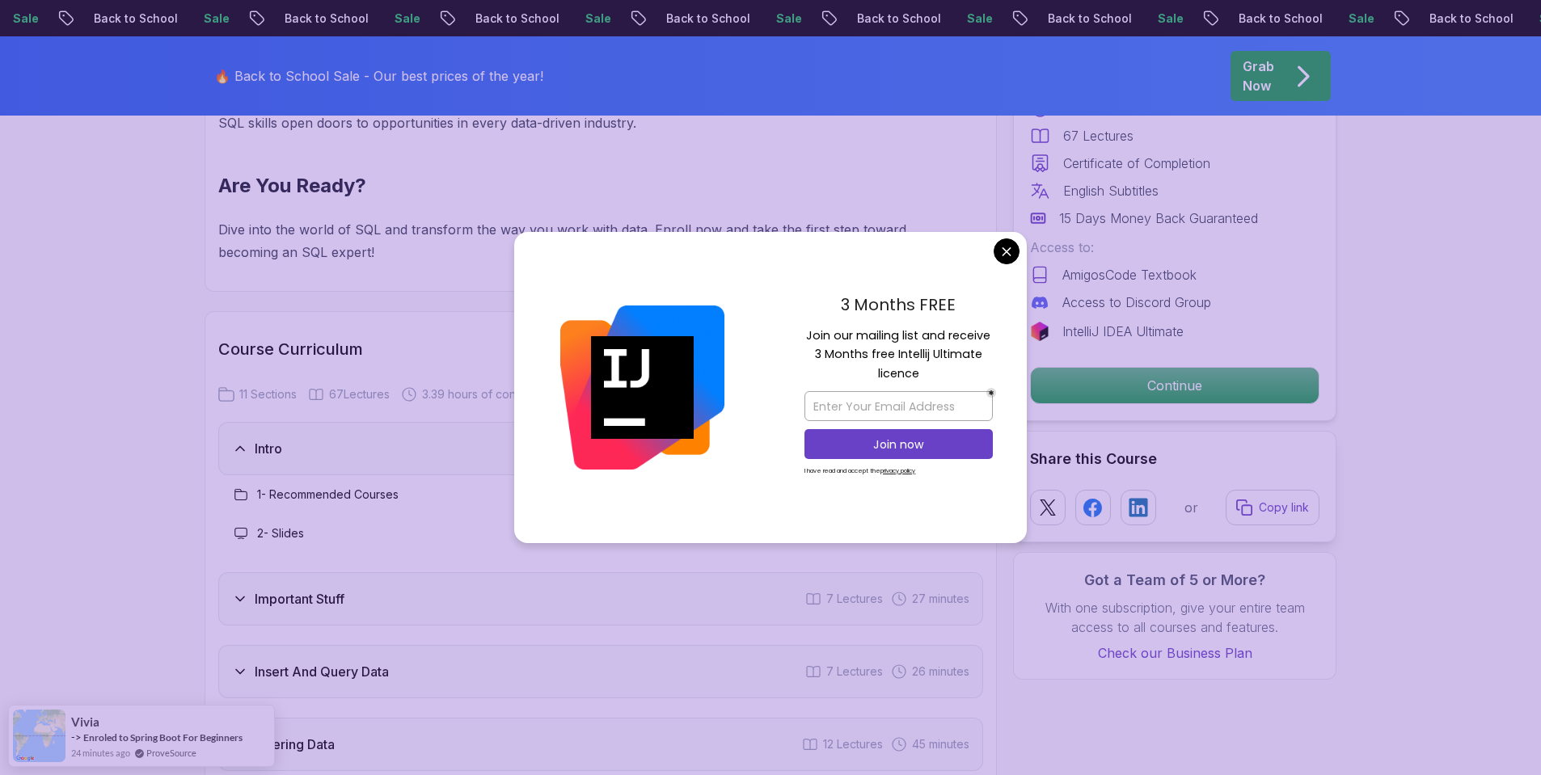
scroll to position [2132, 0]
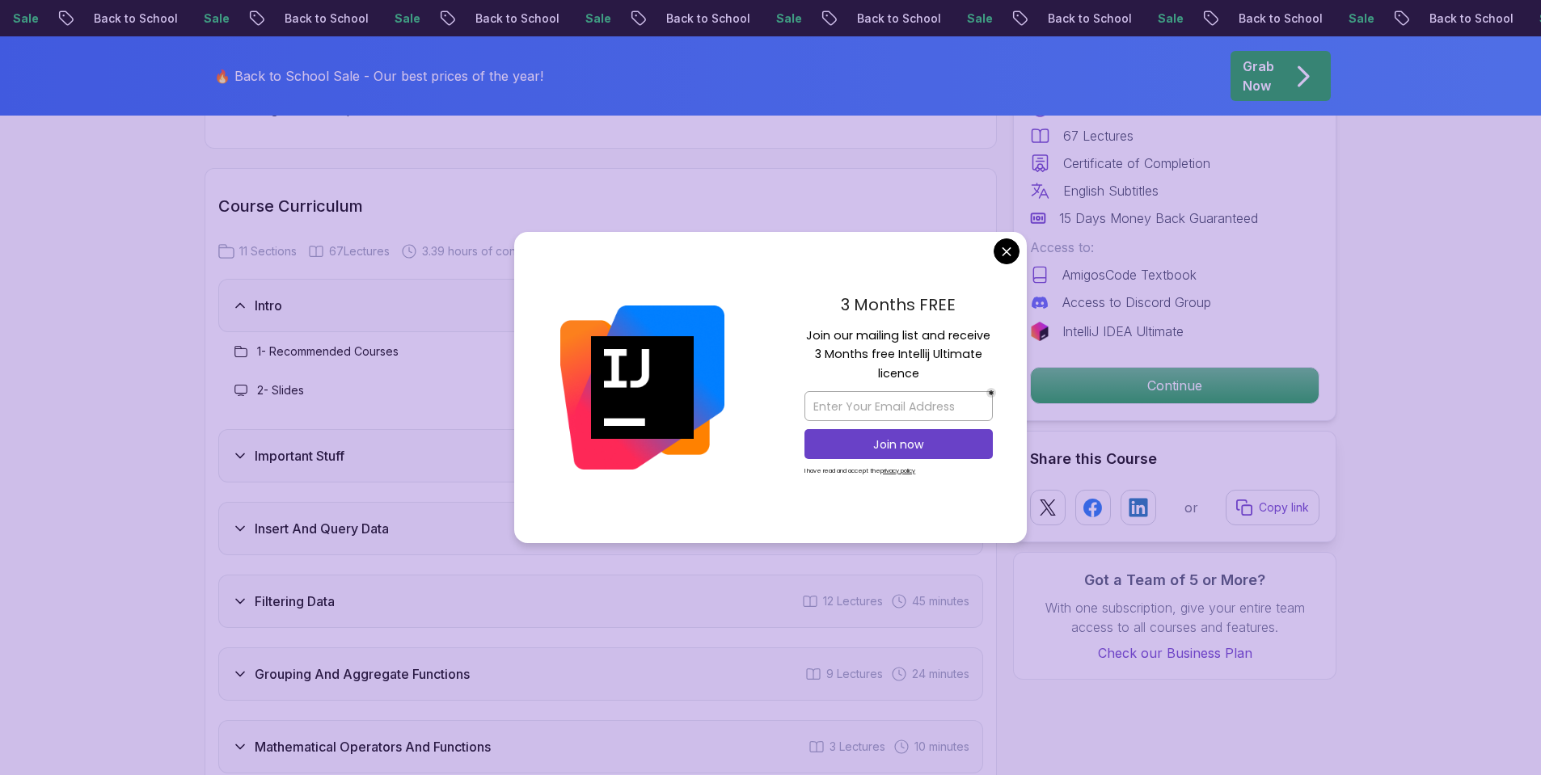
click at [989, 260] on div "3 Months FREE Join our mailing list and receive 3 Months free Intellij Ultimate…" at bounding box center [899, 388] width 256 height 312
click at [1002, 251] on body "Sale Back to School Sale Back to School Sale Back to School Sale Back to School…" at bounding box center [770, 724] width 1541 height 5713
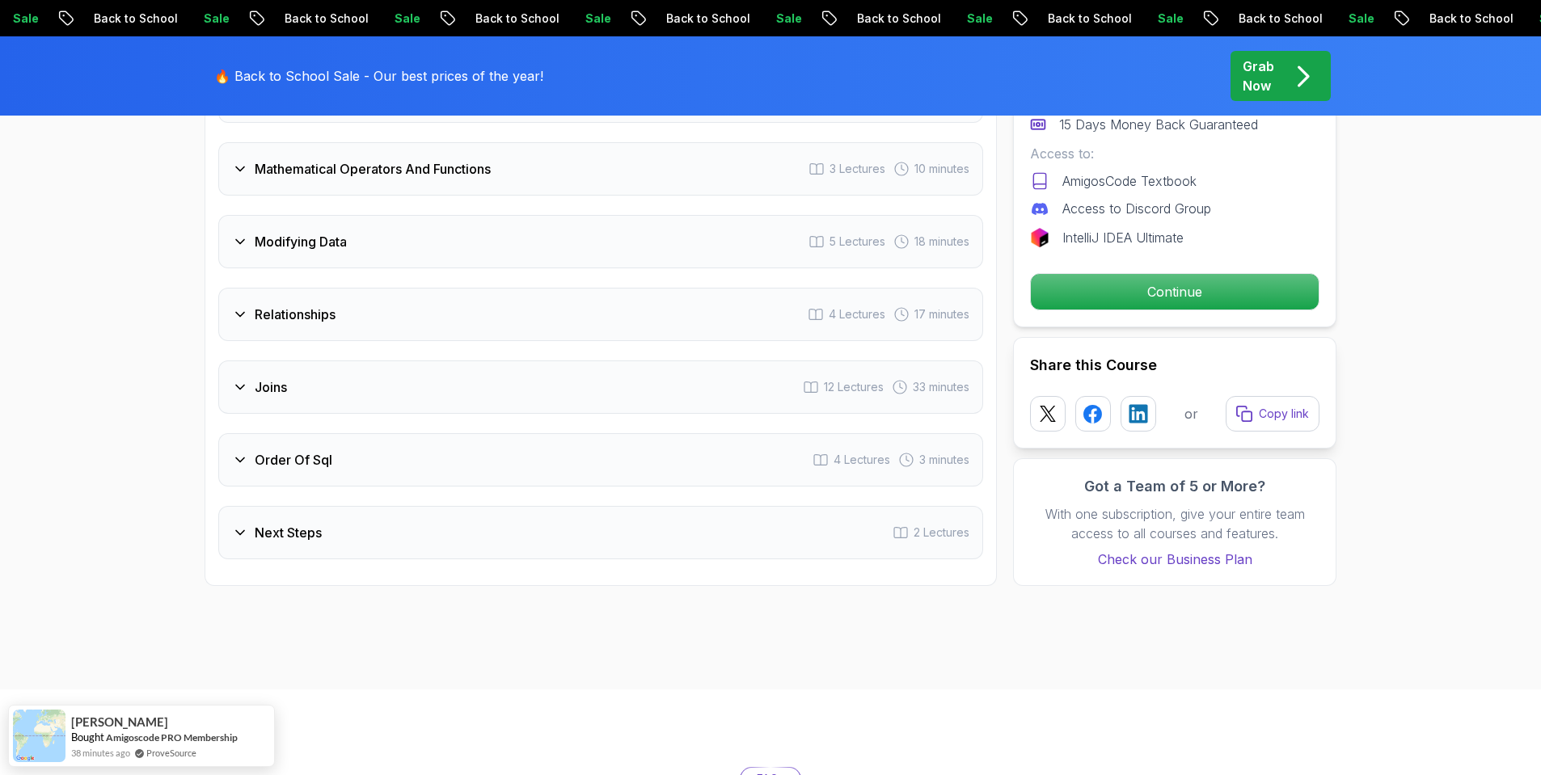
scroll to position [2159, 0]
